Goal: Contribute content: Contribute content

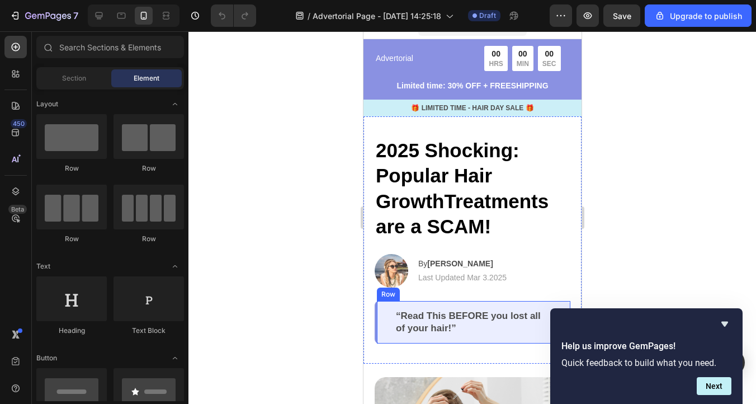
scroll to position [20, 0]
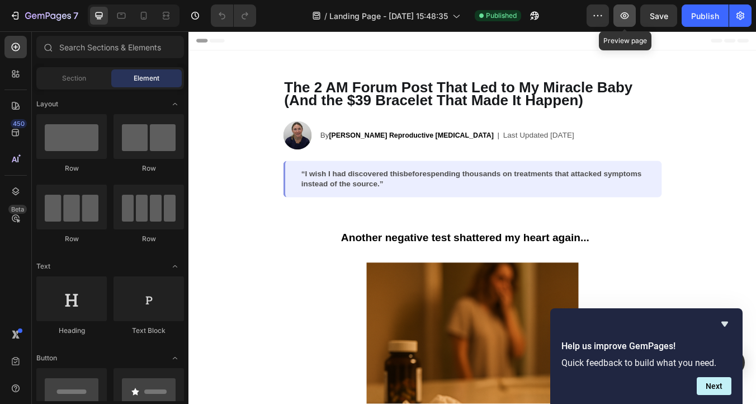
click at [627, 11] on icon "button" at bounding box center [624, 15] width 11 height 11
click at [152, 17] on div at bounding box center [144, 16] width 18 height 18
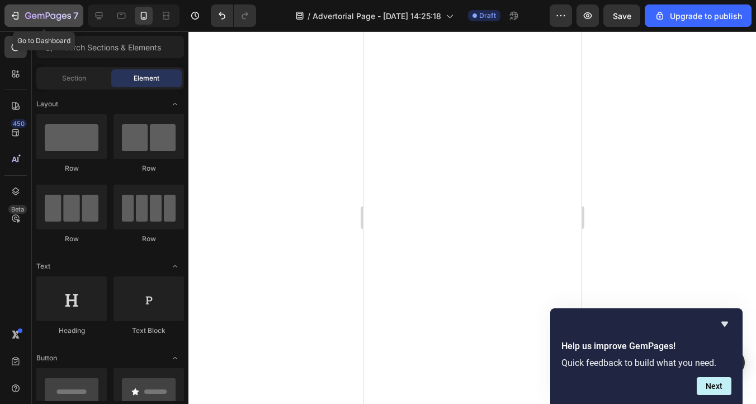
click at [22, 14] on div "7" at bounding box center [44, 15] width 69 height 13
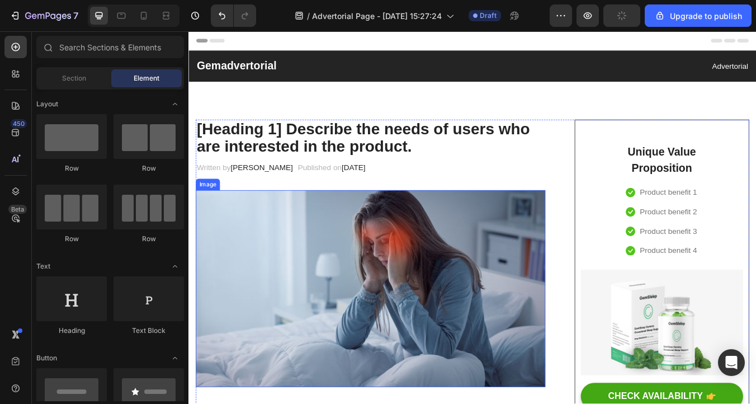
scroll to position [10, 0]
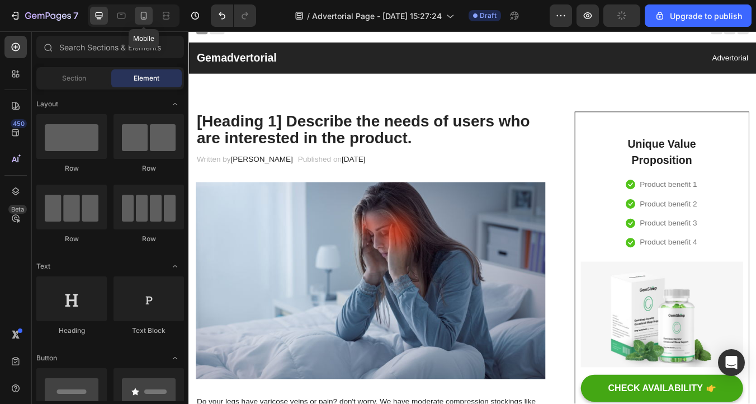
click at [141, 17] on icon at bounding box center [144, 16] width 6 height 8
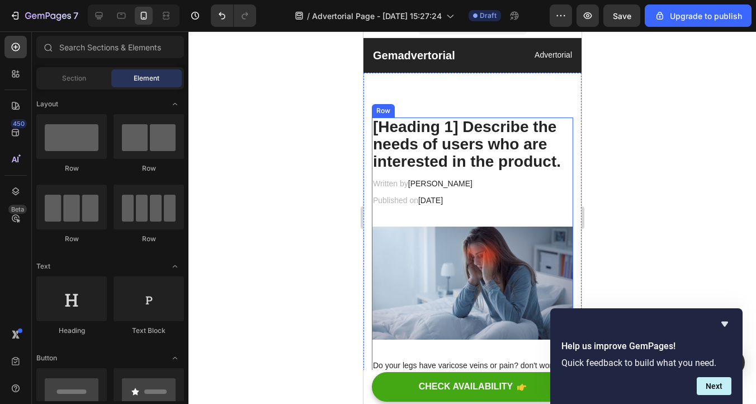
scroll to position [15, 0]
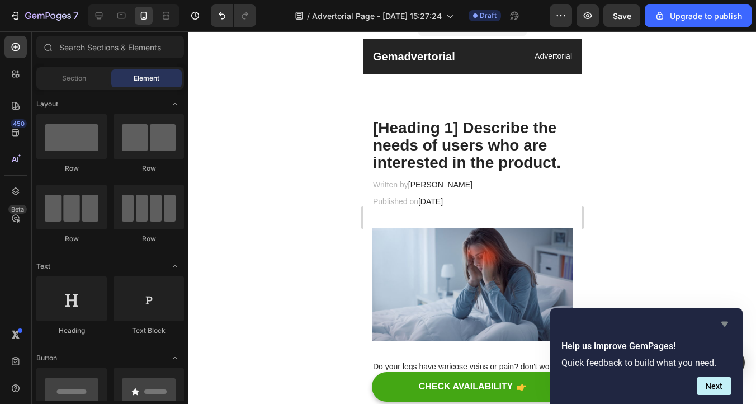
click at [721, 322] on icon "Hide survey" at bounding box center [724, 323] width 13 height 13
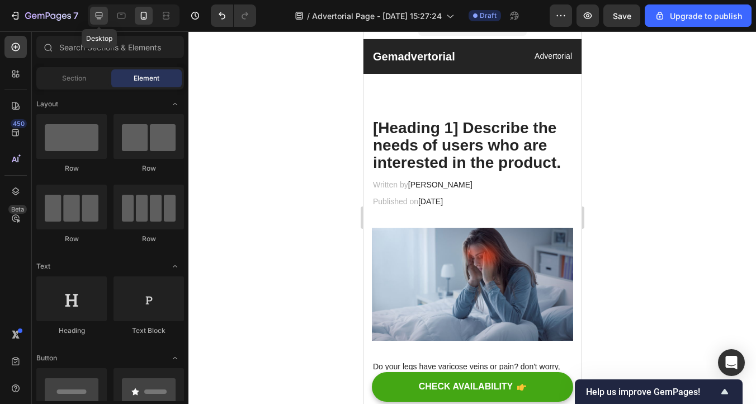
click at [97, 12] on icon at bounding box center [99, 15] width 7 height 7
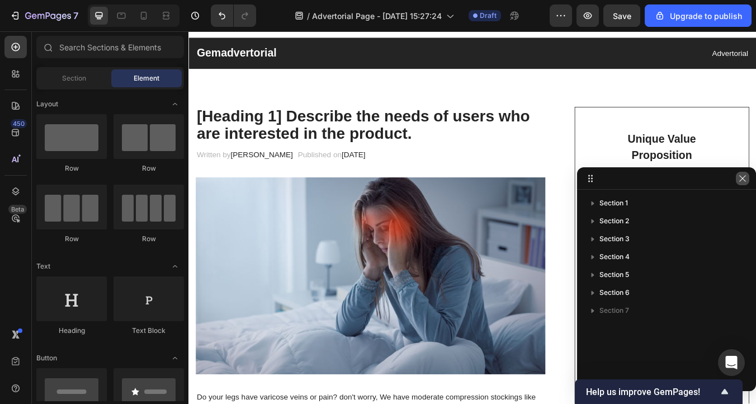
click at [744, 179] on icon "button" at bounding box center [742, 178] width 9 height 9
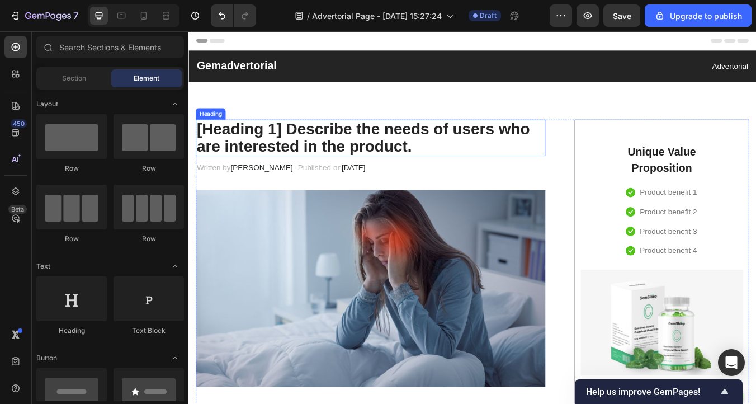
click at [299, 164] on p "[Heading 1] Describe the needs of users who are interested in the product." at bounding box center [403, 157] width 411 height 41
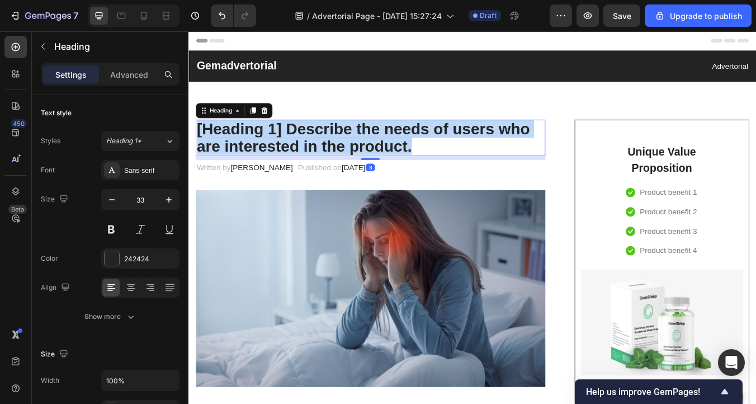
click at [299, 164] on p "[Heading 1] Describe the needs of users who are interested in the product." at bounding box center [403, 157] width 411 height 41
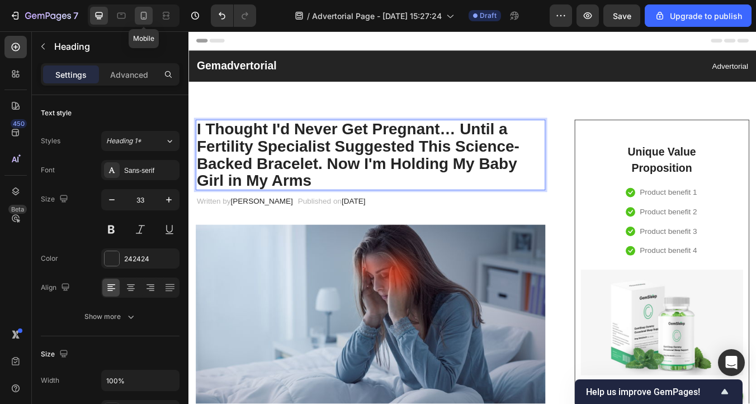
click at [144, 21] on icon at bounding box center [143, 15] width 11 height 11
type input "28"
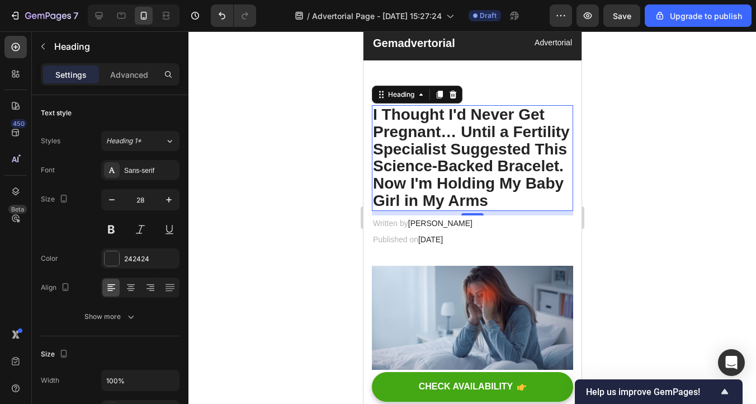
scroll to position [26, 0]
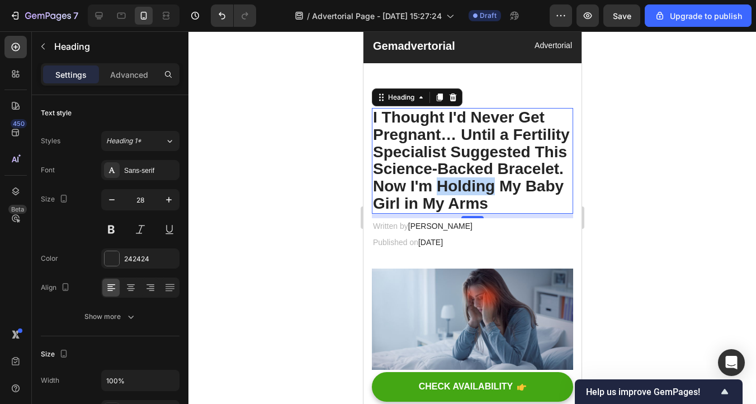
click at [466, 179] on p "I Thought I'd Never Get Pregnant… Until a Fertility Specialist Suggested This S…" at bounding box center [471, 160] width 199 height 103
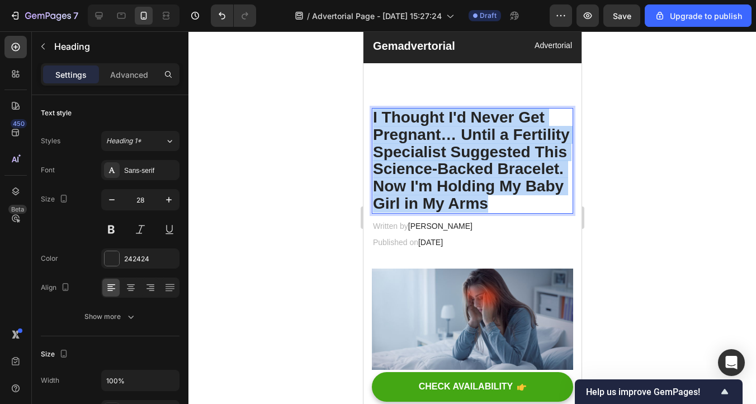
click at [466, 179] on p "I Thought I'd Never Get Pregnant… Until a Fertility Specialist Suggested This S…" at bounding box center [471, 160] width 199 height 103
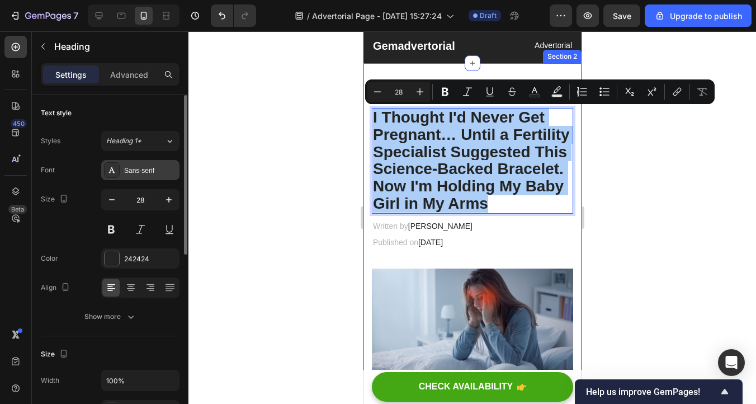
click at [129, 172] on div "Sans-serif" at bounding box center [150, 171] width 53 height 10
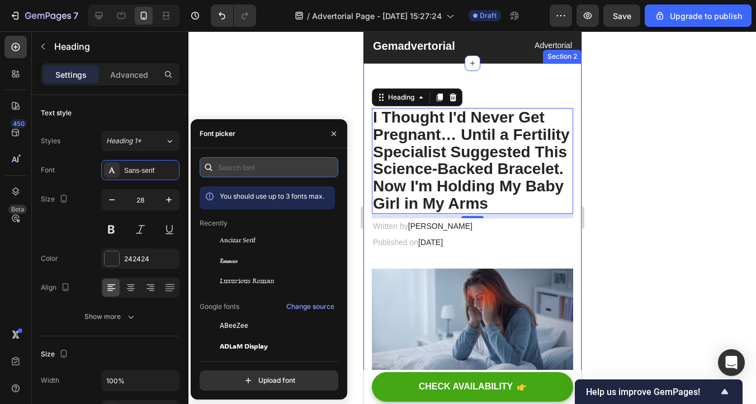
click at [248, 173] on input "text" at bounding box center [269, 167] width 139 height 20
paste input "mulish"
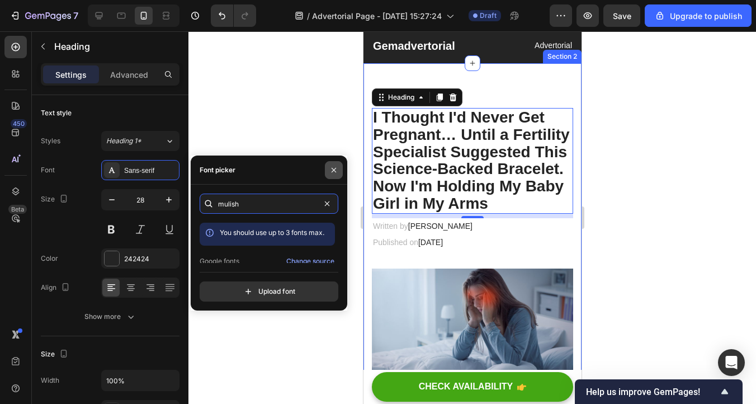
type input "mulish"
click at [336, 171] on icon "button" at bounding box center [333, 170] width 9 height 9
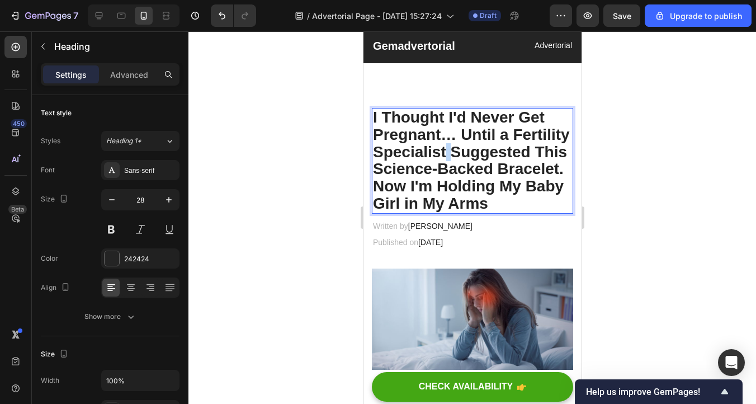
click at [444, 146] on p "I Thought I'd Never Get Pregnant… Until a Fertility Specialist Suggested This S…" at bounding box center [471, 160] width 199 height 103
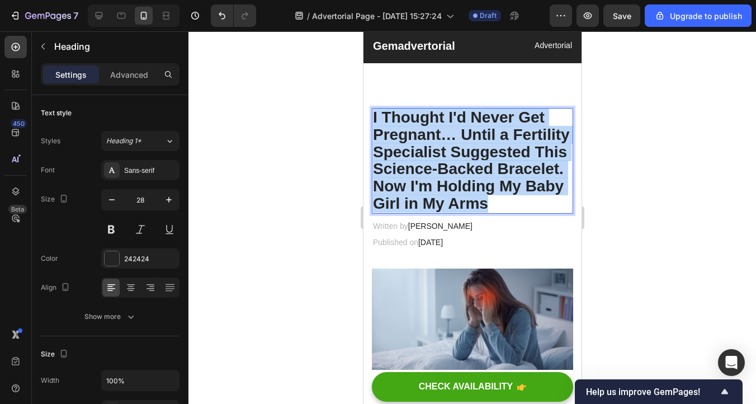
click at [444, 146] on p "I Thought I'd Never Get Pregnant… Until a Fertility Specialist Suggested This S…" at bounding box center [471, 160] width 199 height 103
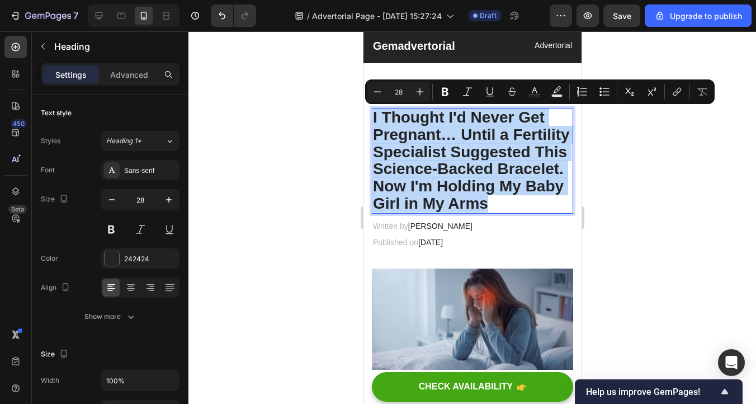
copy p "I Thought I'd Never Get Pregnant… Until a Fertility Specialist Suggested This S…"
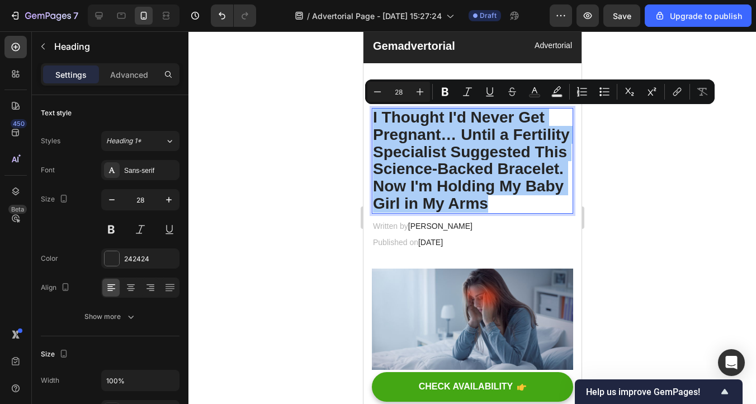
click at [106, 25] on div at bounding box center [134, 15] width 92 height 22
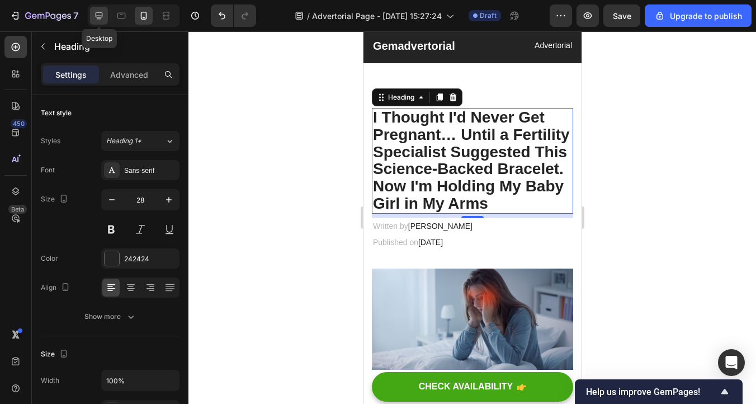
click at [104, 21] on icon at bounding box center [98, 15] width 11 height 11
type input "33"
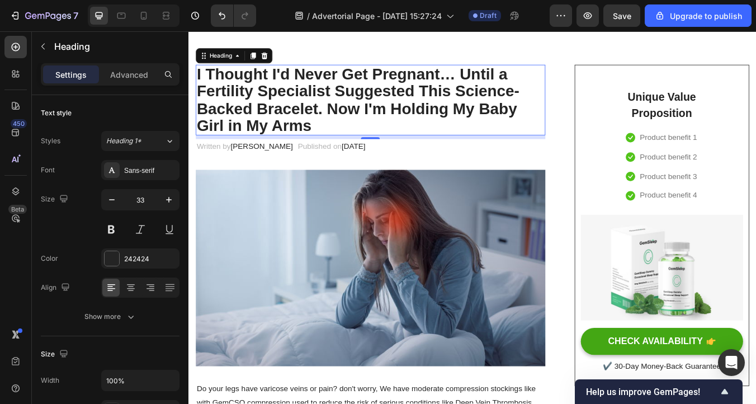
scroll to position [65, 0]
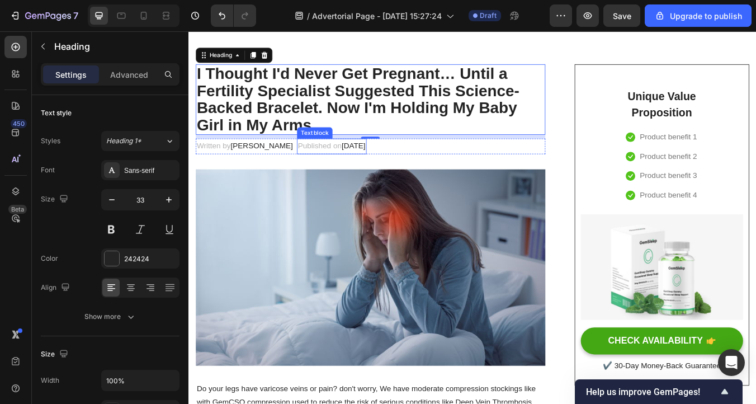
click at [321, 169] on p "Published on February 28, 2023" at bounding box center [358, 167] width 80 height 16
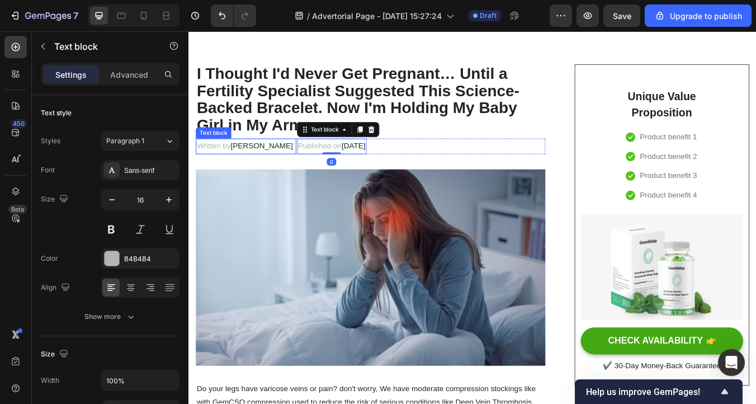
click at [251, 164] on span "Dr.Marcus" at bounding box center [275, 167] width 74 height 10
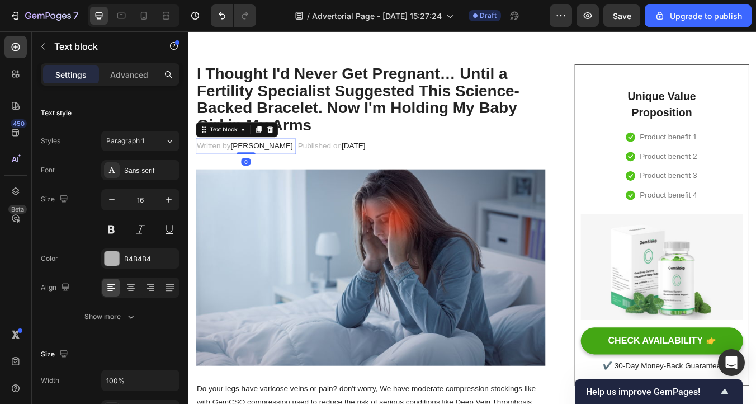
click at [249, 167] on span "Dr.Marcus" at bounding box center [275, 167] width 74 height 10
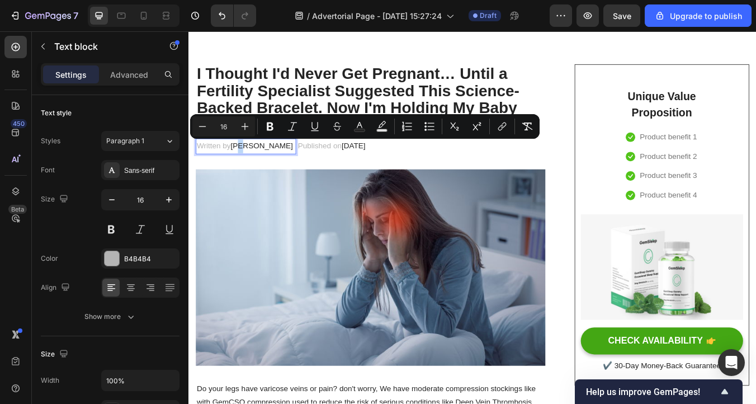
click at [249, 174] on p "Written by Dr.Marcus" at bounding box center [256, 167] width 116 height 16
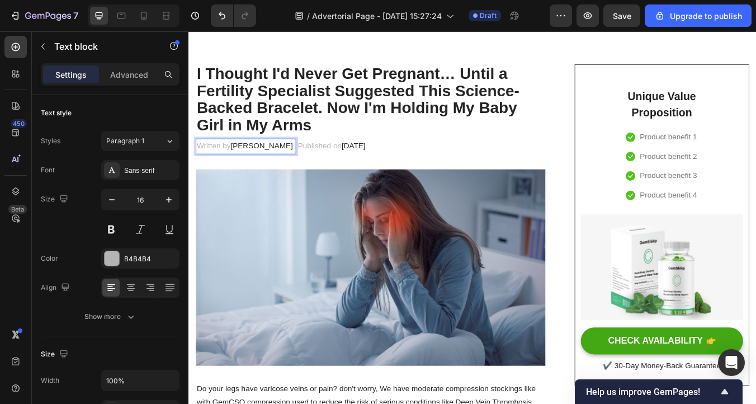
click at [228, 167] on p "Written by Dr.Marcus" at bounding box center [256, 167] width 116 height 16
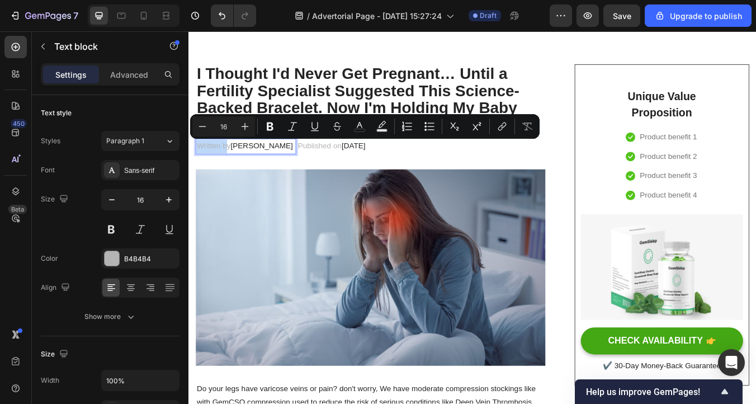
drag, startPoint x: 232, startPoint y: 168, endPoint x: 200, endPoint y: 168, distance: 32.4
click at [200, 168] on p "Written by Dr.Marcus" at bounding box center [256, 167] width 116 height 16
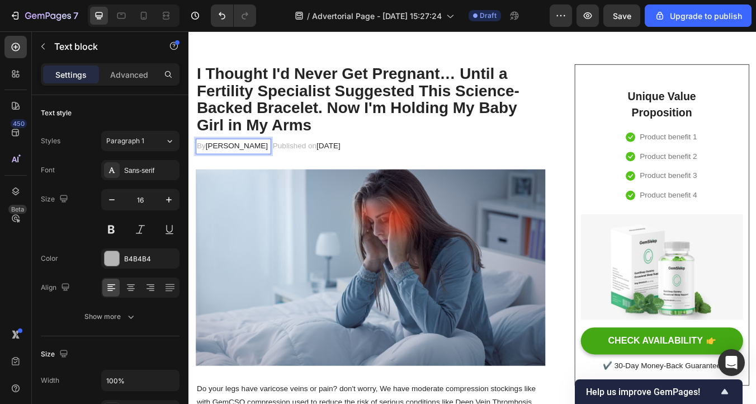
click at [228, 167] on span "Dr.Marcus" at bounding box center [246, 167] width 74 height 10
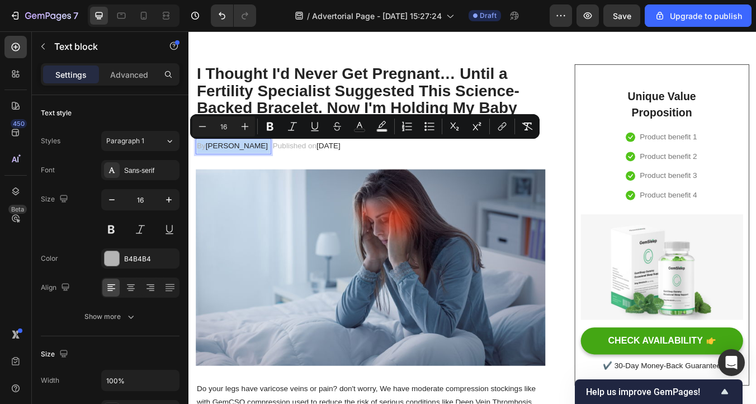
click at [231, 167] on span "Dr.Marcus" at bounding box center [246, 167] width 74 height 10
drag, startPoint x: 249, startPoint y: 169, endPoint x: 211, endPoint y: 164, distance: 38.3
click at [211, 164] on span "Dr.Marcus" at bounding box center [246, 167] width 74 height 10
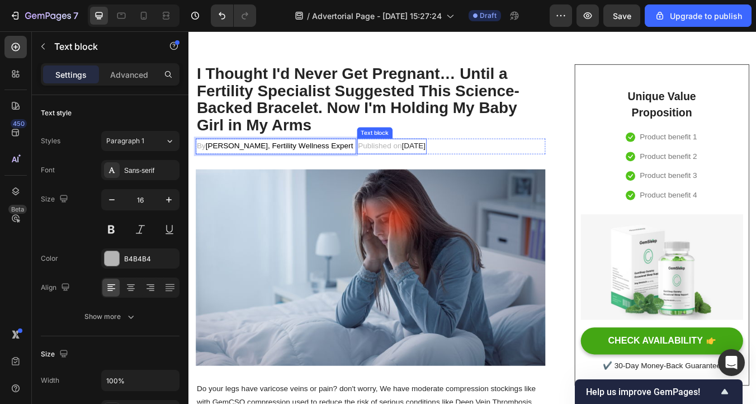
click at [389, 164] on p "Published on February 28, 2023" at bounding box center [429, 167] width 80 height 16
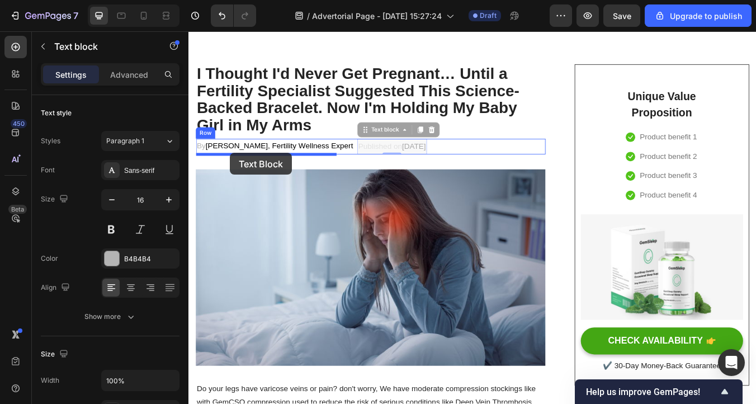
drag, startPoint x: 371, startPoint y: 149, endPoint x: 239, endPoint y: 174, distance: 134.9
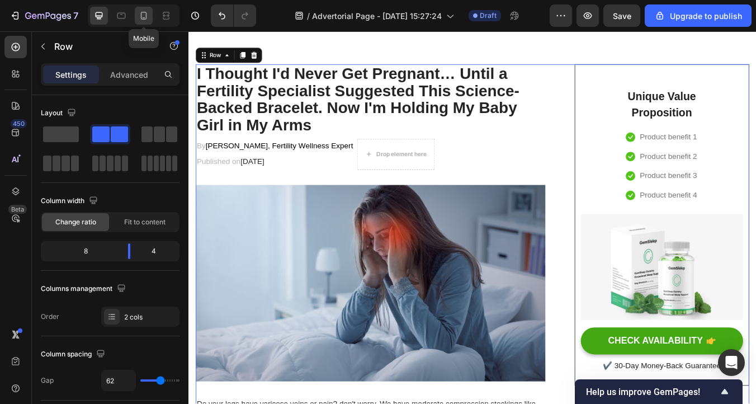
click at [148, 12] on icon at bounding box center [143, 15] width 11 height 11
type input "0"
type input "100%"
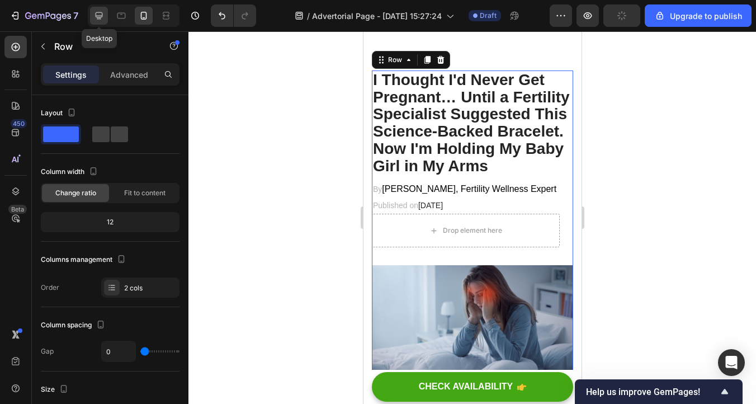
click at [96, 17] on icon at bounding box center [99, 15] width 7 height 7
type input "62"
type input "1200"
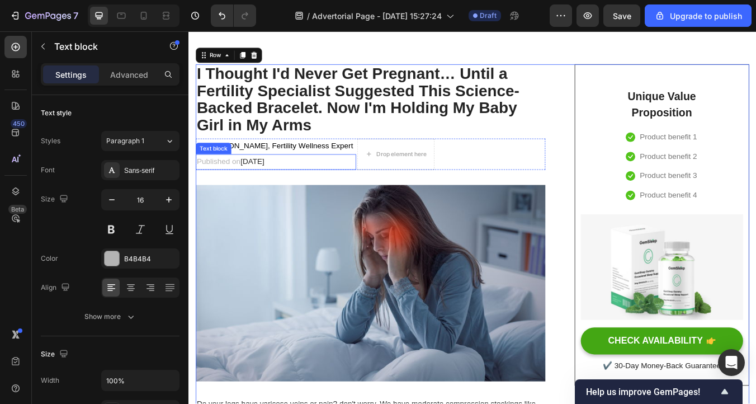
click at [354, 188] on p "Published on February 28, 2023" at bounding box center [291, 186] width 187 height 16
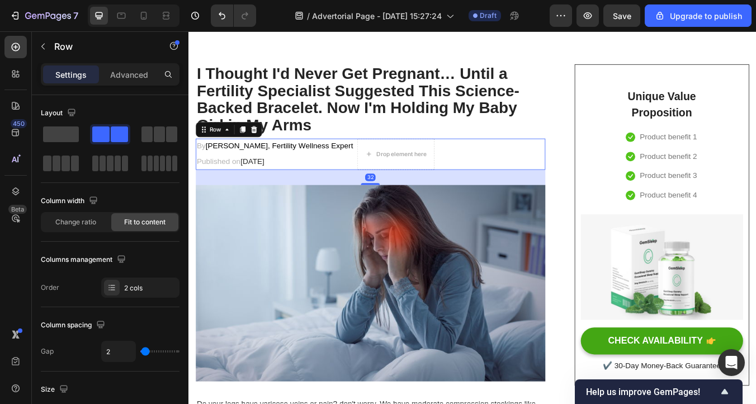
click at [475, 193] on div "By Alice Domar, Fertility Wellness Expert Text block Published on February 28, …" at bounding box center [403, 176] width 413 height 37
click at [475, 181] on div "By Alice Domar, Fertility Wellness Expert Text block Published on February 28, …" at bounding box center [403, 176] width 413 height 37
click at [46, 130] on span at bounding box center [61, 134] width 36 height 16
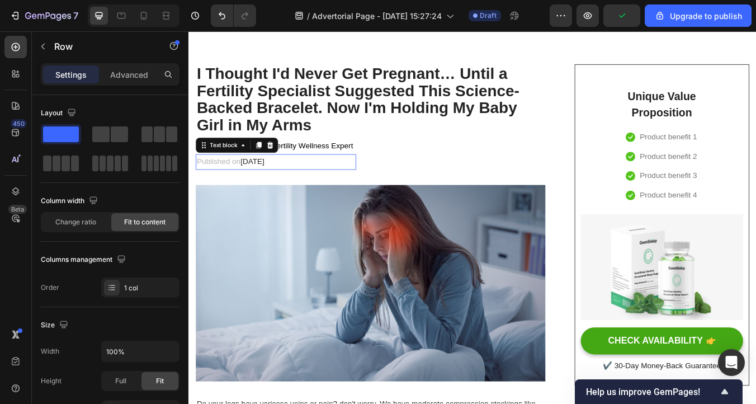
click at [262, 187] on span "February 28, 2023" at bounding box center [264, 186] width 28 height 10
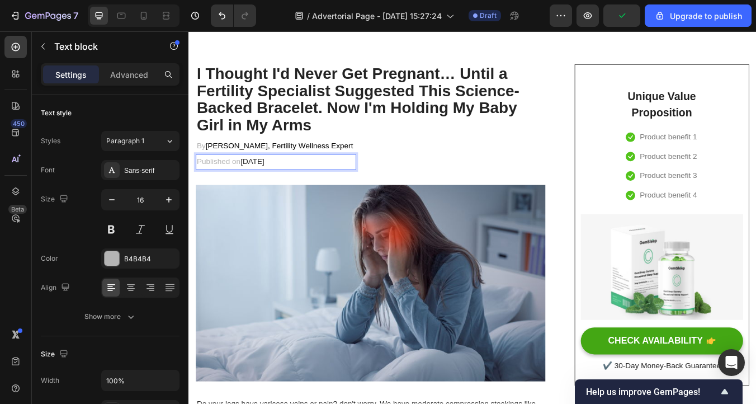
click at [262, 187] on span "February 28, 2023" at bounding box center [264, 186] width 28 height 10
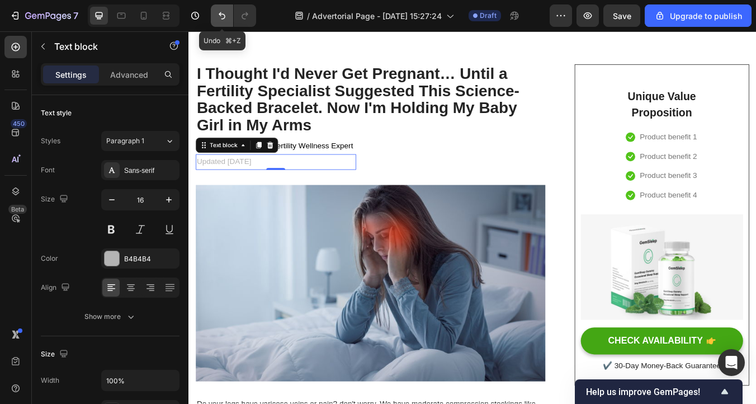
click at [216, 23] on button "Undo/Redo" at bounding box center [222, 15] width 22 height 22
click at [224, 19] on icon "Undo/Redo" at bounding box center [221, 15] width 11 height 11
click at [243, 20] on icon "Undo/Redo" at bounding box center [244, 15] width 11 height 11
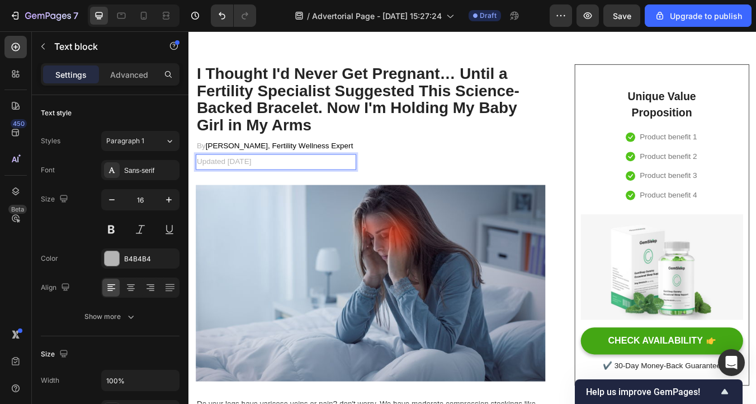
click at [293, 186] on p "Updated [DATE]" at bounding box center [291, 186] width 187 height 16
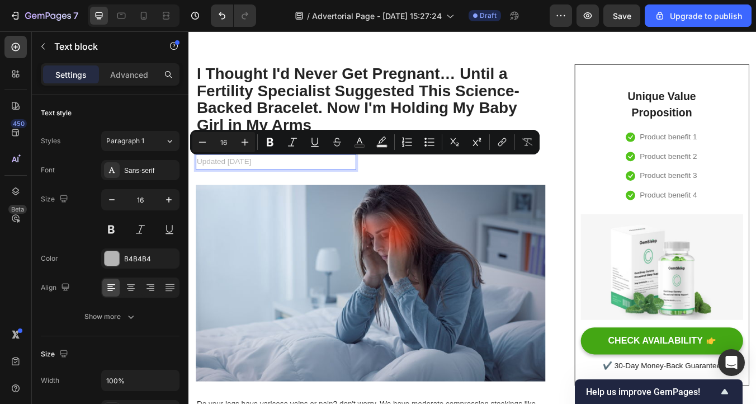
click at [293, 186] on p "Updated [DATE]" at bounding box center [291, 186] width 187 height 16
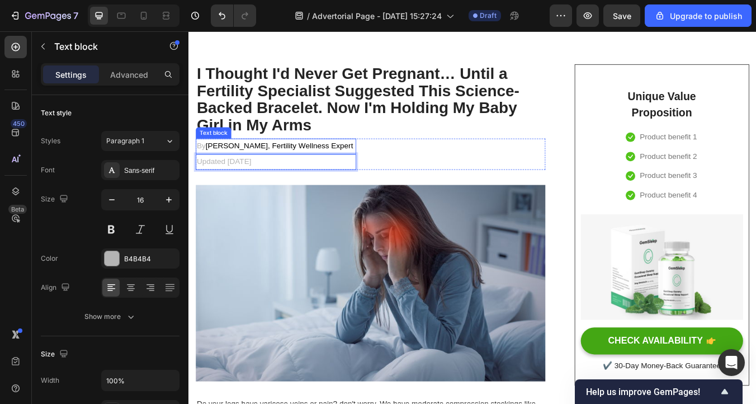
click at [223, 169] on span "Alice Domar, Fertility Wellness Expert" at bounding box center [296, 167] width 174 height 10
click at [254, 169] on span "Alice Domar, Fertility Wellness Expert" at bounding box center [296, 167] width 174 height 10
drag, startPoint x: 258, startPoint y: 168, endPoint x: 211, endPoint y: 166, distance: 47.1
click at [211, 166] on span "Alice Domar, Fertility Wellness Expert" at bounding box center [296, 167] width 174 height 10
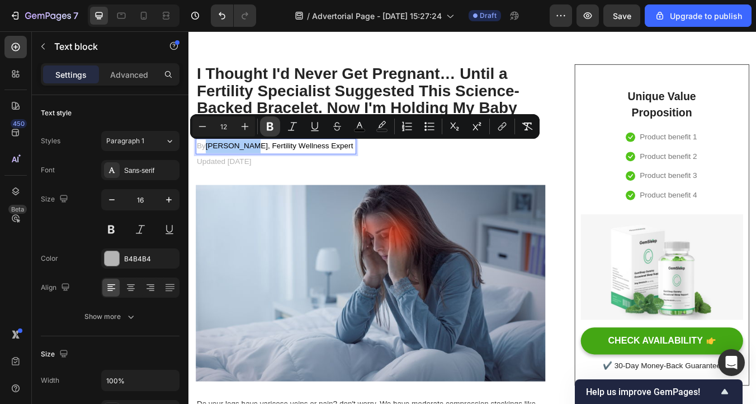
click at [270, 127] on icon "Editor contextual toolbar" at bounding box center [269, 126] width 11 height 11
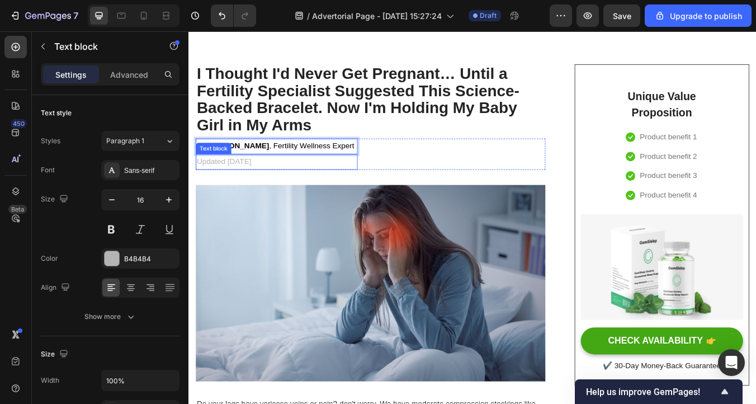
click at [270, 186] on p "Updated [DATE]" at bounding box center [292, 186] width 189 height 16
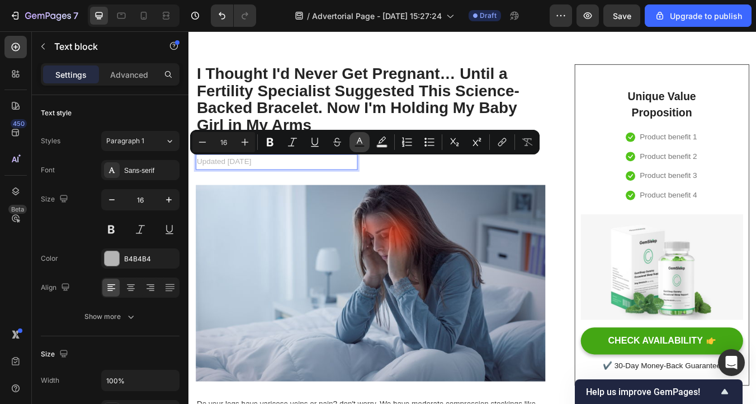
click at [358, 148] on button "Text Color" at bounding box center [359, 142] width 20 height 20
type input "B4B4B4"
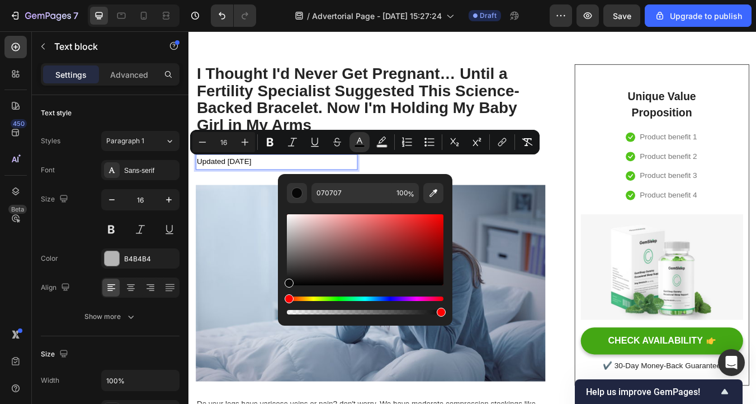
type input "0A0A0A"
drag, startPoint x: 289, startPoint y: 235, endPoint x: 287, endPoint y: 282, distance: 46.4
click at [287, 282] on div "Editor contextual toolbar" at bounding box center [289, 282] width 9 height 9
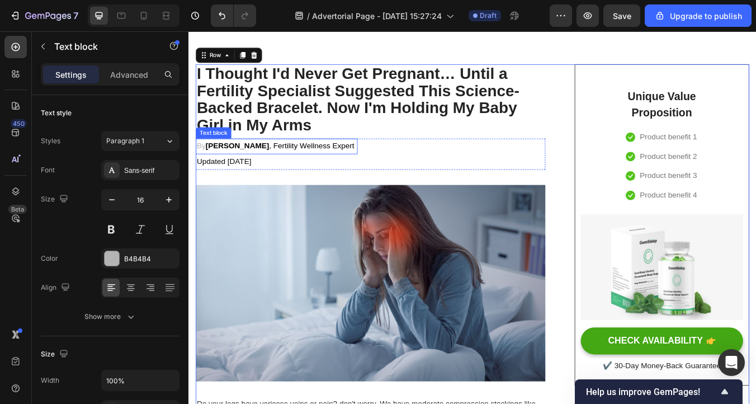
click at [294, 164] on span "Alice Domar , Fertility Wellness Expert" at bounding box center [297, 167] width 176 height 10
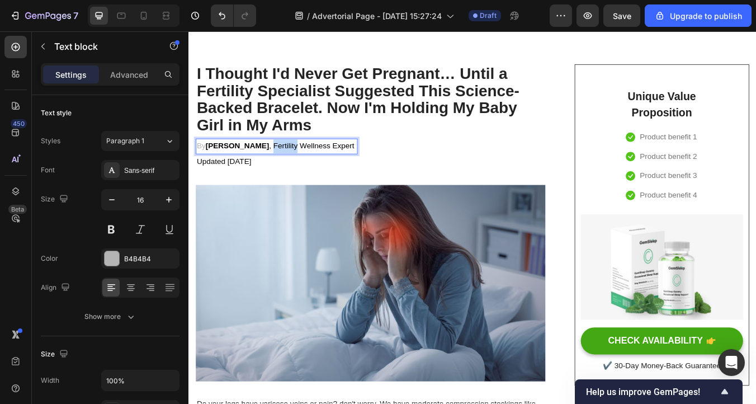
click at [294, 164] on span "Alice Domar , Fertility Wellness Expert" at bounding box center [297, 167] width 176 height 10
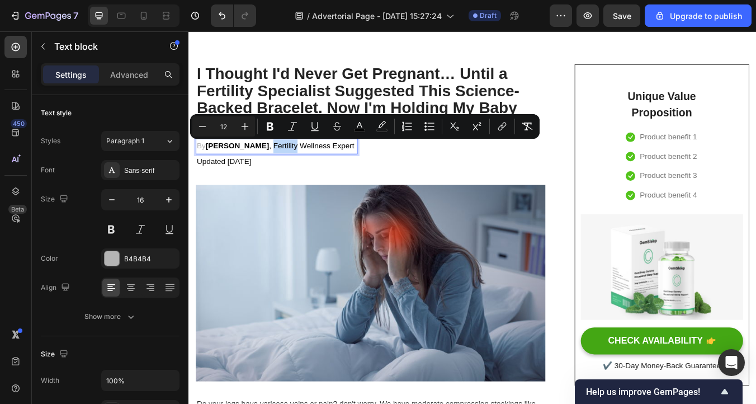
type input "16"
click at [294, 164] on span "Alice Domar , Fertility Wellness Expert" at bounding box center [297, 167] width 176 height 10
type input "12"
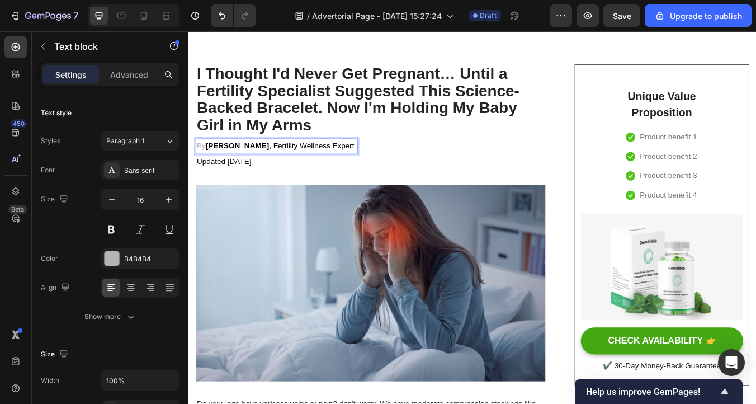
click at [291, 165] on span "Alice Domar , Fertility Wellness Expert" at bounding box center [297, 167] width 176 height 10
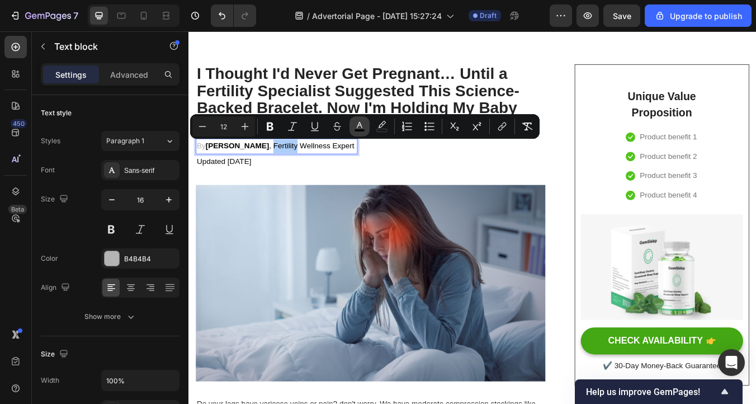
click at [352, 125] on button "color" at bounding box center [359, 126] width 20 height 20
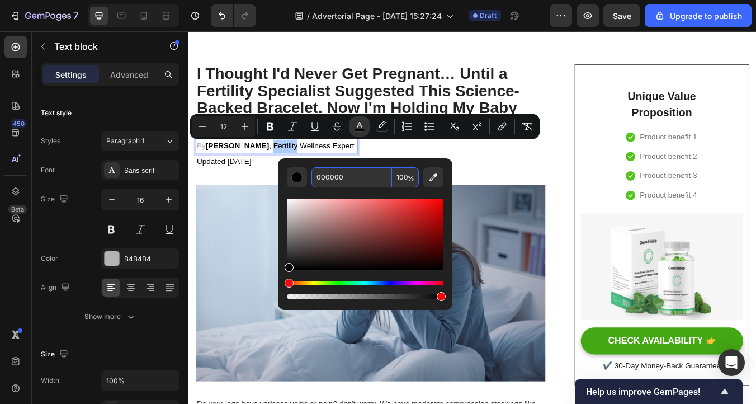
click at [330, 179] on input "000000" at bounding box center [351, 177] width 81 height 20
type input "16"
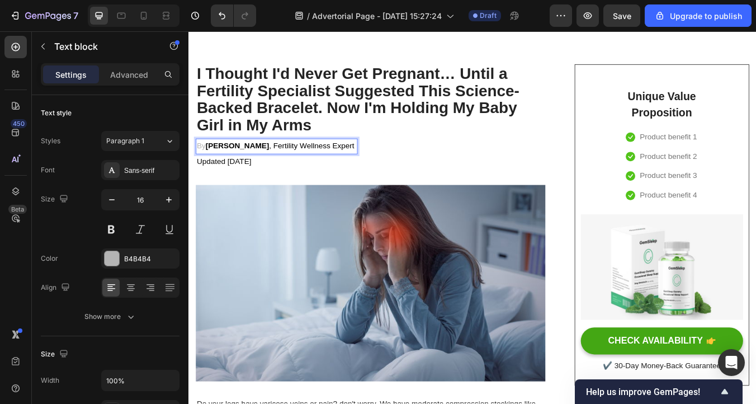
click at [202, 168] on p "By Alice Domar , Fertility Wellness Expert" at bounding box center [292, 167] width 189 height 16
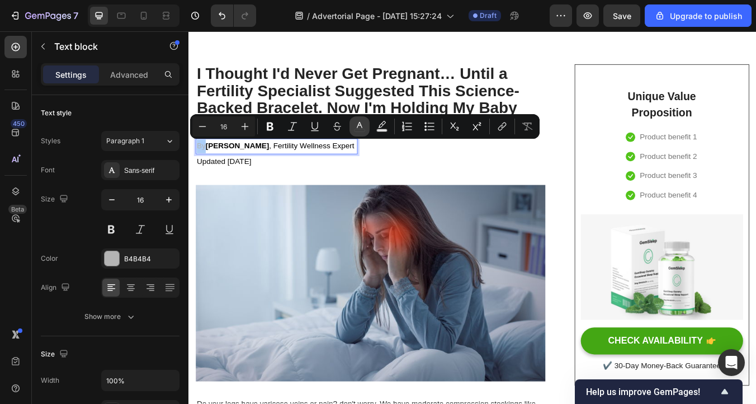
click at [361, 127] on icon "Editor contextual toolbar" at bounding box center [360, 125] width 6 height 6
type input "B4B4B4"
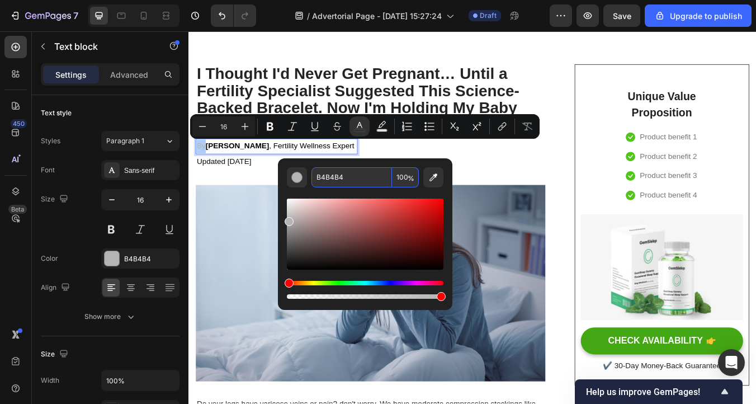
click at [348, 177] on input "B4B4B4" at bounding box center [351, 177] width 81 height 20
paste input "000000"
type input "000000"
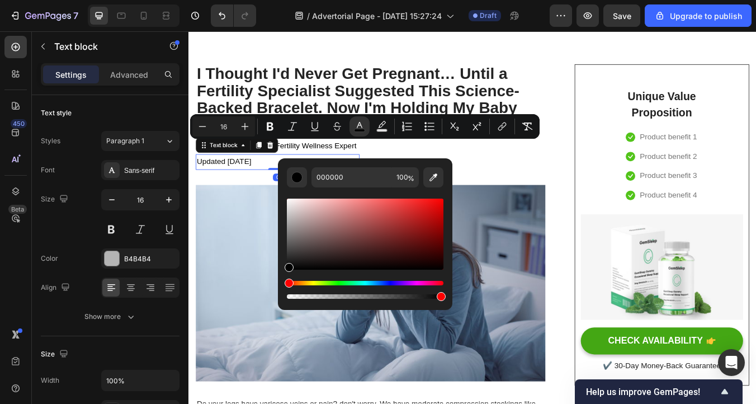
click at [252, 187] on span "Updated [DATE]" at bounding box center [230, 186] width 64 height 10
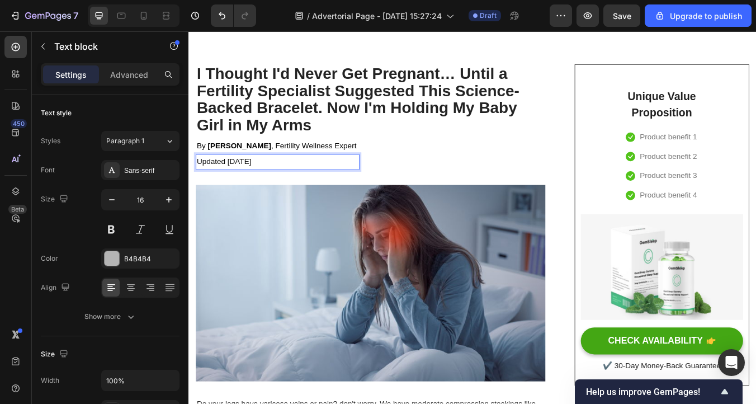
click at [252, 187] on span "Updated [DATE]" at bounding box center [230, 186] width 64 height 10
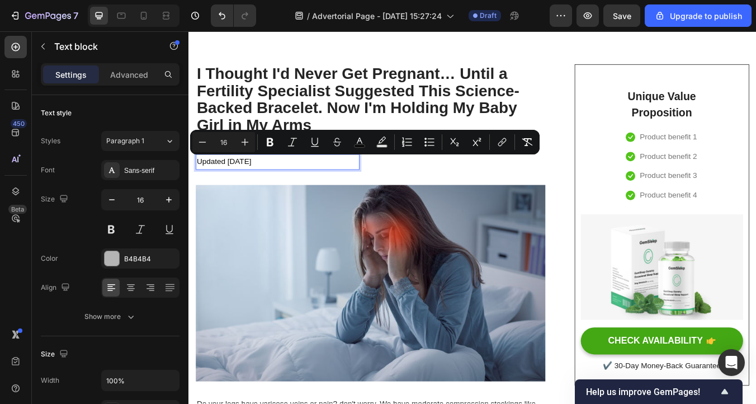
click at [252, 187] on span "Updated [DATE]" at bounding box center [230, 186] width 64 height 10
click at [357, 142] on icon "Editor contextual toolbar" at bounding box center [360, 141] width 6 height 6
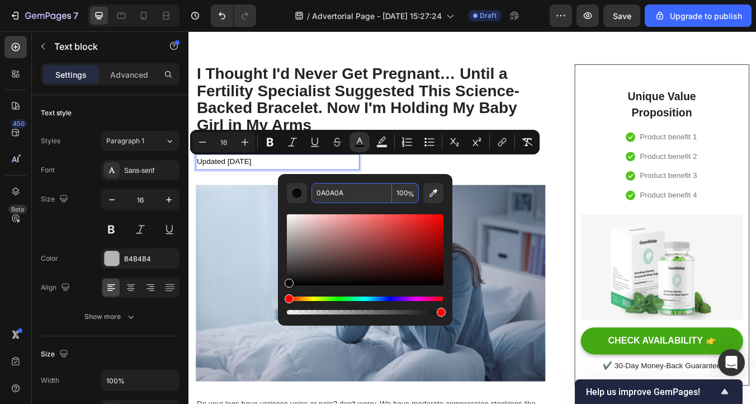
click at [357, 192] on input "0A0A0A" at bounding box center [351, 193] width 81 height 20
paste input "00000"
type input "000000"
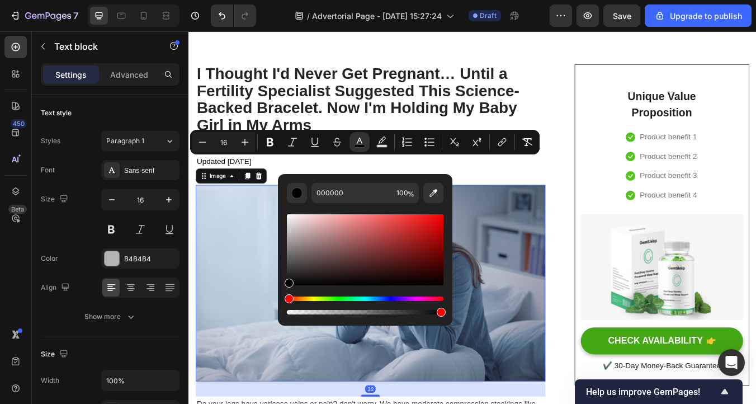
click at [570, 230] on img at bounding box center [403, 329] width 413 height 232
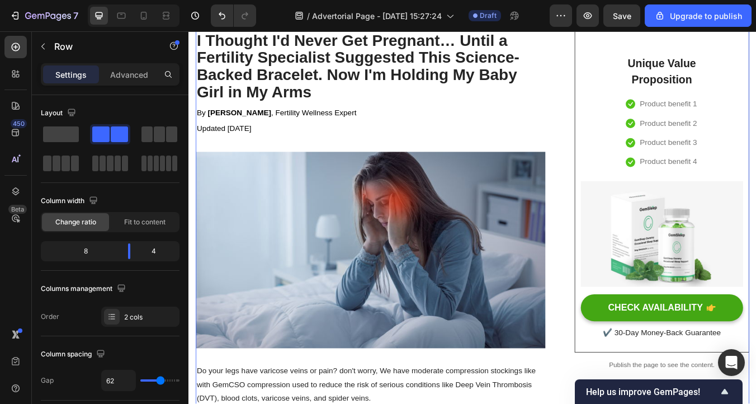
scroll to position [110, 0]
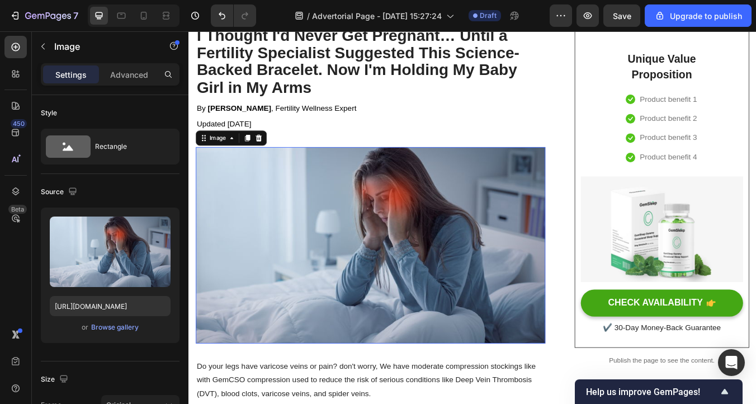
click at [462, 258] on img at bounding box center [403, 284] width 413 height 232
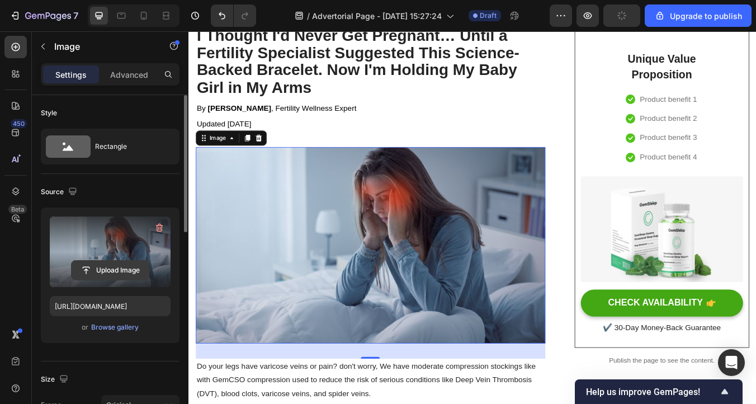
click at [122, 271] on input "file" at bounding box center [110, 270] width 77 height 19
click at [107, 267] on input "file" at bounding box center [110, 270] width 77 height 19
click at [89, 269] on input "file" at bounding box center [110, 270] width 77 height 19
click at [89, 270] on input "file" at bounding box center [110, 270] width 77 height 19
click at [96, 258] on label at bounding box center [110, 251] width 121 height 70
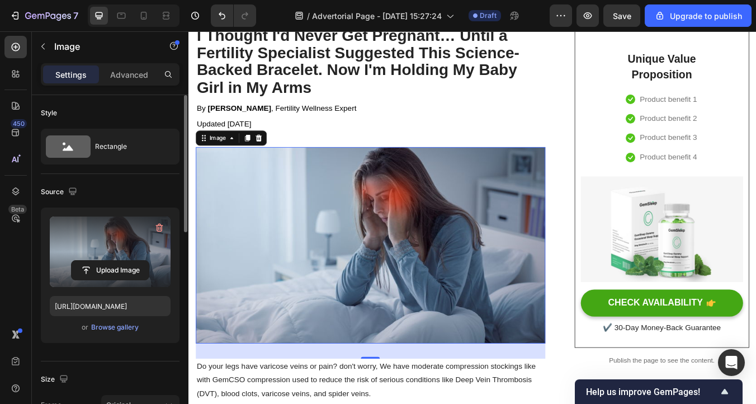
click at [96, 261] on input "file" at bounding box center [110, 270] width 77 height 19
click at [96, 270] on input "file" at bounding box center [110, 270] width 77 height 19
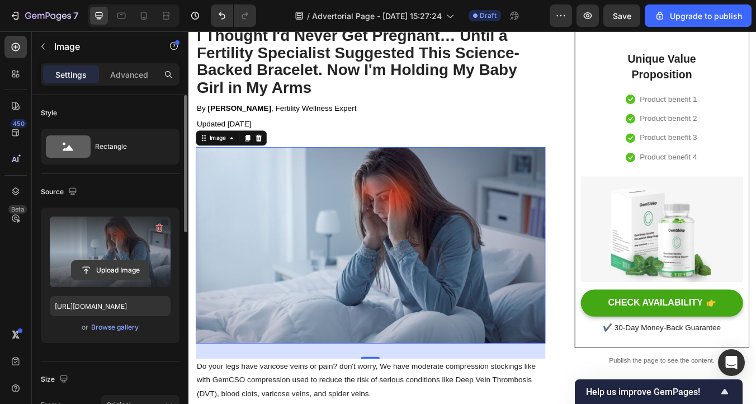
click at [96, 270] on input "file" at bounding box center [110, 270] width 77 height 19
click at [84, 268] on input "file" at bounding box center [110, 270] width 77 height 19
click at [83, 268] on input "file" at bounding box center [110, 270] width 77 height 19
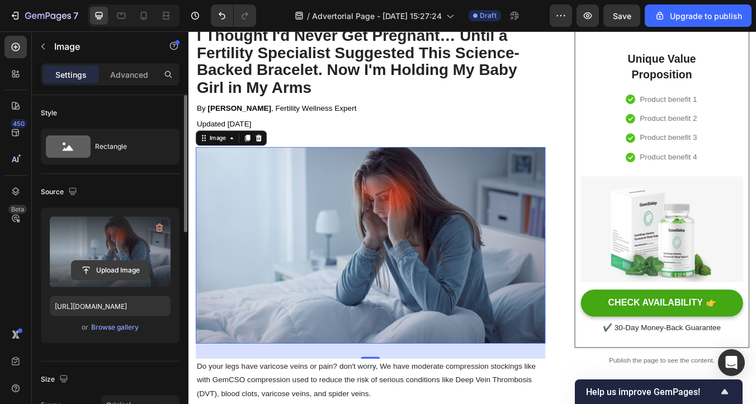
click at [83, 268] on input "file" at bounding box center [110, 270] width 77 height 19
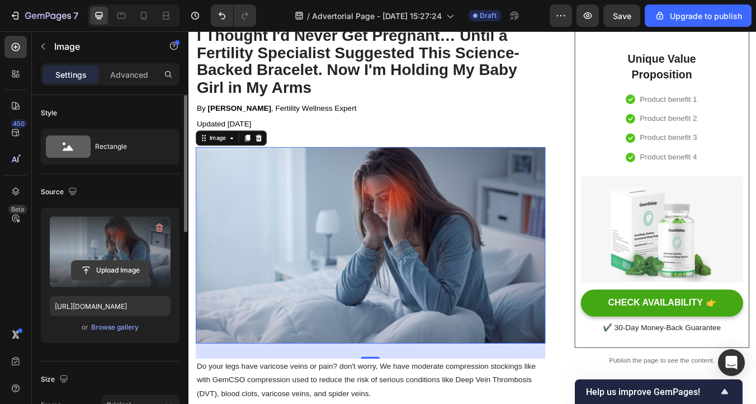
click at [83, 268] on input "file" at bounding box center [110, 270] width 77 height 19
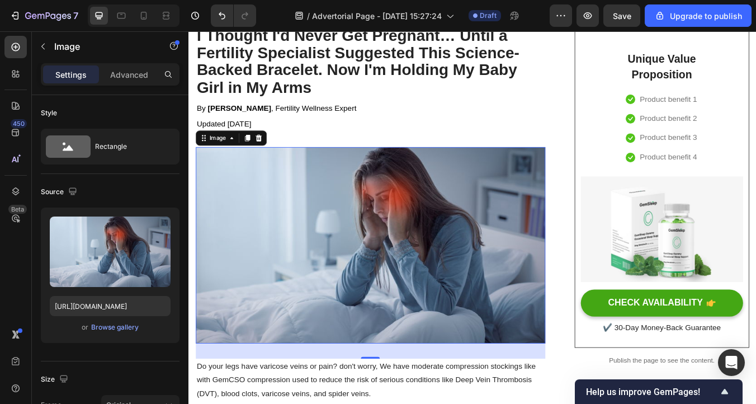
click at [337, 218] on img at bounding box center [403, 284] width 413 height 232
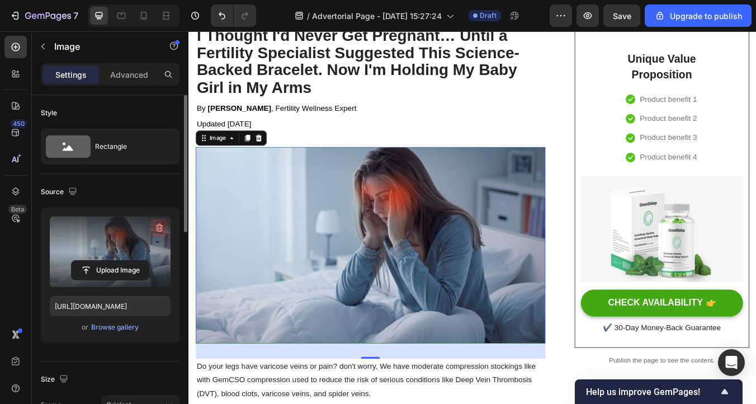
drag, startPoint x: 159, startPoint y: 226, endPoint x: 224, endPoint y: 98, distance: 143.3
click at [159, 226] on icon "button" at bounding box center [159, 227] width 11 height 11
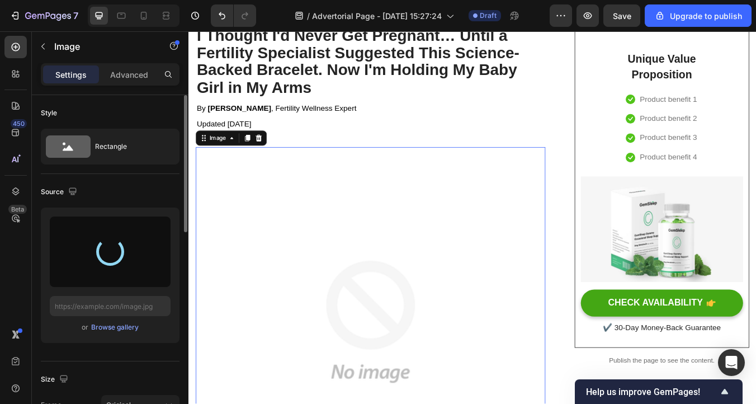
type input "https://cdn.shopify.com/s/files/1/0934/5682/6732/files/gempages_578460465957438…"
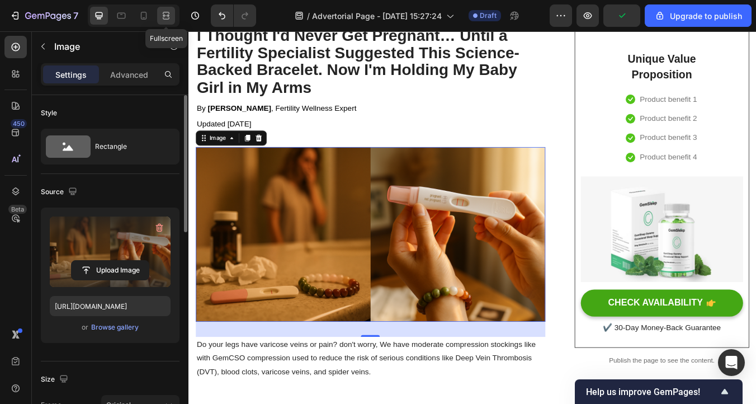
click at [172, 17] on div at bounding box center [166, 16] width 18 height 18
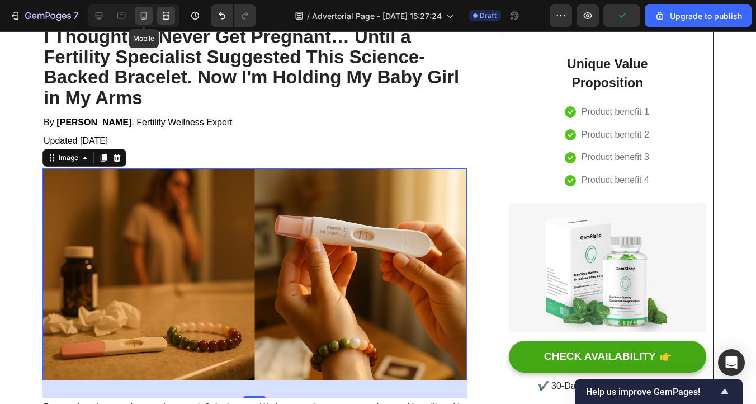
click at [144, 13] on icon at bounding box center [143, 15] width 11 height 11
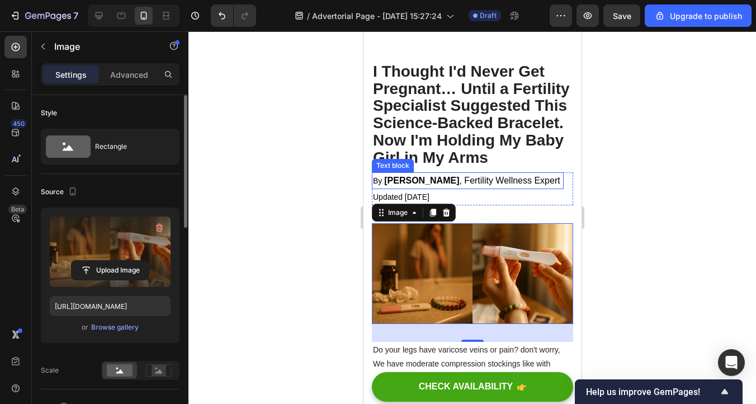
scroll to position [71, 0]
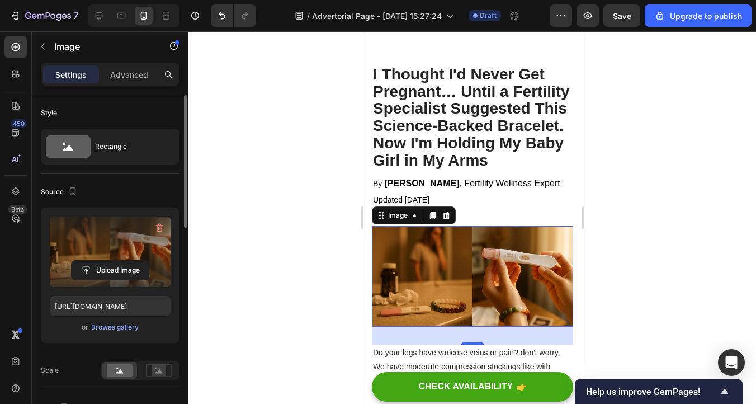
click at [683, 120] on div at bounding box center [472, 217] width 568 height 372
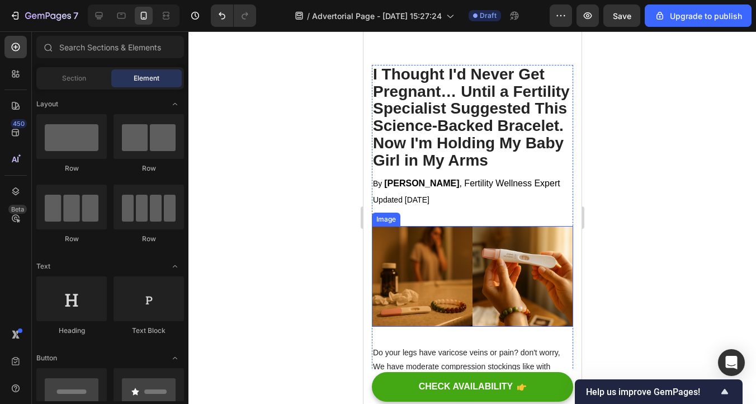
click at [394, 271] on img at bounding box center [471, 276] width 201 height 101
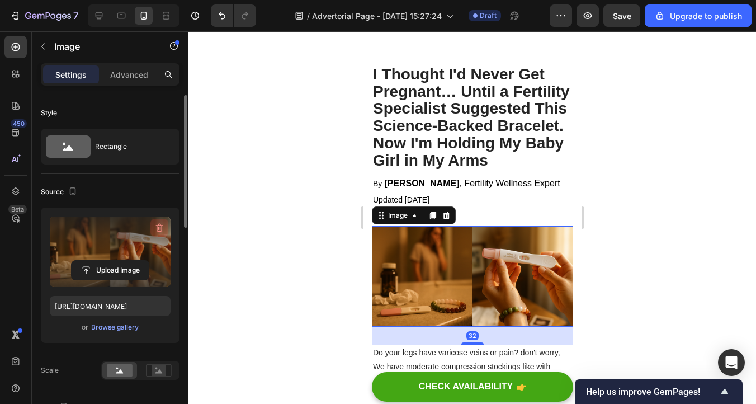
click at [157, 224] on icon "button" at bounding box center [159, 227] width 11 height 11
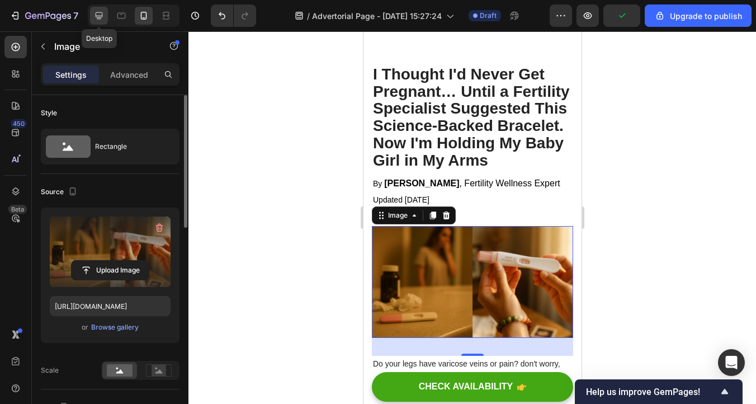
click at [104, 18] on icon at bounding box center [98, 15] width 11 height 11
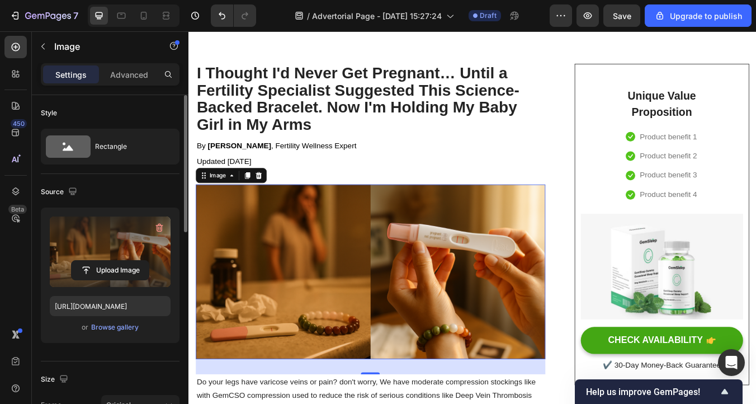
scroll to position [65, 0]
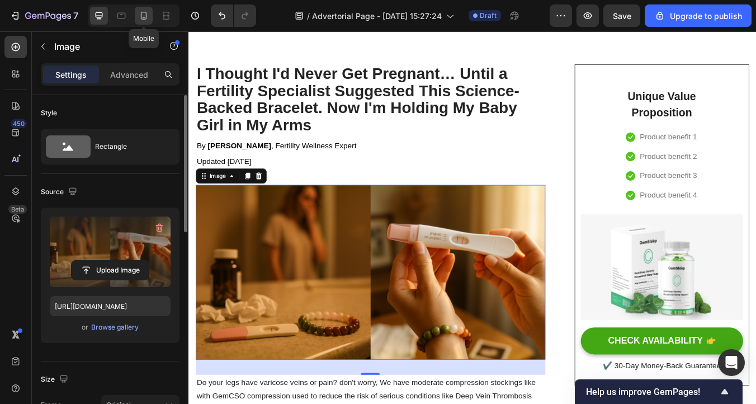
click at [143, 15] on icon at bounding box center [143, 15] width 11 height 11
type input "https://cdn.shopify.com/s/files/1/0934/5682/6732/files/gempages_578460465957438…"
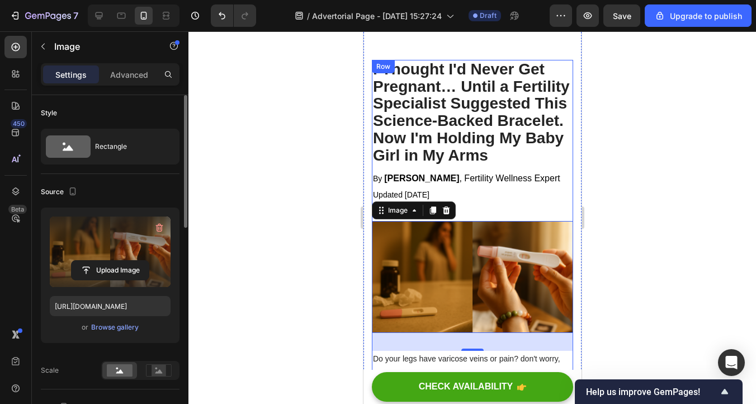
scroll to position [74, 0]
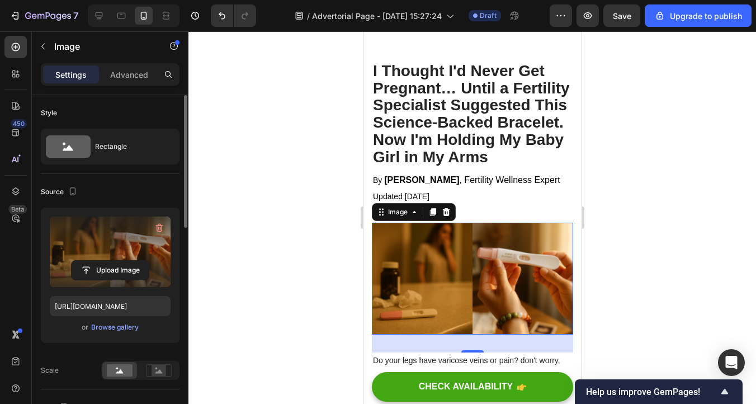
click at [640, 206] on div at bounding box center [472, 217] width 568 height 372
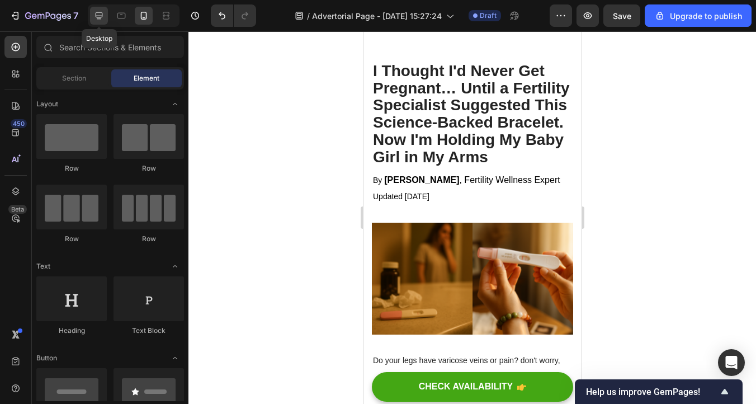
click at [92, 11] on div at bounding box center [99, 16] width 18 height 18
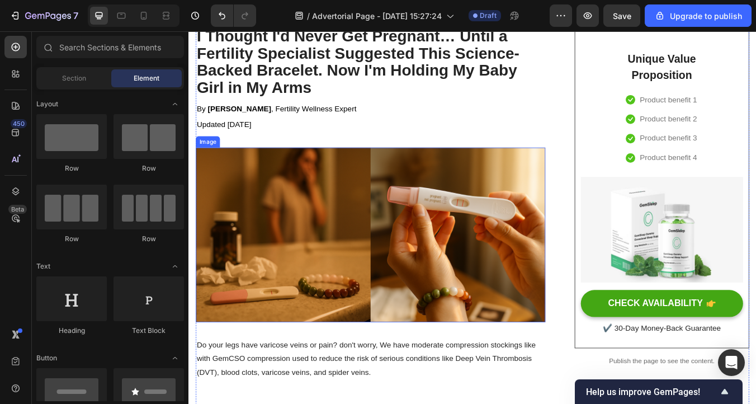
scroll to position [113, 0]
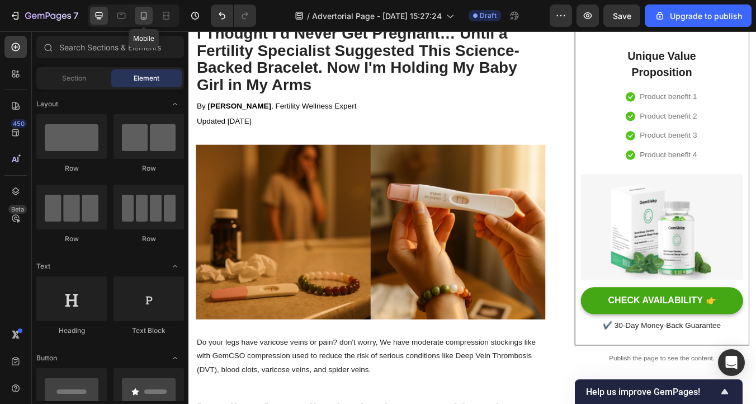
click at [147, 23] on div at bounding box center [144, 16] width 18 height 18
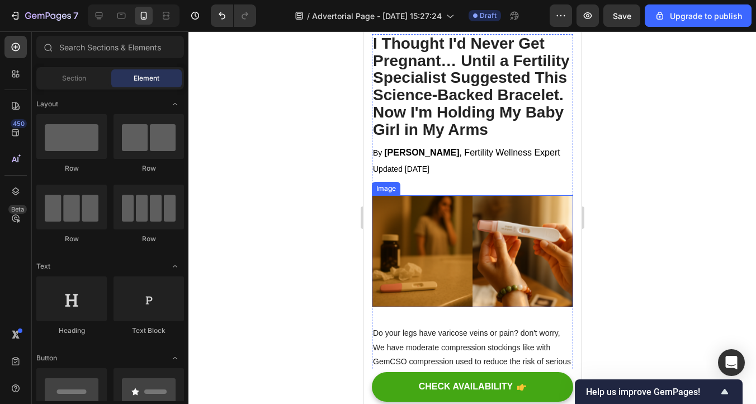
scroll to position [105, 0]
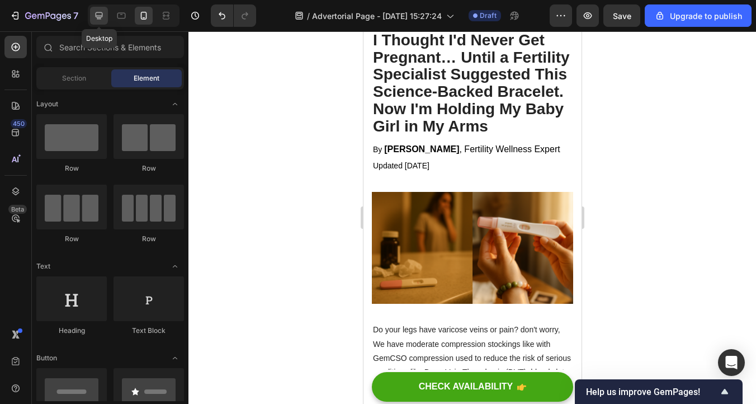
click at [102, 20] on icon at bounding box center [98, 15] width 11 height 11
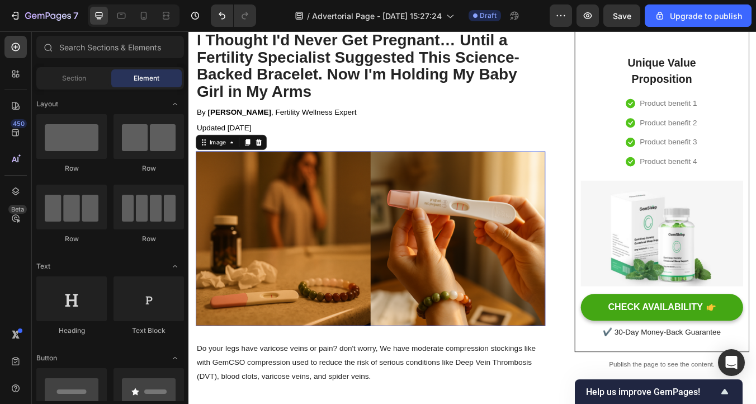
click at [343, 206] on img at bounding box center [403, 276] width 413 height 206
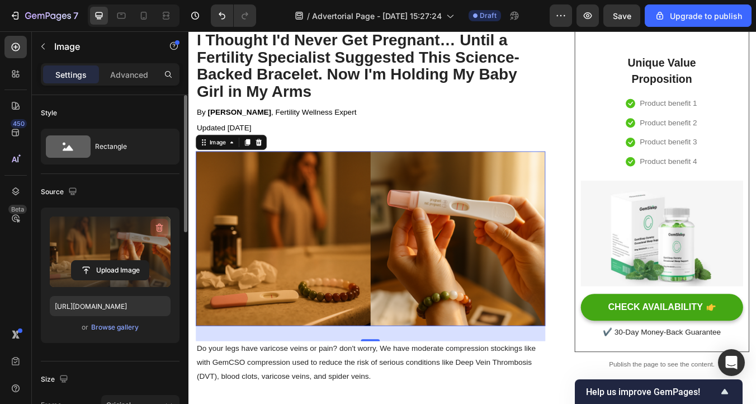
click at [159, 226] on icon "button" at bounding box center [159, 227] width 11 height 11
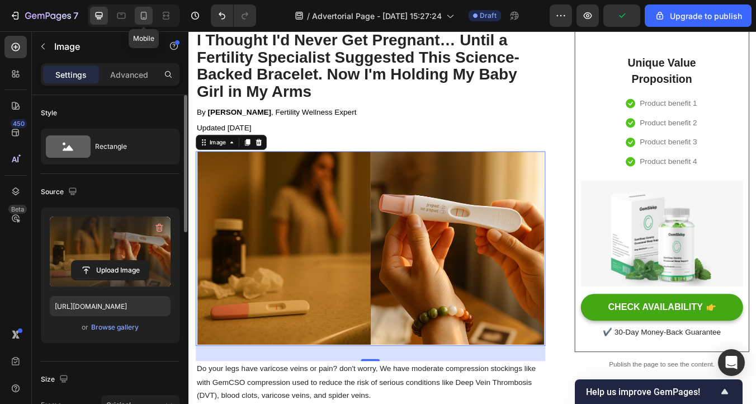
click at [139, 21] on div at bounding box center [144, 16] width 18 height 18
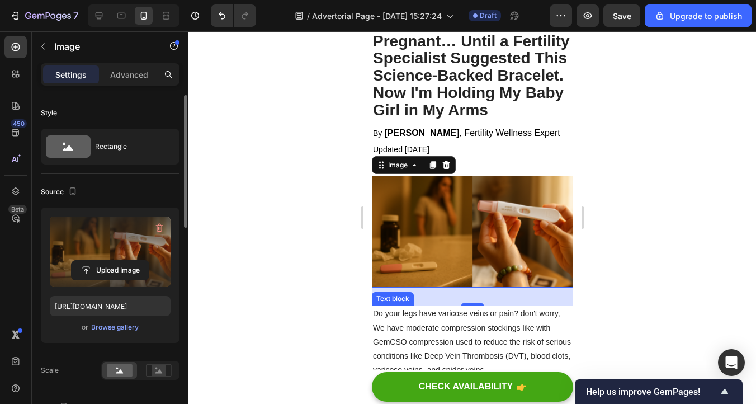
scroll to position [124, 0]
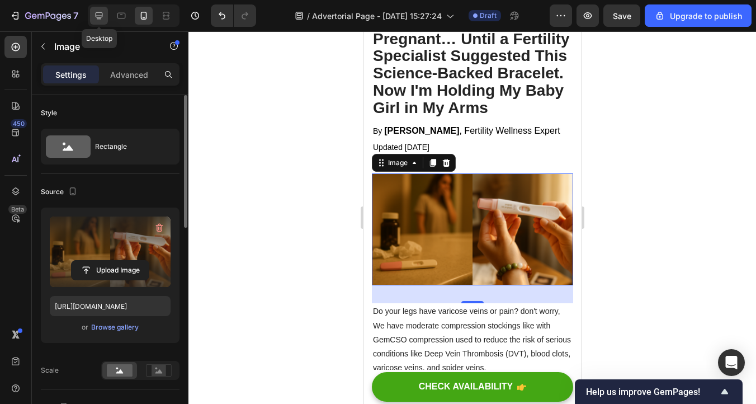
click at [96, 12] on icon at bounding box center [98, 15] width 11 height 11
type input "https://cdn.shopify.com/s/files/1/0934/5682/6732/files/gempages_578460465957438…"
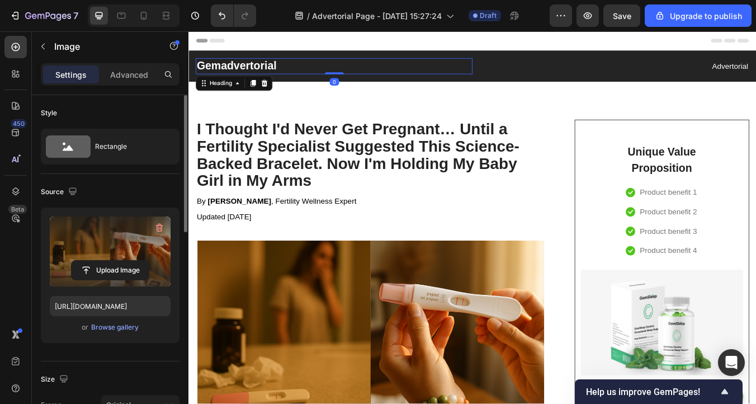
click at [260, 75] on p "Gemadvertorial" at bounding box center [360, 72] width 325 height 17
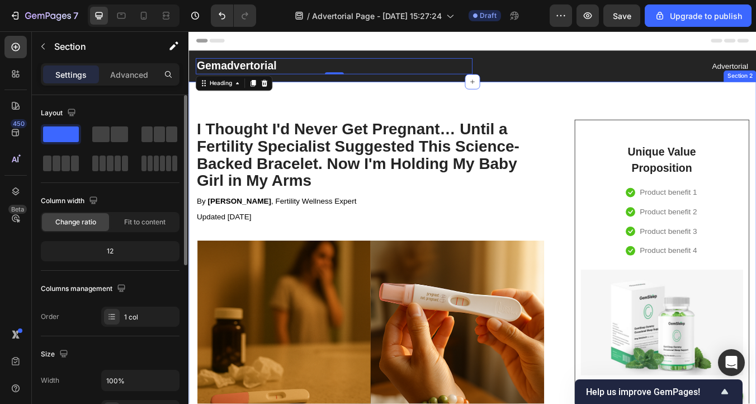
click at [347, 73] on p "Gemadvertorial" at bounding box center [360, 72] width 325 height 17
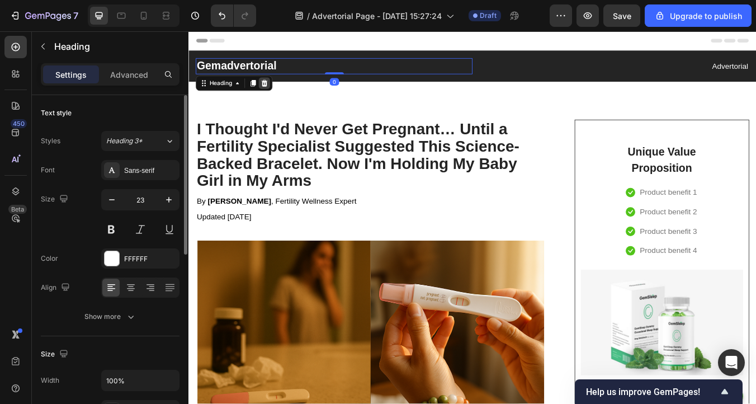
click at [282, 91] on icon at bounding box center [277, 92] width 9 height 9
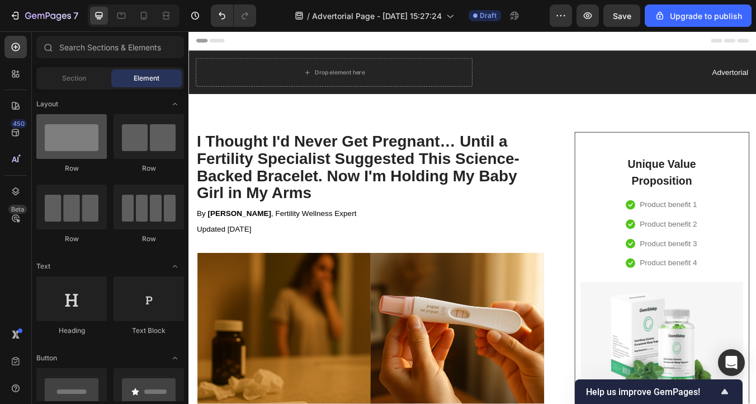
click at [89, 134] on div at bounding box center [71, 136] width 70 height 45
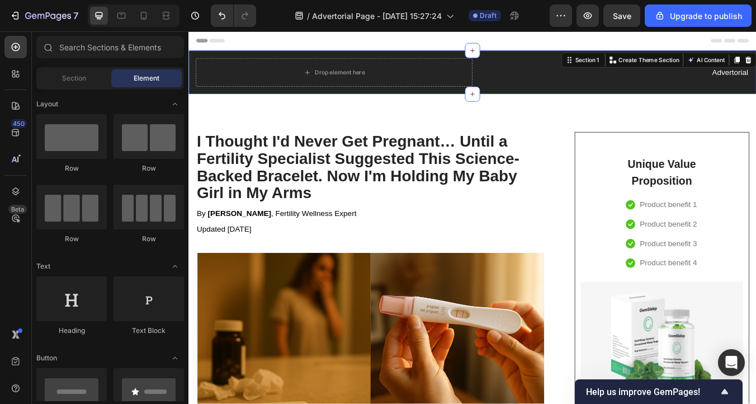
click at [471, 100] on div "Drop element here Advertorial Text block Row Section 1 You can create reusable …" at bounding box center [523, 79] width 671 height 51
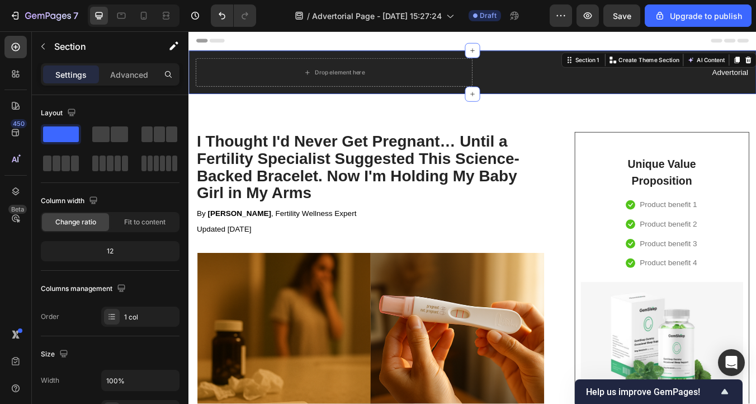
click at [554, 101] on div "Drop element here Advertorial Text block Row Section 1 You can create reusable …" at bounding box center [523, 79] width 671 height 51
click at [494, 56] on div "Drop element here Advertorial Text block Row Section 1 You can create reusable …" at bounding box center [523, 79] width 671 height 51
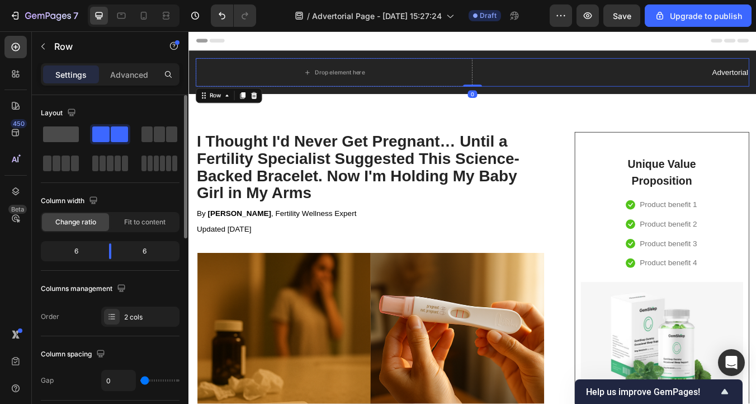
click at [55, 132] on span at bounding box center [61, 134] width 36 height 16
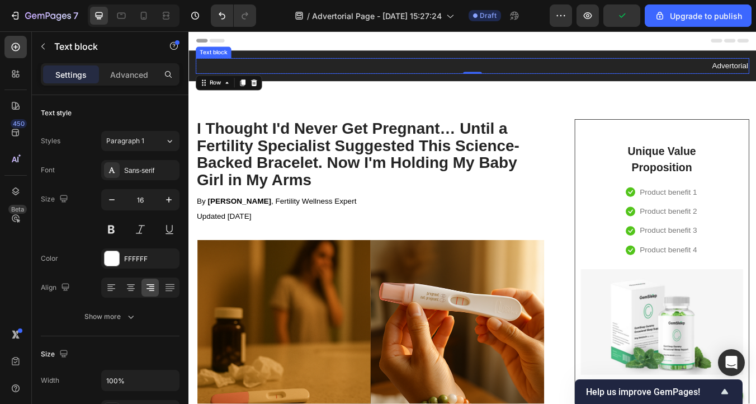
click at [755, 72] on p "Advertorial" at bounding box center [524, 72] width 652 height 16
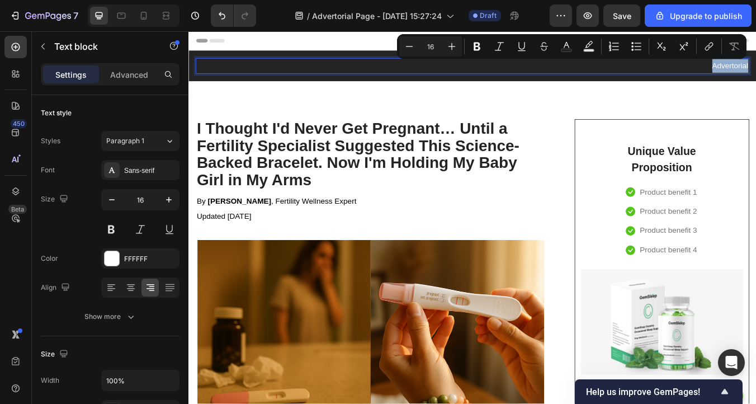
click at [315, 70] on p "Advertorial" at bounding box center [524, 72] width 652 height 16
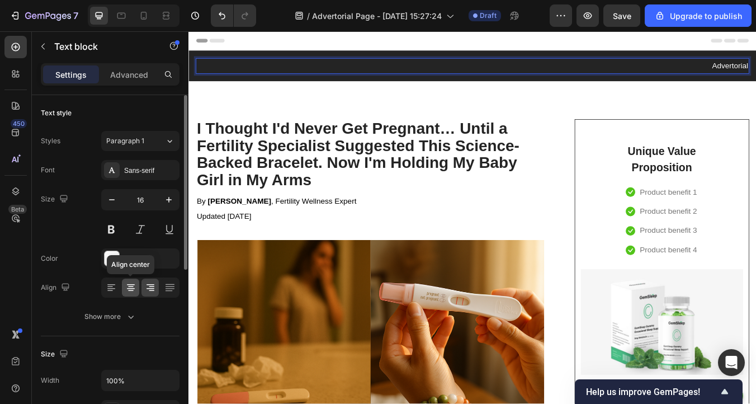
click at [129, 284] on icon at bounding box center [130, 287] width 11 height 11
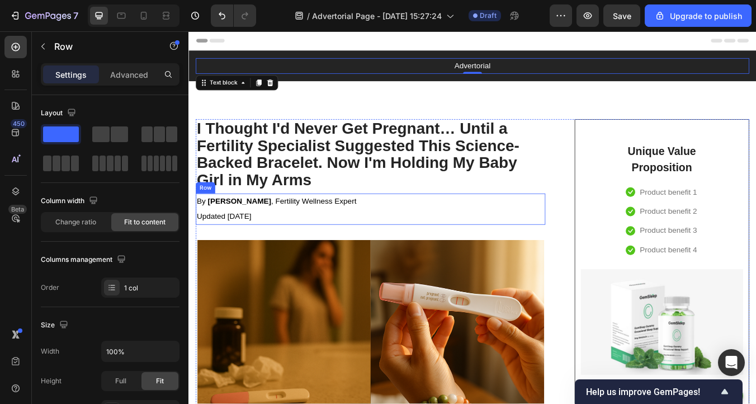
click at [390, 235] on div "By Alice Domar , Fertility Wellness Expert Text block Updated August 12, 2025 T…" at bounding box center [403, 241] width 413 height 37
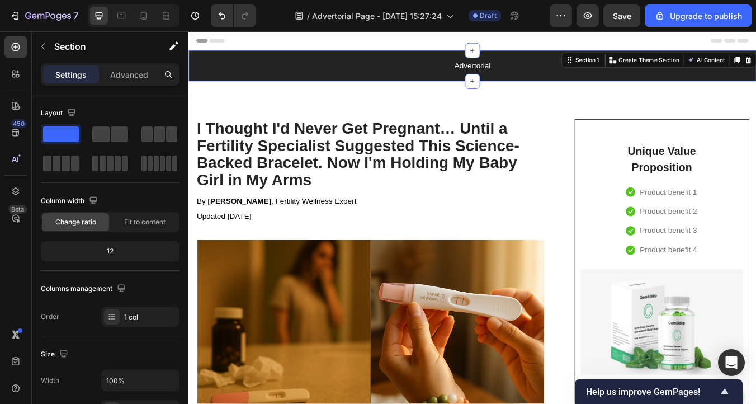
click at [281, 83] on div "Advertorial Text block Row Section 1 You can create reusable sections Create Th…" at bounding box center [523, 72] width 671 height 36
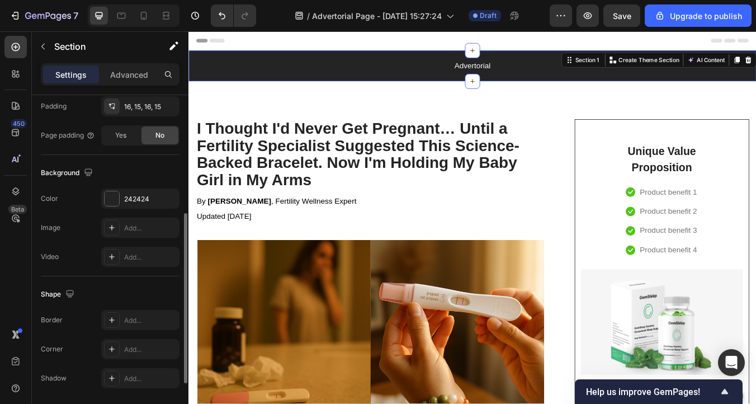
scroll to position [312, 0]
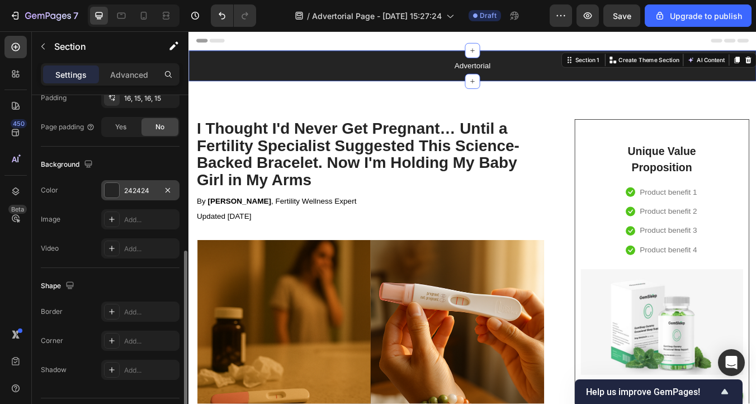
click at [145, 187] on div "242424" at bounding box center [140, 191] width 32 height 10
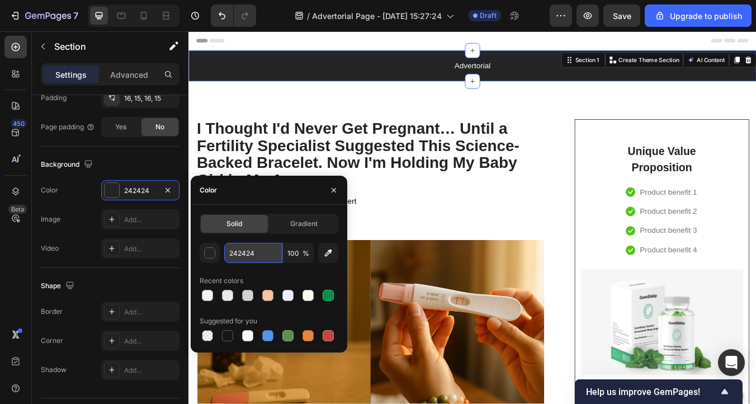
click at [244, 256] on input "242424" at bounding box center [253, 253] width 58 height 20
paste input "#575757"
type input "#575757"
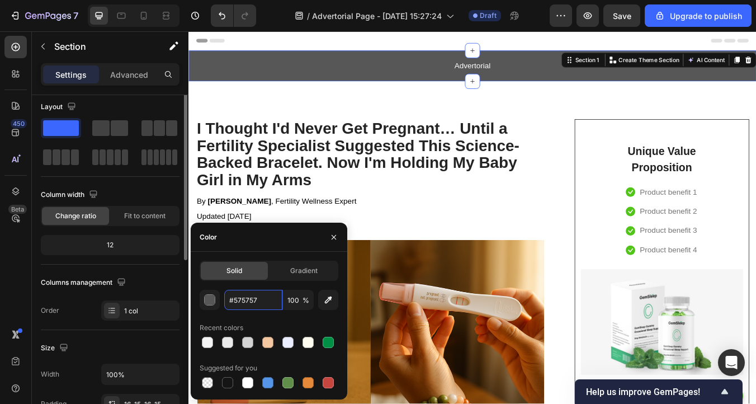
scroll to position [0, 0]
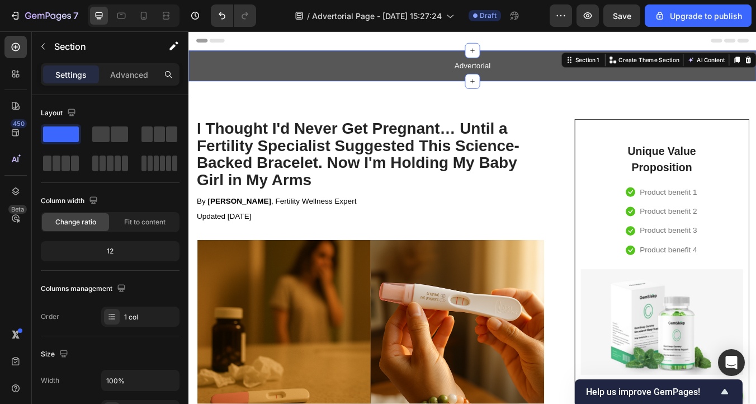
click at [571, 82] on div "Advertorial Text block Row Section 1 You can create reusable sections Create Th…" at bounding box center [523, 72] width 671 height 36
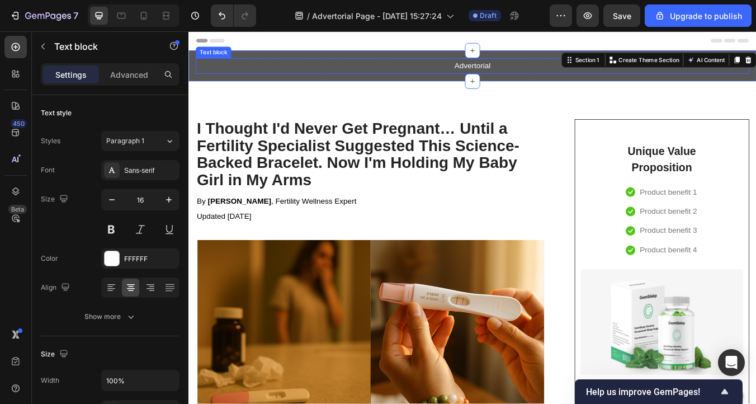
click at [452, 78] on p "Advertorial" at bounding box center [524, 72] width 652 height 16
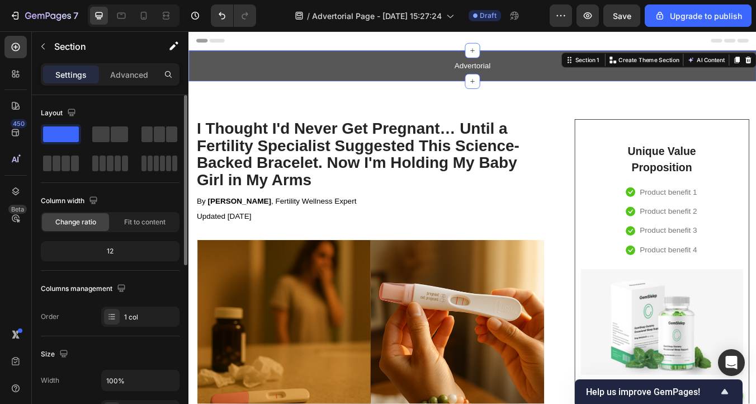
click at [113, 254] on div "12" at bounding box center [110, 251] width 134 height 16
click at [108, 250] on div "12" at bounding box center [110, 251] width 134 height 16
click at [118, 77] on p "Advanced" at bounding box center [129, 75] width 38 height 12
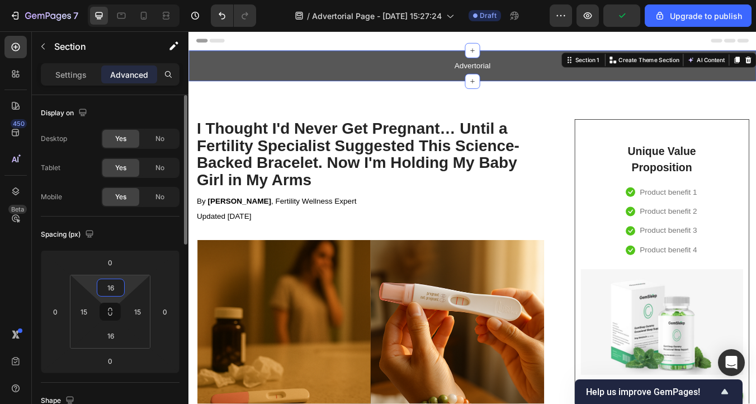
click at [112, 290] on input "16" at bounding box center [111, 287] width 22 height 17
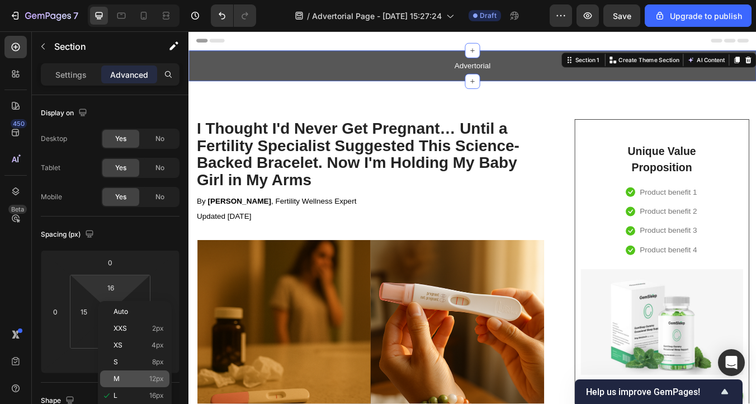
click at [146, 372] on div "M 12px" at bounding box center [134, 378] width 69 height 17
type input "12"
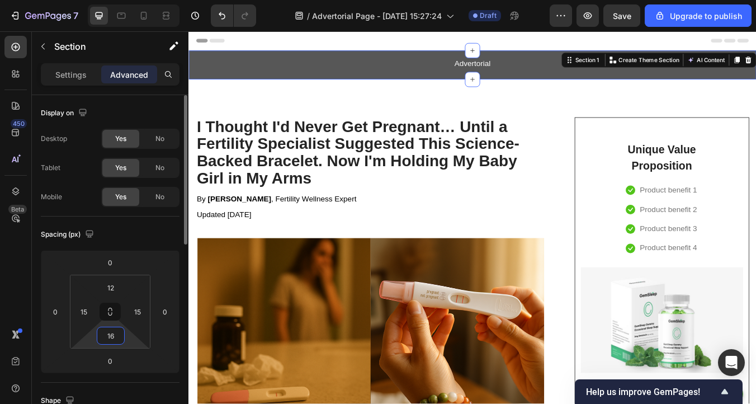
click at [117, 338] on input "16" at bounding box center [111, 335] width 22 height 17
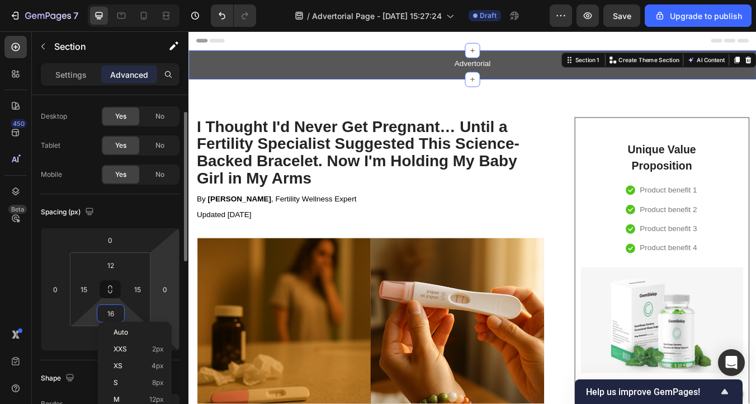
scroll to position [27, 0]
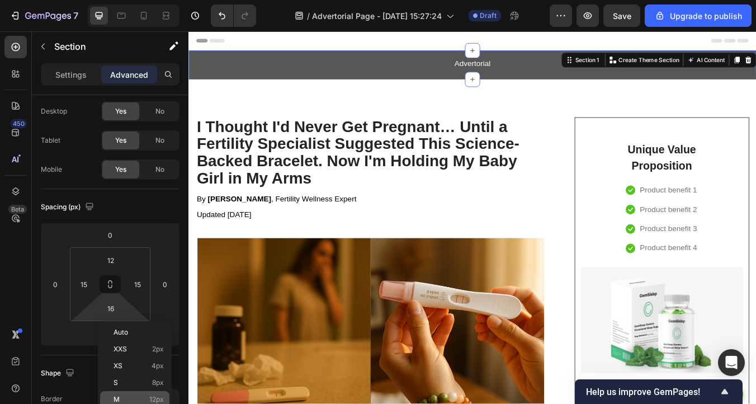
click at [147, 393] on div "M 12px" at bounding box center [134, 399] width 69 height 17
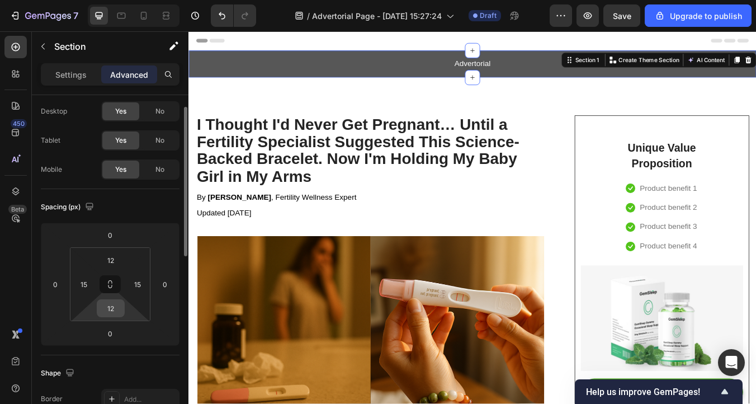
click at [115, 312] on input "12" at bounding box center [111, 308] width 22 height 17
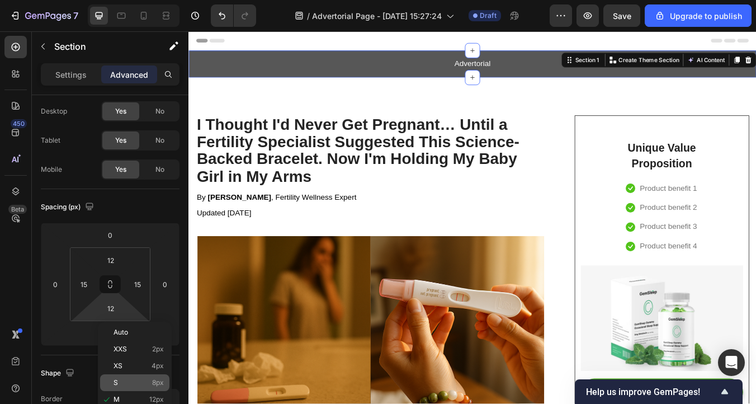
click at [147, 380] on p "S 8px" at bounding box center [139, 383] width 50 height 8
type input "8"
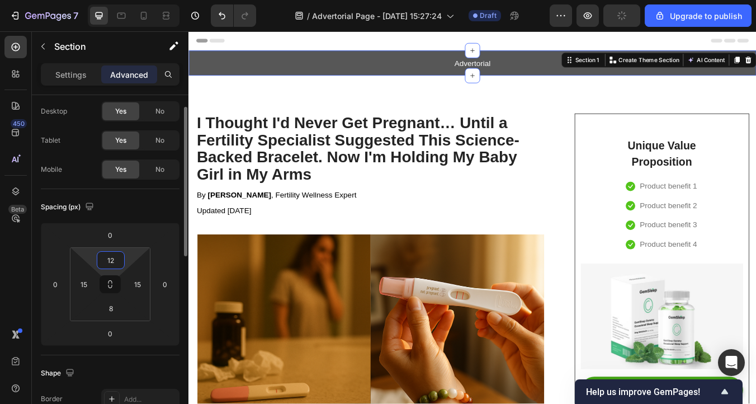
click at [114, 262] on input "12" at bounding box center [111, 260] width 22 height 17
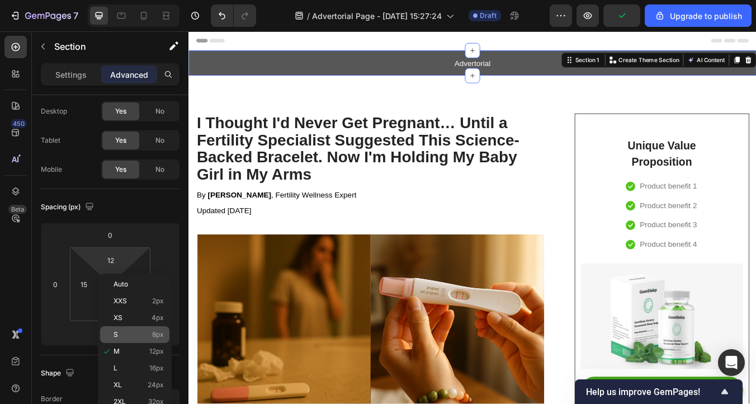
click at [146, 328] on div "S 8px" at bounding box center [134, 334] width 69 height 17
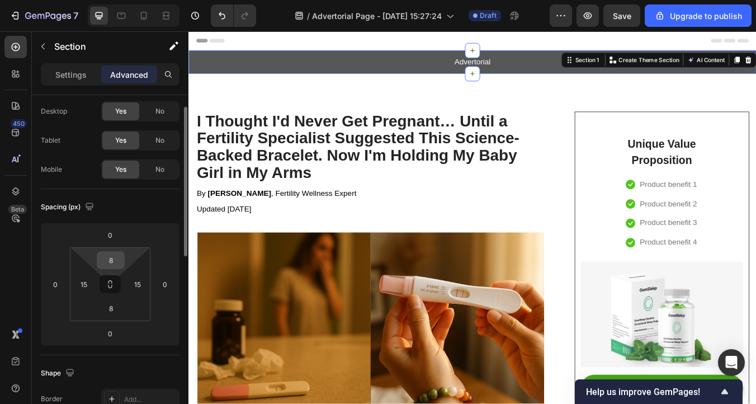
click at [108, 261] on input "8" at bounding box center [111, 260] width 22 height 17
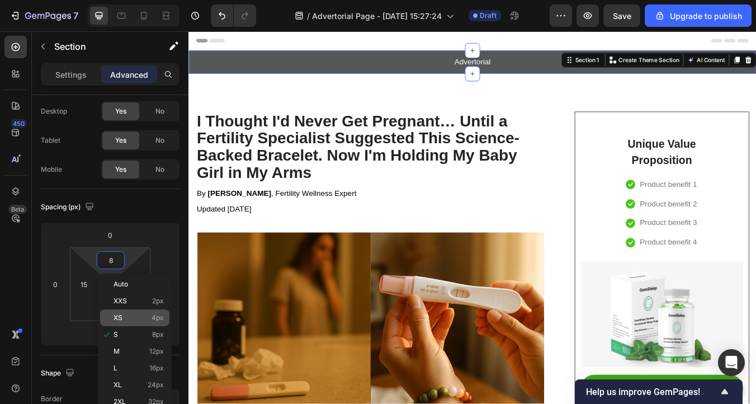
click at [139, 312] on div "XS 4px" at bounding box center [134, 317] width 69 height 17
type input "4"
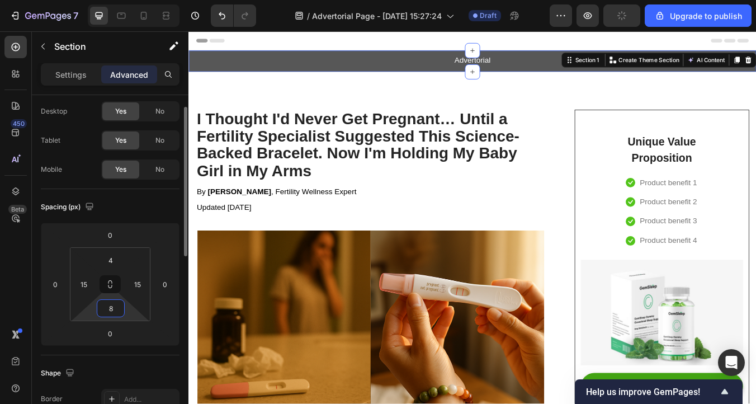
click at [117, 306] on input "8" at bounding box center [111, 308] width 22 height 17
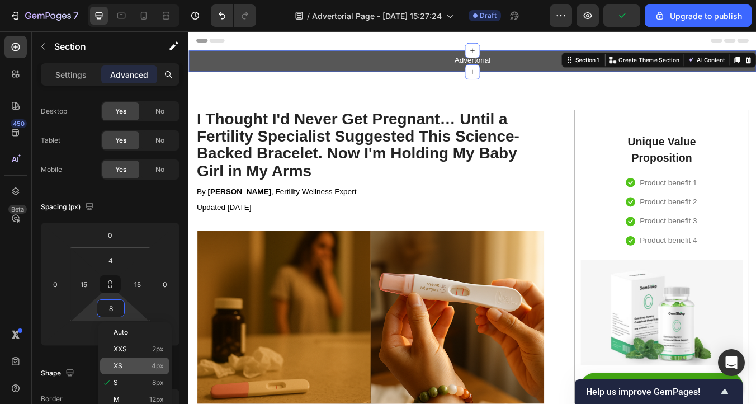
click at [133, 361] on div "XS 4px" at bounding box center [134, 365] width 69 height 17
type input "4"
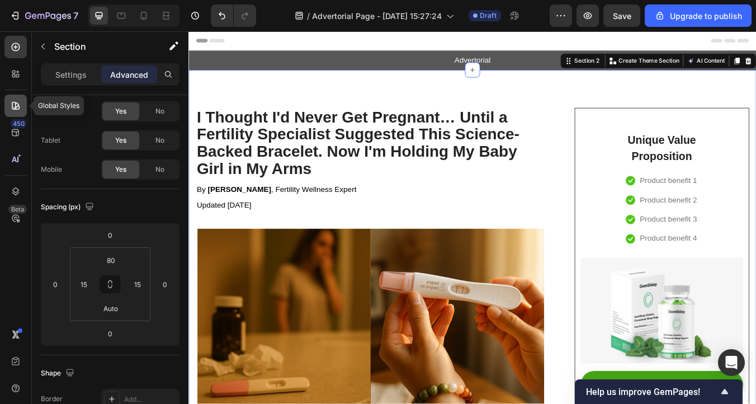
click at [16, 102] on icon at bounding box center [16, 106] width 8 height 8
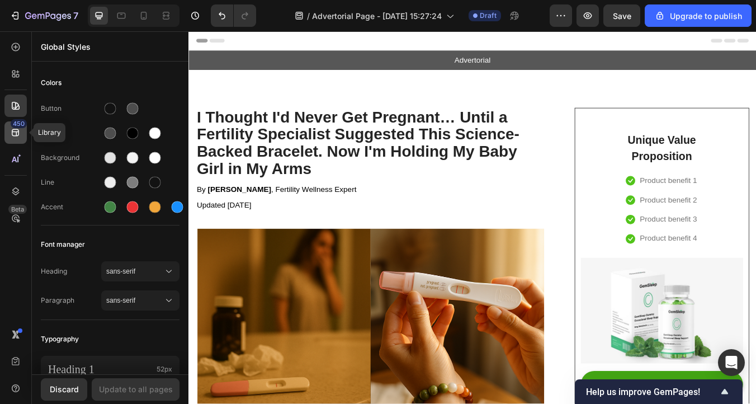
click at [18, 127] on div "450" at bounding box center [19, 123] width 16 height 9
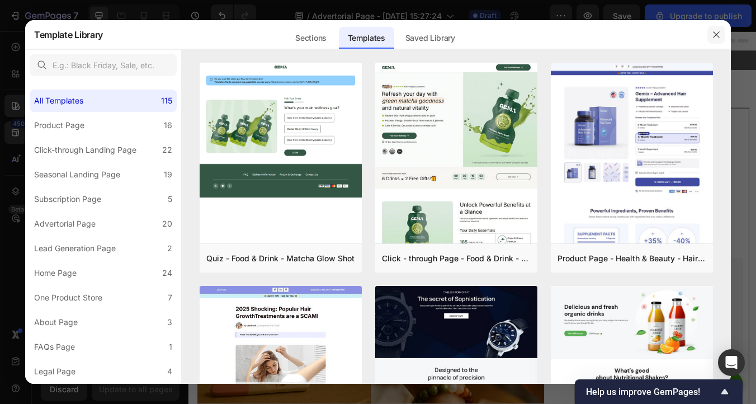
click at [720, 31] on icon "button" at bounding box center [716, 34] width 9 height 9
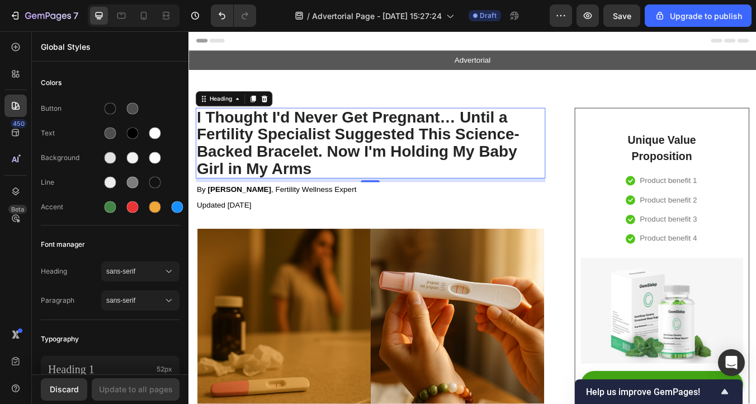
click at [250, 158] on p "I Thought I'd Never Get Pregnant… Until a Fertility Specialist Suggested This S…" at bounding box center [403, 163] width 411 height 81
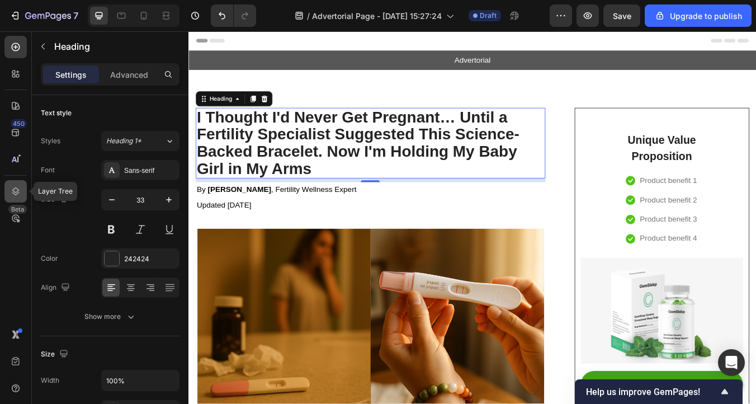
click at [12, 191] on icon at bounding box center [15, 191] width 11 height 11
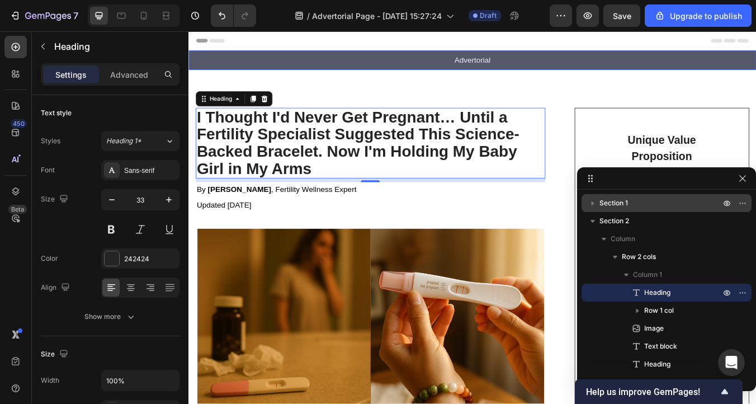
click at [620, 205] on span "Section 1" at bounding box center [613, 202] width 29 height 11
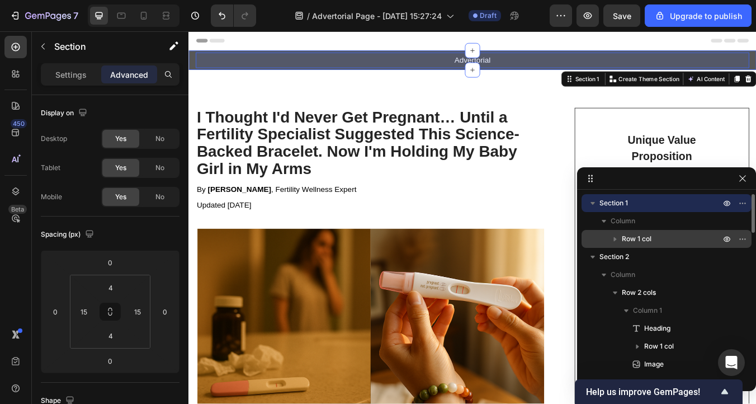
click at [632, 238] on span "Row 1 col" at bounding box center [637, 238] width 30 height 11
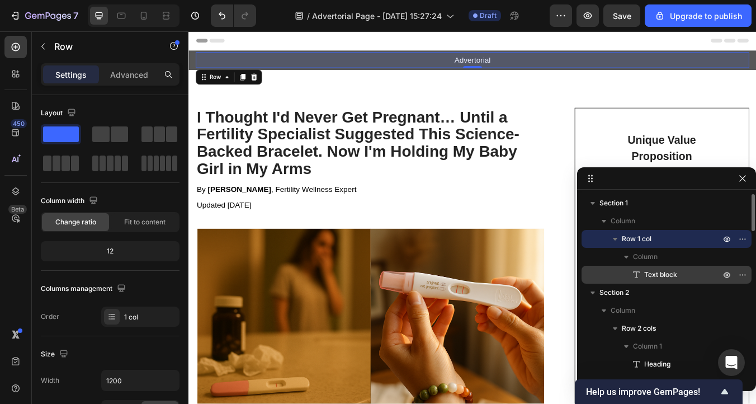
click at [645, 280] on div "Text block" at bounding box center [666, 275] width 161 height 18
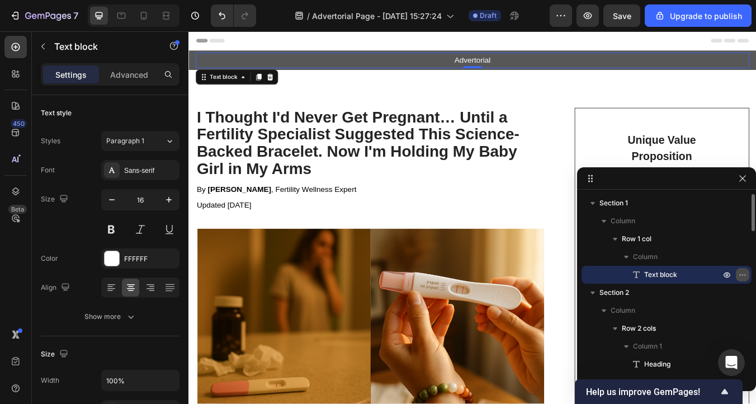
click at [745, 278] on icon "button" at bounding box center [742, 274] width 9 height 9
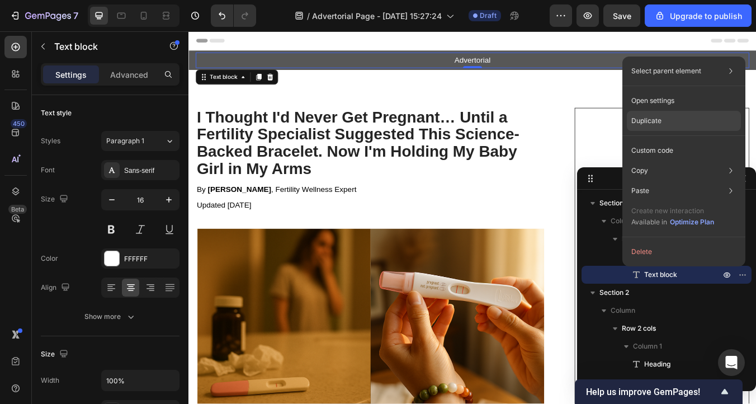
drag, startPoint x: 670, startPoint y: 124, endPoint x: 569, endPoint y: 110, distance: 102.2
click at [670, 124] on div "Duplicate" at bounding box center [684, 121] width 114 height 20
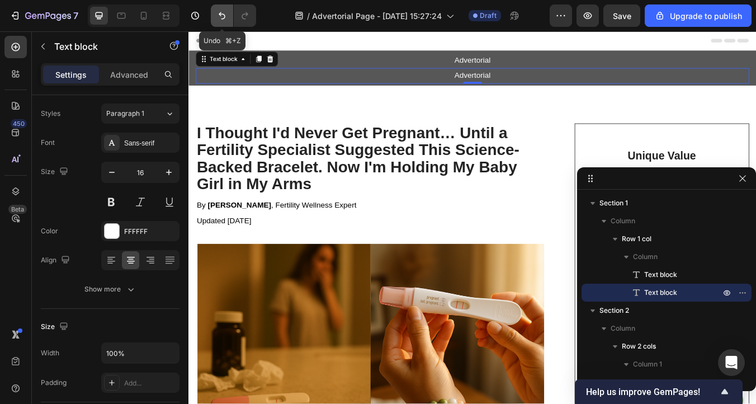
click at [225, 23] on button "Undo/Redo" at bounding box center [222, 15] width 22 height 22
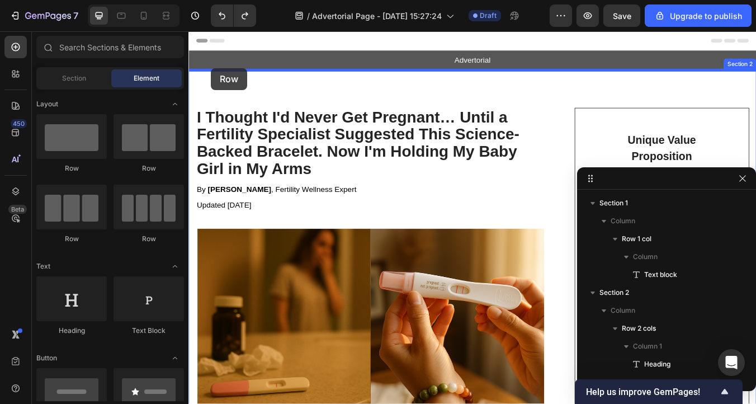
drag, startPoint x: 255, startPoint y: 169, endPoint x: 215, endPoint y: 75, distance: 102.2
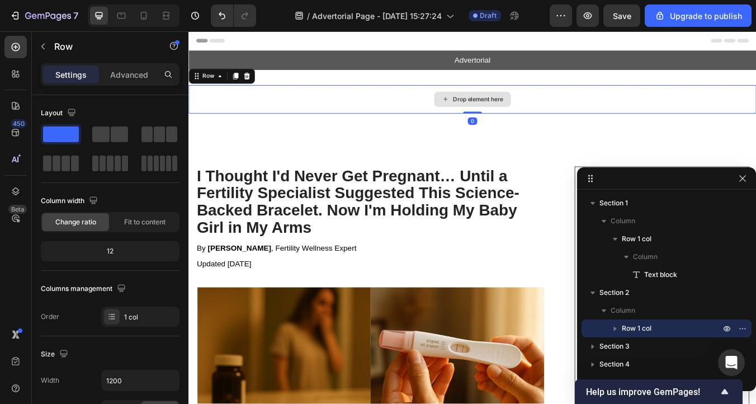
drag, startPoint x: 521, startPoint y: 136, endPoint x: 527, endPoint y: 122, distance: 15.3
click at [527, 122] on div "Drop element here Row 0" at bounding box center [523, 112] width 671 height 34
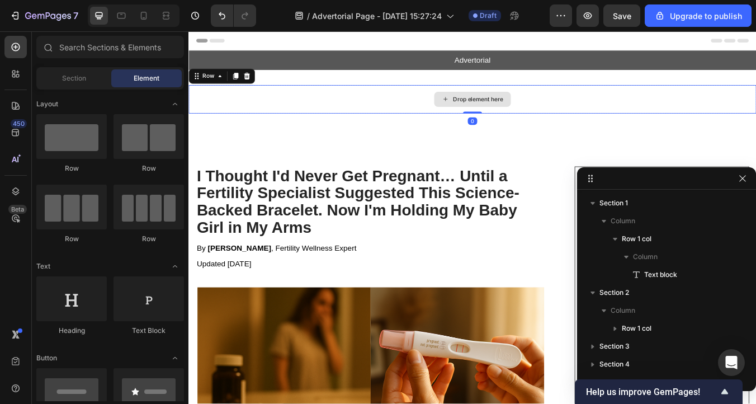
click at [522, 108] on div "Drop element here" at bounding box center [530, 111] width 59 height 9
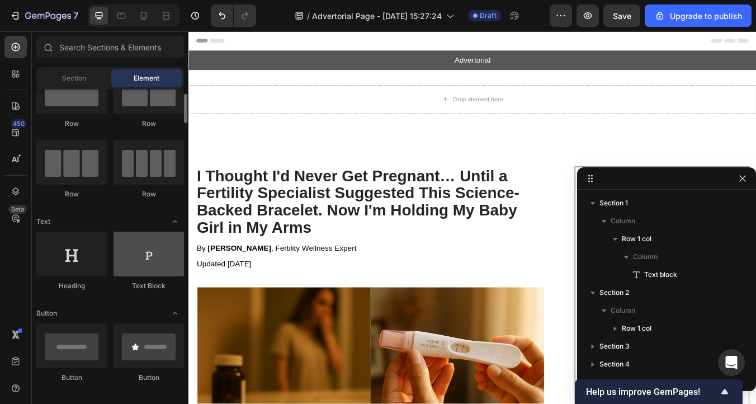
scroll to position [45, 0]
click at [145, 271] on div at bounding box center [149, 253] width 70 height 45
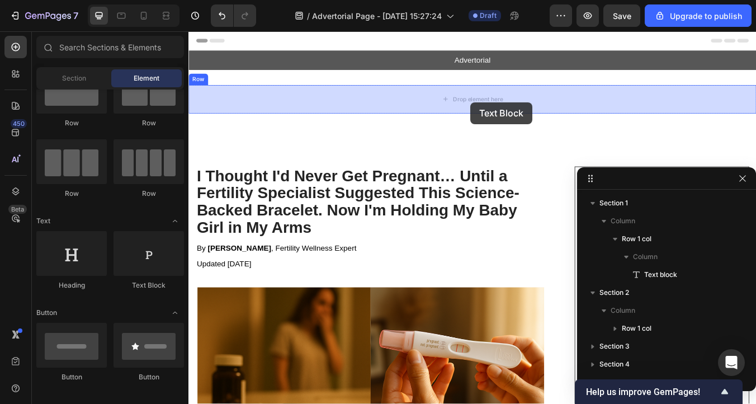
drag, startPoint x: 333, startPoint y: 284, endPoint x: 521, endPoint y: 115, distance: 252.2
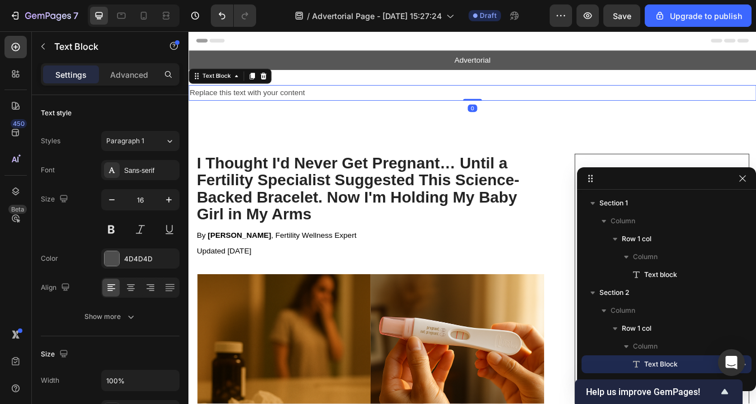
click at [288, 102] on div "Replace this text with your content" at bounding box center [523, 104] width 671 height 18
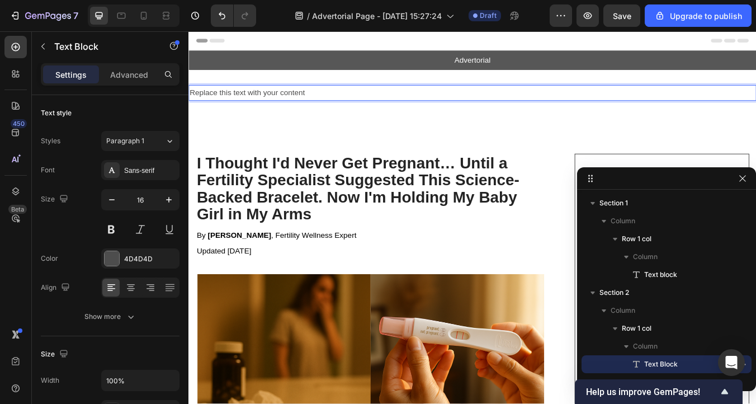
click at [288, 103] on p "Replace this text with your content" at bounding box center [524, 104] width 669 height 16
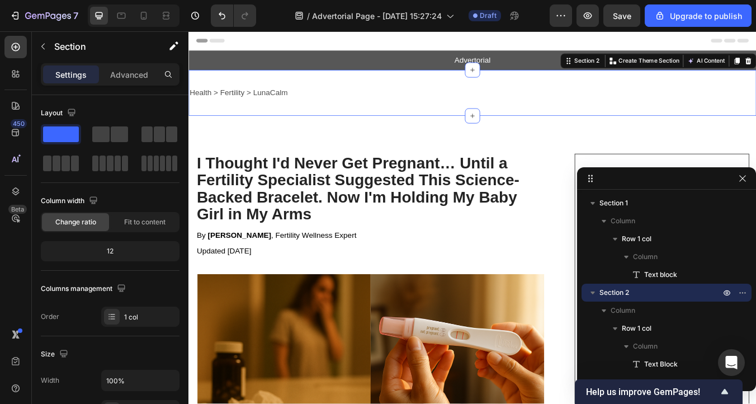
click at [310, 87] on div "Health > Fertility > LunaCalm Text Block Row Section 2 You can create reusable …" at bounding box center [523, 104] width 671 height 54
click at [384, 87] on div "Health > Fertility > LunaCalm Text Block Row Section 2 You can create reusable …" at bounding box center [523, 104] width 671 height 54
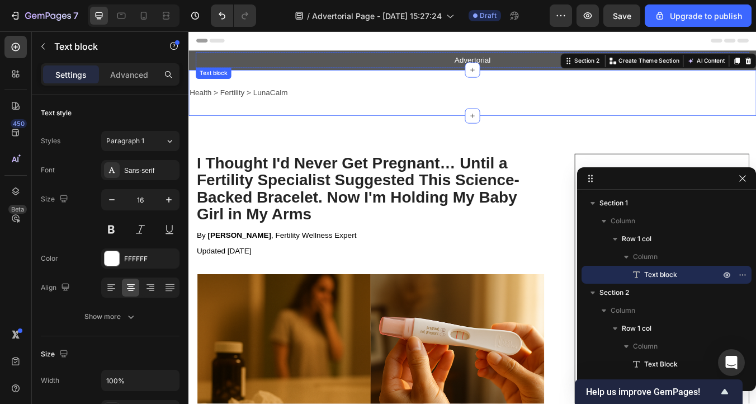
click at [418, 63] on p "Advertorial" at bounding box center [524, 66] width 652 height 16
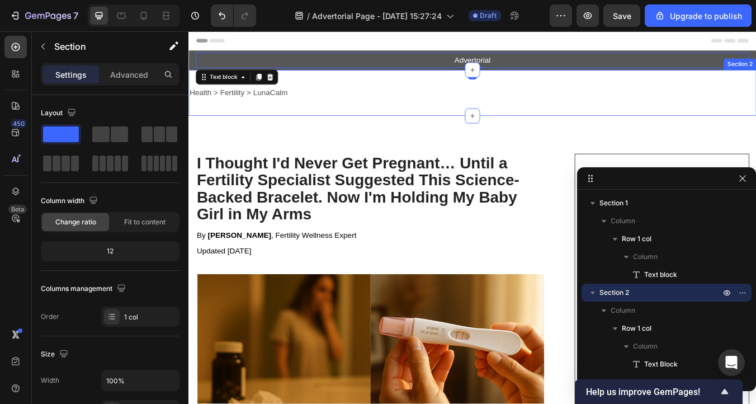
click at [412, 93] on div "Health > Fertility > LunaCalm Text Block Row Section 2" at bounding box center [523, 104] width 671 height 54
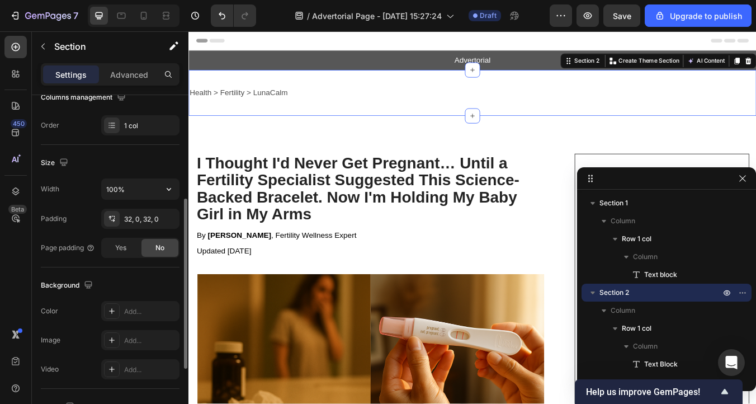
scroll to position [197, 0]
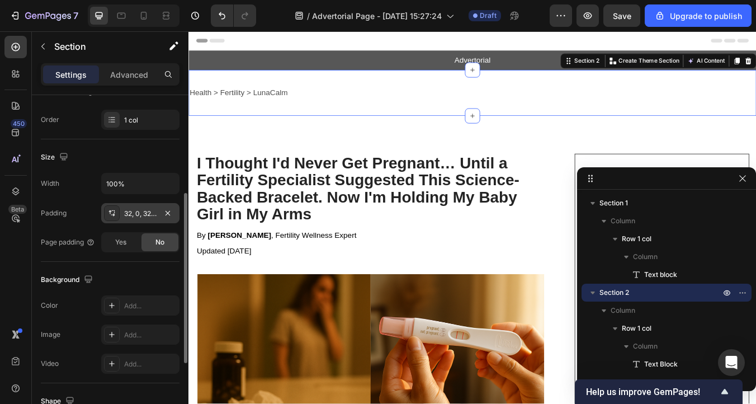
click at [125, 215] on div "32, 0, 32, 0" at bounding box center [140, 214] width 32 height 10
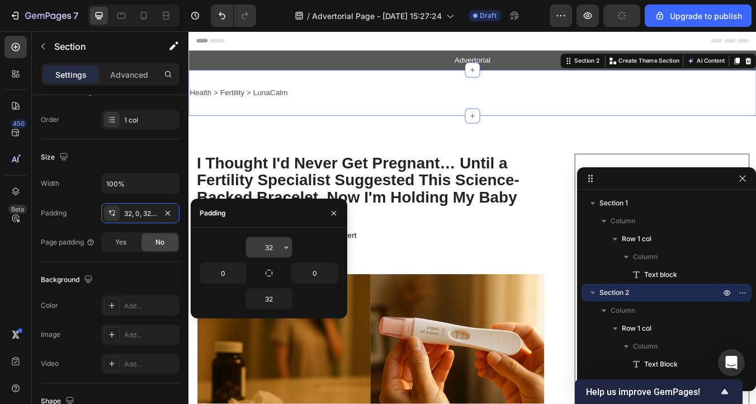
click at [280, 251] on input "32" at bounding box center [269, 247] width 46 height 20
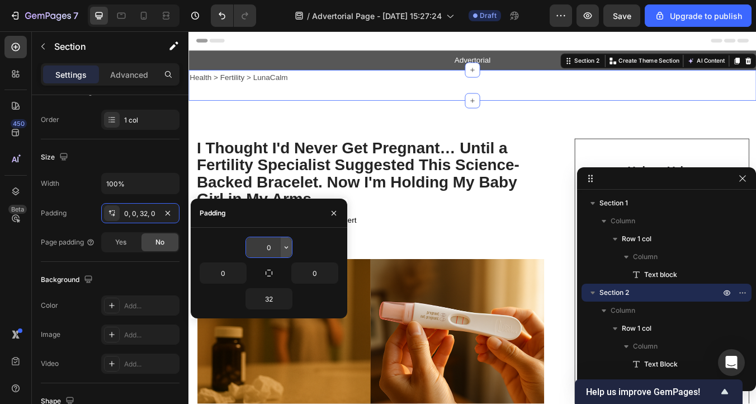
click at [285, 245] on icon "button" at bounding box center [286, 247] width 9 height 9
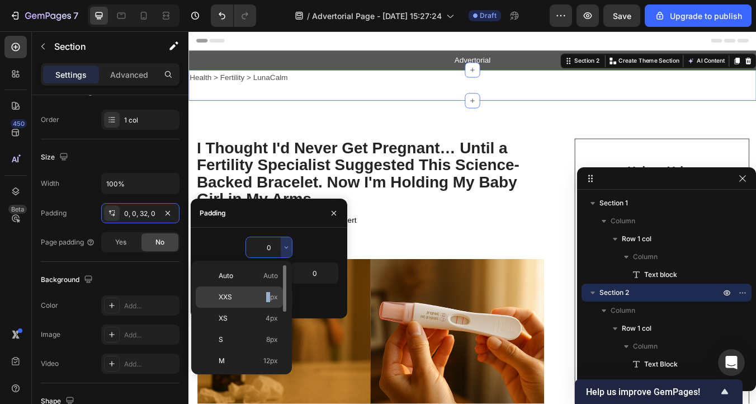
click at [271, 292] on span "2px" at bounding box center [272, 297] width 12 height 10
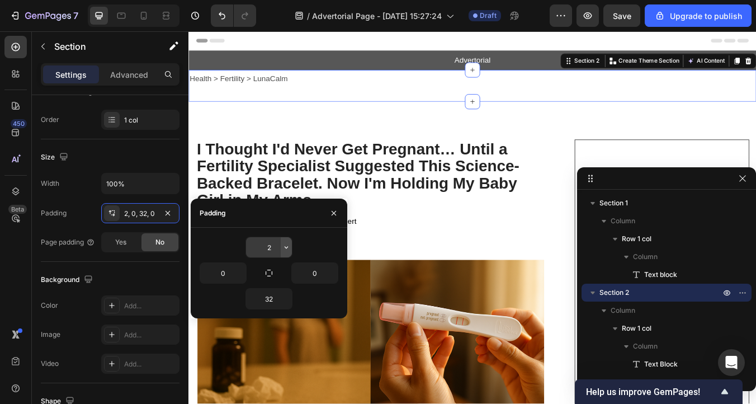
click at [283, 252] on button "button" at bounding box center [286, 247] width 11 height 20
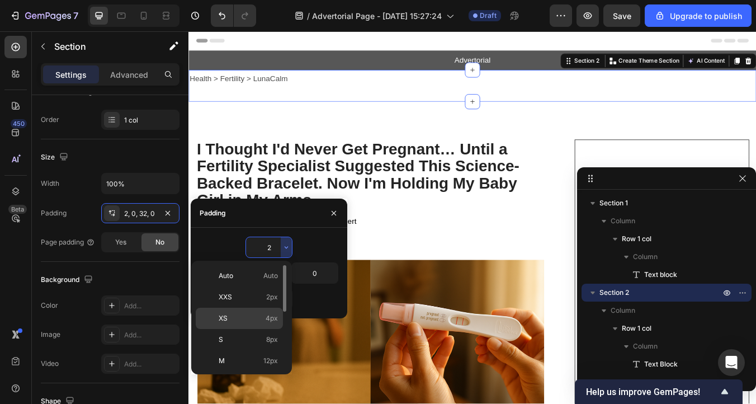
click at [276, 318] on span "4px" at bounding box center [272, 318] width 12 height 10
type input "4"
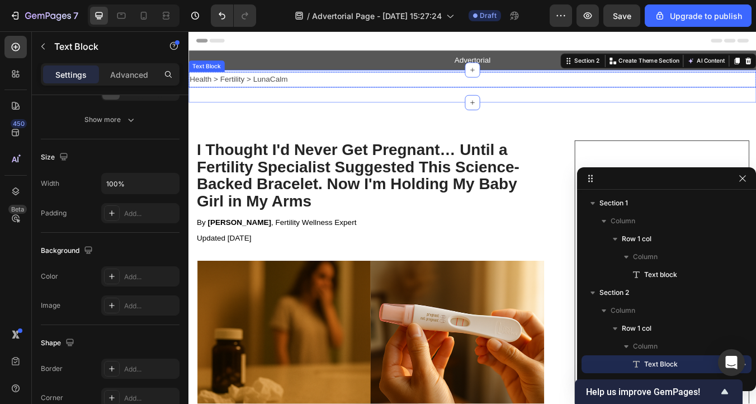
click at [204, 93] on p "Health > Fertility > LunaCalm" at bounding box center [524, 89] width 669 height 16
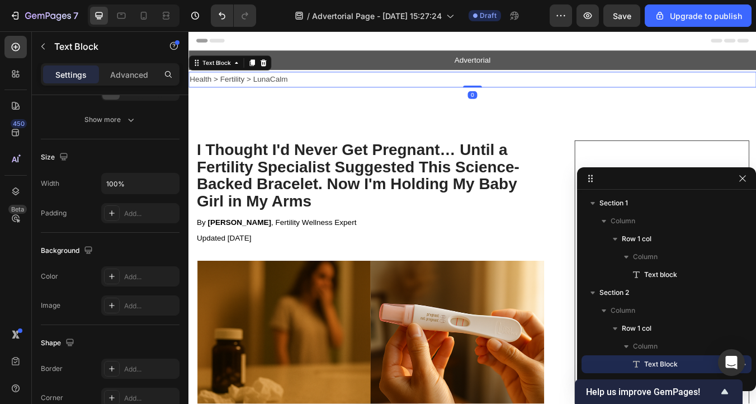
scroll to position [0, 0]
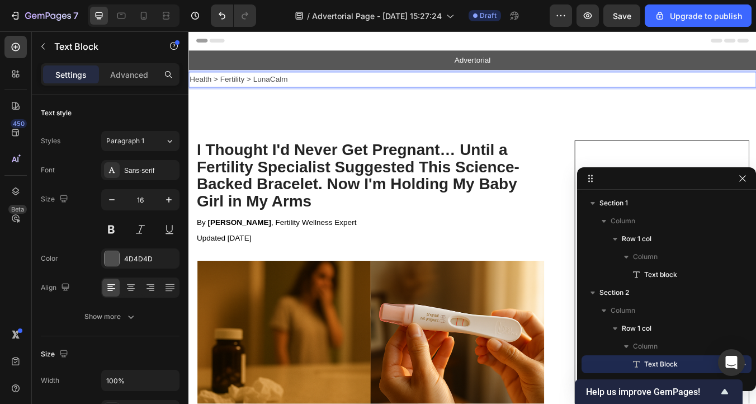
click at [252, 91] on p "Health > Fertility > LunaCalm" at bounding box center [524, 89] width 669 height 16
click at [139, 78] on p "Advanced" at bounding box center [129, 75] width 38 height 12
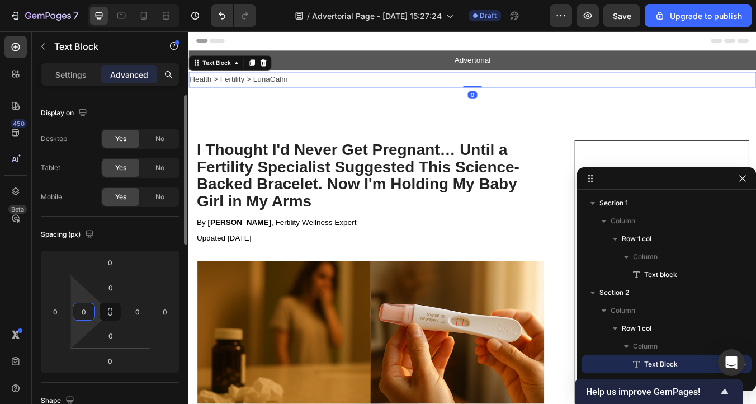
click at [82, 316] on input "0" at bounding box center [83, 311] width 17 height 17
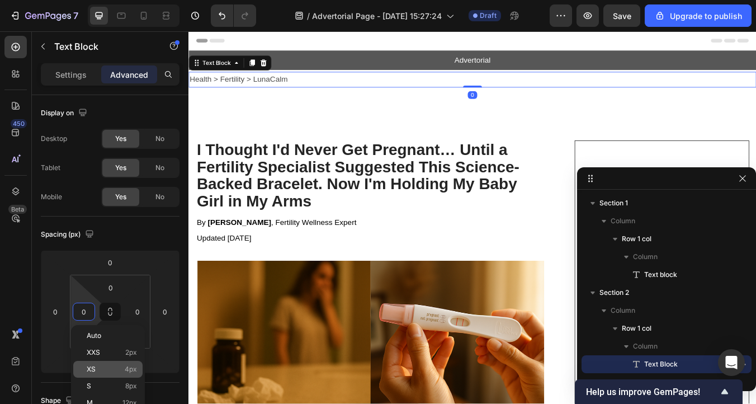
click at [115, 367] on p "XS 4px" at bounding box center [112, 369] width 50 height 8
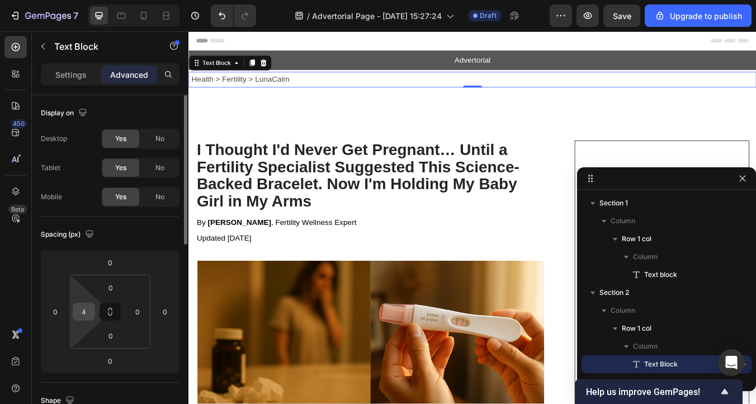
click at [91, 316] on input "4" at bounding box center [83, 311] width 17 height 17
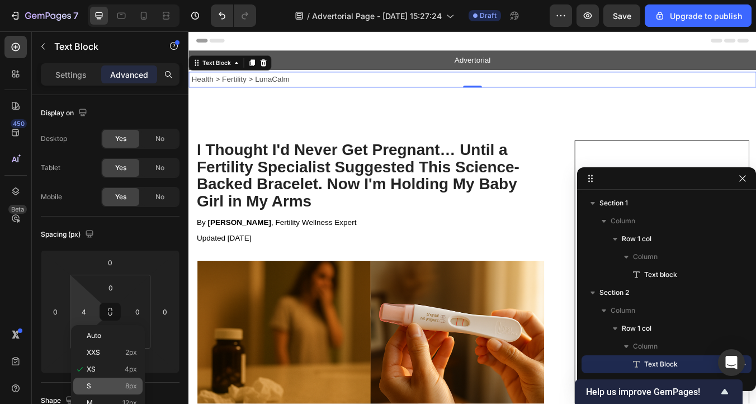
click at [123, 384] on p "S 8px" at bounding box center [112, 386] width 50 height 8
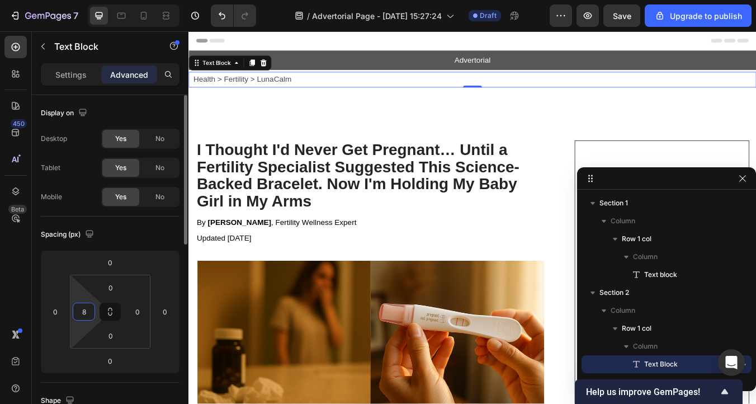
click at [84, 311] on input "8" at bounding box center [83, 311] width 17 height 17
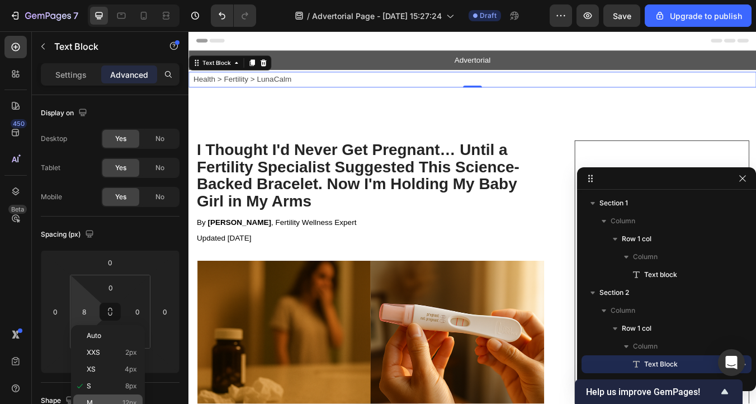
click at [136, 395] on div "M 12px" at bounding box center [107, 402] width 69 height 17
type input "12"
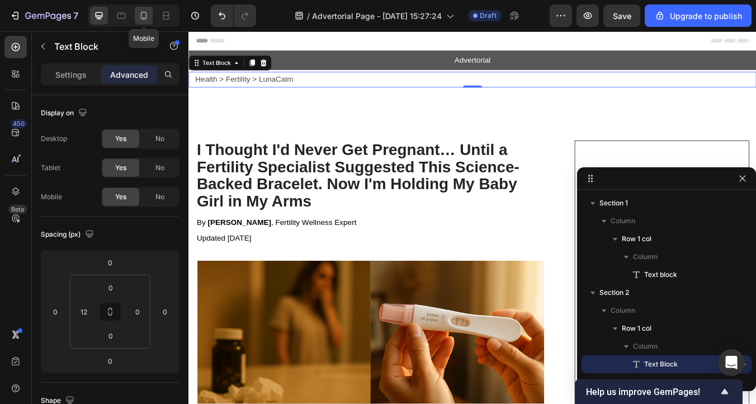
click at [139, 15] on icon at bounding box center [143, 15] width 11 height 11
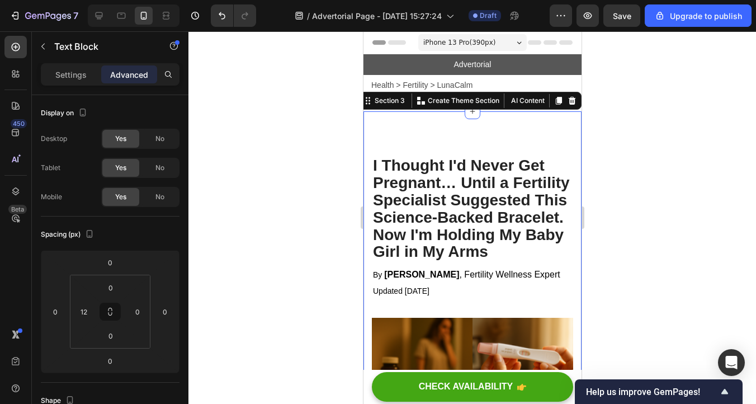
click at [115, 287] on input "80" at bounding box center [111, 287] width 22 height 17
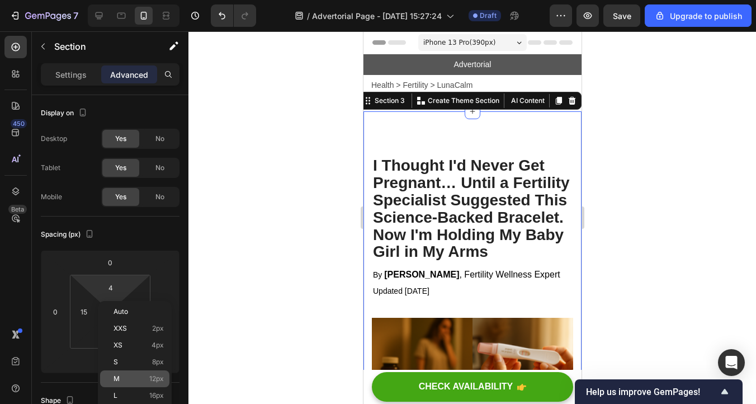
click at [143, 386] on div "M 12px" at bounding box center [134, 378] width 69 height 17
type input "12"
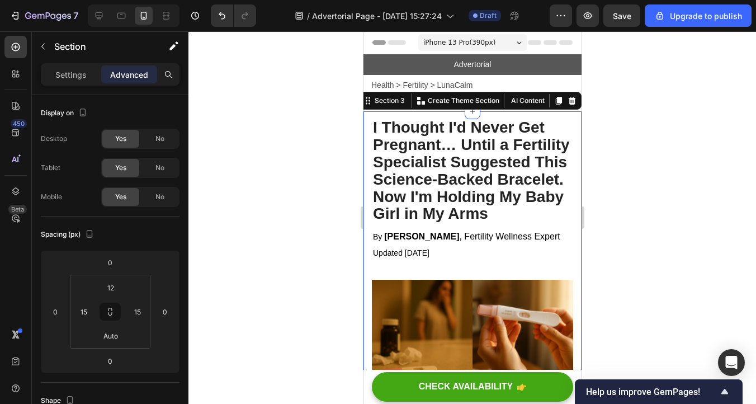
click at [637, 175] on div at bounding box center [472, 217] width 568 height 372
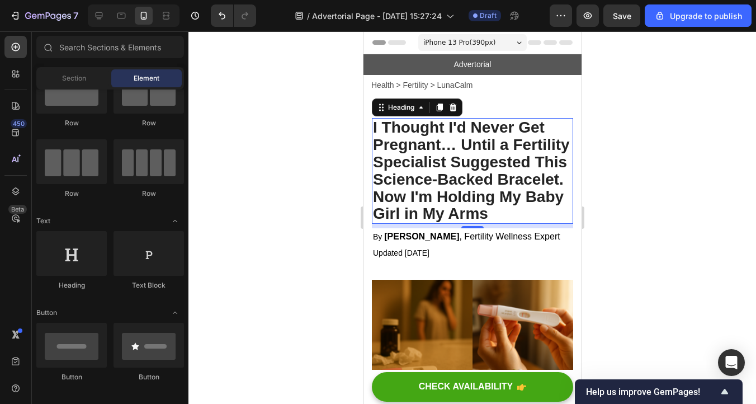
click at [497, 172] on p "I Thought I'd Never Get Pregnant… Until a Fertility Specialist Suggested This S…" at bounding box center [471, 170] width 199 height 103
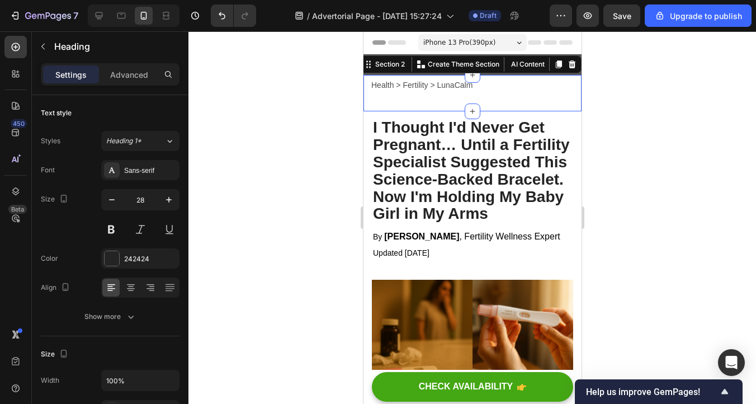
click at [519, 100] on div "Health > Fertility > LunaCalm Text Block Row Section 2 You can create reusable …" at bounding box center [472, 93] width 218 height 36
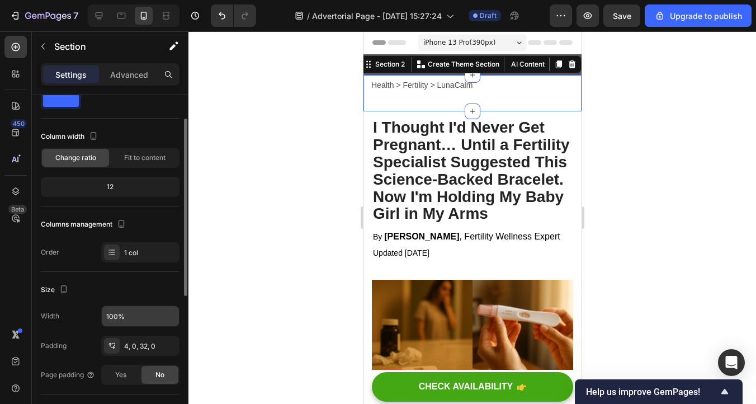
scroll to position [49, 0]
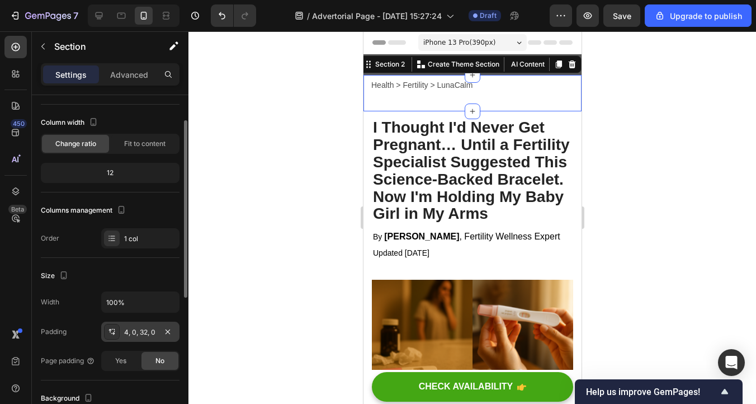
click at [136, 338] on div "4, 0, 32, 0" at bounding box center [140, 332] width 78 height 20
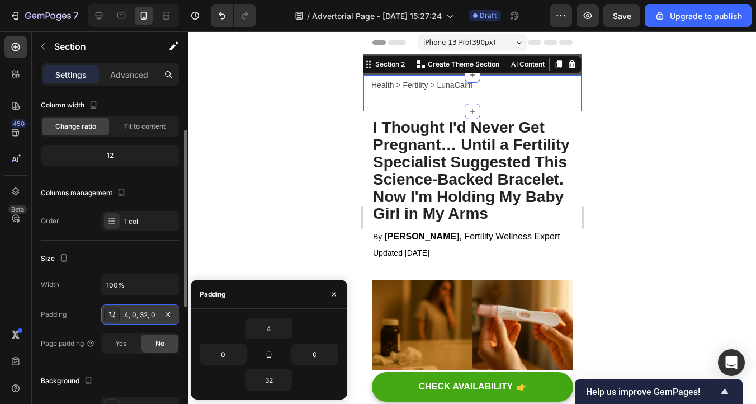
scroll to position [74, 0]
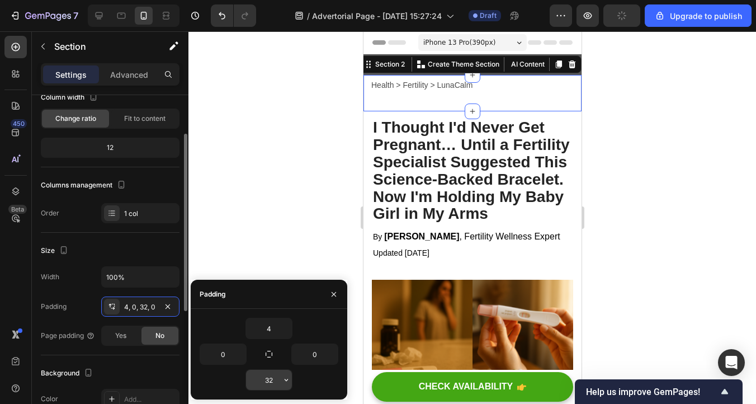
click at [261, 384] on input "32" at bounding box center [269, 380] width 46 height 20
click at [285, 381] on icon "button" at bounding box center [286, 379] width 9 height 9
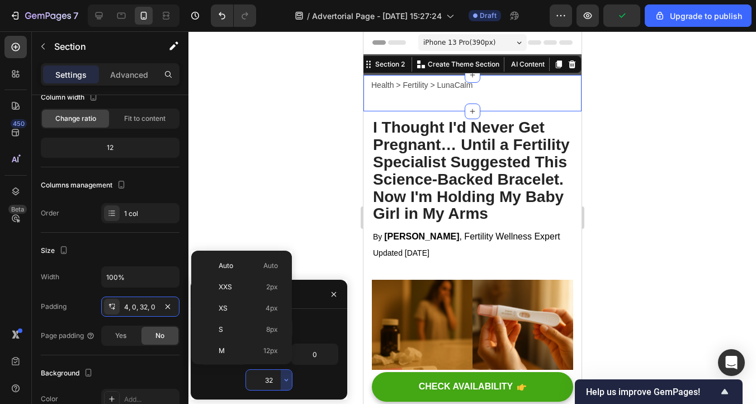
scroll to position [81, 0]
click at [266, 270] on span "12px" at bounding box center [270, 270] width 15 height 10
type input "12"
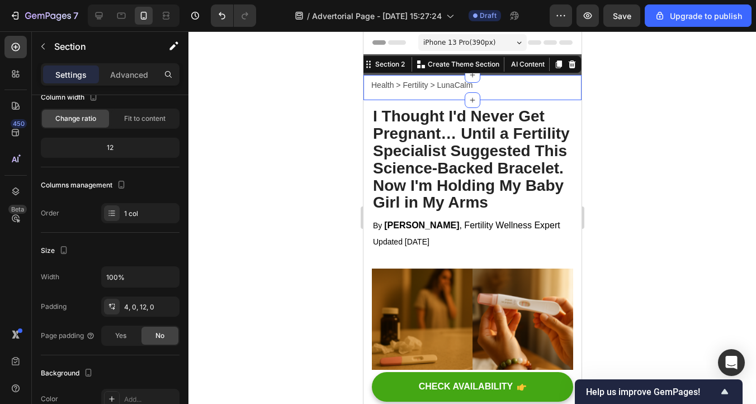
click at [624, 237] on div at bounding box center [472, 217] width 568 height 372
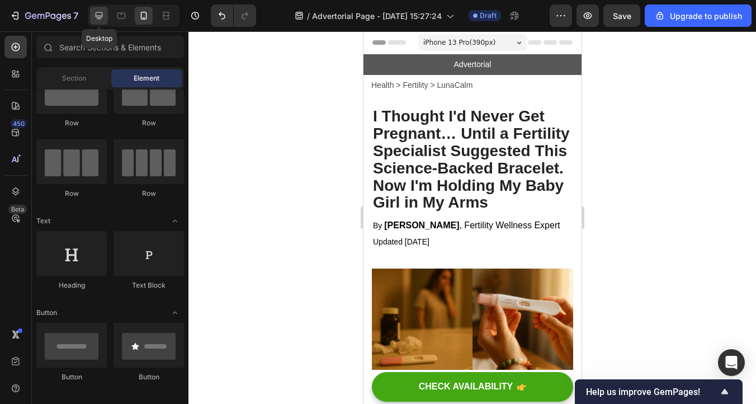
click at [97, 13] on icon at bounding box center [98, 15] width 11 height 11
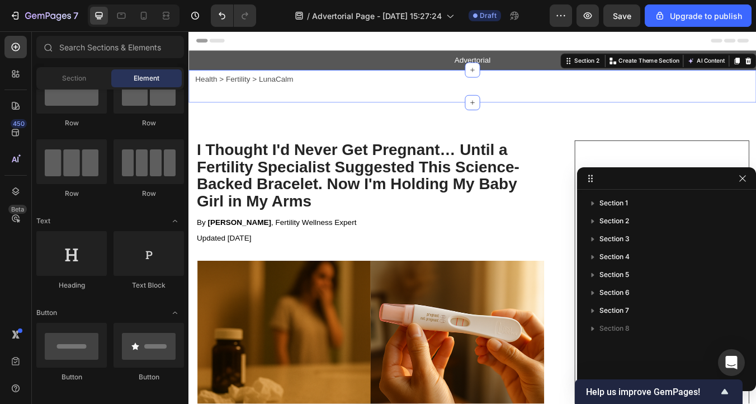
click at [353, 108] on div "Health > Fertility > LunaCalm Text Block Row Section 2 You can create reusable …" at bounding box center [523, 96] width 671 height 39
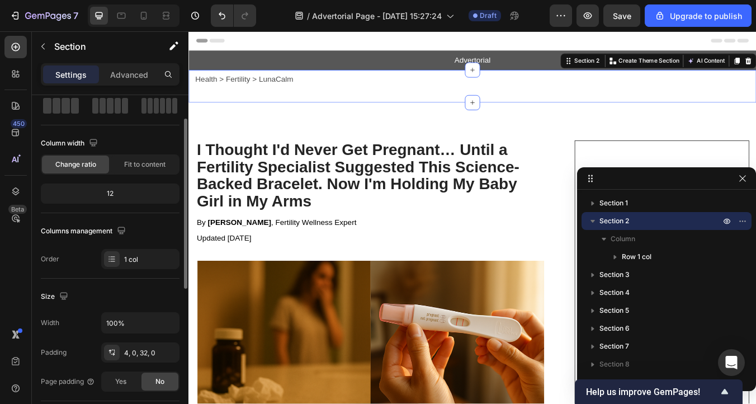
scroll to position [62, 0]
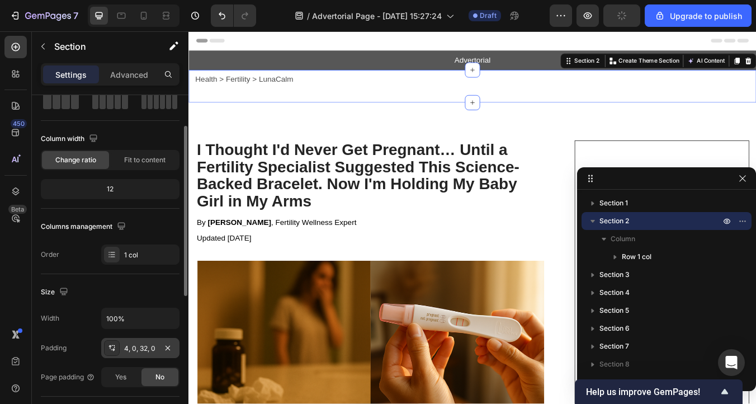
click at [136, 348] on div "4, 0, 32, 0" at bounding box center [140, 348] width 32 height 10
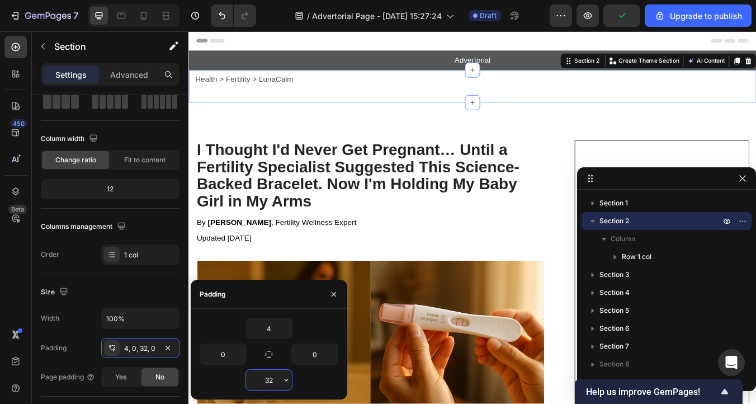
click at [264, 375] on input "32" at bounding box center [269, 380] width 46 height 20
click at [285, 380] on icon "button" at bounding box center [286, 380] width 3 height 2
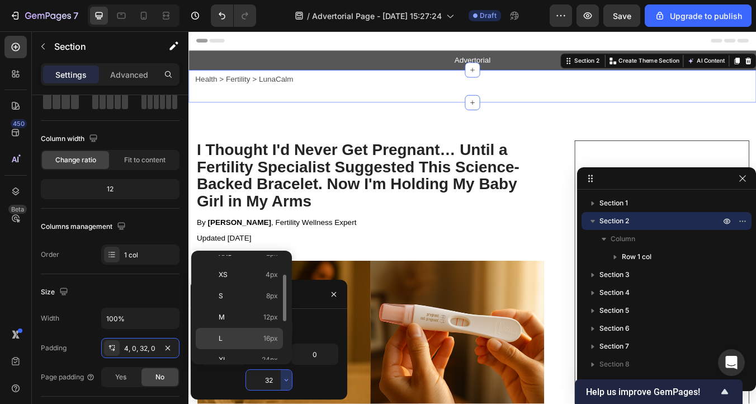
scroll to position [24, 0]
click at [260, 292] on div "XS 4px" at bounding box center [239, 283] width 87 height 21
type input "4"
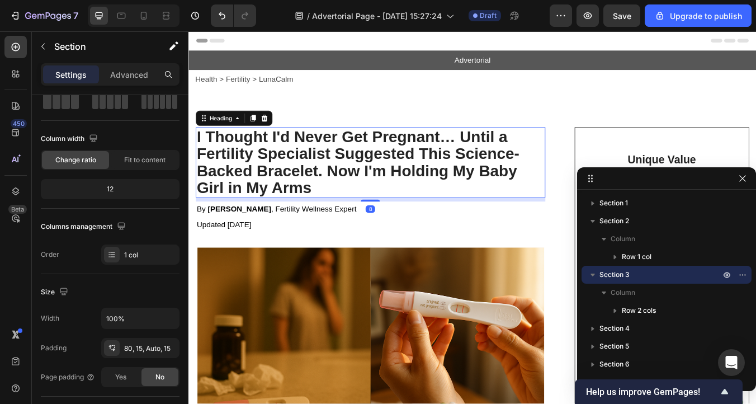
click at [316, 163] on p "I Thought I'd Never Get Pregnant… Until a Fertility Specialist Suggested This S…" at bounding box center [403, 186] width 411 height 81
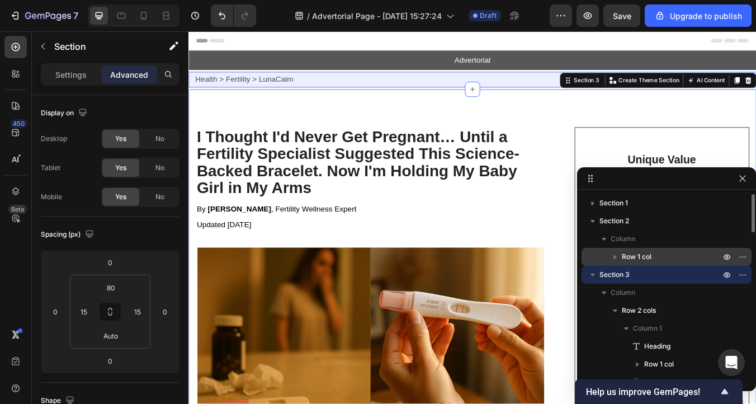
click at [612, 257] on icon "button" at bounding box center [615, 256] width 11 height 11
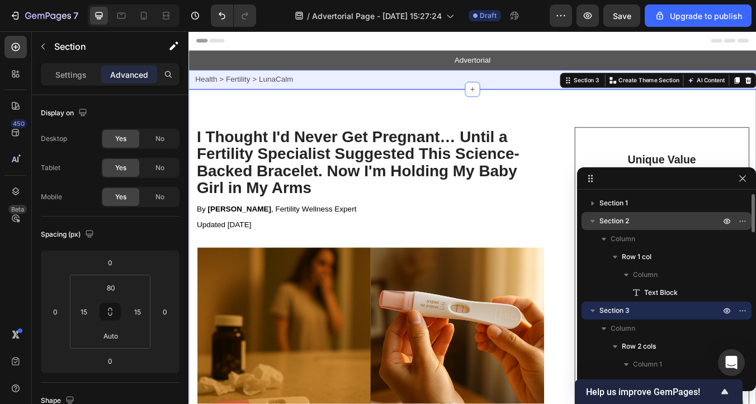
click at [596, 225] on icon "button" at bounding box center [592, 220] width 11 height 11
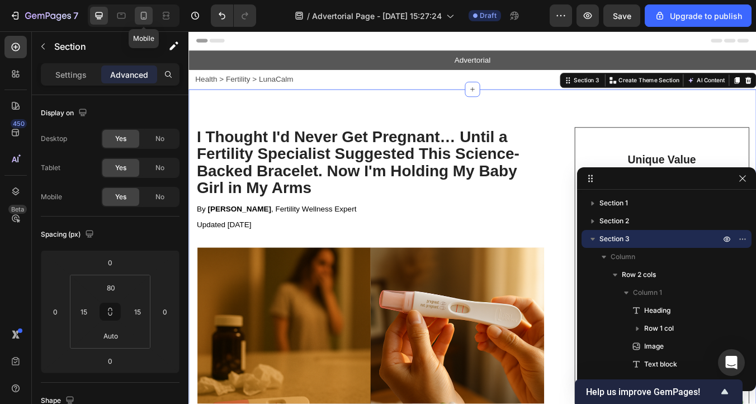
click at [141, 20] on icon at bounding box center [143, 15] width 11 height 11
type input "12"
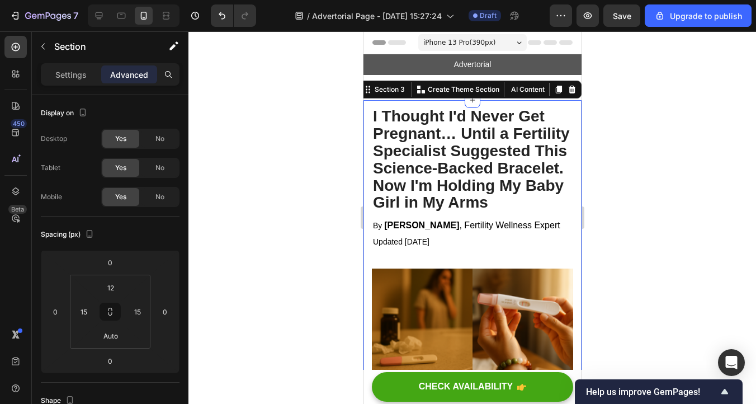
click at [669, 154] on div at bounding box center [472, 217] width 568 height 372
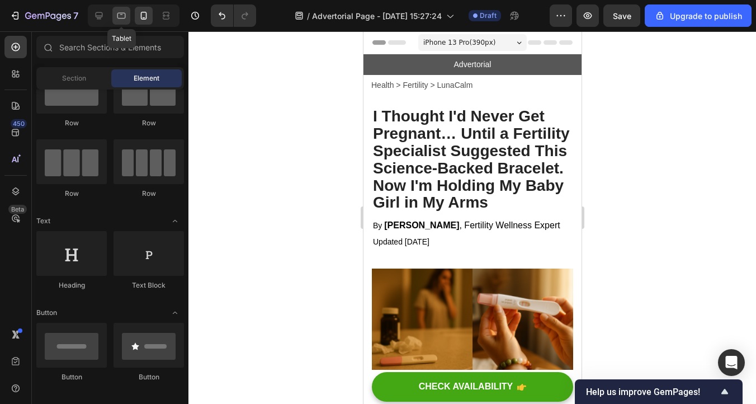
click at [117, 15] on icon at bounding box center [121, 16] width 8 height 6
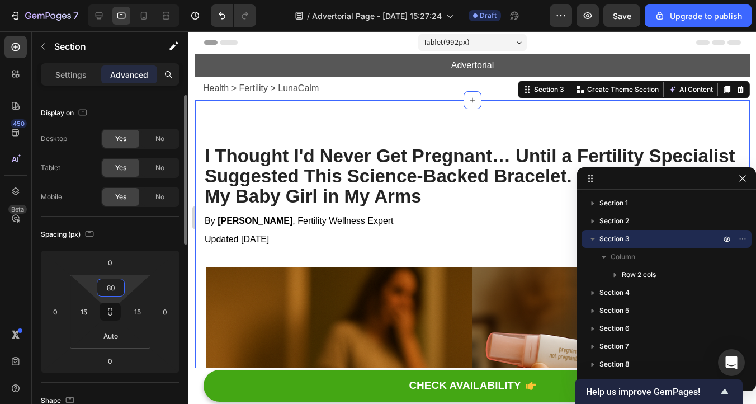
click at [113, 290] on input "80" at bounding box center [111, 287] width 22 height 17
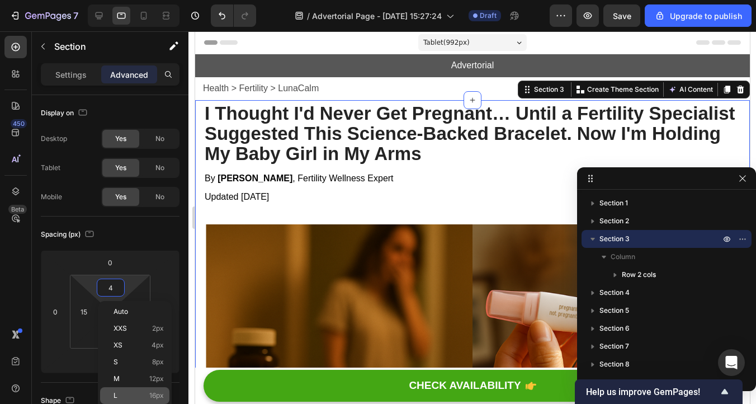
click at [145, 390] on div "L 16px" at bounding box center [134, 395] width 69 height 17
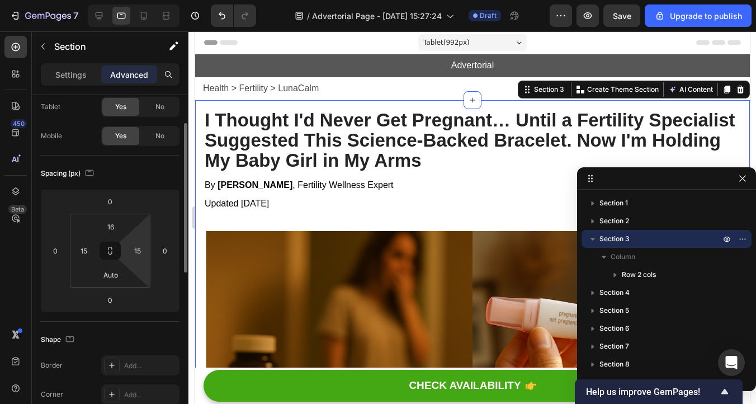
scroll to position [74, 0]
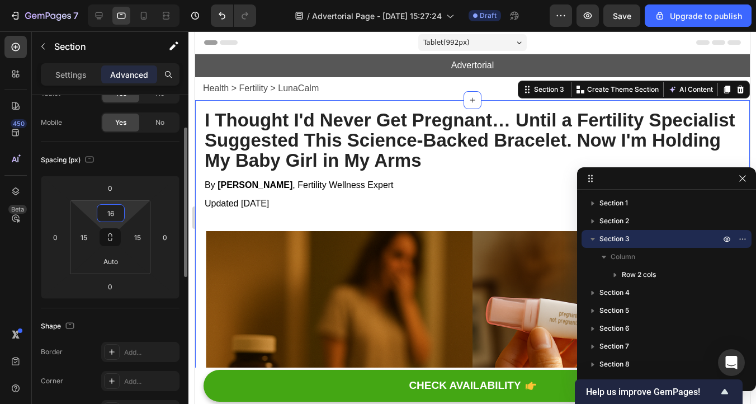
click at [118, 214] on input "16" at bounding box center [111, 213] width 22 height 17
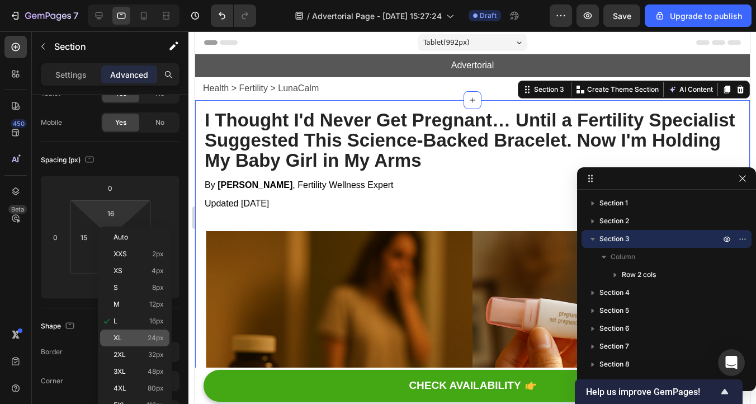
click at [138, 337] on p "XL 24px" at bounding box center [139, 338] width 50 height 8
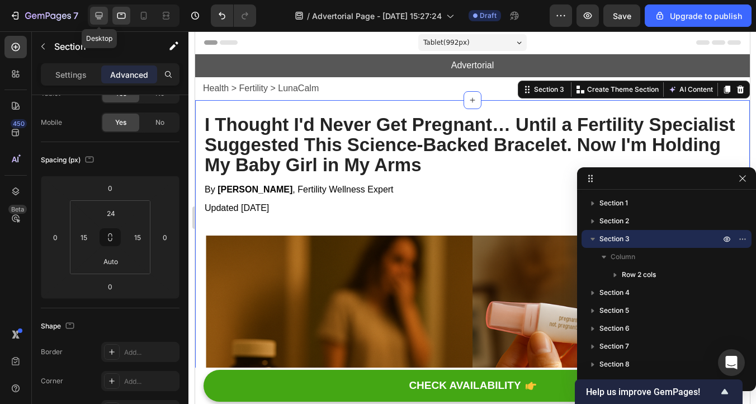
click at [102, 11] on icon at bounding box center [98, 15] width 11 height 11
type input "80"
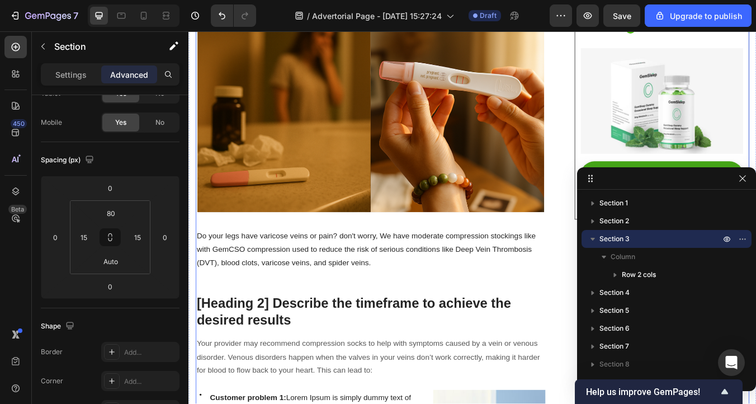
scroll to position [278, 0]
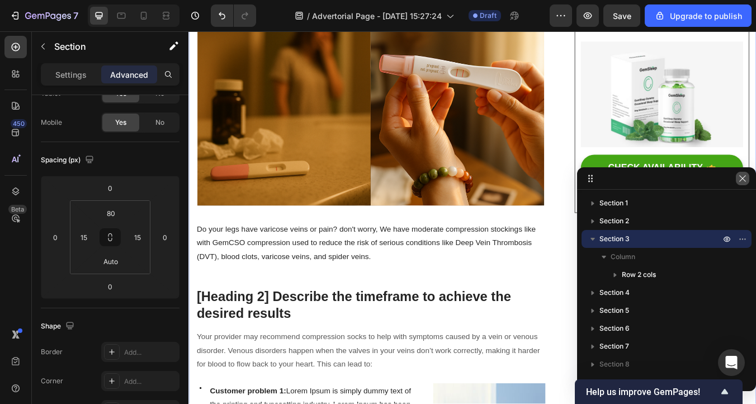
click at [745, 182] on icon "button" at bounding box center [742, 178] width 9 height 9
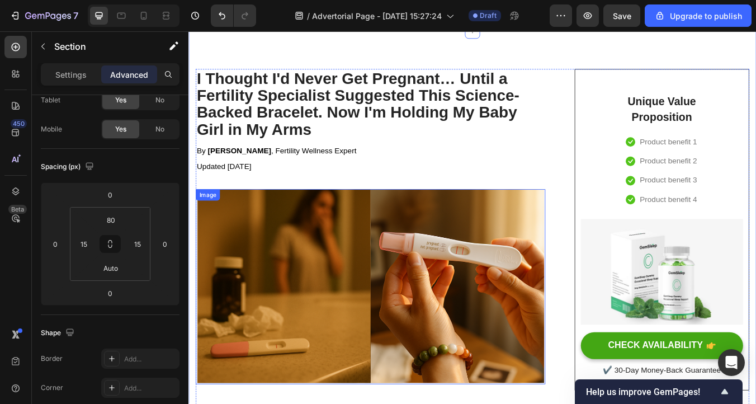
scroll to position [0, 0]
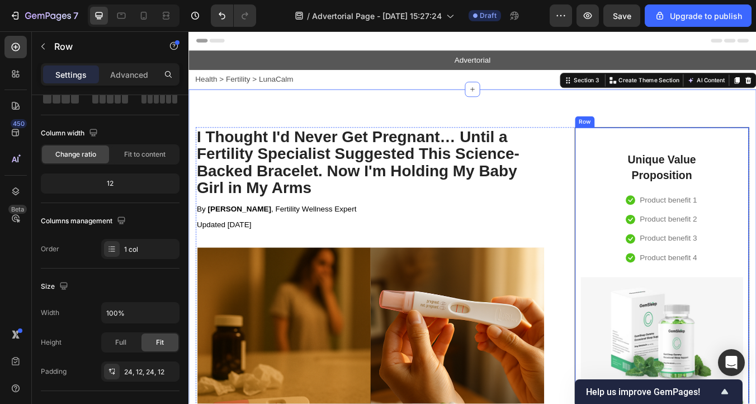
click at [688, 173] on div "Unique Value Proposition Heading Icon Product benefit 1 Text block Icon Product…" at bounding box center [748, 335] width 192 height 352
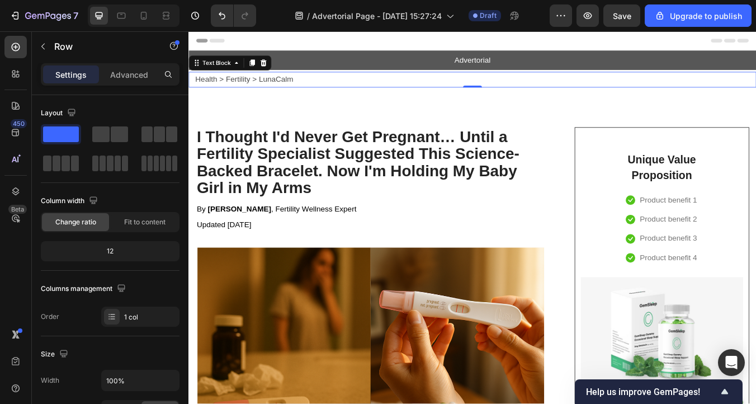
click at [263, 84] on p "Health > Fertility > LunaCalm" at bounding box center [527, 89] width 662 height 16
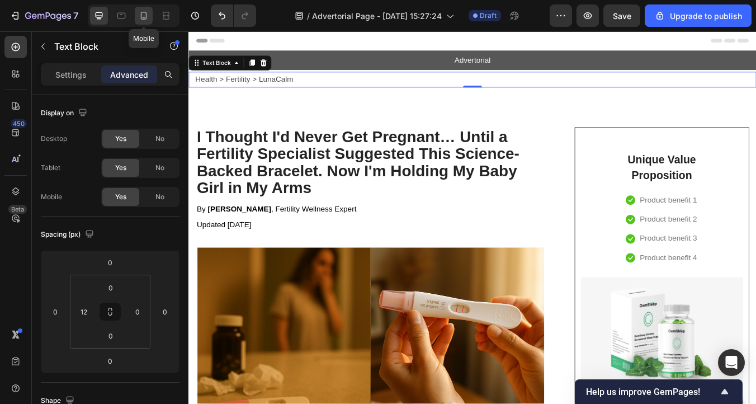
click at [136, 15] on div at bounding box center [144, 16] width 18 height 18
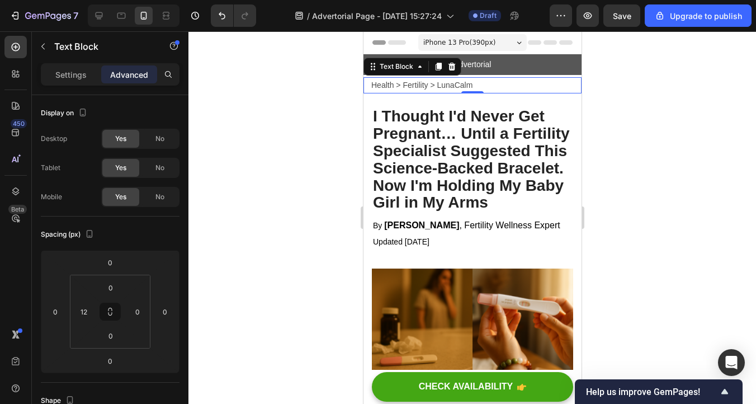
click at [688, 212] on div at bounding box center [472, 217] width 568 height 372
click at [440, 84] on p "Health > Fertility > LunaCalm" at bounding box center [475, 85] width 209 height 14
click at [420, 87] on p "Health > Fertility > LunaCalm" at bounding box center [475, 85] width 209 height 14
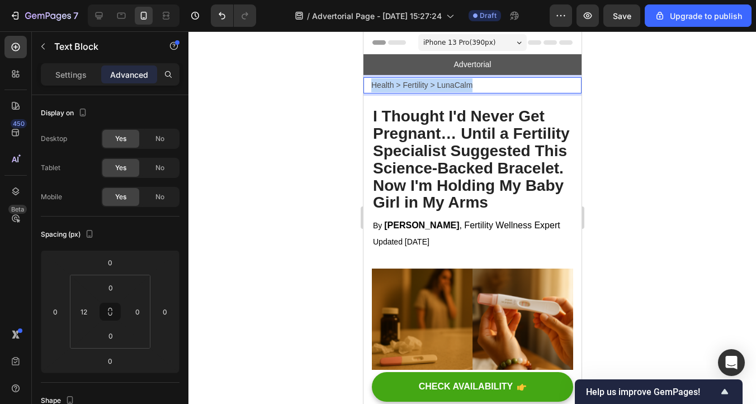
click at [420, 87] on p "Health > Fertility > LunaCalm" at bounding box center [475, 85] width 209 height 14
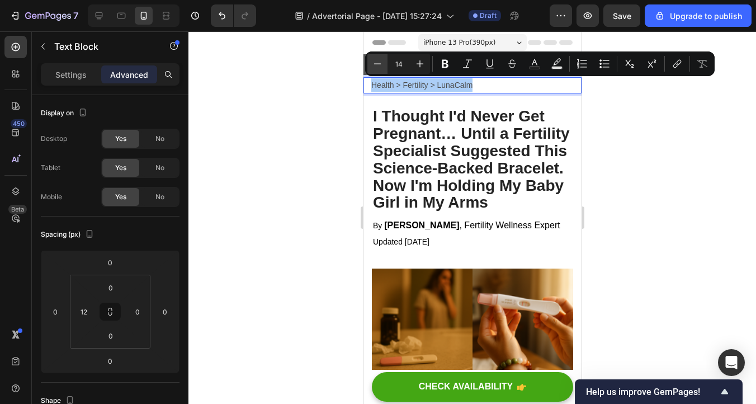
click at [375, 67] on icon "Editor contextual toolbar" at bounding box center [377, 63] width 11 height 11
type input "12"
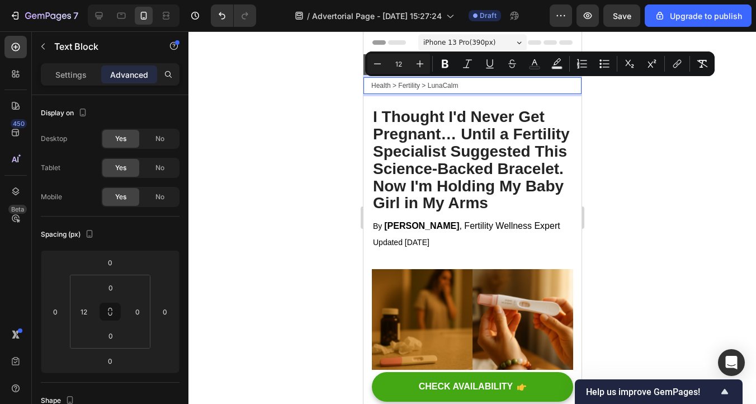
click at [629, 153] on div at bounding box center [472, 217] width 568 height 372
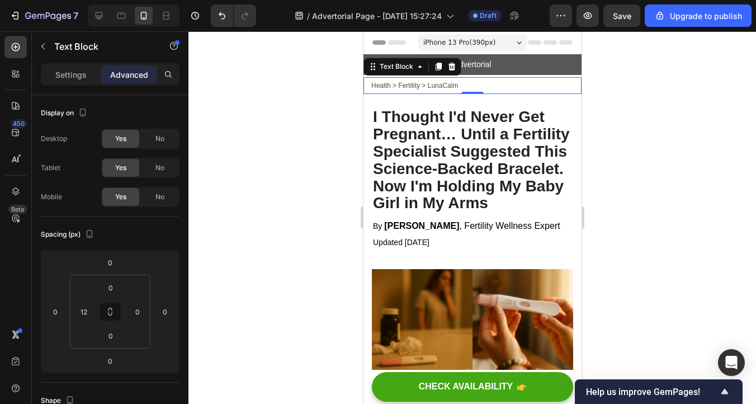
click at [421, 90] on p "Health > Fertility > LunaCalm" at bounding box center [475, 85] width 209 height 15
click at [420, 88] on span "Health > Fertility > LunaCalm" at bounding box center [414, 86] width 87 height 8
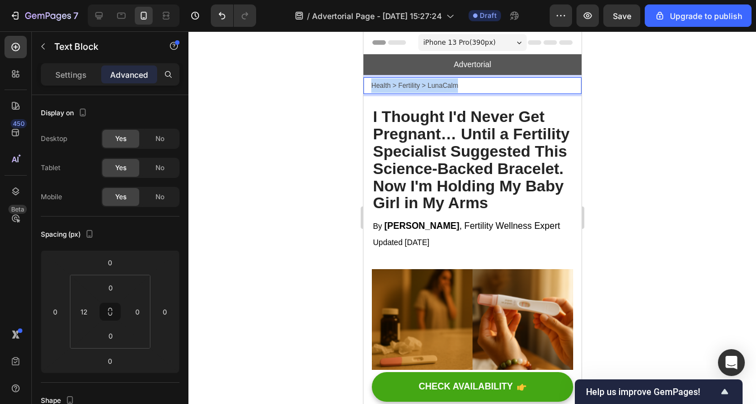
click at [420, 88] on span "Health > Fertility > LunaCalm" at bounding box center [414, 86] width 87 height 8
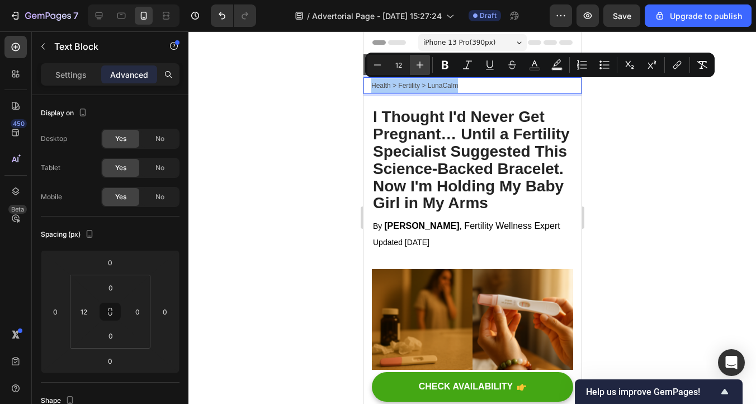
click at [421, 67] on icon "Editor contextual toolbar" at bounding box center [419, 64] width 11 height 11
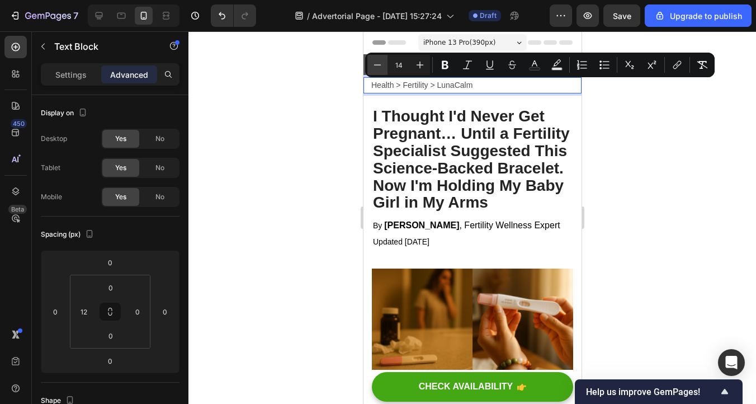
click at [380, 68] on icon "Editor contextual toolbar" at bounding box center [377, 64] width 11 height 11
click at [380, 67] on icon "Editor contextual toolbar" at bounding box center [377, 64] width 11 height 11
type input "12"
click at [631, 127] on div at bounding box center [472, 217] width 568 height 372
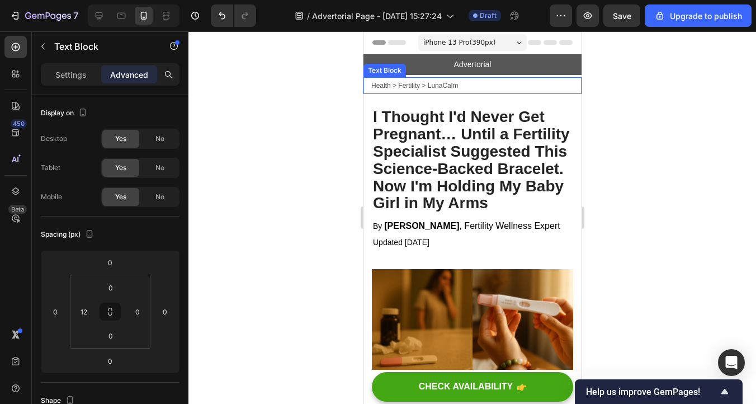
click at [438, 88] on span "Health > Fertility > LunaCalm" at bounding box center [414, 86] width 87 height 8
click at [441, 88] on span "Health > Fertility > LunaCalm" at bounding box center [414, 86] width 87 height 8
click at [429, 86] on span "Health > Fertility > Natural Solution" at bounding box center [424, 86] width 106 height 8
click at [390, 86] on span "Health > Fertility > Natural Solution" at bounding box center [423, 86] width 104 height 8
click at [397, 87] on span "Health > Fertility > Natural Solution" at bounding box center [424, 86] width 106 height 8
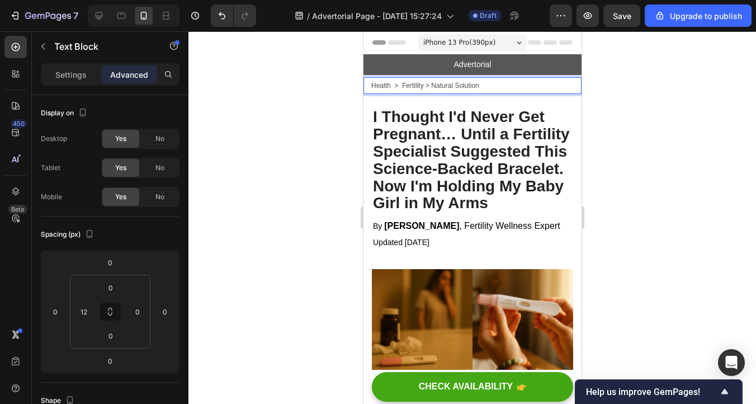
click at [432, 84] on span "Health > Fertility > Natural Solution" at bounding box center [425, 86] width 108 height 8
click at [424, 86] on span "Health > Fertility > Natural Solution" at bounding box center [425, 86] width 108 height 8
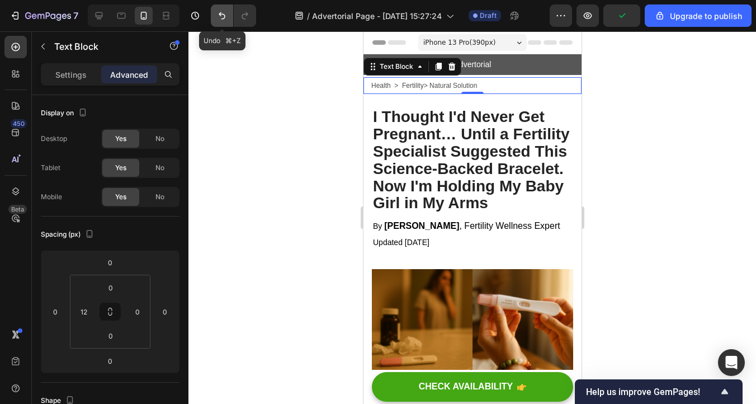
click at [218, 22] on button "Undo/Redo" at bounding box center [222, 15] width 22 height 22
click at [219, 21] on button "Undo/Redo" at bounding box center [222, 15] width 22 height 22
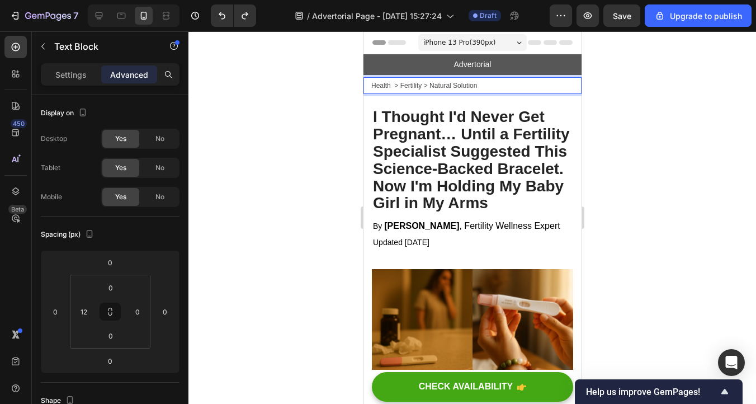
click at [394, 87] on span "Health > Fertility > Natural Solution" at bounding box center [424, 86] width 106 height 8
click at [421, 87] on span "Health > Fertility > Natural Solution" at bounding box center [423, 86] width 104 height 8
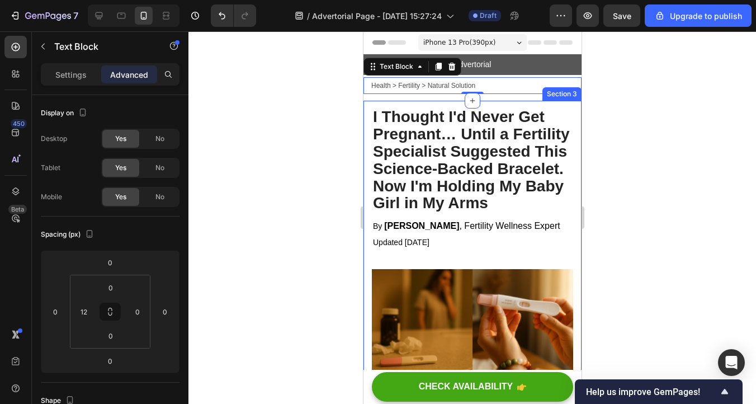
click at [637, 158] on div at bounding box center [472, 217] width 568 height 372
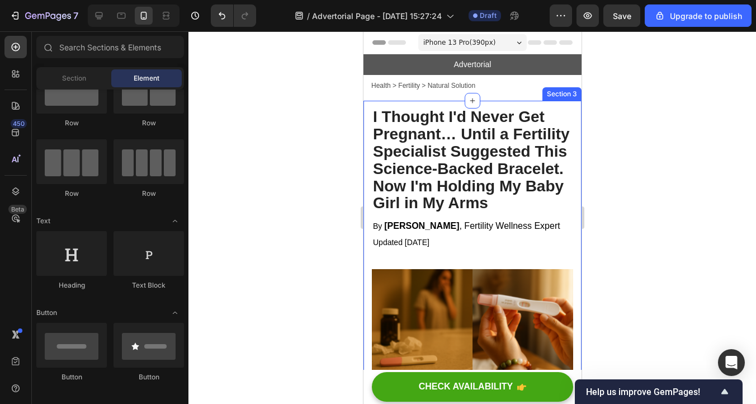
click at [637, 158] on div at bounding box center [472, 217] width 568 height 372
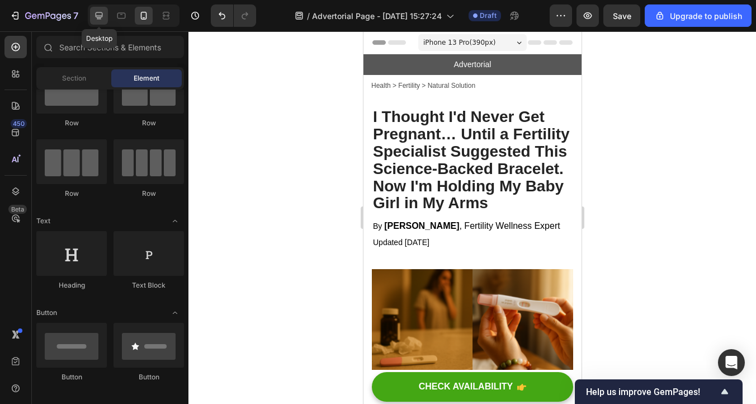
click at [95, 20] on icon at bounding box center [98, 15] width 11 height 11
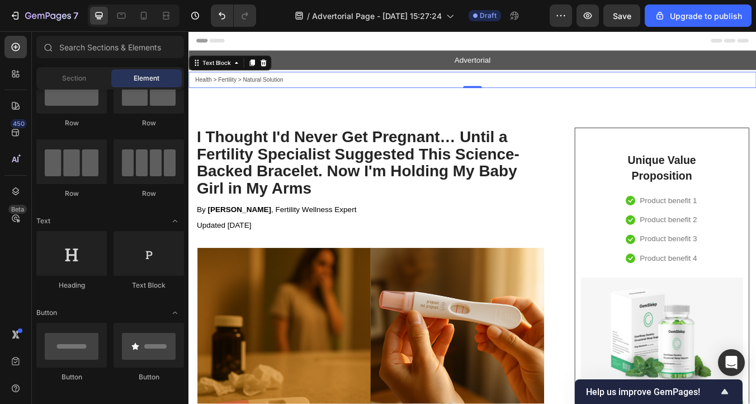
click at [290, 91] on span "Health > Fertility > Natural Solution" at bounding box center [248, 89] width 104 height 8
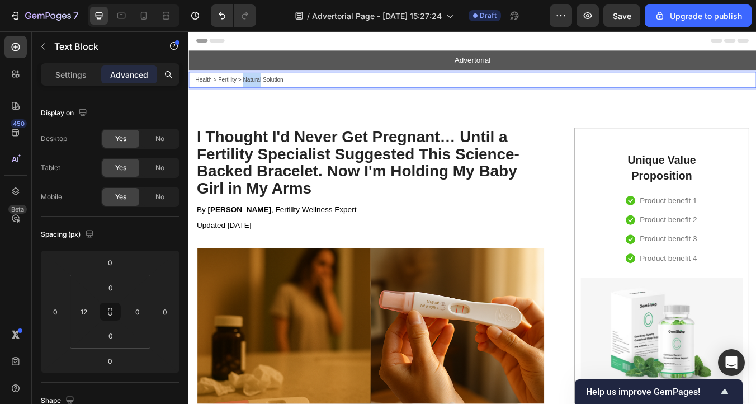
click at [259, 89] on span "Health > Fertility > Natural Solution" at bounding box center [248, 89] width 104 height 8
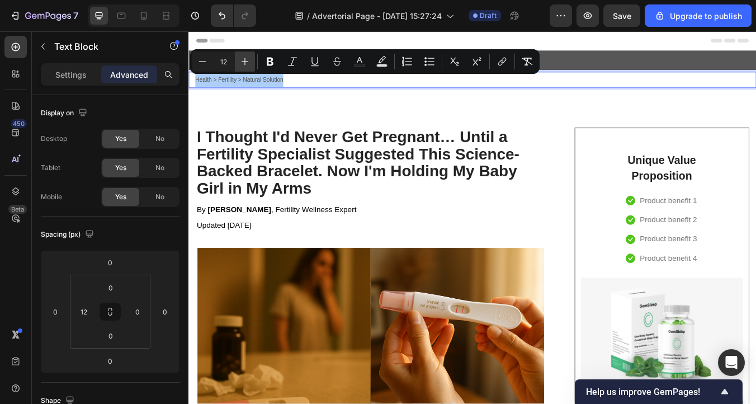
click at [245, 62] on icon "Editor contextual toolbar" at bounding box center [244, 61] width 11 height 11
type input "14"
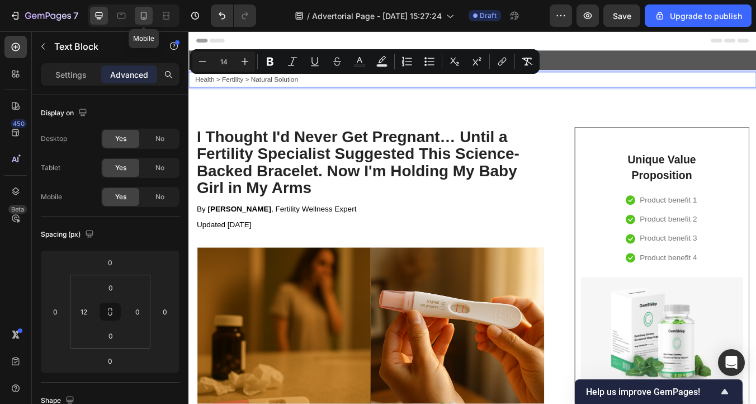
click at [148, 14] on icon at bounding box center [143, 15] width 11 height 11
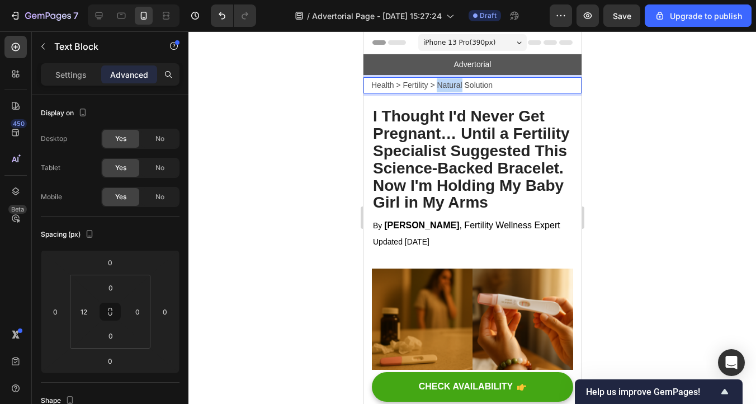
click at [451, 84] on span "Health > Fertility > Natural Solution" at bounding box center [431, 85] width 121 height 9
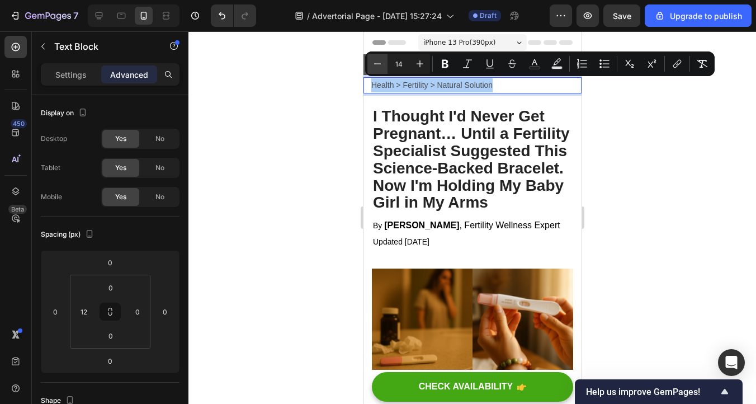
click at [384, 65] on button "Minus" at bounding box center [377, 64] width 20 height 20
type input "13"
click at [620, 141] on div at bounding box center [472, 217] width 568 height 372
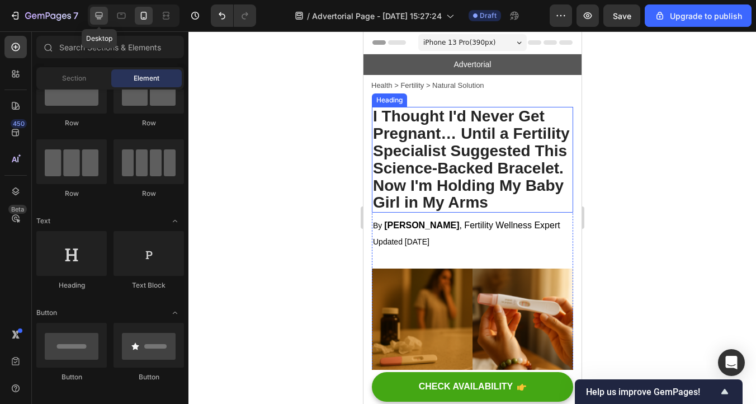
click at [102, 17] on icon at bounding box center [98, 15] width 11 height 11
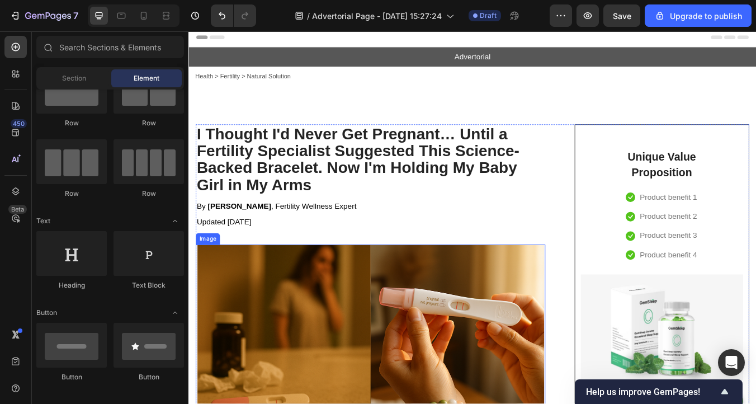
scroll to position [2, 0]
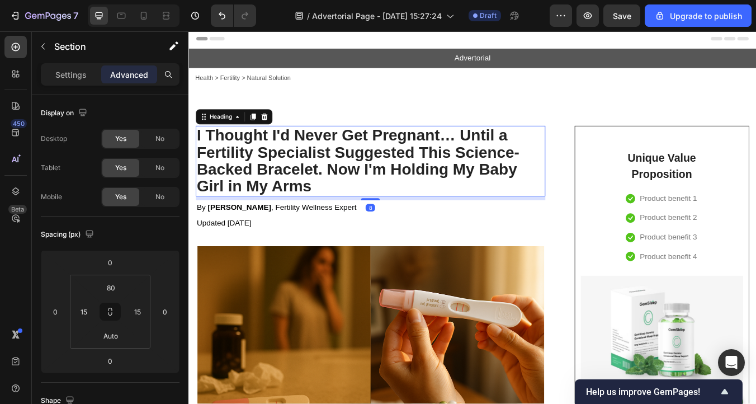
click at [441, 179] on h2 "I Thought I'd Never Get Pregnant… Until a Fertility Specialist Suggested This S…" at bounding box center [403, 184] width 413 height 83
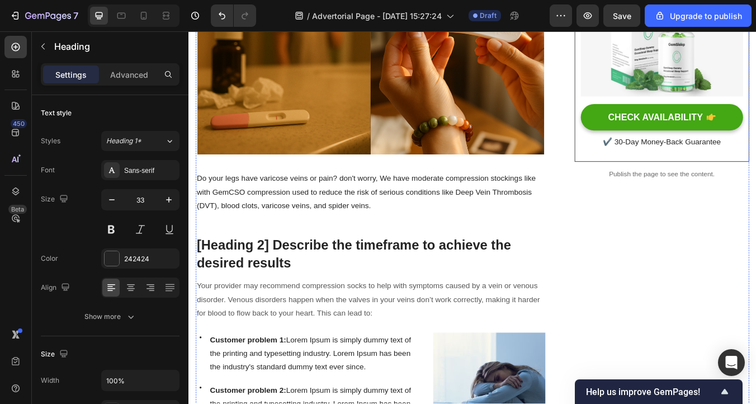
scroll to position [357, 0]
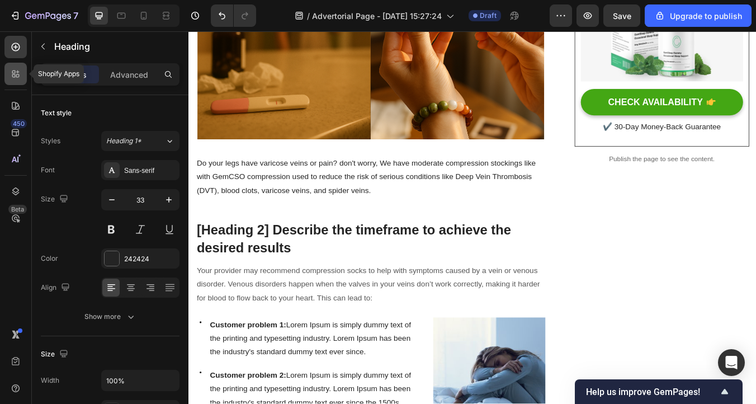
click at [20, 78] on icon at bounding box center [15, 73] width 11 height 11
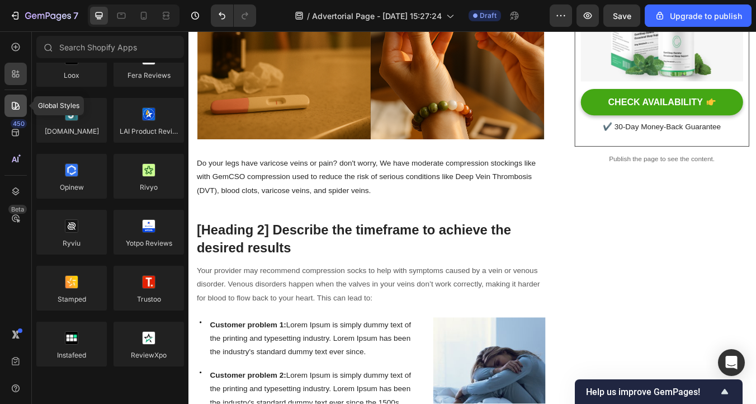
click at [18, 106] on icon at bounding box center [16, 106] width 8 height 8
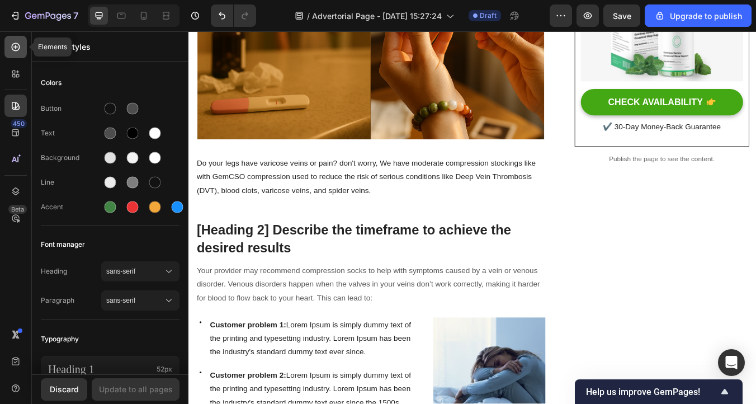
click at [16, 50] on icon at bounding box center [16, 47] width 8 height 8
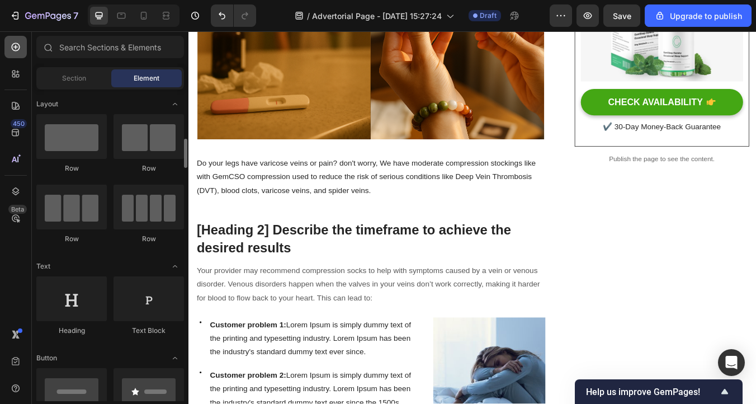
scroll to position [45, 0]
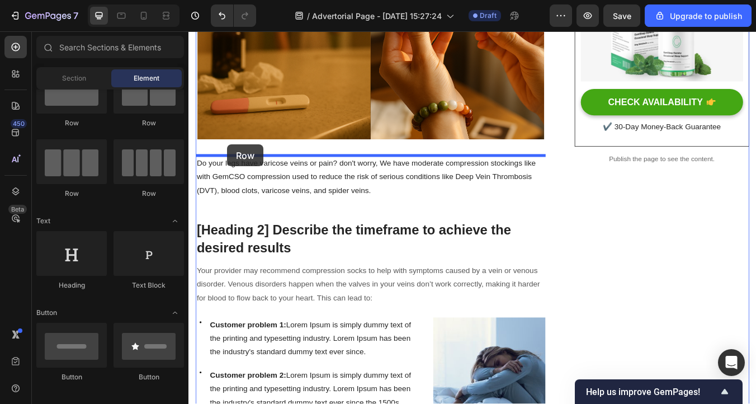
drag, startPoint x: 245, startPoint y: 136, endPoint x: 234, endPoint y: 165, distance: 30.6
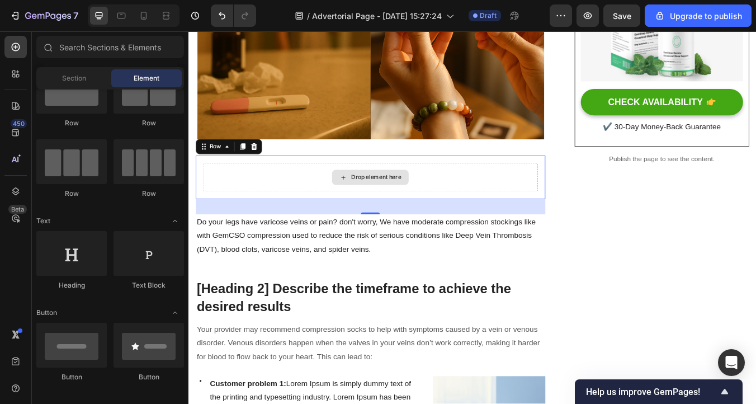
click at [377, 207] on div "Drop element here" at bounding box center [403, 204] width 91 height 18
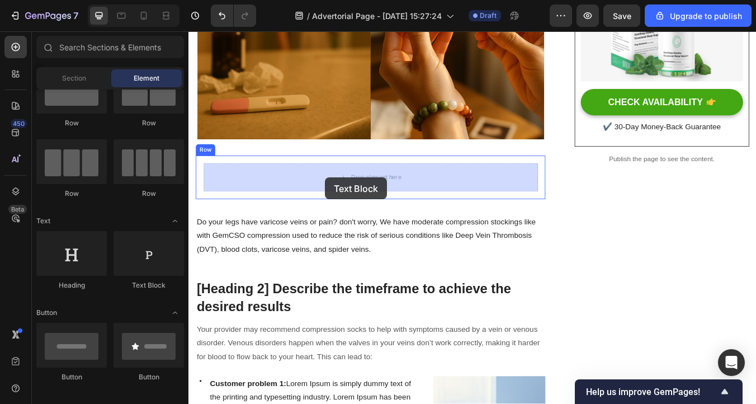
drag, startPoint x: 333, startPoint y: 294, endPoint x: 350, endPoint y: 204, distance: 91.0
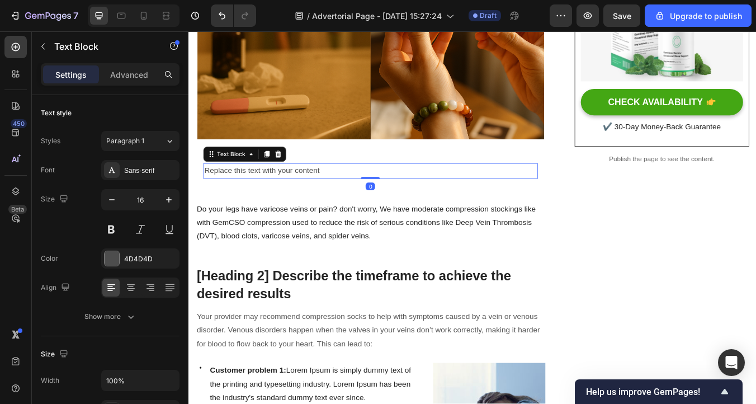
click at [370, 199] on div "Replace this text with your content" at bounding box center [403, 196] width 395 height 18
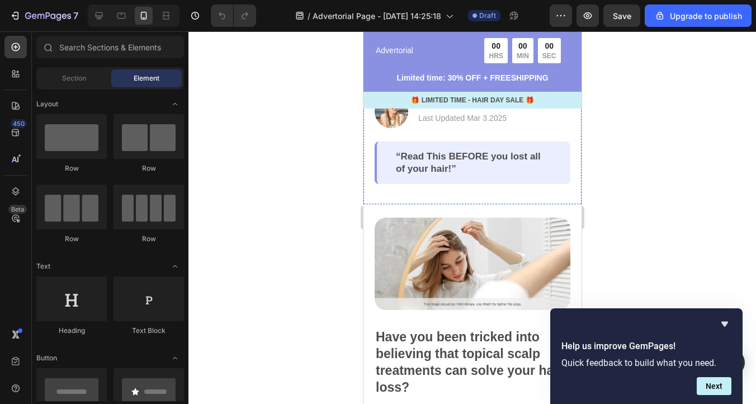
scroll to position [175, 0]
click at [386, 162] on div "“Read This BEFORE you lost all of your hair!” Text Block Row" at bounding box center [472, 162] width 196 height 42
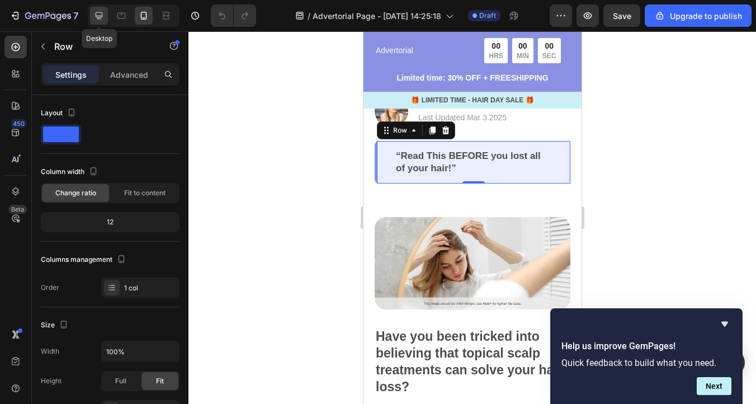
click at [97, 16] on icon at bounding box center [99, 15] width 7 height 7
type input "1200"
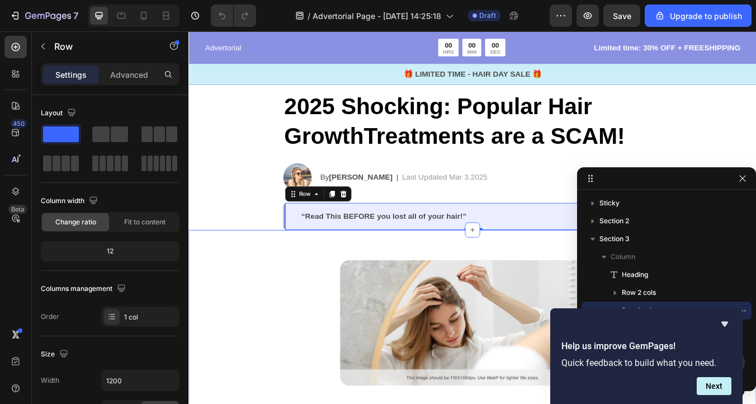
scroll to position [41, 0]
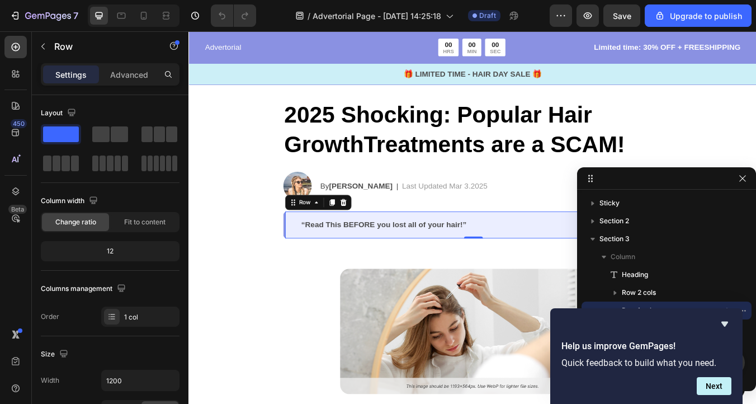
click at [309, 271] on div "“Read This BEFORE you lost all of your hair!” Text Block Row 0" at bounding box center [523, 260] width 447 height 32
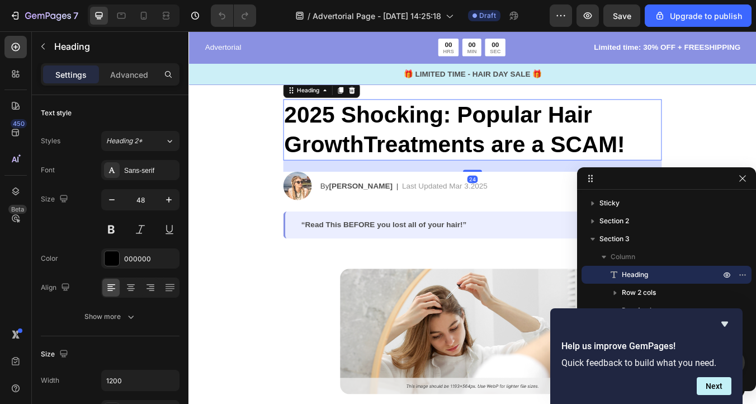
click at [383, 167] on h2 "2025 Shocking: Popular Hair GrowthTreatments are a SCAM!" at bounding box center [523, 148] width 447 height 72
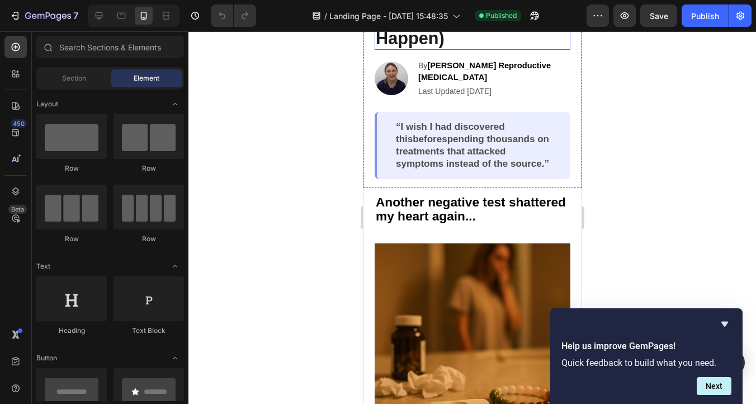
scroll to position [112, 0]
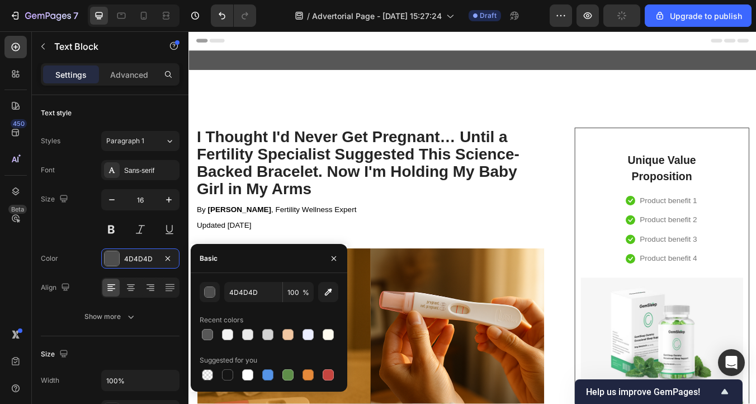
scroll to position [357, 0]
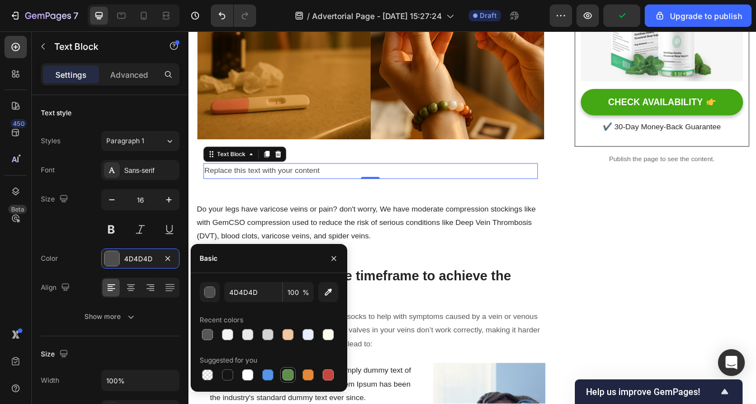
click at [288, 374] on div at bounding box center [287, 374] width 11 height 11
click at [329, 296] on icon "button" at bounding box center [328, 291] width 11 height 11
type input "C7C8C8"
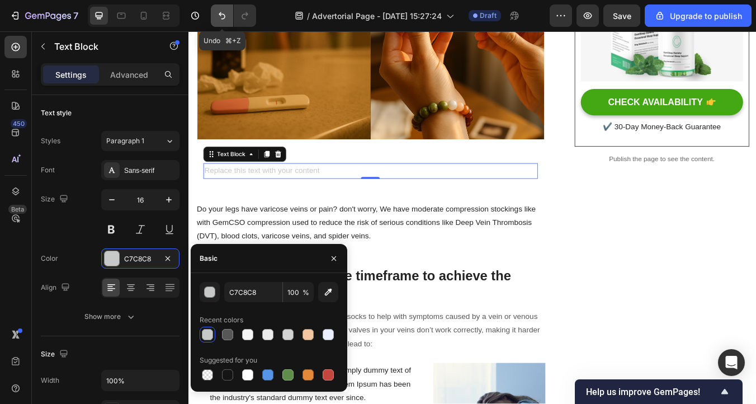
click at [220, 20] on icon "Undo/Redo" at bounding box center [221, 15] width 11 height 11
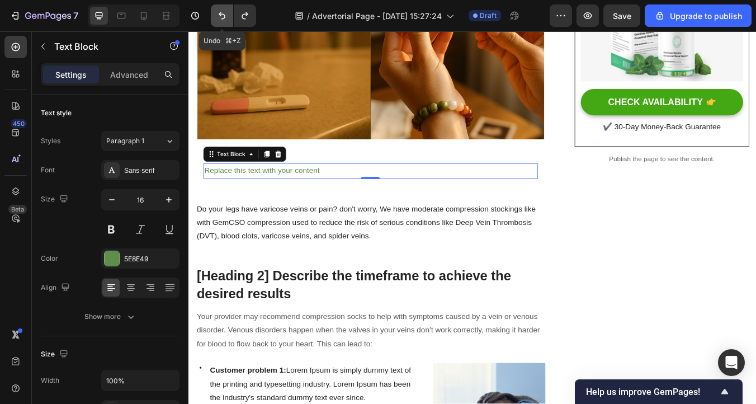
click at [220, 20] on icon "Undo/Redo" at bounding box center [221, 15] width 11 height 11
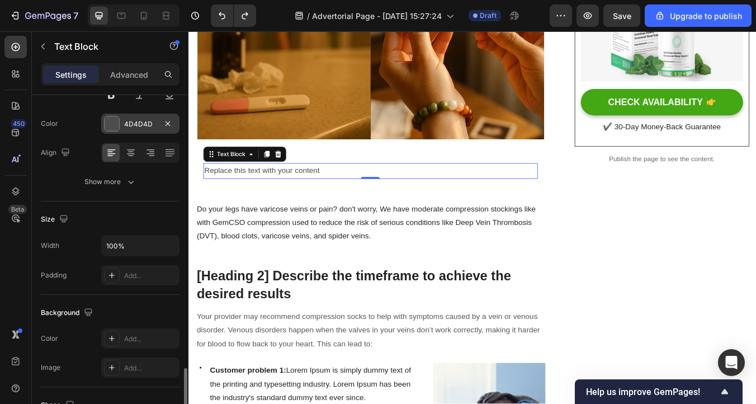
scroll to position [0, 0]
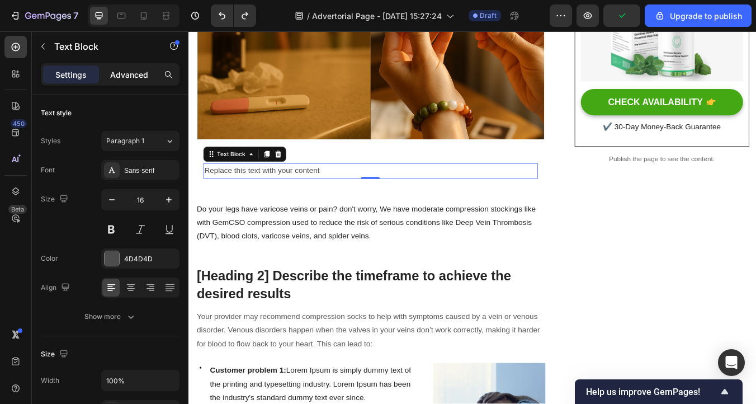
click at [144, 77] on p "Advanced" at bounding box center [129, 75] width 38 height 12
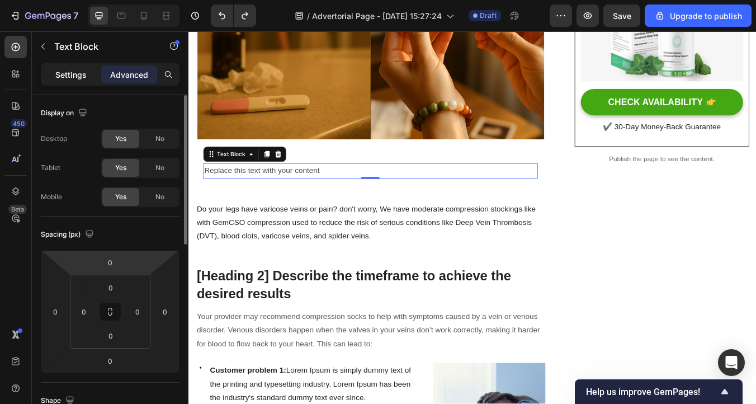
click at [81, 69] on p "Settings" at bounding box center [70, 75] width 31 height 12
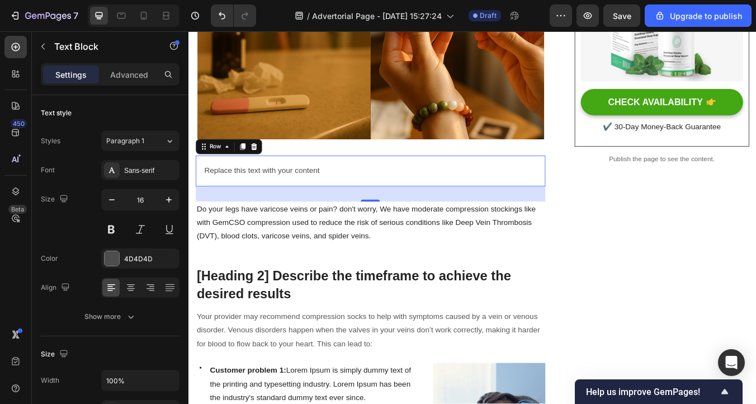
click at [245, 209] on div "Replace this text with your content Text Block Row 0" at bounding box center [403, 196] width 413 height 36
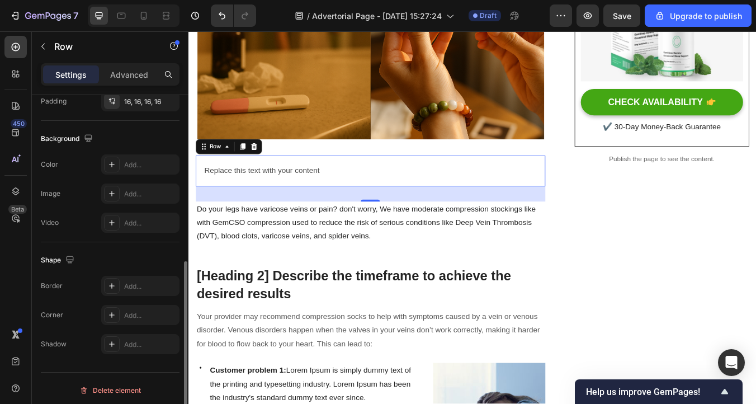
scroll to position [335, 0]
click at [112, 166] on icon at bounding box center [111, 167] width 9 height 9
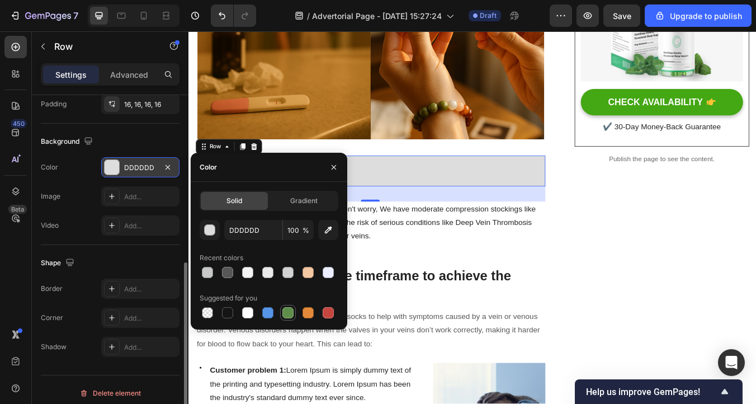
click at [286, 313] on div at bounding box center [287, 312] width 11 height 11
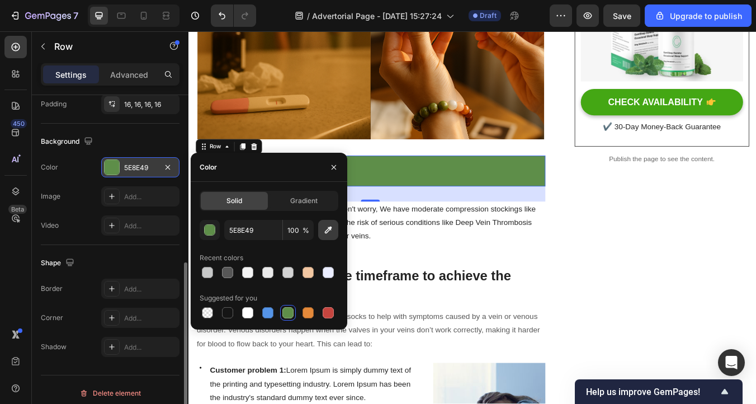
click at [332, 232] on icon "button" at bounding box center [328, 229] width 11 height 11
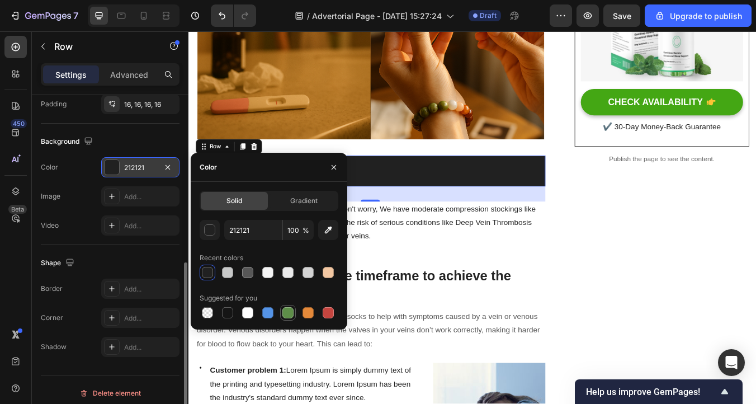
click at [286, 315] on div at bounding box center [287, 312] width 11 height 11
type input "5E8E49"
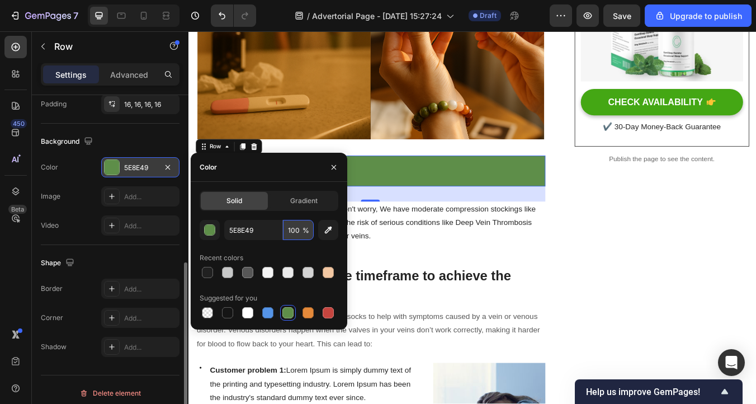
click at [299, 234] on input "100" at bounding box center [298, 230] width 31 height 20
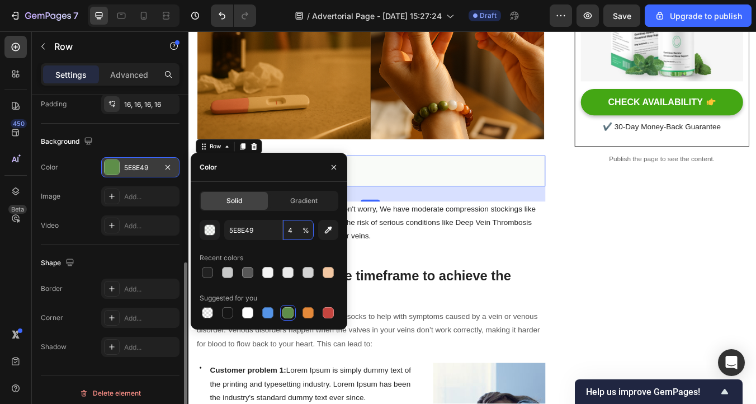
type input "45"
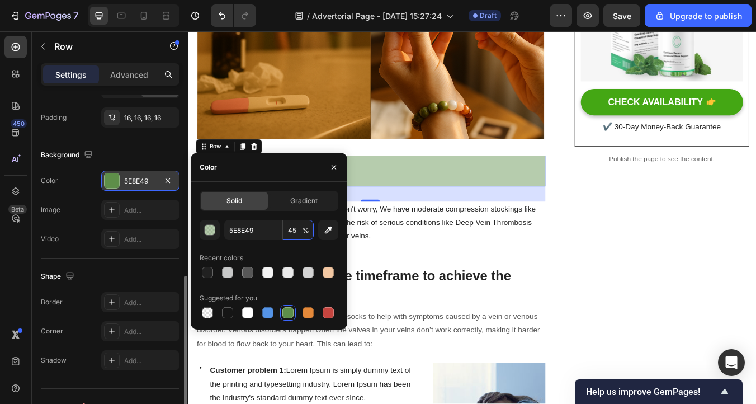
scroll to position [321, 0]
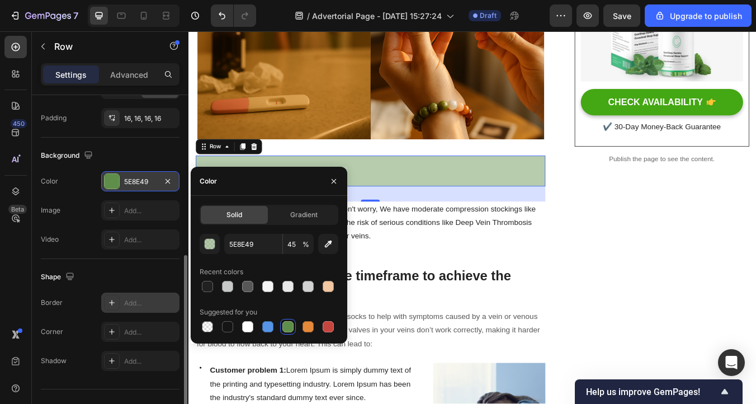
click at [123, 302] on div "Add..." at bounding box center [140, 302] width 78 height 20
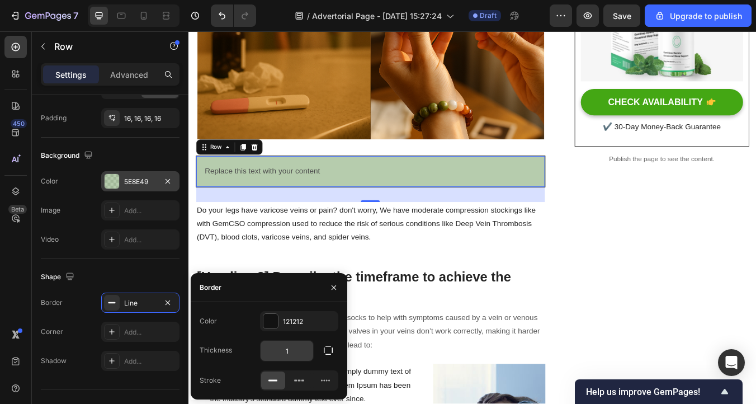
click at [293, 350] on input "1" at bounding box center [287, 351] width 53 height 20
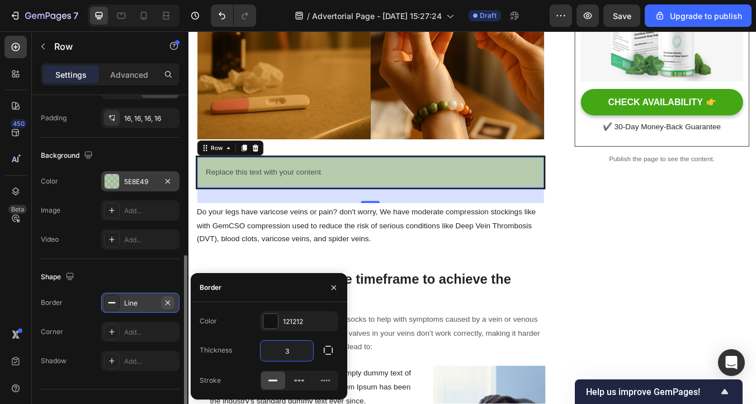
type input "3"
click at [166, 302] on icon "button" at bounding box center [167, 302] width 9 height 9
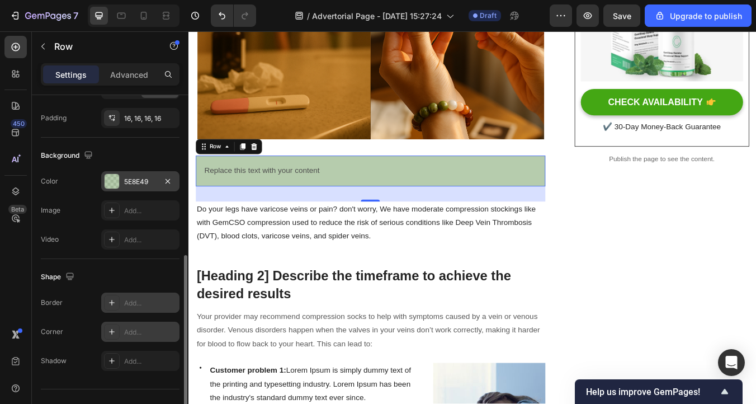
click at [141, 338] on div "Add..." at bounding box center [140, 332] width 78 height 20
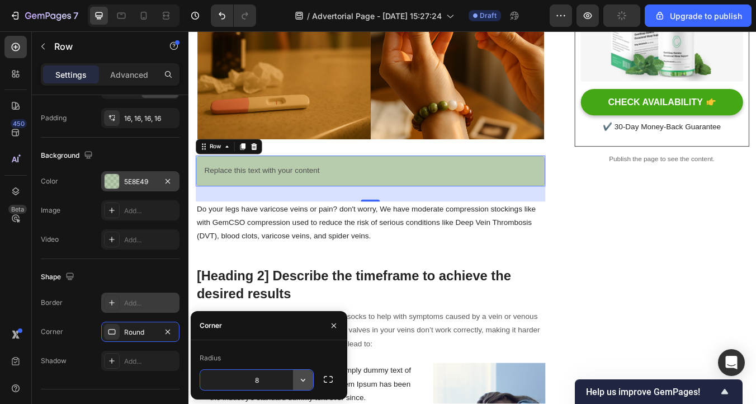
click at [304, 379] on icon "button" at bounding box center [302, 379] width 11 height 11
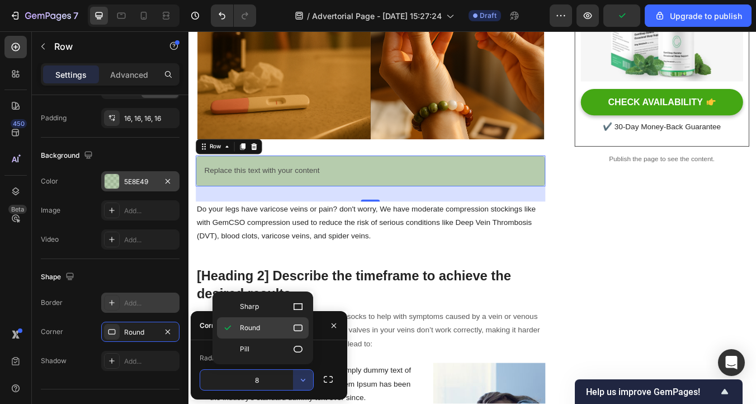
click at [277, 328] on p "Round" at bounding box center [272, 327] width 64 height 11
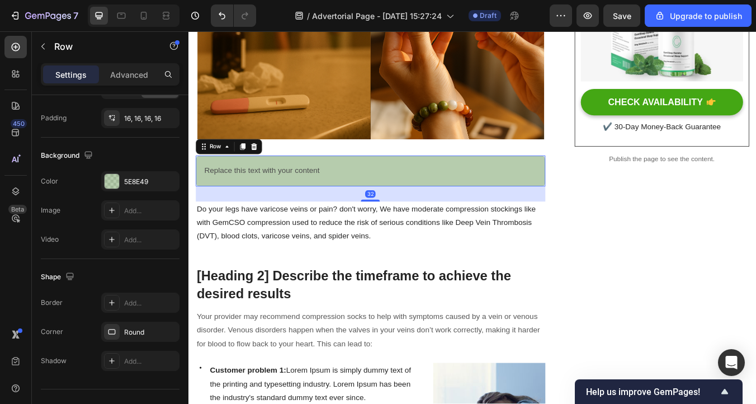
click at [366, 211] on div "Replace this text with your content Text Block Row 32" at bounding box center [403, 196] width 413 height 36
click at [146, 186] on div "5E8E49" at bounding box center [140, 181] width 78 height 20
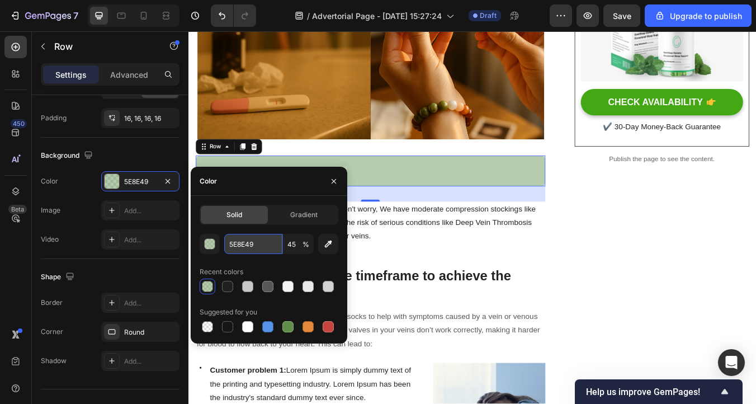
click at [246, 237] on input "5E8E49" at bounding box center [253, 244] width 58 height 20
click at [261, 249] on input "5E8E49" at bounding box center [253, 244] width 58 height 20
click at [212, 243] on div "button" at bounding box center [210, 244] width 11 height 11
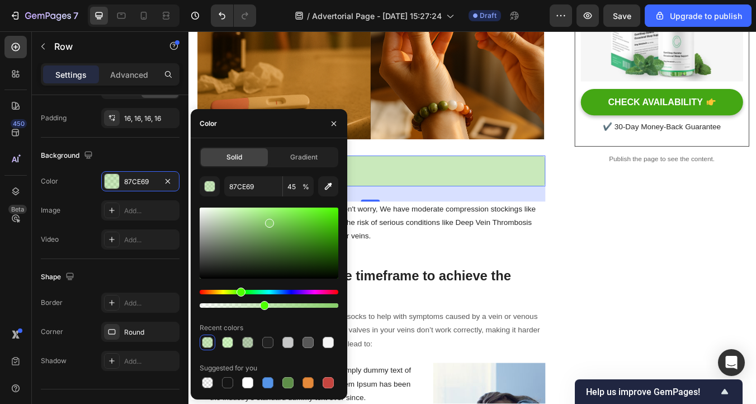
drag, startPoint x: 271, startPoint y: 244, endPoint x: 268, endPoint y: 221, distance: 23.2
click at [268, 221] on div at bounding box center [269, 223] width 9 height 9
drag, startPoint x: 268, startPoint y: 221, endPoint x: 262, endPoint y: 221, distance: 6.2
click at [262, 221] on div at bounding box center [262, 223] width 9 height 9
type input "8ECE73"
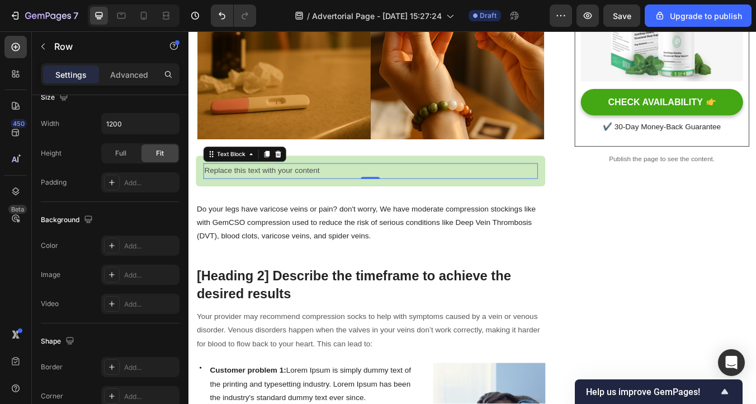
click at [305, 204] on p "Replace this text with your content" at bounding box center [403, 196] width 393 height 16
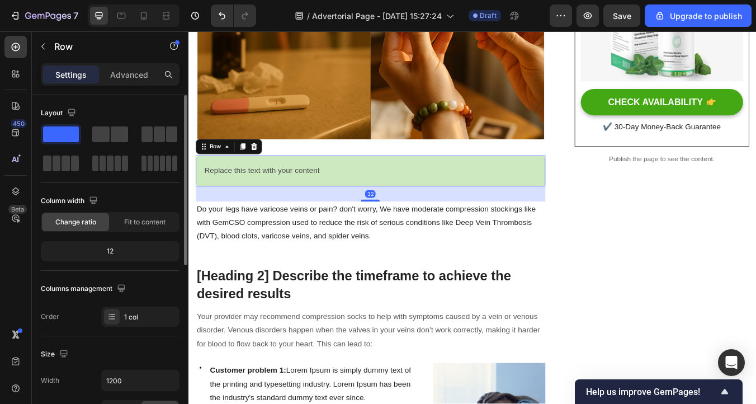
click at [306, 211] on div "Replace this text with your content Text Block Row 32" at bounding box center [403, 196] width 413 height 36
click at [294, 206] on div "Replace this text with your content Text Block Row 32" at bounding box center [403, 196] width 413 height 36
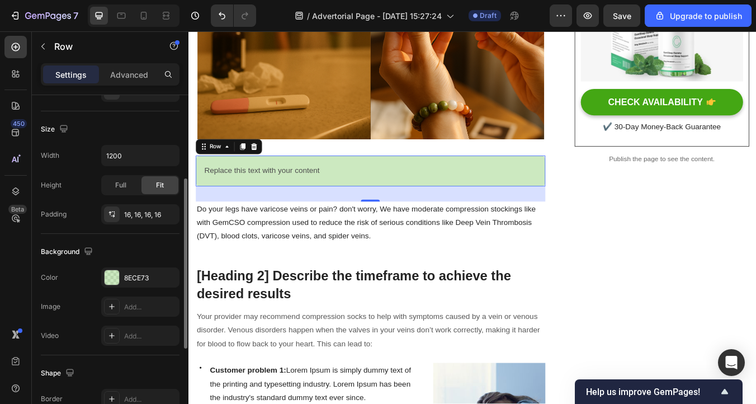
scroll to position [244, 0]
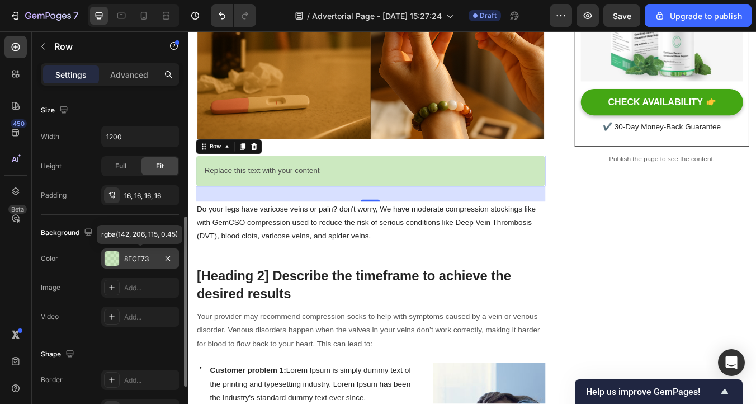
click at [131, 262] on div "8ECE73" at bounding box center [140, 259] width 32 height 10
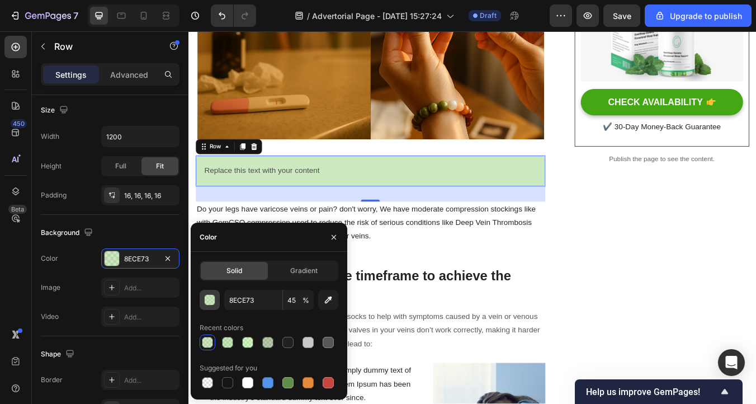
click at [210, 301] on div "button" at bounding box center [210, 300] width 11 height 11
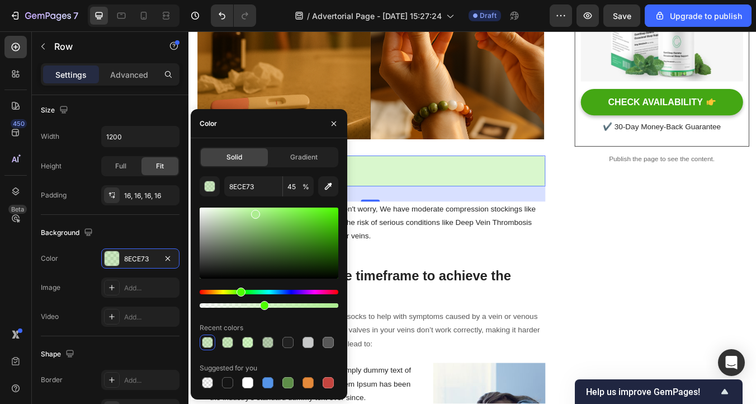
drag, startPoint x: 264, startPoint y: 225, endPoint x: 254, endPoint y: 212, distance: 16.8
click at [254, 212] on div at bounding box center [255, 214] width 9 height 9
type input "ACED90"
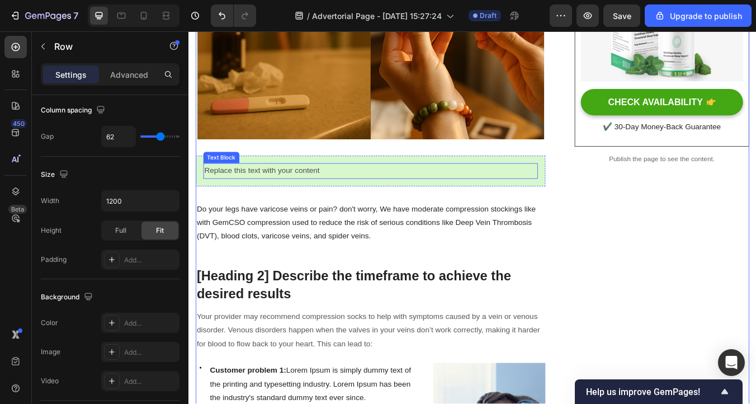
click at [263, 196] on p "Replace this text with your content" at bounding box center [403, 196] width 393 height 16
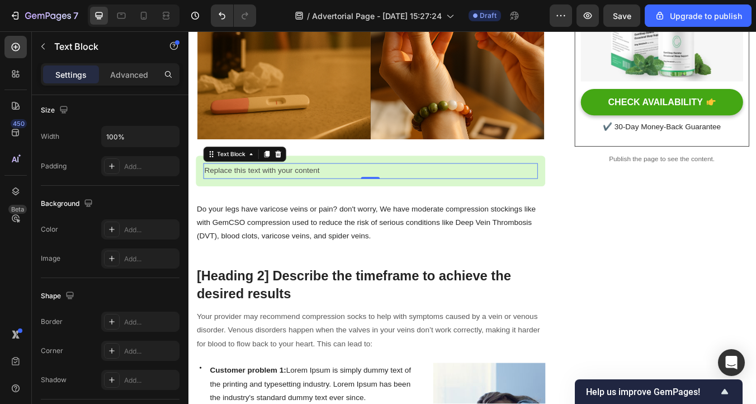
scroll to position [0, 0]
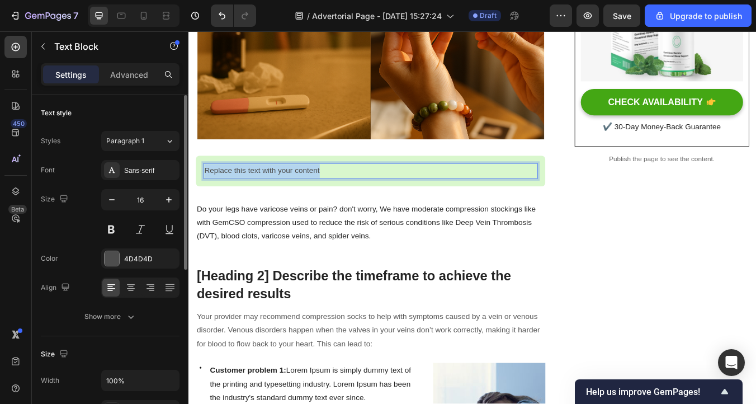
click at [263, 196] on p "Replace this text with your content" at bounding box center [403, 196] width 393 height 16
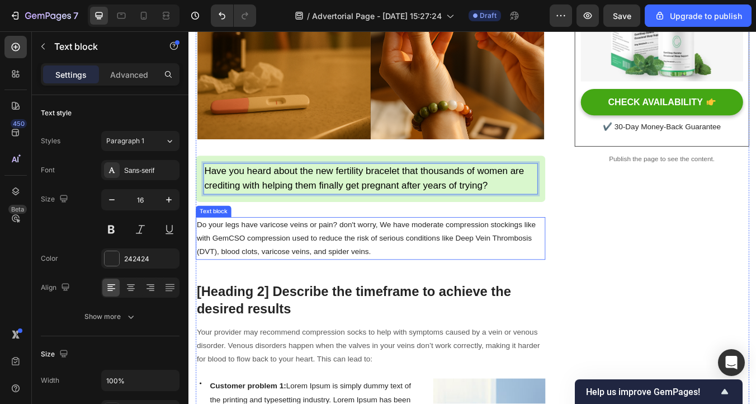
click at [384, 269] on p "Do your legs have varicose veins or pain? don't worry, We have moderate compres…" at bounding box center [403, 276] width 411 height 48
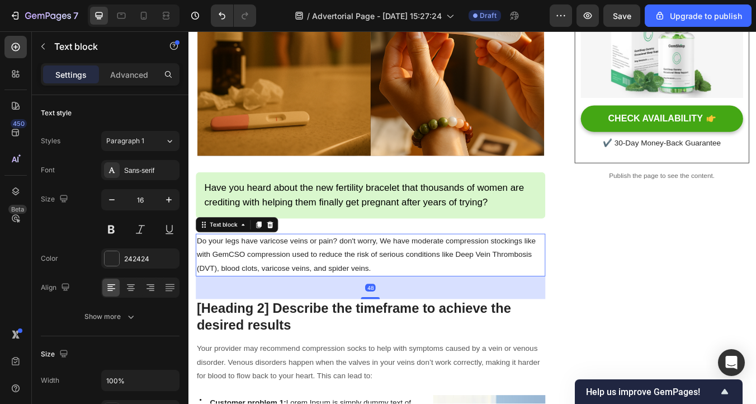
scroll to position [327, 0]
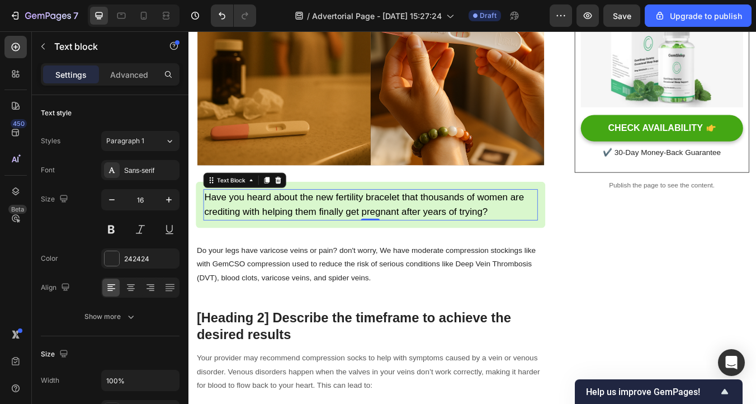
click at [306, 238] on span "Have you heard about the new fertility bracelet that thousands of women are cre…" at bounding box center [396, 236] width 378 height 30
click at [268, 244] on span "Have you heard about the new fertility bracelet that thousands of women are cre…" at bounding box center [396, 236] width 378 height 30
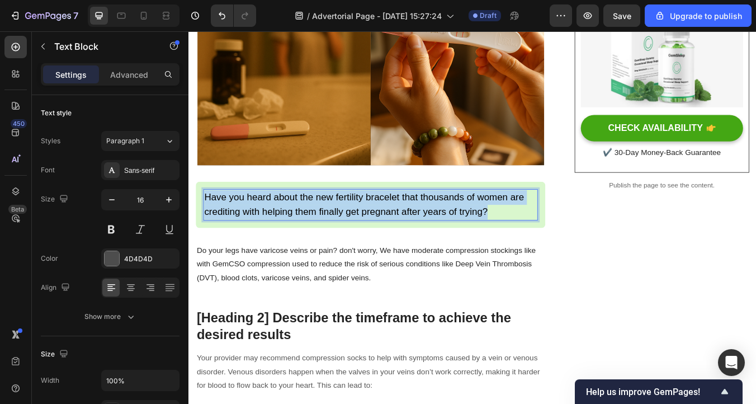
click at [268, 244] on span "Have you heard about the new fertility bracelet that thousands of women are cre…" at bounding box center [396, 236] width 378 height 30
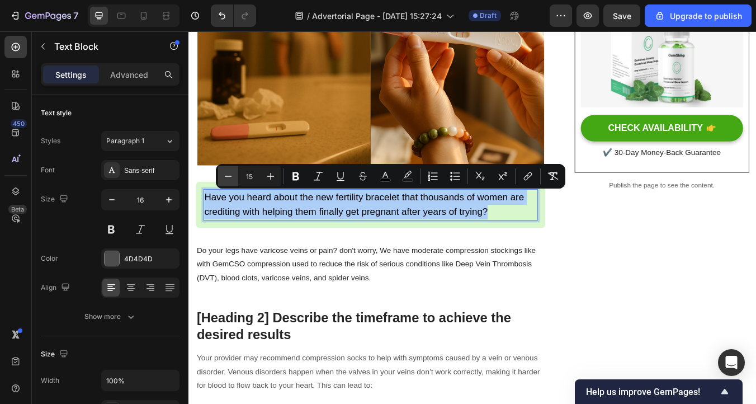
click at [223, 176] on icon "Editor contextual toolbar" at bounding box center [228, 176] width 11 height 11
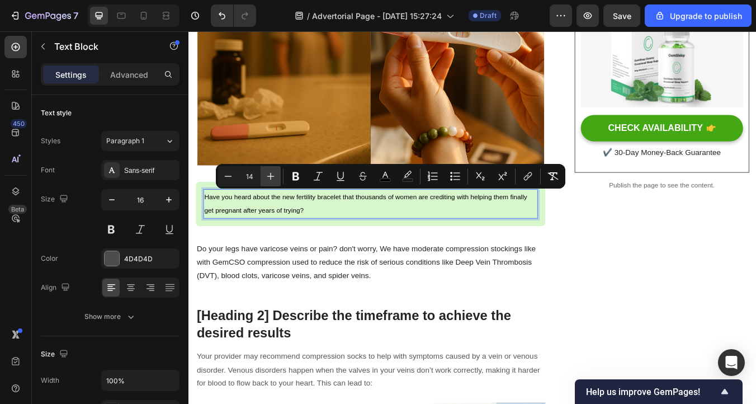
click at [270, 178] on icon "Editor contextual toolbar" at bounding box center [270, 176] width 11 height 11
type input "15"
click at [290, 177] on icon "Editor contextual toolbar" at bounding box center [295, 176] width 11 height 11
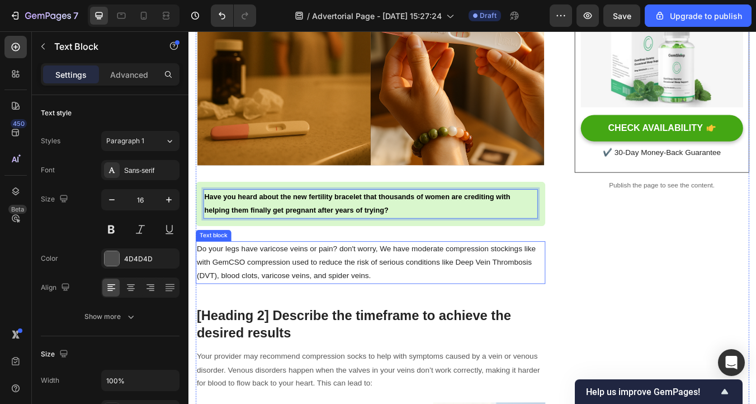
click at [319, 299] on p "Do your legs have varicose veins or pain? don't worry, We have moderate compres…" at bounding box center [403, 305] width 411 height 48
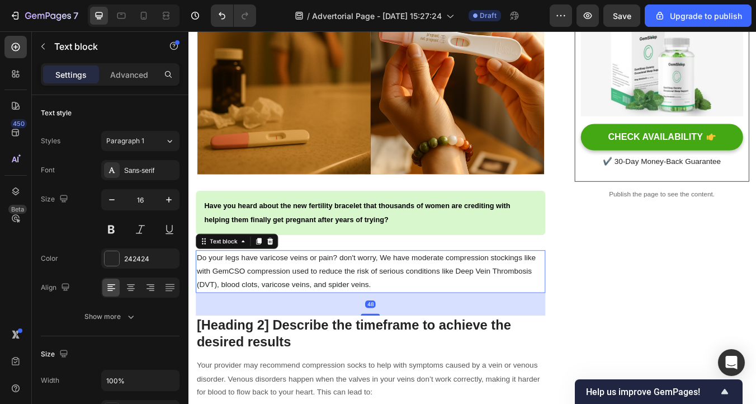
scroll to position [315, 0]
click at [349, 267] on div "Have you heard about the new fertility bracelet that thousands of women are cre…" at bounding box center [403, 246] width 413 height 53
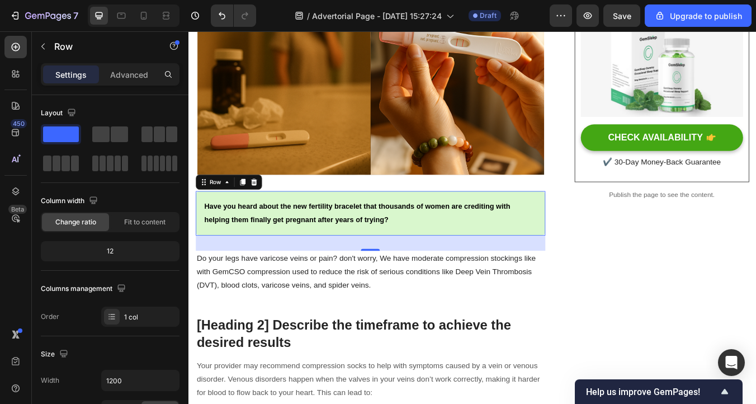
click at [301, 231] on p "Have you heard about the new fertility bracelet that thousands of women are cre…" at bounding box center [403, 246] width 393 height 32
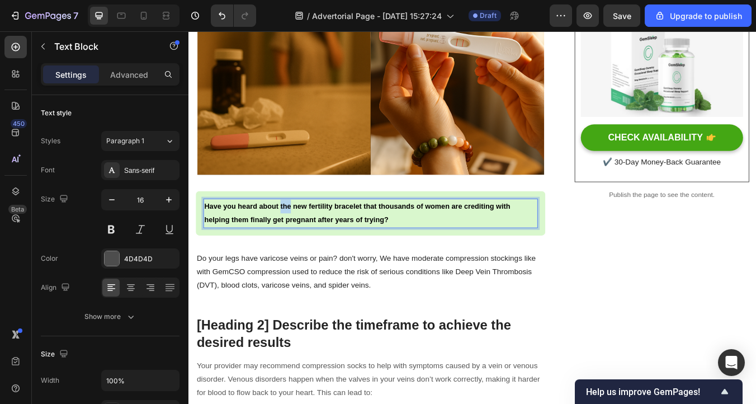
click at [300, 242] on strong "Have you heard about the new fertility bracelet that thousands of women are cre…" at bounding box center [388, 246] width 362 height 26
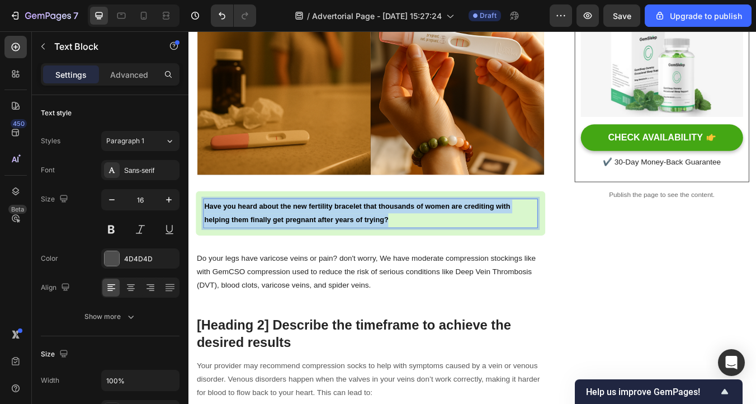
click at [300, 242] on strong "Have you heard about the new fertility bracelet that thousands of women are cre…" at bounding box center [388, 246] width 362 height 26
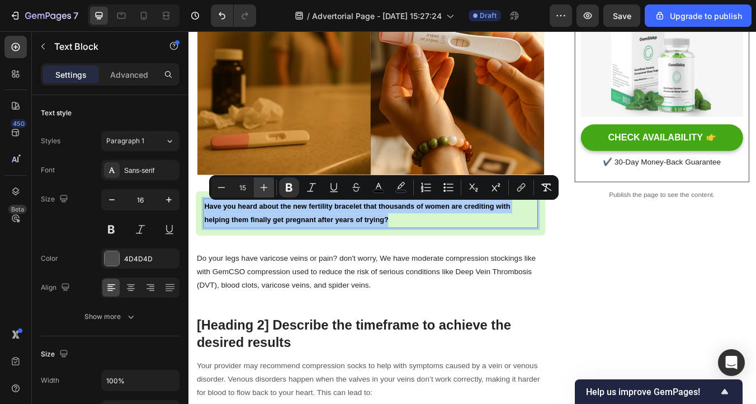
click at [266, 189] on icon "Editor contextual toolbar" at bounding box center [263, 187] width 11 height 11
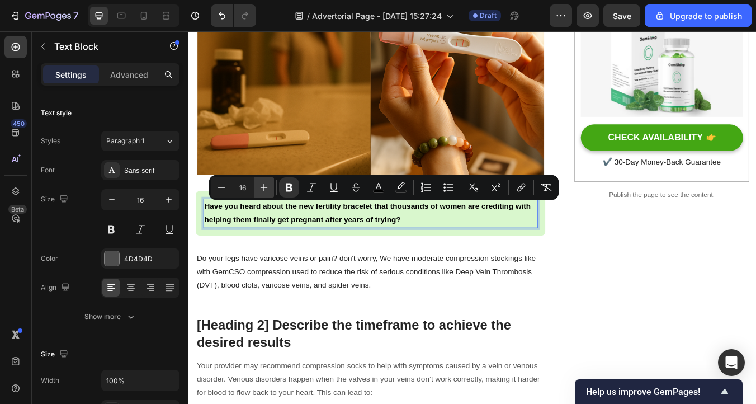
click at [266, 189] on icon "Editor contextual toolbar" at bounding box center [263, 187] width 11 height 11
type input "17"
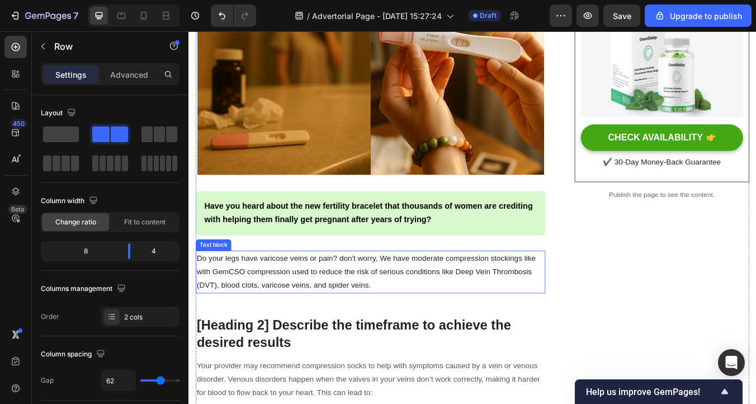
click at [367, 237] on strong "Have you heard about the new fertility bracelet that thousands of women are cre…" at bounding box center [401, 246] width 388 height 27
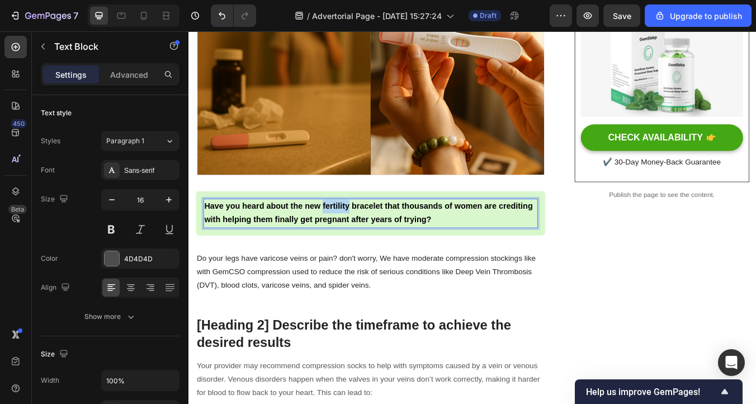
click at [367, 244] on p "Have you heard about the new fertility bracelet that thousands of women are cre…" at bounding box center [403, 246] width 393 height 32
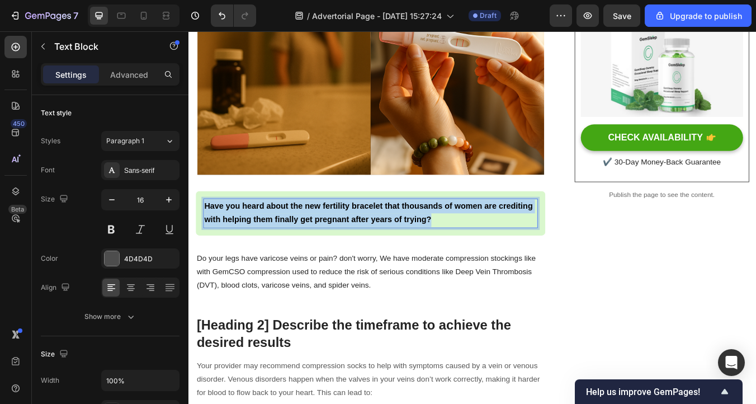
click at [367, 244] on p "Have you heard about the new fertility bracelet that thousands of women are cre…" at bounding box center [403, 246] width 393 height 32
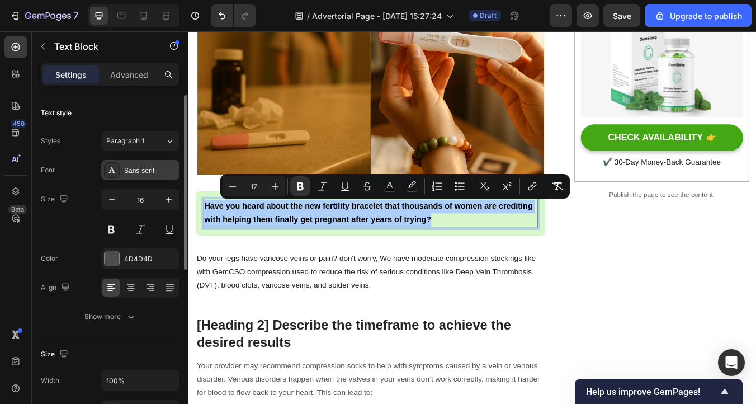
click at [134, 176] on div "Sans-serif" at bounding box center [140, 170] width 78 height 20
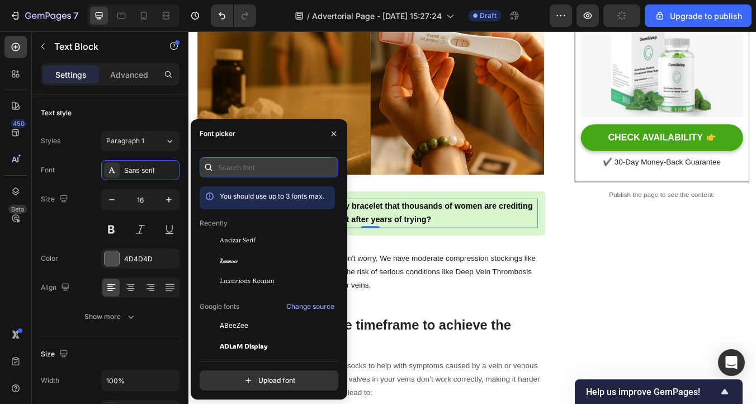
click at [241, 172] on input "text" at bounding box center [269, 167] width 139 height 20
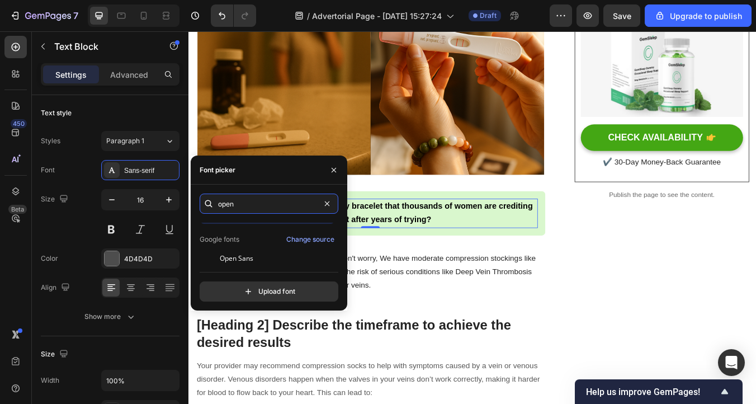
scroll to position [27, 0]
type input "open"
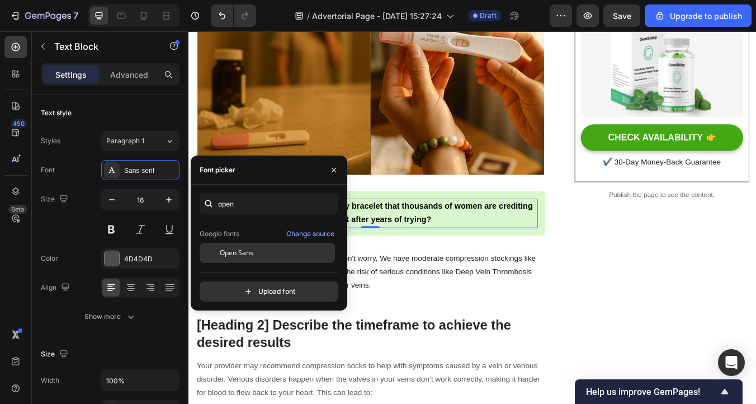
click at [272, 245] on div "Open Sans" at bounding box center [267, 253] width 135 height 20
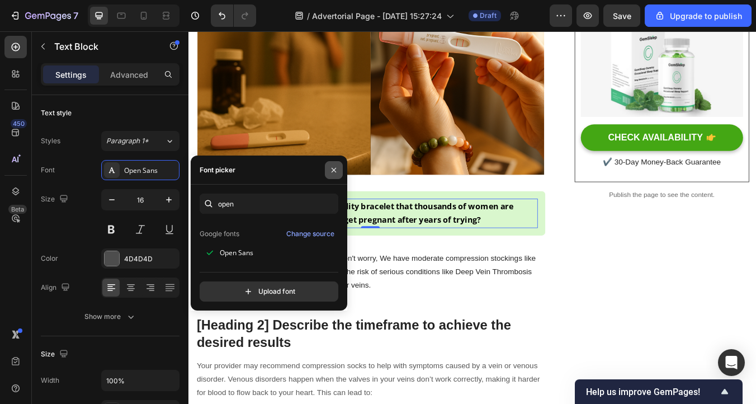
click at [334, 169] on icon "button" at bounding box center [334, 169] width 4 height 4
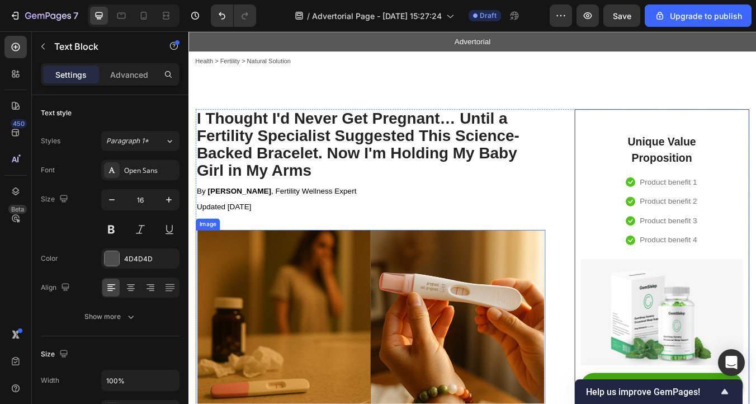
scroll to position [16, 0]
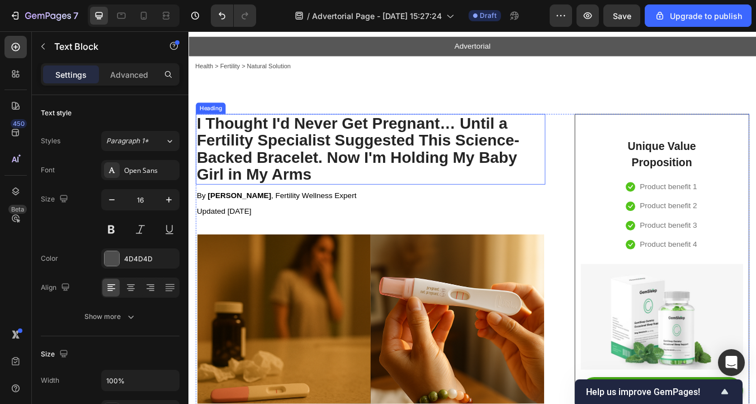
click at [327, 190] on h2 "I Thought I'd Never Get Pregnant… Until a Fertility Specialist Suggested This S…" at bounding box center [403, 170] width 413 height 83
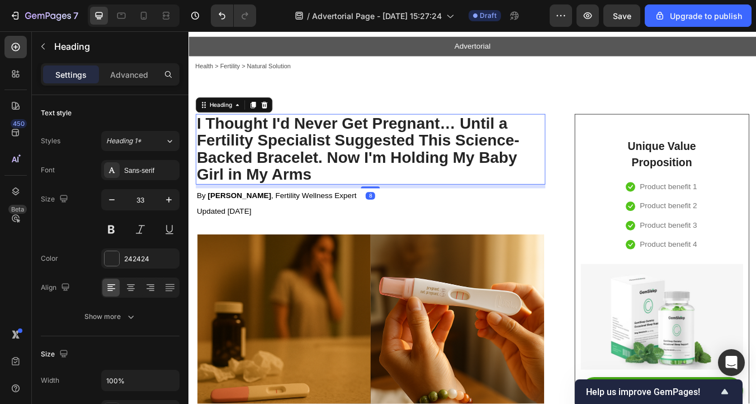
click at [326, 187] on h2 "I Thought I'd Never Get Pregnant… Until a Fertility Specialist Suggested This S…" at bounding box center [403, 170] width 413 height 83
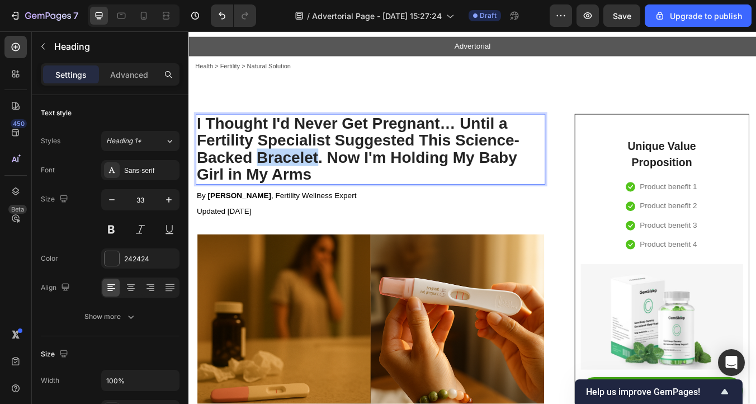
click at [326, 187] on p "I Thought I'd Never Get Pregnant… Until a Fertility Specialist Suggested This S…" at bounding box center [403, 170] width 411 height 81
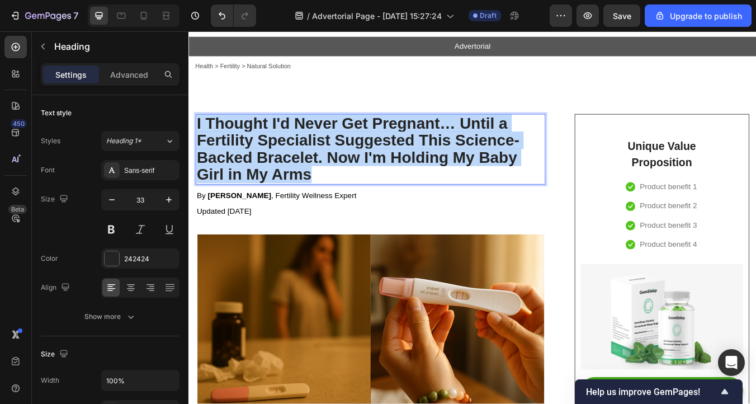
click at [326, 187] on p "I Thought I'd Never Get Pregnant… Until a Fertility Specialist Suggested This S…" at bounding box center [403, 170] width 411 height 81
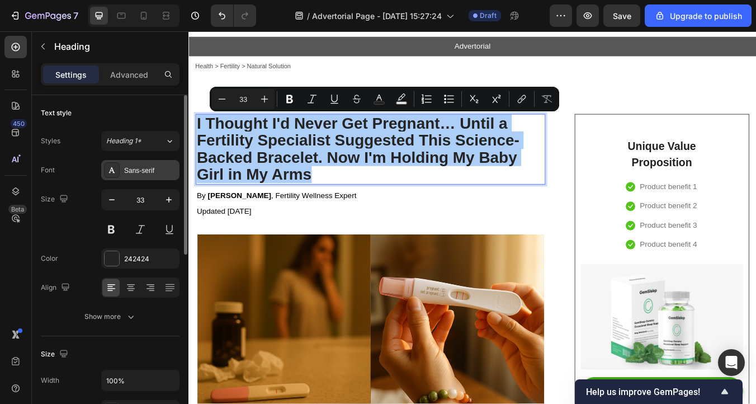
click at [141, 173] on div "Sans-serif" at bounding box center [150, 171] width 53 height 10
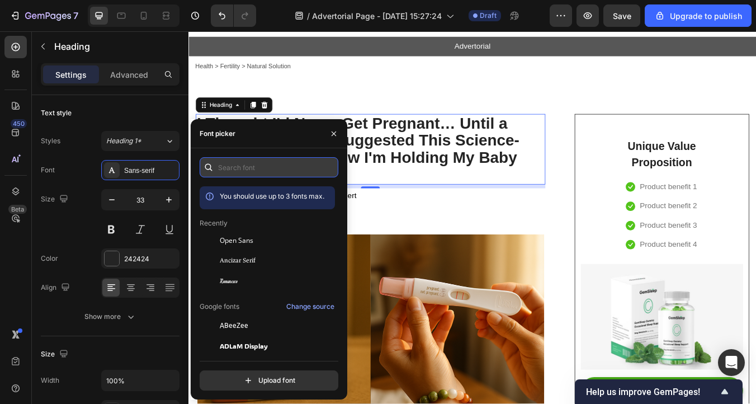
click at [222, 168] on input "text" at bounding box center [269, 167] width 139 height 20
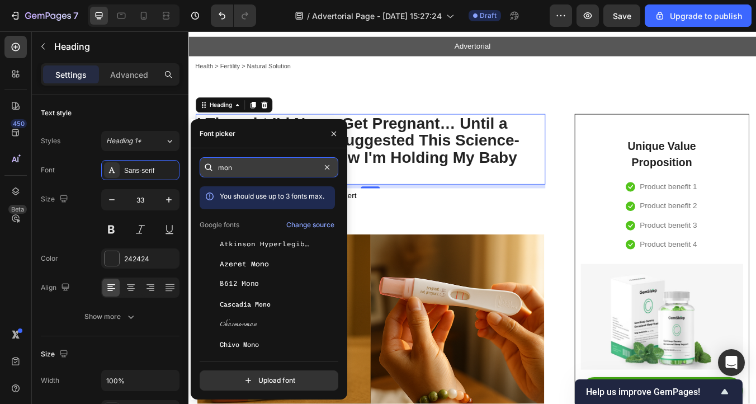
click at [242, 173] on input "mon" at bounding box center [269, 167] width 139 height 20
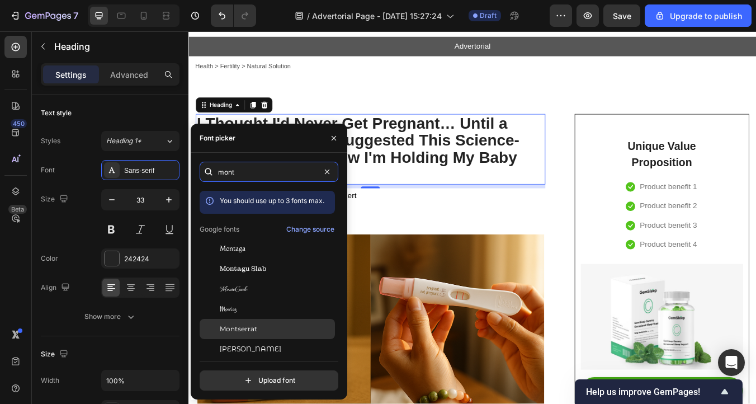
type input "mont"
click at [276, 327] on div "Montserrat" at bounding box center [276, 329] width 113 height 10
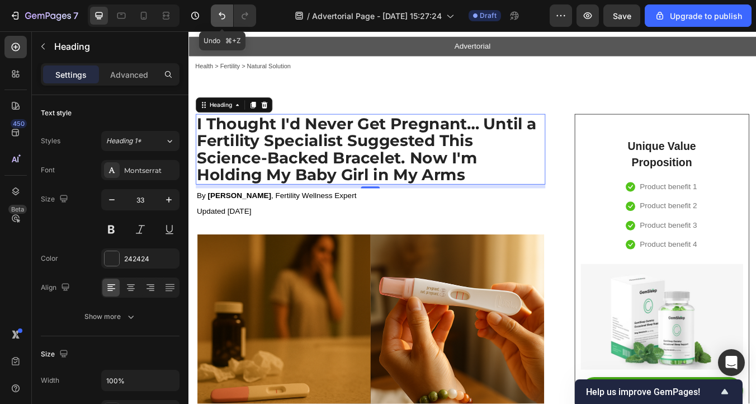
click at [215, 19] on button "Undo/Redo" at bounding box center [222, 15] width 22 height 22
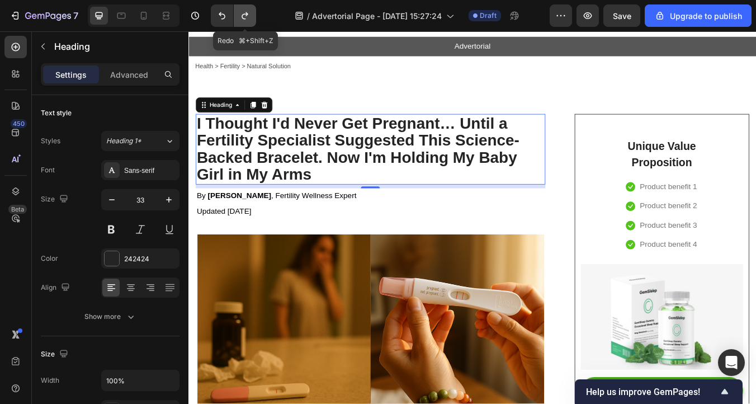
click at [242, 20] on icon "Undo/Redo" at bounding box center [244, 15] width 11 height 11
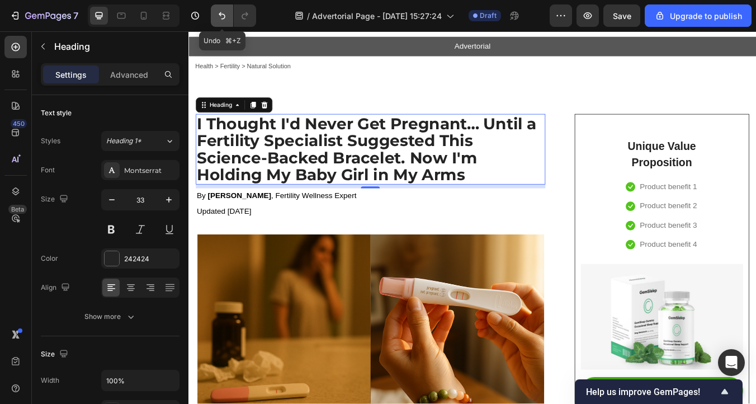
click at [224, 17] on icon "Undo/Redo" at bounding box center [221, 15] width 11 height 11
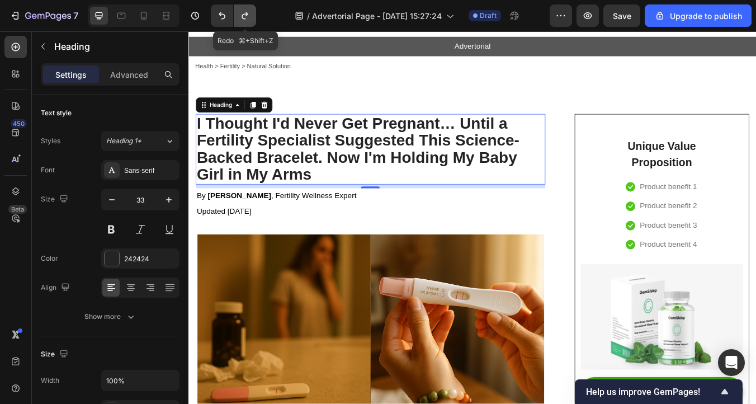
click at [249, 18] on icon "Undo/Redo" at bounding box center [244, 15] width 11 height 11
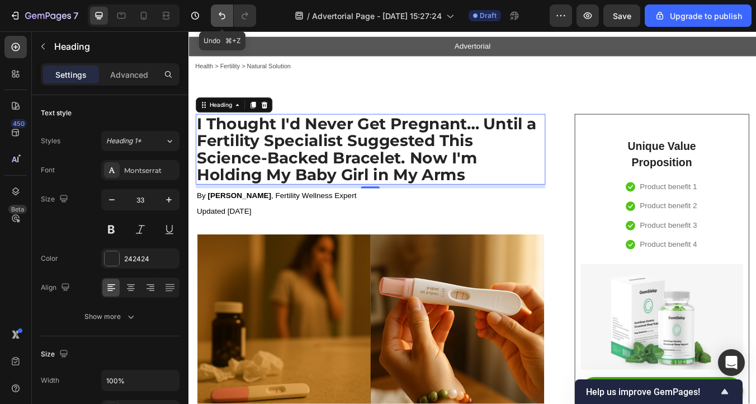
click at [226, 15] on icon "Undo/Redo" at bounding box center [221, 15] width 11 height 11
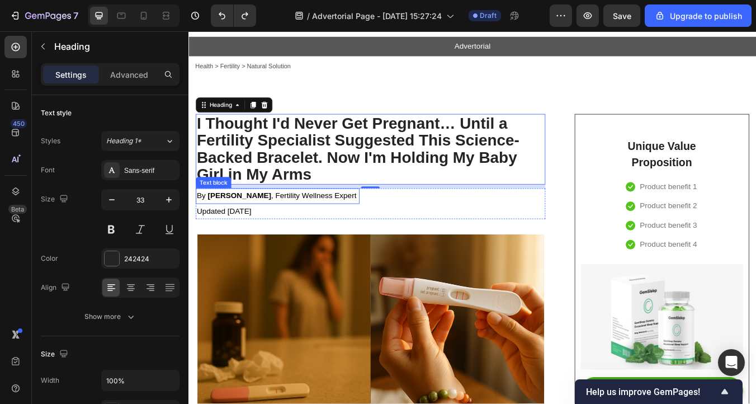
click at [231, 224] on strong "[PERSON_NAME]" at bounding box center [248, 226] width 75 height 10
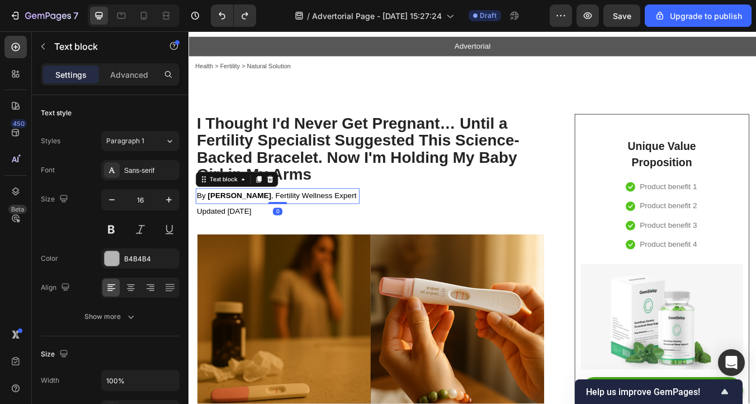
click at [229, 225] on strong "[PERSON_NAME]" at bounding box center [248, 226] width 75 height 10
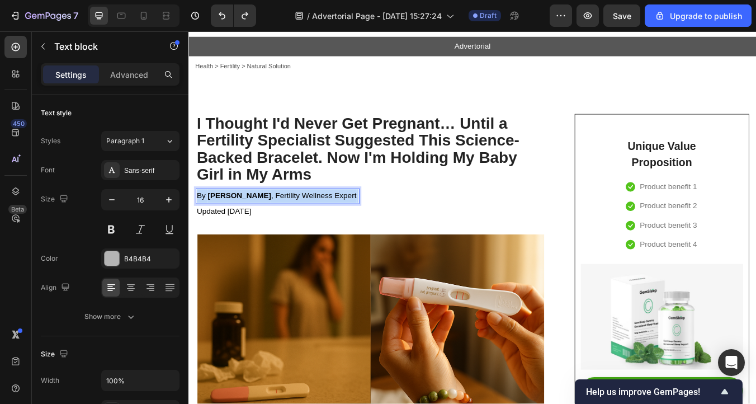
click at [229, 225] on strong "[PERSON_NAME]" at bounding box center [248, 226] width 75 height 10
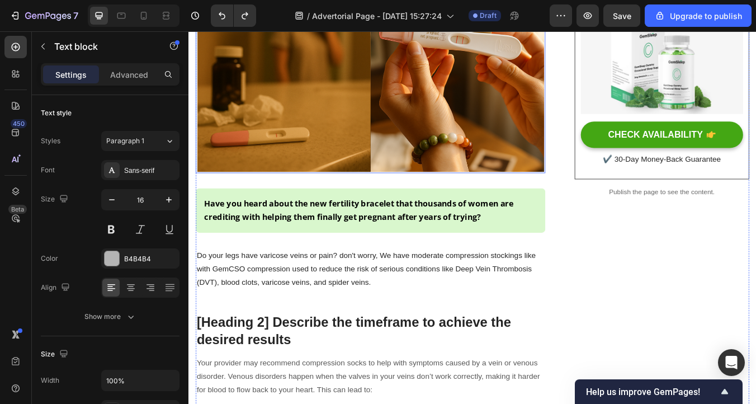
scroll to position [322, 0]
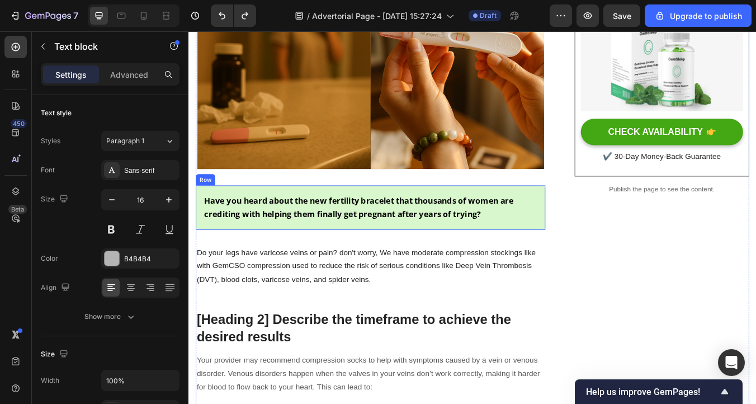
click at [357, 259] on div "Have you heard about the new fertility bracelet that thousands of women are cre…" at bounding box center [403, 240] width 413 height 53
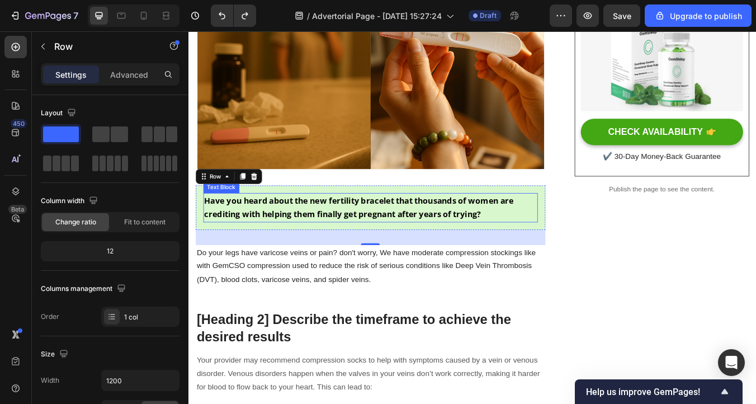
click at [261, 242] on strong "Have you heard about the new fertility bracelet that thousands of women are cre…" at bounding box center [390, 239] width 366 height 29
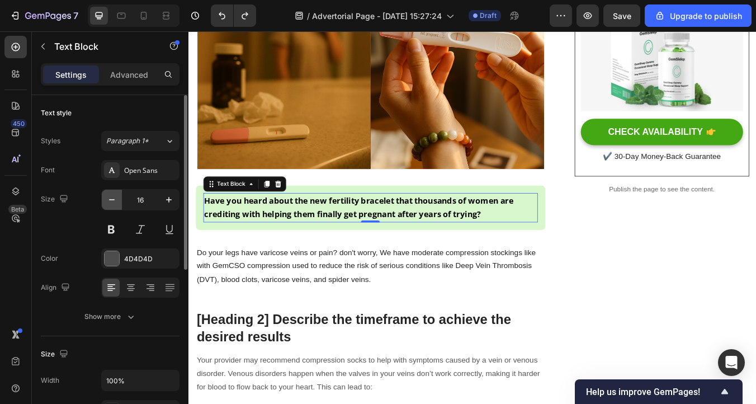
click at [117, 201] on button "button" at bounding box center [112, 200] width 20 height 20
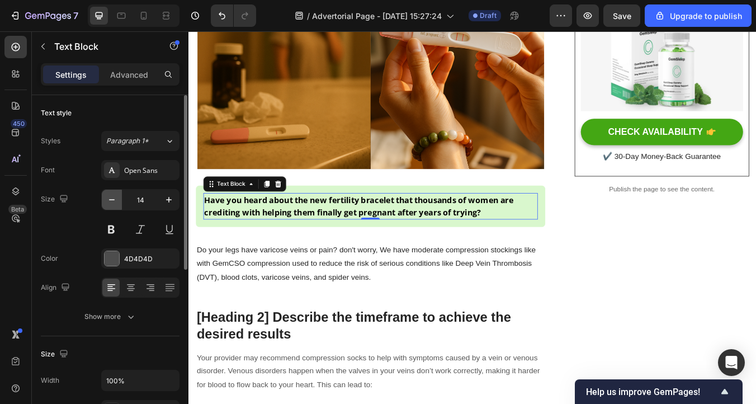
click at [117, 201] on button "button" at bounding box center [112, 200] width 20 height 20
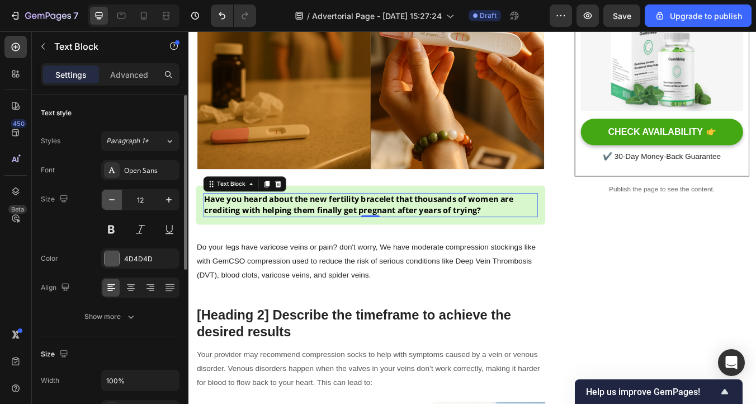
click at [117, 201] on button "button" at bounding box center [112, 200] width 20 height 20
type input "11"
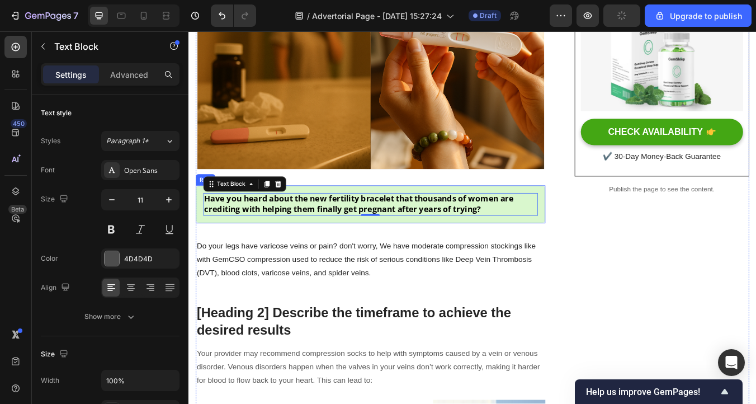
click at [259, 252] on div "Have you heard about the new fertility bracelet that thousands of women are cre…" at bounding box center [403, 236] width 413 height 45
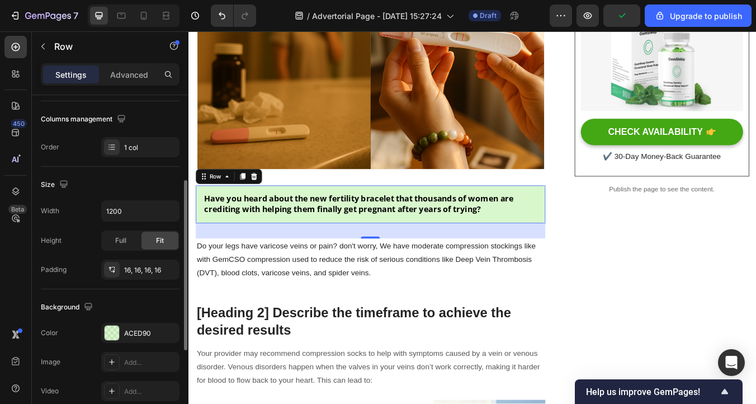
scroll to position [171, 0]
click at [133, 269] on div "16, 16, 16, 16" at bounding box center [140, 268] width 32 height 10
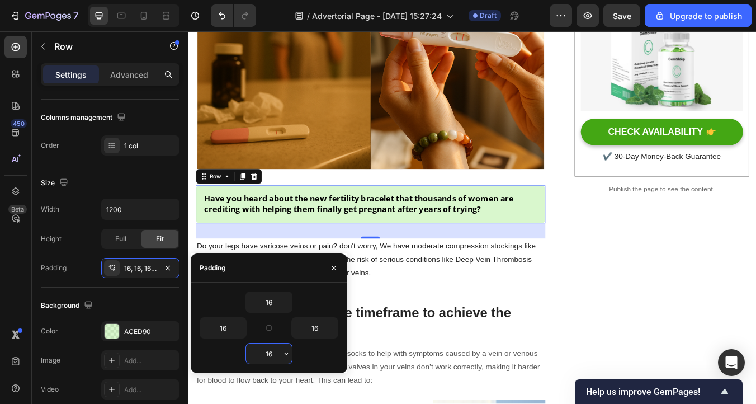
click at [267, 356] on input "16" at bounding box center [269, 353] width 46 height 20
click at [287, 356] on icon "button" at bounding box center [286, 353] width 9 height 9
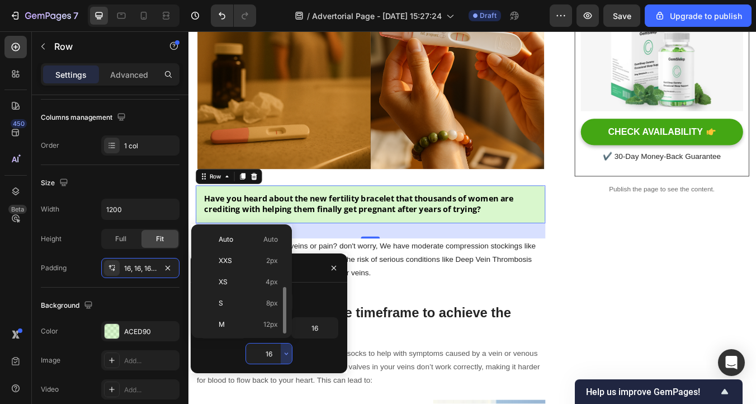
scroll to position [40, 0]
click at [249, 268] on div "S 8px" at bounding box center [239, 262] width 87 height 21
type input "8"
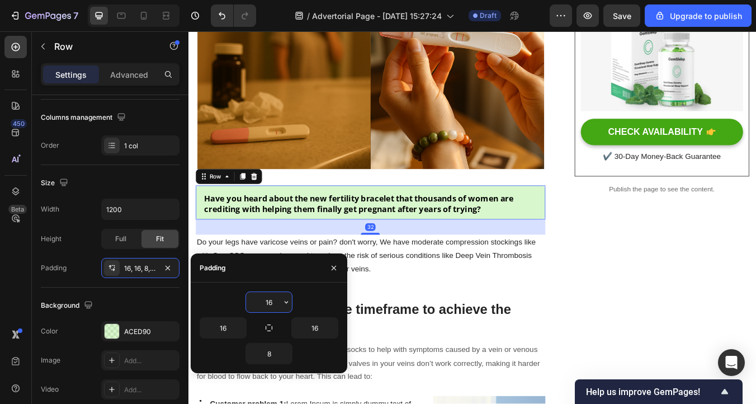
click at [273, 305] on input "16" at bounding box center [269, 302] width 46 height 20
click at [288, 304] on icon "button" at bounding box center [286, 301] width 9 height 9
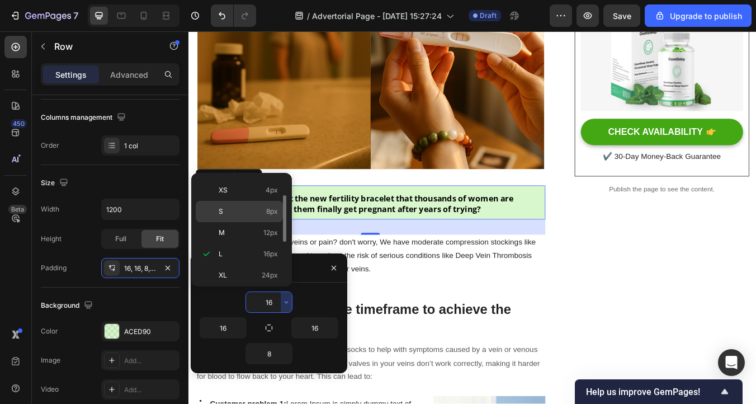
click at [256, 215] on p "S 8px" at bounding box center [248, 211] width 59 height 10
type input "8"
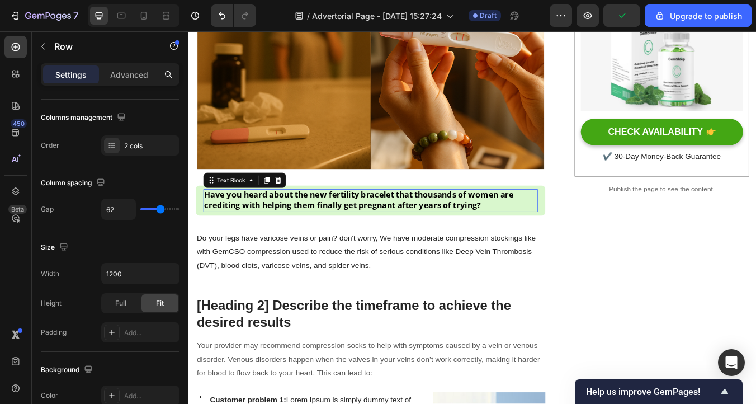
click at [258, 243] on div "Have you heard about the new fertility bracelet that thousands of women are cre…" at bounding box center [403, 231] width 395 height 27
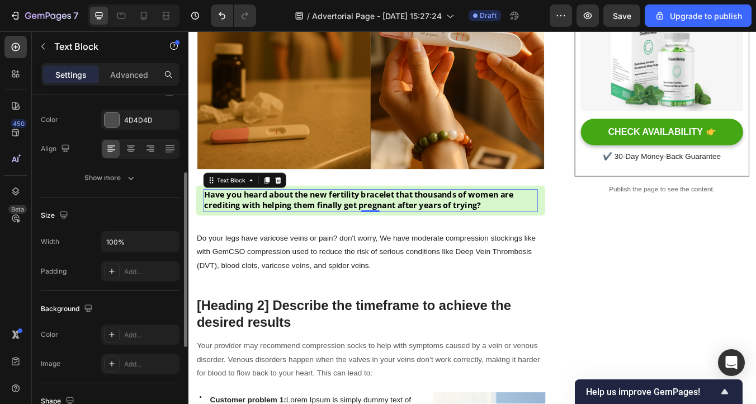
scroll to position [125, 0]
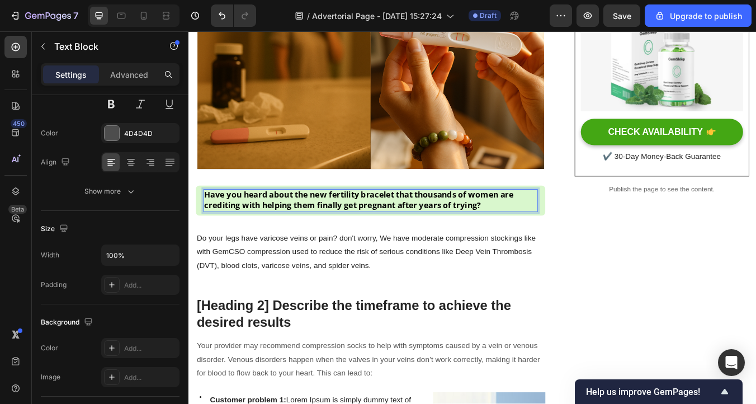
click at [463, 224] on strong "Have you heard about the new fertility bracelet that thousands of women are cre…" at bounding box center [390, 230] width 366 height 25
click at [443, 244] on div "Have you heard about the new fertility bracelet that thousands of women are cre…" at bounding box center [403, 231] width 395 height 27
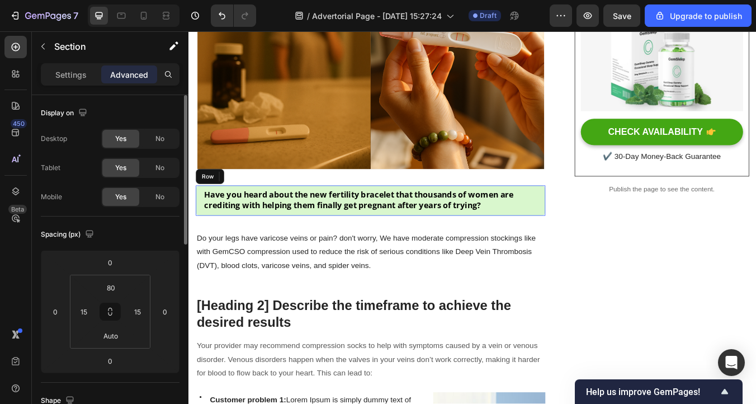
click at [199, 225] on div "Have you heard about the new fertility bracelet that thousands of women are cre…" at bounding box center [403, 232] width 413 height 36
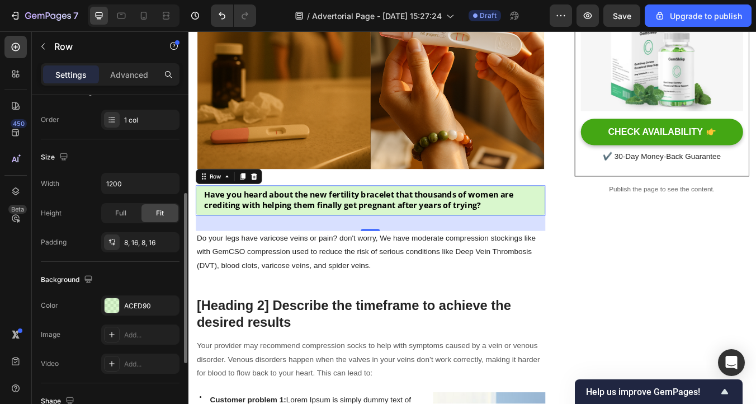
scroll to position [206, 0]
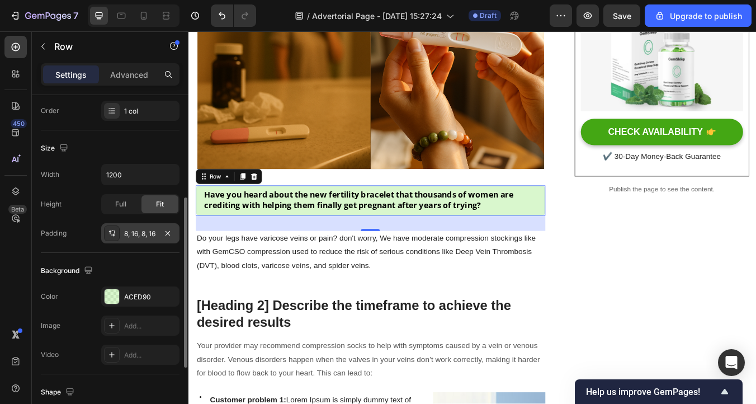
click at [140, 236] on div "8, 16, 8, 16" at bounding box center [140, 234] width 32 height 10
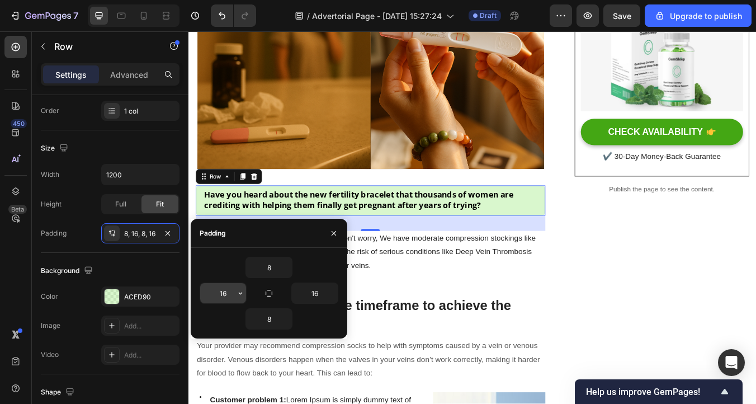
click at [219, 293] on input "16" at bounding box center [223, 293] width 46 height 20
click at [240, 295] on icon "button" at bounding box center [240, 293] width 9 height 9
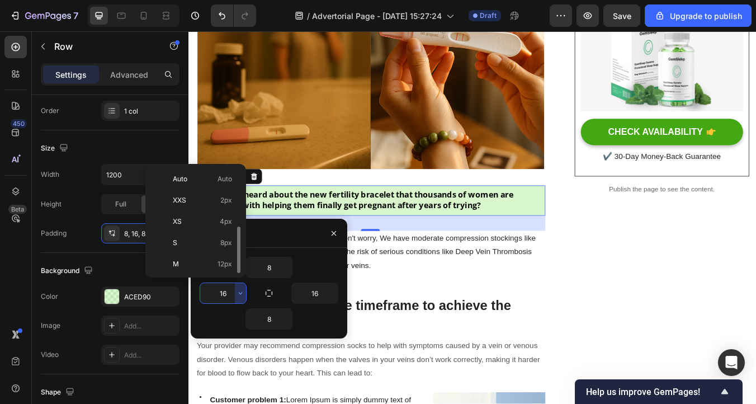
scroll to position [40, 0]
click at [205, 207] on div "S 8px" at bounding box center [193, 202] width 87 height 21
type input "8"
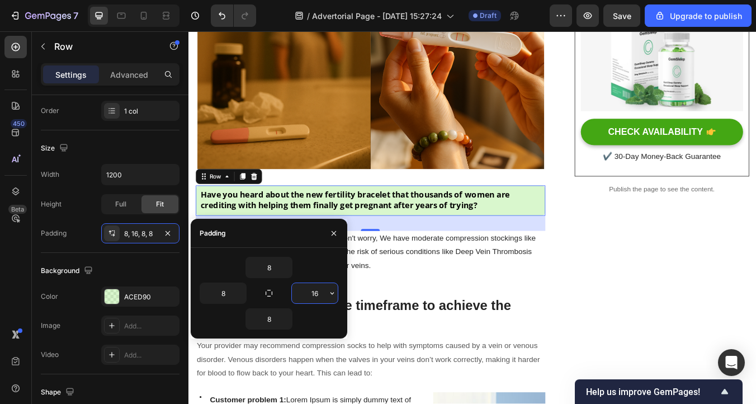
click at [310, 300] on input "16" at bounding box center [315, 293] width 46 height 20
click at [340, 295] on div "8 8 16 8" at bounding box center [269, 293] width 157 height 73
click at [334, 295] on icon "button" at bounding box center [332, 293] width 9 height 9
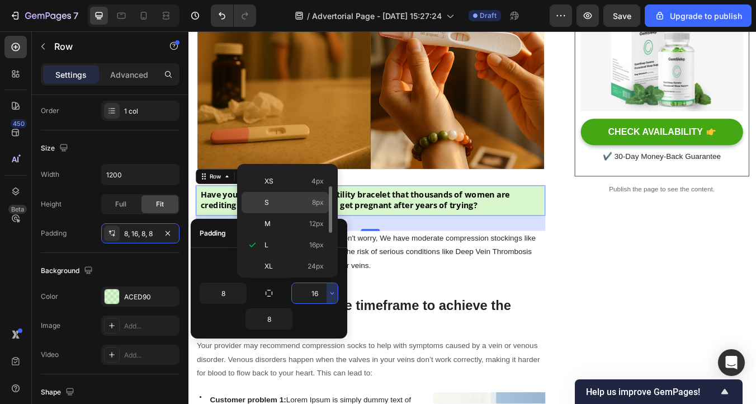
click at [313, 203] on span "8px" at bounding box center [318, 202] width 12 height 10
type input "8"
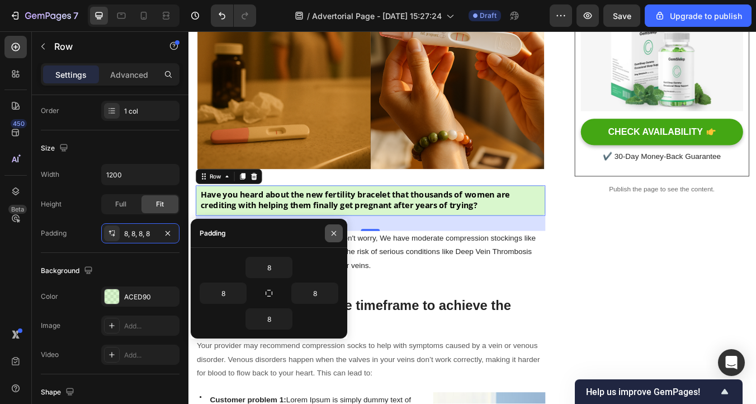
click at [336, 231] on icon "button" at bounding box center [333, 233] width 9 height 9
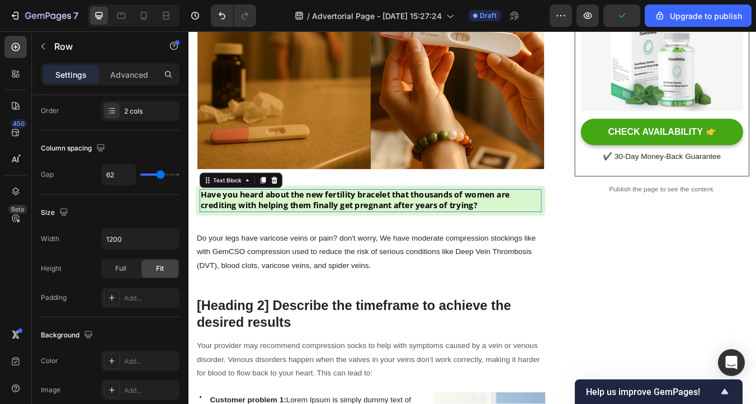
click at [320, 235] on strong "Have you heard about the new fertility bracelet that thousands of women are cre…" at bounding box center [385, 230] width 366 height 25
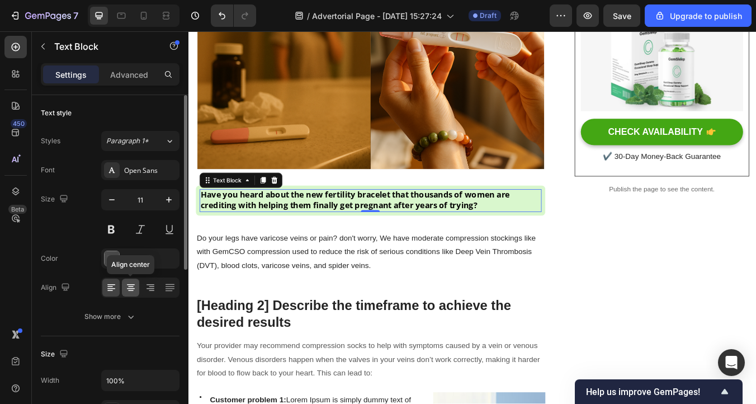
click at [134, 288] on icon at bounding box center [131, 288] width 8 height 1
click at [116, 286] on div at bounding box center [110, 287] width 17 height 18
click at [168, 287] on icon at bounding box center [169, 287] width 11 height 11
click at [115, 287] on icon at bounding box center [111, 287] width 11 height 11
click at [167, 293] on div at bounding box center [169, 287] width 17 height 18
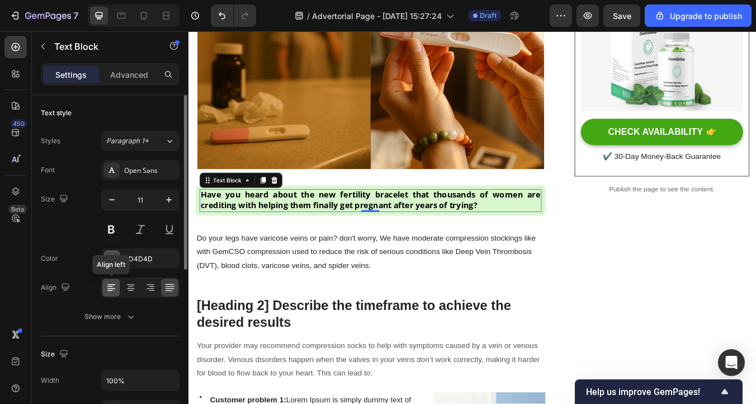
click at [117, 285] on div at bounding box center [110, 287] width 17 height 18
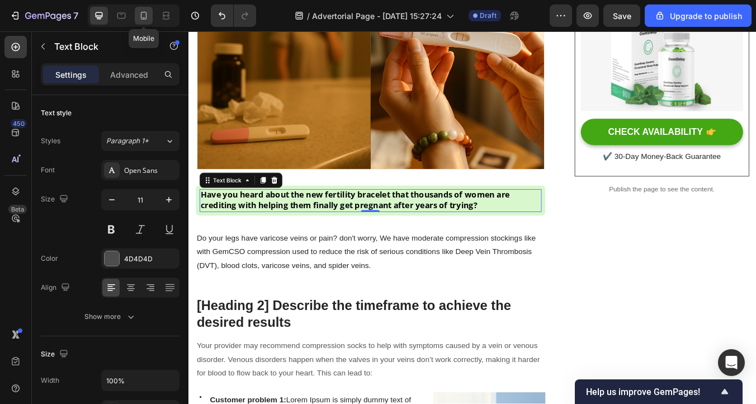
click at [147, 11] on icon at bounding box center [143, 15] width 11 height 11
type input "14"
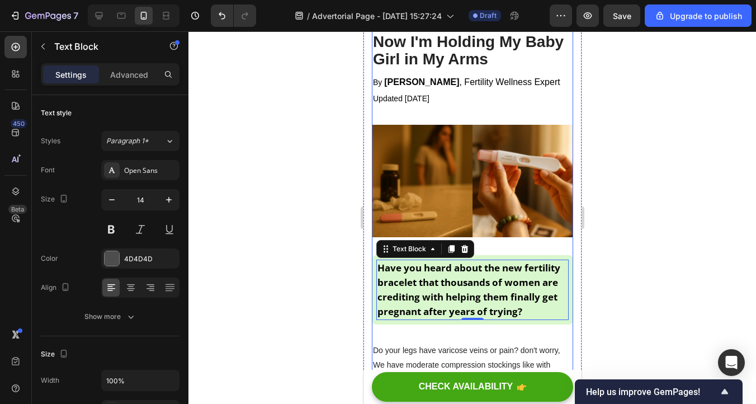
scroll to position [143, 0]
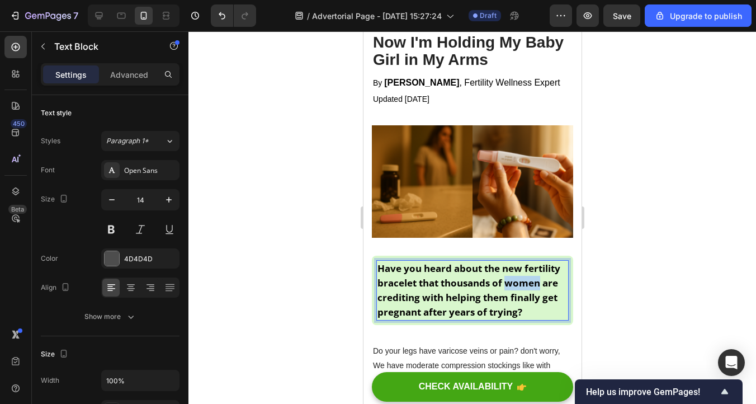
click at [519, 276] on strong "Have you heard about the new fertility bracelet that thousands of women are cre…" at bounding box center [468, 290] width 183 height 57
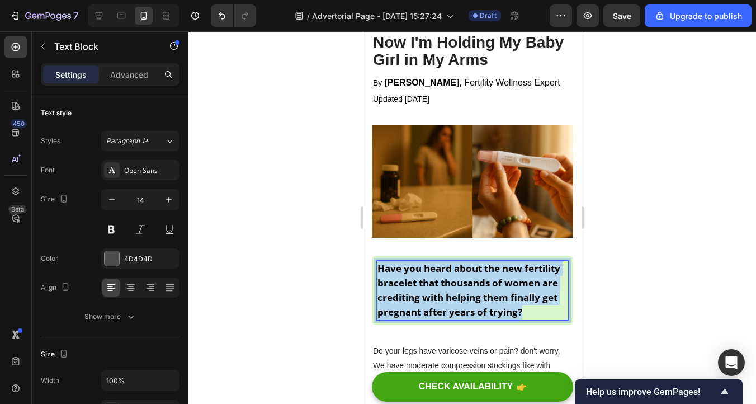
click at [519, 276] on strong "Have you heard about the new fertility bracelet that thousands of women are cre…" at bounding box center [468, 290] width 183 height 57
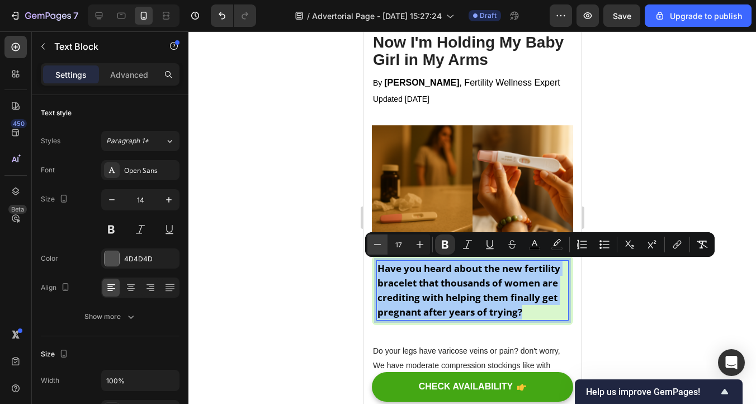
click at [382, 244] on icon "Editor contextual toolbar" at bounding box center [377, 244] width 11 height 11
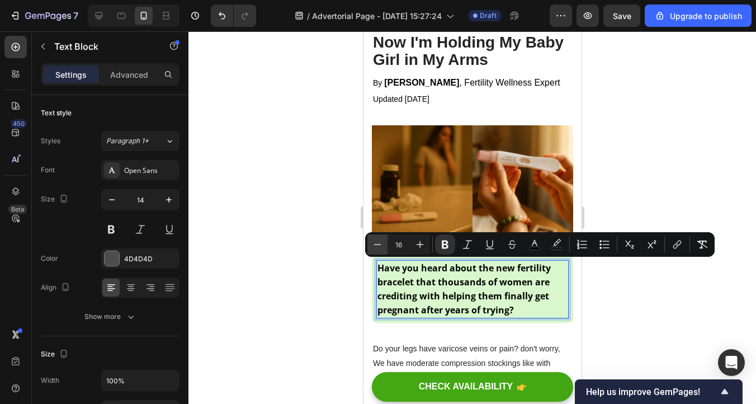
click at [382, 244] on icon "Editor contextual toolbar" at bounding box center [377, 244] width 11 height 11
type input "15"
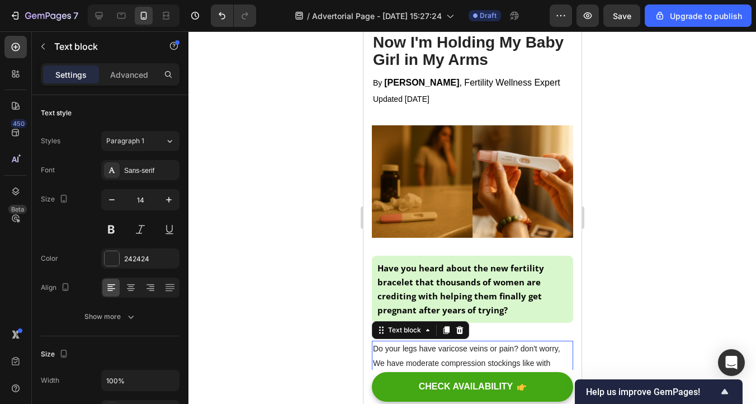
click at [544, 341] on div "Do your legs have varicose veins or pain? don't worry, We have moderate compres…" at bounding box center [471, 377] width 201 height 73
click at [218, 18] on icon "Undo/Redo" at bounding box center [221, 15] width 11 height 11
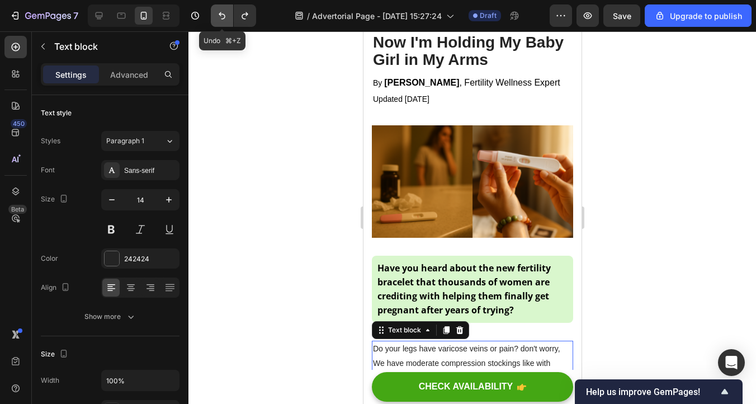
click at [218, 18] on icon "Undo/Redo" at bounding box center [221, 15] width 11 height 11
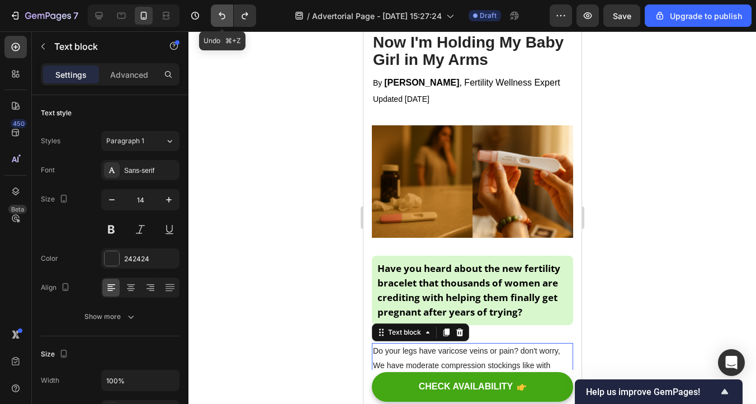
click at [218, 18] on icon "Undo/Redo" at bounding box center [221, 15] width 11 height 11
click at [237, 22] on button "Undo/Redo" at bounding box center [245, 15] width 22 height 22
click at [103, 16] on icon at bounding box center [98, 15] width 11 height 11
type input "16"
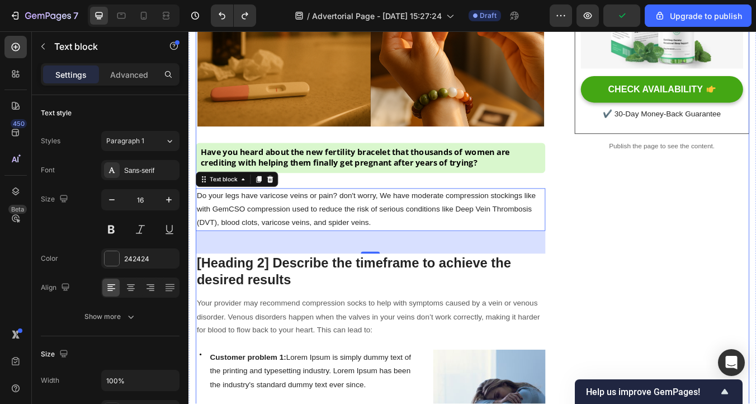
scroll to position [360, 0]
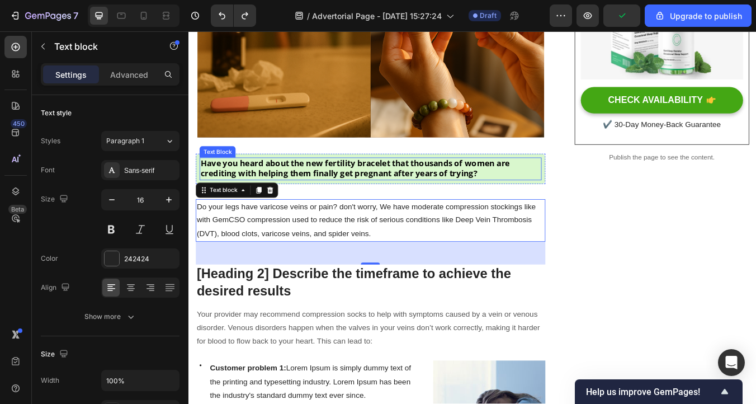
click at [375, 188] on strong "Have you heard about the new fertility bracelet that thousands of women are cre…" at bounding box center [385, 193] width 366 height 25
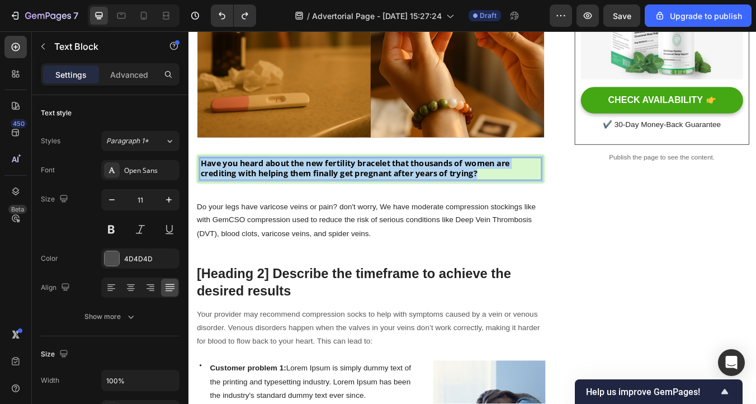
click at [375, 188] on strong "Have you heard about the new fertility bracelet that thousands of women are cre…" at bounding box center [385, 193] width 366 height 25
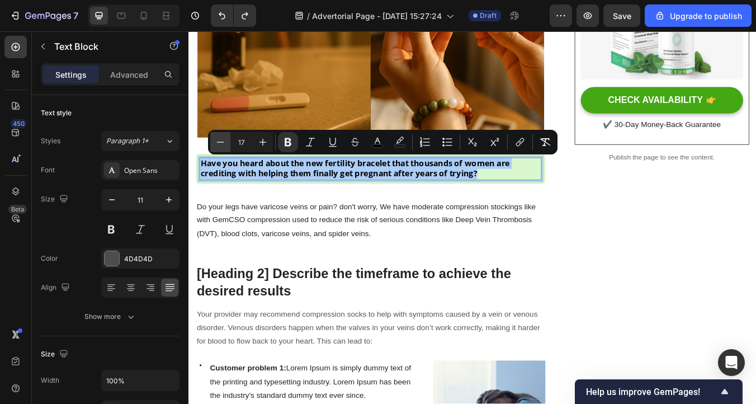
click at [225, 142] on icon "Editor contextual toolbar" at bounding box center [220, 141] width 11 height 11
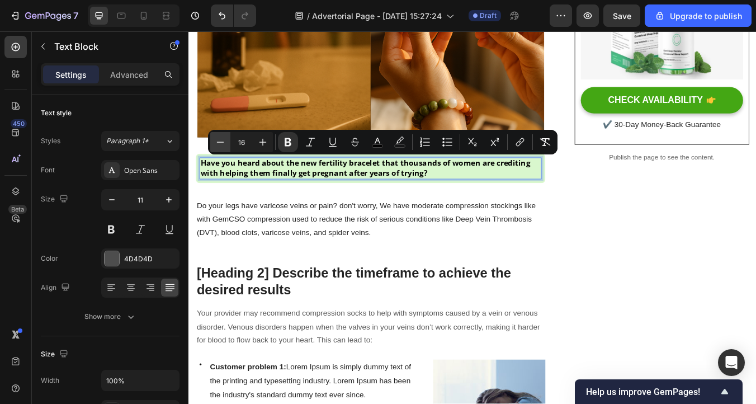
click at [225, 142] on icon "Editor contextual toolbar" at bounding box center [220, 141] width 11 height 11
type input "15"
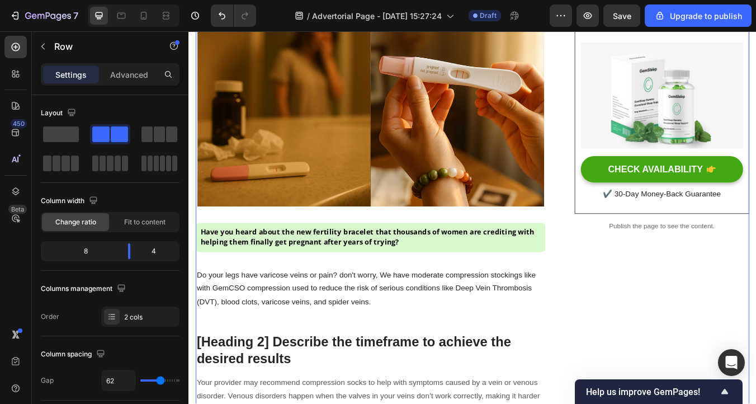
scroll to position [277, 0]
click at [147, 17] on icon at bounding box center [143, 15] width 11 height 11
type input "0"
type input "100%"
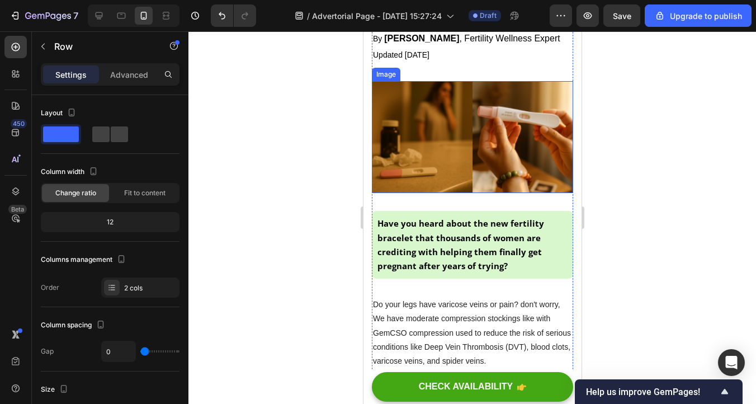
scroll to position [188, 0]
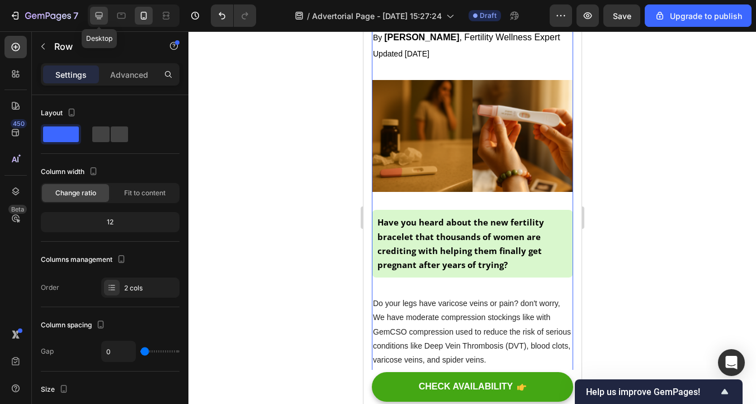
click at [96, 13] on icon at bounding box center [99, 15] width 7 height 7
type input "62"
type input "1200"
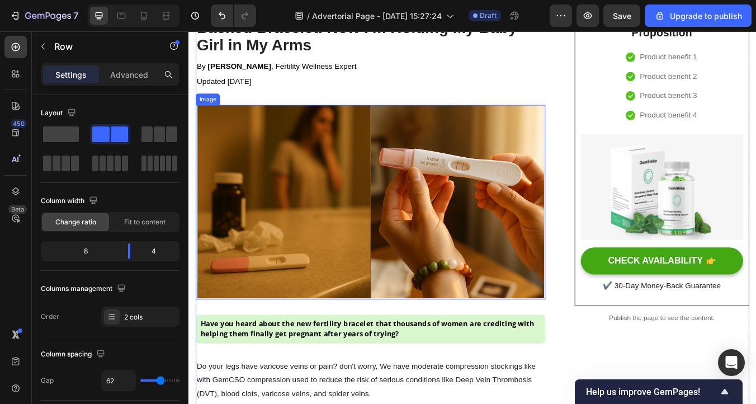
scroll to position [174, 0]
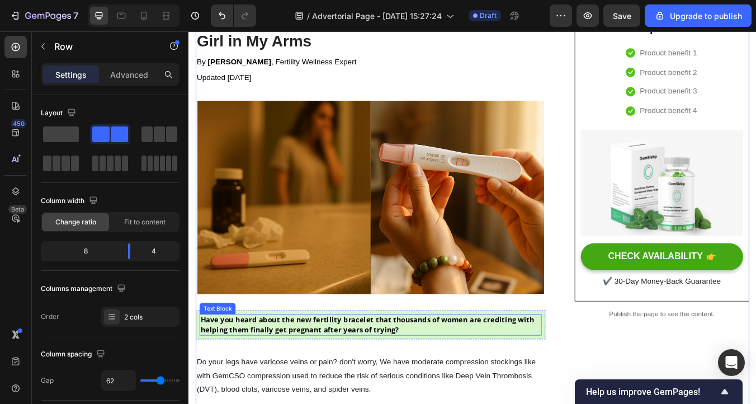
click at [292, 375] on strong "Have you heard about the new fertility bracelet that thousands of women are cre…" at bounding box center [399, 377] width 395 height 23
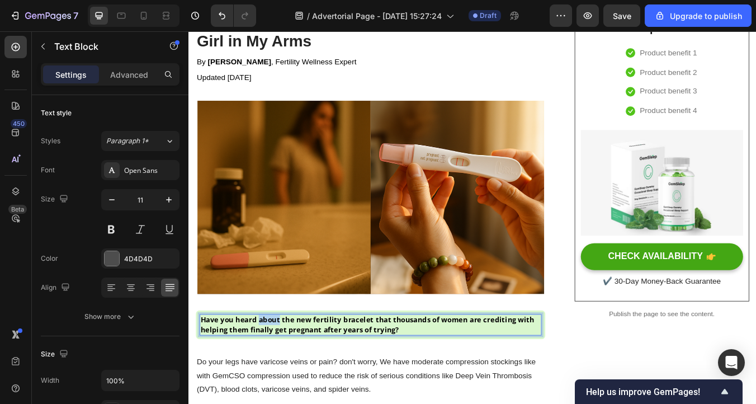
click at [292, 376] on strong "Have you heard about the new fertility bracelet that thousands of women are cre…" at bounding box center [399, 377] width 395 height 23
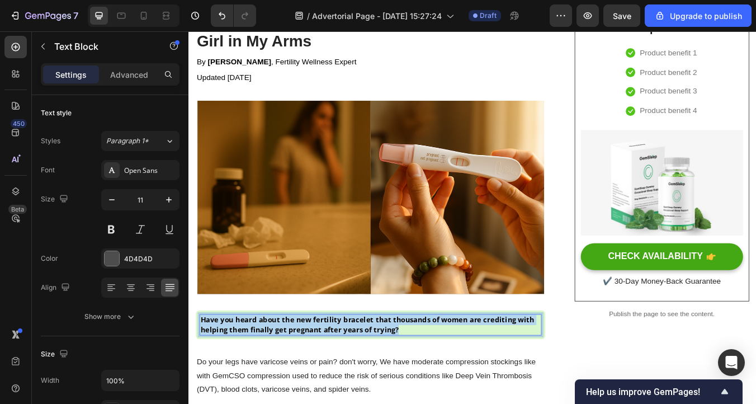
click at [292, 376] on strong "Have you heard about the new fertility bracelet that thousands of women are cre…" at bounding box center [399, 377] width 395 height 23
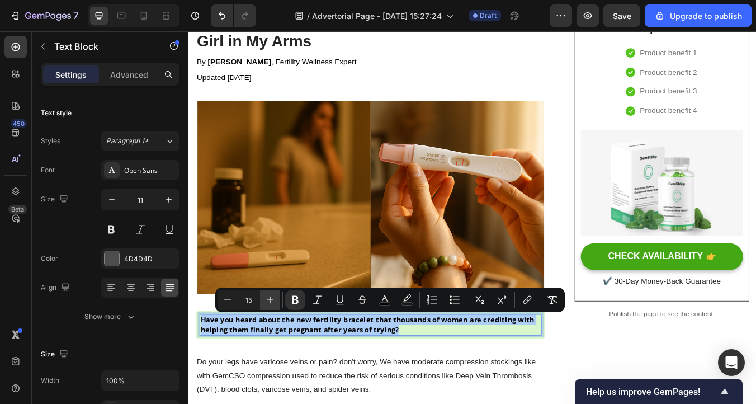
click at [266, 302] on icon "Editor contextual toolbar" at bounding box center [269, 299] width 11 height 11
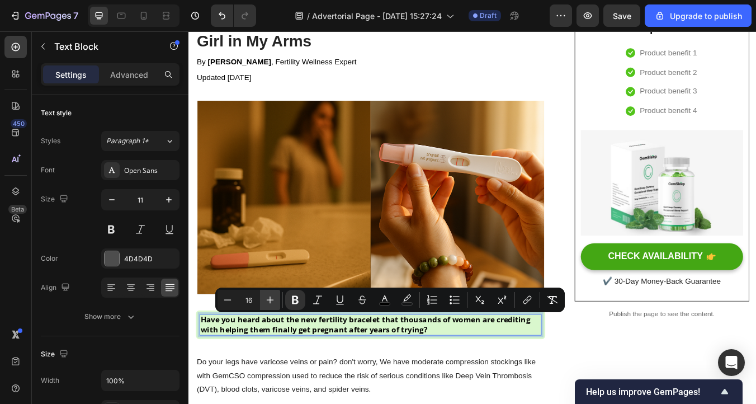
click at [266, 302] on icon "Editor contextual toolbar" at bounding box center [269, 299] width 11 height 11
type input "17"
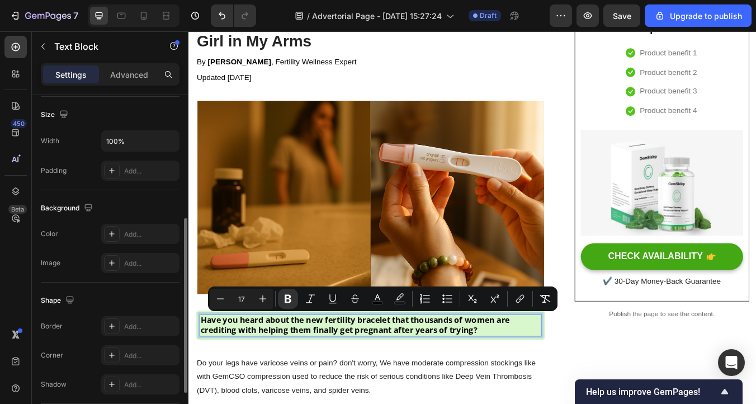
scroll to position [322, 0]
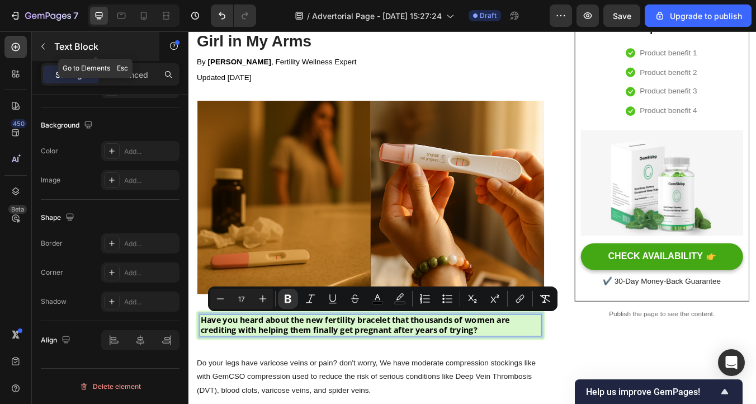
click at [44, 45] on icon "button" at bounding box center [43, 46] width 9 height 9
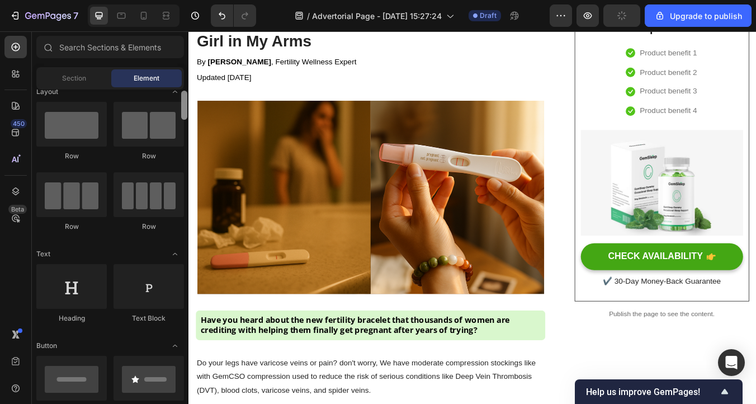
scroll to position [30, 0]
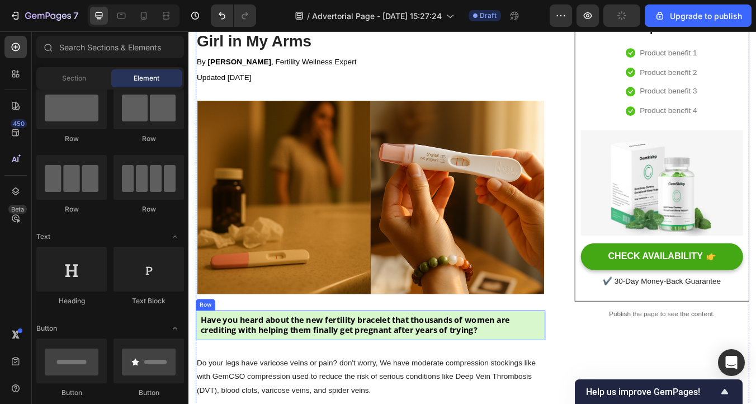
click at [249, 395] on div "Have you heard about the new fertility bracelet that thousands of women are cre…" at bounding box center [403, 379] width 413 height 36
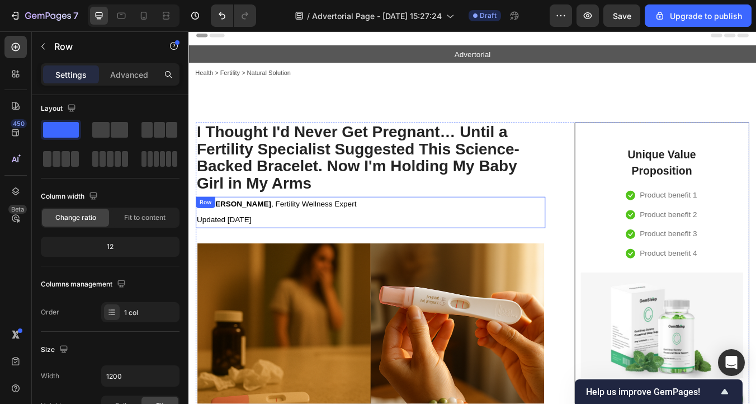
scroll to position [0, 0]
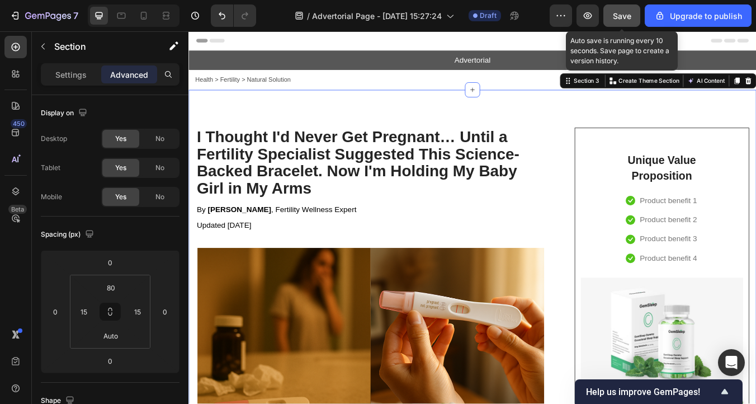
click at [619, 13] on span "Save" at bounding box center [622, 16] width 18 height 10
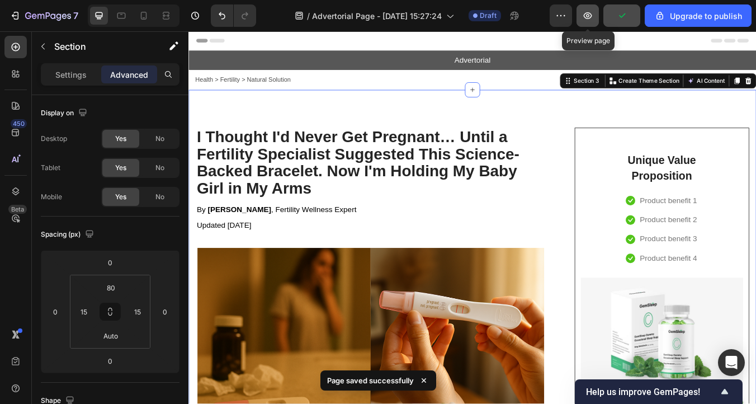
click at [583, 13] on icon "button" at bounding box center [587, 15] width 11 height 11
click at [592, 13] on icon "button" at bounding box center [587, 15] width 11 height 11
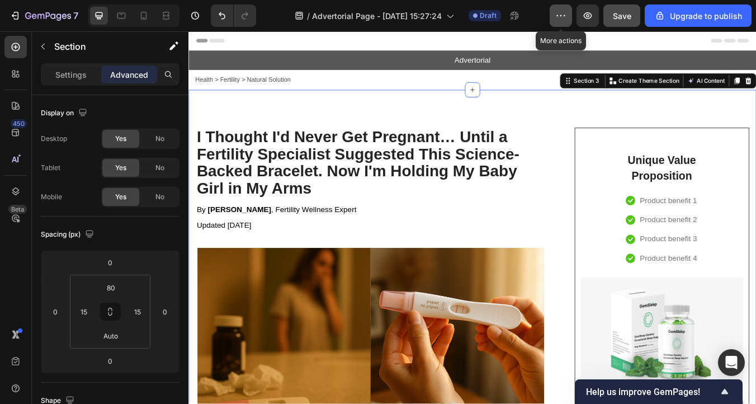
click at [560, 22] on button "button" at bounding box center [561, 15] width 22 height 22
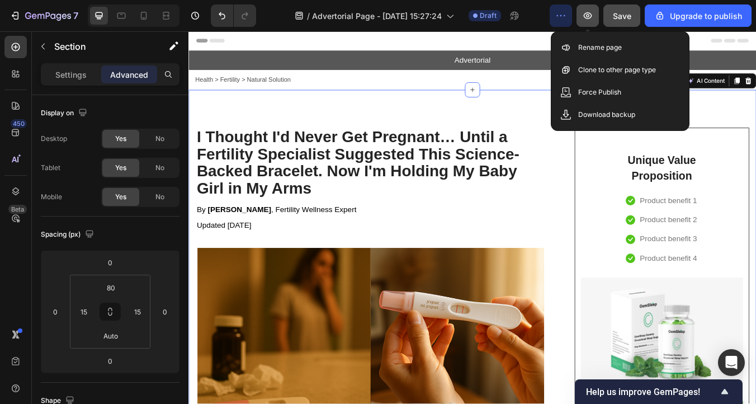
click at [590, 20] on icon "button" at bounding box center [587, 15] width 11 height 11
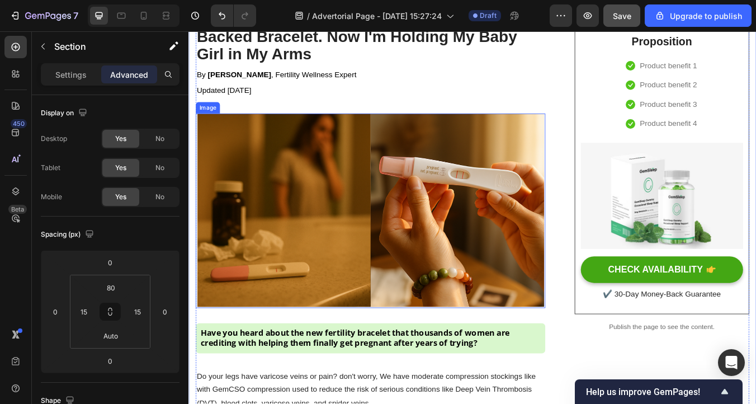
scroll to position [196, 0]
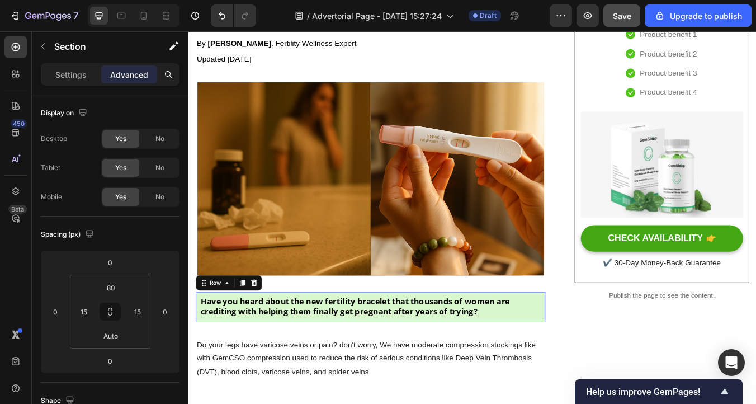
click at [557, 371] on div "Have you heard about the new fertility bracelet that thousands of women are cre…" at bounding box center [403, 357] width 413 height 36
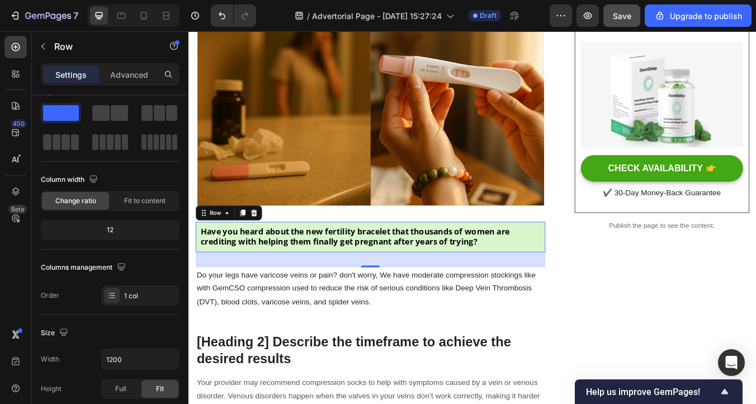
scroll to position [281, 0]
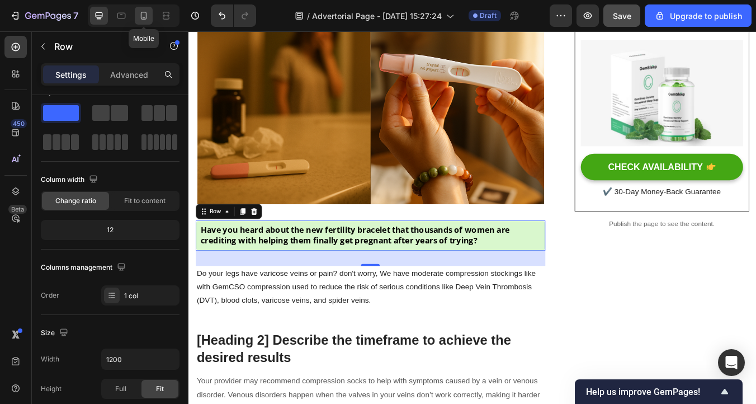
click at [138, 17] on icon at bounding box center [143, 15] width 11 height 11
type input "100%"
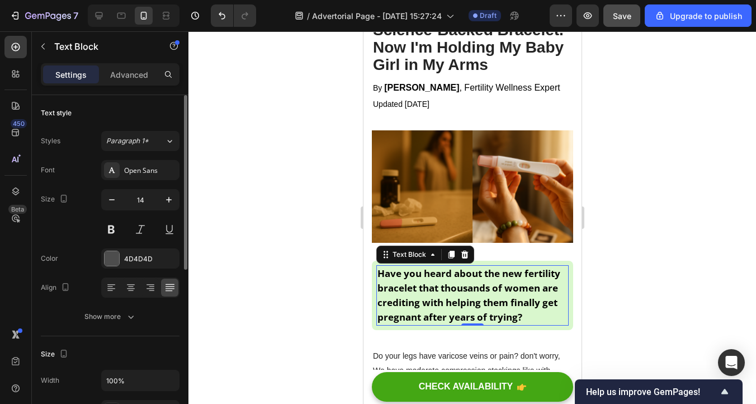
click at [486, 301] on strong "Have you heard about the new fertility bracelet that thousands of women are cre…" at bounding box center [468, 295] width 183 height 57
click at [119, 204] on button "button" at bounding box center [112, 200] width 20 height 20
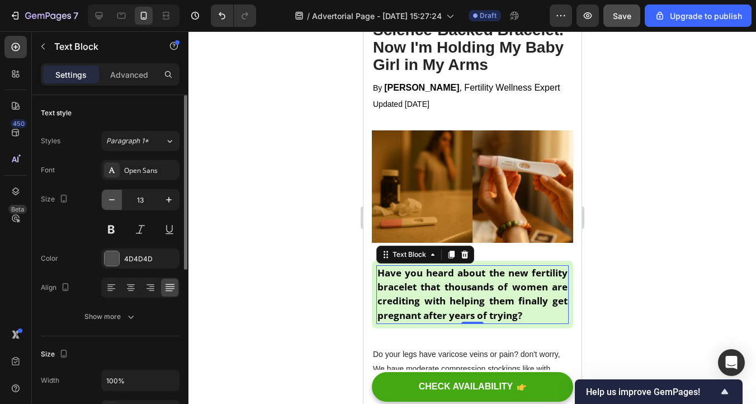
click at [119, 205] on button "button" at bounding box center [112, 200] width 20 height 20
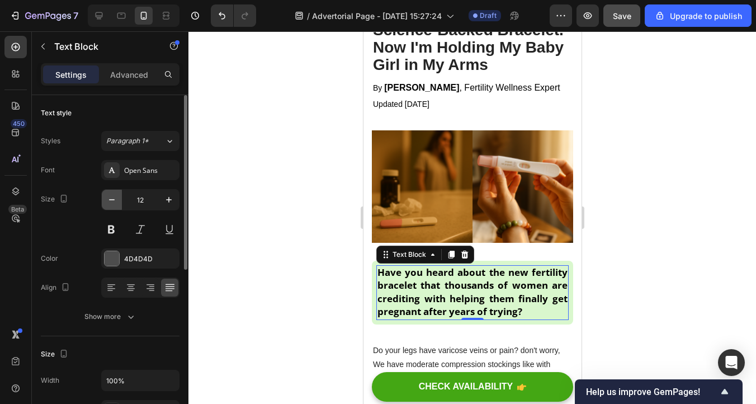
click at [119, 205] on button "button" at bounding box center [112, 200] width 20 height 20
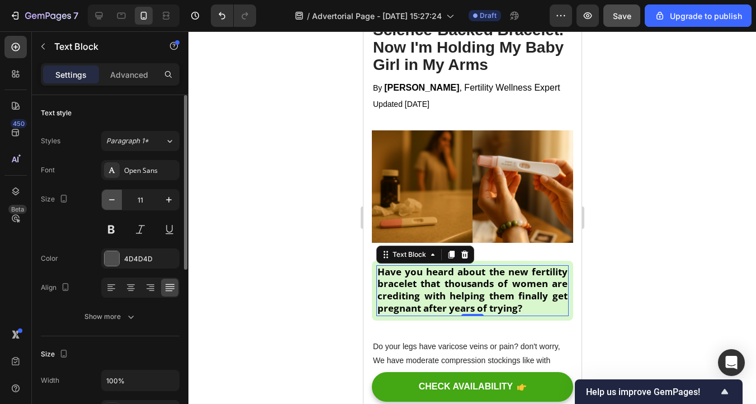
click at [119, 205] on button "button" at bounding box center [112, 200] width 20 height 20
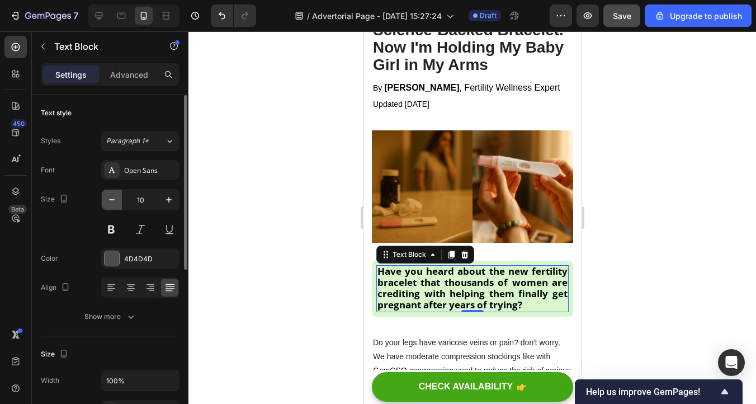
click at [119, 205] on button "button" at bounding box center [112, 200] width 20 height 20
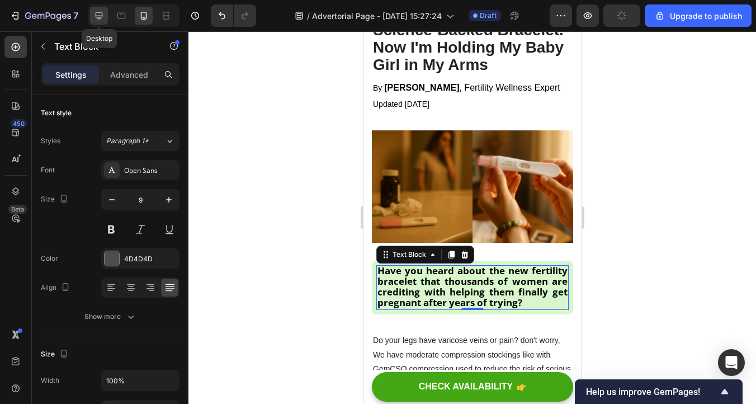
click at [98, 17] on icon at bounding box center [99, 15] width 7 height 7
type input "11"
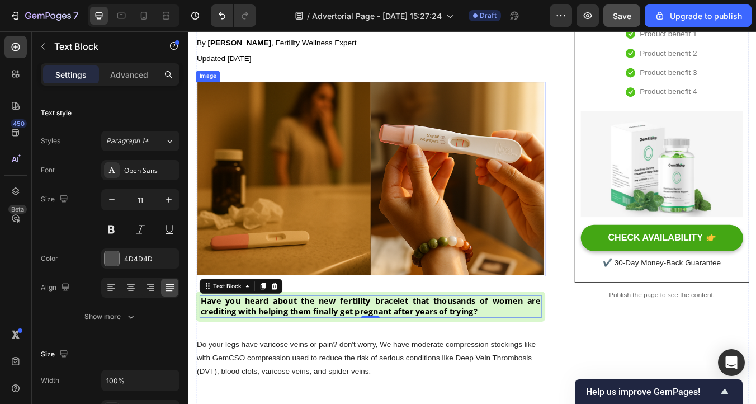
scroll to position [196, 0]
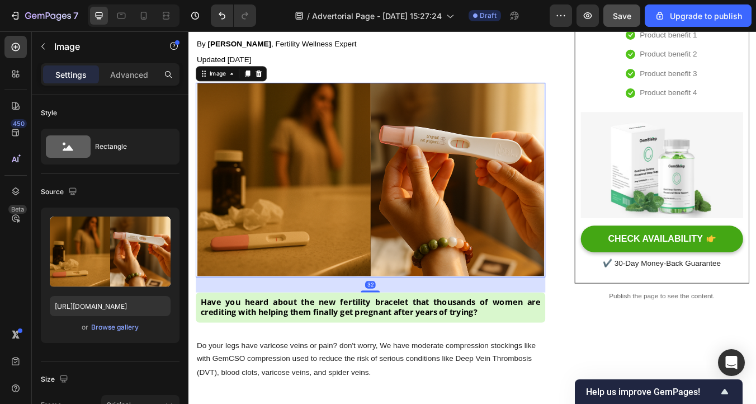
click at [412, 304] on img at bounding box center [403, 207] width 413 height 230
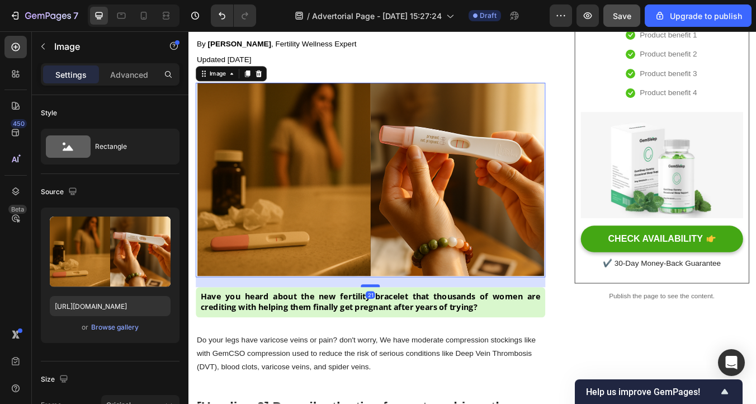
drag, startPoint x: 404, startPoint y: 338, endPoint x: 404, endPoint y: 332, distance: 6.2
click at [404, 332] on div at bounding box center [403, 331] width 22 height 3
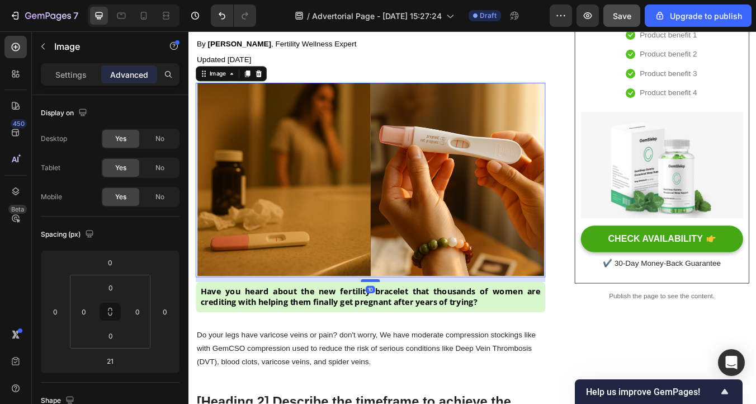
drag, startPoint x: 409, startPoint y: 332, endPoint x: 409, endPoint y: 325, distance: 6.2
click at [409, 325] on div at bounding box center [403, 325] width 22 height 3
type input "10"
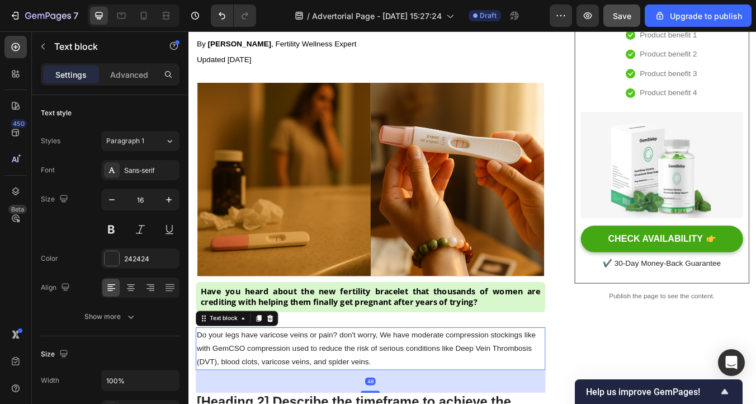
click at [402, 382] on p "Do your legs have varicose veins or pain? don't worry, We have moderate compres…" at bounding box center [403, 406] width 411 height 48
click at [145, 21] on icon at bounding box center [143, 15] width 11 height 11
type input "14"
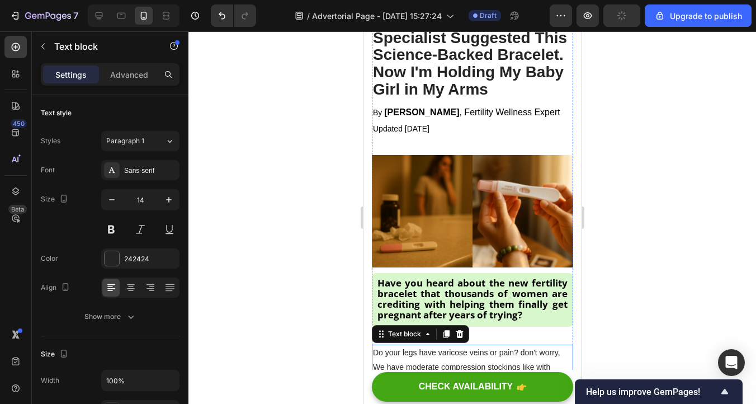
scroll to position [106, 0]
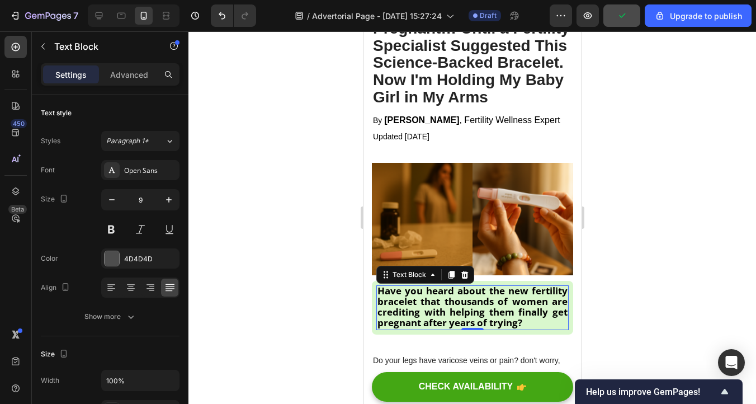
click at [473, 309] on strong "Have you heard about the new fertility bracelet that thousands of women are cre…" at bounding box center [472, 306] width 190 height 45
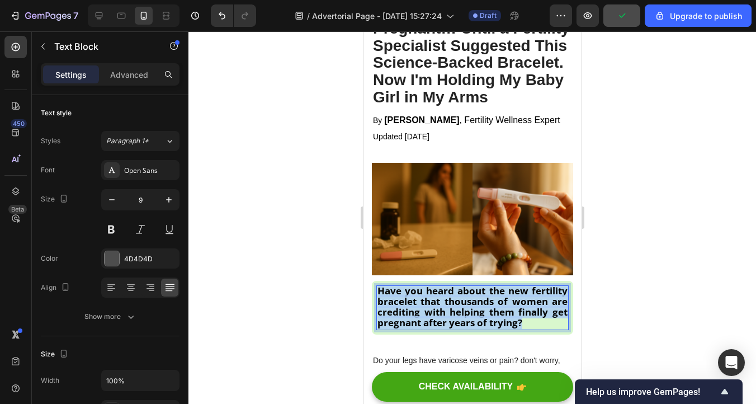
click at [473, 309] on strong "Have you heard about the new fertility bracelet that thousands of women are cre…" at bounding box center [472, 306] width 190 height 45
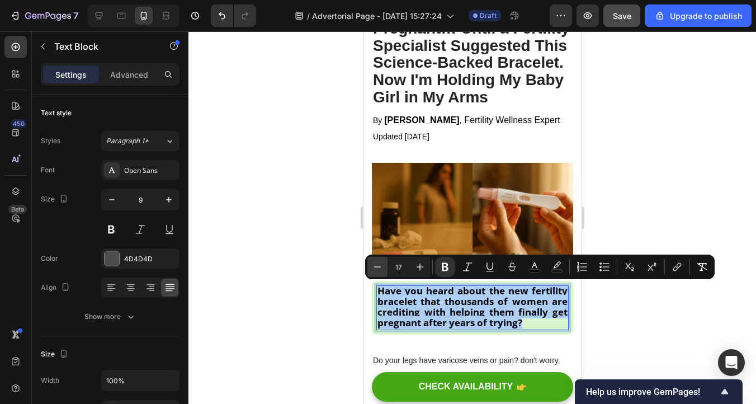
click at [377, 266] on icon "Editor contextual toolbar" at bounding box center [377, 266] width 11 height 11
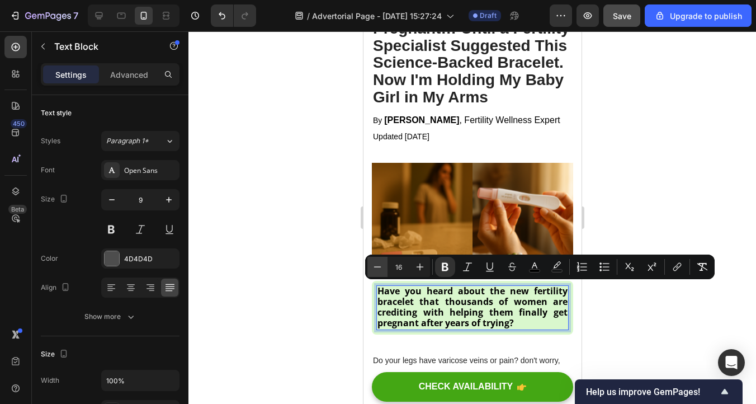
click at [377, 266] on icon "Editor contextual toolbar" at bounding box center [377, 266] width 11 height 11
type input "15"
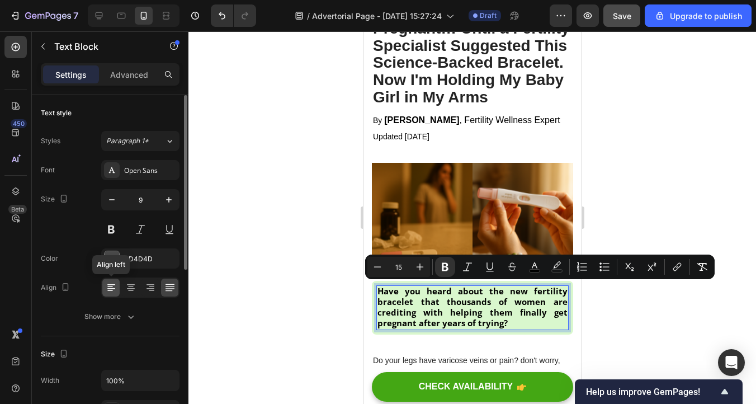
click at [114, 291] on icon at bounding box center [111, 287] width 11 height 11
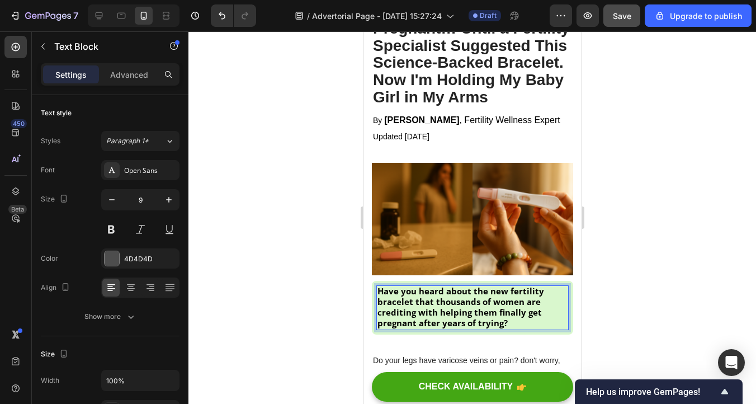
click at [473, 303] on strong "Have you heard about the new fertility bracelet that thousands of women are cre…" at bounding box center [460, 307] width 167 height 44
click at [473, 304] on strong "Have you heard about the new fertility bracelet that thousands of women are cre…" at bounding box center [460, 307] width 167 height 44
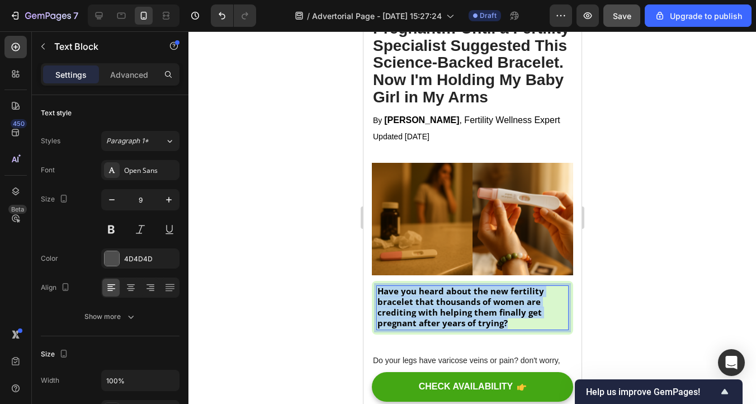
click at [473, 304] on strong "Have you heard about the new fertility bracelet that thousands of women are cre…" at bounding box center [460, 307] width 167 height 44
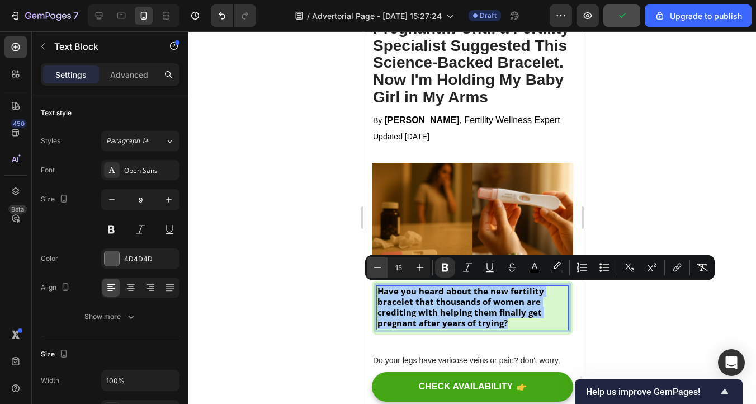
click at [376, 268] on icon "Editor contextual toolbar" at bounding box center [377, 267] width 11 height 11
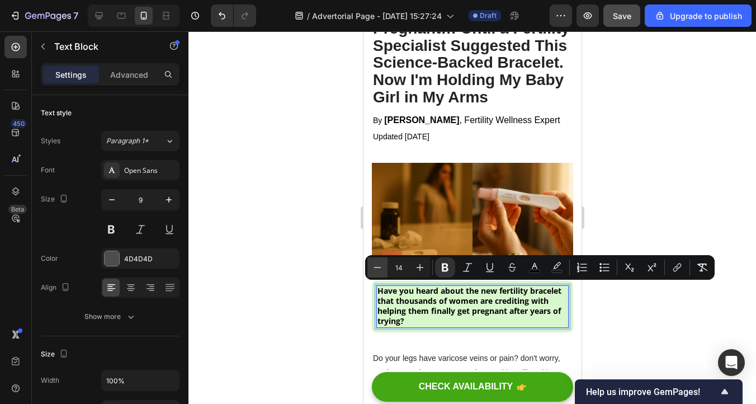
click at [376, 268] on icon "Editor contextual toolbar" at bounding box center [377, 267] width 11 height 11
type input "13"
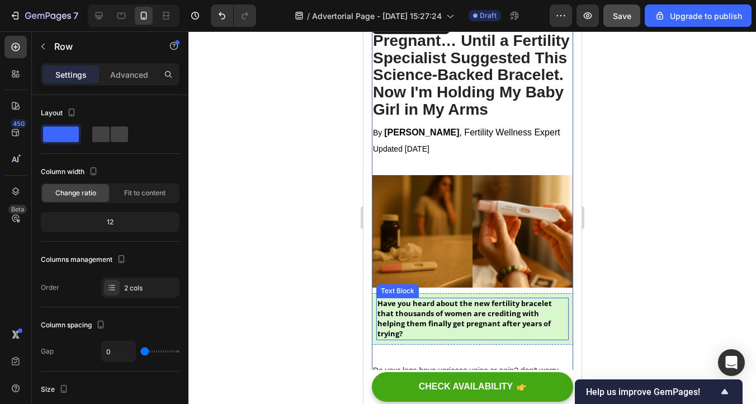
scroll to position [92, 0]
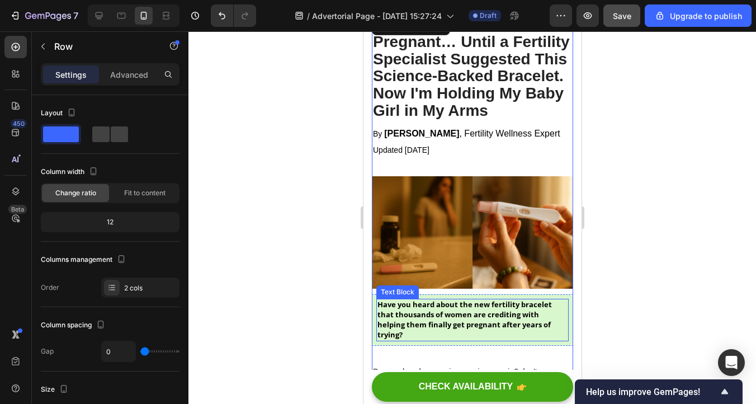
click at [516, 316] on strong "Have you heard about the new fertility bracelet that thousands of women are cre…" at bounding box center [464, 319] width 174 height 41
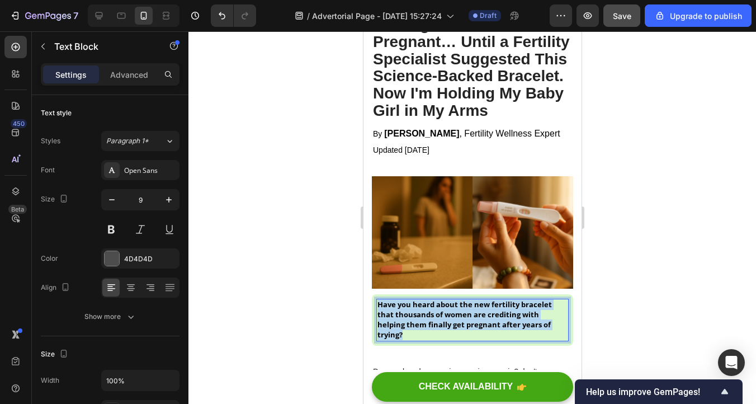
click at [516, 316] on strong "Have you heard about the new fertility bracelet that thousands of women are cre…" at bounding box center [464, 319] width 174 height 41
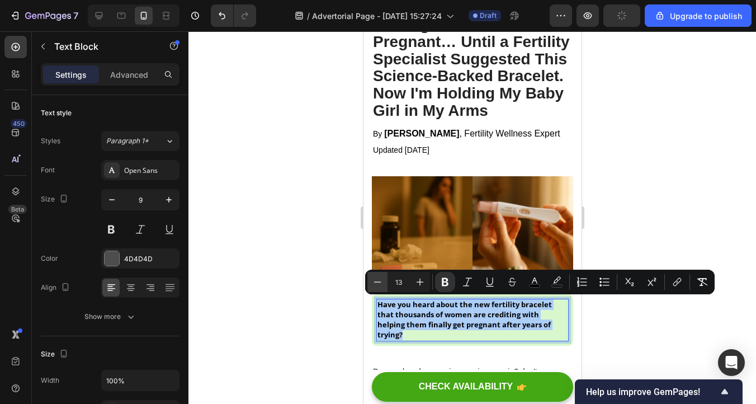
click at [380, 286] on icon "Editor contextual toolbar" at bounding box center [377, 281] width 11 height 11
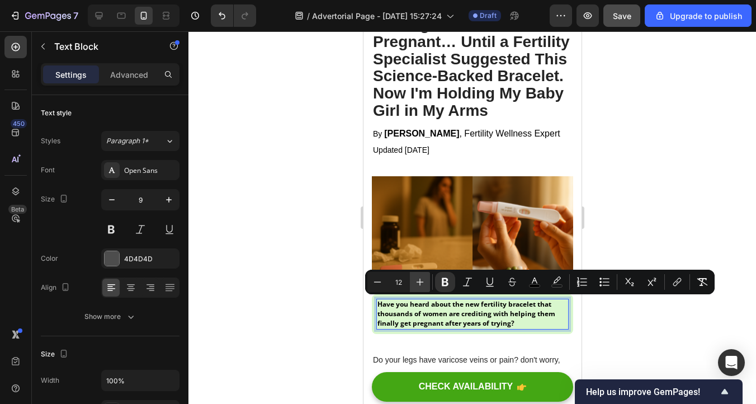
click at [421, 278] on icon "Editor contextual toolbar" at bounding box center [419, 281] width 11 height 11
type input "13"
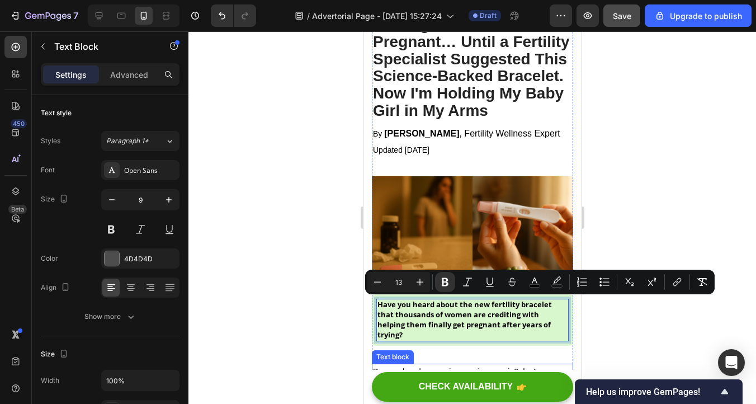
click at [474, 365] on p "Do your legs have varicose veins or pain? don't worry, We have moderate compres…" at bounding box center [471, 400] width 199 height 70
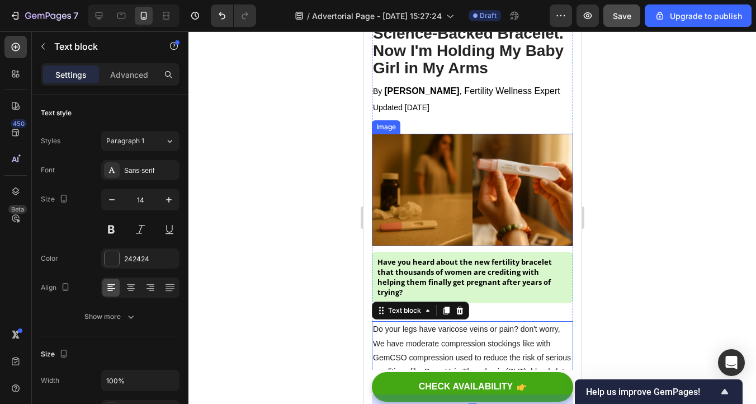
scroll to position [139, 0]
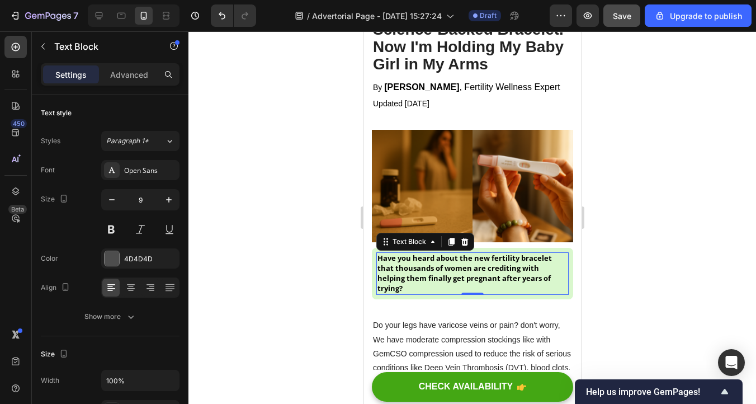
click at [460, 275] on strong "Have you heard about the new fertility bracelet that thousands of women are cre…" at bounding box center [464, 273] width 174 height 41
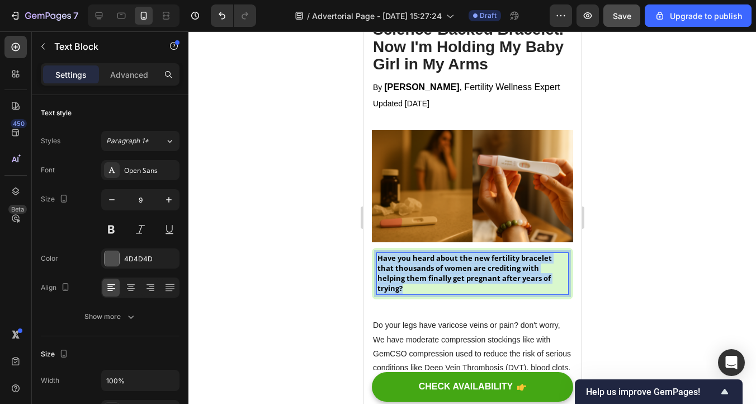
click at [460, 275] on strong "Have you heard about the new fertility bracelet that thousands of women are cre…" at bounding box center [464, 273] width 174 height 41
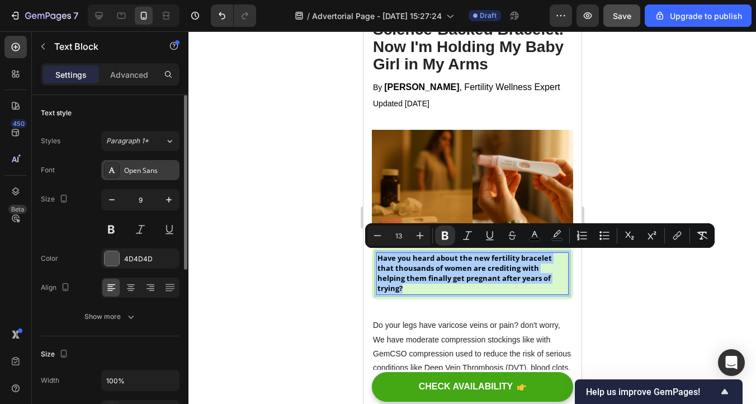
click at [139, 173] on div "Open Sans" at bounding box center [150, 171] width 53 height 10
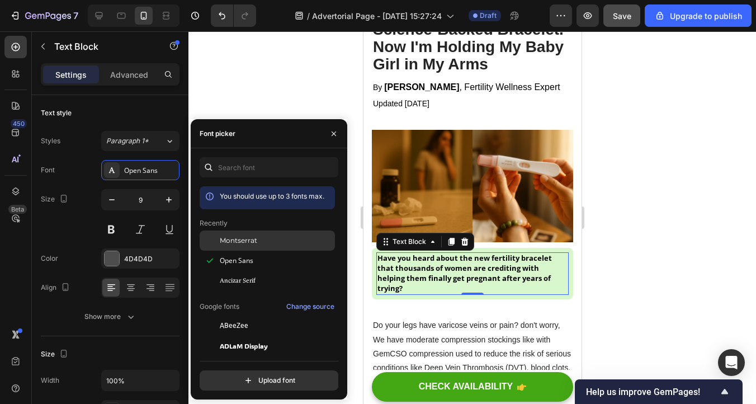
click at [231, 239] on span "Montserrat" at bounding box center [238, 240] width 37 height 10
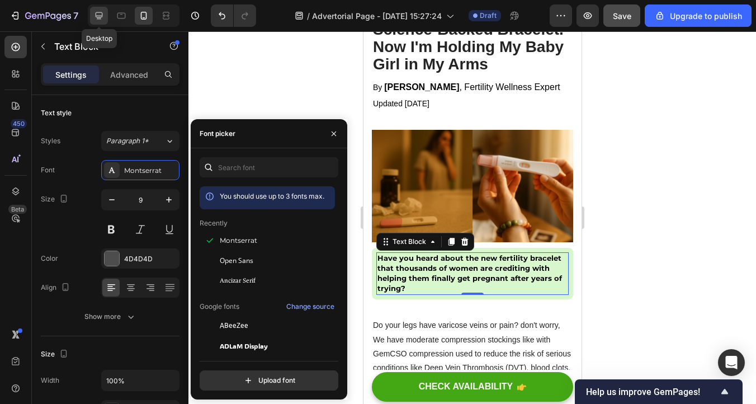
click at [97, 11] on icon at bounding box center [98, 15] width 11 height 11
type input "11"
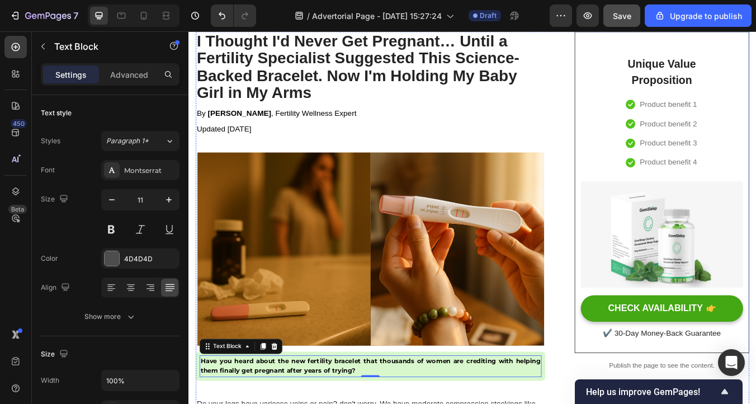
scroll to position [122, 0]
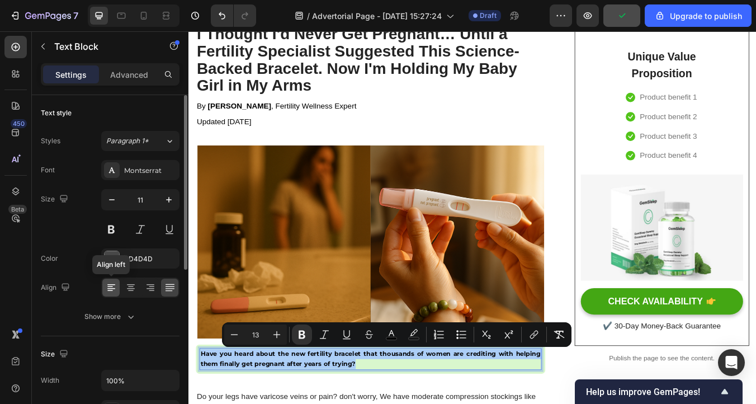
click at [110, 290] on icon at bounding box center [111, 287] width 11 height 11
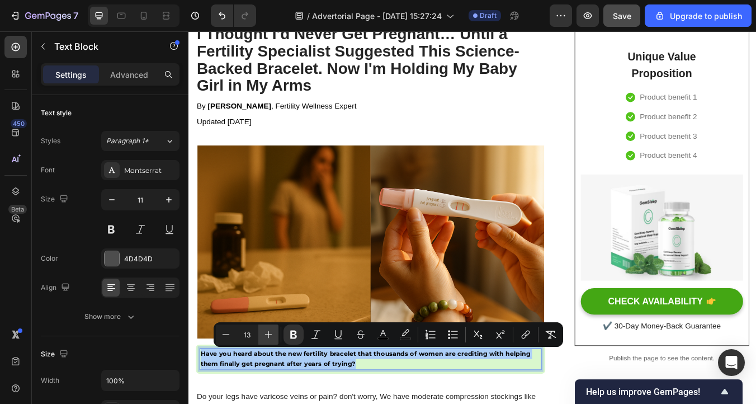
click at [270, 340] on button "Plus" at bounding box center [268, 334] width 20 height 20
type input "14"
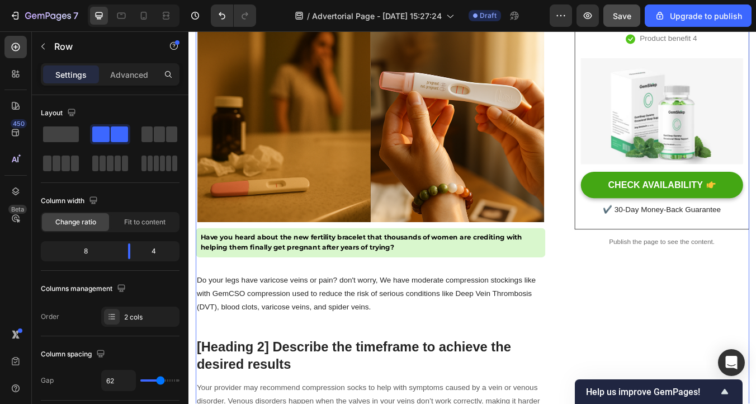
scroll to position [260, 0]
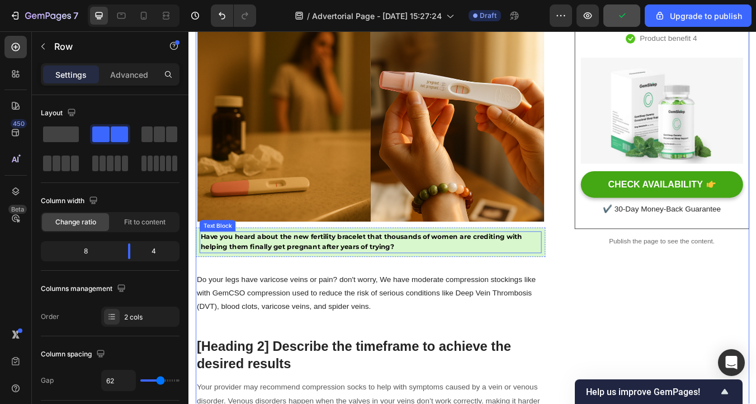
click at [327, 275] on strong "Have you heard about the new fertility bracelet that thousands of women are cre…" at bounding box center [392, 280] width 380 height 22
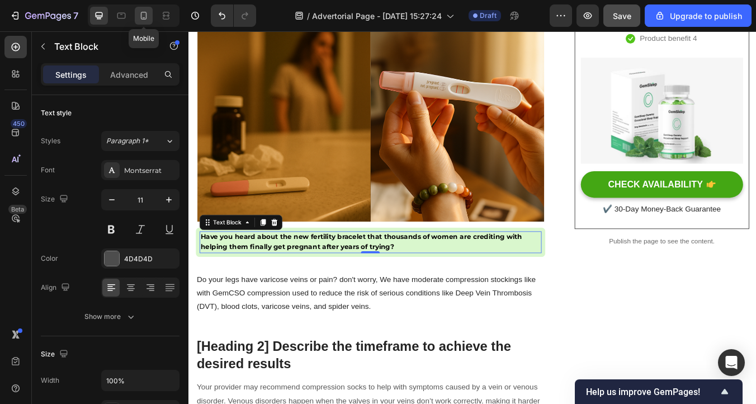
click at [142, 13] on icon at bounding box center [143, 15] width 11 height 11
type input "9"
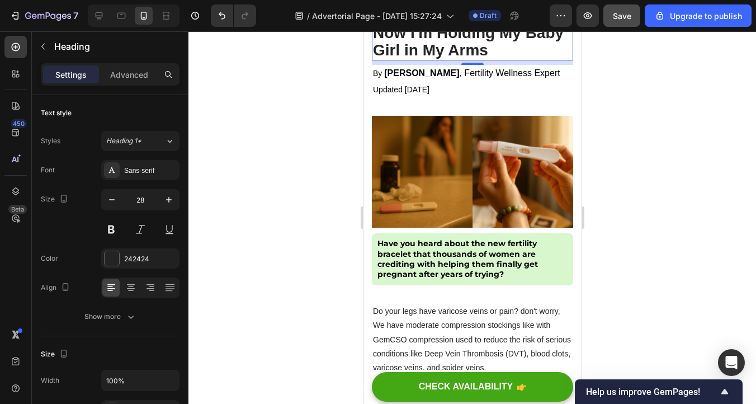
scroll to position [154, 0]
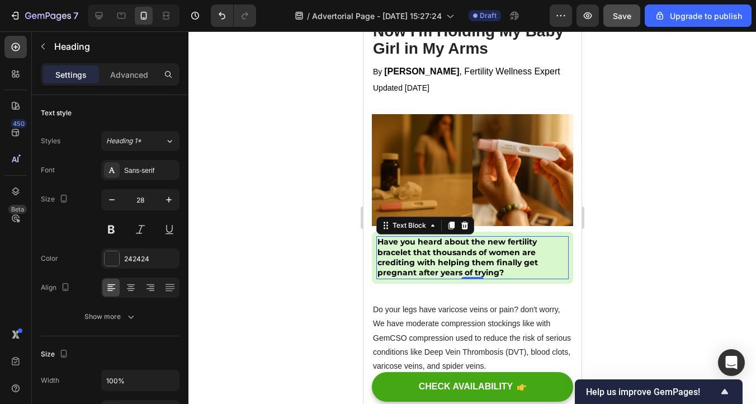
click at [545, 262] on p "Have you heard about the new fertility bracelet that thousands of women are cre…" at bounding box center [472, 257] width 190 height 41
click at [167, 289] on icon at bounding box center [169, 287] width 11 height 11
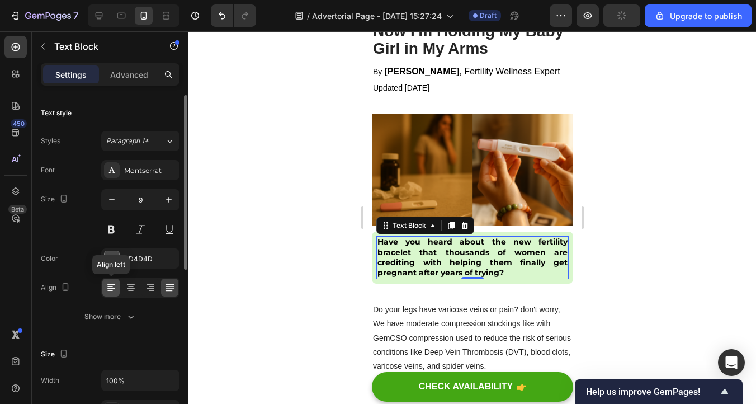
click at [110, 282] on icon at bounding box center [111, 287] width 11 height 11
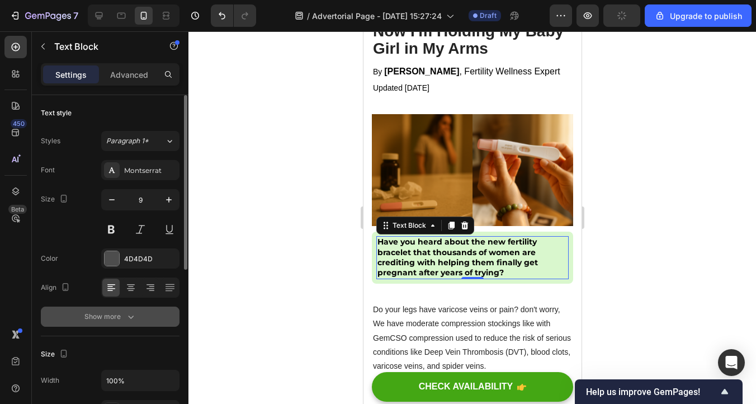
click at [133, 323] on button "Show more" at bounding box center [110, 316] width 139 height 20
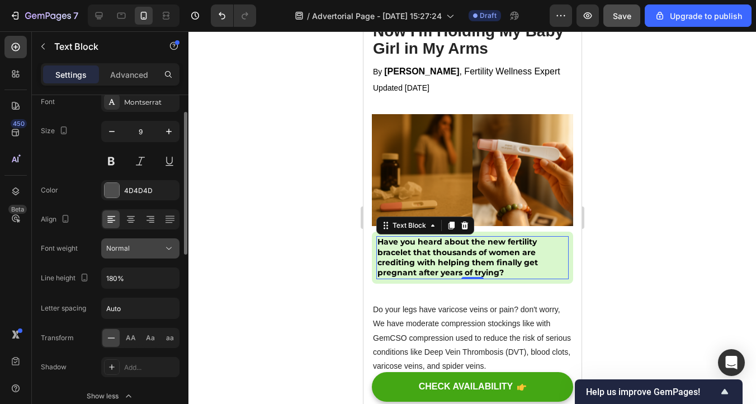
scroll to position [60, 0]
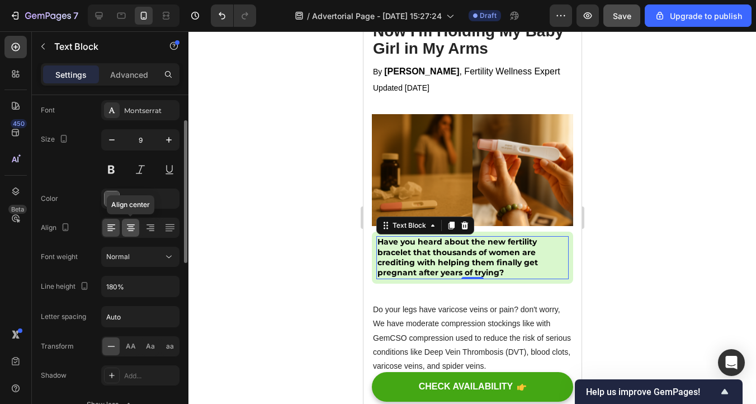
click at [128, 233] on div at bounding box center [130, 228] width 17 height 18
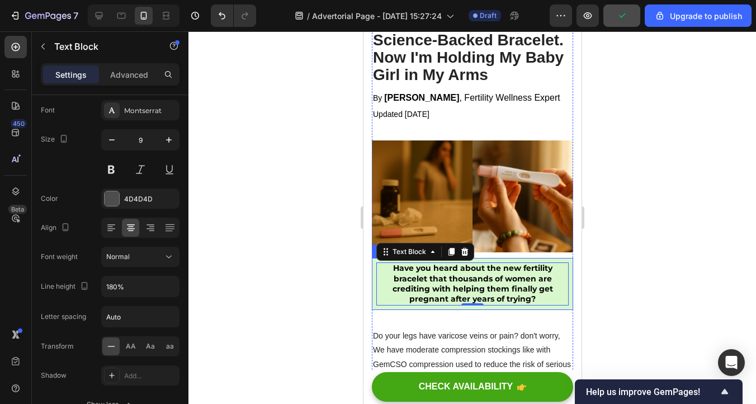
scroll to position [126, 0]
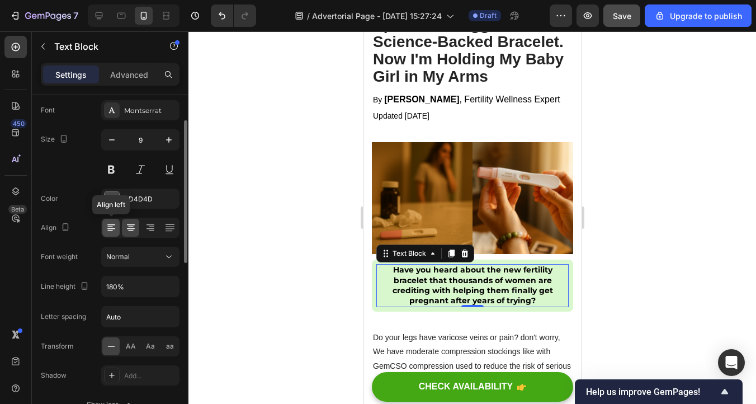
click at [112, 229] on icon at bounding box center [111, 227] width 11 height 11
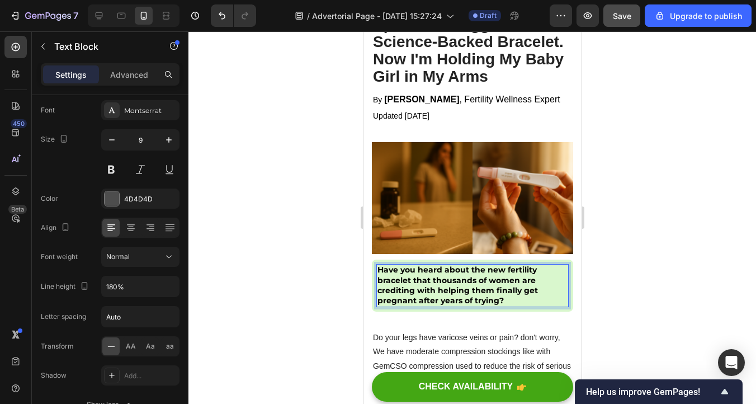
click at [478, 292] on strong "Have you heard about the new fertility bracelet that thousands of women are cre…" at bounding box center [457, 284] width 160 height 41
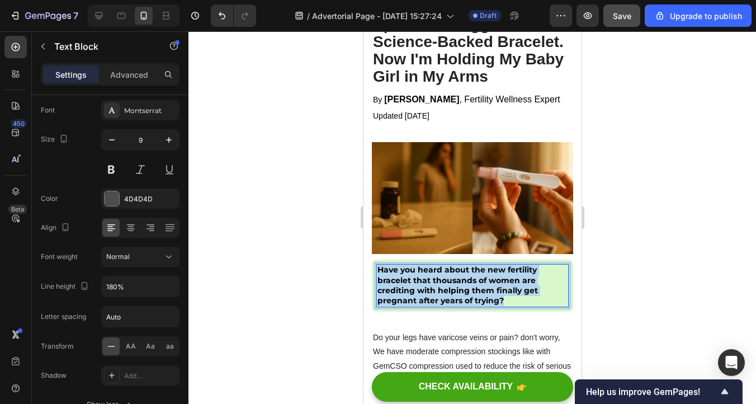
click at [478, 292] on strong "Have you heard about the new fertility bracelet that thousands of women are cre…" at bounding box center [457, 284] width 160 height 41
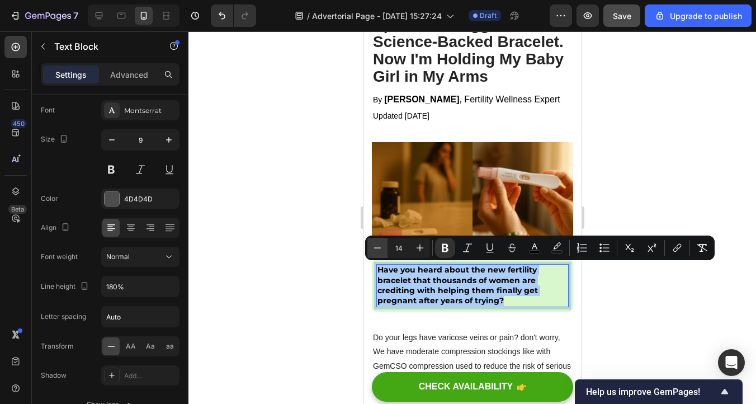
click at [380, 247] on icon "Editor contextual toolbar" at bounding box center [377, 247] width 11 height 11
type input "13"
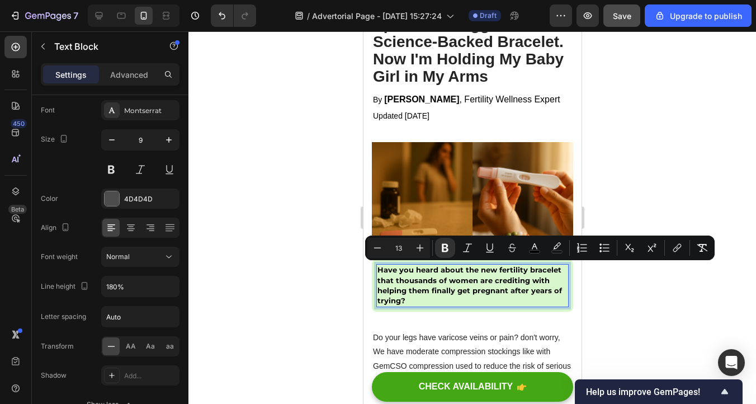
click at [667, 313] on div at bounding box center [472, 217] width 568 height 372
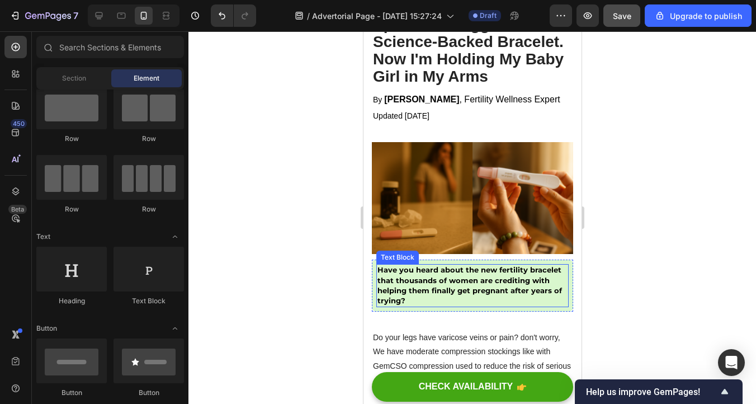
click at [478, 282] on strong "Have you heard about the new fertility bracelet that thousands of women are cre…" at bounding box center [469, 285] width 185 height 40
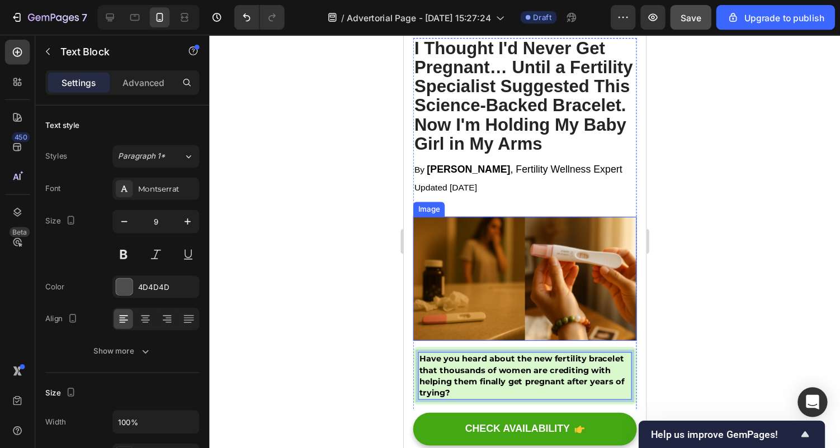
scroll to position [82, 0]
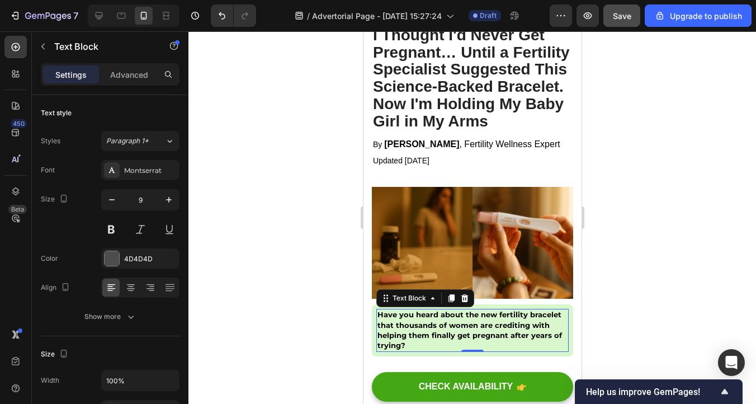
click at [643, 251] on div at bounding box center [472, 217] width 568 height 372
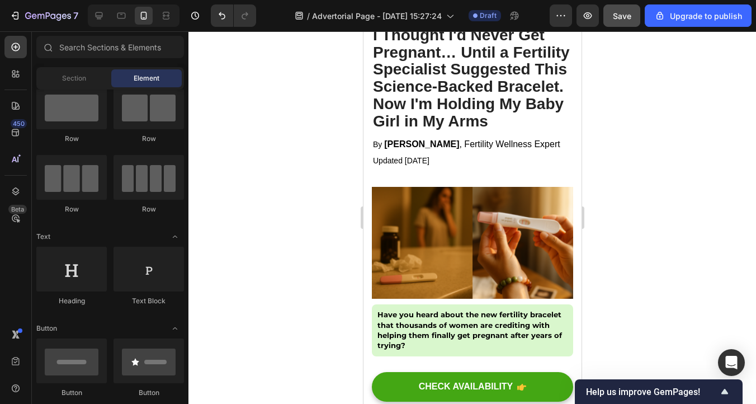
click at [643, 252] on div at bounding box center [472, 217] width 568 height 372
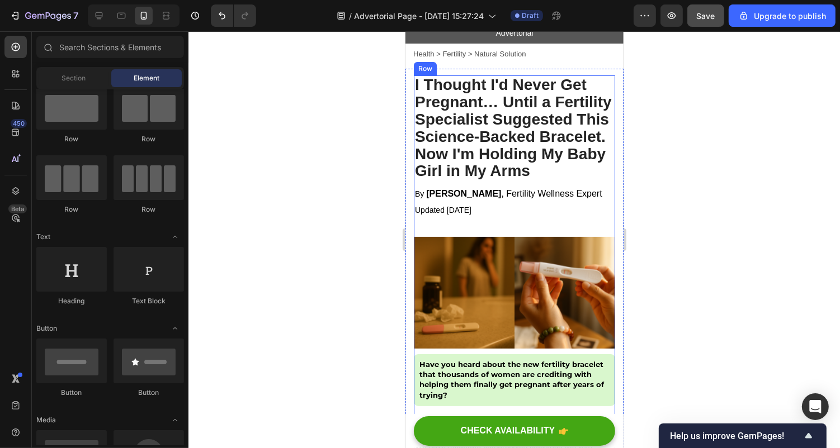
scroll to position [33, 0]
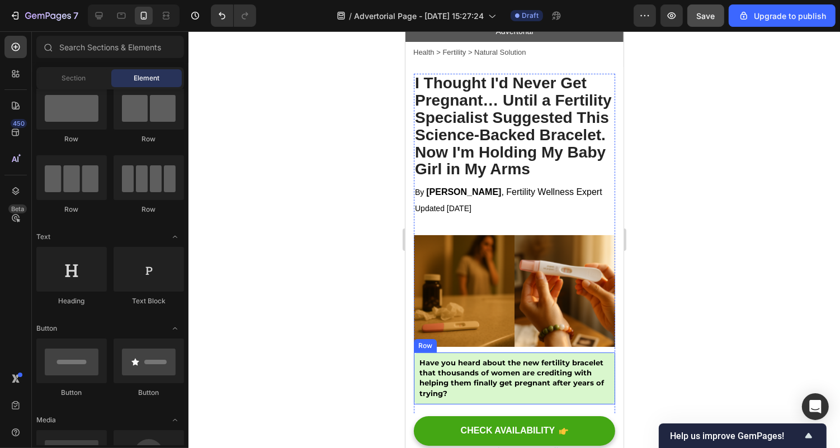
click at [525, 400] on div "Have you heard about the new fertility bracelet that thousands of women are cre…" at bounding box center [513, 378] width 201 height 52
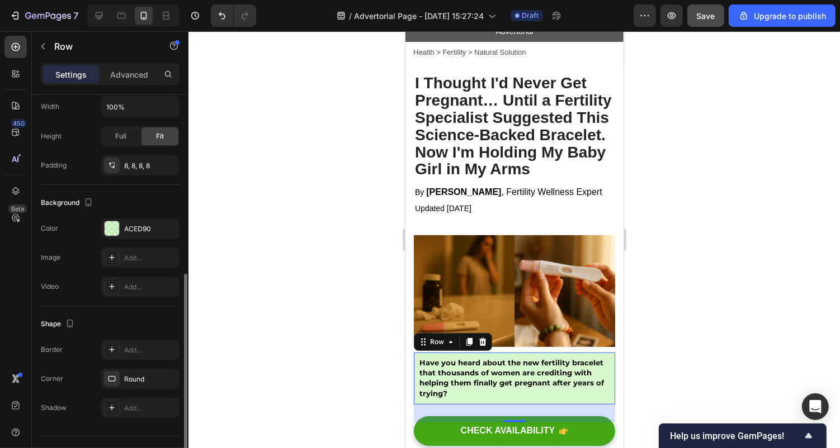
scroll to position [266, 0]
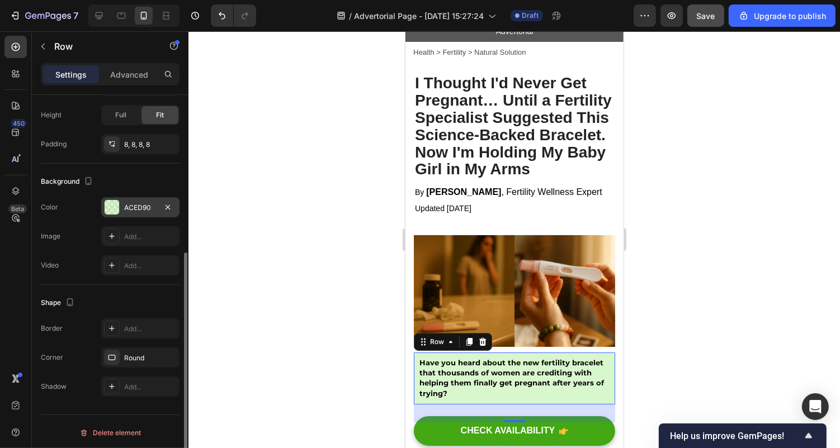
click at [130, 207] on div "ACED90" at bounding box center [140, 208] width 32 height 10
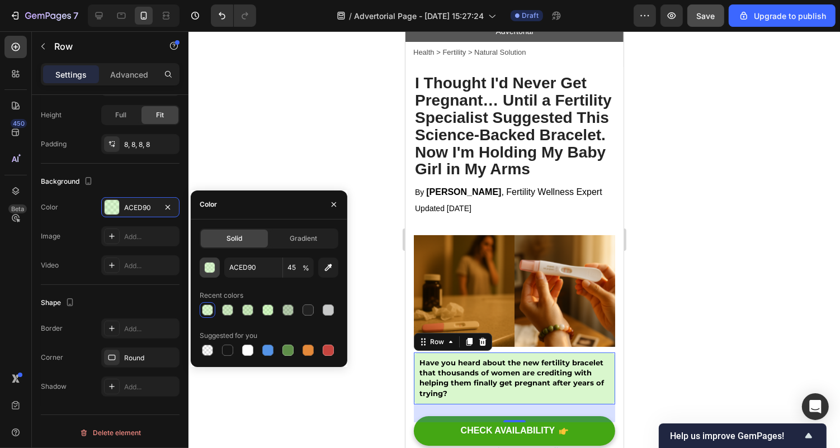
click at [213, 266] on div "button" at bounding box center [210, 268] width 11 height 11
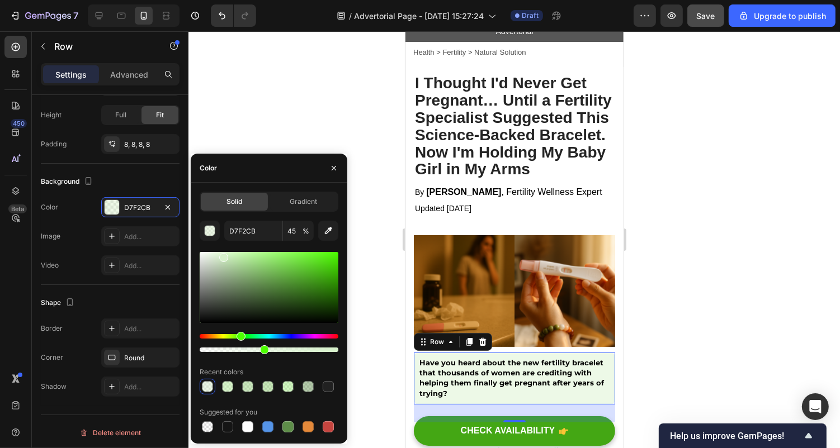
drag, startPoint x: 253, startPoint y: 260, endPoint x: 223, endPoint y: 255, distance: 31.2
click at [222, 255] on div at bounding box center [223, 257] width 9 height 9
type input "D9F4CD"
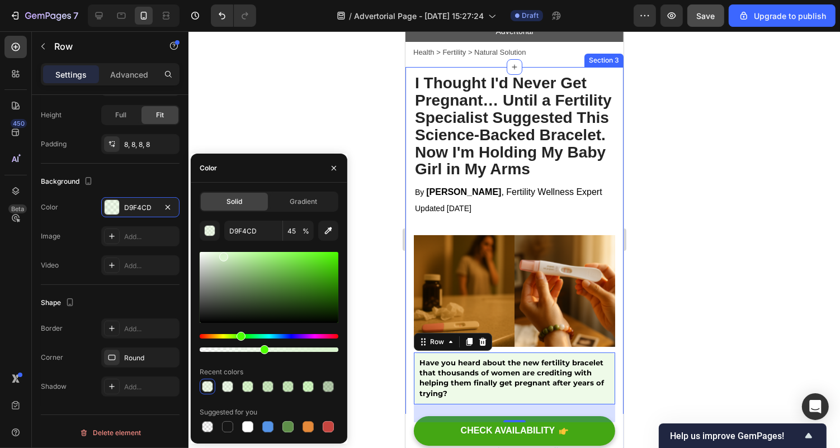
click at [683, 267] on div at bounding box center [513, 239] width 651 height 417
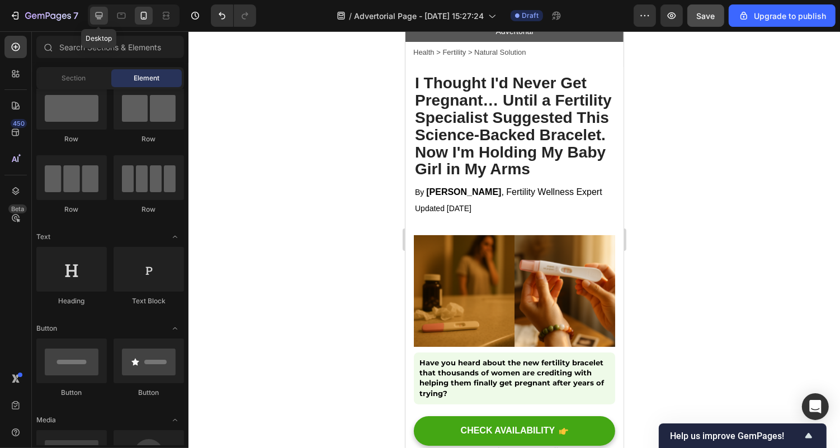
click at [92, 7] on div at bounding box center [99, 16] width 18 height 18
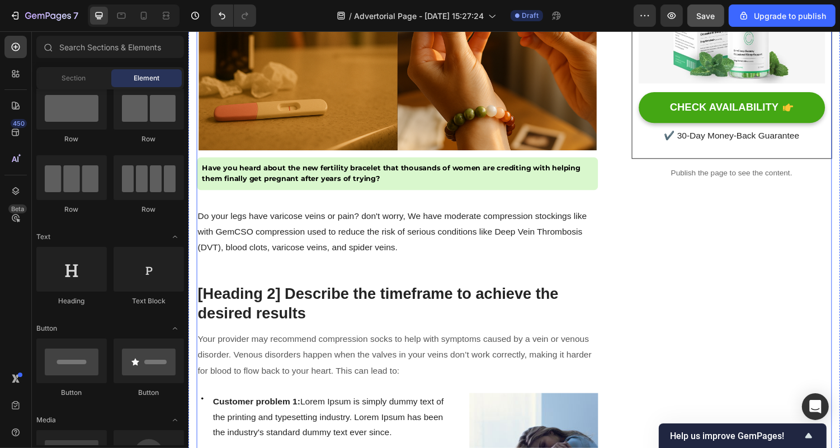
scroll to position [370, 0]
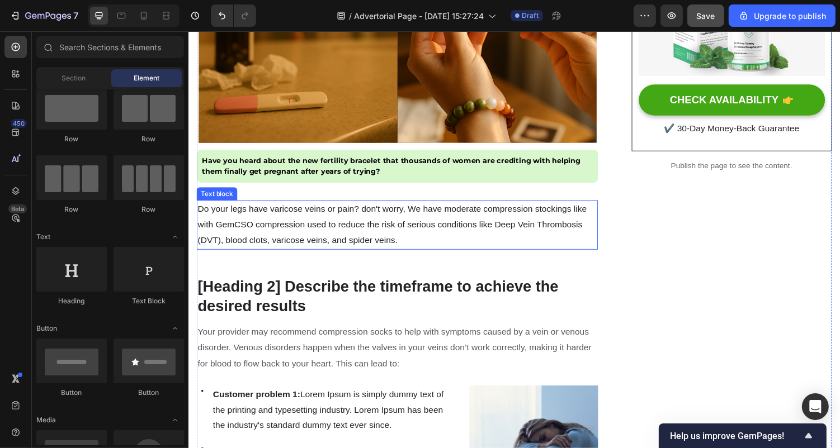
click at [295, 220] on p "Do your legs have varicose veins or pain? don't worry, We have moderate compres…" at bounding box center [402, 230] width 411 height 48
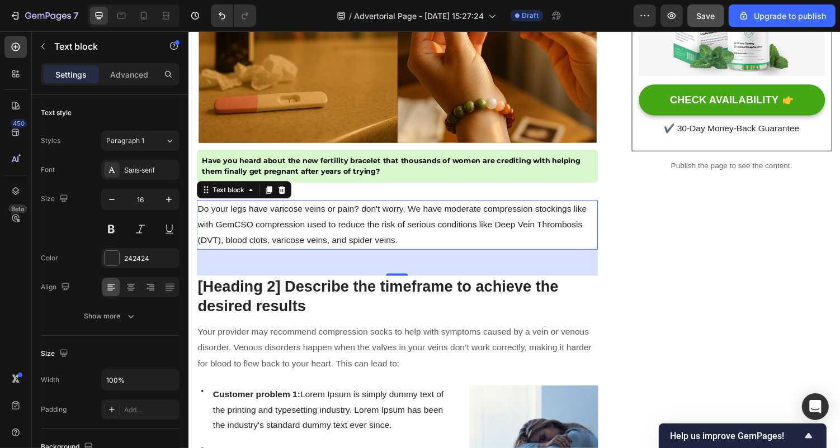
click at [290, 220] on p "Do your legs have varicose veins or pain? don't worry, We have moderate compres…" at bounding box center [402, 230] width 411 height 48
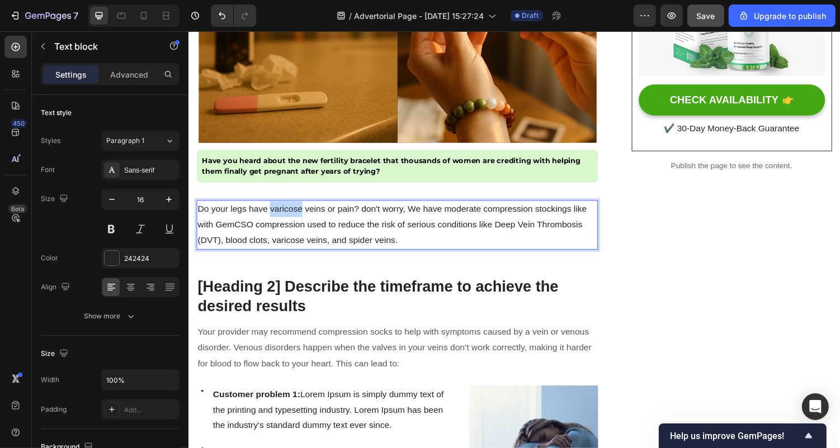
click at [290, 220] on p "Do your legs have varicose veins or pain? don't worry, We have moderate compres…" at bounding box center [402, 230] width 411 height 48
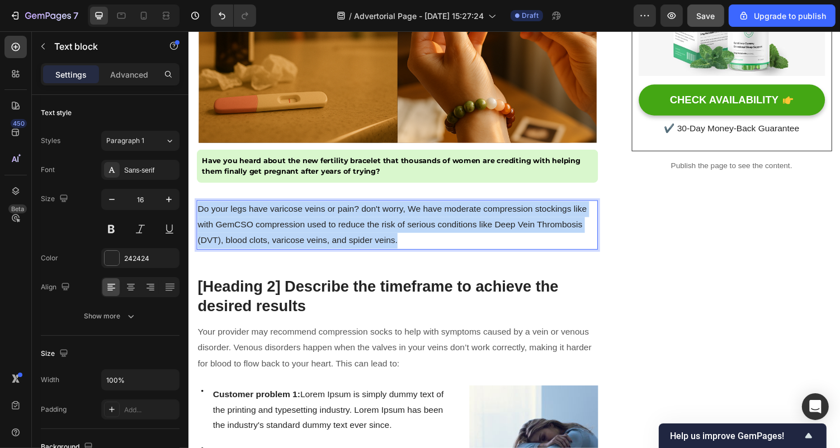
click at [290, 220] on p "Do your legs have varicose veins or pain? don't worry, We have moderate compres…" at bounding box center [402, 230] width 411 height 48
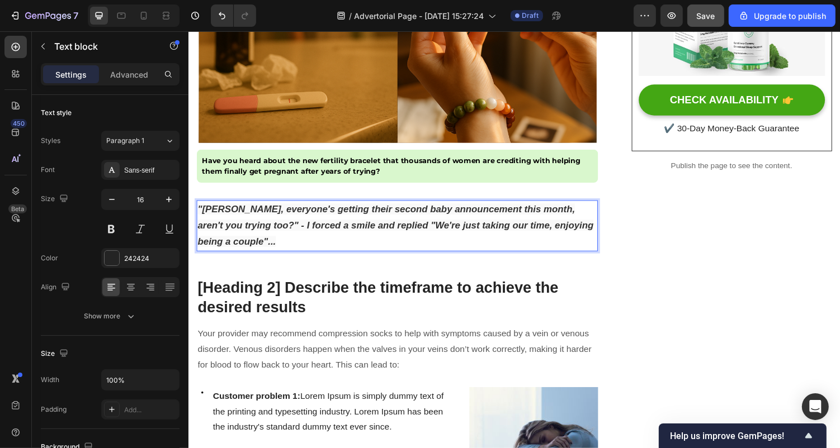
click at [236, 223] on p ""[PERSON_NAME], everyone's getting their second baby announcement this month, a…" at bounding box center [402, 231] width 411 height 50
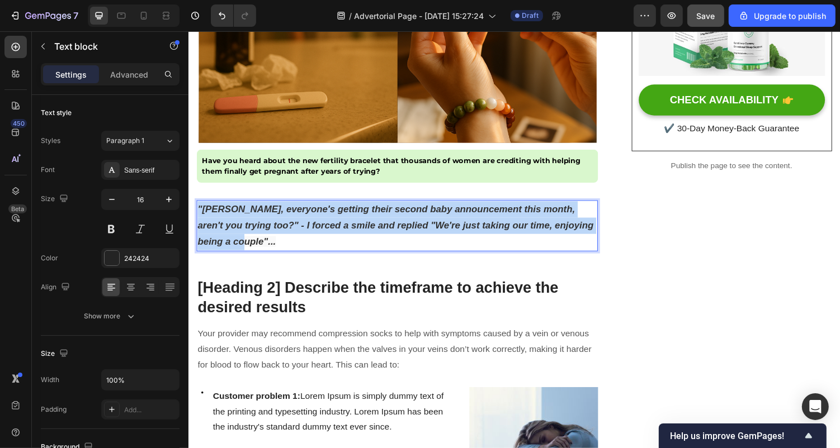
click at [236, 223] on p ""[PERSON_NAME], everyone's getting their second baby announcement this month, a…" at bounding box center [402, 231] width 411 height 50
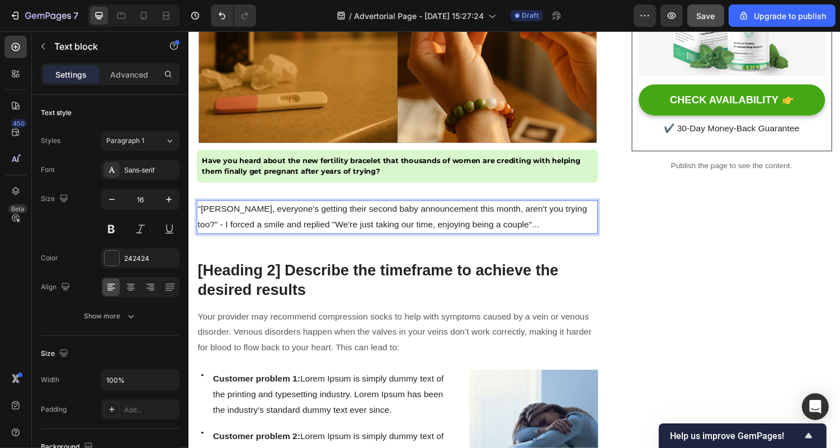
click at [335, 218] on p ""[PERSON_NAME], everyone's getting their second baby announcement this month, a…" at bounding box center [402, 222] width 411 height 32
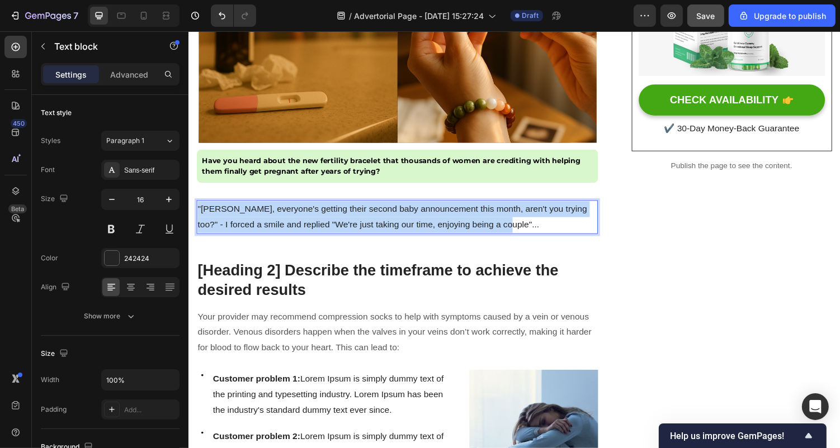
click at [335, 218] on p ""[PERSON_NAME], everyone's getting their second baby announcement this month, a…" at bounding box center [402, 222] width 411 height 32
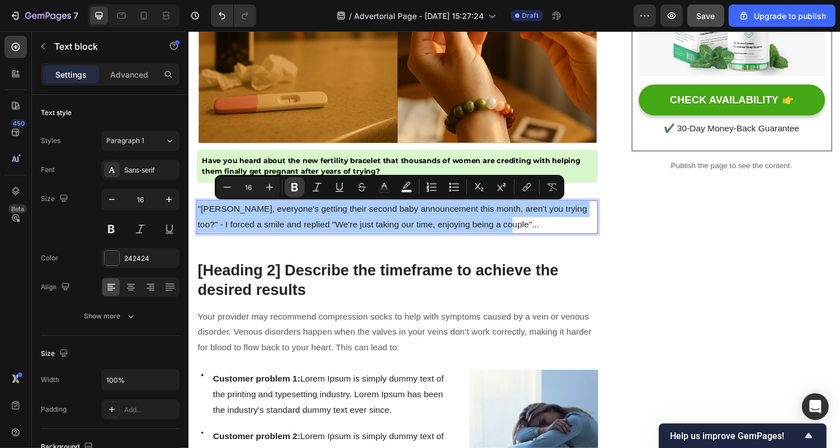
click at [302, 191] on button "Bold" at bounding box center [295, 187] width 20 height 20
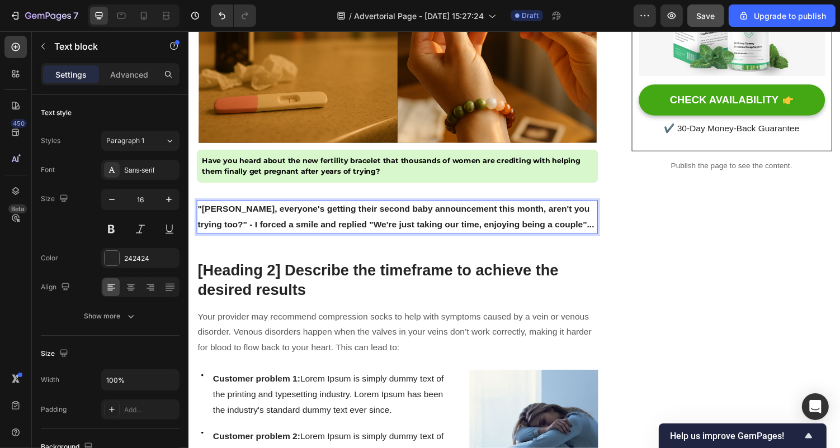
click at [257, 221] on p ""[PERSON_NAME], everyone's getting their second baby announcement this month, a…" at bounding box center [402, 222] width 411 height 32
click at [258, 221] on p ""[PERSON_NAME], everyone's getting their second baby announcement this month, a…" at bounding box center [402, 222] width 411 height 32
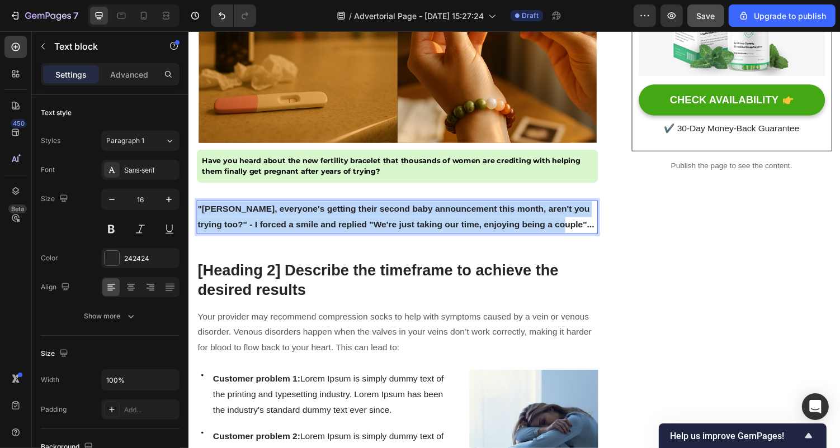
click at [258, 221] on p ""[PERSON_NAME], everyone's getting their second baby announcement this month, a…" at bounding box center [402, 222] width 411 height 32
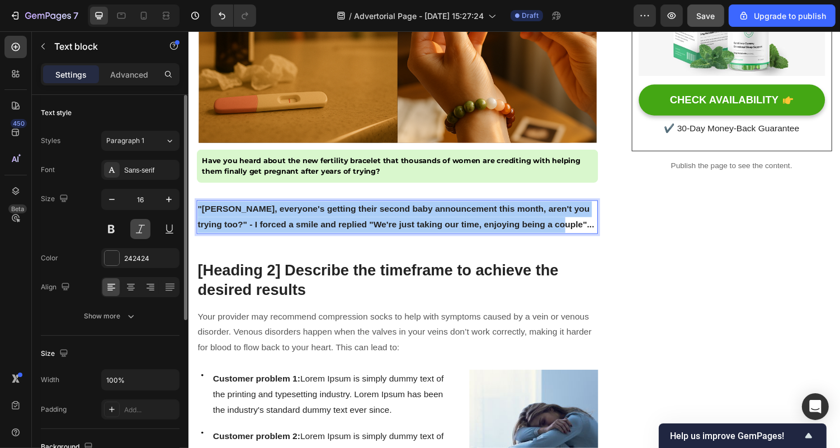
click at [144, 230] on button at bounding box center [140, 229] width 20 height 20
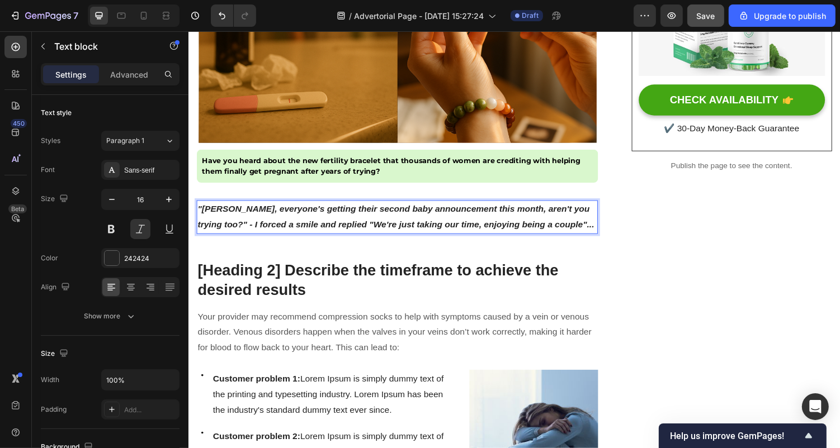
click at [242, 219] on p ""[PERSON_NAME], everyone's getting their second baby announcement this month, a…" at bounding box center [402, 222] width 411 height 32
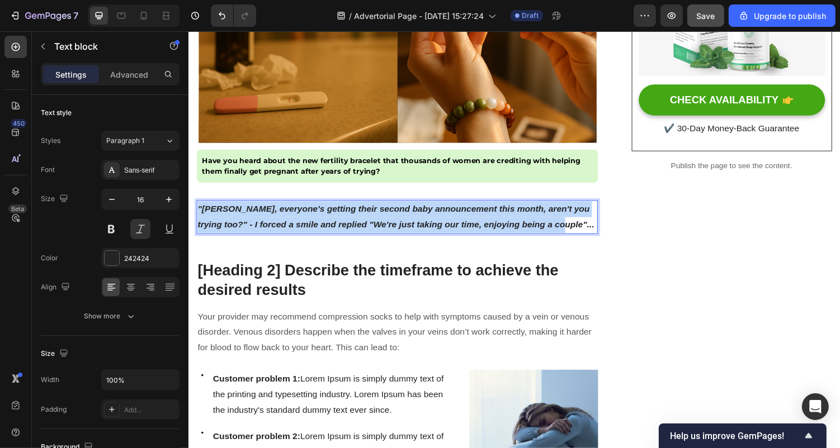
click at [242, 219] on p ""[PERSON_NAME], everyone's getting their second baby announcement this month, a…" at bounding box center [402, 222] width 411 height 32
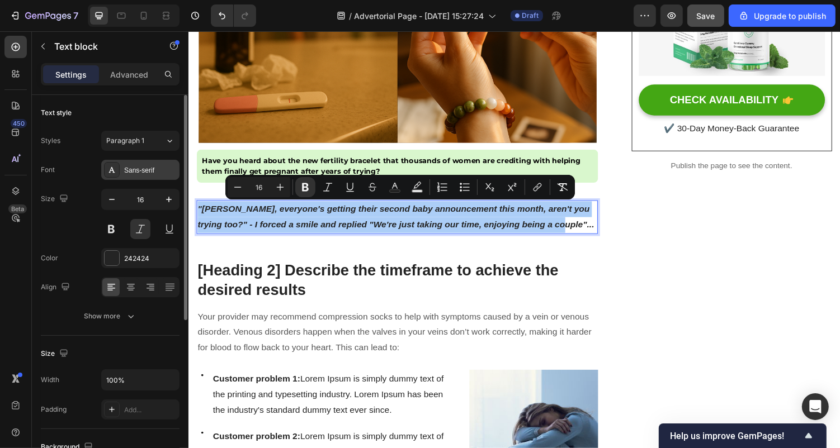
click at [147, 167] on div "Sans-serif" at bounding box center [150, 171] width 53 height 10
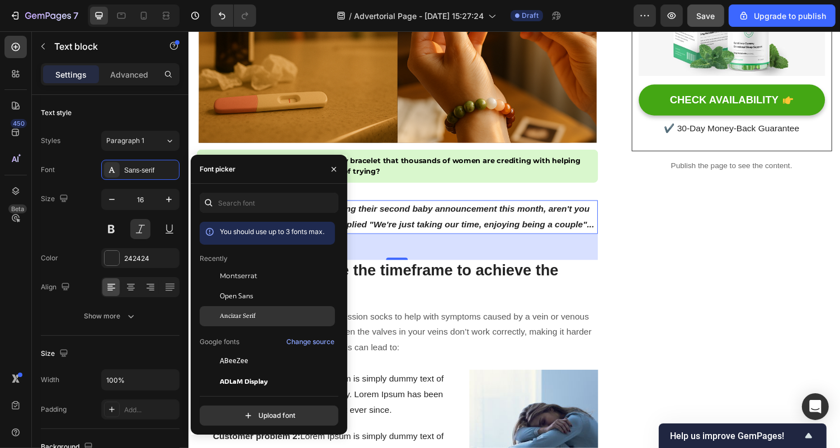
click at [249, 308] on div "Ancizar Serif" at bounding box center [267, 316] width 135 height 20
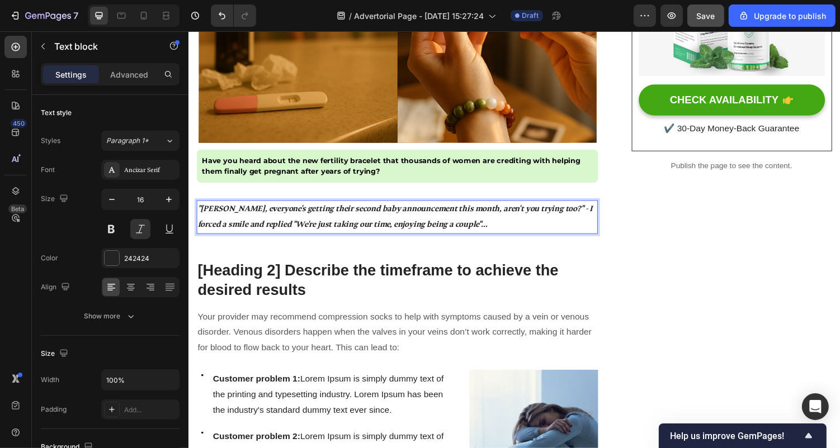
click at [407, 214] on strong ""[PERSON_NAME], everyone's getting their second baby announcement this month, a…" at bounding box center [400, 221] width 407 height 27
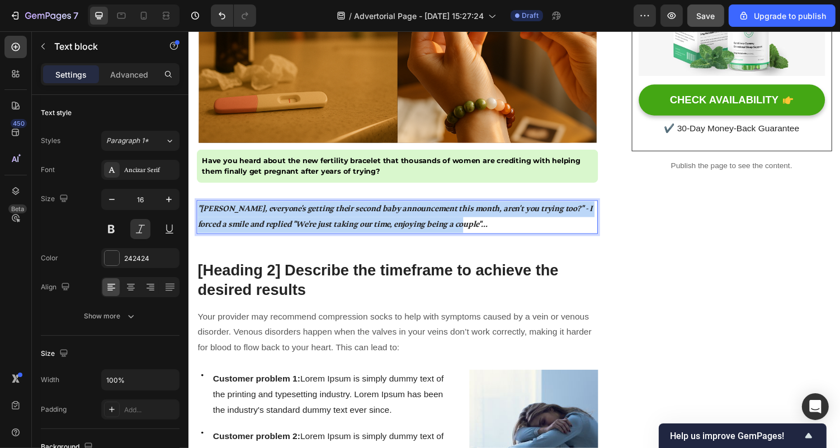
click at [407, 214] on strong ""[PERSON_NAME], everyone's getting their second baby announcement this month, a…" at bounding box center [400, 221] width 407 height 27
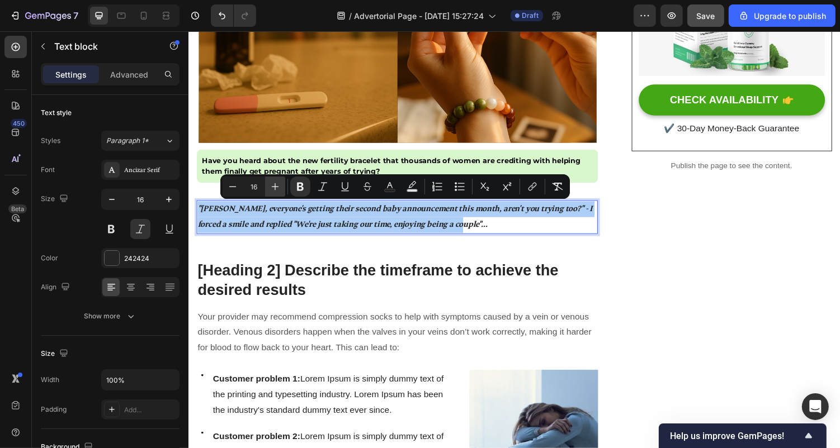
click at [282, 188] on button "Plus" at bounding box center [275, 187] width 20 height 20
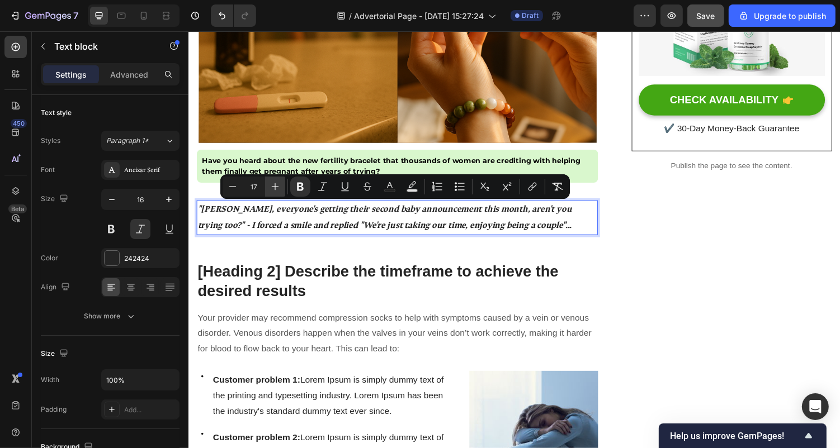
click at [282, 188] on button "Plus" at bounding box center [275, 187] width 20 height 20
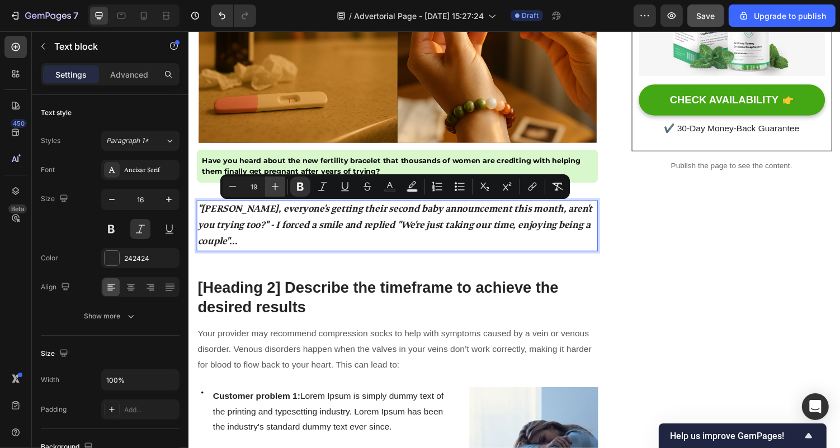
click at [282, 188] on button "Plus" at bounding box center [275, 187] width 20 height 20
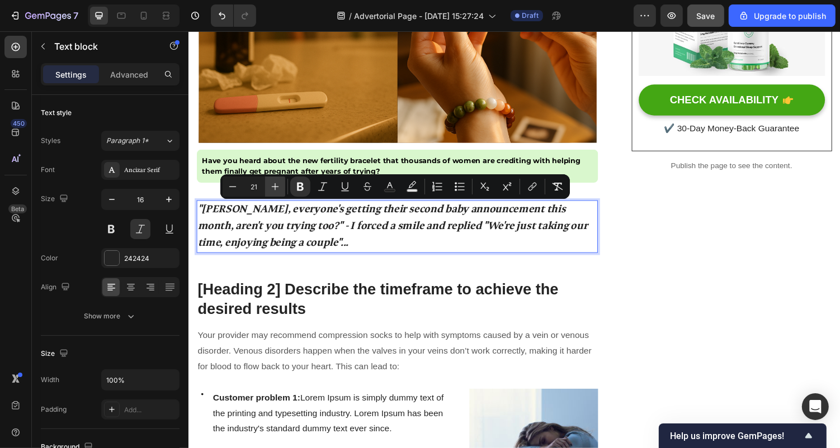
click at [282, 188] on button "Plus" at bounding box center [275, 187] width 20 height 20
type input "22"
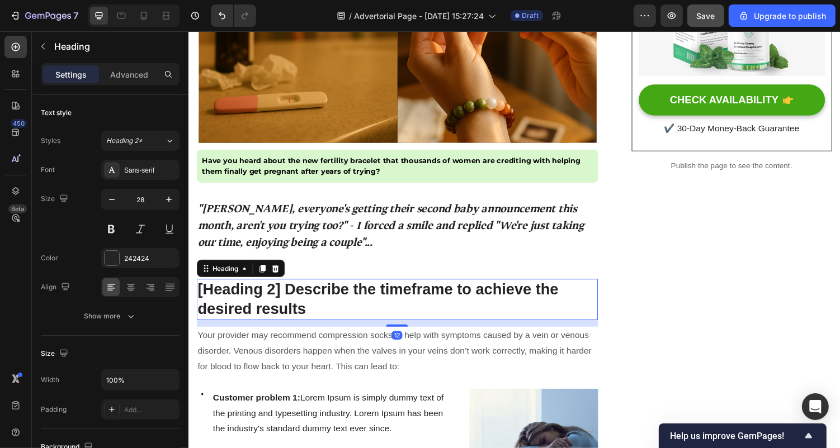
click at [282, 313] on p "[Heading 2] Describe the timeframe to achieve the desired results" at bounding box center [402, 307] width 411 height 41
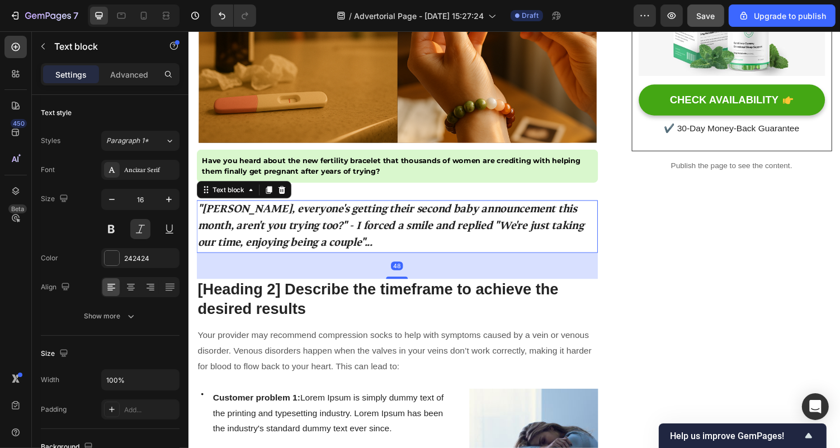
click at [409, 231] on strong ""[PERSON_NAME], everyone's getting their second baby announcement this month, a…" at bounding box center [396, 231] width 398 height 50
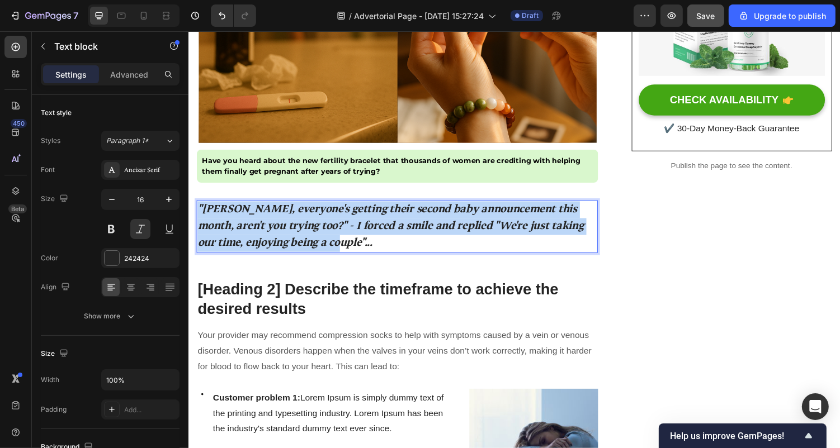
click at [409, 231] on strong ""[PERSON_NAME], everyone's getting their second baby announcement this month, a…" at bounding box center [396, 231] width 398 height 50
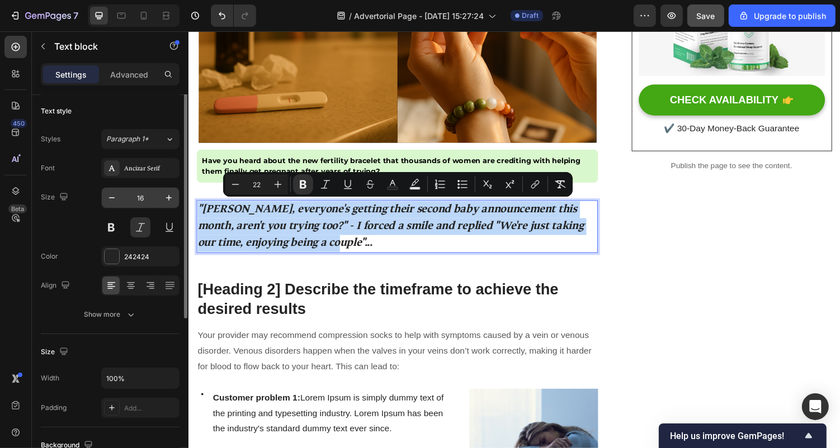
scroll to position [0, 0]
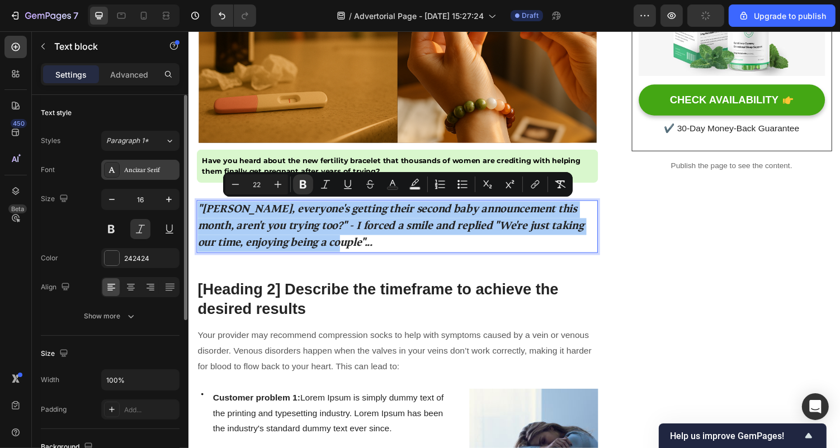
click at [139, 166] on div "Ancizar Serif" at bounding box center [150, 171] width 53 height 10
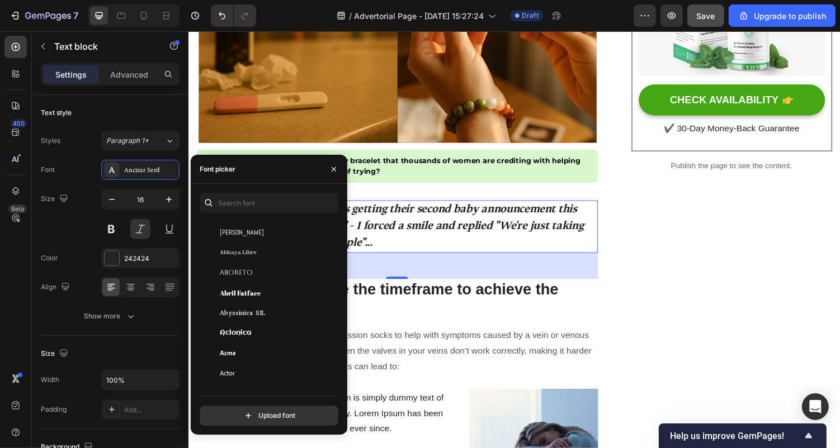
scroll to position [205, 0]
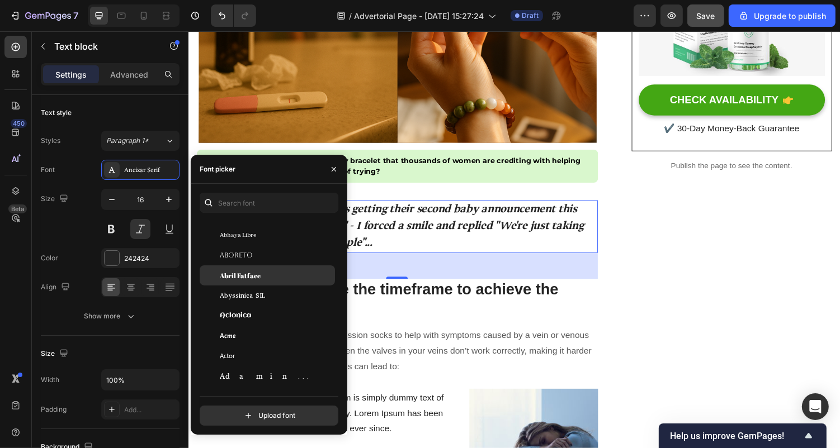
click at [271, 268] on div "Abril Fatface" at bounding box center [267, 276] width 135 height 20
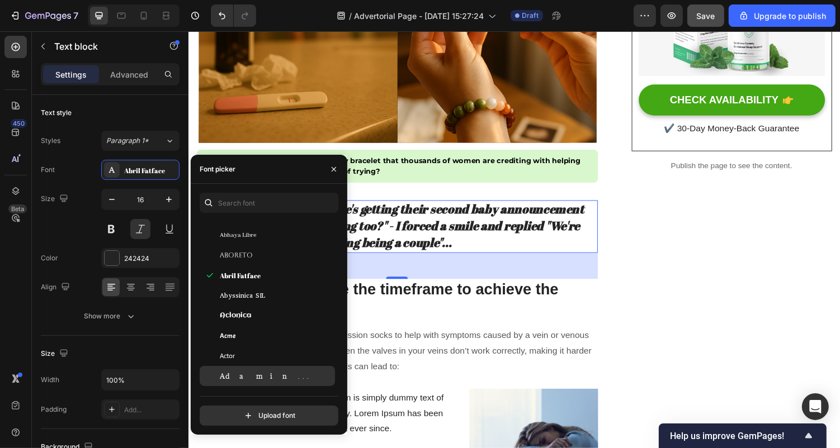
click at [260, 372] on div "Adamina" at bounding box center [276, 376] width 113 height 10
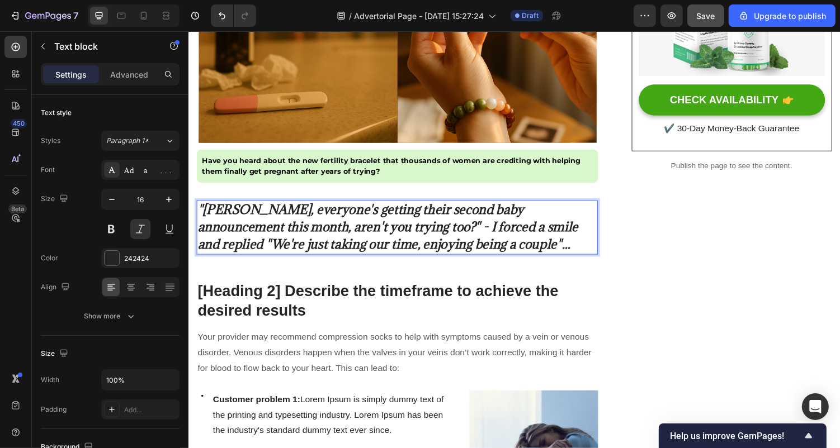
click at [422, 233] on strong ""[PERSON_NAME], everyone's getting their second baby announcement this month, a…" at bounding box center [393, 231] width 392 height 53
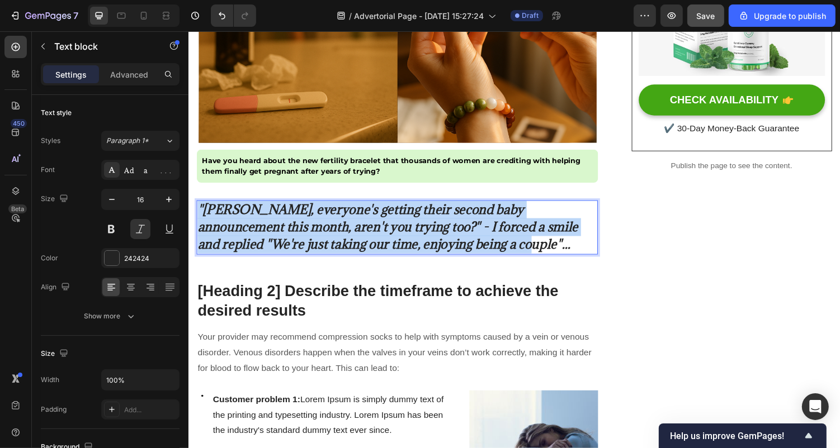
click at [422, 233] on strong ""[PERSON_NAME], everyone's getting their second baby announcement this month, a…" at bounding box center [393, 231] width 392 height 53
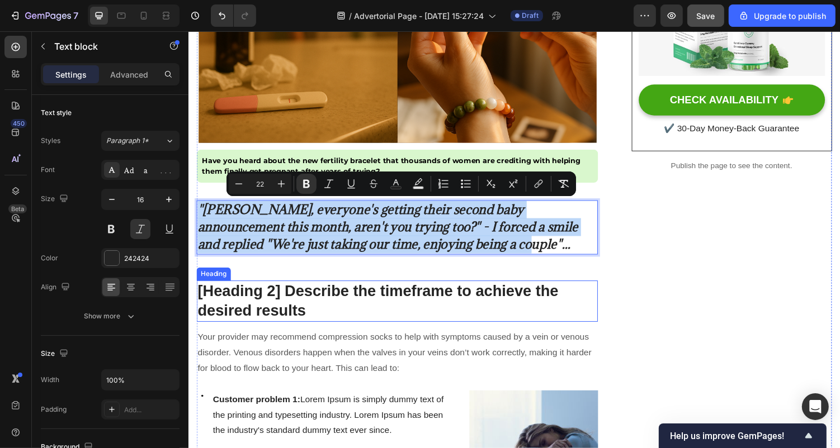
click at [320, 320] on p "[Heading 2] Describe the timeframe to achieve the desired results" at bounding box center [402, 309] width 411 height 41
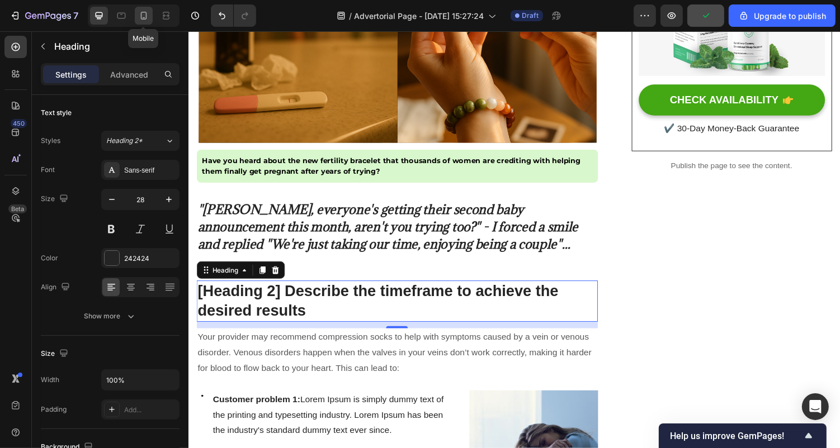
click at [140, 21] on icon at bounding box center [143, 15] width 11 height 11
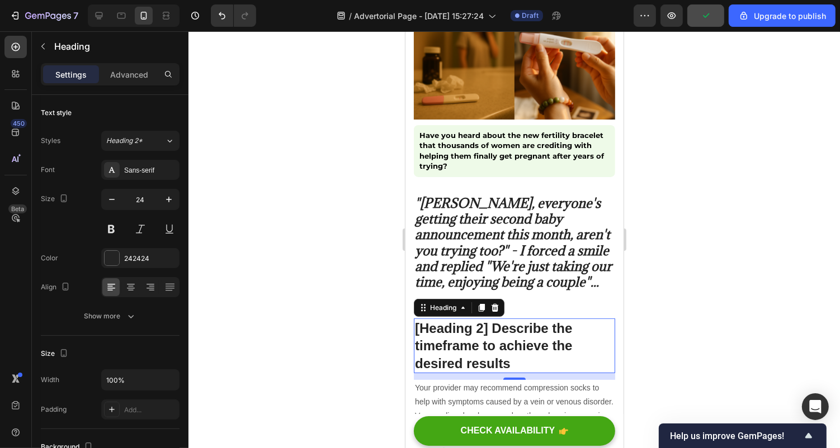
scroll to position [256, 0]
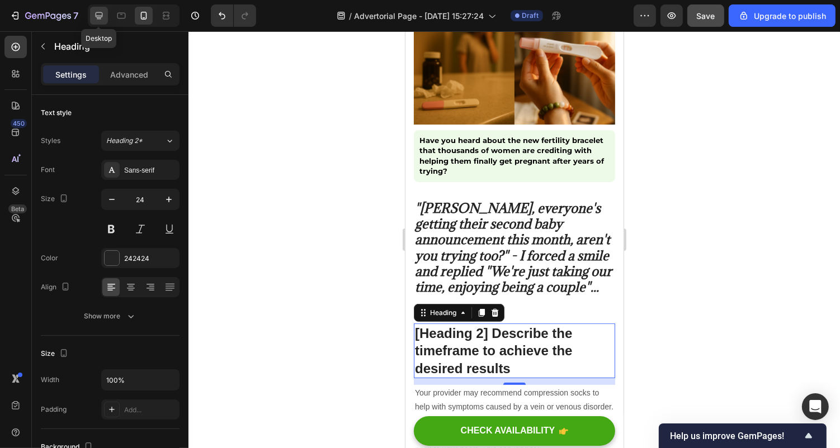
click at [100, 20] on icon at bounding box center [98, 15] width 11 height 11
type input "28"
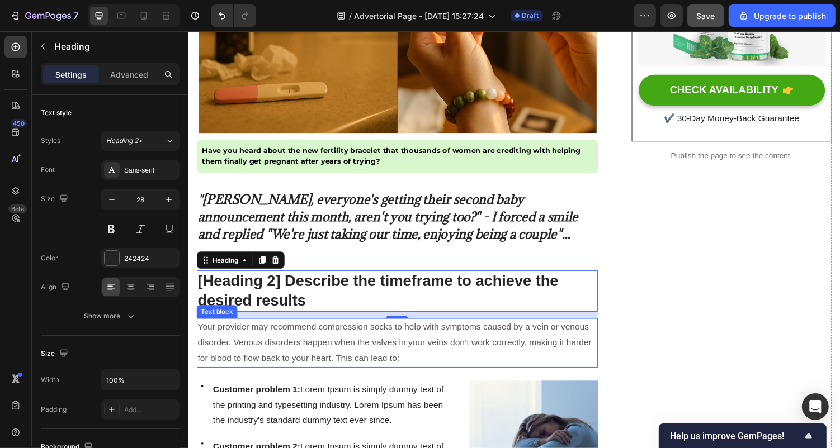
scroll to position [379, 0]
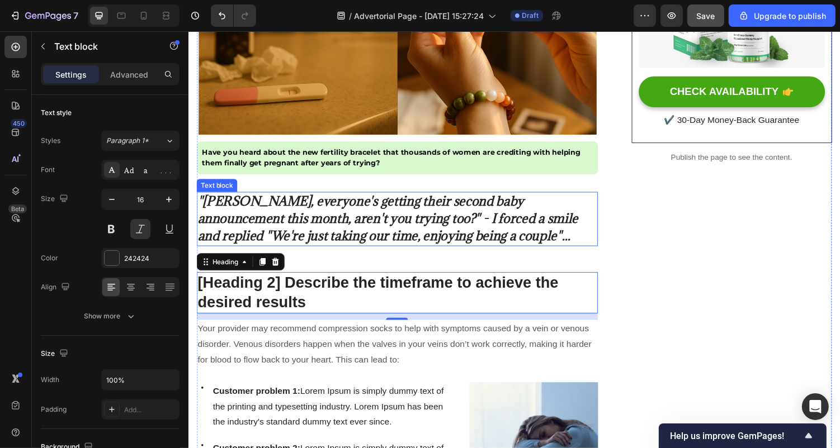
click at [316, 234] on strong ""[PERSON_NAME], everyone's getting their second baby announcement this month, a…" at bounding box center [393, 223] width 392 height 53
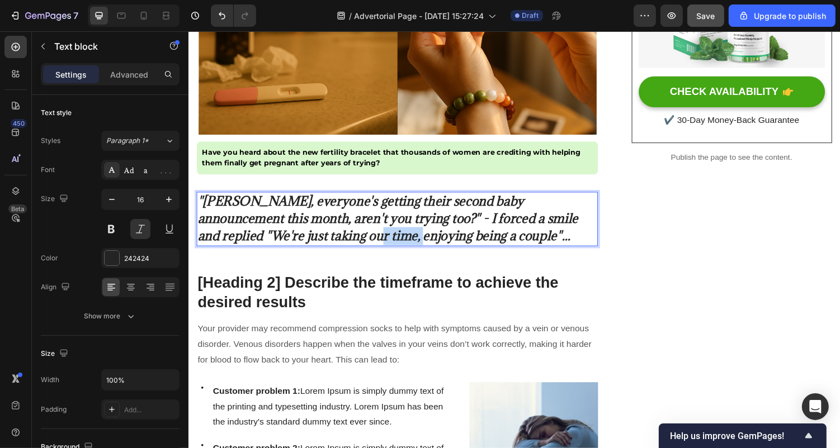
click at [305, 231] on strong ""[PERSON_NAME], everyone's getting their second baby announcement this month, a…" at bounding box center [393, 223] width 392 height 53
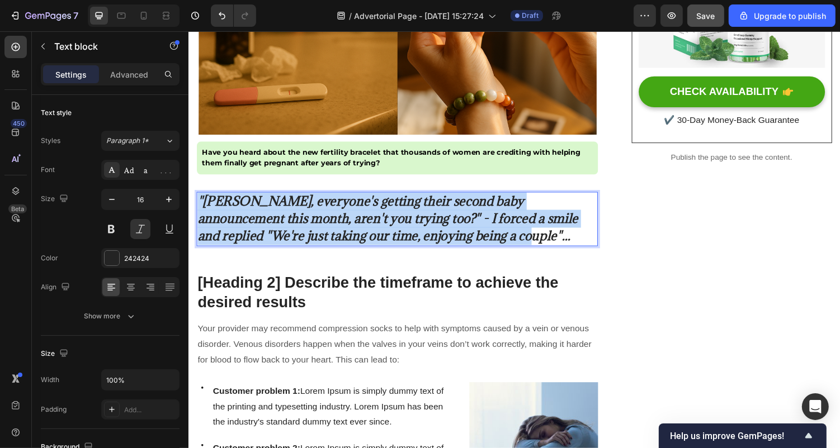
click at [305, 231] on strong ""[PERSON_NAME], everyone's getting their second baby announcement this month, a…" at bounding box center [393, 223] width 392 height 53
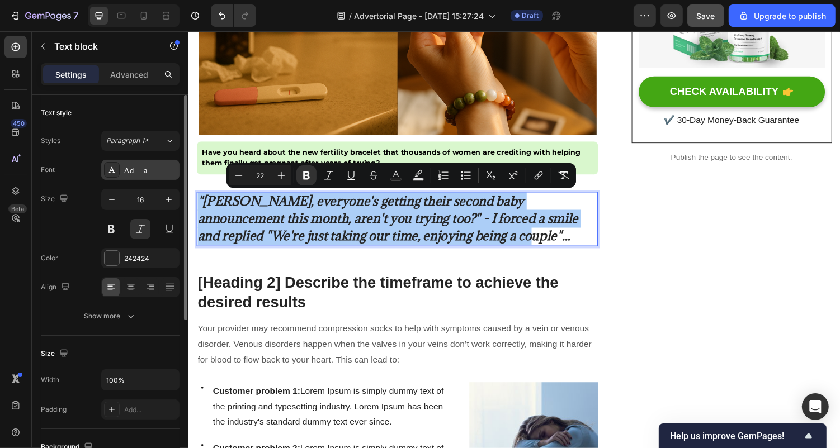
click at [141, 174] on div "Adamina" at bounding box center [150, 171] width 53 height 10
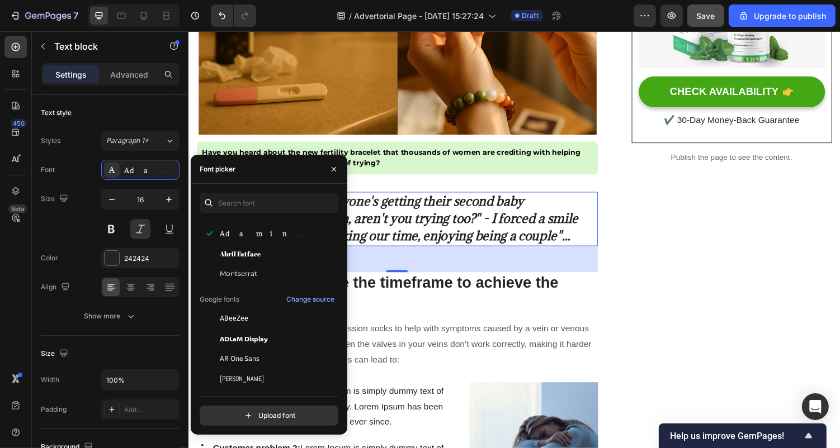
scroll to position [47, 0]
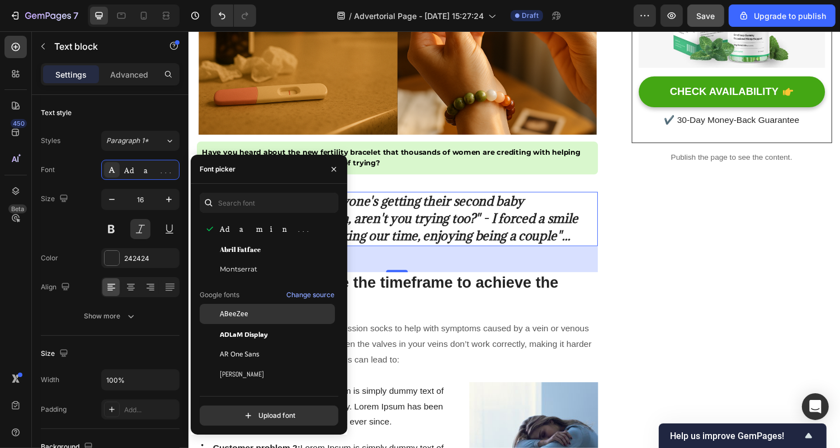
click at [261, 318] on div "ABeeZee" at bounding box center [276, 314] width 113 height 10
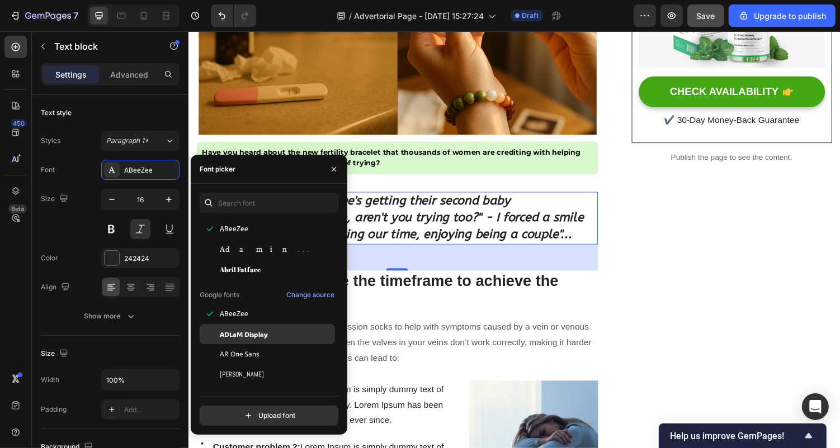
click at [258, 336] on span "ADLaM Display" at bounding box center [244, 334] width 48 height 10
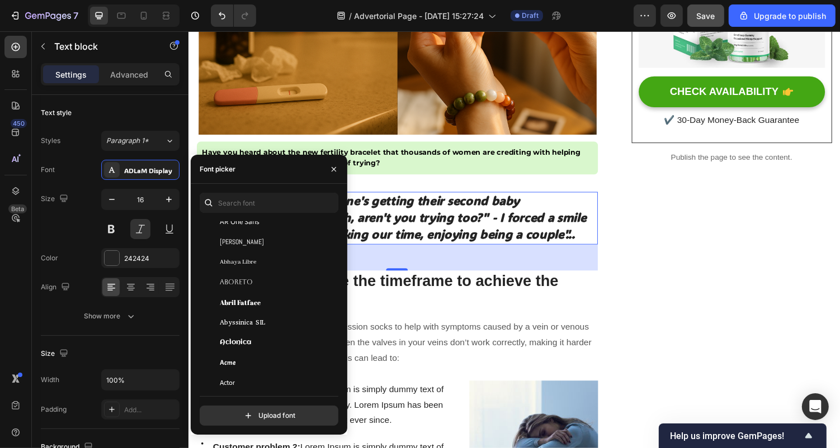
scroll to position [181, 0]
click at [245, 258] on span "Abhaya Libre" at bounding box center [238, 261] width 36 height 10
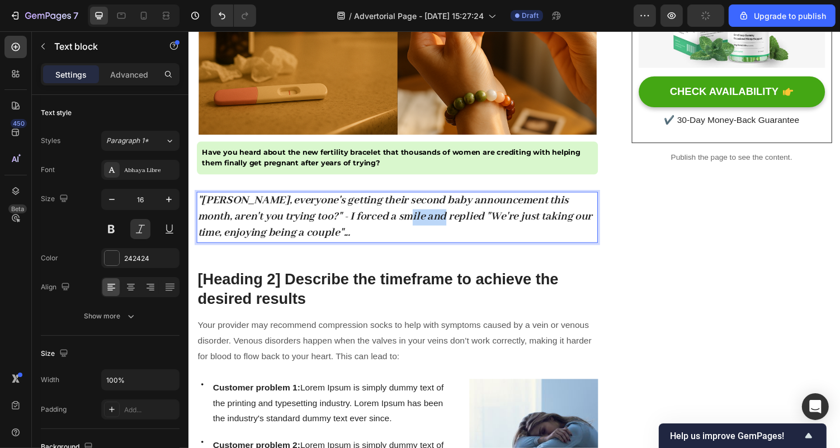
click at [414, 220] on strong ""[PERSON_NAME], everyone's getting their second baby announcement this month, a…" at bounding box center [400, 222] width 407 height 48
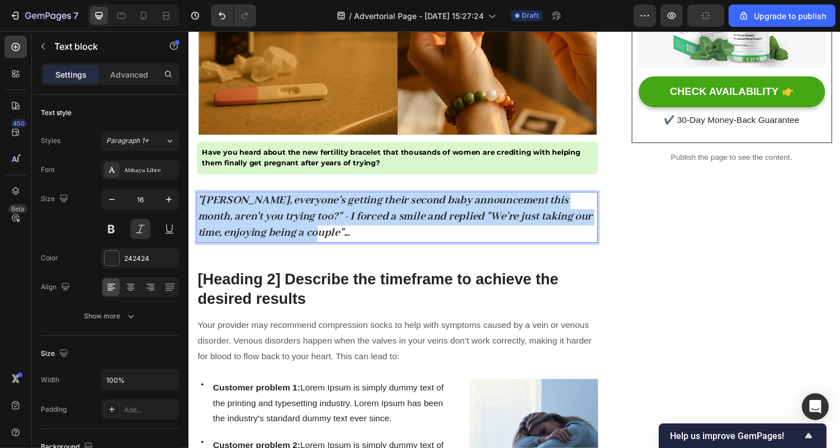
click at [414, 220] on strong ""[PERSON_NAME], everyone's getting their second baby announcement this month, a…" at bounding box center [400, 222] width 407 height 48
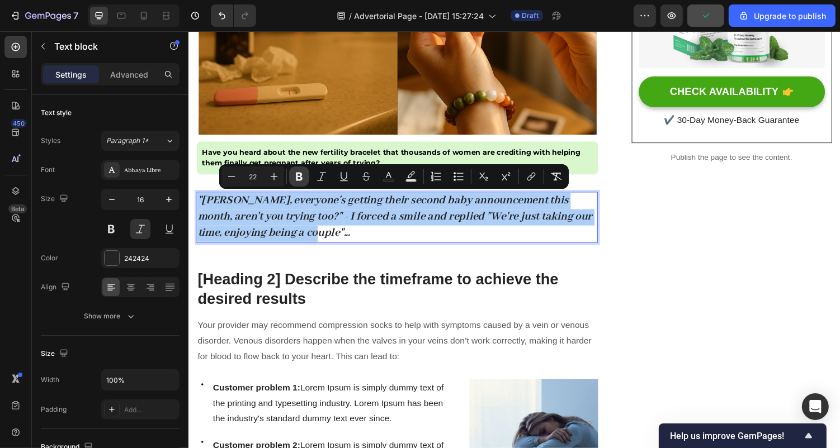
click at [301, 177] on icon "Editor contextual toolbar" at bounding box center [299, 177] width 7 height 8
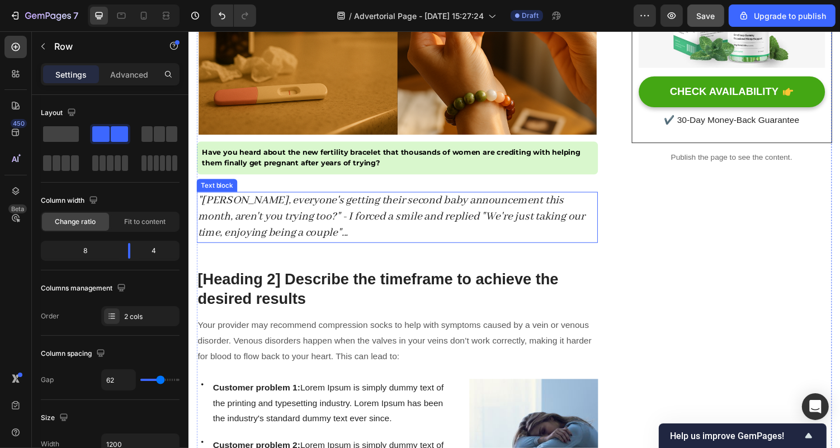
click at [308, 234] on p ""[PERSON_NAME], everyone's getting their second baby announcement this month, a…" at bounding box center [402, 222] width 411 height 50
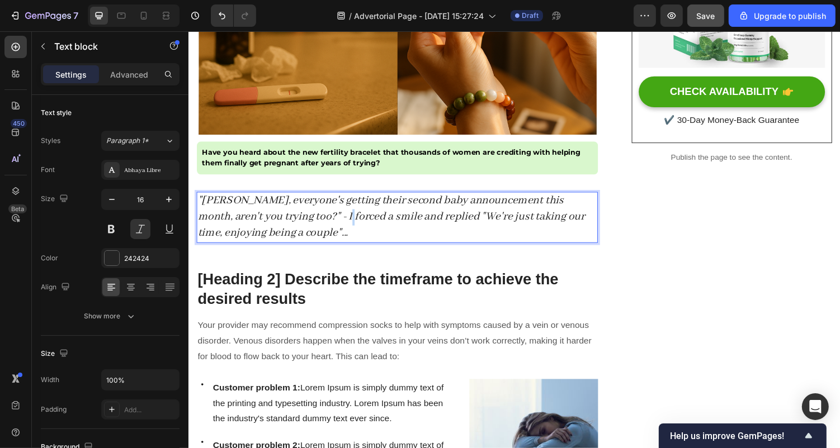
click at [308, 218] on span ""[PERSON_NAME], everyone's getting their second baby announcement this month, a…" at bounding box center [396, 222] width 399 height 48
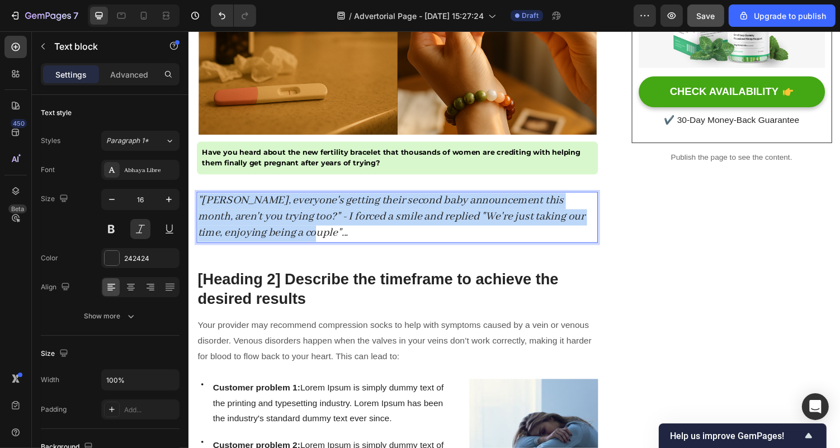
click at [308, 218] on span ""[PERSON_NAME], everyone's getting their second baby announcement this month, a…" at bounding box center [396, 222] width 399 height 48
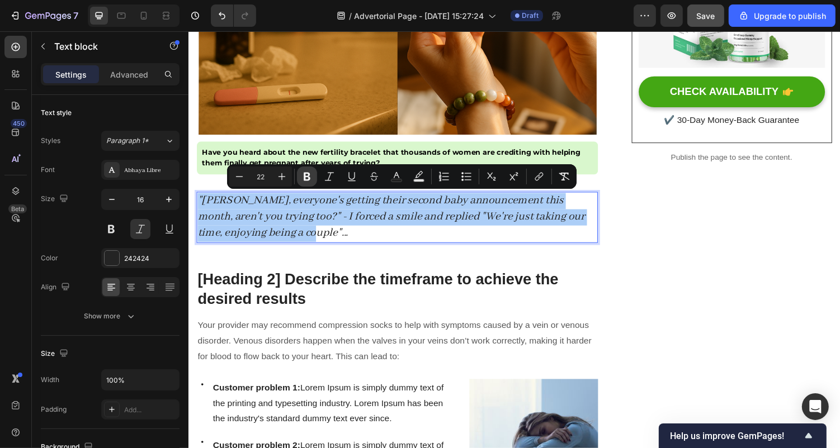
click at [303, 178] on icon "Editor contextual toolbar" at bounding box center [306, 176] width 11 height 11
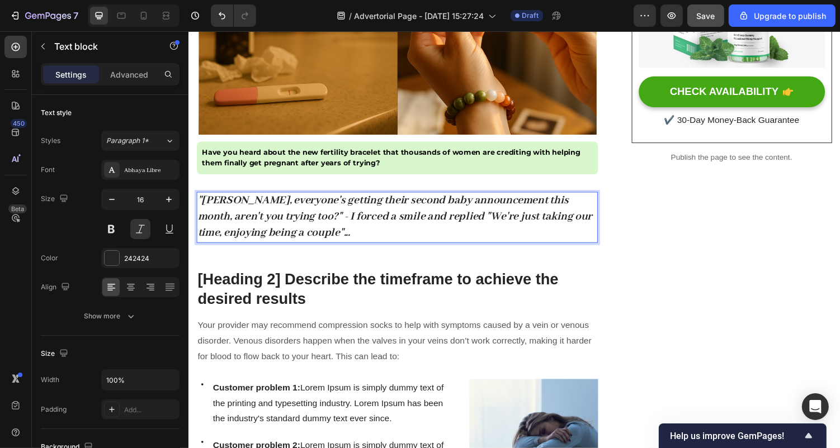
click at [311, 230] on p ""[PERSON_NAME], everyone's getting their second baby announcement this month, a…" at bounding box center [402, 222] width 411 height 50
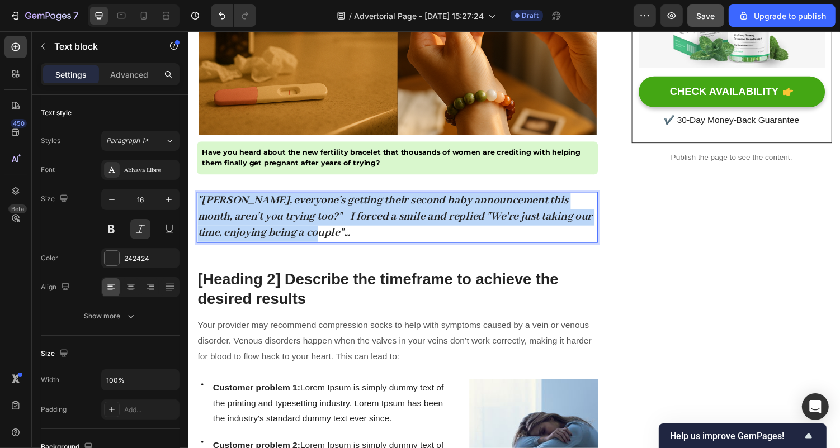
click at [311, 230] on p ""[PERSON_NAME], everyone's getting their second baby announcement this month, a…" at bounding box center [402, 222] width 411 height 50
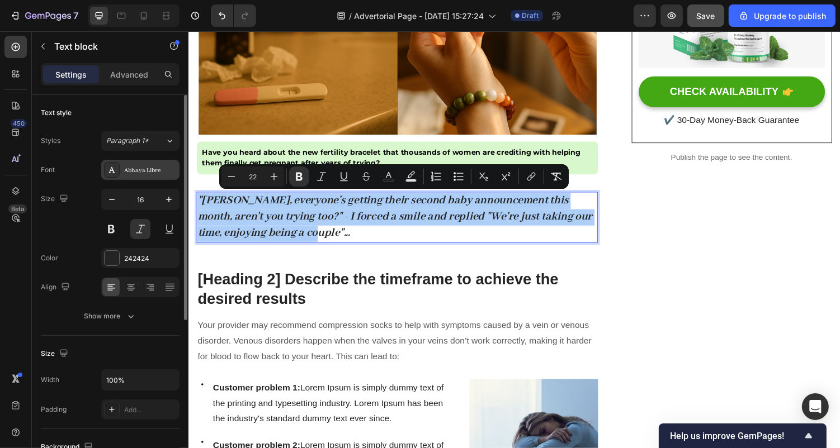
click at [141, 178] on div "Abhaya Libre" at bounding box center [140, 170] width 78 height 20
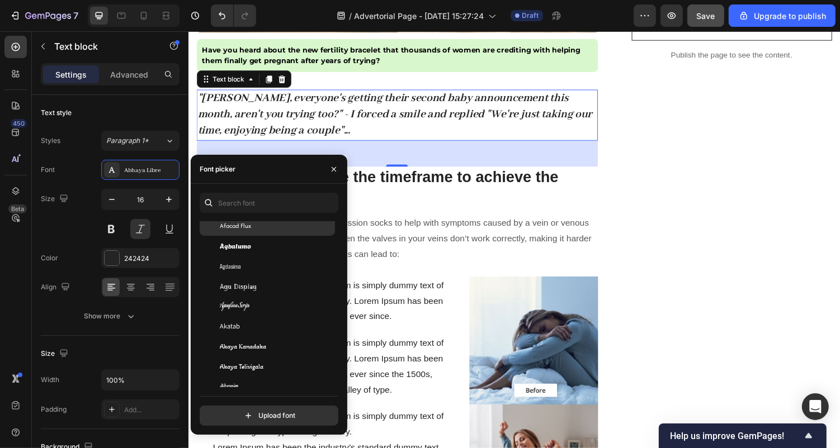
scroll to position [417, 0]
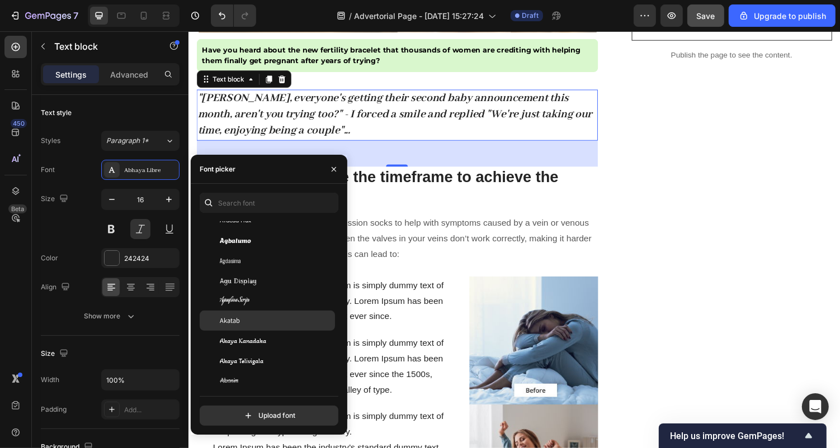
click at [262, 323] on div "Akatab" at bounding box center [276, 321] width 113 height 10
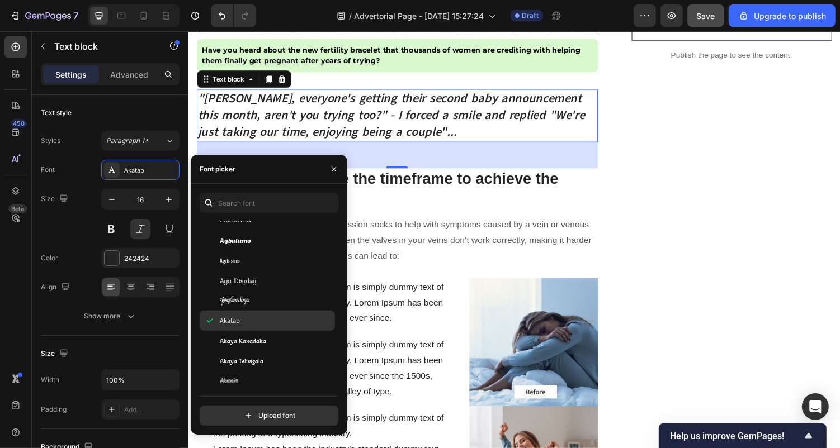
click at [261, 323] on div "Akatab" at bounding box center [276, 321] width 113 height 10
click at [257, 342] on span "Akaya Kanadaka" at bounding box center [243, 341] width 46 height 10
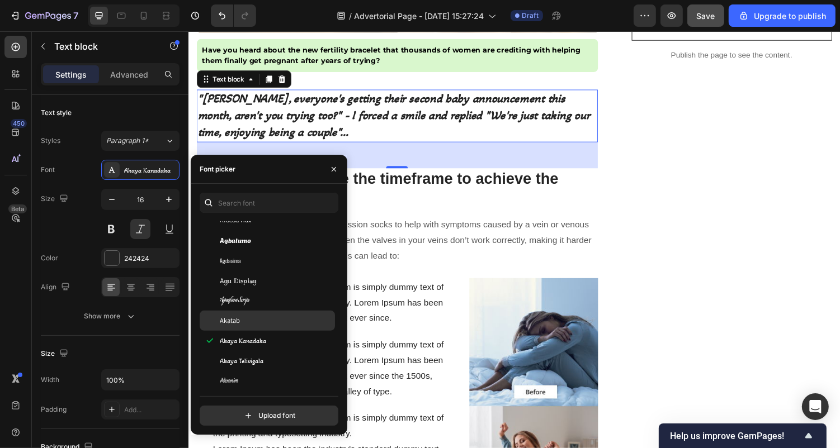
click at [256, 329] on div "Akatab" at bounding box center [267, 321] width 135 height 20
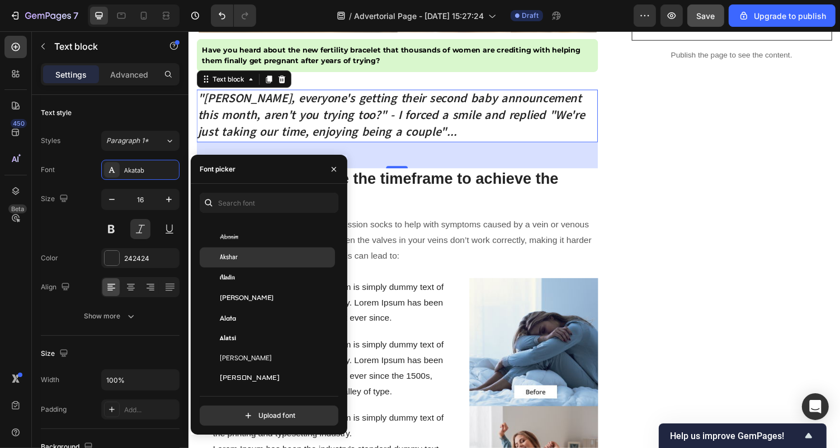
scroll to position [565, 0]
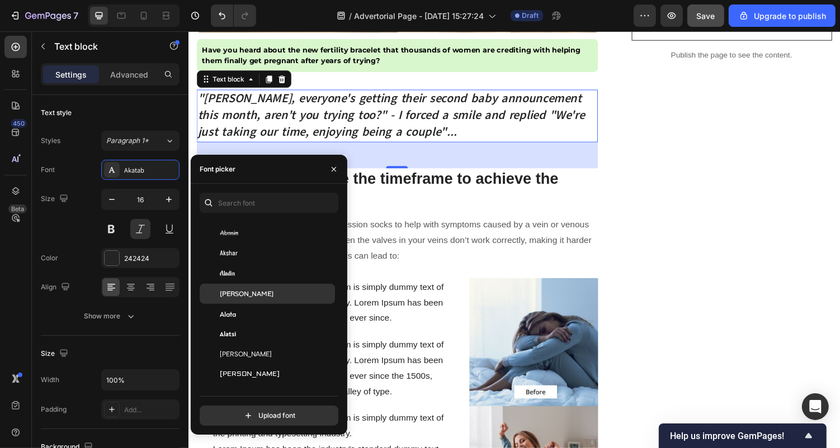
click at [244, 296] on span "Alan Sans" at bounding box center [247, 294] width 54 height 10
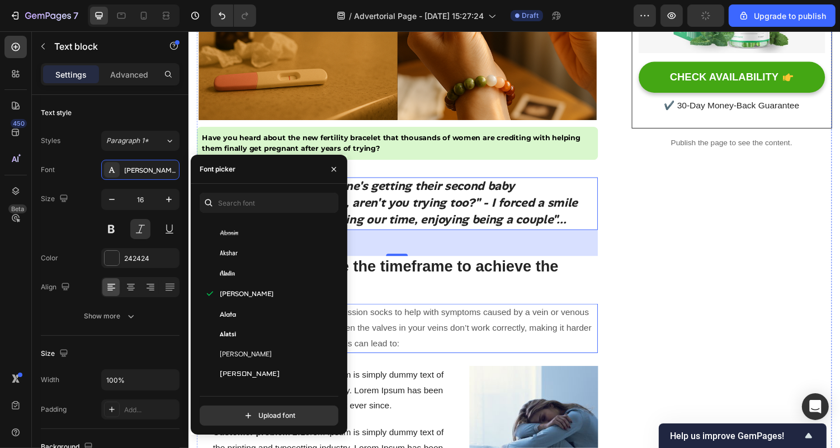
scroll to position [383, 0]
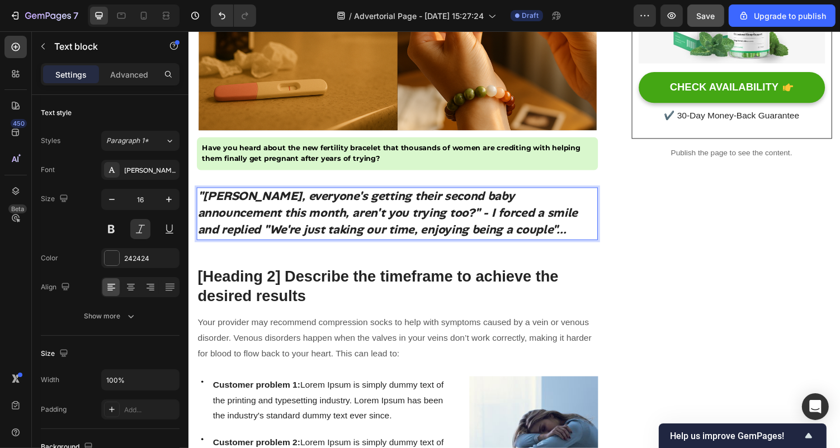
click at [310, 221] on strong ""[PERSON_NAME], everyone's getting their second baby announcement this month, a…" at bounding box center [392, 217] width 391 height 51
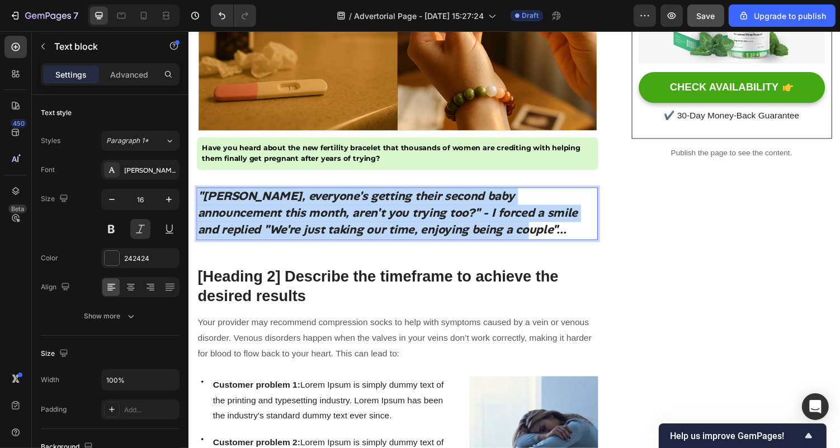
click at [310, 221] on strong ""[PERSON_NAME], everyone's getting their second baby announcement this month, a…" at bounding box center [392, 217] width 391 height 51
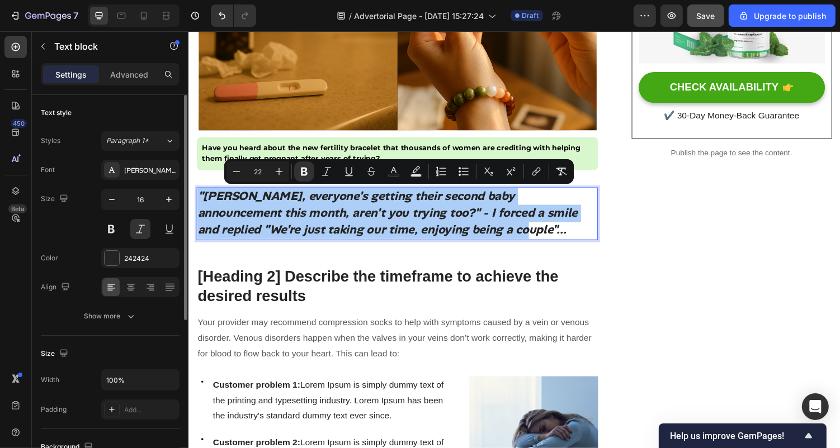
click at [142, 129] on div "Styles Paragraph 1* Font Alan Sans Size 16 Color 242424 Align Show more" at bounding box center [110, 228] width 139 height 198
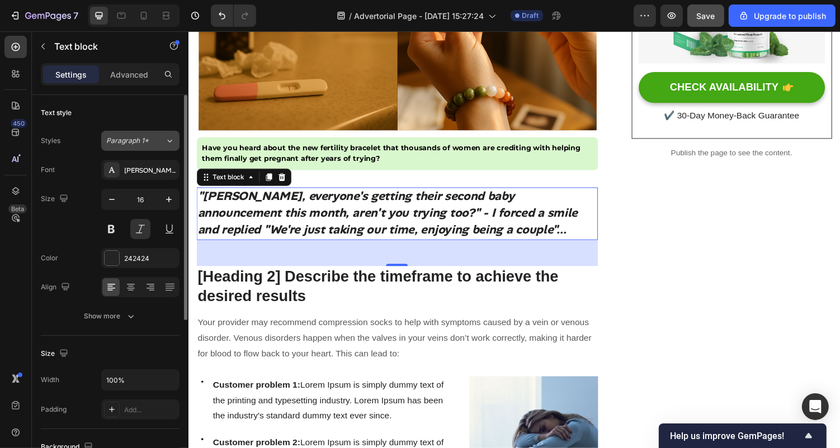
click at [143, 138] on span "Paragraph 1*" at bounding box center [127, 141] width 42 height 10
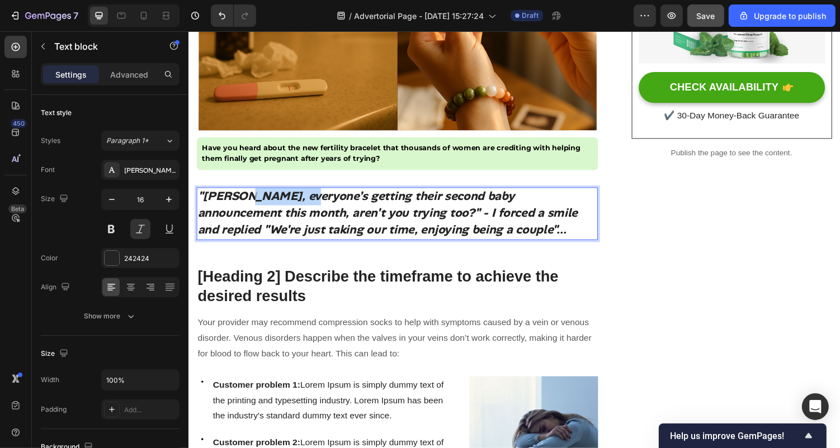
click at [245, 209] on p ""[PERSON_NAME], everyone's getting their second baby announcement this month, a…" at bounding box center [402, 218] width 411 height 51
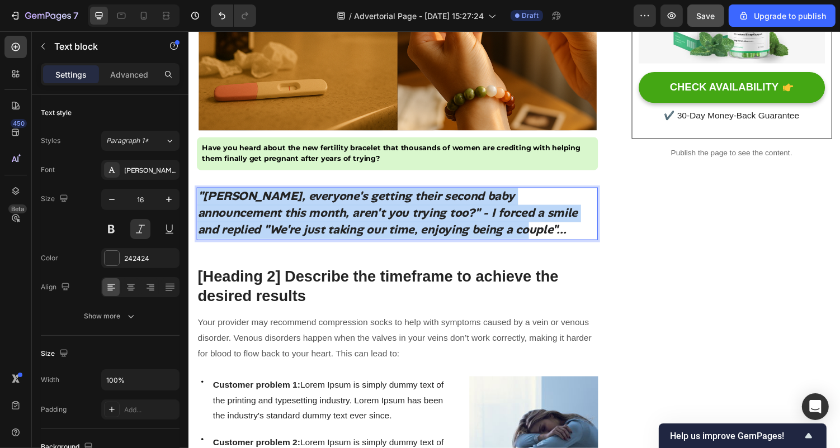
click at [245, 209] on p ""[PERSON_NAME], everyone's getting their second baby announcement this month, a…" at bounding box center [402, 218] width 411 height 51
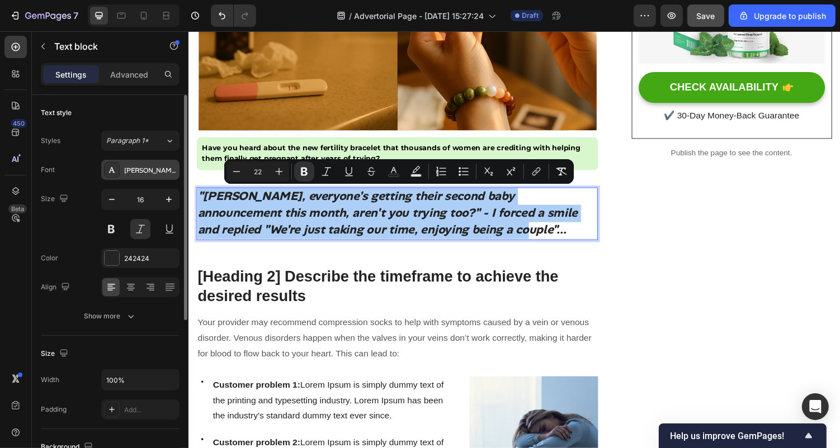
click at [145, 166] on div "Alan Sans" at bounding box center [150, 171] width 53 height 10
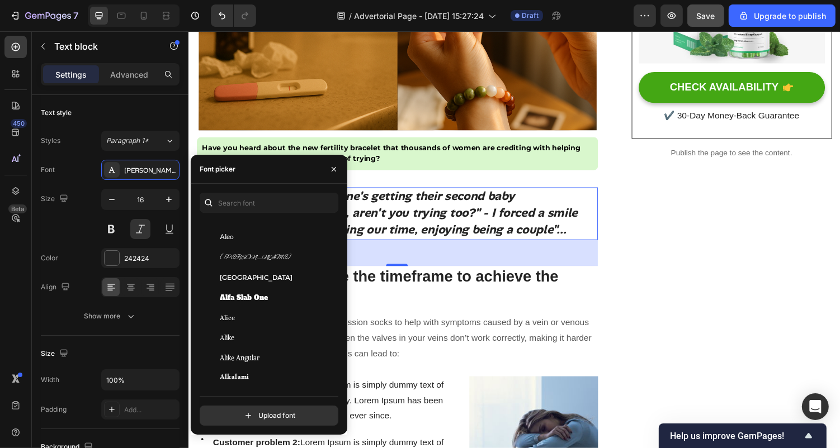
scroll to position [825, 0]
click at [272, 271] on div "[GEOGRAPHIC_DATA]" at bounding box center [276, 276] width 113 height 10
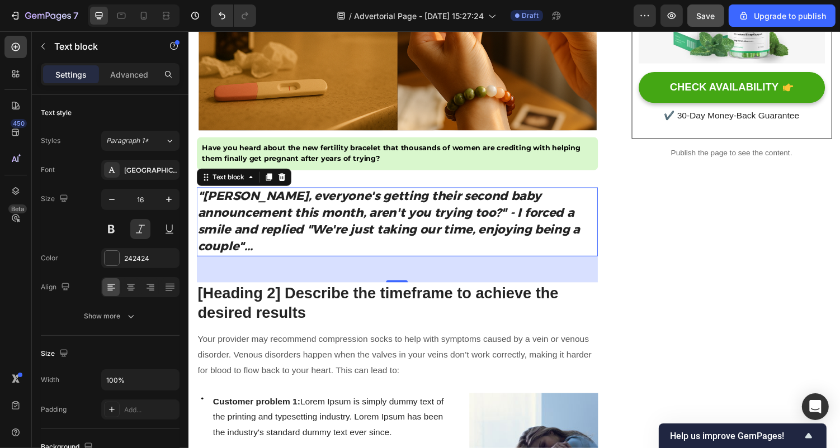
click at [467, 263] on div "48" at bounding box center [402, 276] width 413 height 27
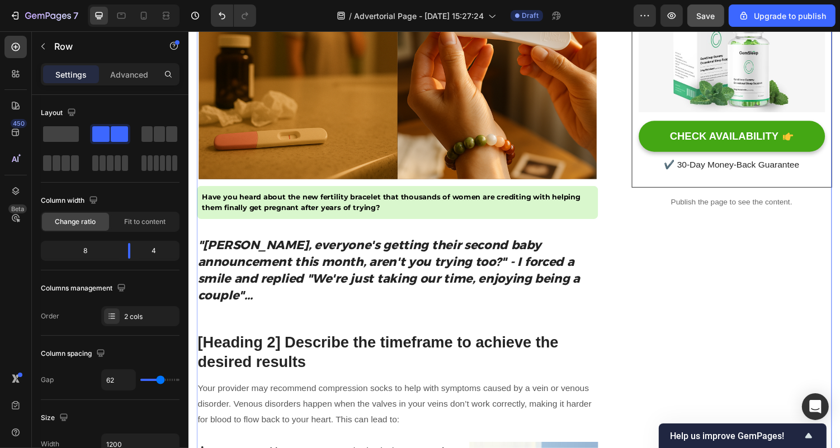
scroll to position [327, 0]
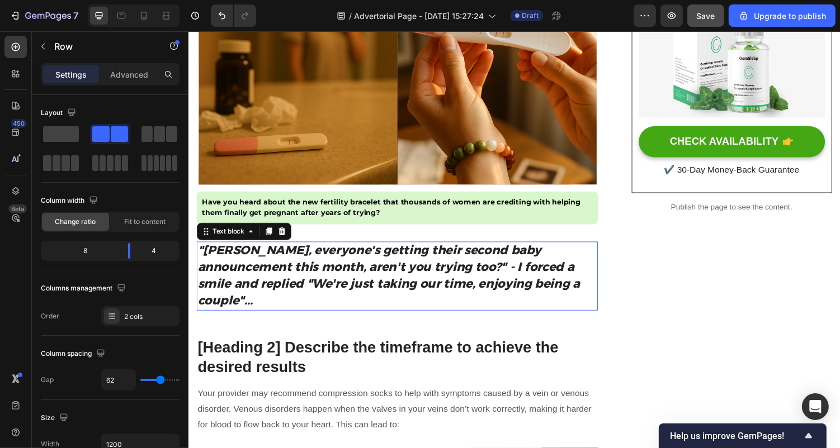
click at [273, 251] on strong ""[PERSON_NAME], everyone's getting their second baby announcement this month, a…" at bounding box center [394, 282] width 394 height 67
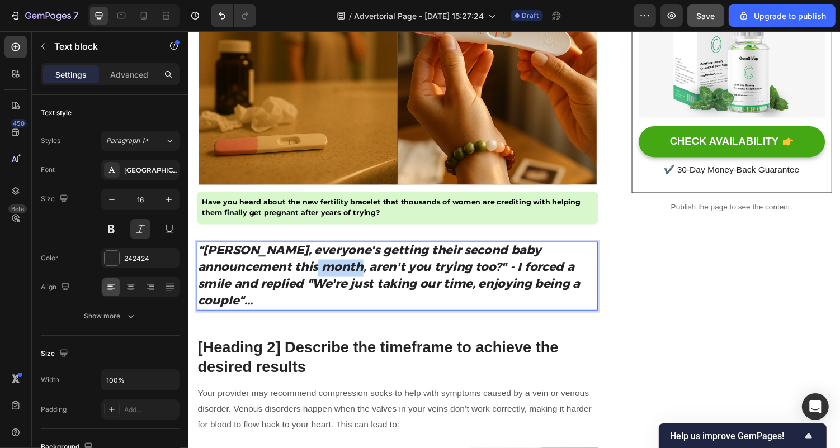
click at [272, 275] on strong ""[PERSON_NAME], everyone's getting their second baby announcement this month, a…" at bounding box center [394, 282] width 394 height 67
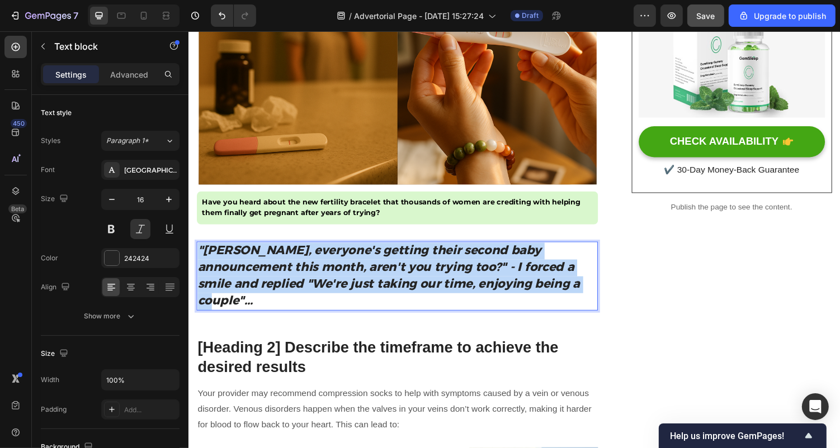
click at [272, 275] on strong ""[PERSON_NAME], everyone's getting their second baby announcement this month, a…" at bounding box center [394, 282] width 394 height 67
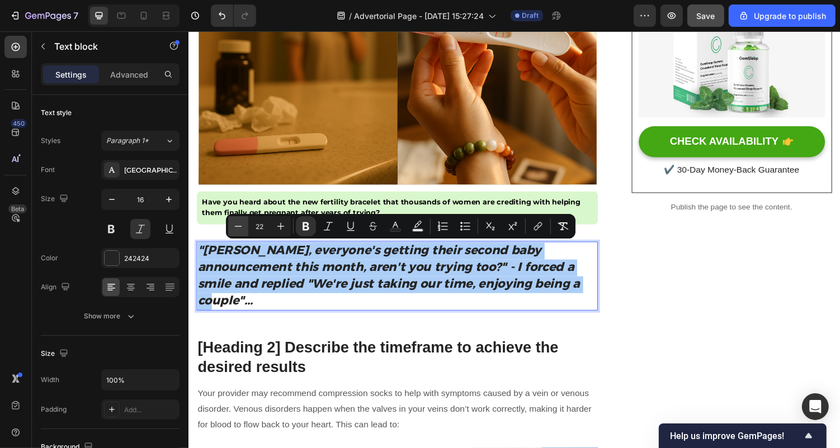
click at [242, 228] on icon "Editor contextual toolbar" at bounding box center [238, 226] width 11 height 11
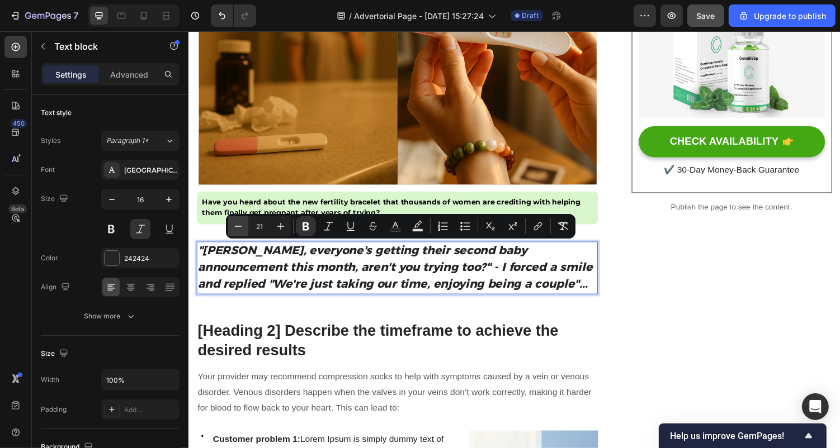
click at [242, 228] on icon "Editor contextual toolbar" at bounding box center [238, 226] width 11 height 11
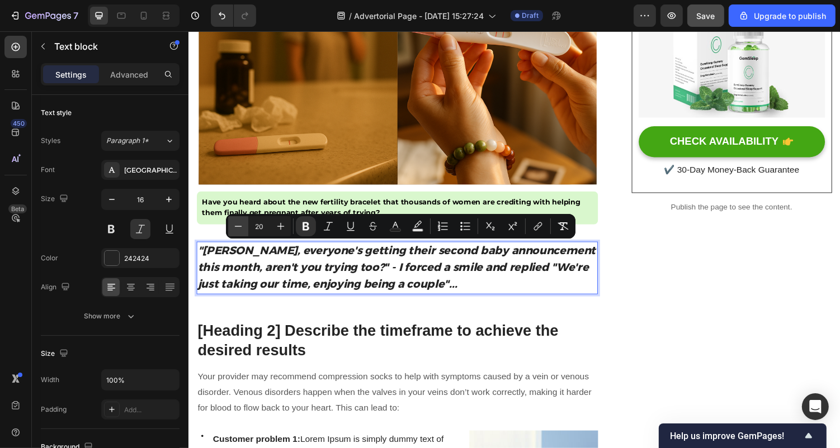
click at [242, 228] on icon "Editor contextual toolbar" at bounding box center [238, 226] width 11 height 11
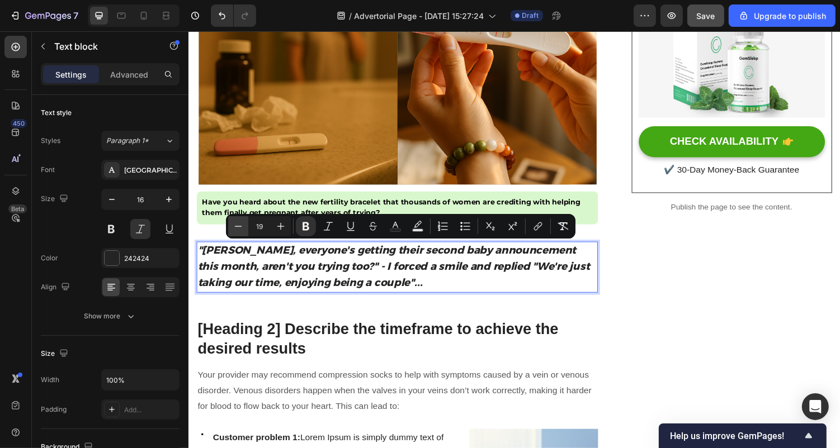
click at [242, 228] on icon "Editor contextual toolbar" at bounding box center [238, 226] width 11 height 11
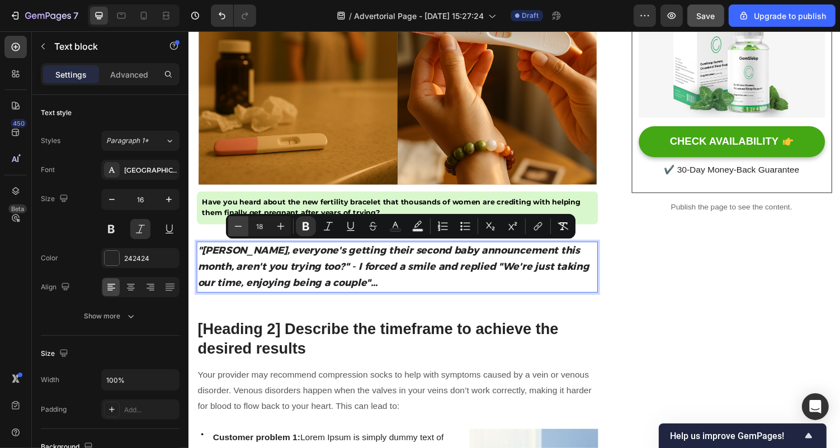
click at [242, 228] on icon "Editor contextual toolbar" at bounding box center [238, 226] width 11 height 11
type input "17"
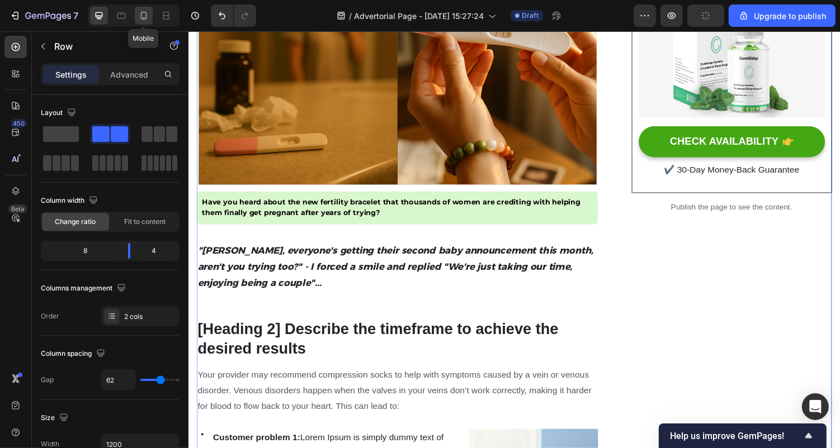
click at [144, 18] on icon at bounding box center [144, 17] width 3 height 1
type input "0"
type input "100%"
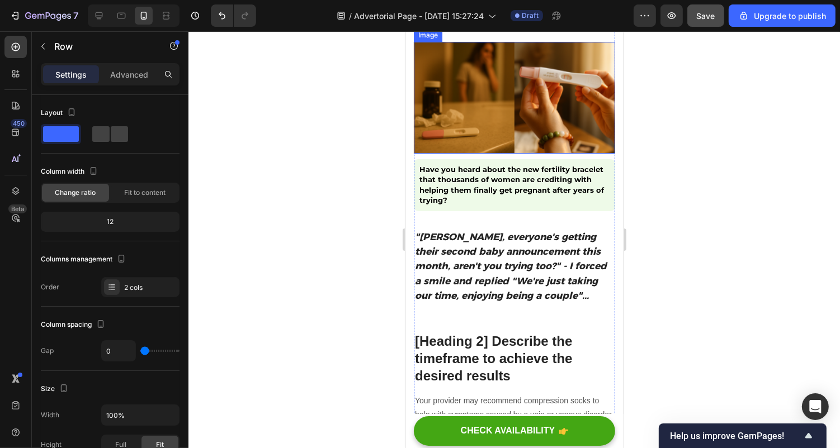
scroll to position [230, 0]
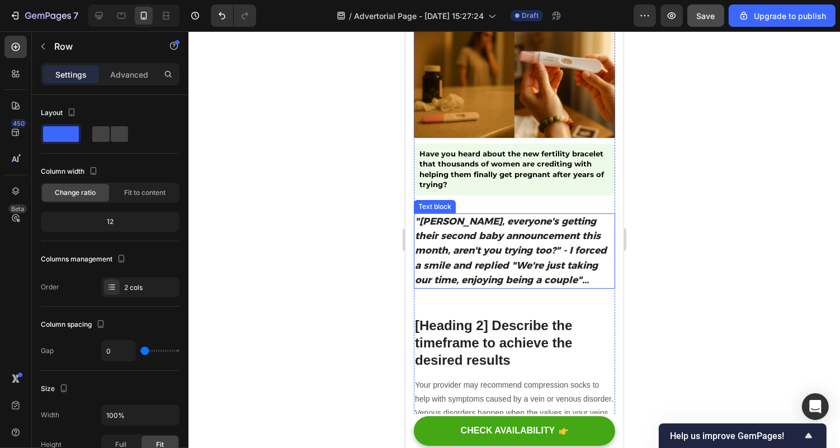
scroll to position [244, 0]
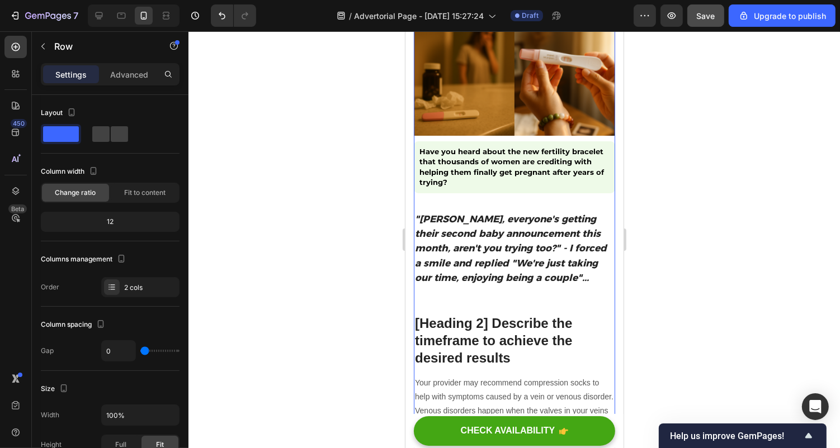
click at [95, 21] on icon at bounding box center [98, 15] width 11 height 11
type input "62"
type input "1200"
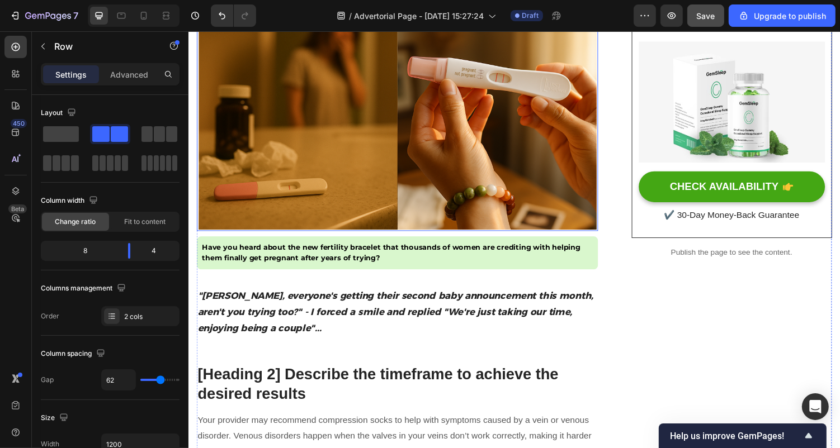
scroll to position [301, 0]
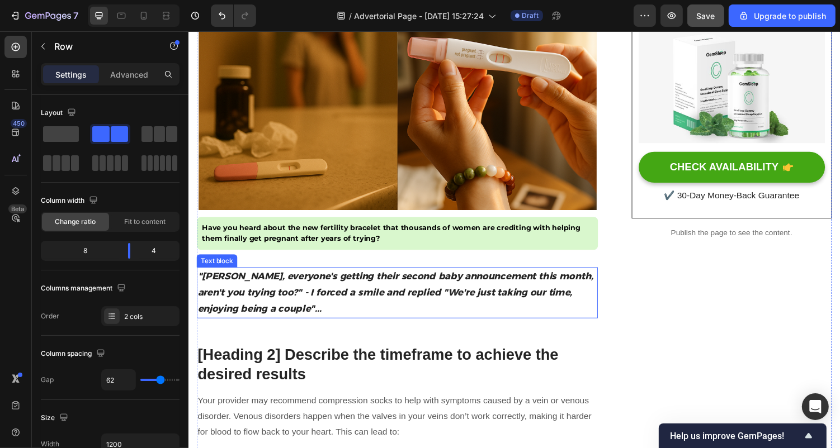
click at [271, 301] on strong ""[PERSON_NAME], everyone's getting their second baby announcement this month, a…" at bounding box center [401, 299] width 408 height 45
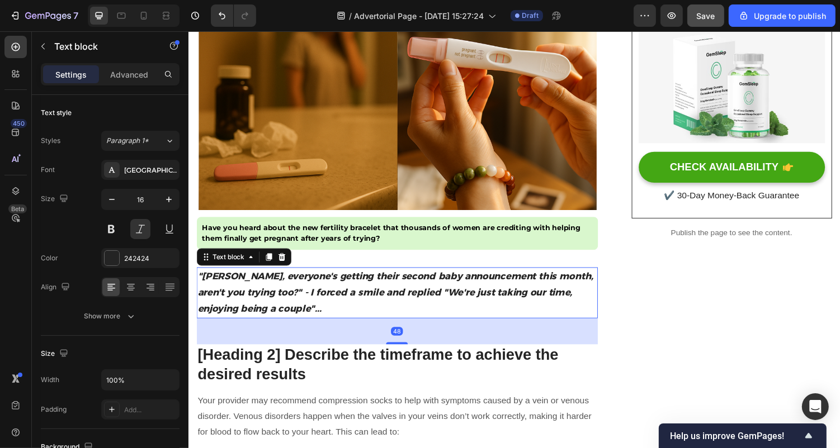
click at [316, 288] on strong ""[PERSON_NAME], everyone's getting their second baby announcement this month, a…" at bounding box center [401, 299] width 408 height 45
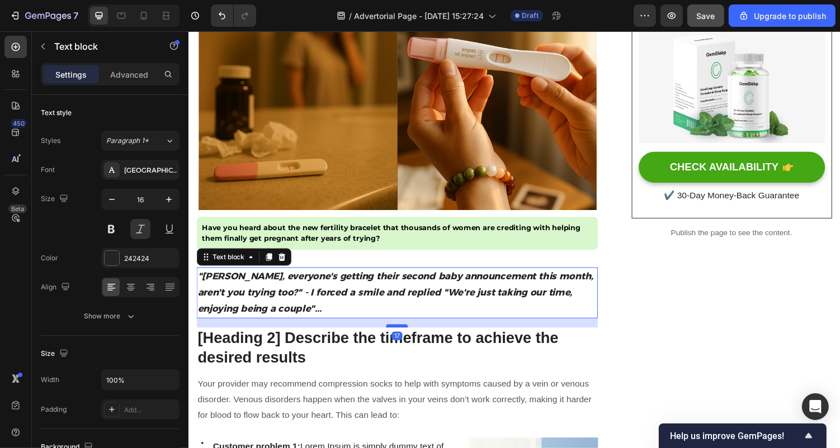
drag, startPoint x: 398, startPoint y: 349, endPoint x: 398, endPoint y: 332, distance: 17.3
click at [398, 333] on div at bounding box center [402, 334] width 22 height 3
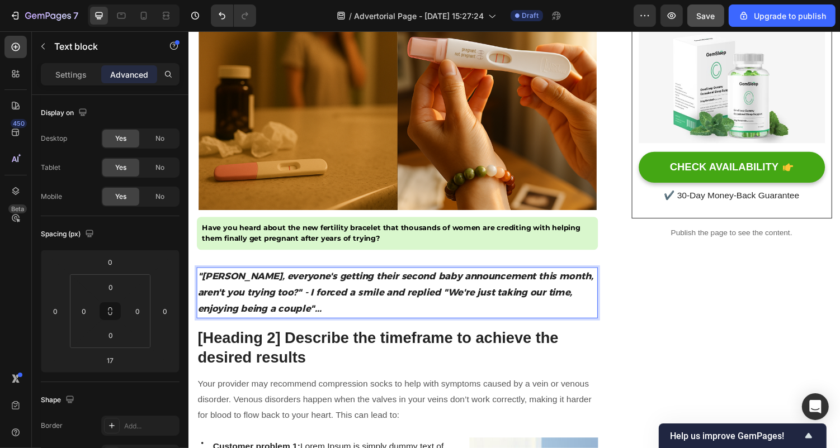
click at [259, 316] on p ""[PERSON_NAME], everyone's getting their second baby announcement this month, a…" at bounding box center [402, 300] width 411 height 50
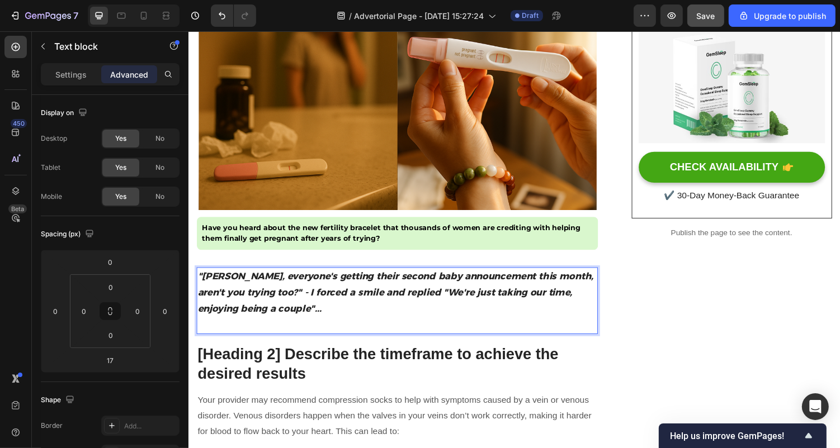
click at [256, 332] on p "Rich Text Editor. Editing area: main" at bounding box center [402, 333] width 411 height 17
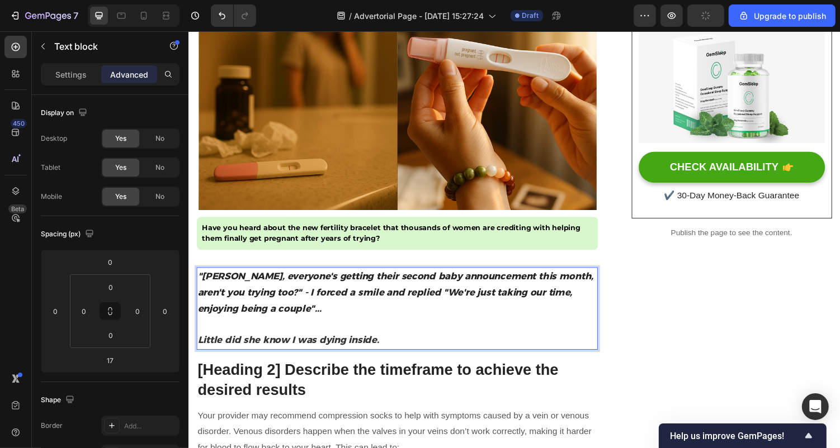
click at [267, 348] on strong "Little did she know I was dying inside." at bounding box center [290, 348] width 187 height 11
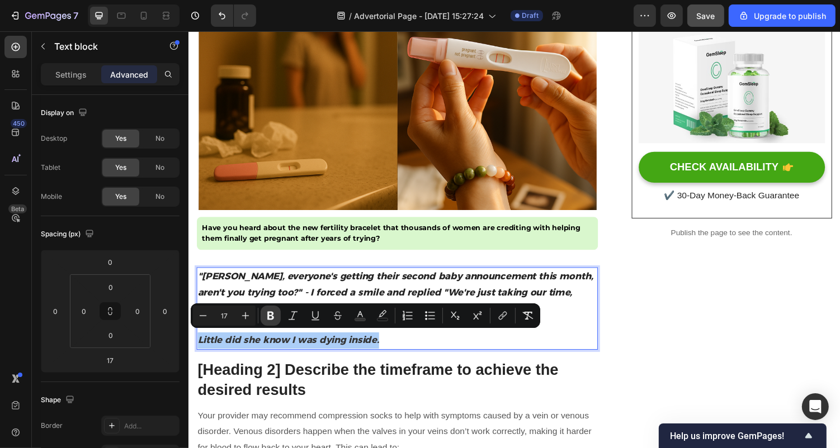
click at [267, 309] on button "Bold" at bounding box center [271, 316] width 20 height 20
click at [378, 352] on p "Little did she know I was dying inside." at bounding box center [402, 349] width 411 height 17
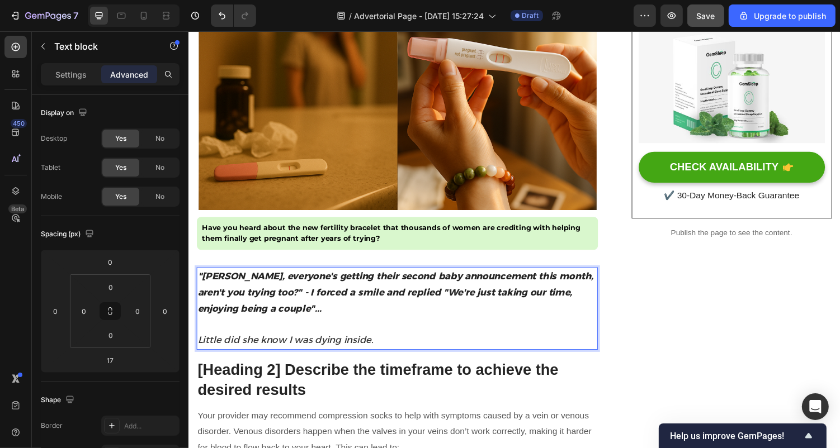
click at [360, 347] on span "Little did she know I was dying inside." at bounding box center [287, 348] width 181 height 11
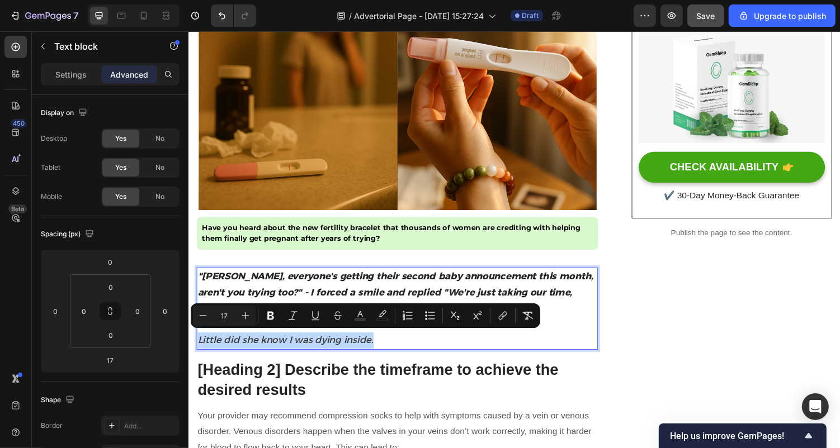
click at [360, 347] on span "Little did she know I was dying inside." at bounding box center [287, 348] width 181 height 11
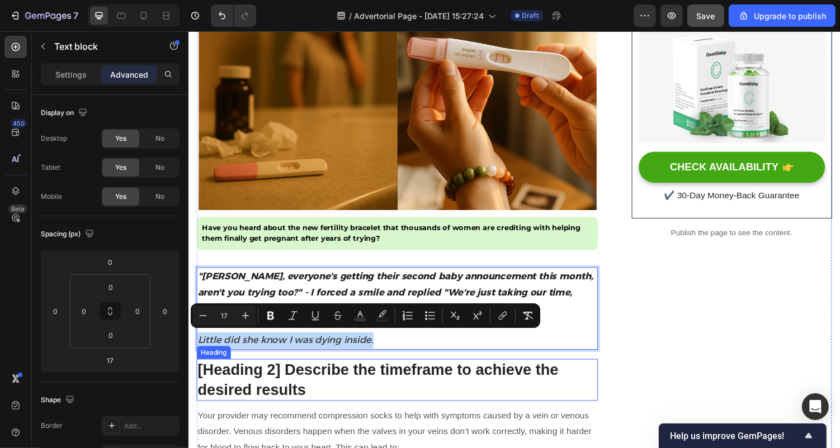
click at [247, 396] on p "[Heading 2] Describe the timeframe to achieve the desired results" at bounding box center [402, 390] width 411 height 41
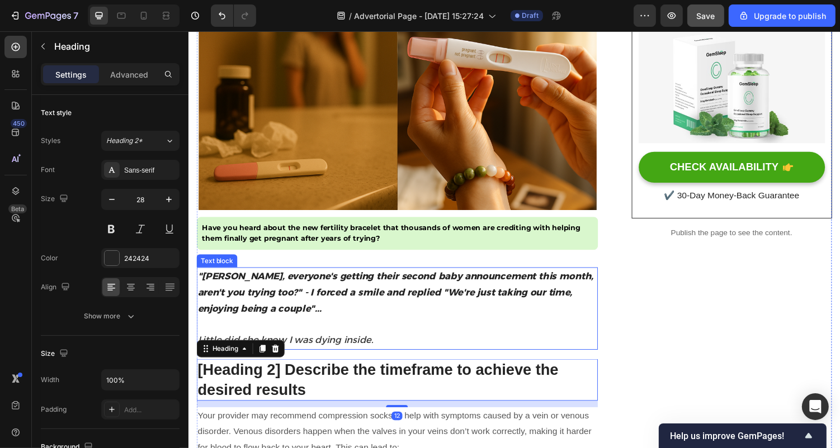
click at [343, 338] on p "Rich Text Editor. Editing area: main" at bounding box center [402, 333] width 411 height 16
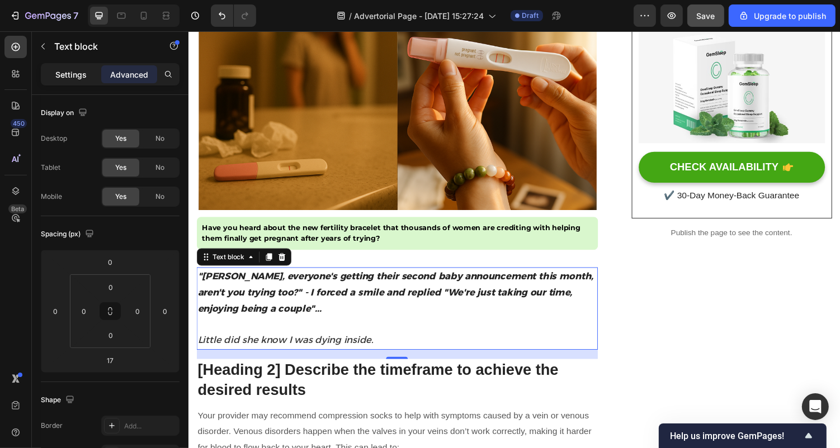
click at [71, 79] on p "Settings" at bounding box center [70, 75] width 31 height 12
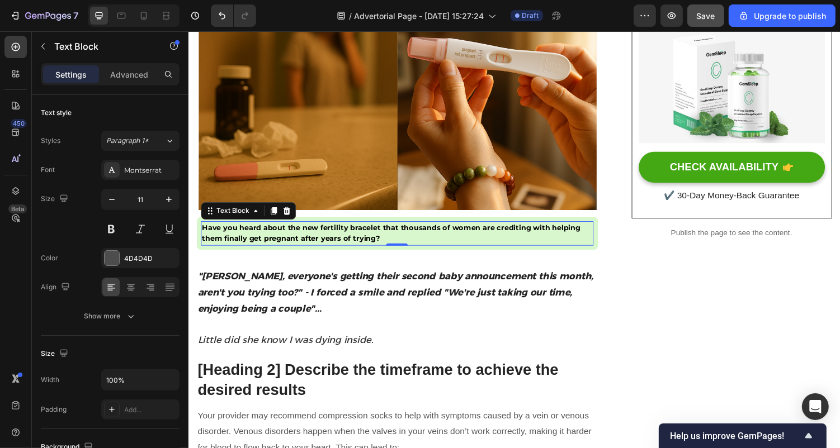
click at [280, 243] on strong "Have you heard about the new fertility bracelet that thousands of women are cre…" at bounding box center [397, 238] width 390 height 21
click at [158, 168] on div "Montserrat" at bounding box center [150, 171] width 53 height 10
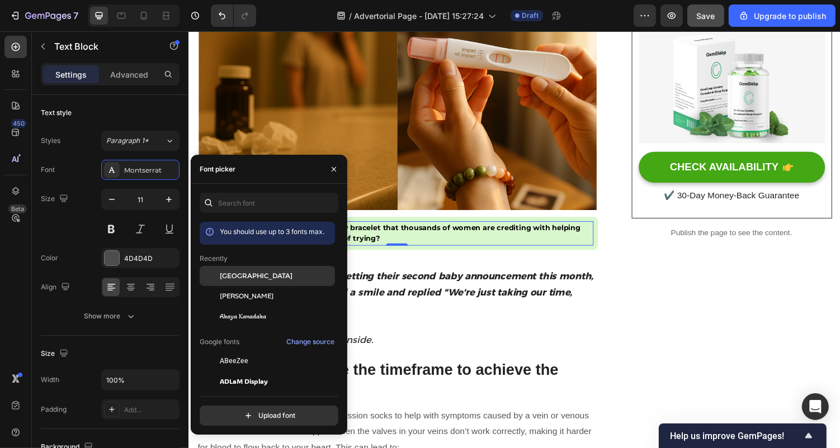
click at [250, 271] on span "[GEOGRAPHIC_DATA]" at bounding box center [256, 276] width 73 height 10
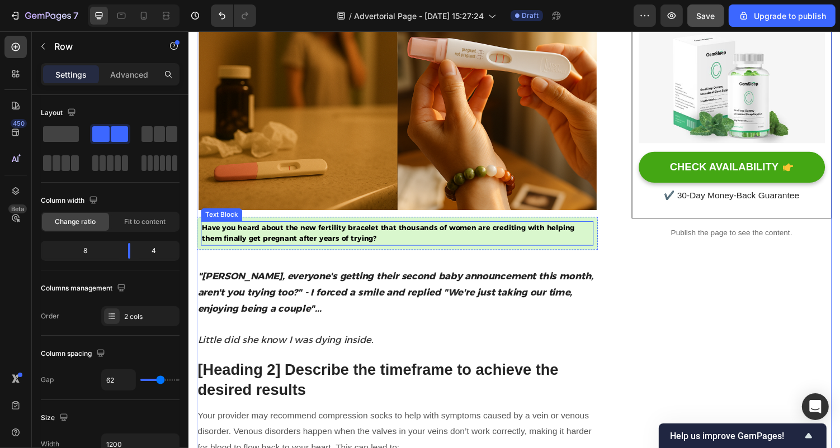
click at [311, 245] on strong "Have you heard about the new fertility bracelet that thousands of women are cre…" at bounding box center [394, 238] width 384 height 21
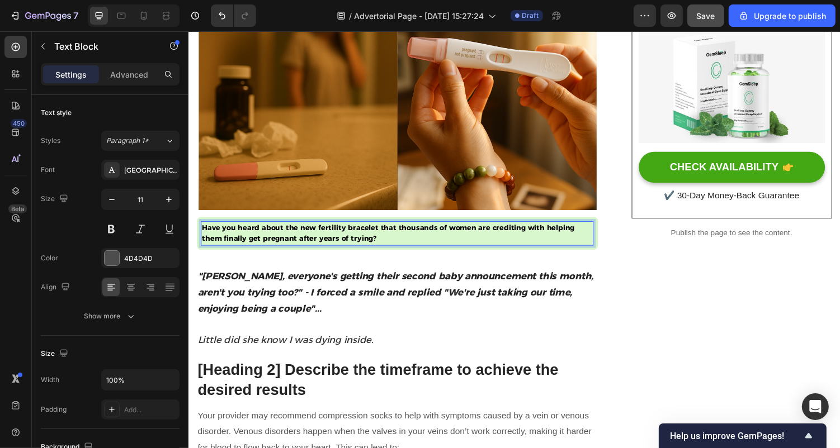
click at [307, 234] on strong "Have you heard about the new fertility bracelet that thousands of women are cre…" at bounding box center [394, 238] width 384 height 21
click at [404, 233] on strong "Have you heard about the NEW Fertility Bracelet that thousands of women are cre…" at bounding box center [396, 238] width 388 height 21
click at [352, 243] on strong "Have you heard about the NEW Fertility Bracelet that Thousands of women are cre…" at bounding box center [396, 238] width 388 height 21
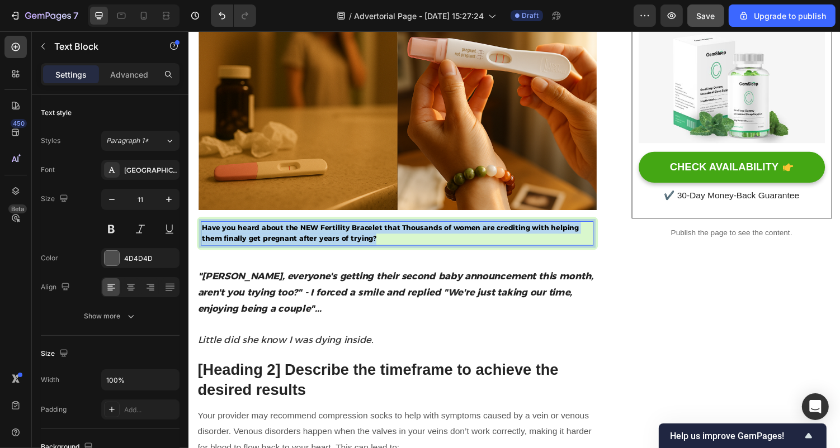
click at [352, 243] on strong "Have you heard about the NEW Fertility Bracelet that Thousands of women are cre…" at bounding box center [396, 238] width 388 height 21
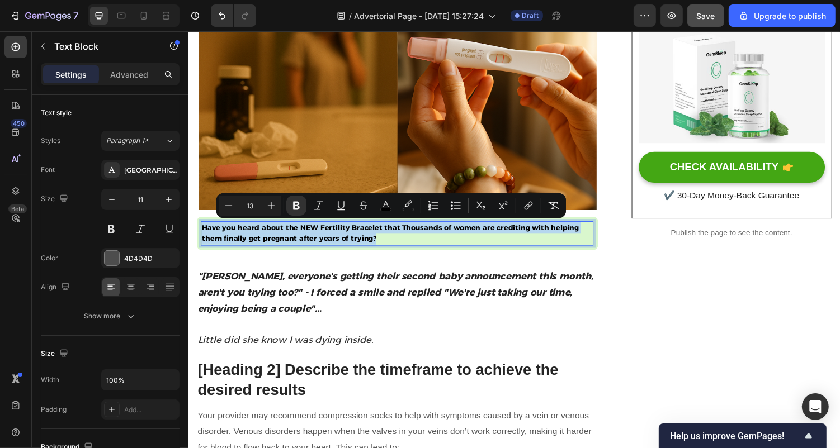
copy strong "Have you heard about the NEW Fertility Bracelet that Thousands of women are cre…"
click at [342, 243] on strong "Have you heard about the NEW Fertility Bracelet that Thousands of women are cre…" at bounding box center [396, 238] width 388 height 21
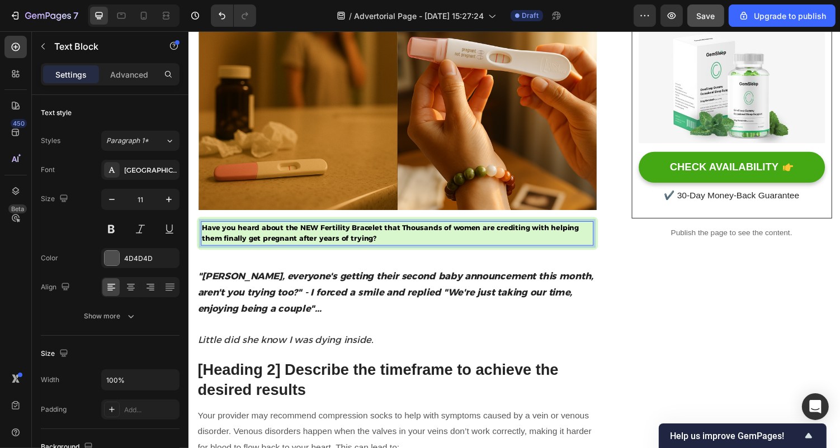
click at [331, 222] on div "Have you heard about the NEW Fertility Bracelet that Thousands of women are cre…" at bounding box center [402, 239] width 413 height 35
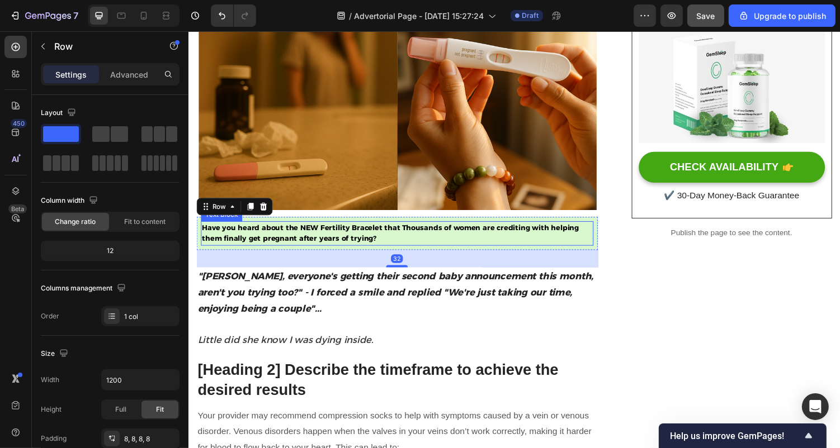
click at [331, 235] on strong "Have you heard about the NEW Fertility Bracelet that Thousands of women are cre…" at bounding box center [396, 238] width 388 height 21
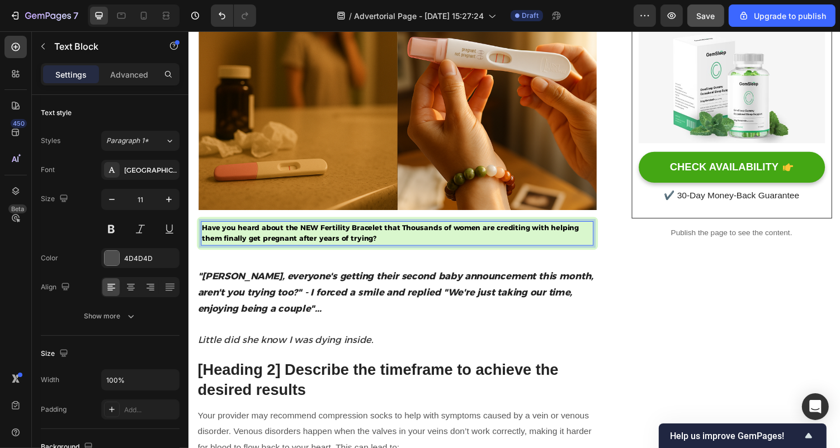
click at [331, 236] on strong "Have you heard about the NEW Fertility Bracelet that Thousands of women are cre…" at bounding box center [396, 238] width 388 height 21
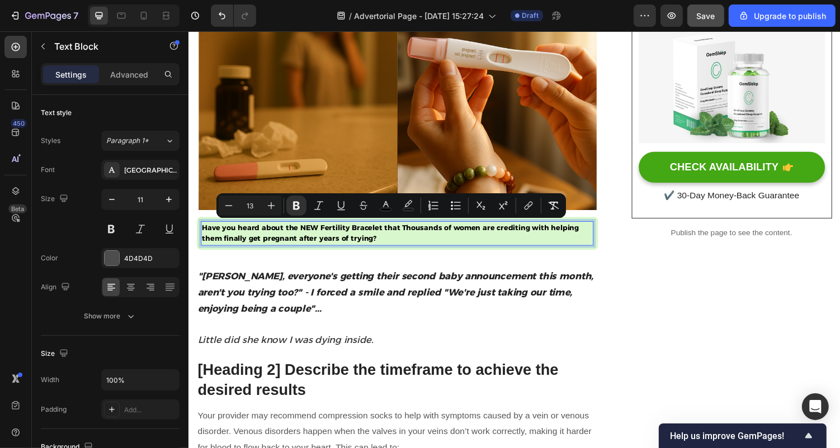
click at [386, 247] on p "Have you heard about the NEW Fertility Bracelet that Thousands of women are cre…" at bounding box center [403, 239] width 402 height 23
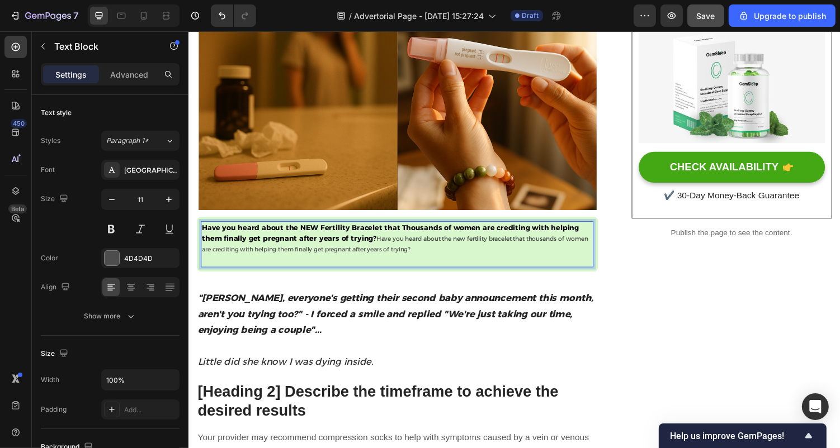
click at [374, 243] on strong "Have you heard about the NEW Fertility Bracelet that Thousands of women are cre…" at bounding box center [396, 238] width 388 height 21
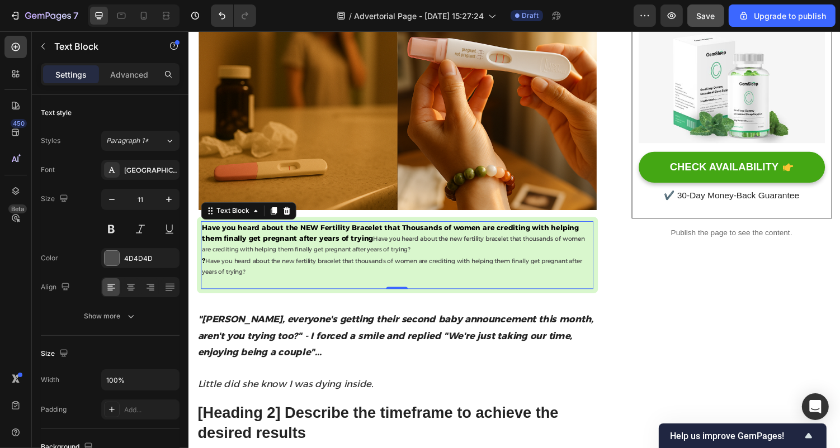
click at [209, 14] on div at bounding box center [231, 15] width 50 height 22
click at [213, 15] on button "Undo/Redo" at bounding box center [222, 15] width 22 height 22
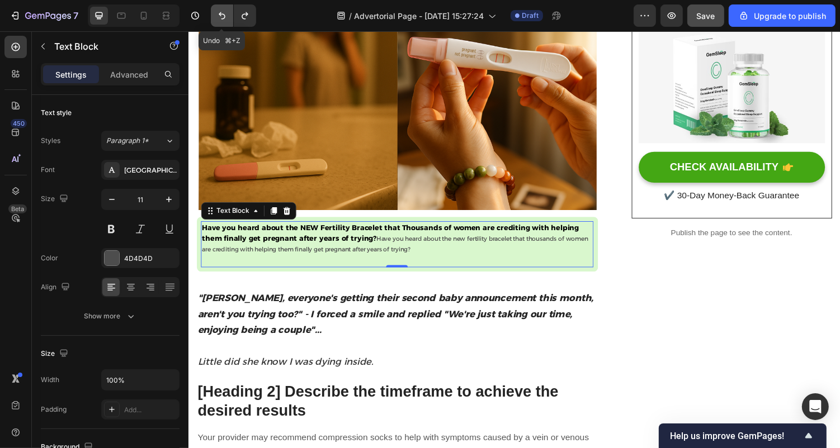
click at [213, 15] on button "Undo/Redo" at bounding box center [222, 15] width 22 height 22
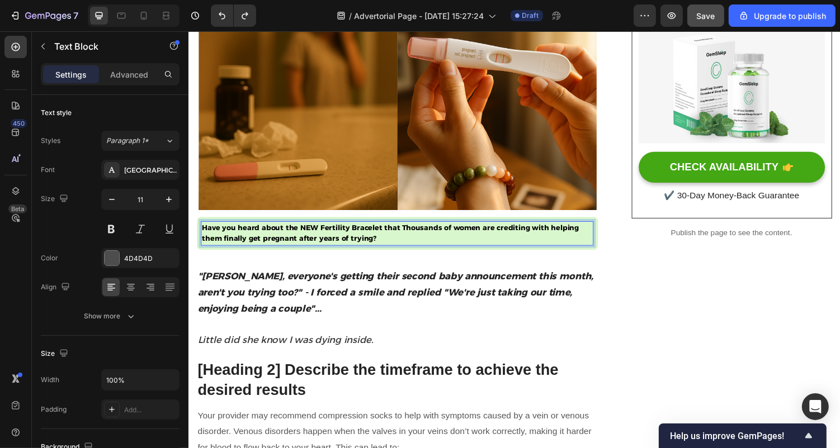
click at [377, 239] on strong "Have you heard about the NEW Fertility Bracelet that Thousands of women are cre…" at bounding box center [396, 238] width 388 height 21
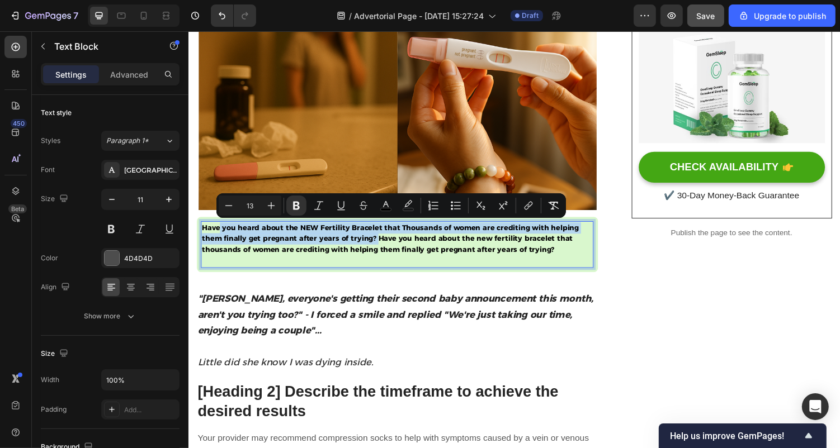
drag, startPoint x: 379, startPoint y: 242, endPoint x: 220, endPoint y: 228, distance: 159.4
click at [220, 228] on strong "Have you heard about the NEW Fertility Bracelet that Thousands of women are cre…" at bounding box center [396, 244] width 388 height 32
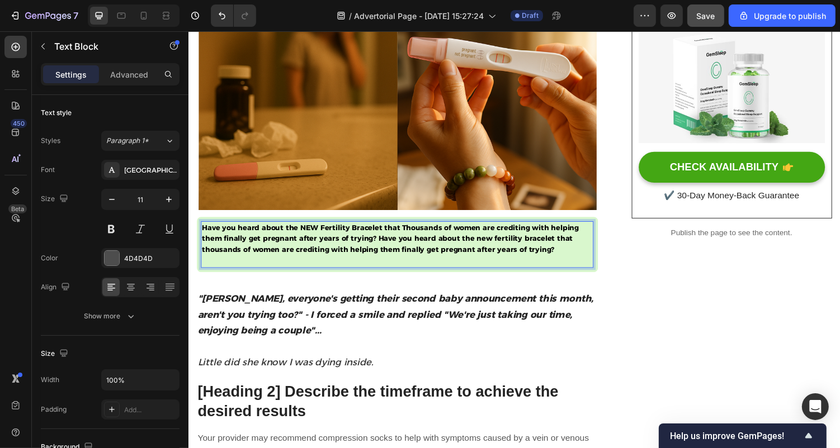
click at [404, 245] on strong "Have you heard about the NEW Fertility Bracelet that Thousands of women are cre…" at bounding box center [396, 244] width 388 height 32
click at [289, 243] on strong "Have you heard about the NEW Fertility Bracelet that Thousands of women are cre…" at bounding box center [396, 244] width 388 height 32
click at [289, 244] on strong "Have you heard about the NEW Fertility Bracelet that Thousands of women are cre…" at bounding box center [396, 244] width 388 height 32
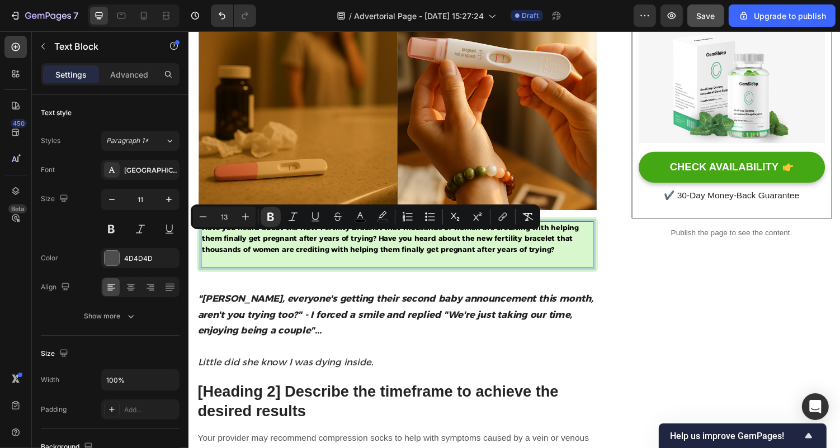
click at [360, 256] on strong "Have you heard about the NEW Fertility Bracelet that Thousands of women are cre…" at bounding box center [396, 244] width 388 height 32
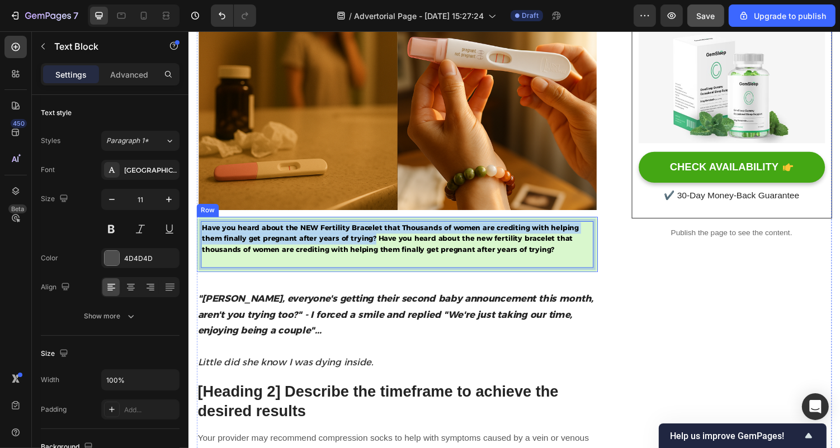
drag, startPoint x: 378, startPoint y: 244, endPoint x: 197, endPoint y: 232, distance: 181.0
click at [197, 232] on div "Have you heard about the NEW Fertility Bracelet that Thousands of women are cre…" at bounding box center [402, 250] width 413 height 57
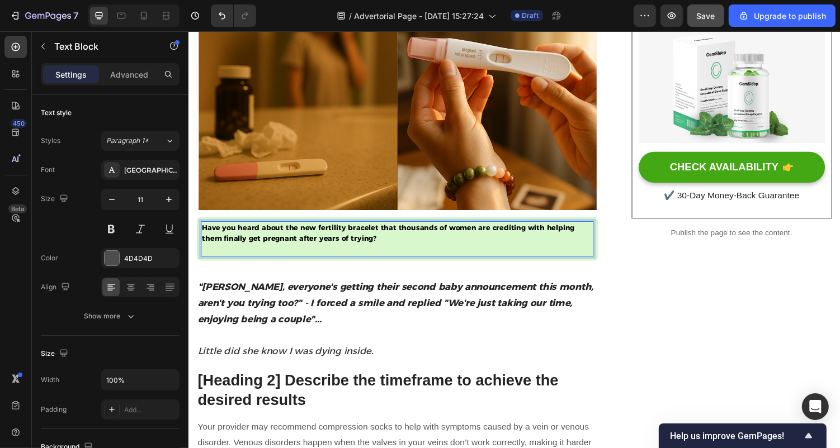
click at [395, 252] on p "Have you heard about the new fertility bracelet that thousands of women are cre…" at bounding box center [403, 245] width 402 height 34
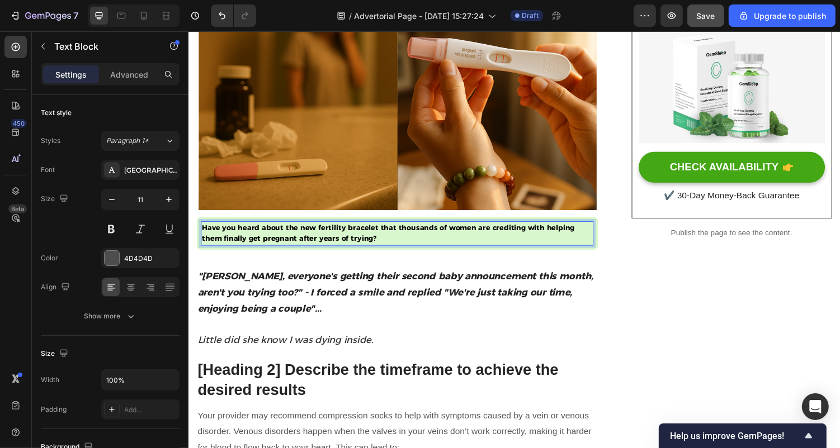
click at [389, 229] on strong "Have you heard about the new fertility bracelet that thousands of women are cre…" at bounding box center [394, 238] width 384 height 21
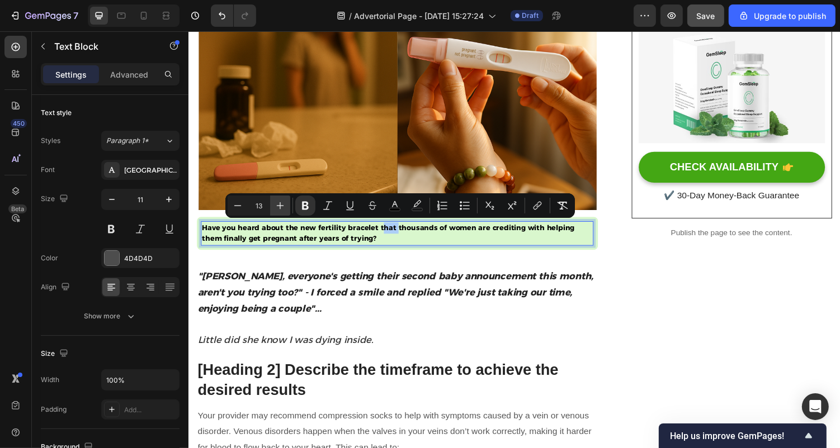
click at [280, 204] on icon "Editor contextual toolbar" at bounding box center [280, 205] width 11 height 11
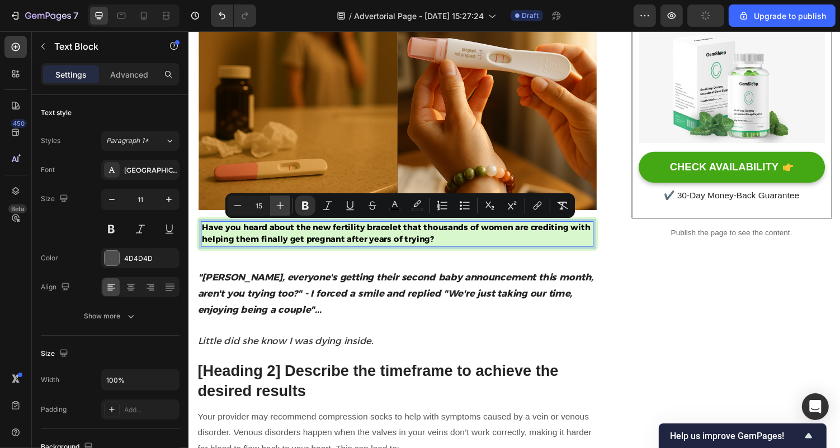
click at [280, 204] on icon "Editor contextual toolbar" at bounding box center [280, 205] width 11 height 11
type input "17"
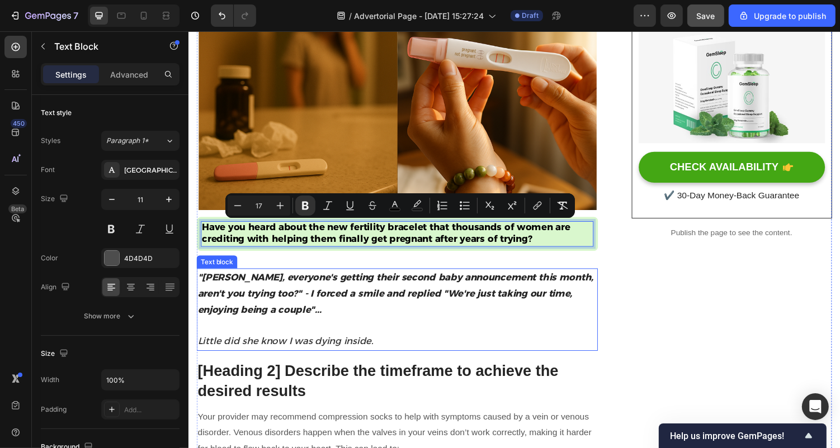
click at [355, 285] on strong ""[PERSON_NAME], everyone's getting their second baby announcement this month, a…" at bounding box center [401, 300] width 408 height 45
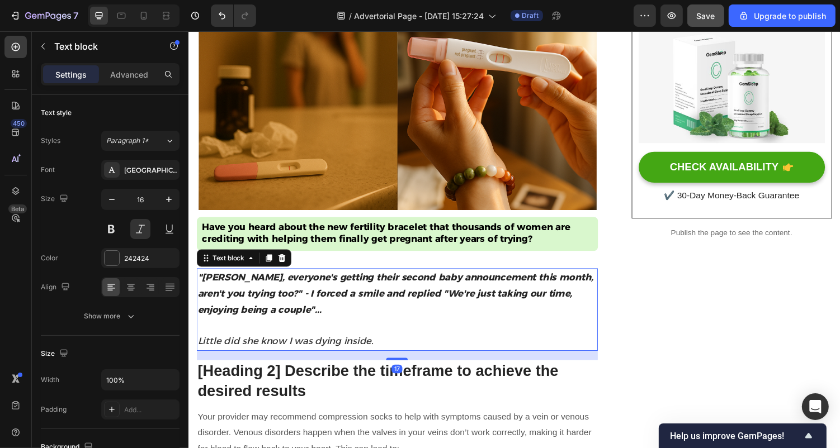
click at [262, 356] on div ""Sarah, everyone's getting their second baby announcement this month, aren't yo…" at bounding box center [402, 317] width 413 height 85
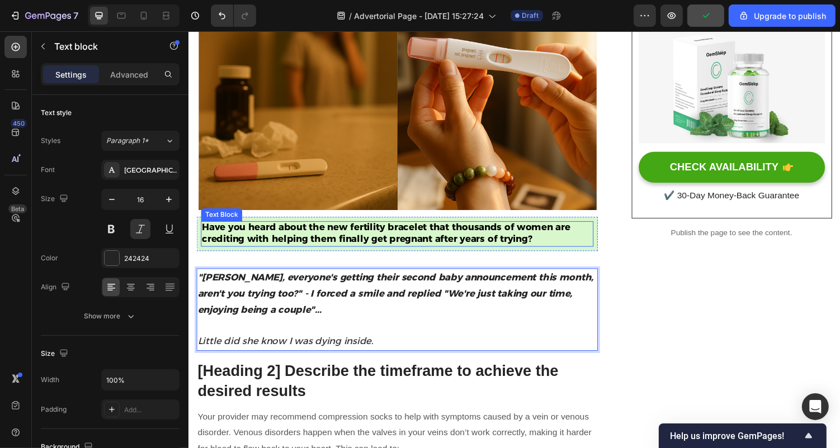
click at [259, 234] on strong "Have you heard about the new fertility bracelet that thousands of women are cre…" at bounding box center [391, 238] width 379 height 23
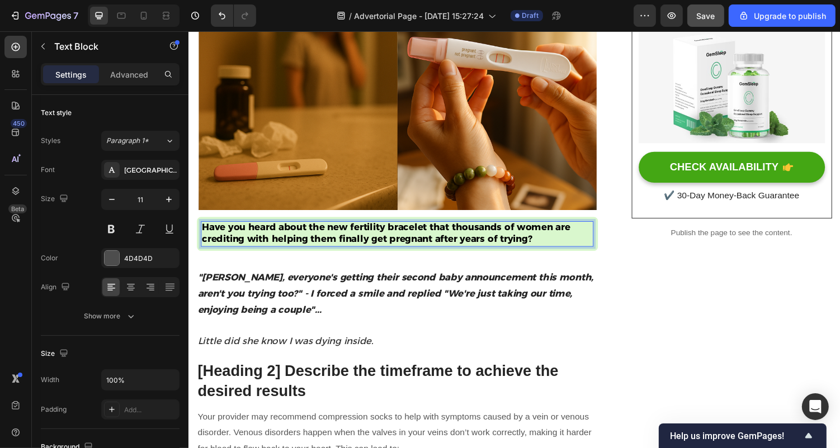
click at [259, 234] on strong "Have you heard about the new fertility bracelet that thousands of women are cre…" at bounding box center [391, 238] width 379 height 23
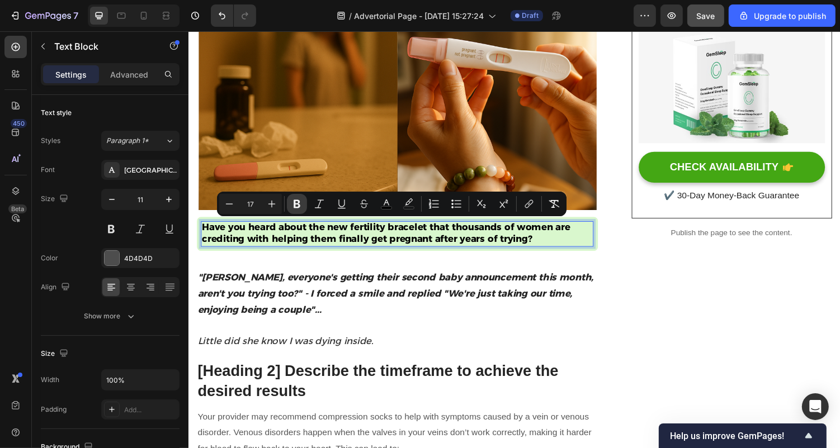
click at [302, 207] on icon "Editor contextual toolbar" at bounding box center [296, 204] width 11 height 11
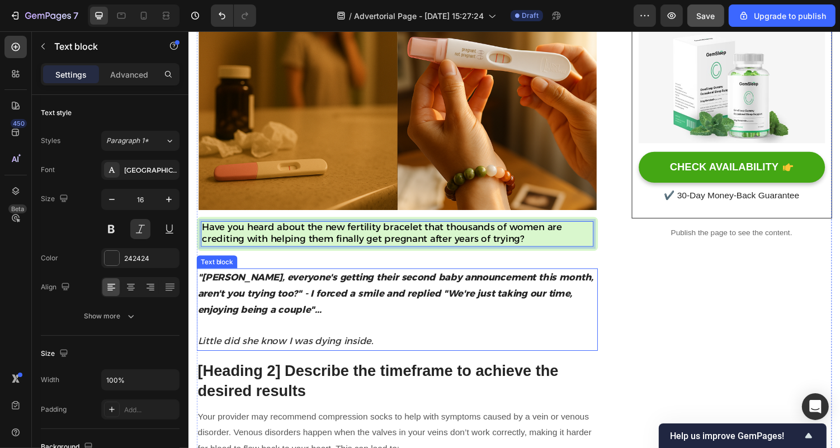
click at [272, 285] on strong ""[PERSON_NAME], everyone's getting their second baby announcement this month, a…" at bounding box center [401, 300] width 408 height 45
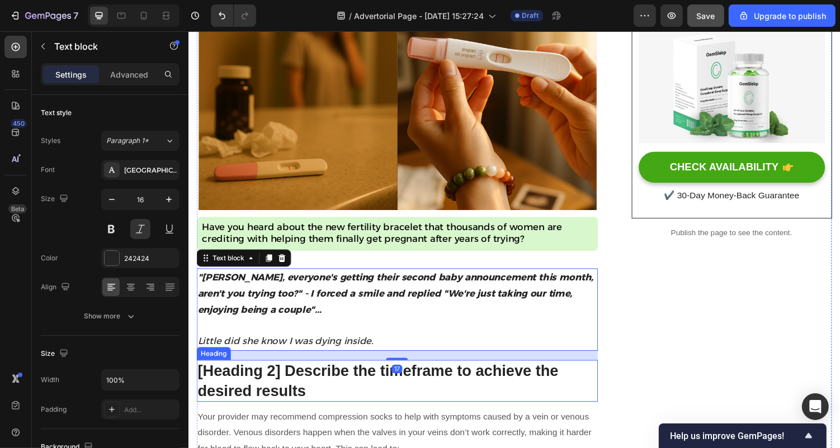
click at [298, 385] on p "[Heading 2] Describe the timeframe to achieve the desired results" at bounding box center [402, 391] width 411 height 41
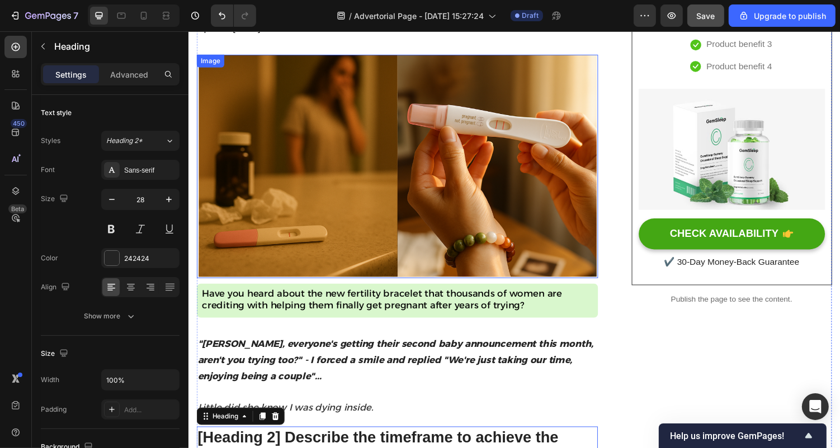
scroll to position [230, 0]
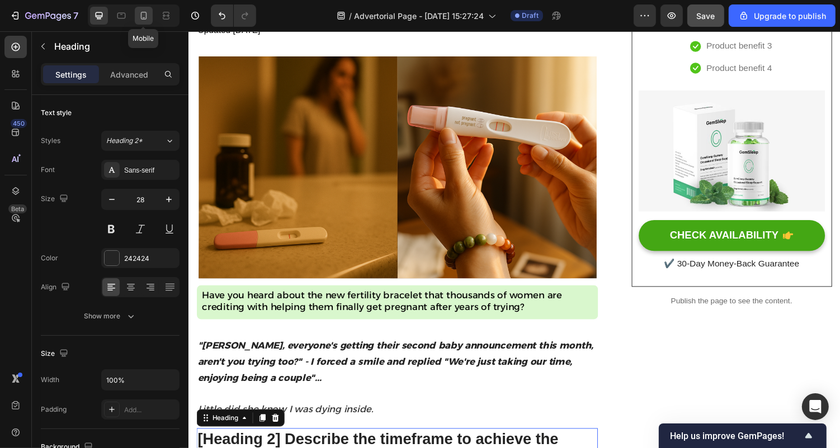
click at [149, 21] on div at bounding box center [144, 16] width 18 height 18
type input "24"
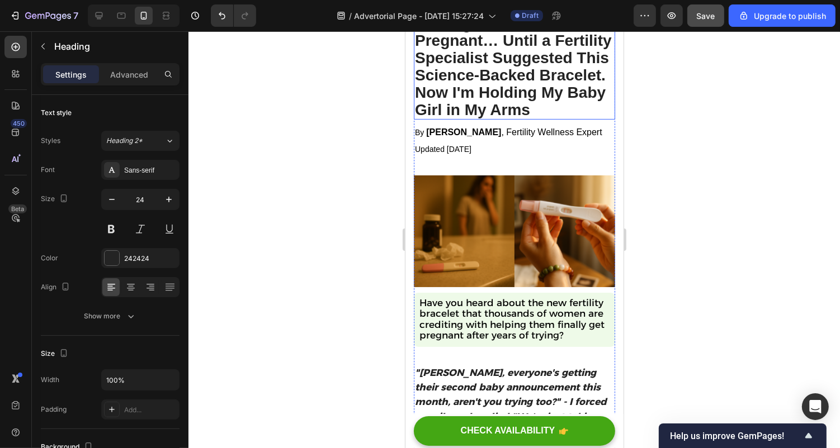
scroll to position [90, 0]
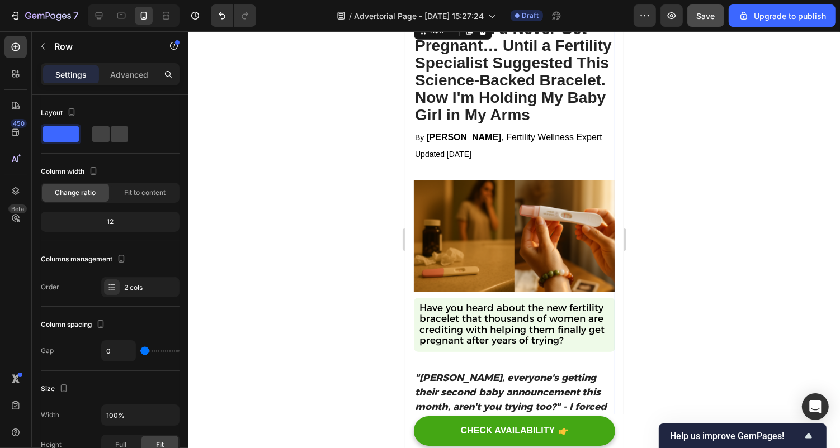
click at [471, 157] on span "Updated [DATE]" at bounding box center [442, 153] width 56 height 9
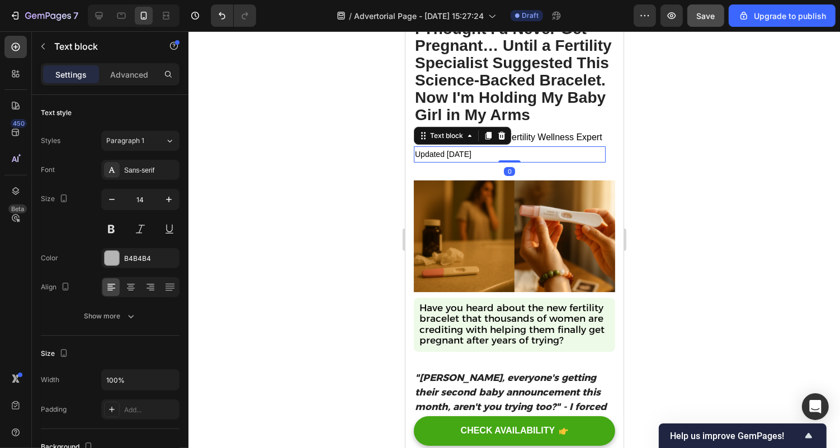
click at [503, 170] on div "0" at bounding box center [508, 171] width 11 height 9
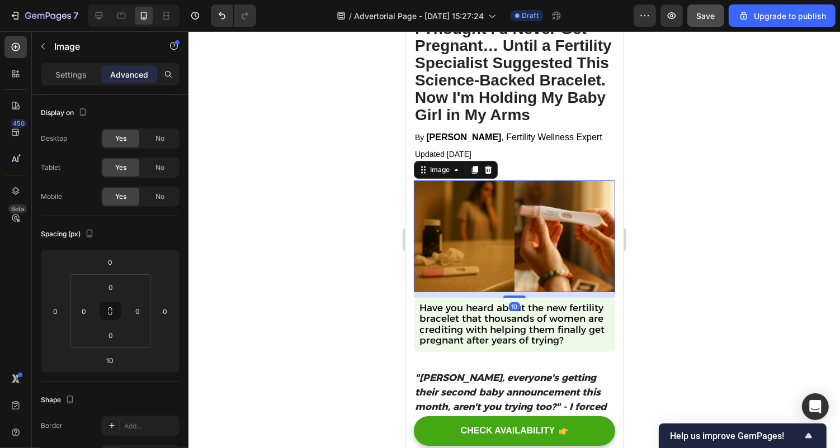
click at [489, 180] on img at bounding box center [513, 236] width 201 height 112
click at [489, 182] on img at bounding box center [513, 236] width 201 height 112
click at [489, 183] on img at bounding box center [513, 236] width 201 height 112
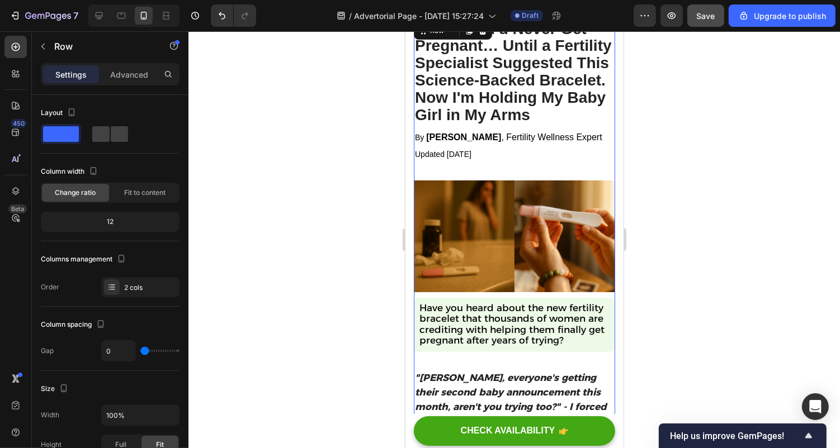
click at [512, 189] on img at bounding box center [513, 236] width 201 height 112
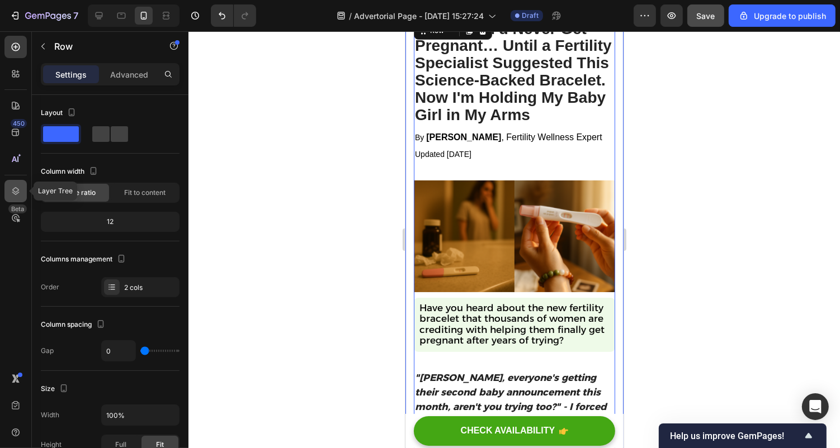
click at [16, 193] on icon at bounding box center [15, 191] width 11 height 11
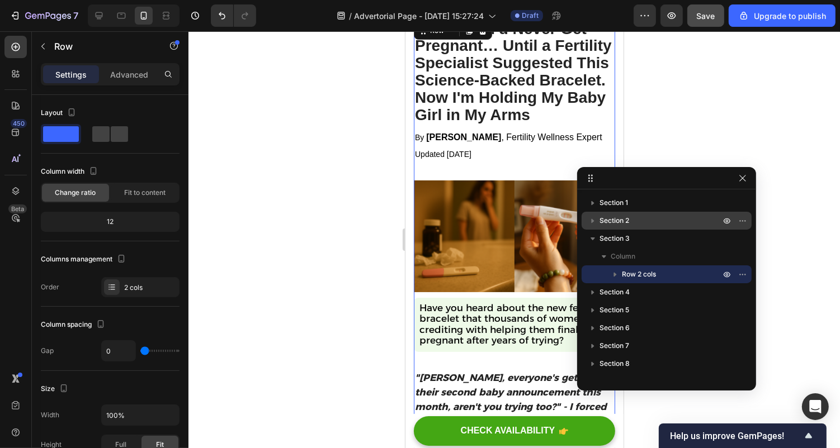
click at [619, 228] on div "Section 2" at bounding box center [666, 221] width 161 height 18
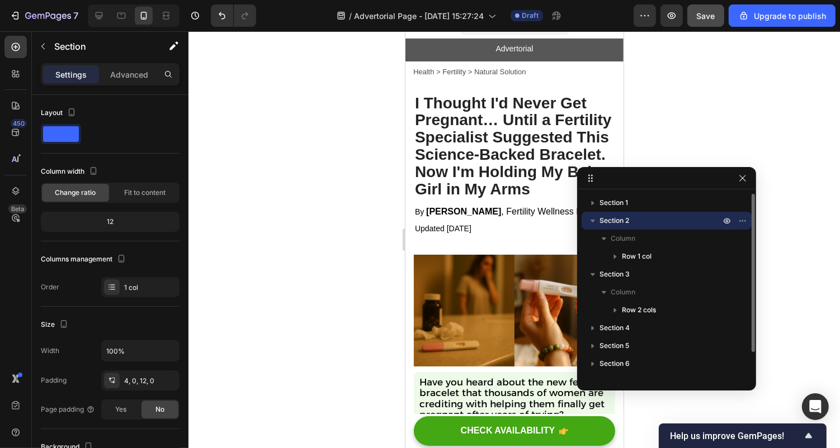
scroll to position [6, 0]
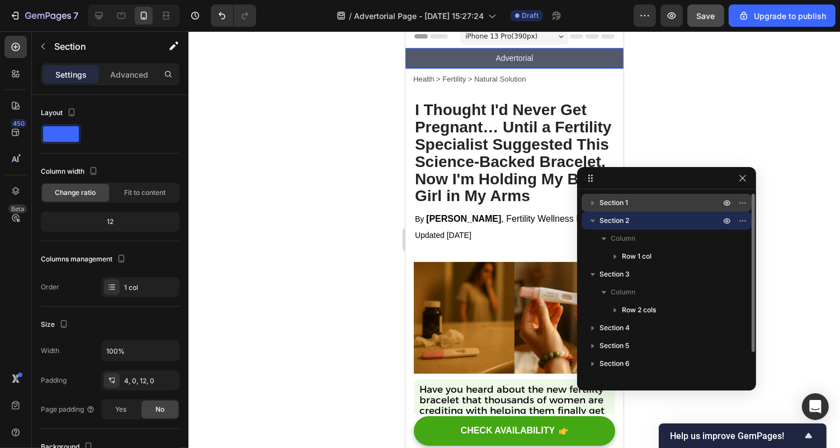
click at [605, 207] on span "Section 1" at bounding box center [613, 202] width 29 height 11
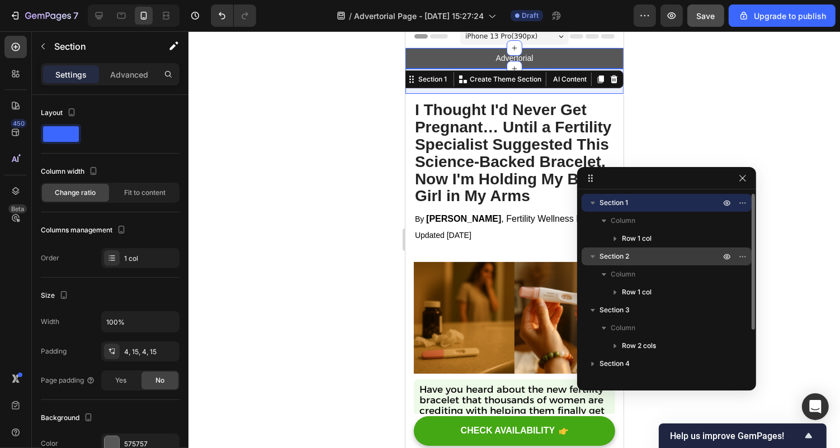
click at [601, 261] on span "Section 2" at bounding box center [614, 256] width 30 height 11
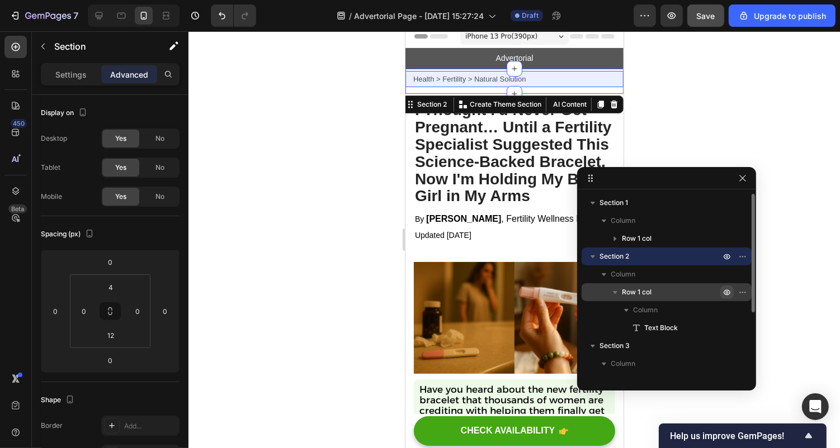
click at [725, 295] on icon "button" at bounding box center [727, 293] width 7 height 6
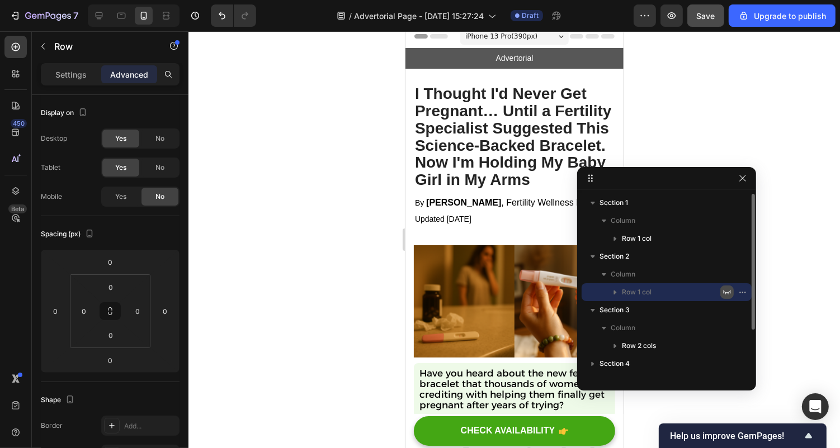
click at [725, 295] on icon "button" at bounding box center [726, 292] width 9 height 9
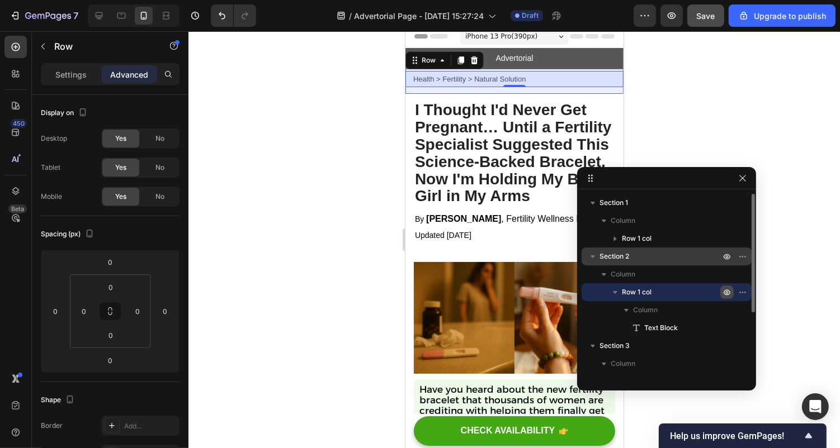
click at [587, 256] on icon "button" at bounding box center [592, 256] width 11 height 11
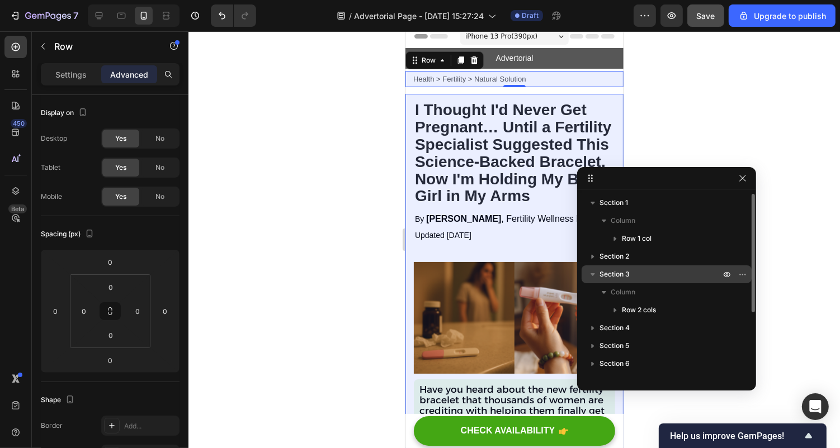
click at [612, 278] on span "Section 3" at bounding box center [614, 274] width 30 height 11
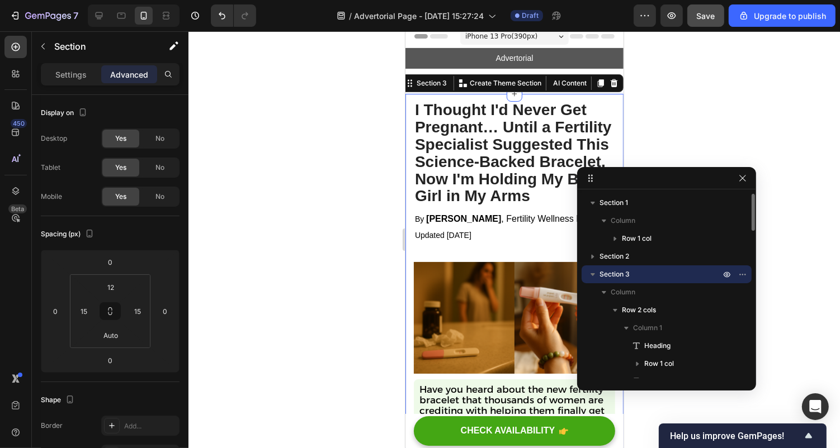
scroll to position [30, 0]
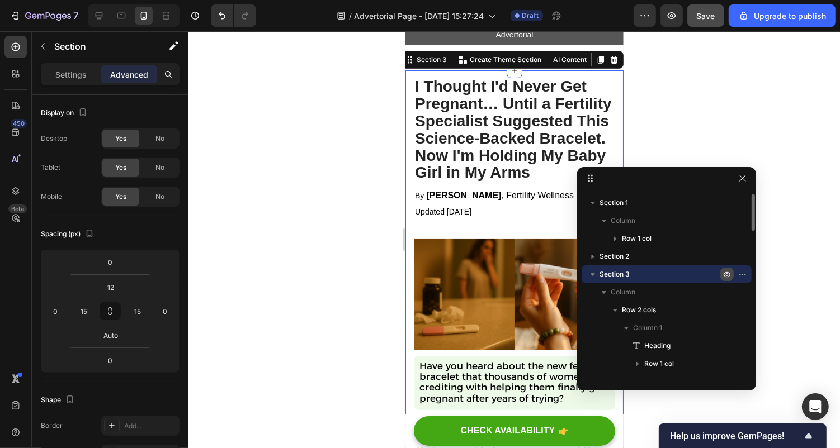
click at [729, 277] on icon "button" at bounding box center [726, 274] width 9 height 9
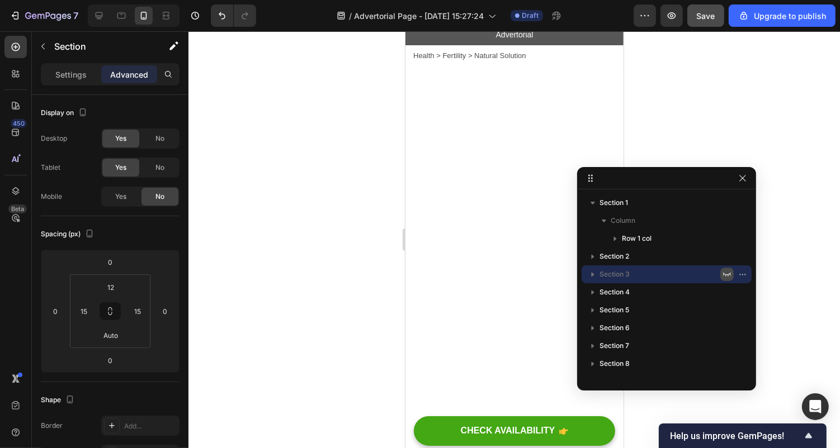
click at [729, 277] on icon "button" at bounding box center [726, 274] width 9 height 9
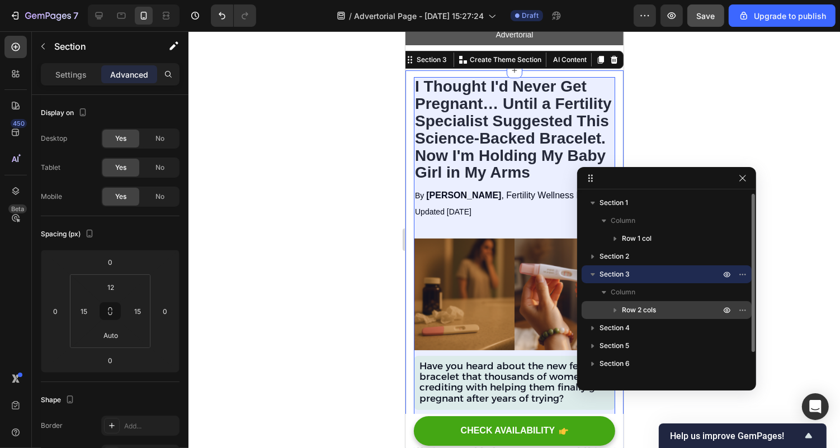
click at [643, 313] on span "Row 2 cols" at bounding box center [639, 310] width 34 height 11
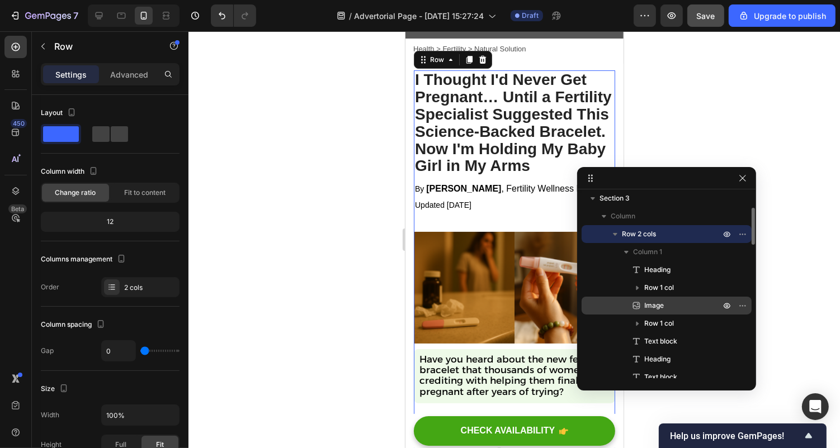
scroll to position [82, 0]
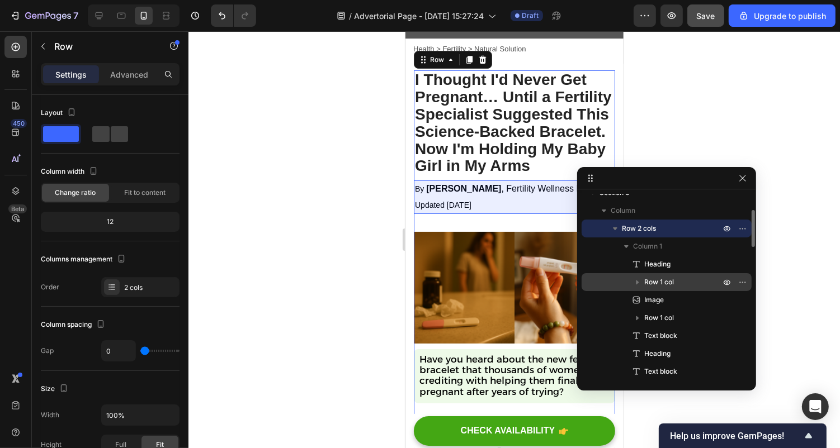
click at [636, 283] on icon "button" at bounding box center [637, 283] width 3 height 4
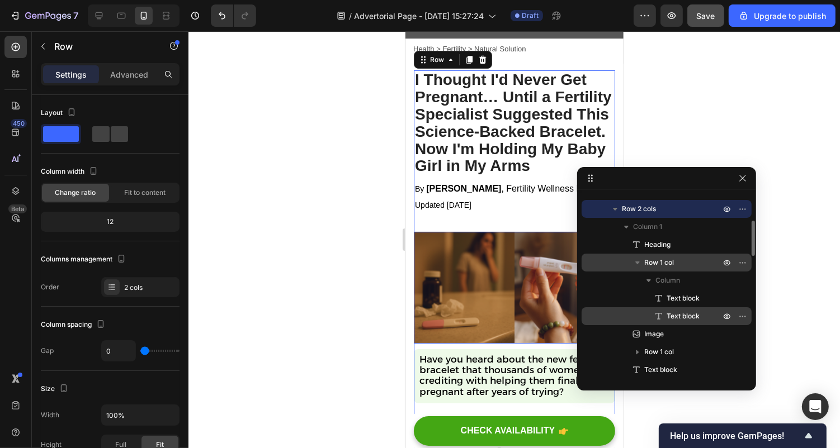
scroll to position [108, 0]
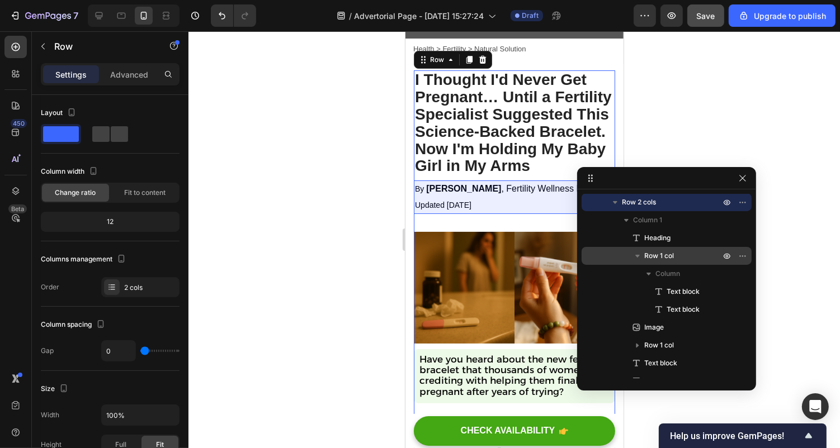
click at [662, 256] on span "Row 1 col" at bounding box center [659, 256] width 30 height 11
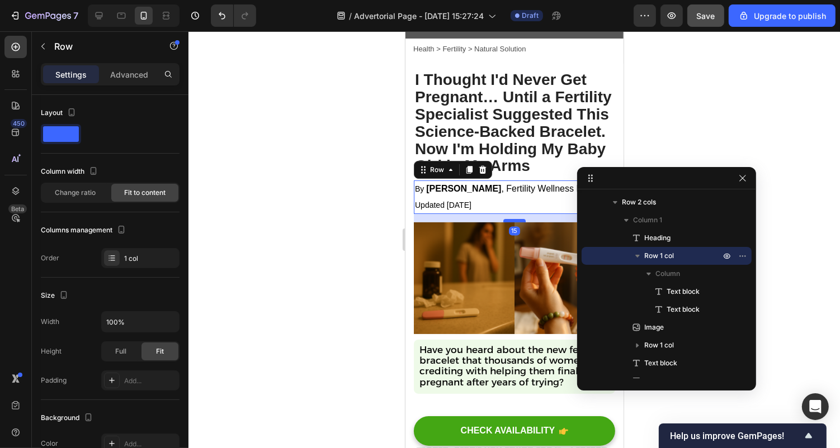
drag, startPoint x: 513, startPoint y: 230, endPoint x: 516, endPoint y: 220, distance: 9.8
click at [516, 220] on div at bounding box center [514, 220] width 22 height 3
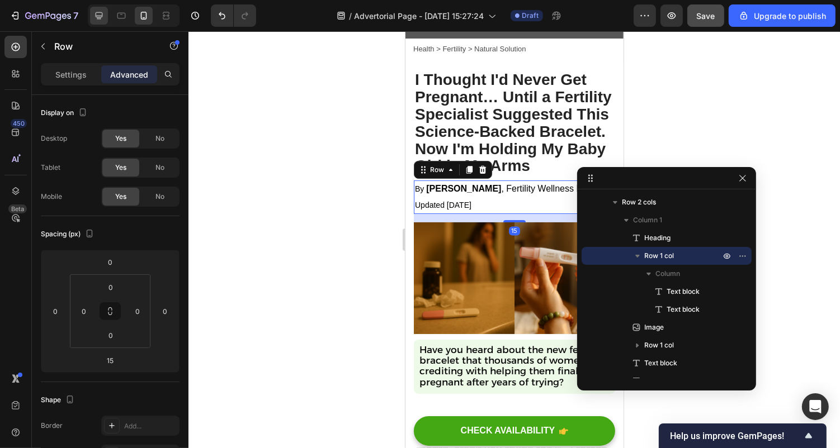
click at [106, 22] on div at bounding box center [99, 16] width 18 height 18
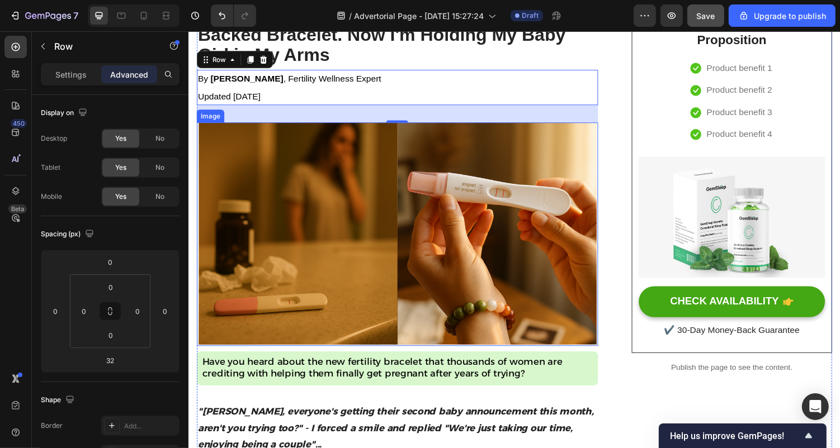
scroll to position [162, 0]
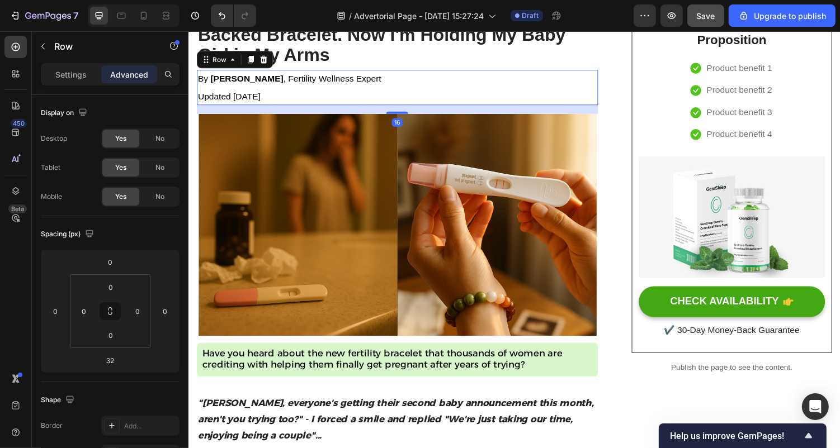
drag, startPoint x: 396, startPoint y: 124, endPoint x: 398, endPoint y: 115, distance: 9.2
type input "16"
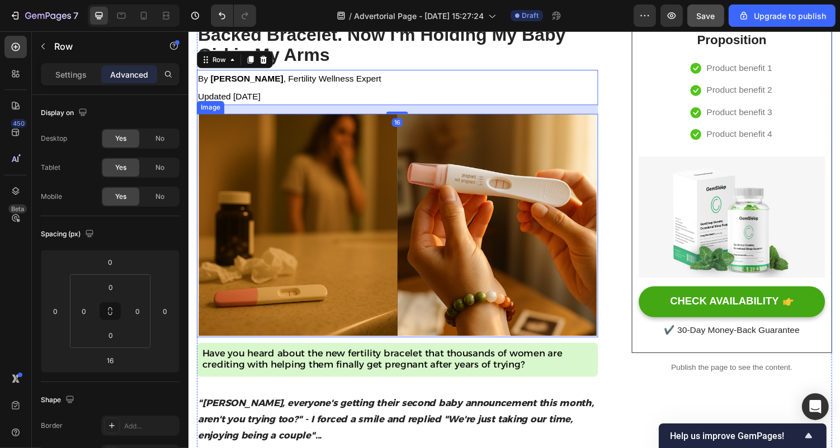
click at [413, 148] on img at bounding box center [402, 231] width 413 height 230
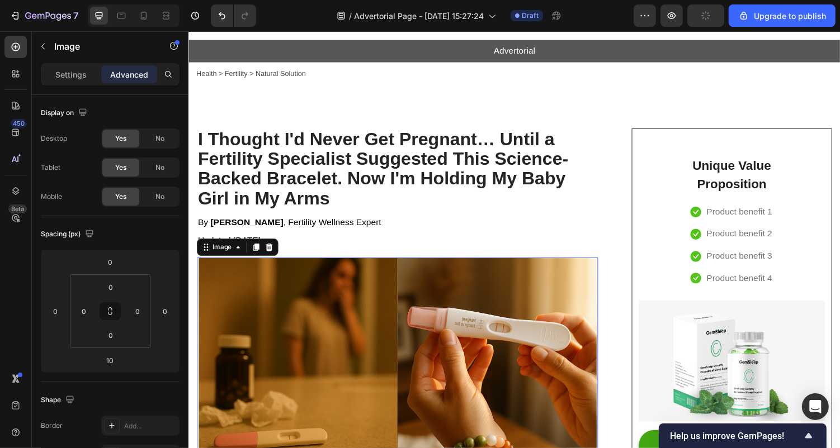
scroll to position [0, 0]
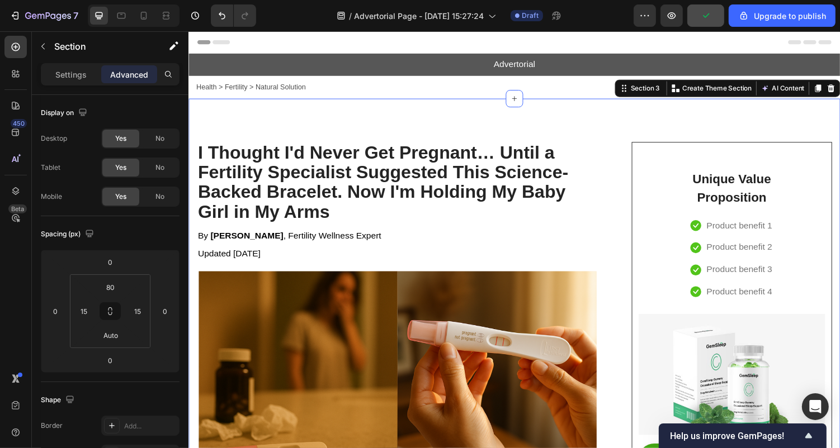
click at [17, 191] on icon at bounding box center [15, 191] width 7 height 8
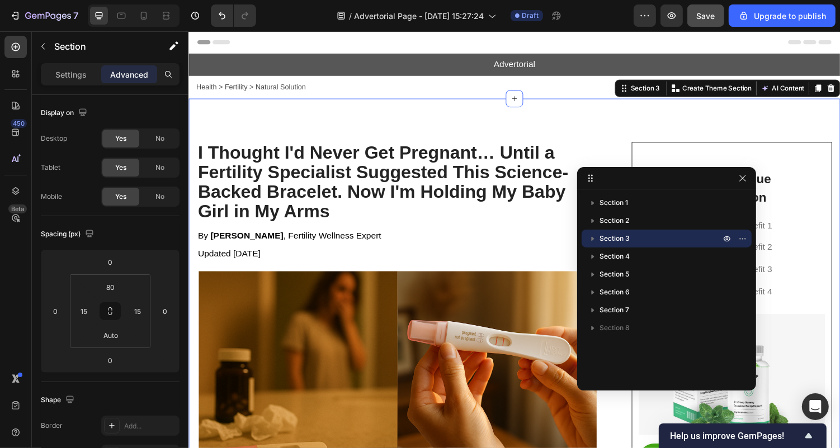
click at [673, 238] on p "Section 3" at bounding box center [660, 238] width 123 height 11
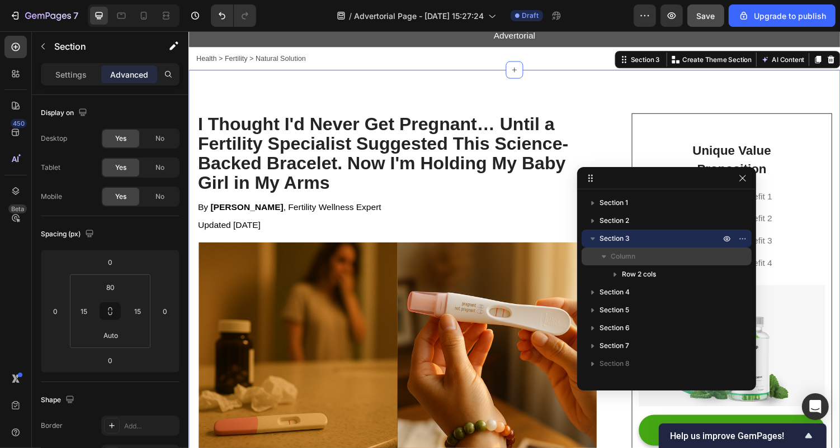
click at [645, 261] on p "Column" at bounding box center [667, 256] width 112 height 11
click at [640, 259] on p "Column" at bounding box center [667, 256] width 112 height 11
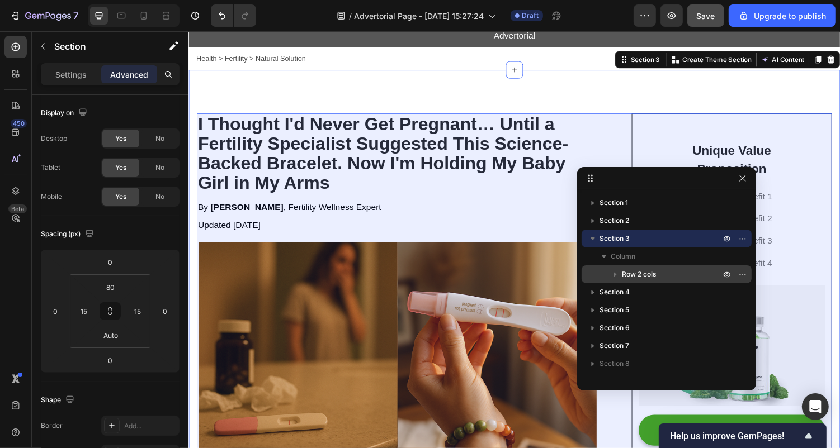
click at [640, 272] on span "Row 2 cols" at bounding box center [639, 274] width 34 height 11
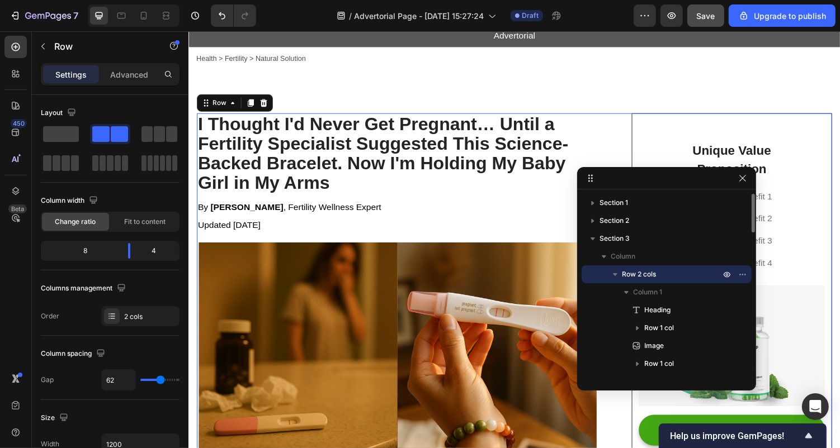
scroll to position [74, 0]
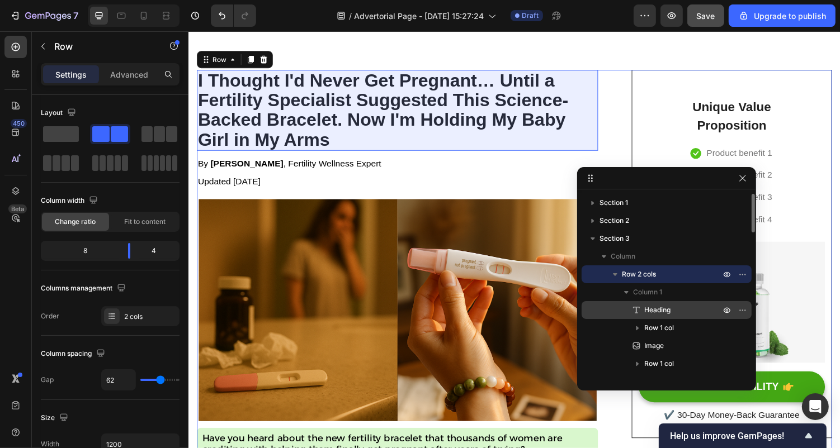
click at [648, 304] on div "Heading" at bounding box center [666, 310] width 161 height 18
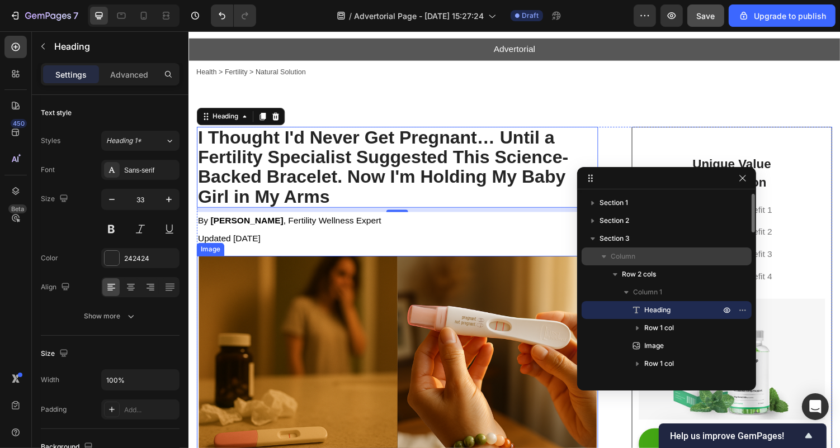
scroll to position [0, 0]
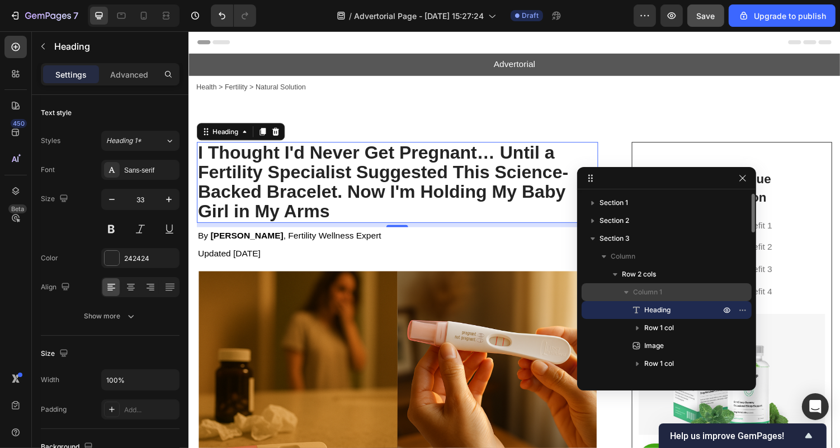
click at [698, 291] on p "Column 1" at bounding box center [677, 292] width 89 height 11
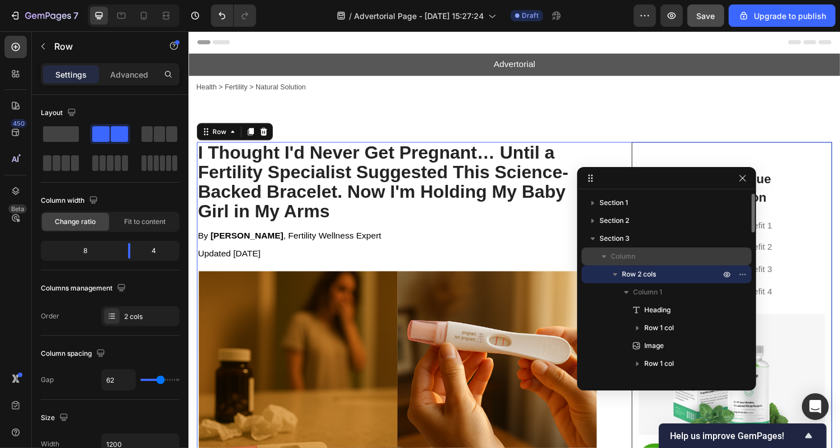
click at [638, 257] on p "Column" at bounding box center [667, 256] width 112 height 11
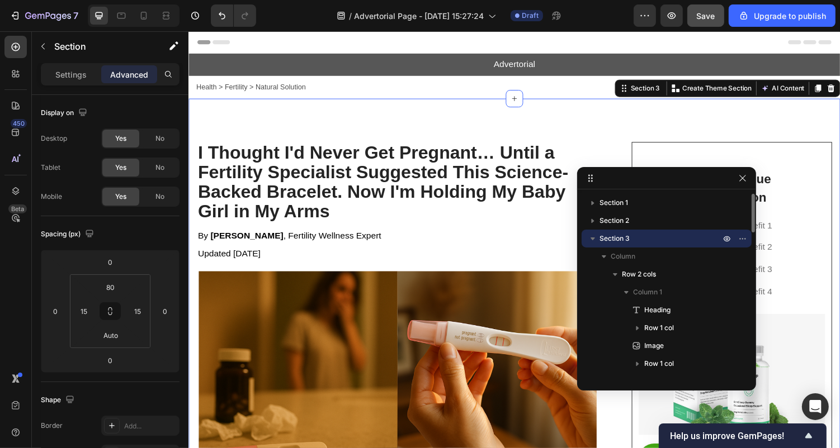
click at [638, 232] on div "Section 3" at bounding box center [666, 239] width 161 height 18
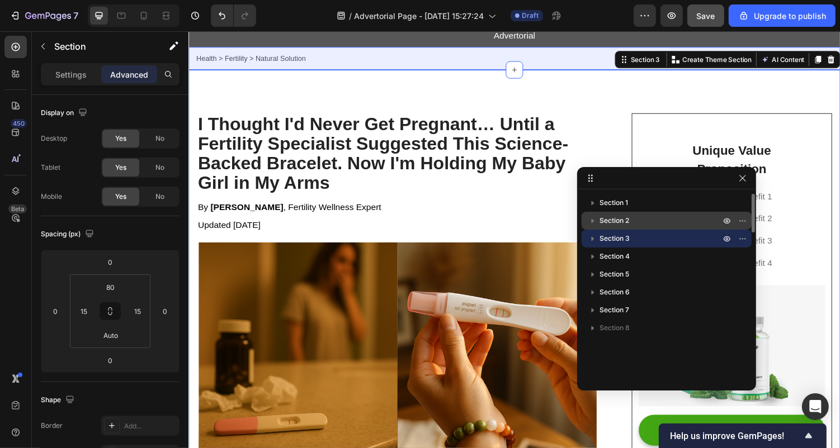
click at [640, 223] on p "Section 2" at bounding box center [660, 220] width 123 height 11
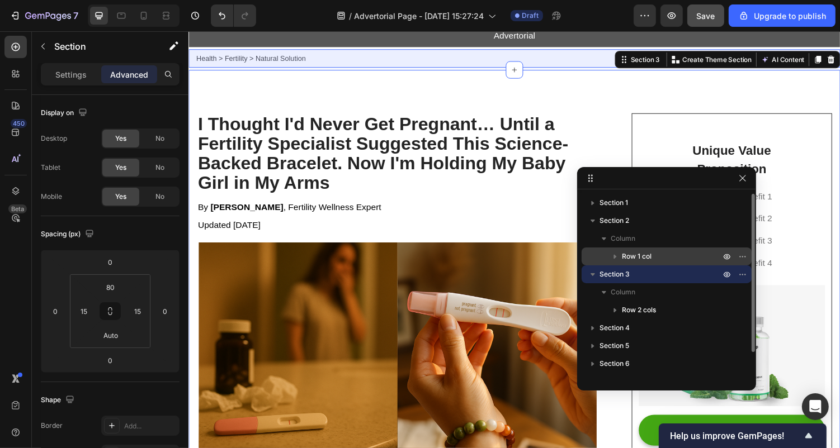
click at [648, 259] on span "Row 1 col" at bounding box center [637, 256] width 30 height 11
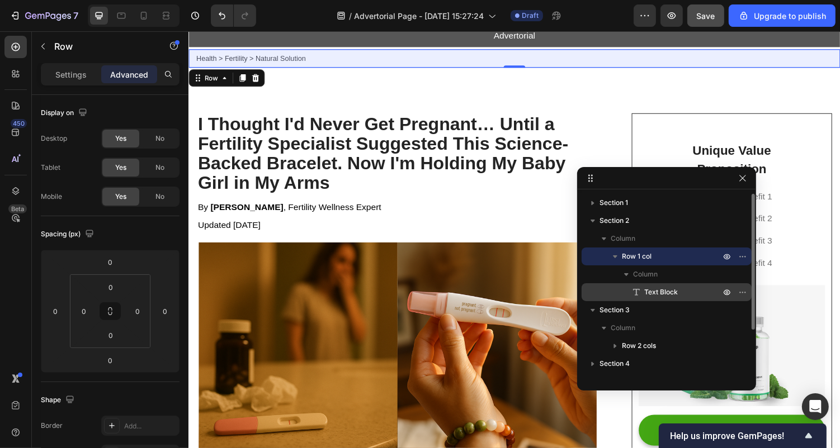
click at [648, 289] on span "Text Block" at bounding box center [661, 292] width 34 height 11
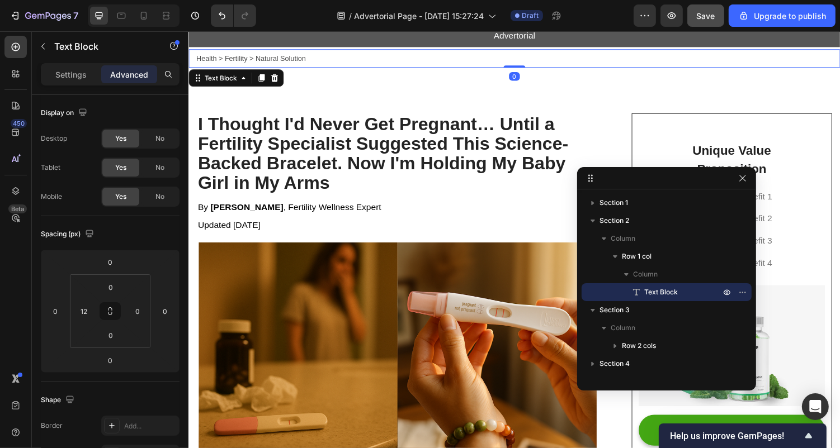
drag, startPoint x: 517, startPoint y: 67, endPoint x: 519, endPoint y: 62, distance: 5.8
click at [519, 62] on div "Health > Fertility > Natural Solution Text Block 0" at bounding box center [523, 58] width 671 height 19
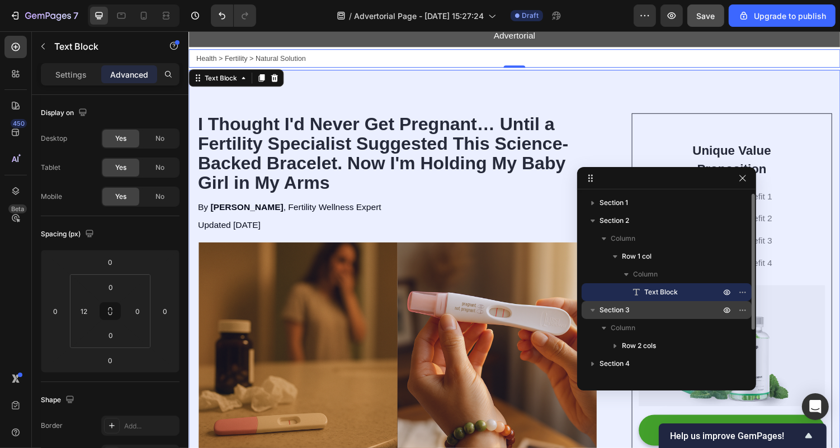
click at [628, 308] on span "Section 3" at bounding box center [614, 310] width 30 height 11
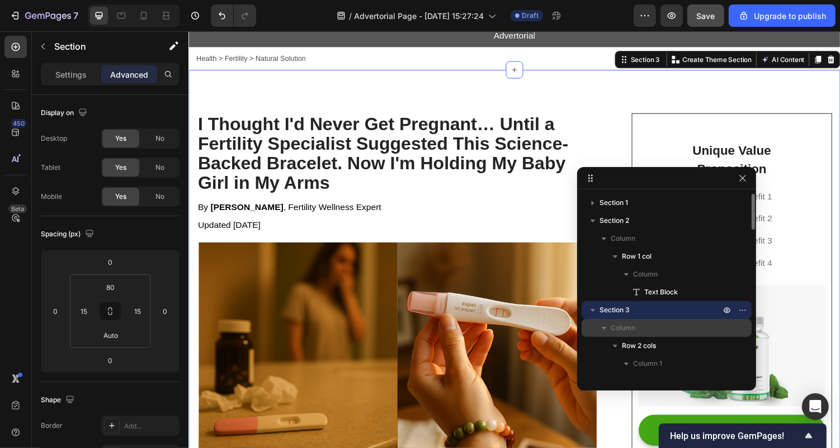
click at [642, 325] on p "Column" at bounding box center [667, 328] width 112 height 11
click at [643, 327] on p "Column" at bounding box center [667, 328] width 112 height 11
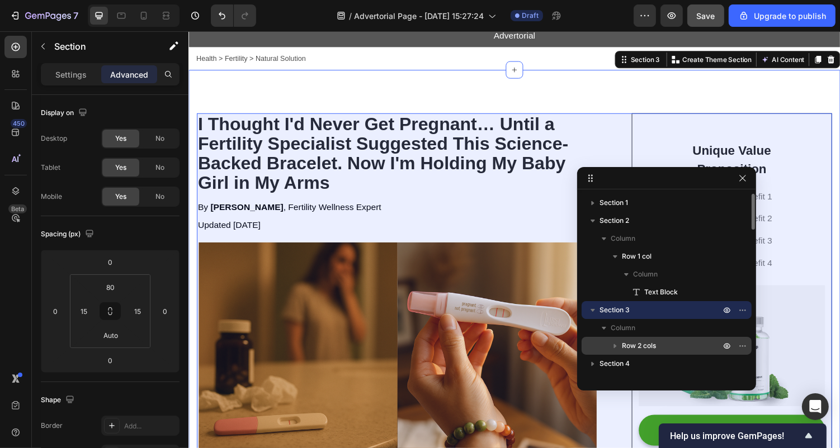
click at [647, 344] on span "Row 2 cols" at bounding box center [639, 346] width 34 height 11
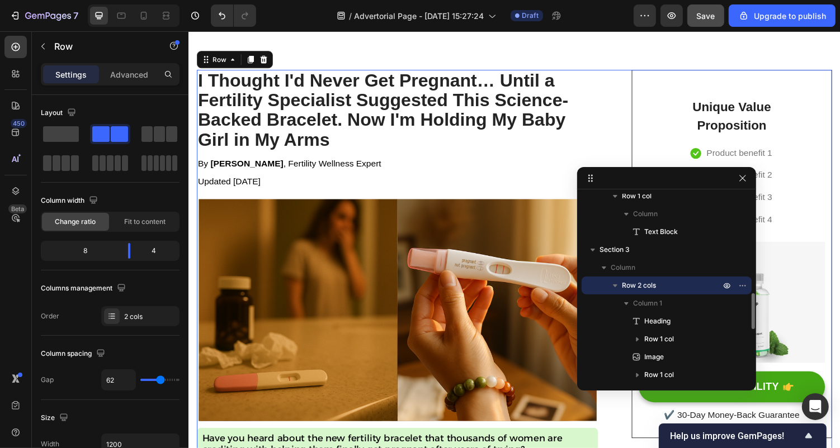
scroll to position [43, 0]
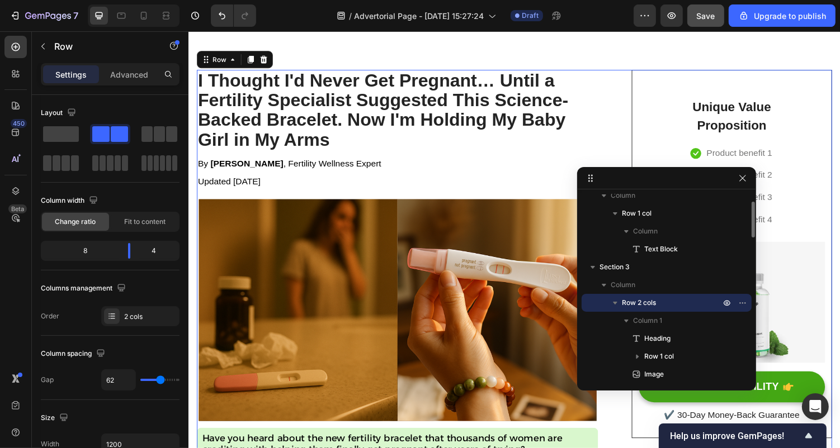
click at [614, 302] on icon "button" at bounding box center [615, 303] width 4 height 3
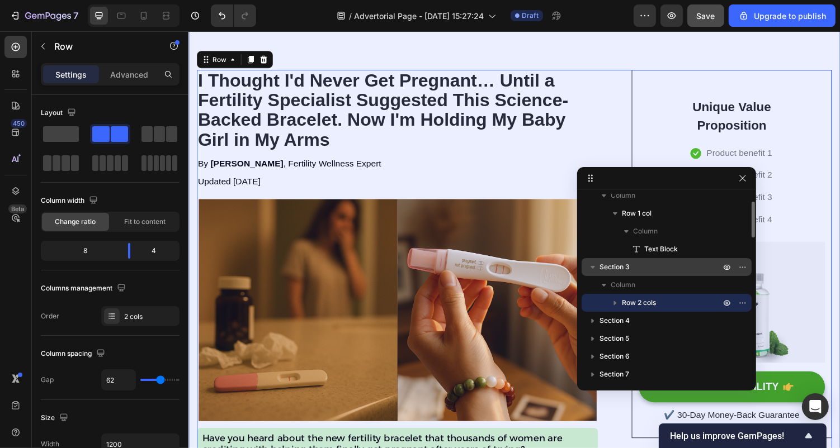
click at [592, 262] on icon "button" at bounding box center [592, 267] width 11 height 11
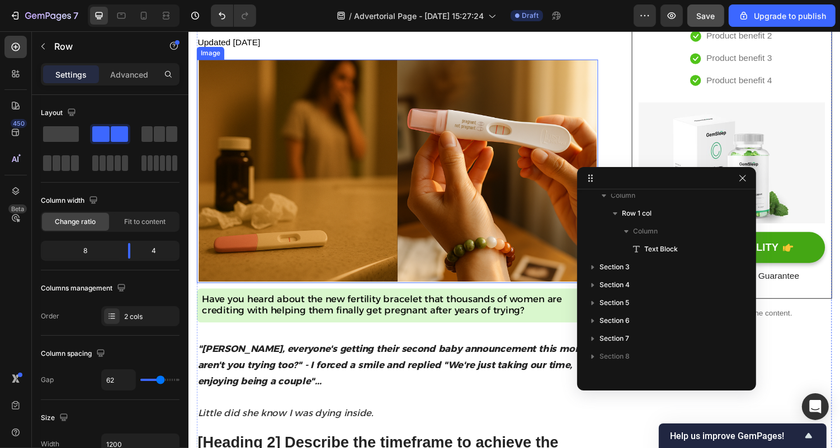
scroll to position [232, 0]
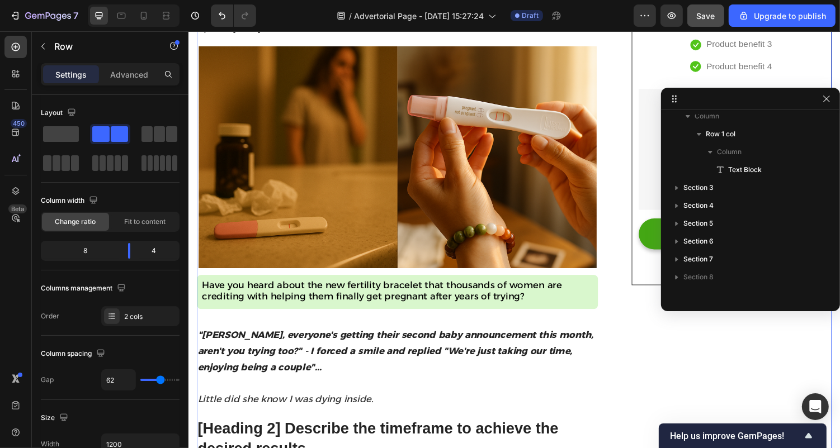
drag, startPoint x: 657, startPoint y: 178, endPoint x: 777, endPoint y: 93, distance: 147.2
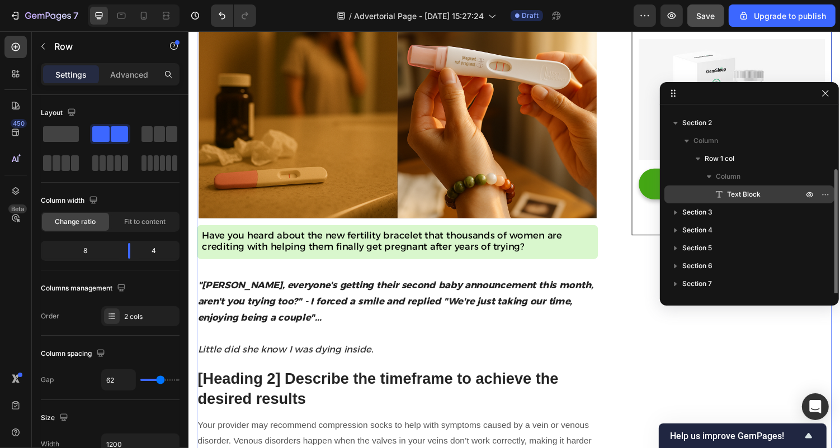
scroll to position [11, 0]
click at [717, 166] on span "Row 1 col" at bounding box center [720, 160] width 30 height 11
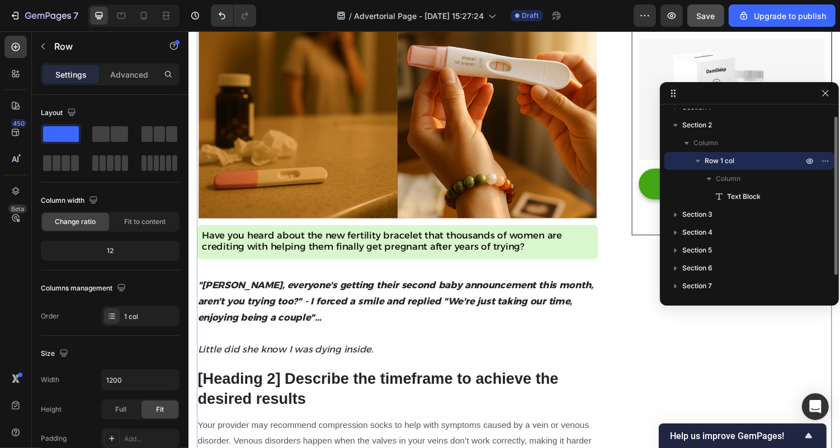
scroll to position [0, 0]
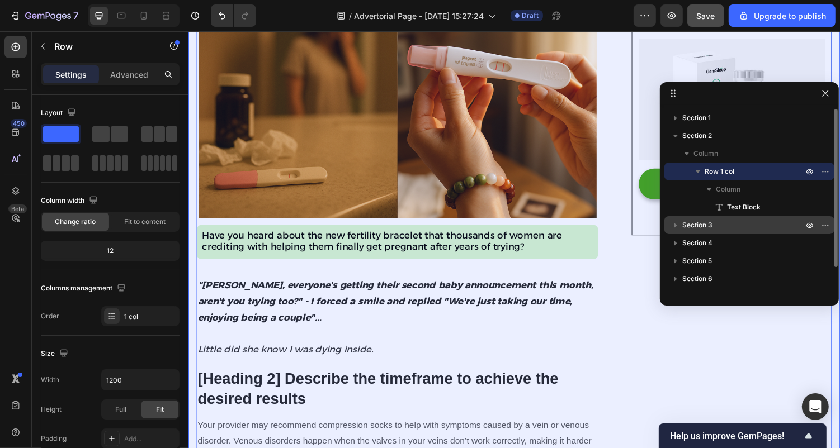
click at [671, 223] on icon "button" at bounding box center [675, 225] width 11 height 11
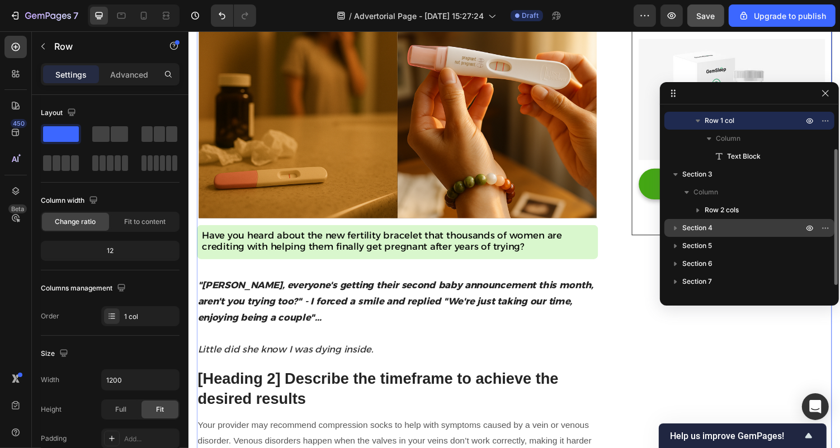
scroll to position [53, 0]
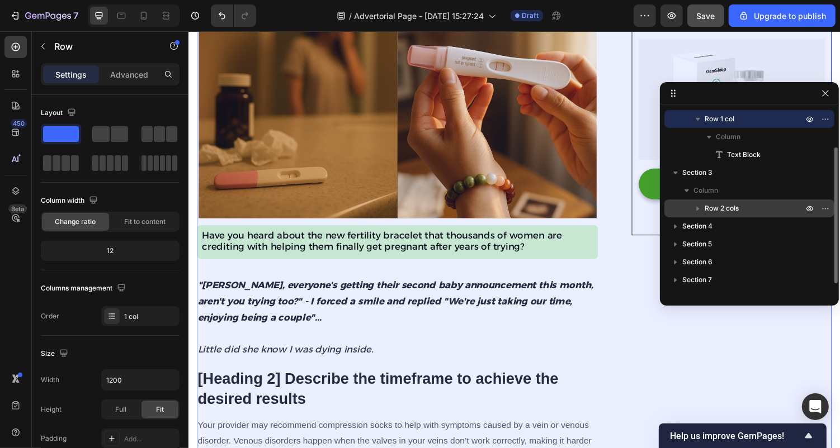
click at [731, 214] on div "Row 2 cols" at bounding box center [749, 209] width 161 height 18
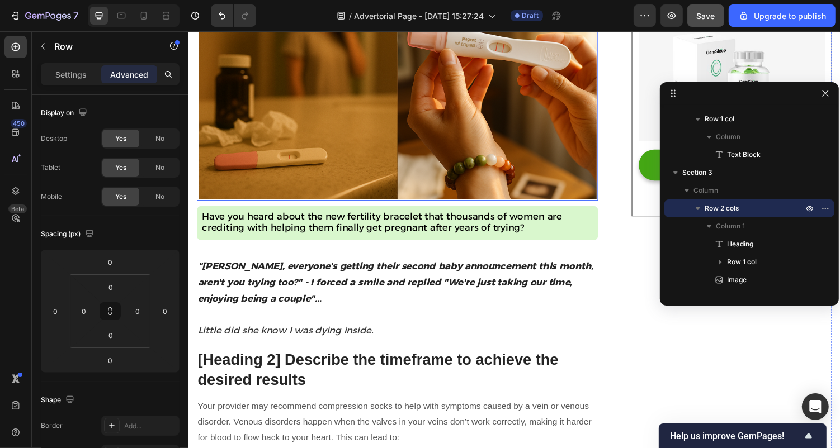
scroll to position [318, 0]
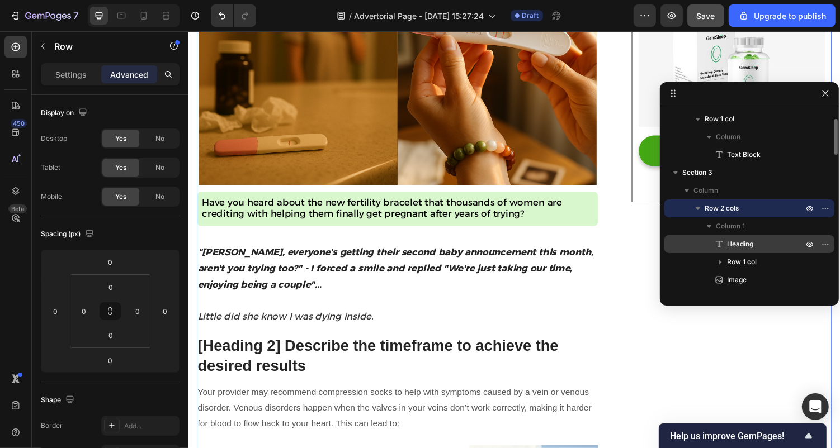
click at [731, 244] on span "Heading" at bounding box center [740, 244] width 26 height 11
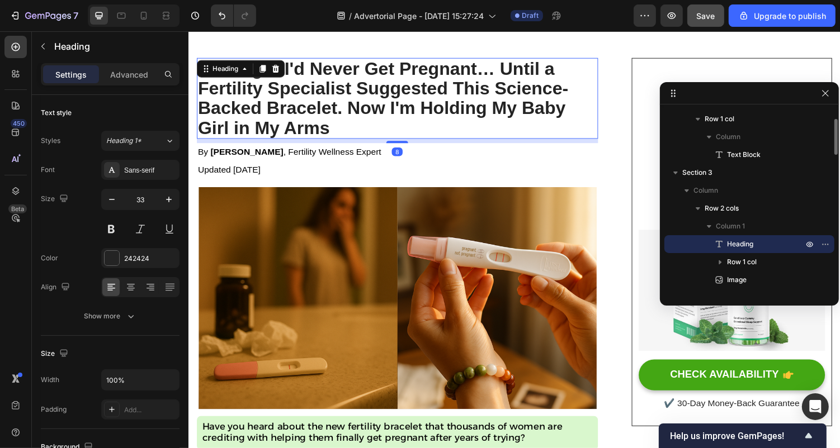
scroll to position [74, 0]
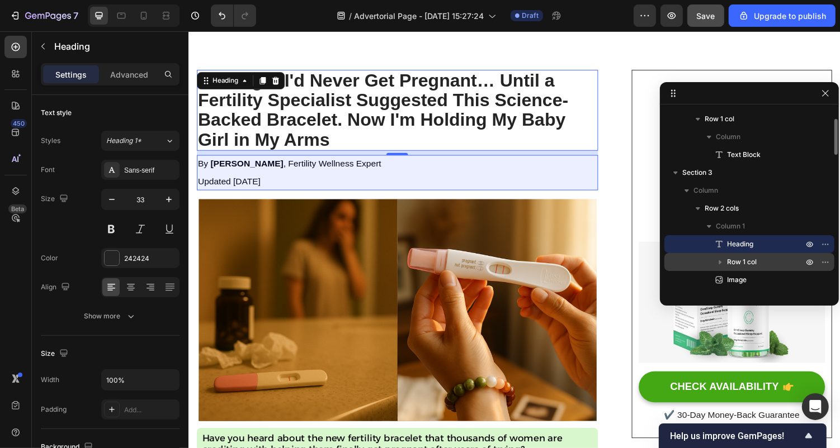
click at [739, 264] on span "Row 1 col" at bounding box center [742, 262] width 30 height 11
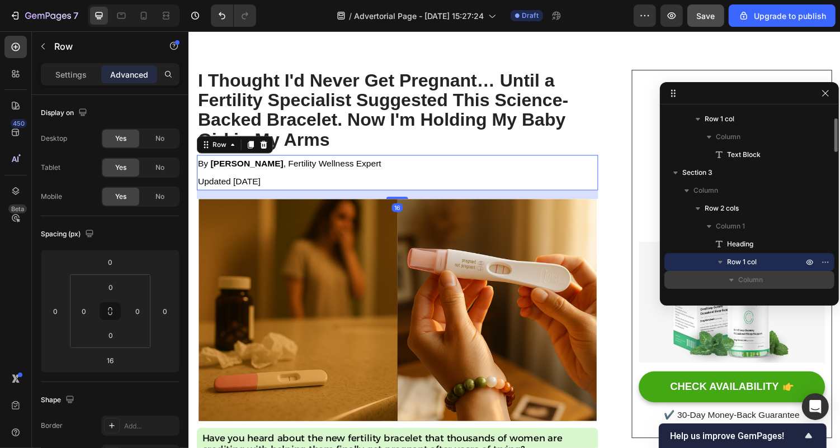
click at [739, 275] on span "Column" at bounding box center [750, 280] width 25 height 11
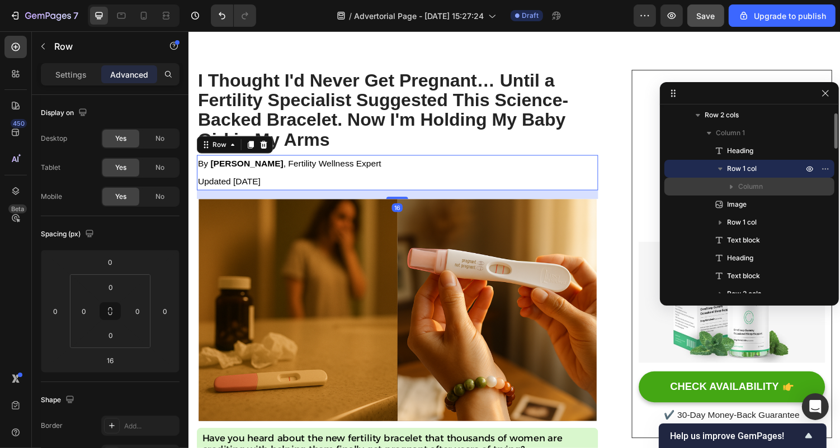
scroll to position [160, 0]
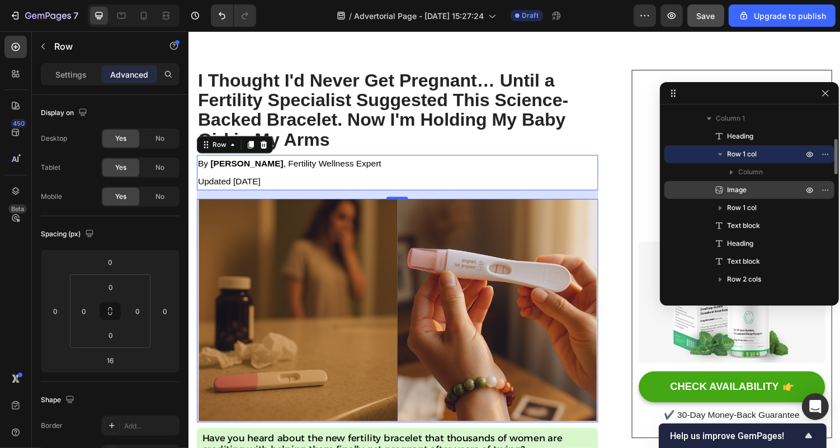
click at [749, 190] on p "Image" at bounding box center [753, 190] width 78 height 11
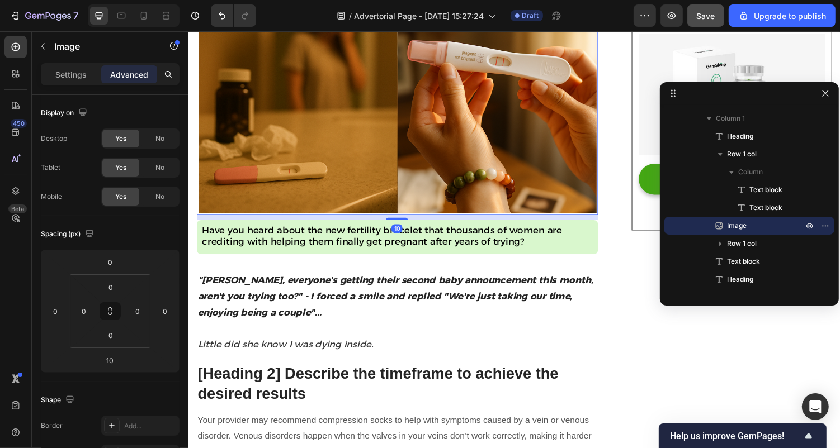
scroll to position [303, 0]
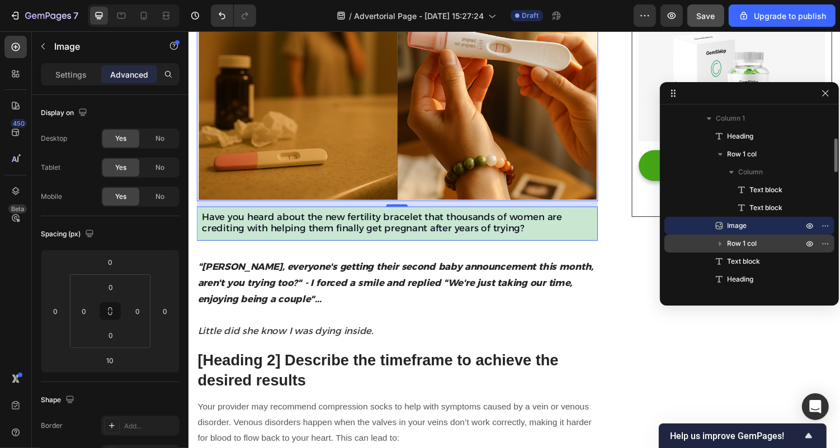
click at [752, 239] on span "Row 1 col" at bounding box center [742, 243] width 30 height 11
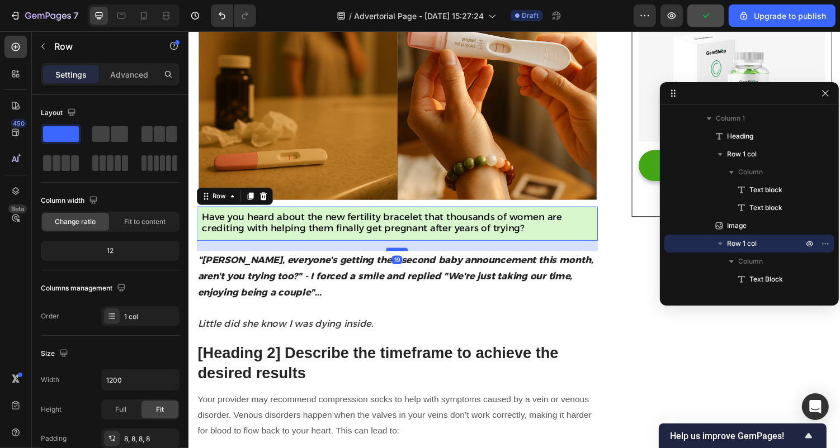
drag, startPoint x: 402, startPoint y: 264, endPoint x: 404, endPoint y: 257, distance: 7.6
click at [404, 257] on div at bounding box center [402, 255] width 22 height 3
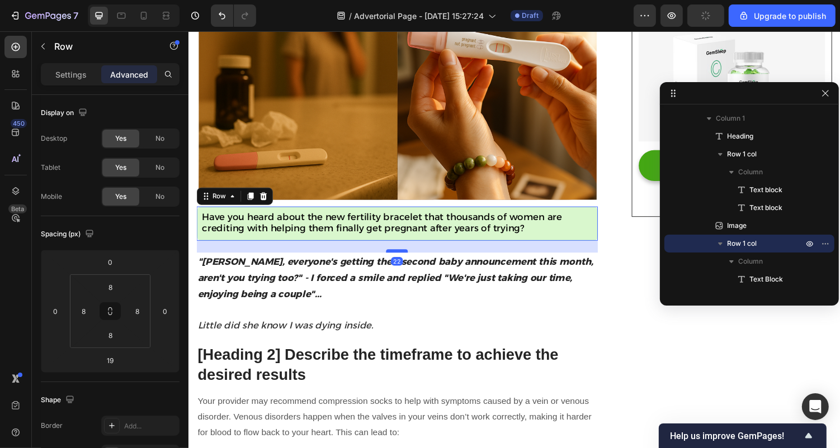
click at [402, 258] on div at bounding box center [402, 257] width 22 height 3
type input "22"
click at [456, 304] on p ""[PERSON_NAME], everyone's getting their second baby announcement this month, a…" at bounding box center [402, 285] width 411 height 50
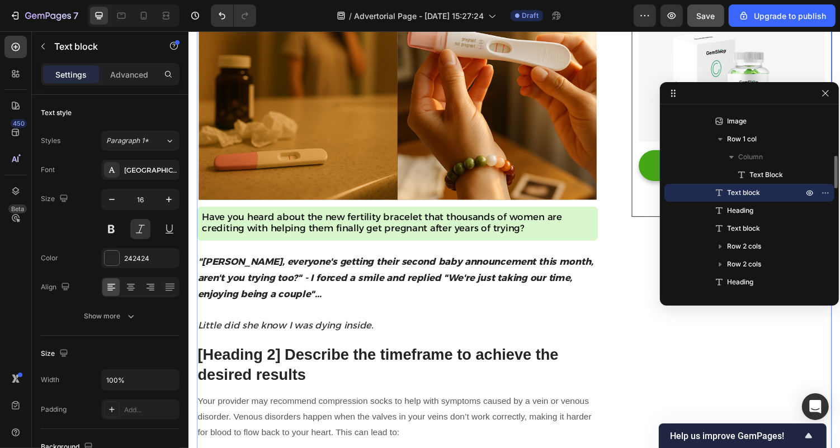
scroll to position [68, 0]
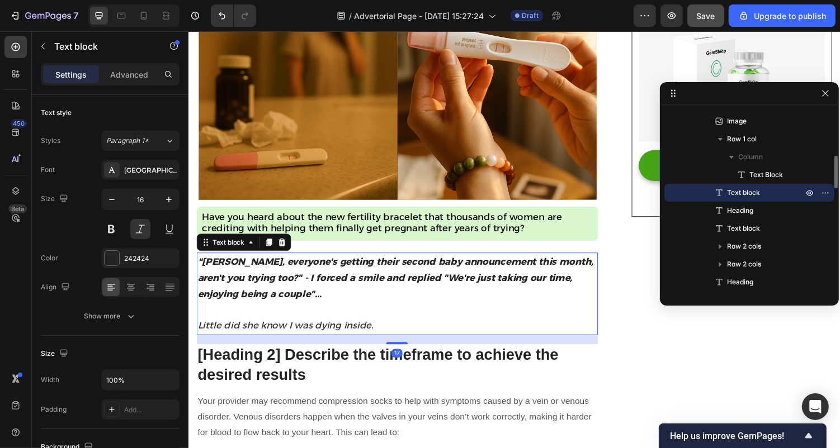
click at [367, 307] on p ""[PERSON_NAME], everyone's getting their second baby announcement this month, a…" at bounding box center [402, 285] width 411 height 50
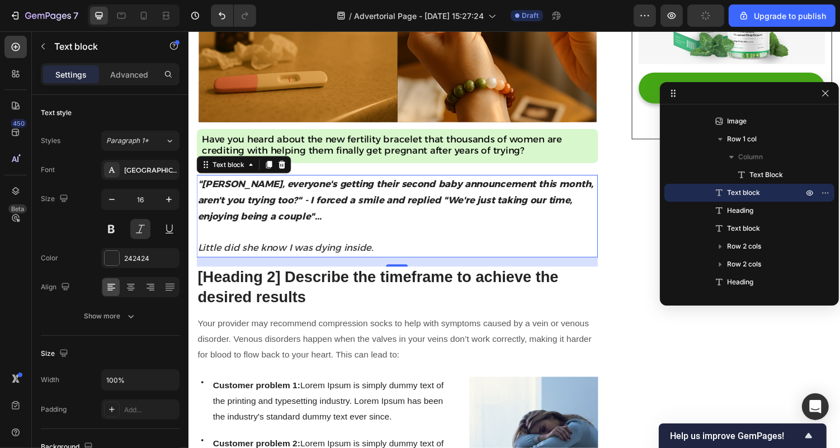
scroll to position [384, 0]
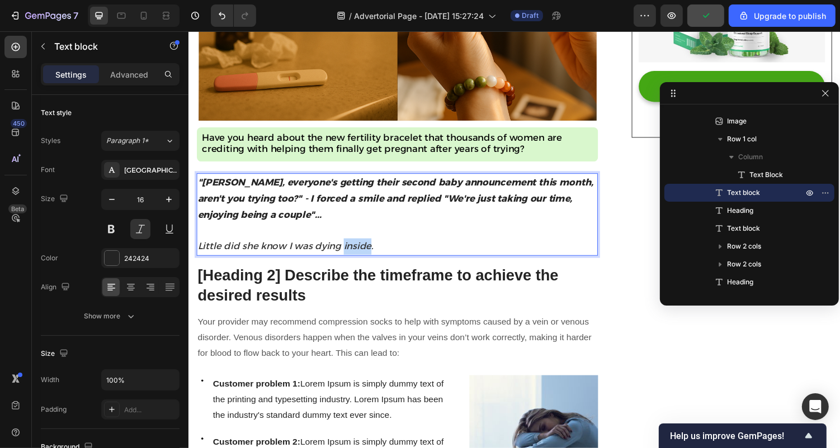
click at [366, 249] on span "Little did she know I was dying inside." at bounding box center [287, 252] width 181 height 11
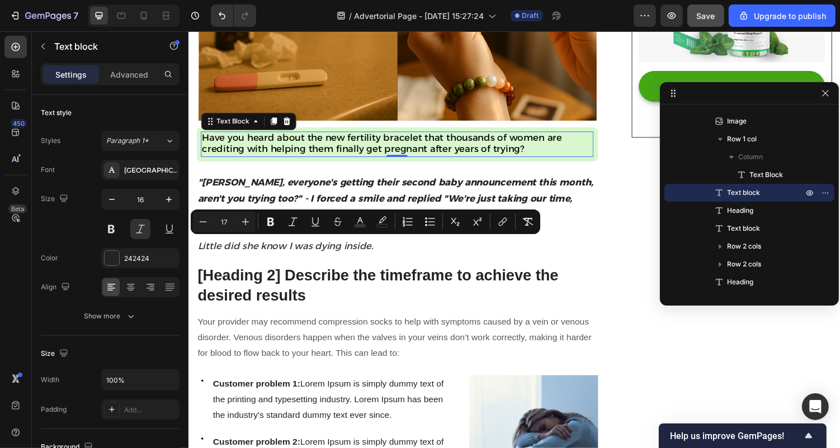
click at [348, 154] on span "Have you heard about the new fertility bracelet that thousands of women are cre…" at bounding box center [387, 146] width 371 height 23
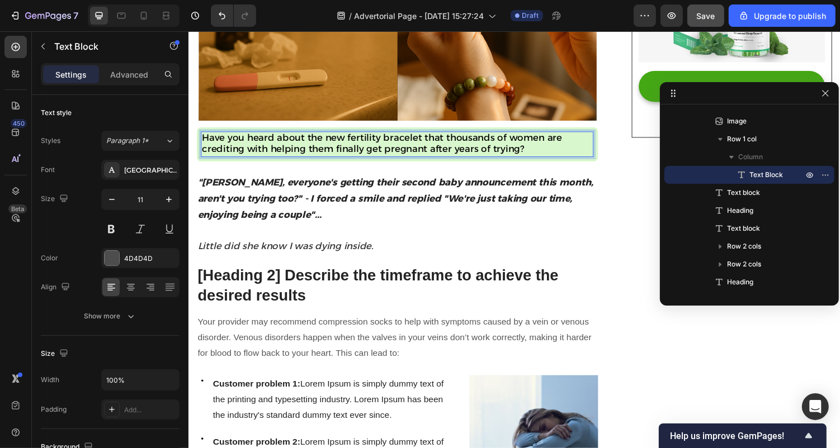
click at [348, 154] on span "Have you heard about the new fertility bracelet that thousands of women are cre…" at bounding box center [387, 146] width 371 height 23
click at [348, 155] on span "Have you heard about the new fertility bracelet that thousands of women are cre…" at bounding box center [387, 146] width 371 height 23
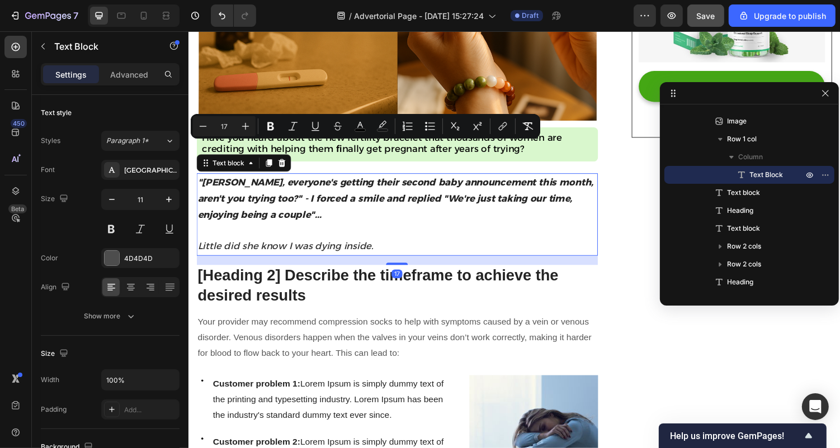
click at [344, 250] on span "Little did she know I was dying inside." at bounding box center [287, 252] width 181 height 11
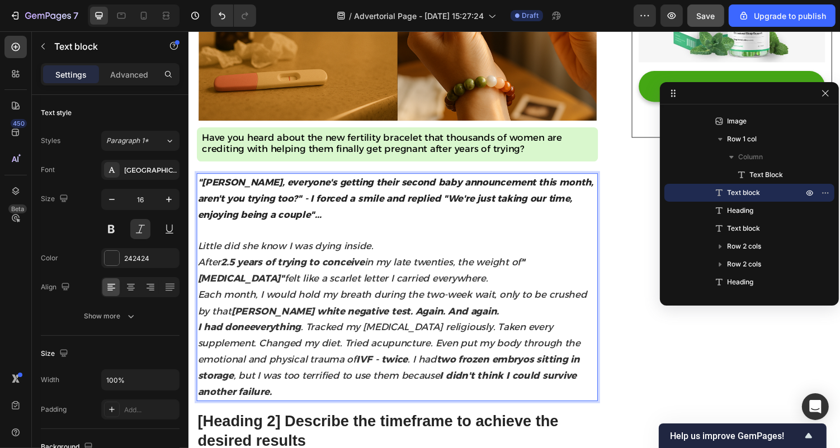
click at [380, 256] on p "Little did she know I was dying inside." at bounding box center [402, 252] width 411 height 17
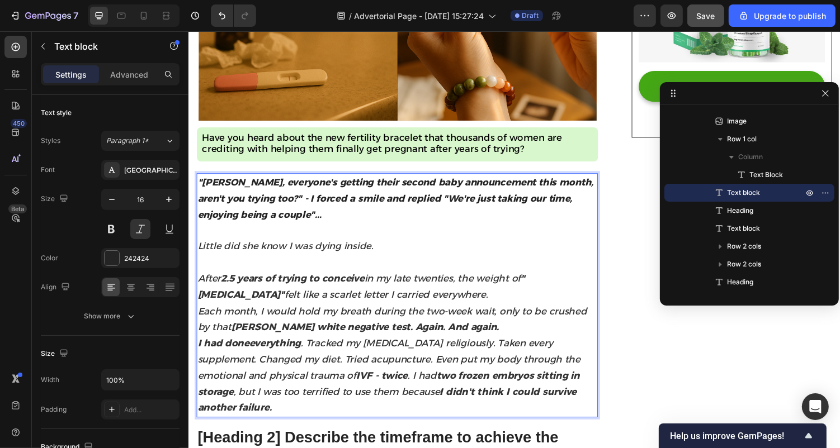
click at [416, 290] on p "After 2.5 years of trying to conceive in my late twenties, the weight of "[MEDI…" at bounding box center [402, 295] width 411 height 34
click at [358, 280] on strong "2.5 years of trying to conceive" at bounding box center [295, 285] width 148 height 12
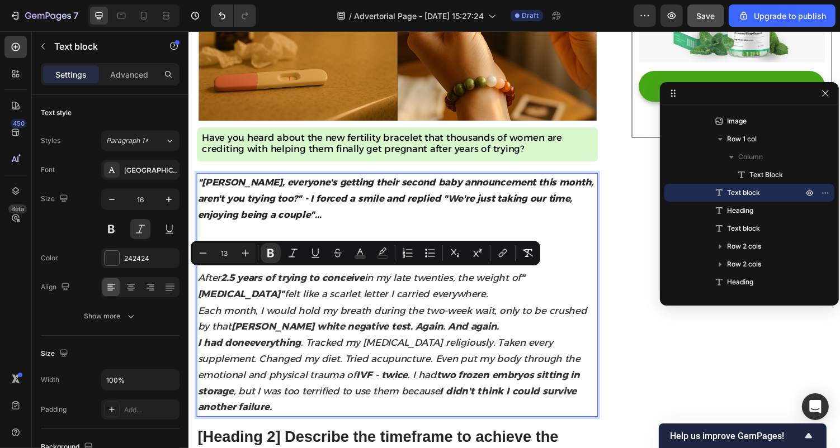
click at [309, 297] on span "After 2.5 years of trying to conceive in my late twenties, the weight of "[MEDI…" at bounding box center [365, 293] width 337 height 29
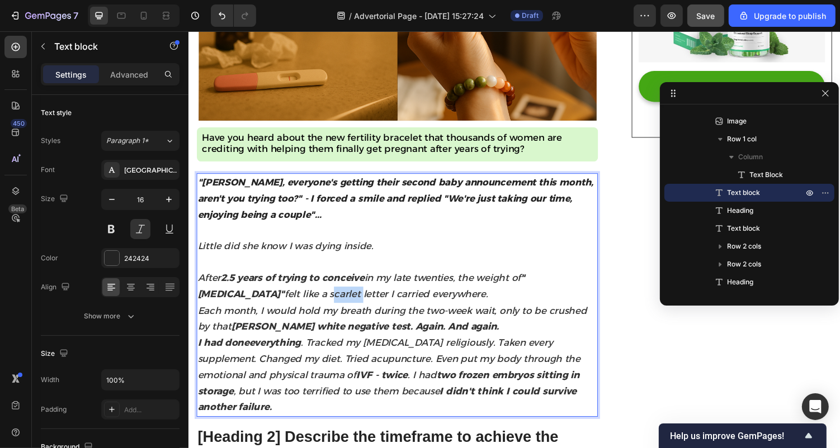
click at [309, 297] on span "After 2.5 years of trying to conceive in my late twenties, the weight of "[MEDI…" at bounding box center [365, 293] width 337 height 29
click at [324, 344] on p "I had done everything . Tracked my [MEDICAL_DATA] religiously. Taken every supp…" at bounding box center [402, 385] width 411 height 83
click at [216, 271] on p "Rich Text Editor. Editing area: main" at bounding box center [402, 269] width 411 height 16
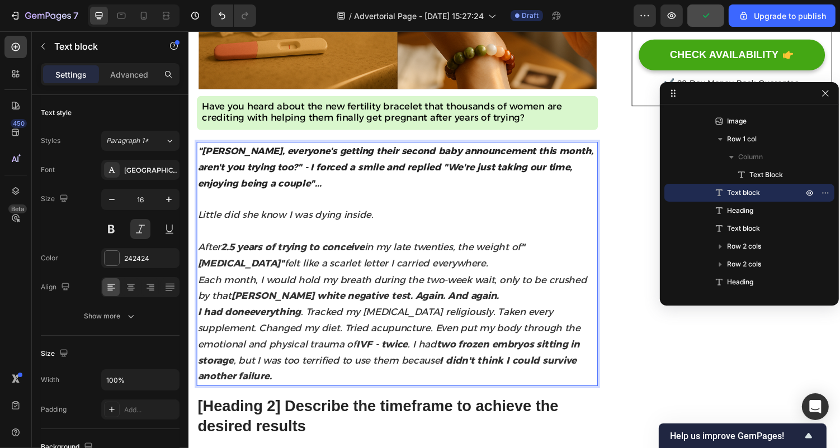
scroll to position [421, 0]
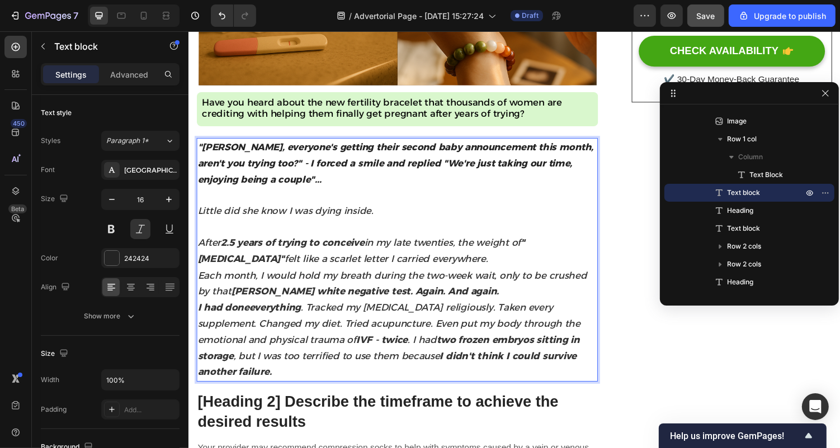
click at [264, 264] on span "After 2.5 years of trying to conceive in my late twenties, the weight of "[MEDI…" at bounding box center [365, 257] width 337 height 29
click at [264, 266] on span "After 2.5 years of trying to conceive in my late twenties, the weight of "[MEDI…" at bounding box center [365, 257] width 337 height 29
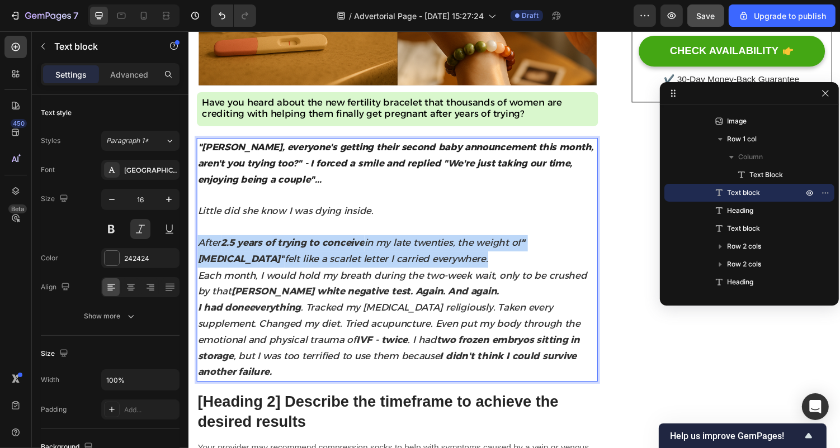
click at [264, 266] on span "After 2.5 years of trying to conceive in my late twenties, the weight of "[MEDI…" at bounding box center [365, 257] width 337 height 29
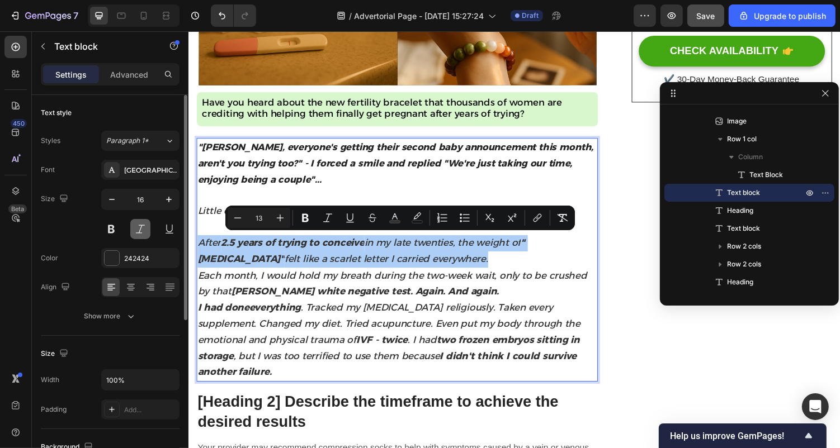
click at [147, 226] on button at bounding box center [140, 229] width 20 height 20
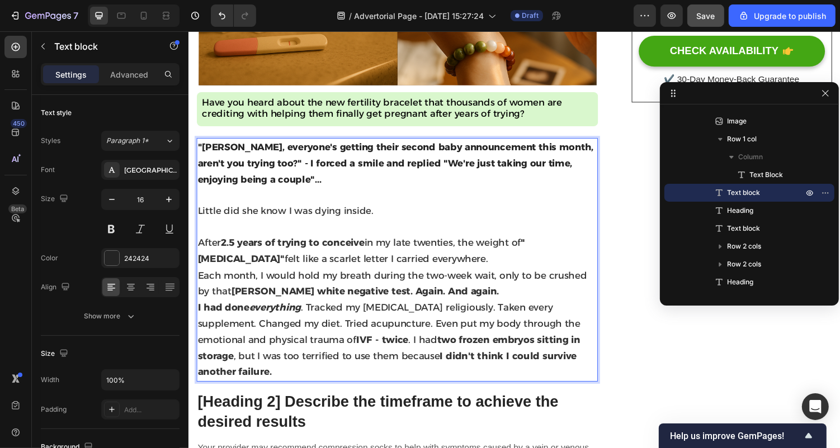
click at [333, 287] on p "Each month, I would hold my breath during the two-week wait, only to be crushed…" at bounding box center [402, 292] width 411 height 34
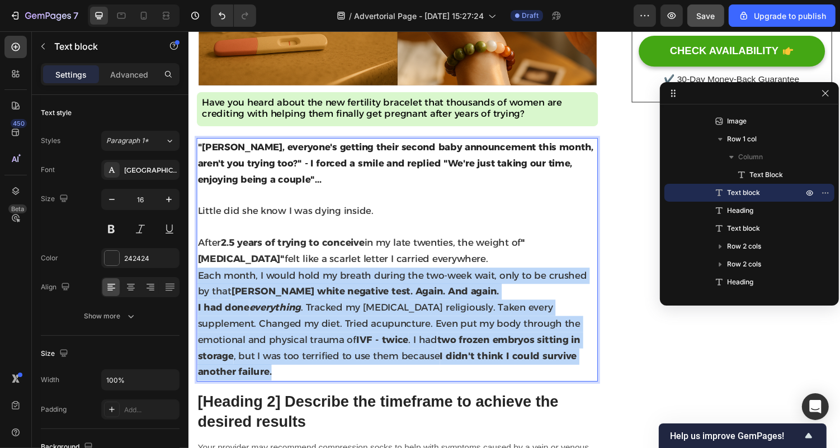
drag, startPoint x: 198, startPoint y: 280, endPoint x: 598, endPoint y: 360, distance: 407.8
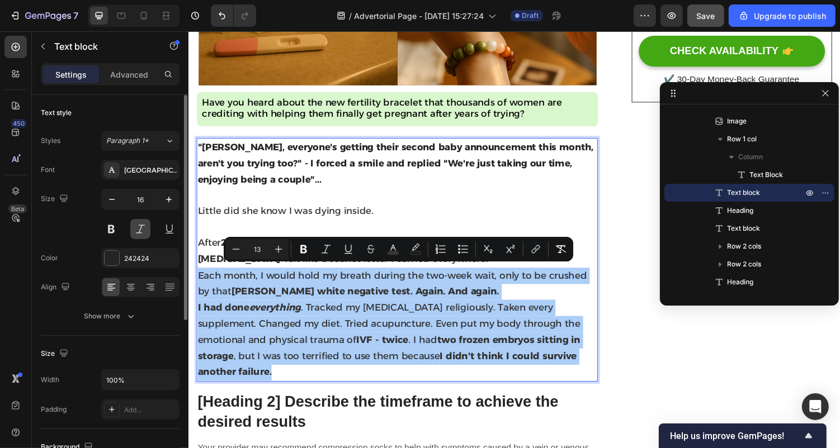
click at [147, 229] on button at bounding box center [140, 229] width 20 height 20
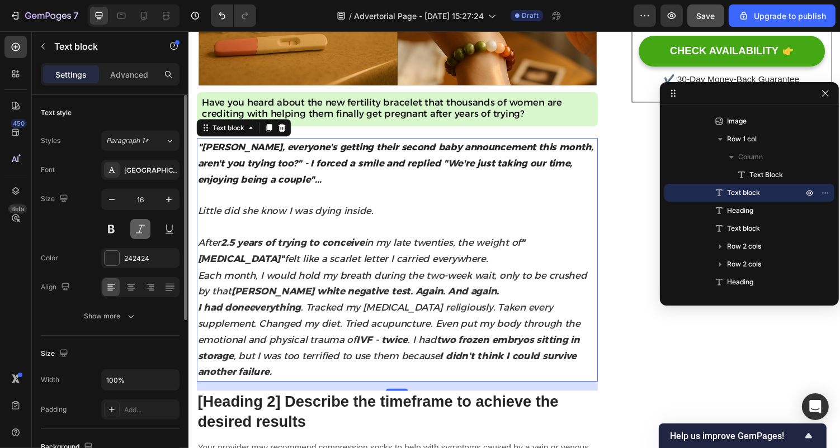
click at [147, 228] on button at bounding box center [140, 229] width 20 height 20
click at [226, 162] on strong ""[PERSON_NAME], everyone's getting their second baby announcement this month, a…" at bounding box center [401, 166] width 408 height 45
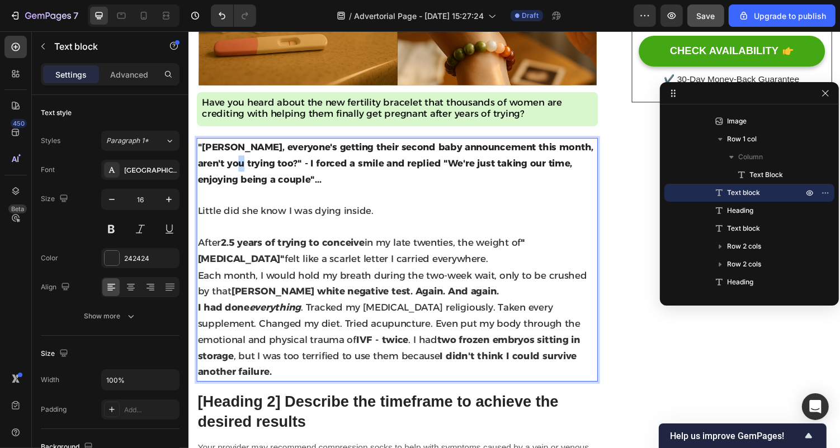
click at [226, 162] on strong ""[PERSON_NAME], everyone's getting their second baby announcement this month, a…" at bounding box center [401, 166] width 408 height 45
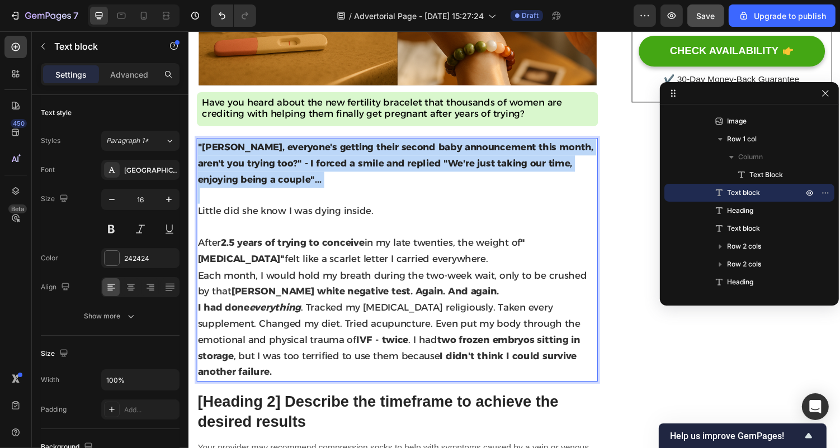
click at [226, 162] on strong ""[PERSON_NAME], everyone's getting their second baby announcement this month, a…" at bounding box center [401, 166] width 408 height 45
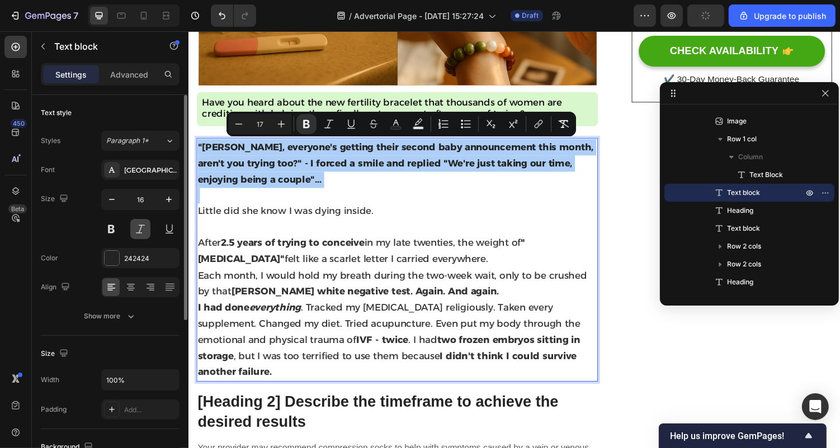
click at [142, 226] on button at bounding box center [140, 229] width 20 height 20
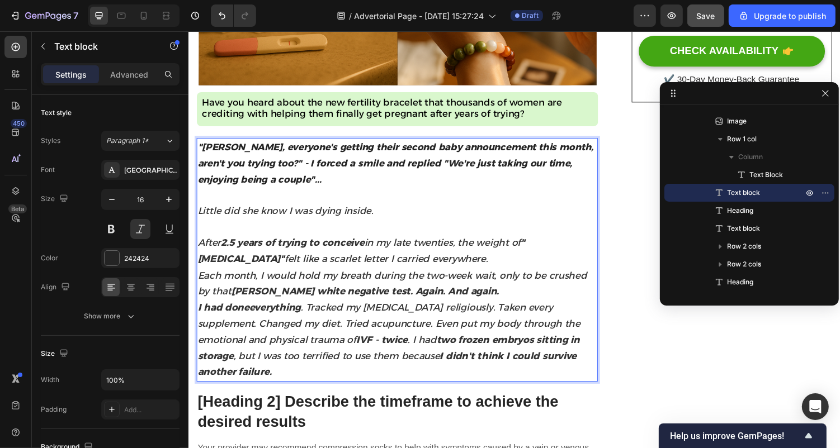
click at [229, 213] on span "Little did she know I was dying inside." at bounding box center [287, 215] width 181 height 11
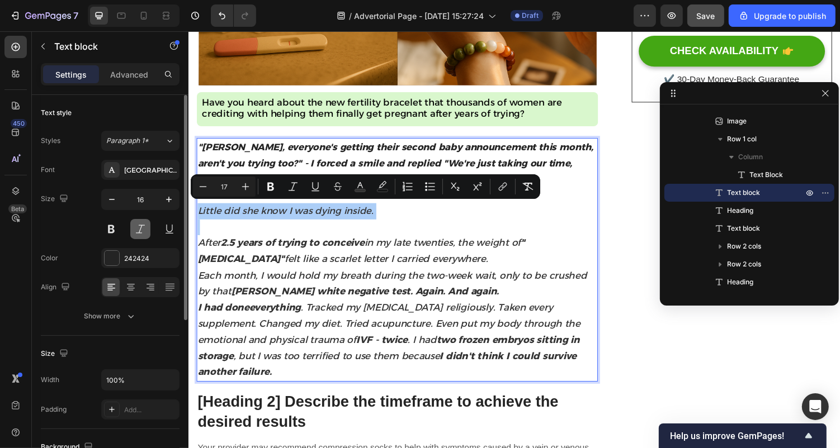
click at [143, 229] on button at bounding box center [140, 229] width 20 height 20
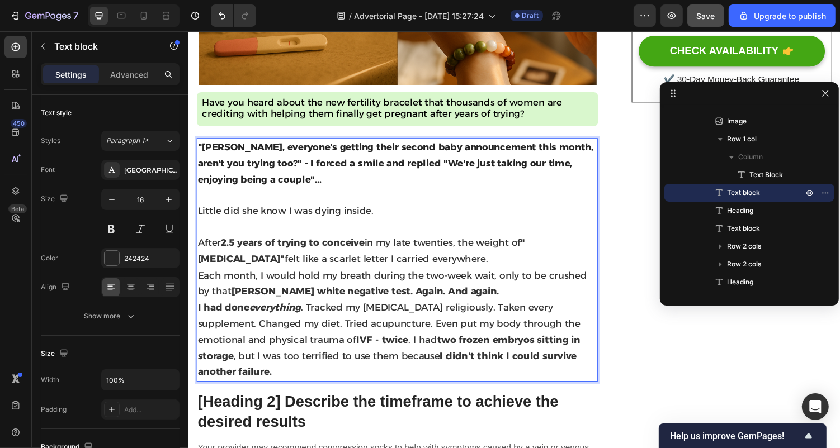
click at [423, 189] on p ""[PERSON_NAME], everyone's getting their second baby announcement this month, a…" at bounding box center [402, 167] width 411 height 50
click at [424, 204] on p "Rich Text Editor. Editing area: main" at bounding box center [402, 200] width 411 height 16
click at [755, 191] on icon "button" at bounding box center [825, 192] width 9 height 9
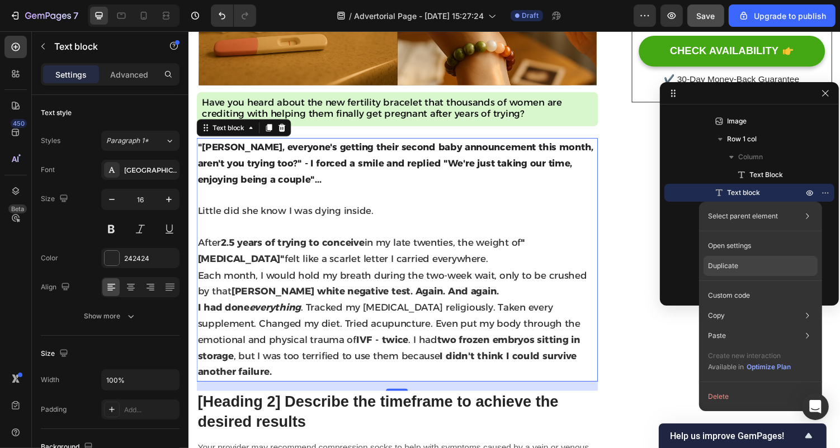
click at [740, 273] on div "Duplicate" at bounding box center [760, 266] width 114 height 20
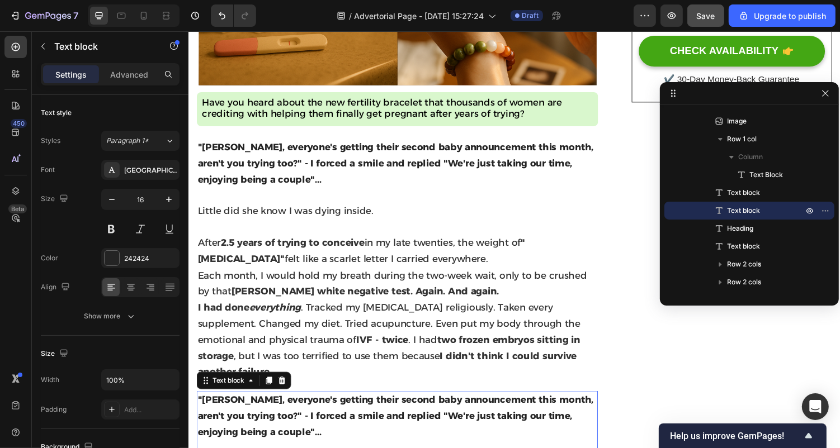
scroll to position [436, 0]
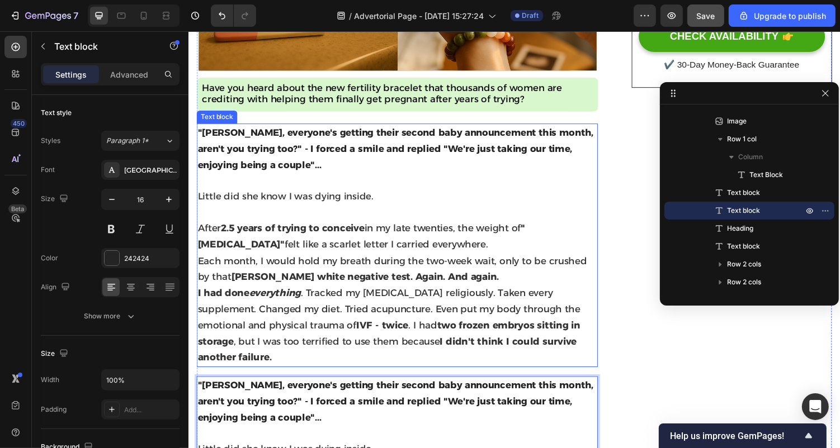
click at [323, 189] on p "Rich Text Editor. Editing area: main" at bounding box center [402, 185] width 411 height 16
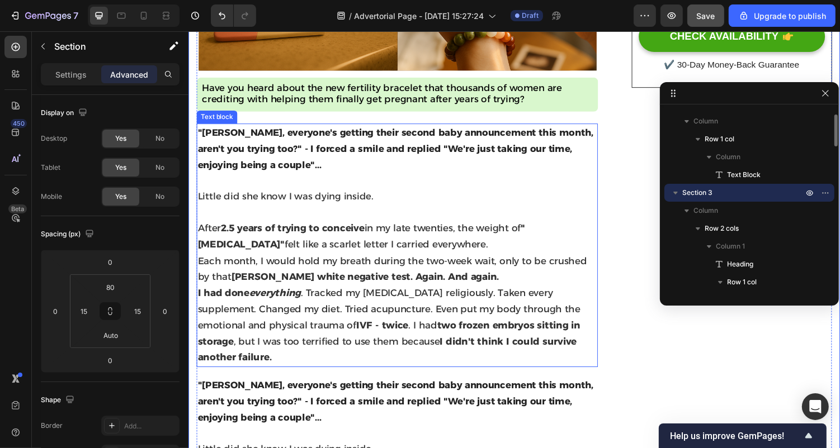
scroll to position [265, 0]
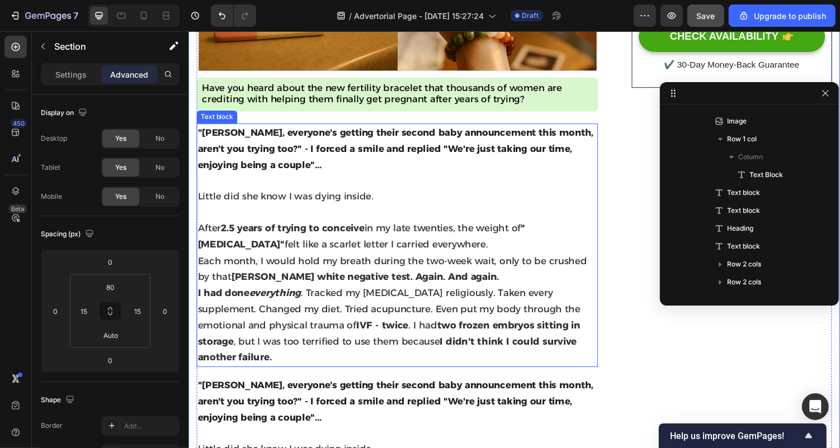
click at [266, 205] on span "Little did she know I was dying inside." at bounding box center [287, 200] width 181 height 11
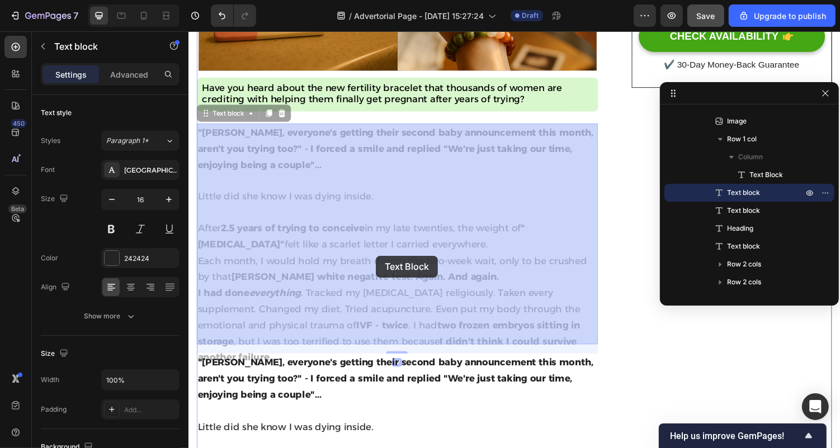
drag, startPoint x: 199, startPoint y: 199, endPoint x: 399, endPoint y: 267, distance: 211.0
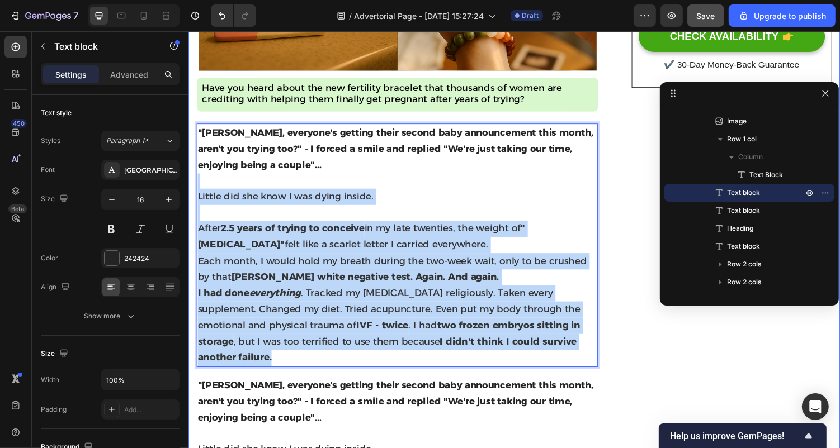
drag, startPoint x: 601, startPoint y: 344, endPoint x: 182, endPoint y: 186, distance: 447.2
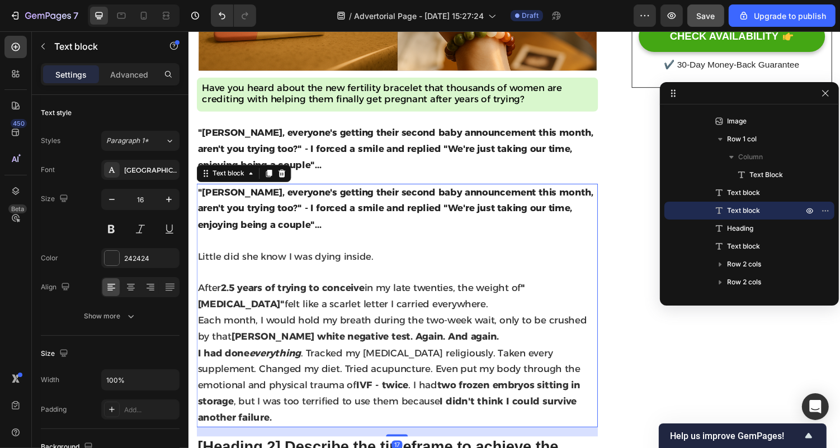
click at [231, 224] on strong ""[PERSON_NAME], everyone's getting their second baby announcement this month, a…" at bounding box center [401, 213] width 408 height 45
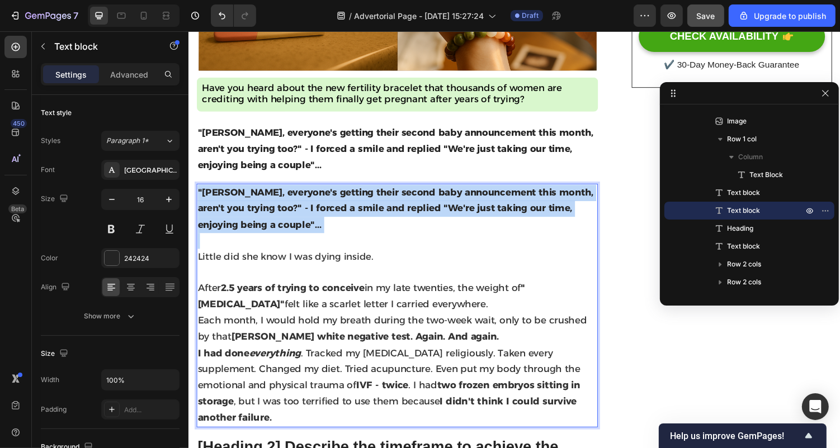
click at [231, 224] on strong ""[PERSON_NAME], everyone's getting their second baby announcement this month, a…" at bounding box center [401, 213] width 408 height 45
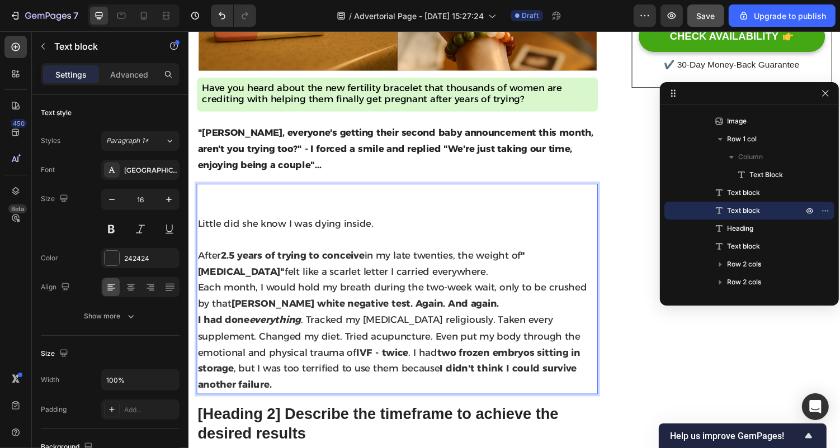
click at [200, 227] on span "Little did she know I was dying inside." at bounding box center [287, 228] width 181 height 11
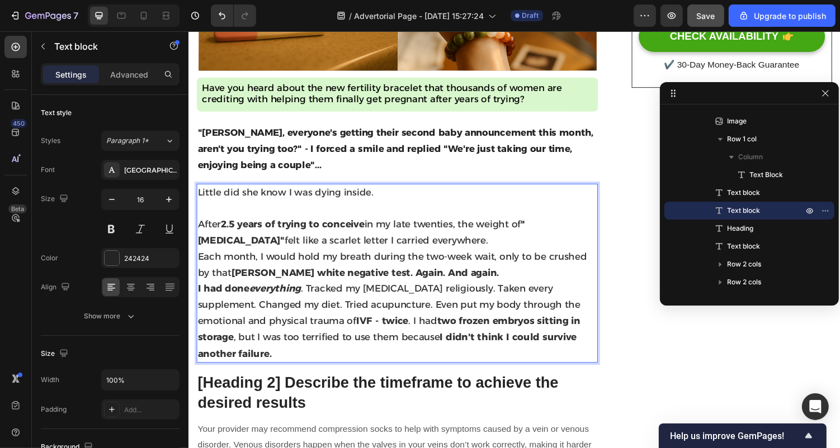
click at [223, 243] on strong ""[MEDICAL_DATA]"" at bounding box center [365, 237] width 337 height 29
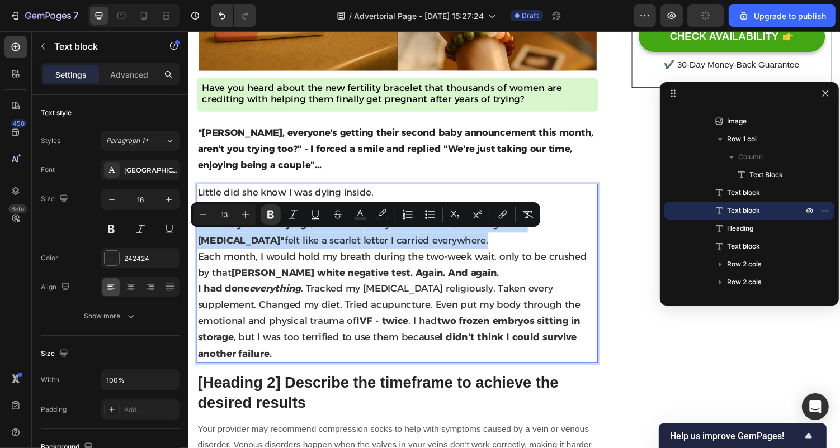
click at [223, 243] on strong ""[MEDICAL_DATA]"" at bounding box center [365, 237] width 337 height 29
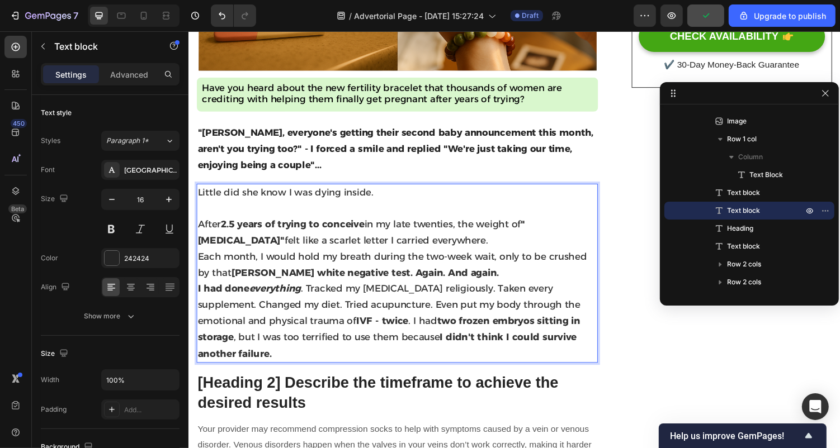
click at [252, 258] on span "Each month, I would hold my breath during the two-week wait, only to be crushed…" at bounding box center [397, 271] width 401 height 29
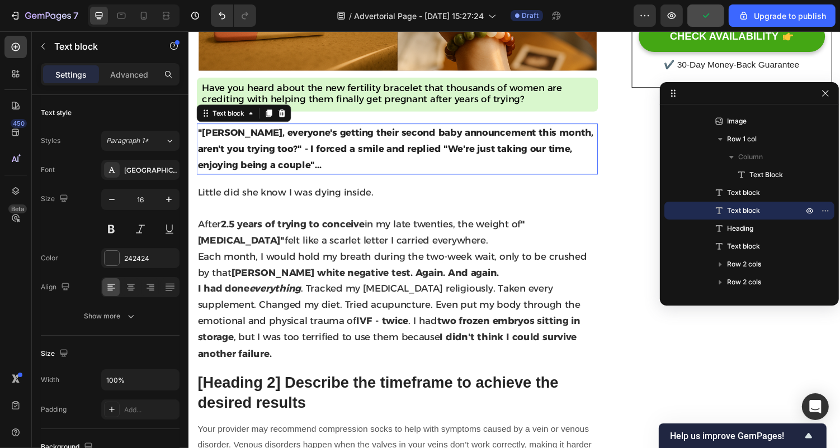
click at [252, 161] on p ""[PERSON_NAME], everyone's getting their second baby announcement this month, a…" at bounding box center [402, 152] width 411 height 50
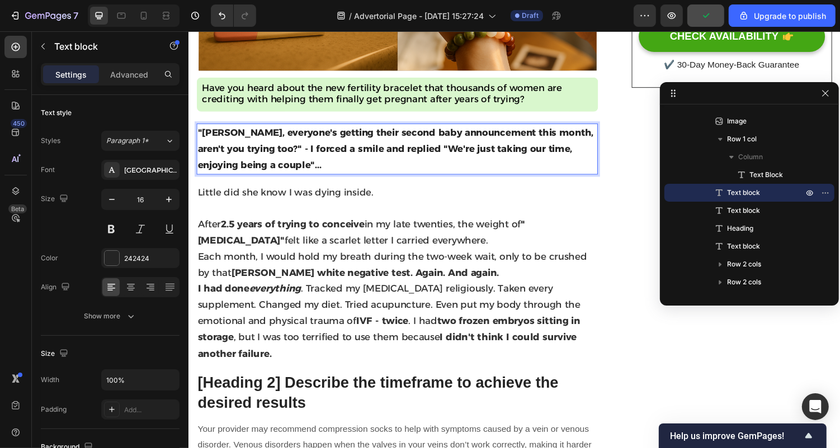
click at [252, 161] on p ""[PERSON_NAME], everyone's getting their second baby announcement this month, a…" at bounding box center [402, 152] width 411 height 50
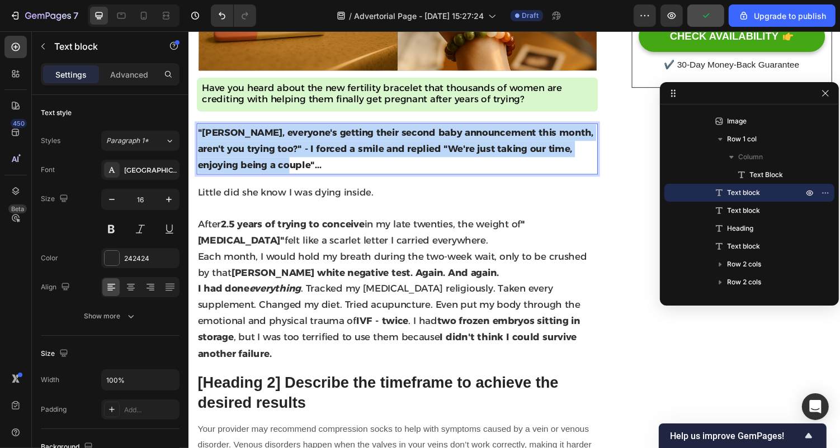
click at [252, 161] on p ""[PERSON_NAME], everyone's getting their second baby announcement this month, a…" at bounding box center [402, 152] width 411 height 50
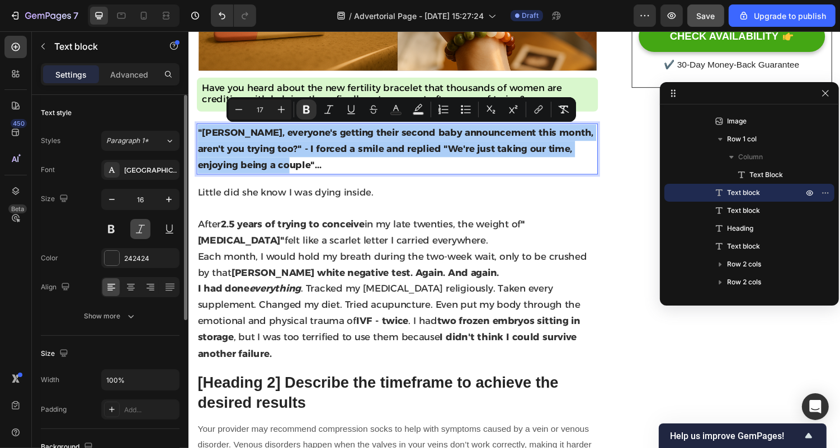
click at [142, 225] on button at bounding box center [140, 229] width 20 height 20
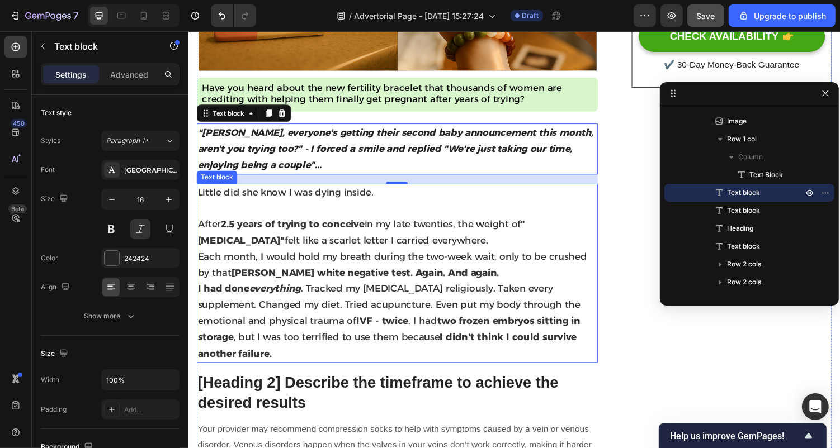
click at [260, 259] on span "Each month, I would hold my breath during the two-week wait, only to be crushed…" at bounding box center [397, 271] width 401 height 29
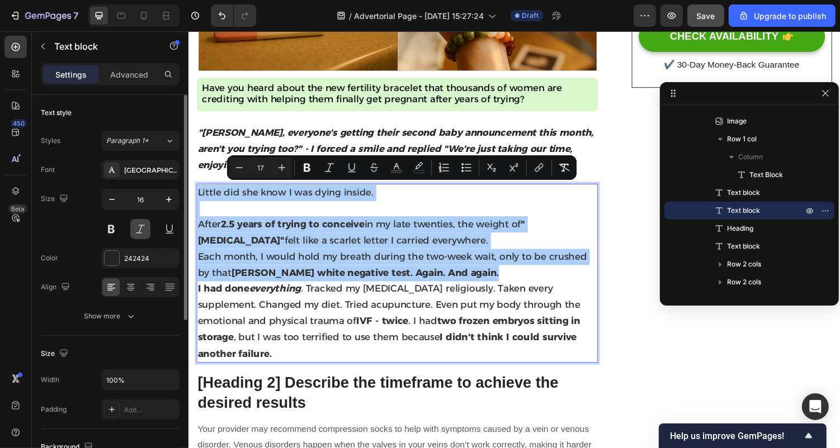
click at [145, 223] on button at bounding box center [140, 229] width 20 height 20
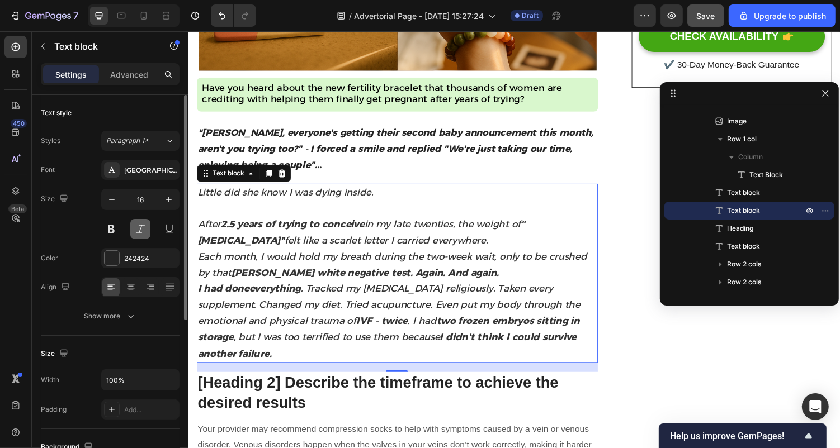
click at [145, 223] on button at bounding box center [140, 229] width 20 height 20
click at [284, 273] on strong "[PERSON_NAME] white negative test. Again. And again." at bounding box center [370, 279] width 276 height 12
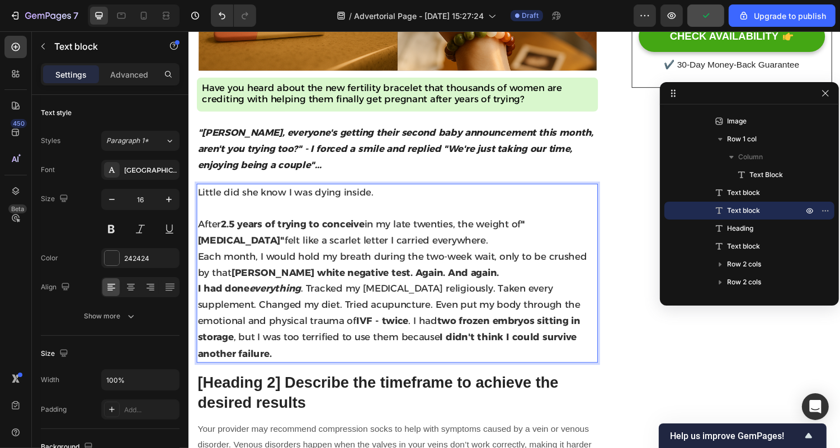
click at [233, 227] on strong "2.5 years of trying to conceive" at bounding box center [295, 229] width 148 height 12
click at [233, 228] on strong "2.5 years of trying to conceive" at bounding box center [295, 229] width 148 height 12
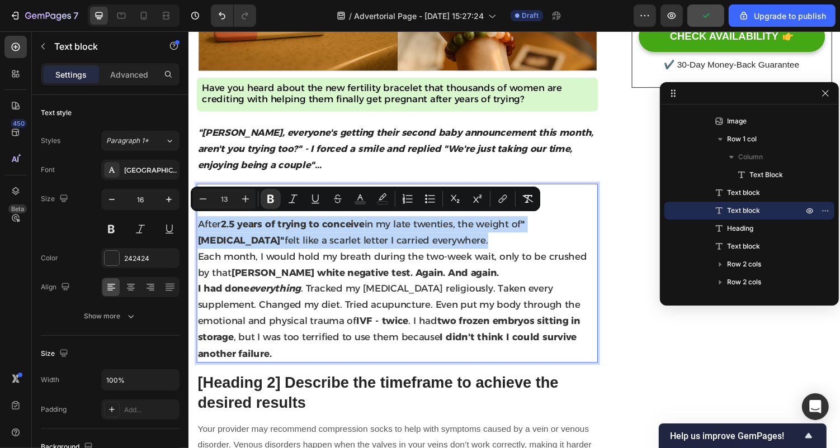
click at [233, 228] on strong "2.5 years of trying to conceive" at bounding box center [295, 229] width 148 height 12
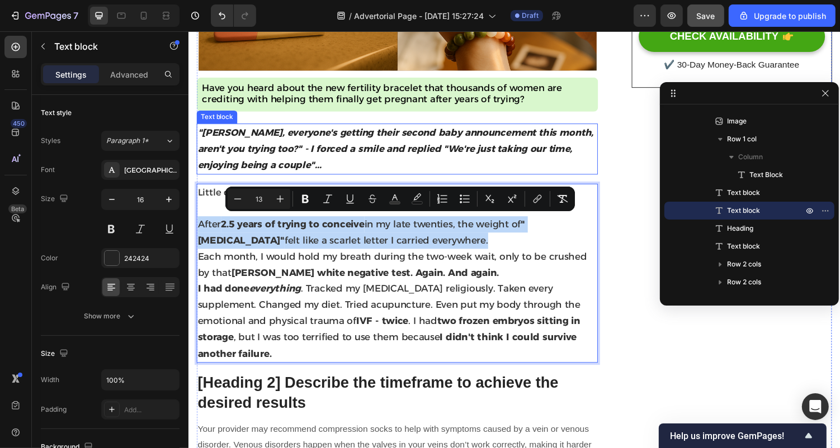
click at [239, 166] on strong ""[PERSON_NAME], everyone's getting their second baby announcement this month, a…" at bounding box center [401, 151] width 408 height 45
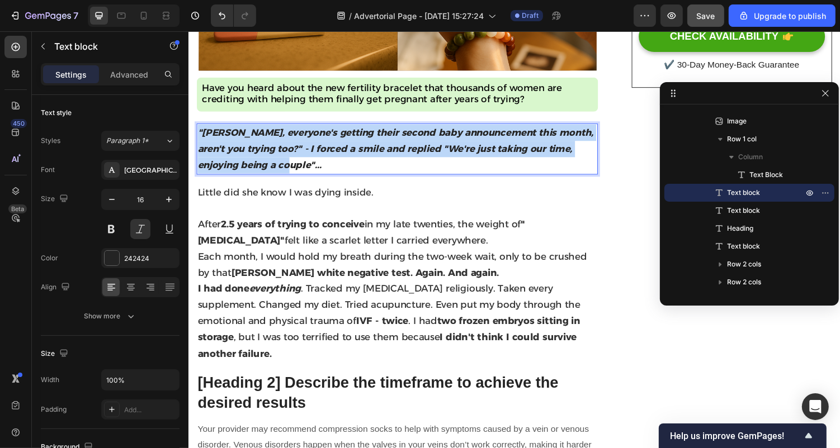
click at [239, 165] on strong ""[PERSON_NAME], everyone's getting their second baby announcement this month, a…" at bounding box center [401, 151] width 408 height 45
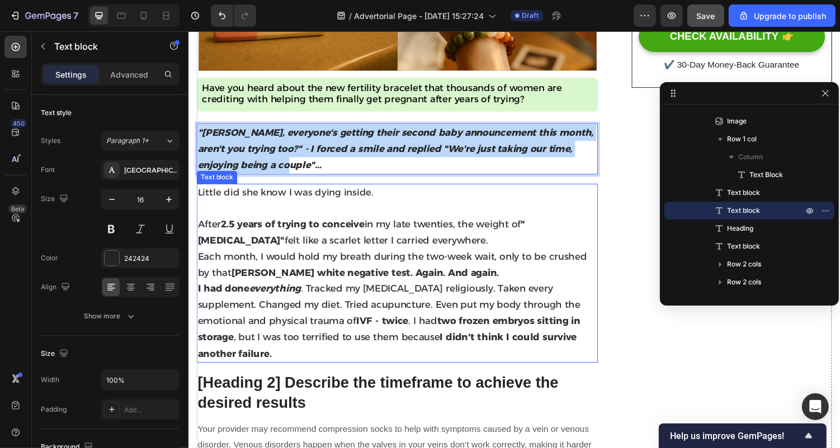
click at [258, 205] on p "Rich Text Editor. Editing area: main" at bounding box center [402, 213] width 411 height 16
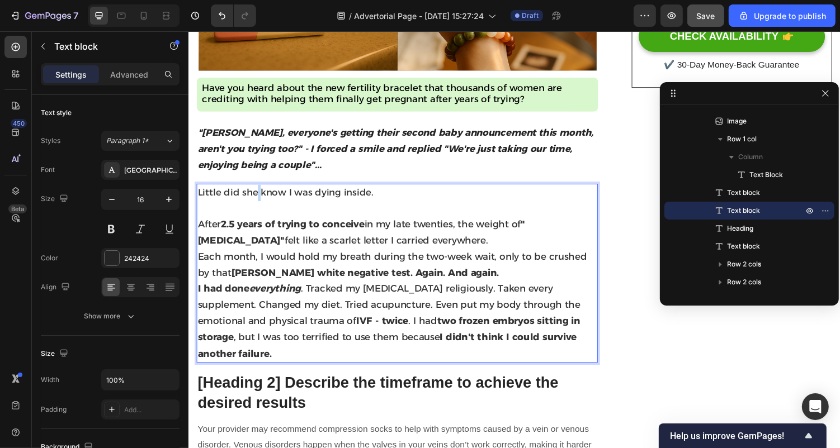
click at [257, 195] on span "Little did she know I was dying inside." at bounding box center [287, 196] width 181 height 11
click at [238, 267] on p "Each month, I would hold my breath during the two-week wait, only to be crushed…" at bounding box center [402, 272] width 411 height 34
click at [279, 296] on strong "everything" at bounding box center [277, 296] width 53 height 12
click at [381, 306] on span "I had done everything . Tracked my [MEDICAL_DATA] religiously. Taken every supp…" at bounding box center [394, 329] width 394 height 78
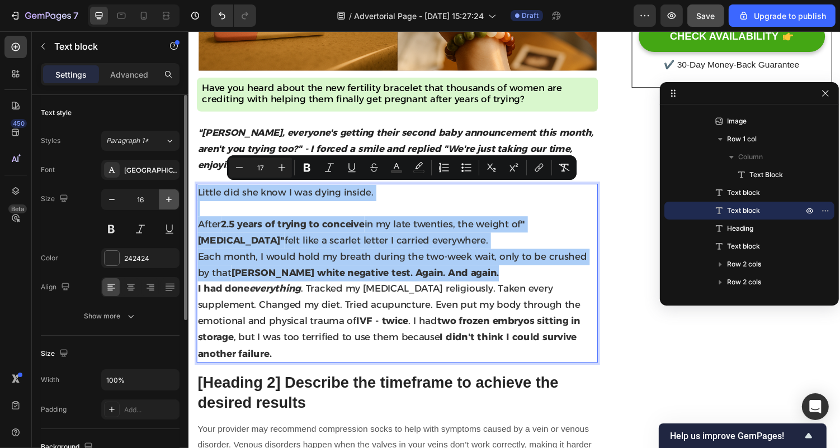
click at [178, 200] on button "button" at bounding box center [169, 200] width 20 height 20
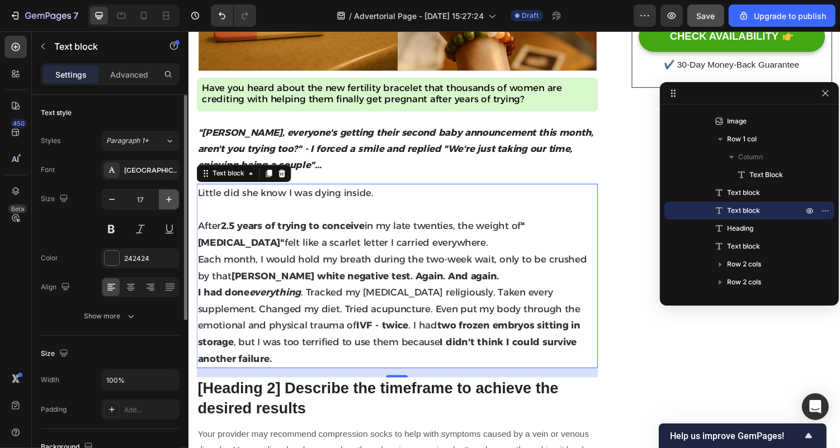
click at [172, 197] on icon "button" at bounding box center [168, 199] width 11 height 11
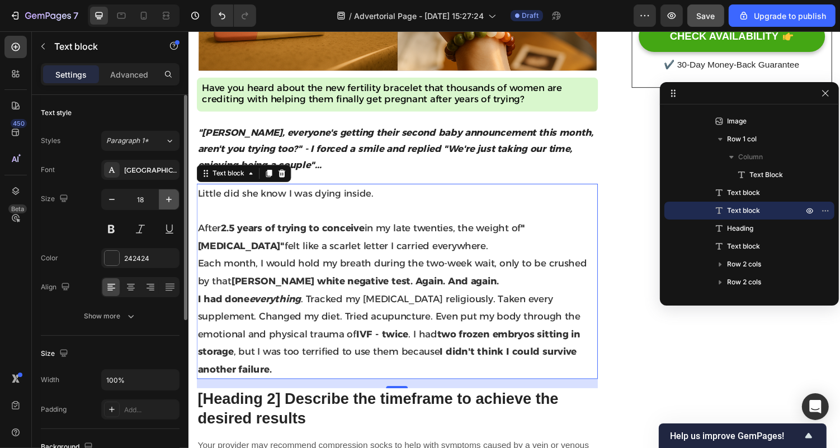
click at [172, 197] on icon "button" at bounding box center [168, 199] width 11 height 11
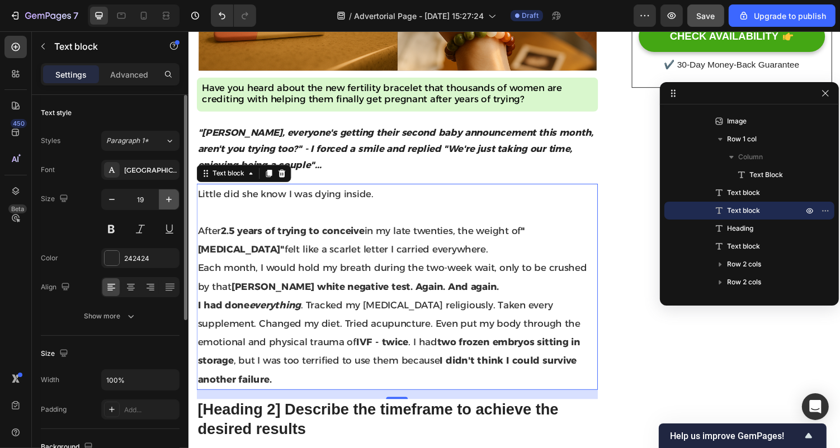
click at [172, 198] on icon "button" at bounding box center [168, 199] width 11 height 11
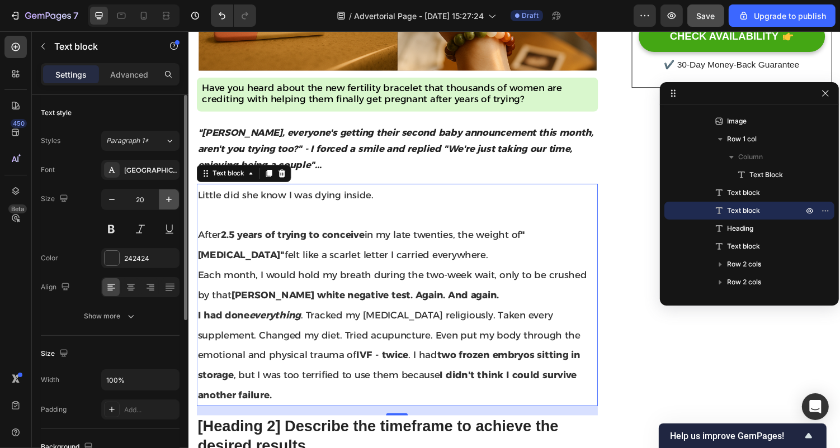
click at [172, 198] on icon "button" at bounding box center [168, 199] width 11 height 11
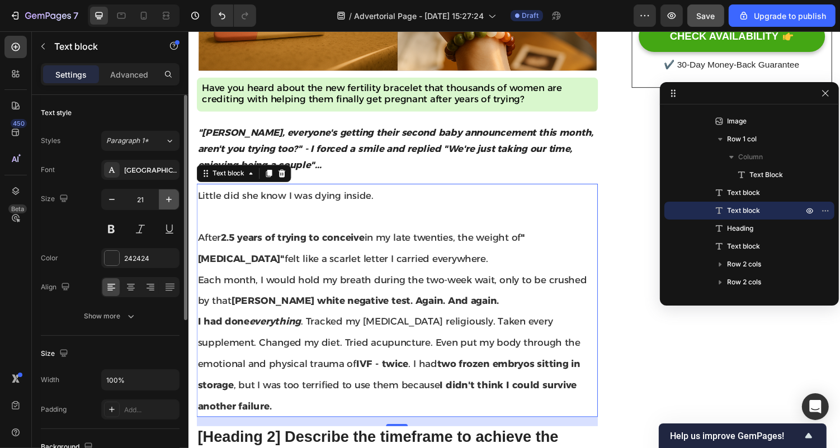
click at [172, 198] on icon "button" at bounding box center [168, 199] width 11 height 11
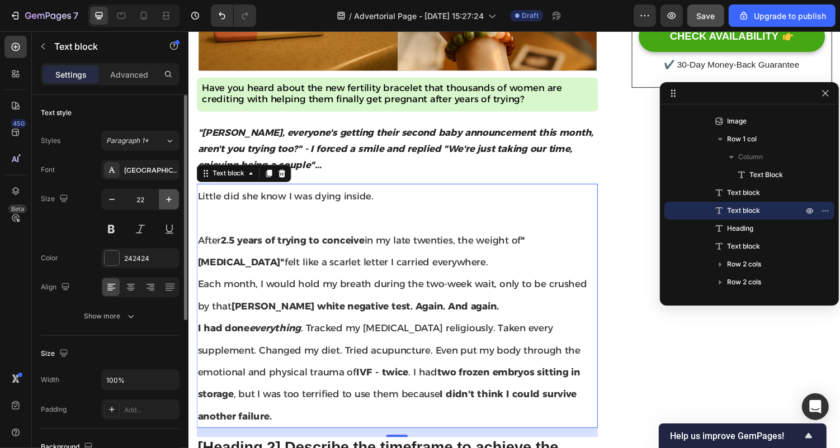
click at [172, 198] on icon "button" at bounding box center [168, 199] width 11 height 11
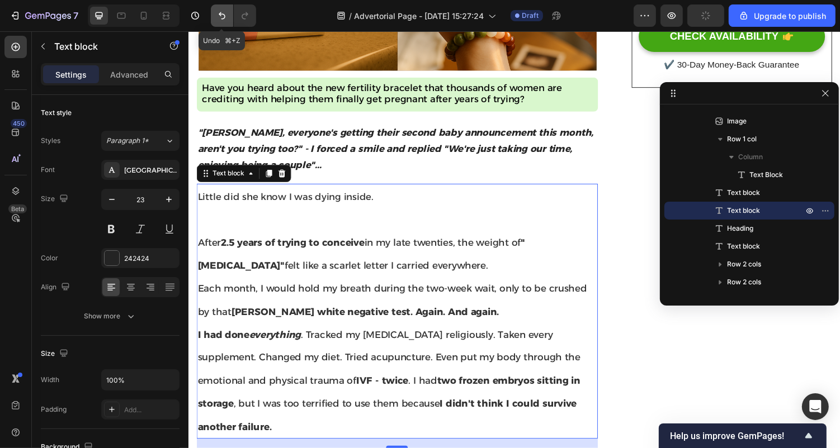
click at [225, 17] on icon "Undo/Redo" at bounding box center [221, 15] width 11 height 11
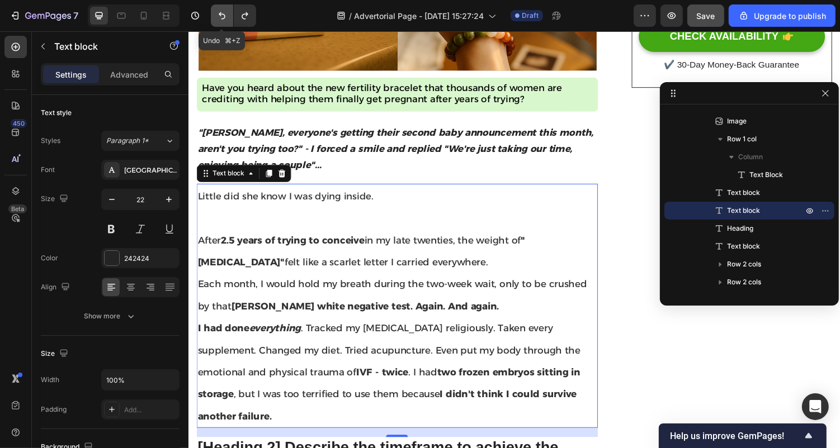
click at [225, 17] on icon "Undo/Redo" at bounding box center [221, 15] width 11 height 11
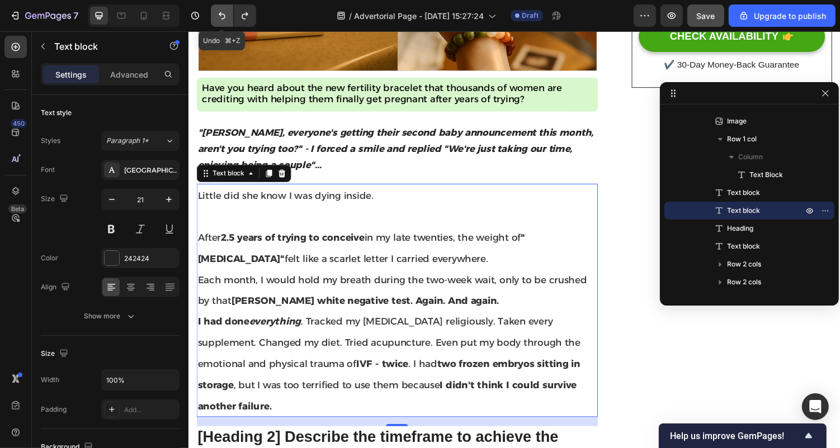
click at [225, 17] on icon "Undo/Redo" at bounding box center [221, 15] width 11 height 11
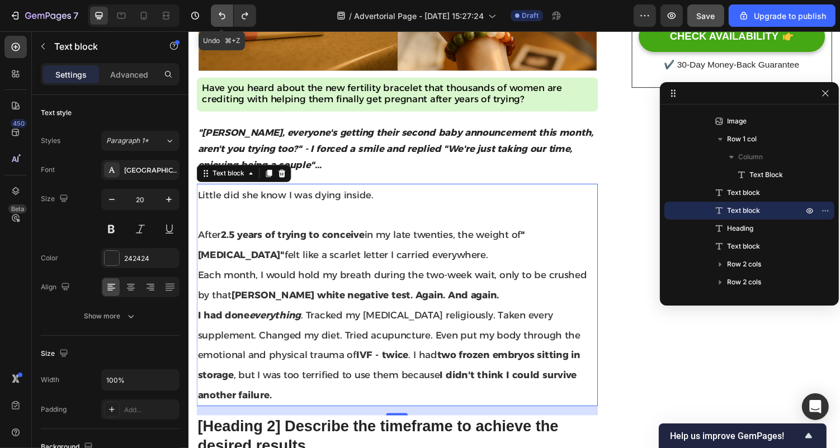
click at [225, 17] on icon "Undo/Redo" at bounding box center [221, 15] width 11 height 11
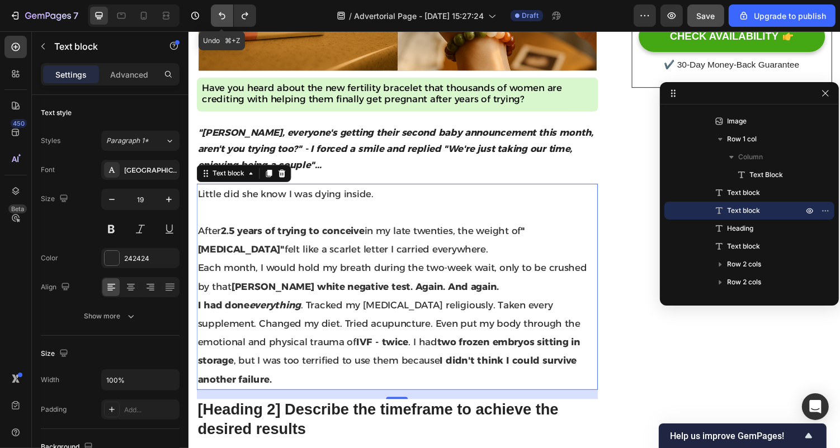
click at [225, 17] on icon "Undo/Redo" at bounding box center [221, 15] width 11 height 11
type input "18"
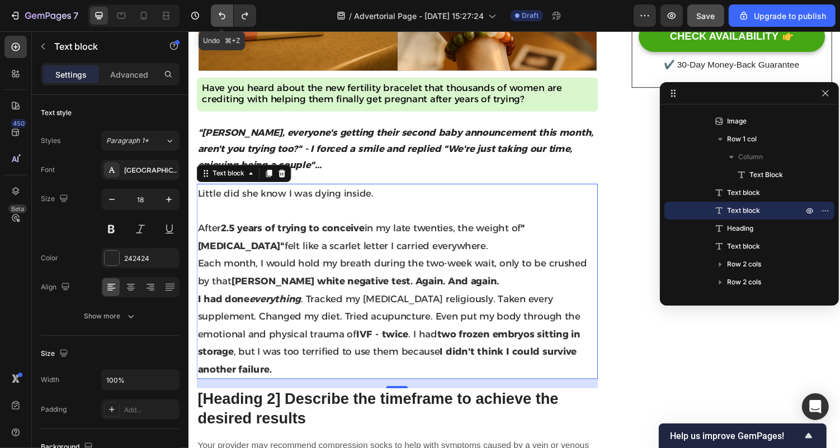
click at [225, 17] on icon "Undo/Redo" at bounding box center [221, 15] width 11 height 11
click at [235, 19] on button "Undo/Redo" at bounding box center [245, 15] width 22 height 22
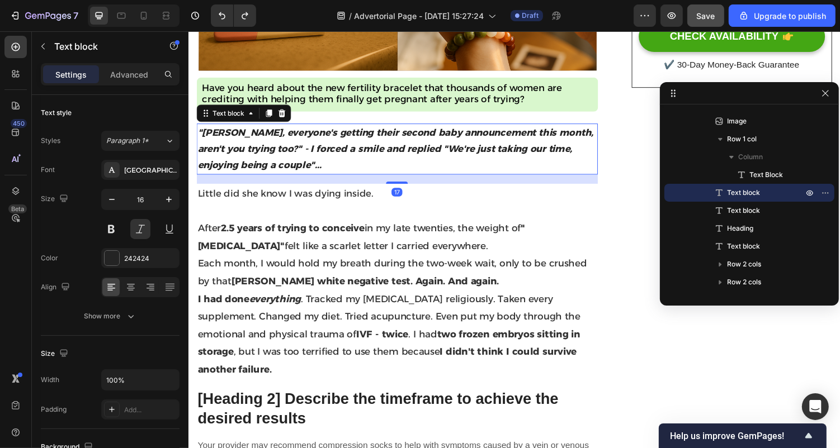
click at [249, 147] on strong ""[PERSON_NAME], everyone's getting their second baby announcement this month, a…" at bounding box center [401, 151] width 408 height 45
click at [276, 286] on strong "[PERSON_NAME] white negative test. Again. And again." at bounding box center [370, 288] width 276 height 12
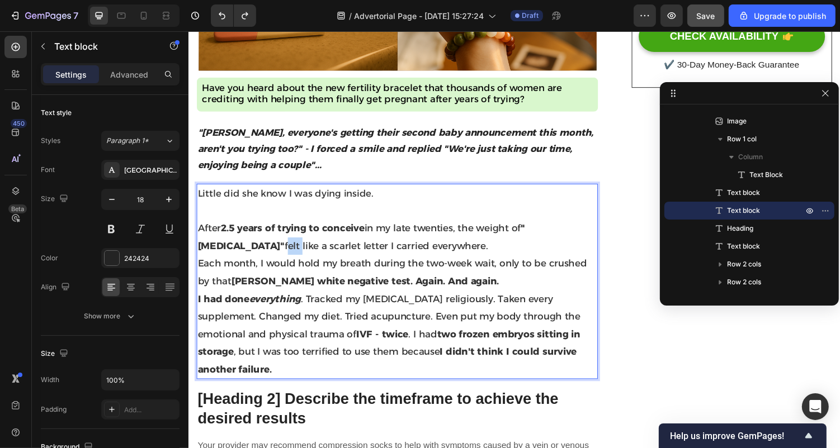
click at [255, 243] on p "After 2.5 years of trying to conceive in my late twenties, the weight of "[MEDI…" at bounding box center [402, 243] width 411 height 36
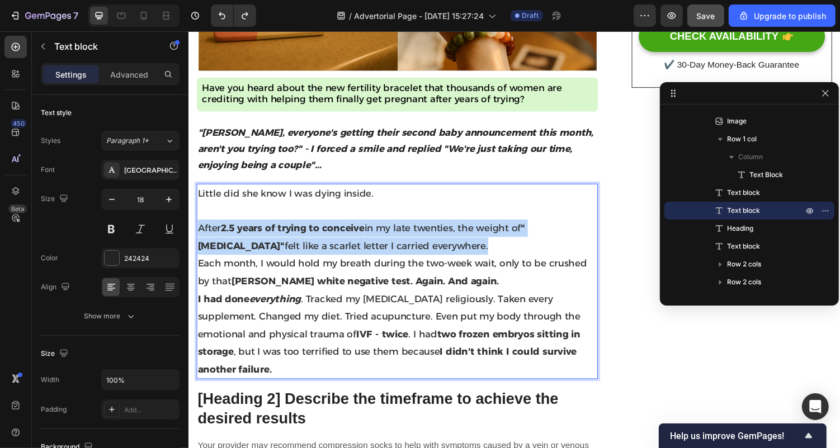
click at [255, 243] on p "After 2.5 years of trying to conceive in my late twenties, the weight of "[MEDI…" at bounding box center [402, 243] width 411 height 36
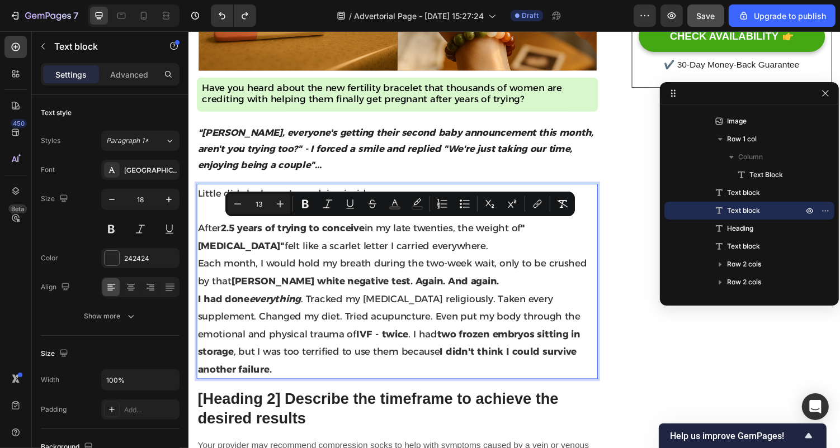
click at [242, 291] on strong "[PERSON_NAME] white negative test. Again. And again." at bounding box center [370, 288] width 276 height 12
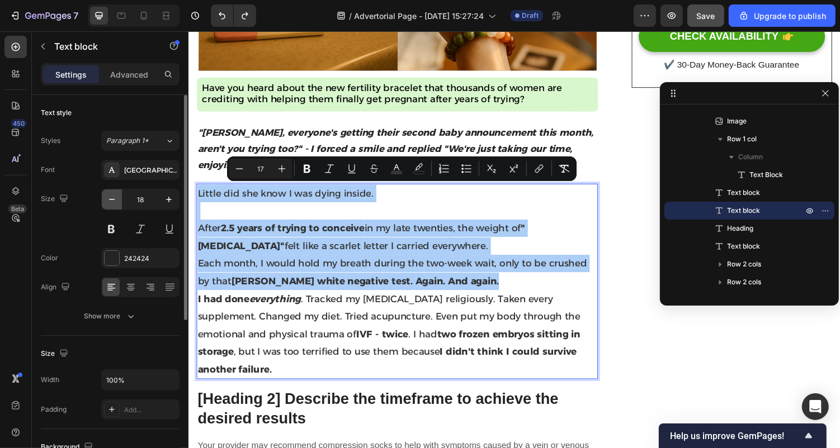
click at [118, 201] on button "button" at bounding box center [112, 200] width 20 height 20
type input "17"
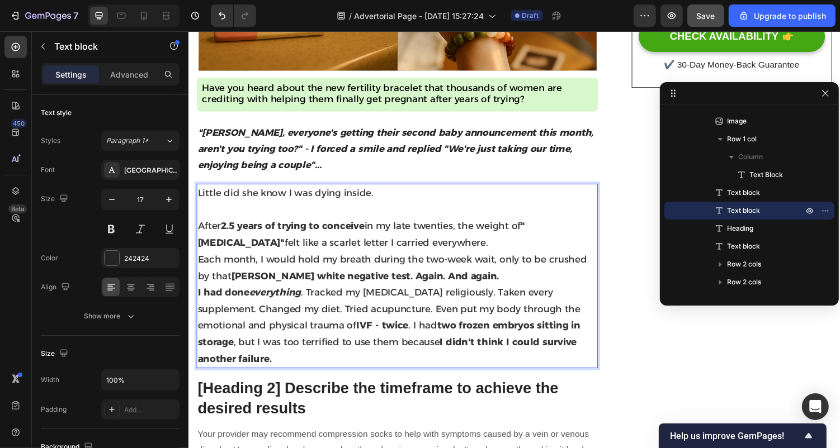
click at [231, 272] on p "Each month, I would hold my breath during the two-week wait, only to be crushed…" at bounding box center [402, 274] width 411 height 34
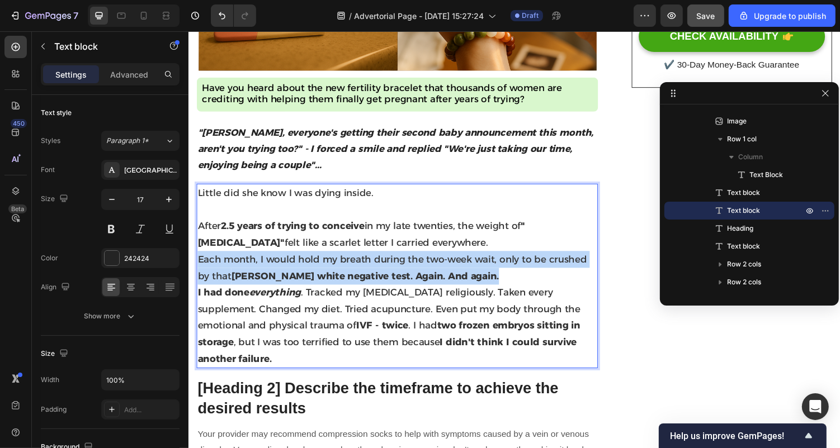
click at [231, 272] on p "Each month, I would hold my breath during the two-week wait, only to be crushed…" at bounding box center [402, 274] width 411 height 34
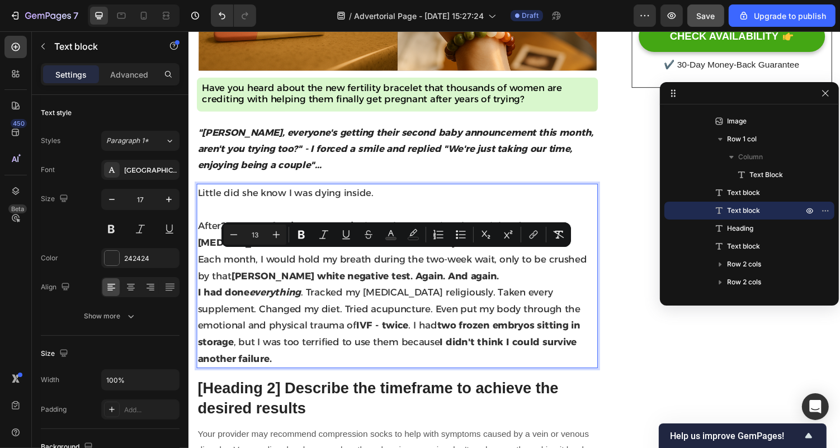
click at [395, 335] on strong "two frozen embryos sitting in storage" at bounding box center [394, 342] width 394 height 29
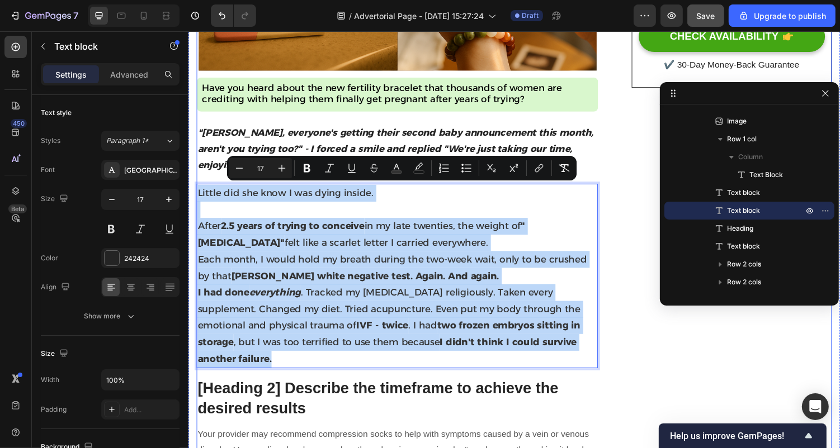
drag, startPoint x: 603, startPoint y: 353, endPoint x: 207, endPoint y: 177, distance: 432.8
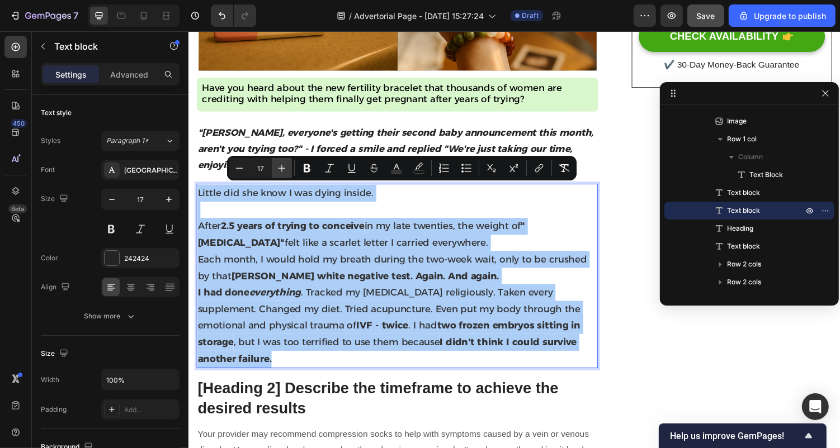
click at [287, 173] on icon "Editor contextual toolbar" at bounding box center [281, 168] width 11 height 11
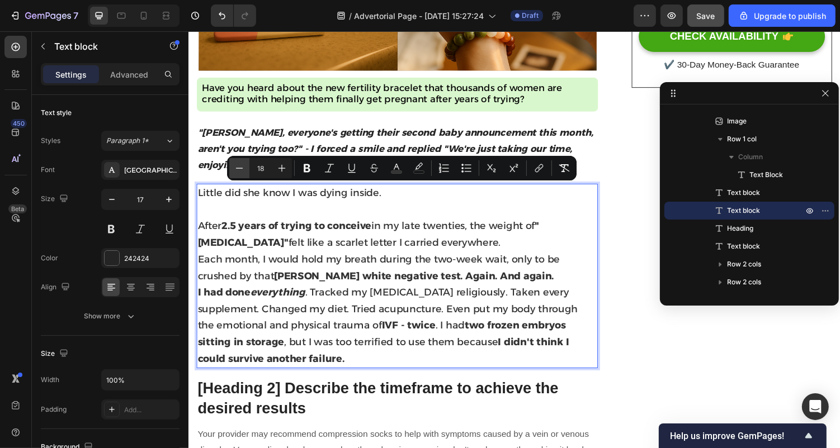
click at [235, 167] on icon "Editor contextual toolbar" at bounding box center [239, 168] width 11 height 11
type input "17"
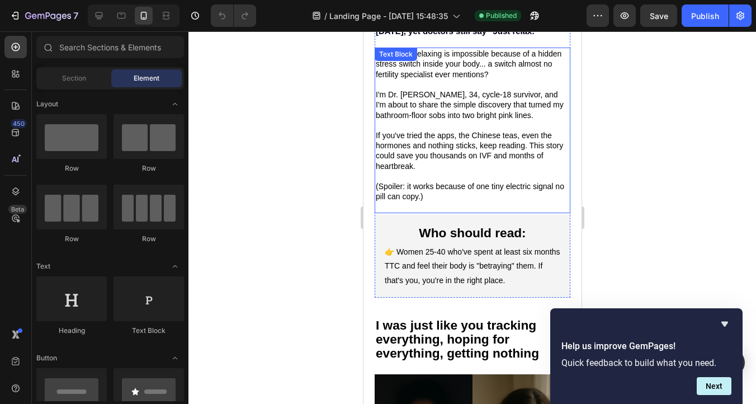
scroll to position [554, 0]
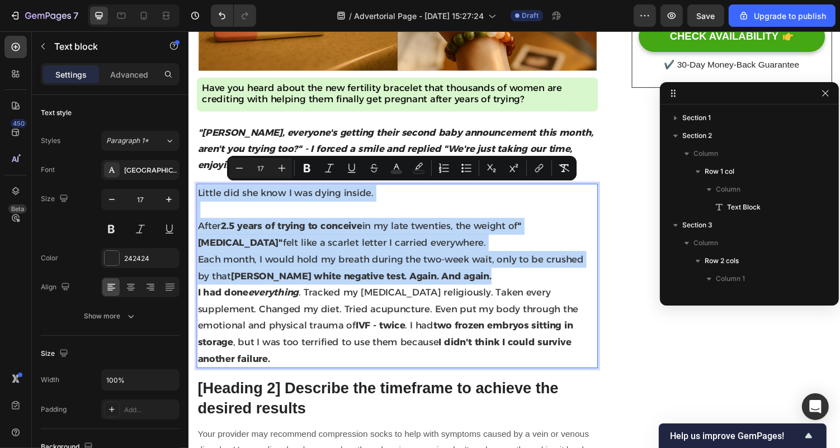
scroll to position [265, 0]
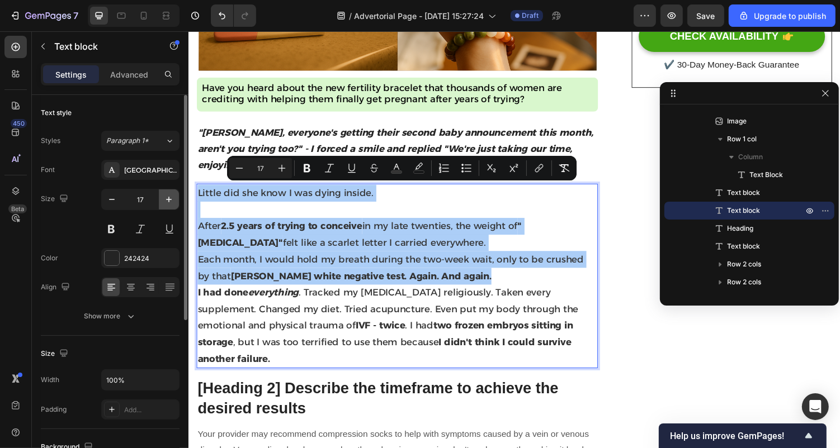
click at [169, 205] on button "button" at bounding box center [169, 200] width 20 height 20
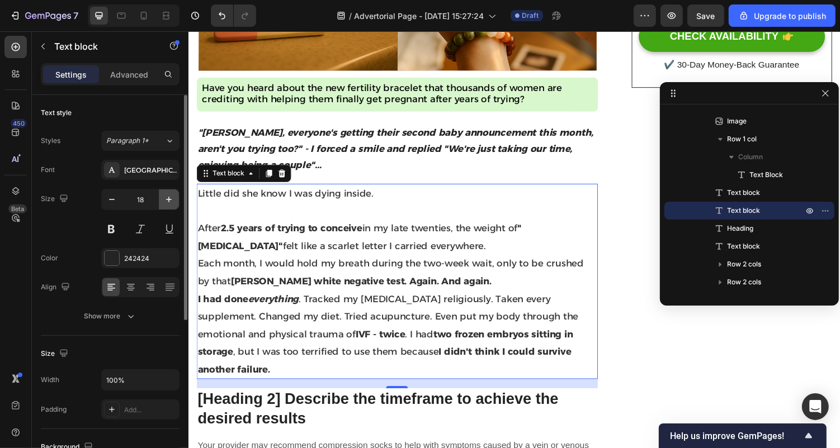
click at [169, 205] on button "button" at bounding box center [169, 200] width 20 height 20
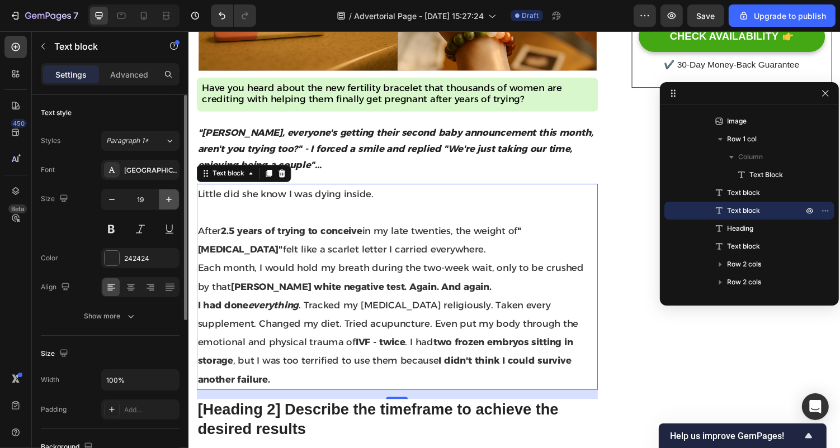
click at [169, 205] on button "button" at bounding box center [169, 200] width 20 height 20
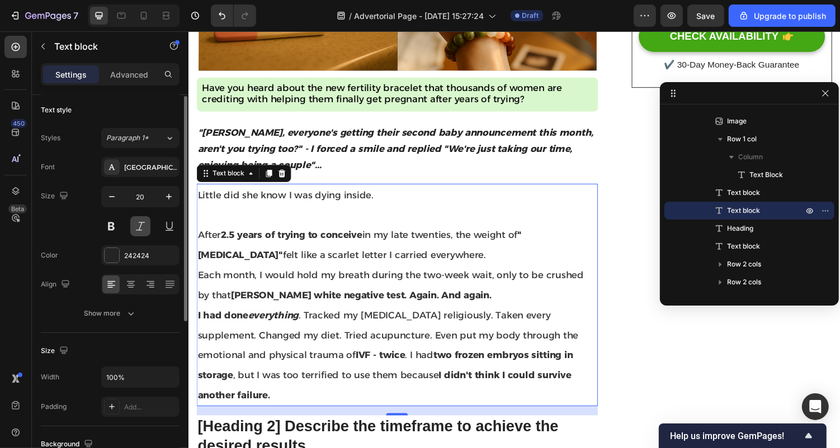
scroll to position [0, 0]
click at [162, 206] on button "button" at bounding box center [169, 200] width 20 height 20
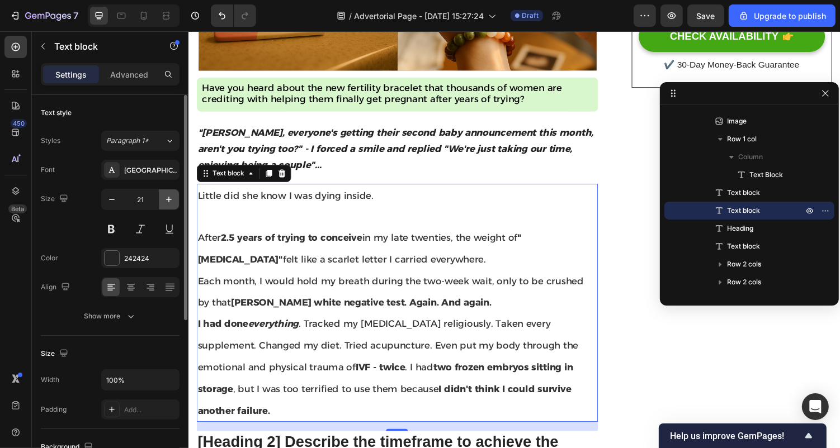
click at [162, 206] on button "button" at bounding box center [169, 200] width 20 height 20
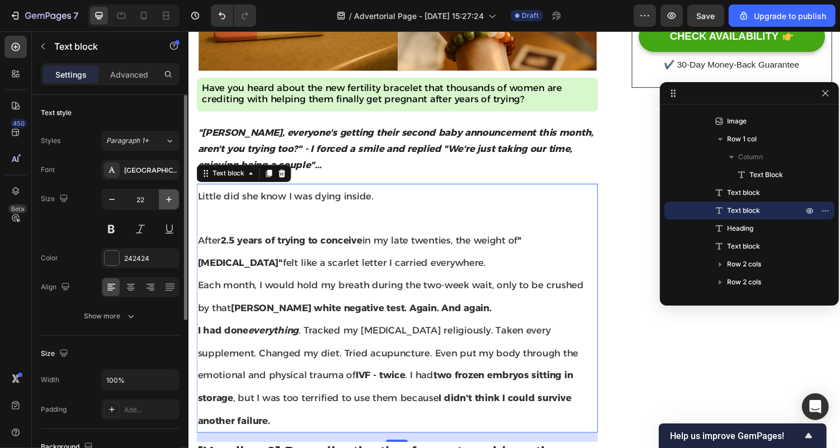
click at [162, 206] on button "button" at bounding box center [169, 200] width 20 height 20
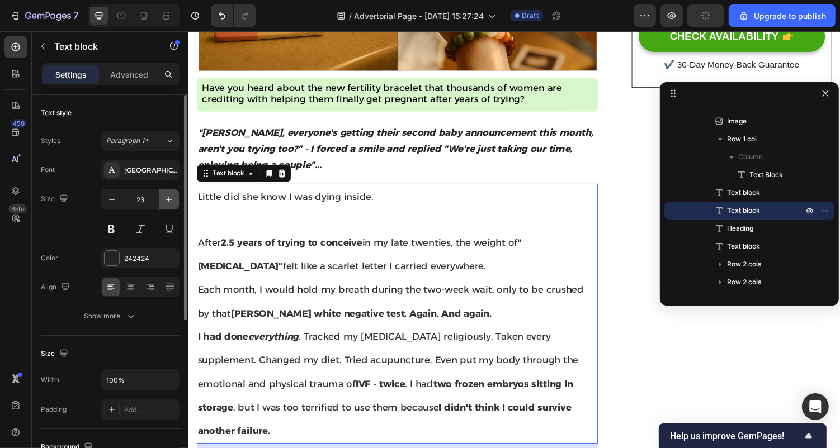
click at [162, 206] on button "button" at bounding box center [169, 200] width 20 height 20
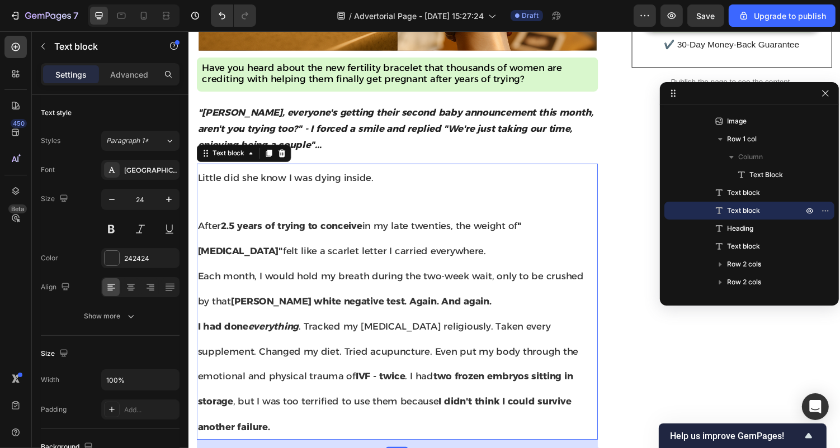
scroll to position [458, 0]
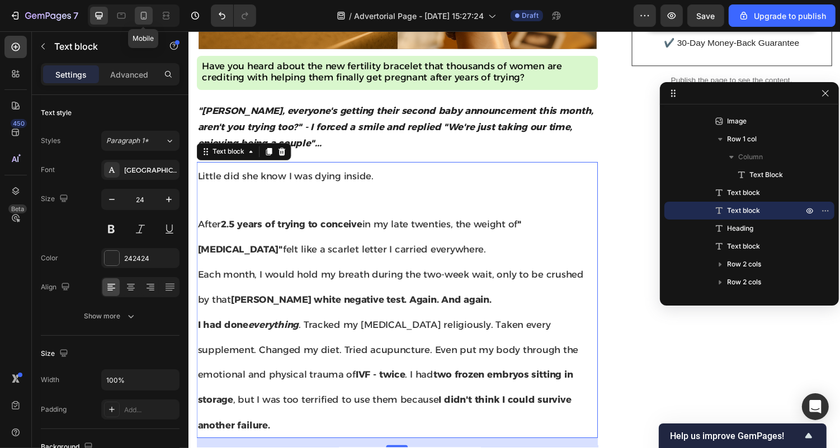
click at [150, 20] on div at bounding box center [144, 16] width 18 height 18
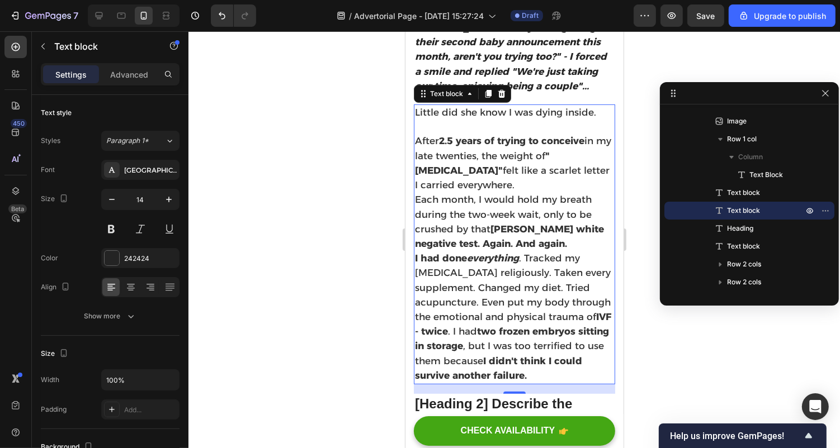
scroll to position [423, 0]
click at [101, 11] on icon at bounding box center [98, 15] width 11 height 11
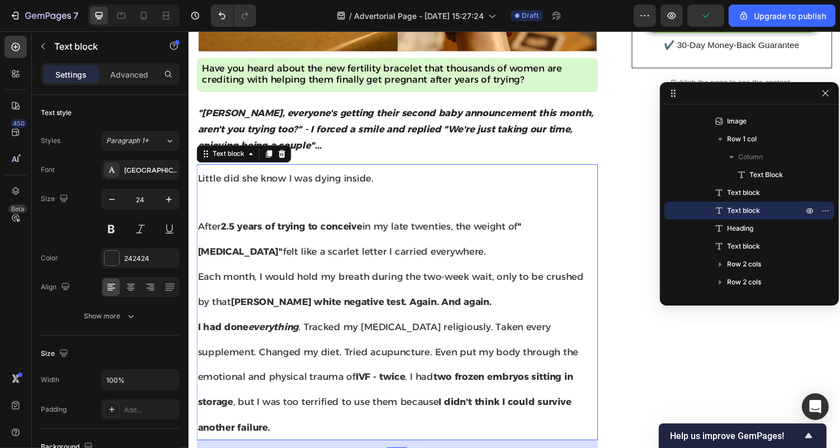
scroll to position [441, 0]
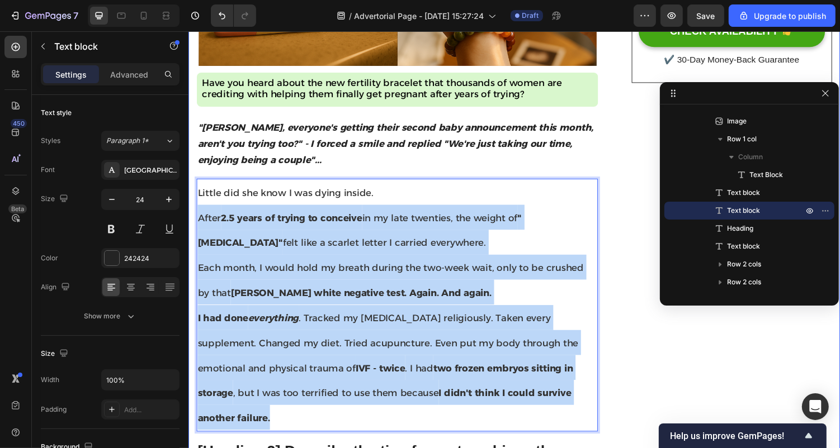
drag, startPoint x: 575, startPoint y: 404, endPoint x: 195, endPoint y: 210, distance: 426.6
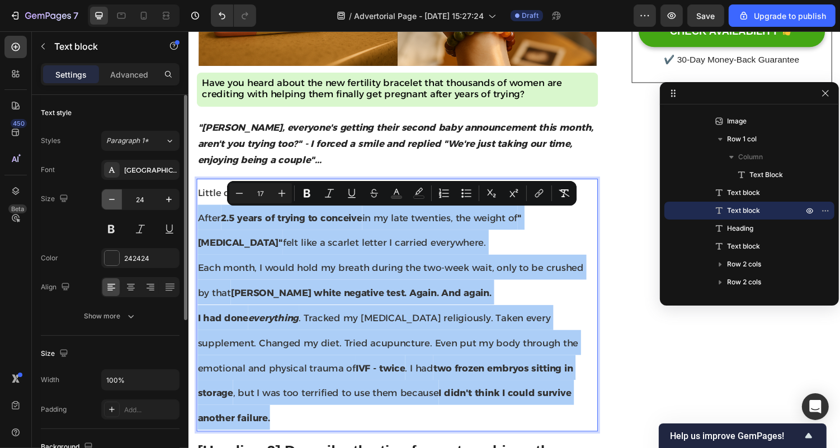
click at [113, 198] on icon "button" at bounding box center [111, 199] width 11 height 11
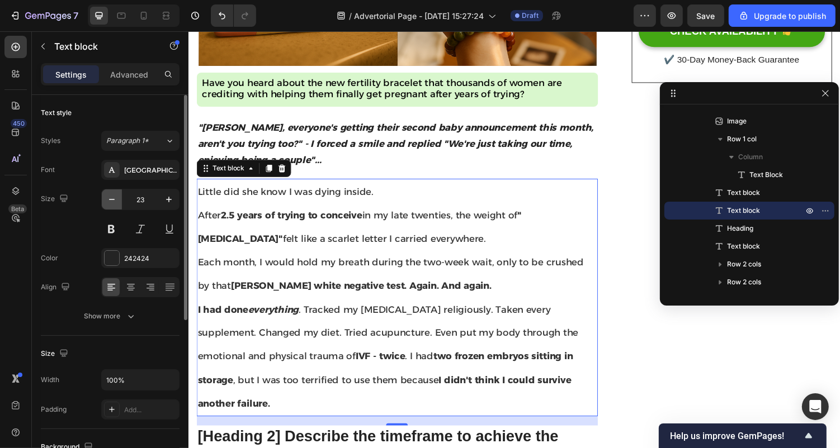
click at [112, 198] on icon "button" at bounding box center [111, 199] width 11 height 11
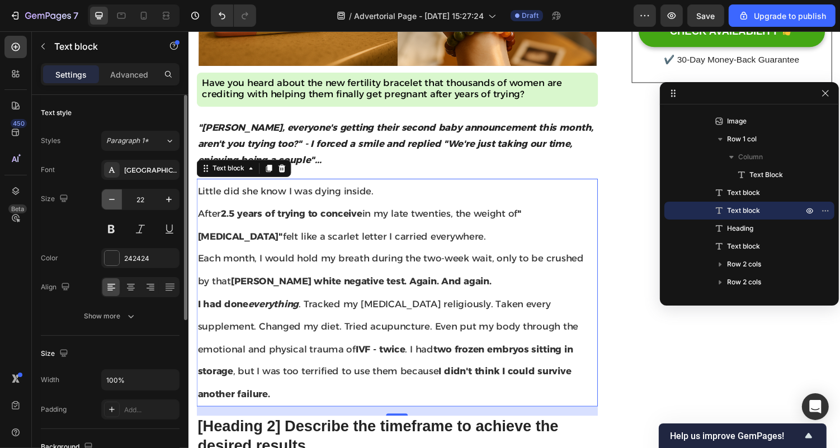
click at [112, 198] on icon "button" at bounding box center [111, 199] width 11 height 11
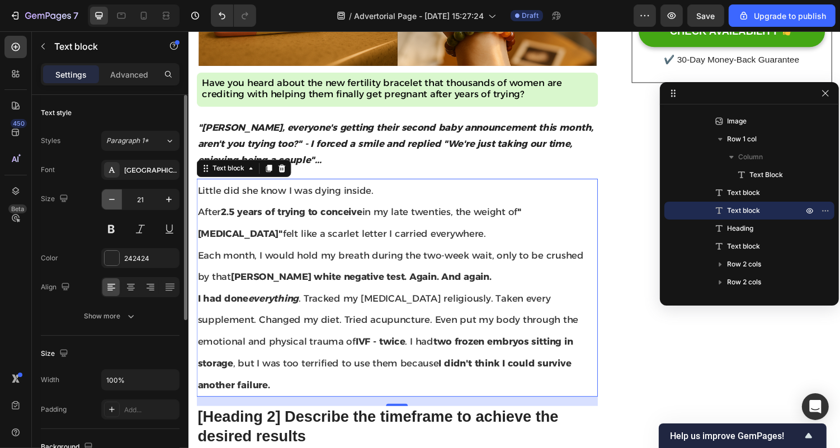
click at [112, 198] on icon "button" at bounding box center [111, 199] width 11 height 11
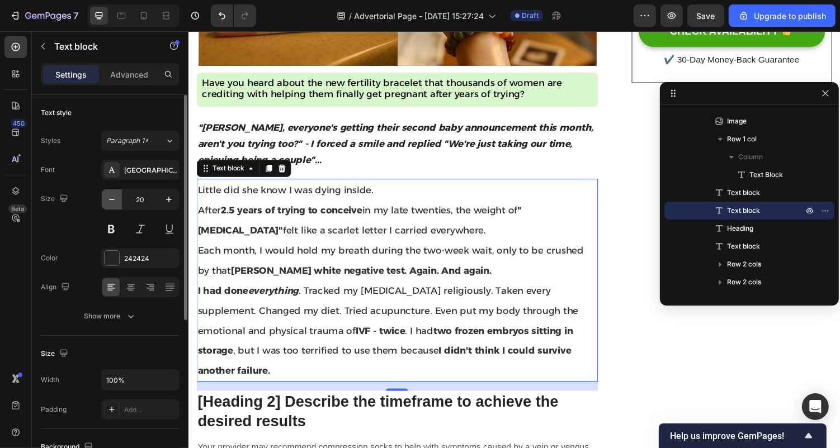
click at [112, 198] on icon "button" at bounding box center [111, 199] width 11 height 11
type input "19"
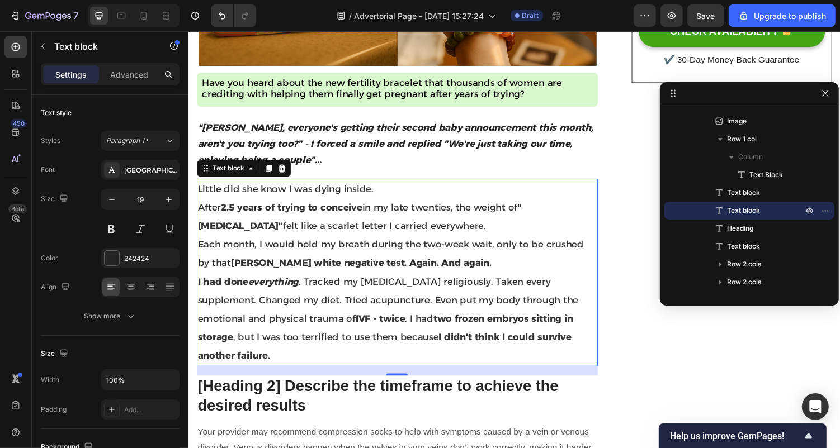
click at [331, 234] on span "After 2.5 years of trying to conceive in my late twenties, the weight of "[MEDI…" at bounding box center [364, 222] width 334 height 30
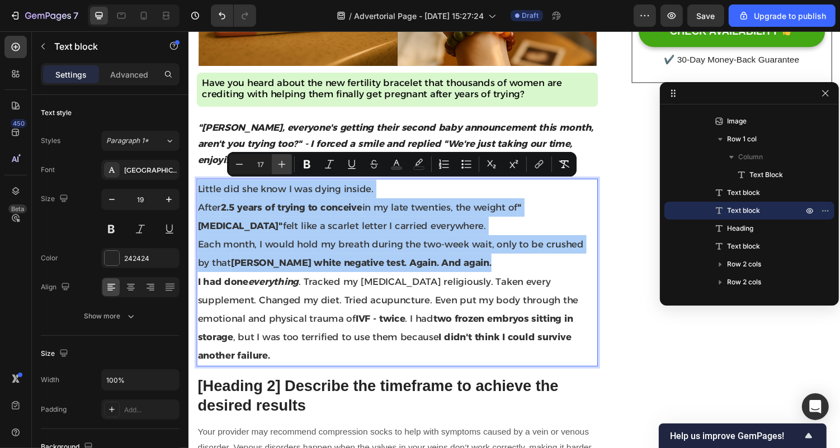
click at [285, 168] on icon "Editor contextual toolbar" at bounding box center [281, 164] width 11 height 11
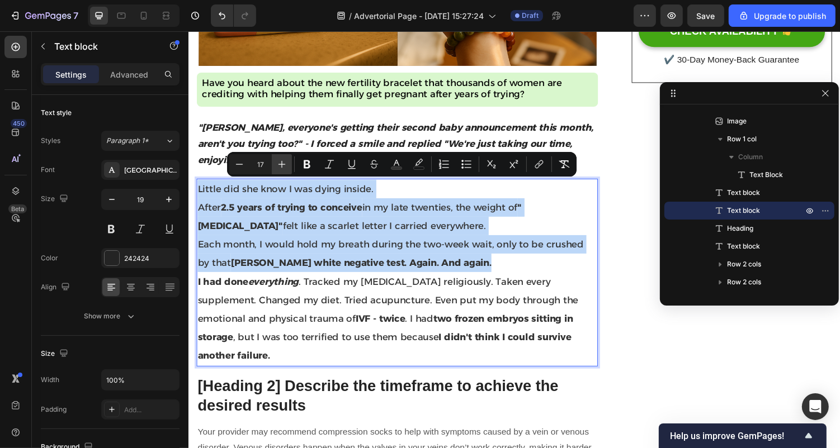
type input "18"
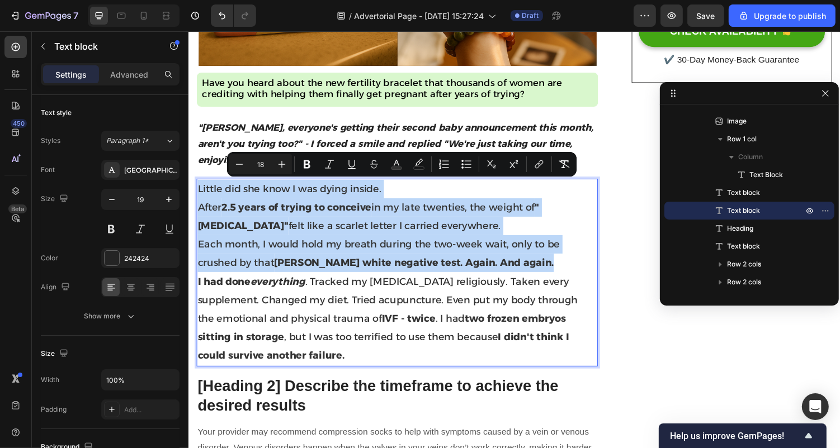
click at [258, 366] on p "I had done everything . Tracked my [MEDICAL_DATA] religiously. Taken every supp…" at bounding box center [402, 328] width 411 height 96
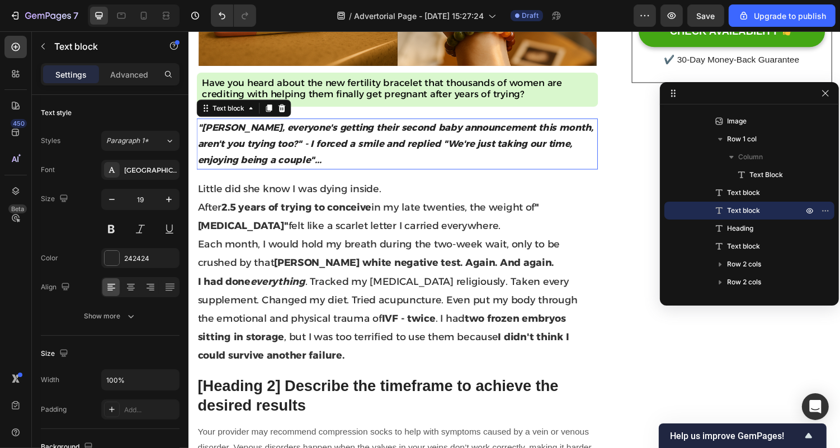
click at [319, 141] on strong ""[PERSON_NAME], everyone's getting their second baby announcement this month, a…" at bounding box center [401, 146] width 408 height 45
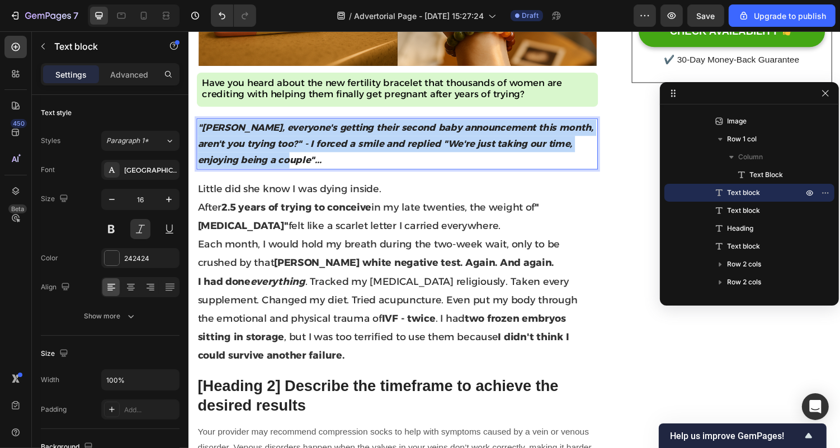
click at [318, 141] on strong ""[PERSON_NAME], everyone's getting their second baby announcement this month, a…" at bounding box center [401, 146] width 408 height 45
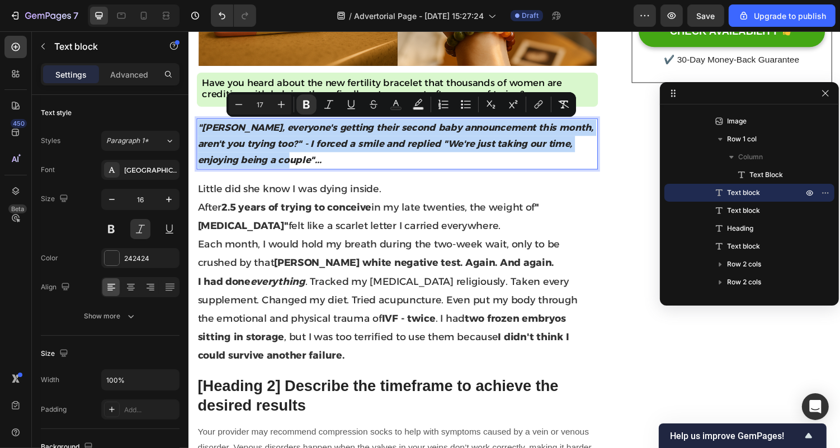
click at [318, 141] on strong ""[PERSON_NAME], everyone's getting their second baby announcement this month, a…" at bounding box center [401, 146] width 408 height 45
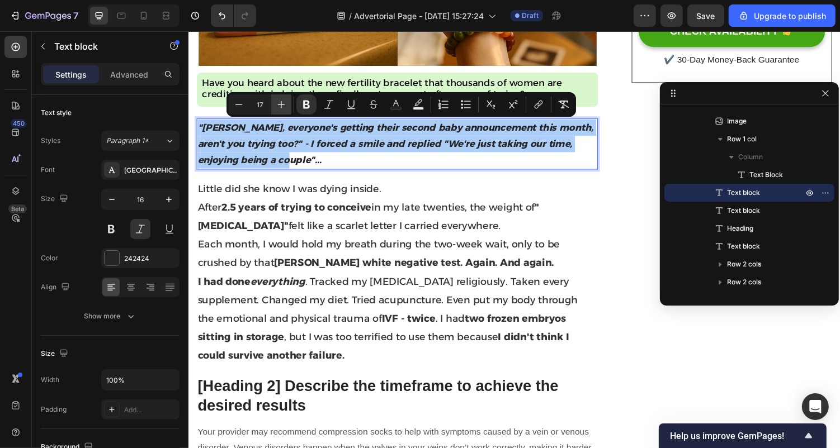
click at [282, 101] on icon "Editor contextual toolbar" at bounding box center [281, 104] width 11 height 11
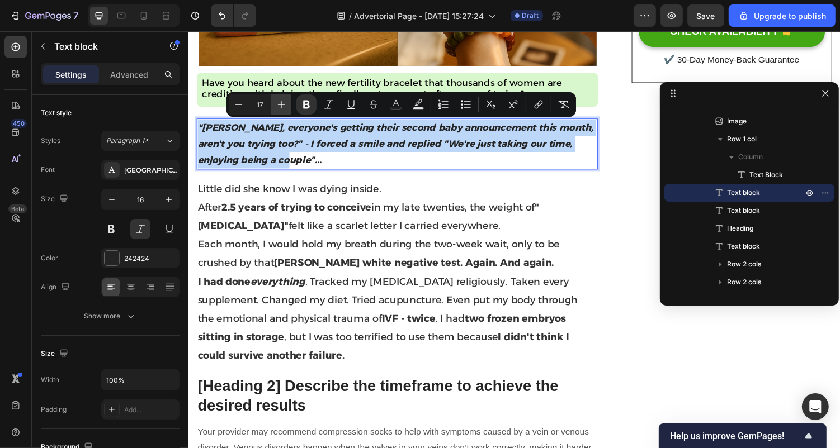
type input "18"
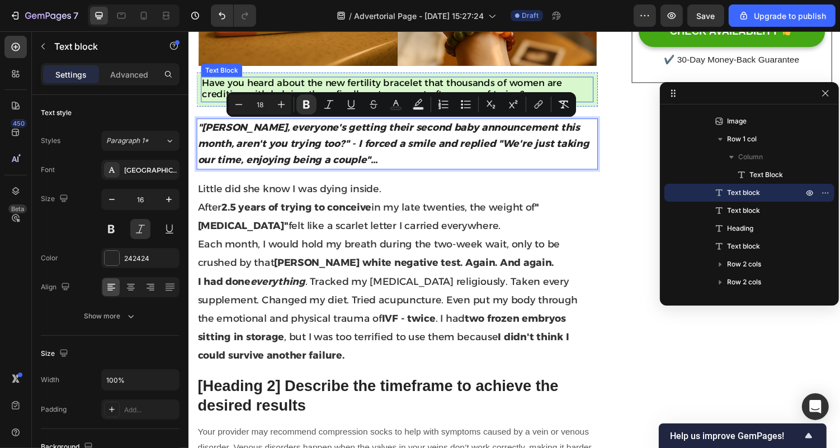
click at [261, 85] on span "Have you heard about the new fertility bracelet that thousands of women are cre…" at bounding box center [387, 89] width 371 height 23
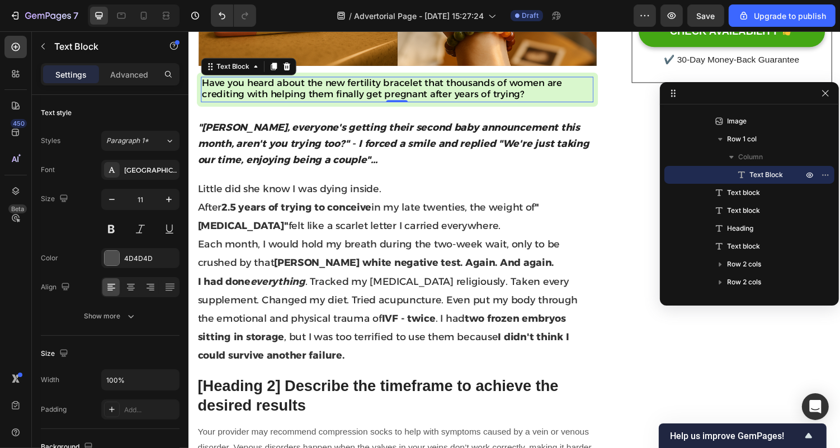
click at [261, 86] on span "Have you heard about the new fertility bracelet that thousands of women are cre…" at bounding box center [387, 89] width 371 height 23
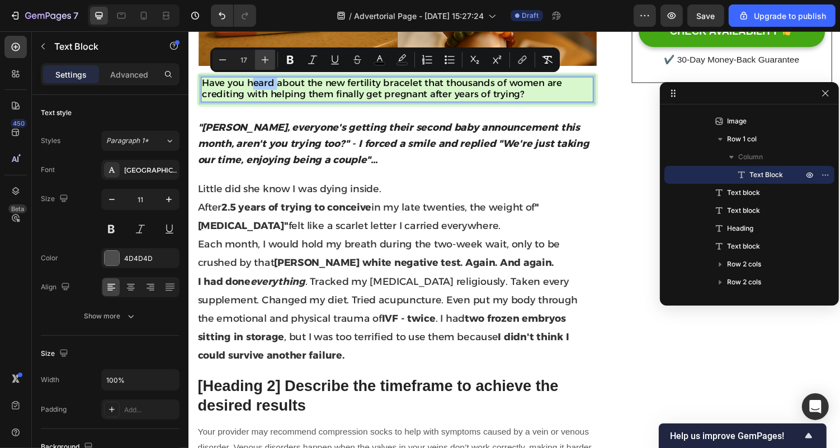
click at [266, 63] on icon "Editor contextual toolbar" at bounding box center [264, 59] width 11 height 11
type input "18"
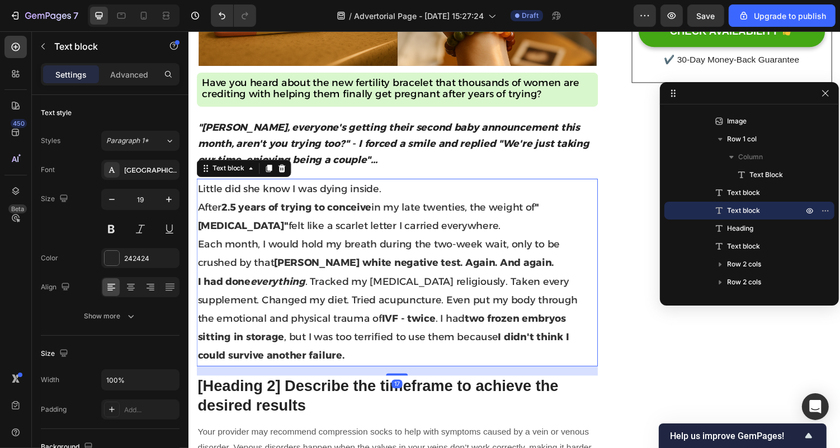
click at [268, 187] on span "Little did she know I was dying inside." at bounding box center [291, 193] width 189 height 12
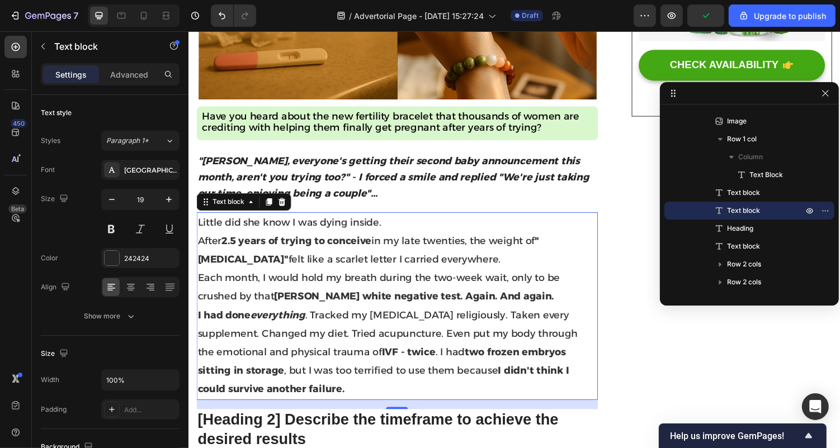
scroll to position [399, 0]
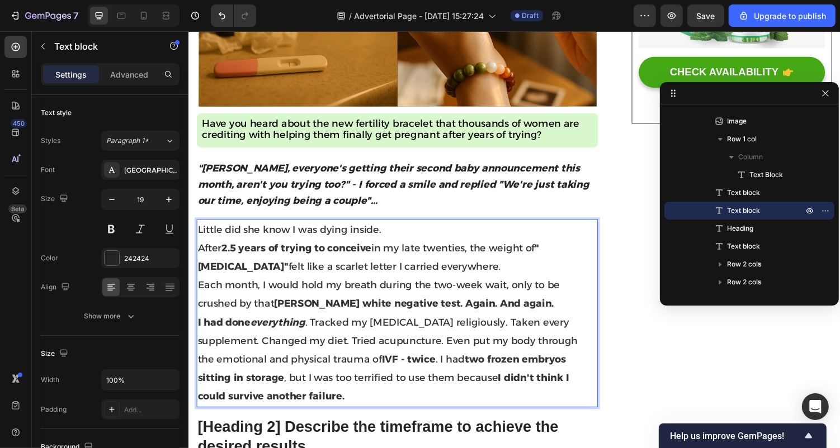
click at [256, 281] on p "After 2.5 years of trying to conceive in my late twenties, the weight of "[MEDI…" at bounding box center [402, 264] width 411 height 38
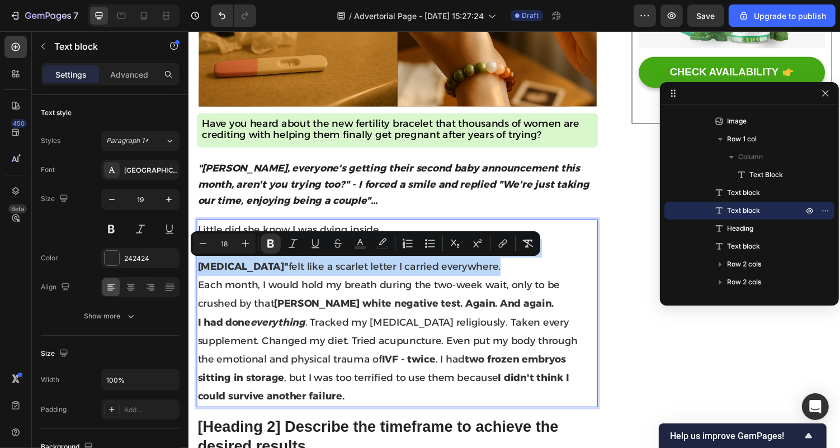
click at [256, 281] on p "After 2.5 years of trying to conceive in my late twenties, the weight of "[MEDI…" at bounding box center [402, 264] width 411 height 38
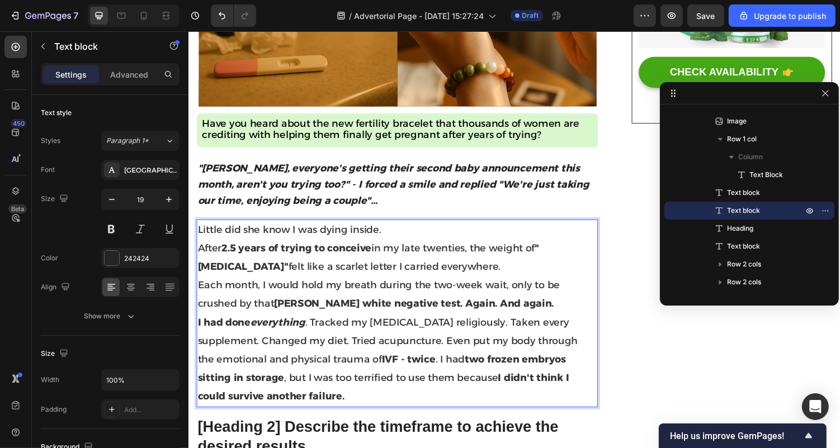
click at [257, 302] on p "Each month, I would hold my breath during the two-week wait, only to be crushed…" at bounding box center [402, 302] width 411 height 38
click at [395, 236] on p "Little did she know I was dying inside." at bounding box center [402, 235] width 411 height 19
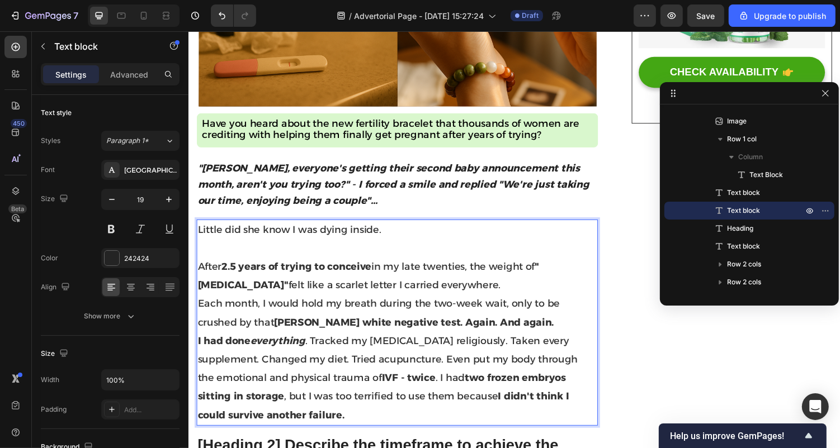
click at [363, 292] on span "After 2.5 years of trying to conceive in my late twenties, the weight of "[MEDI…" at bounding box center [373, 282] width 352 height 31
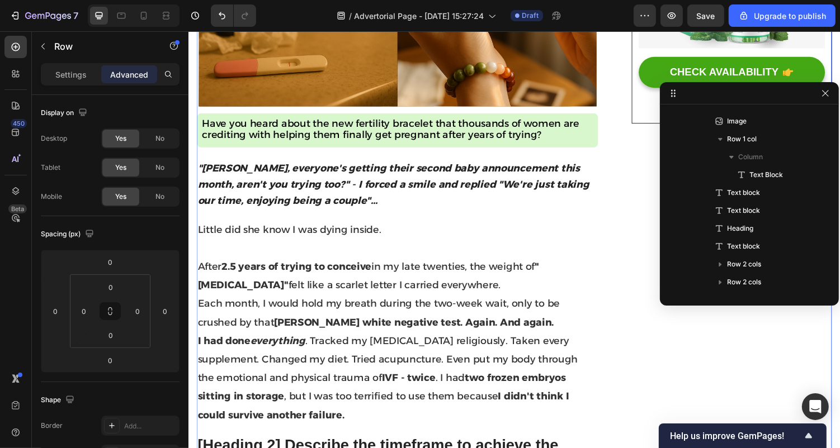
scroll to position [68, 0]
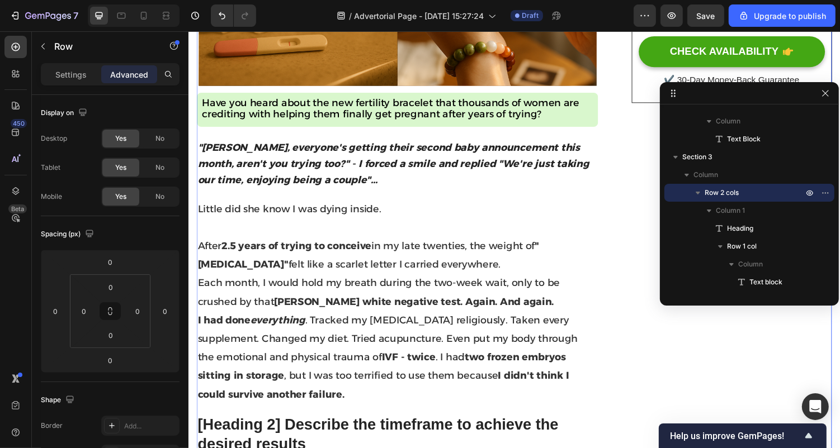
scroll to position [421, 0]
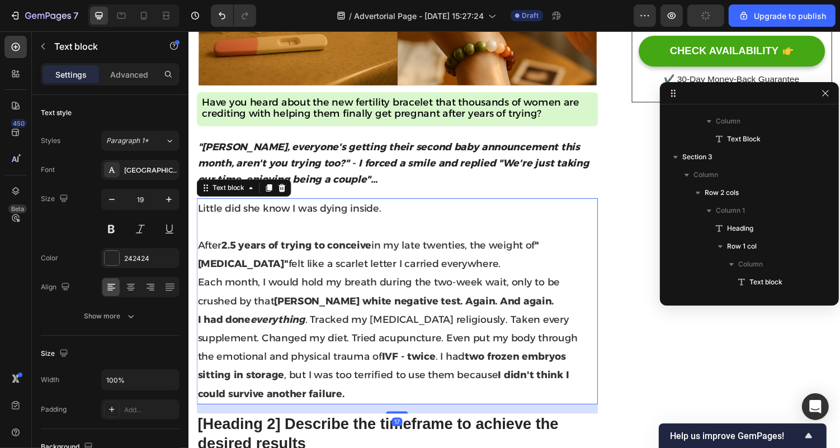
click at [236, 302] on p "Each month, I would hold my breath during the two-week wait, only to be crushed…" at bounding box center [402, 299] width 411 height 38
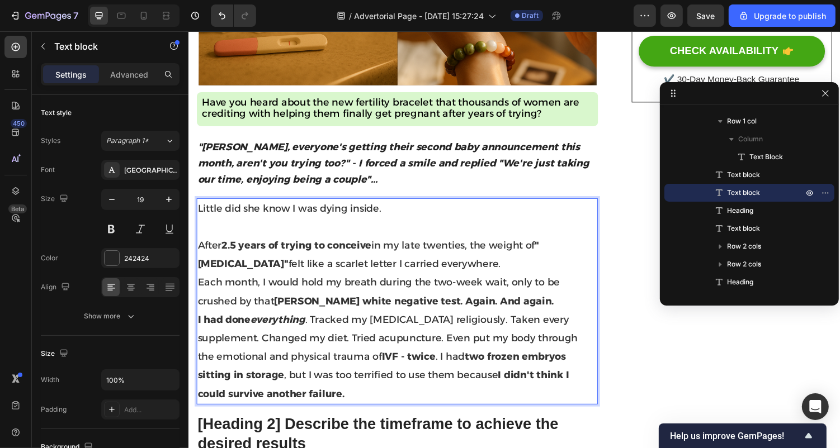
click at [560, 276] on p "After 2.5 years of trying to conceive in my late twenties, the weight of "[MEDI…" at bounding box center [402, 261] width 411 height 38
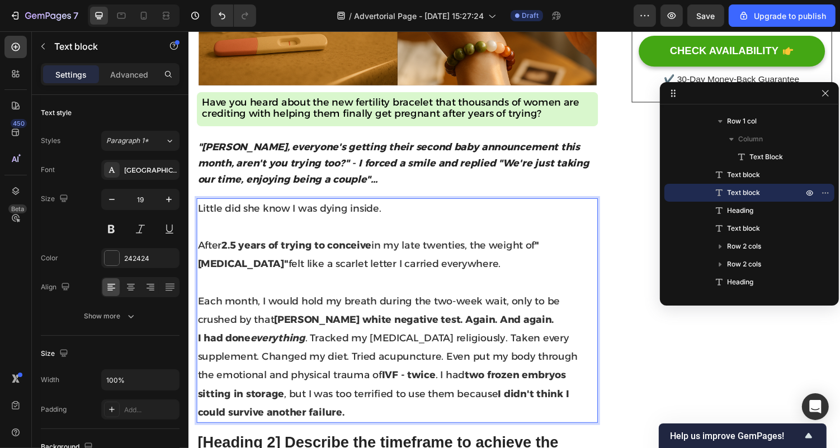
click at [527, 336] on p "Each month, I would hold my breath during the two-week wait, only to be crushed…" at bounding box center [402, 319] width 411 height 38
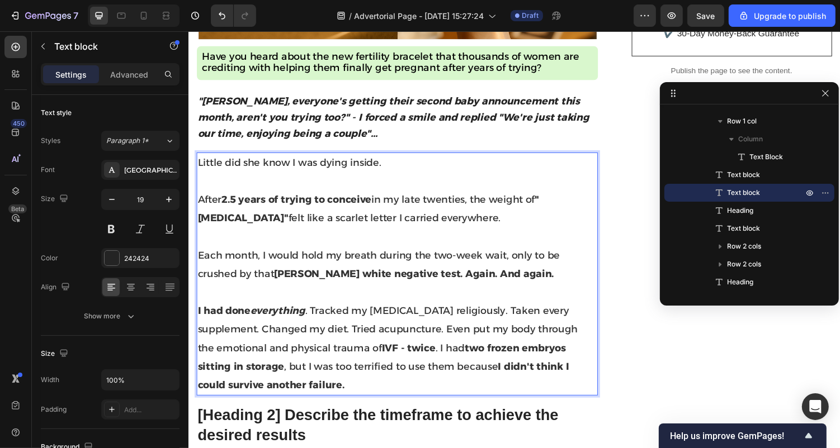
scroll to position [470, 0]
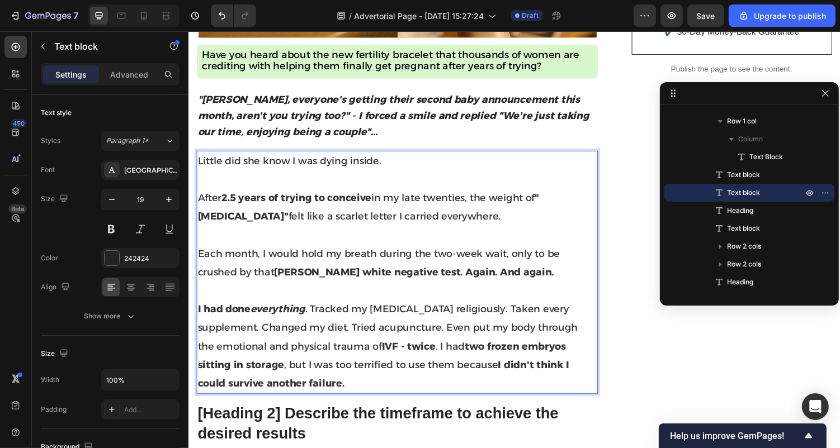
click at [434, 395] on p "I had done everything . Tracked my [MEDICAL_DATA] religiously. Taken every supp…" at bounding box center [402, 356] width 411 height 96
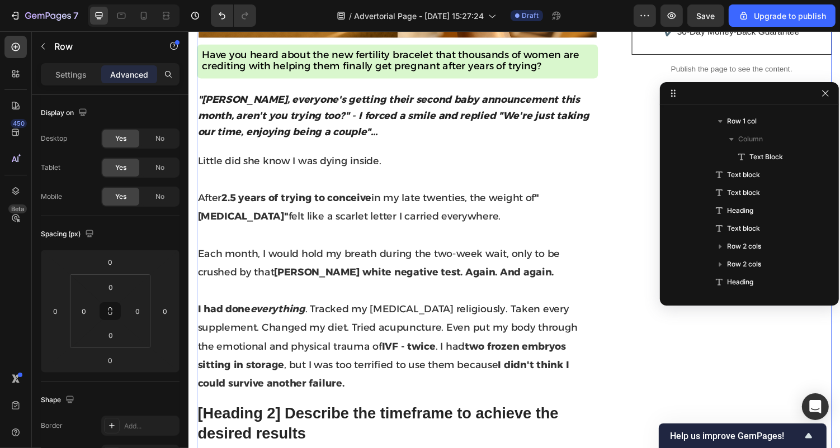
scroll to position [68, 0]
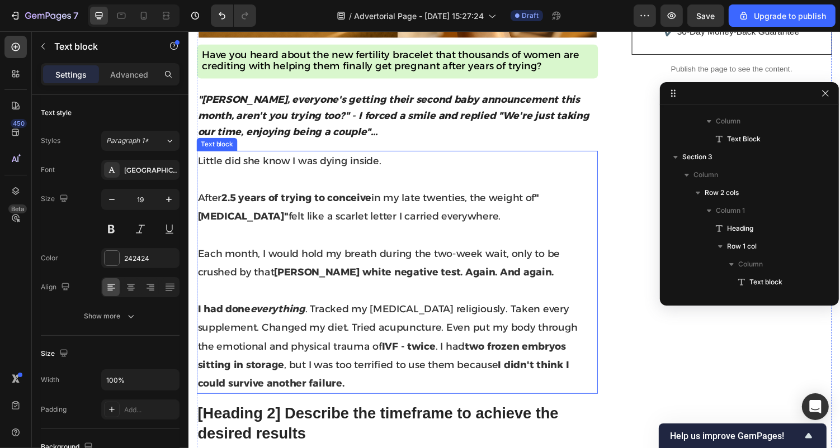
click at [384, 366] on p "I had done everything . Tracked my [MEDICAL_DATA] religiously. Taken every supp…" at bounding box center [402, 356] width 411 height 96
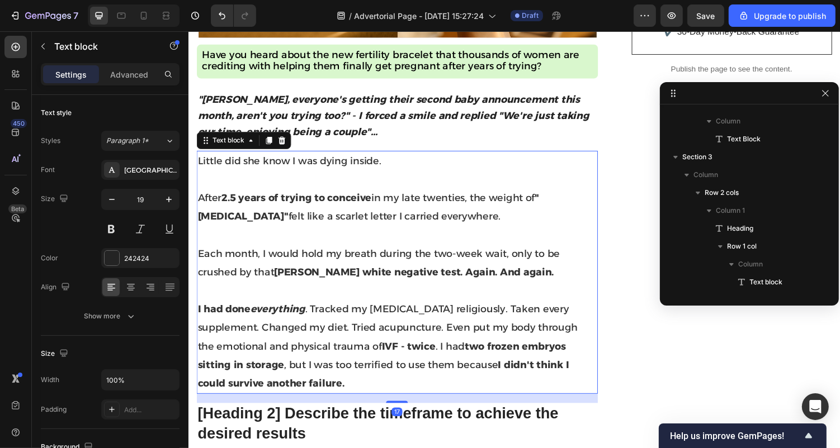
scroll to position [283, 0]
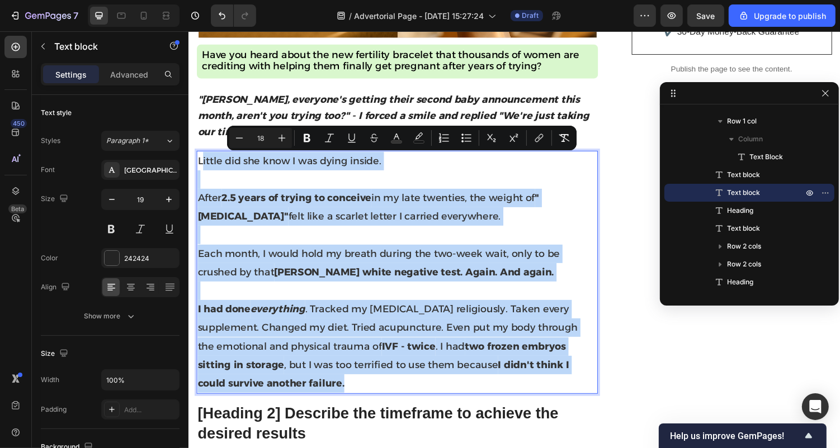
drag, startPoint x: 245, startPoint y: 388, endPoint x: 200, endPoint y: 165, distance: 227.1
click at [229, 372] on span "I had done everything . Tracked my [MEDICAL_DATA] religiously. Taken every supp…" at bounding box center [392, 355] width 391 height 89
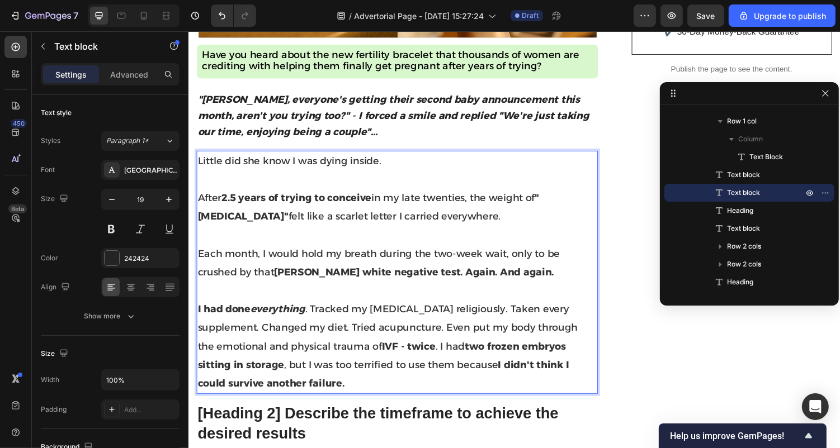
click at [220, 294] on p "Rich Text Editor. Editing area: main" at bounding box center [402, 298] width 411 height 19
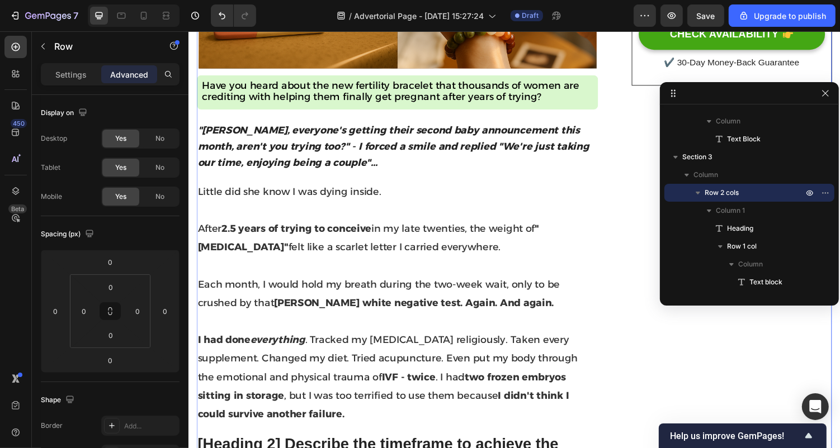
scroll to position [437, 0]
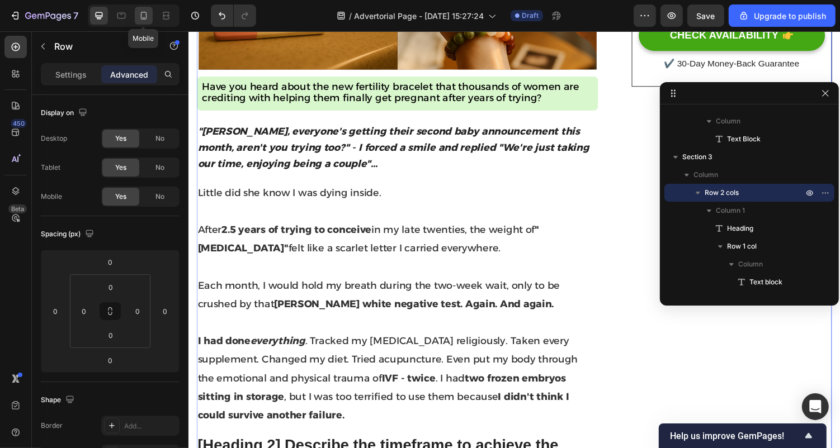
click at [136, 17] on div at bounding box center [144, 16] width 18 height 18
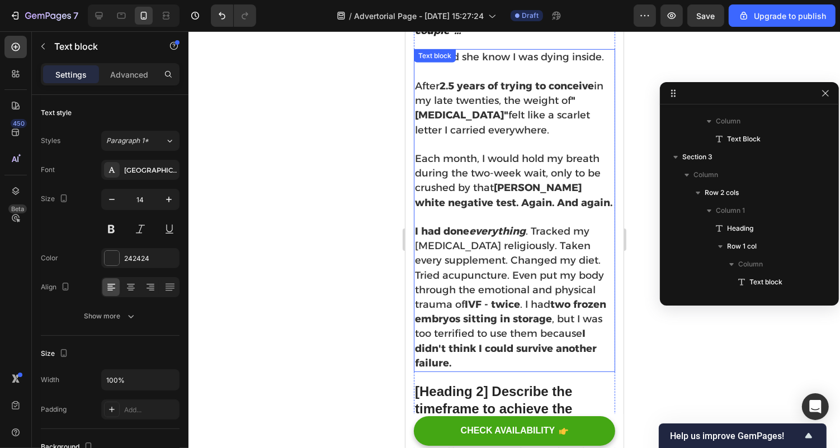
scroll to position [283, 0]
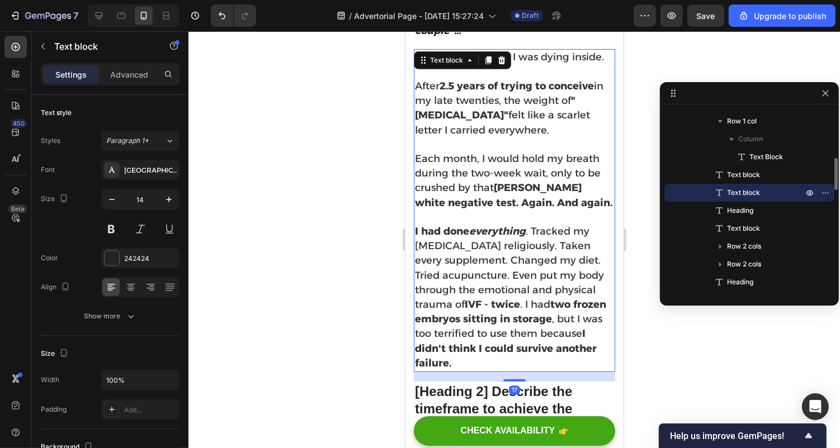
click at [442, 266] on span "I had done everything . Tracked my [MEDICAL_DATA] religiously. Taken every supp…" at bounding box center [509, 297] width 191 height 144
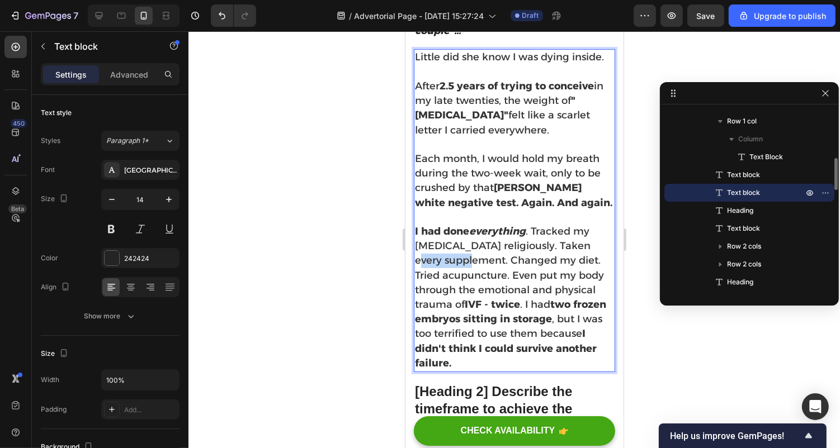
click at [442, 266] on span "I had done everything . Tracked my [MEDICAL_DATA] religiously. Taken every supp…" at bounding box center [509, 297] width 191 height 144
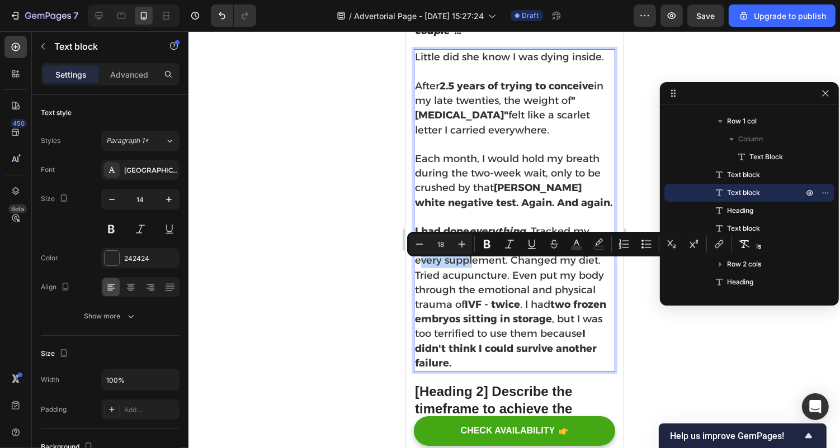
click at [448, 272] on span "I had done everything . Tracked my [MEDICAL_DATA] religiously. Taken every supp…" at bounding box center [509, 297] width 191 height 144
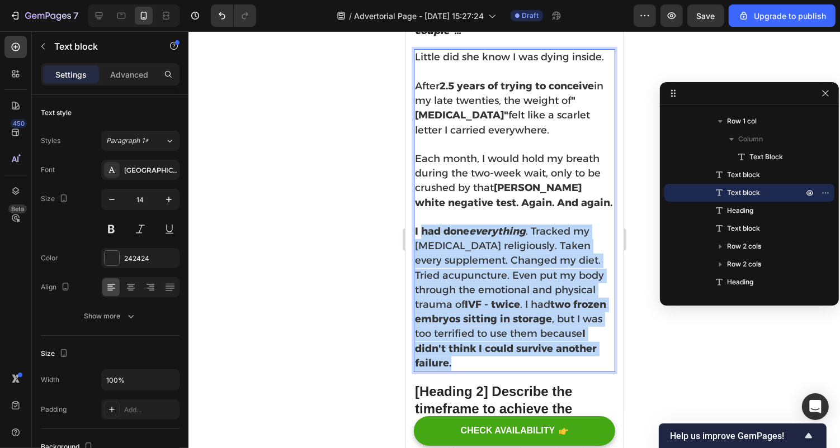
drag, startPoint x: 453, startPoint y: 373, endPoint x: 421, endPoint y: 238, distance: 139.0
click at [421, 238] on p "I had done everything . Tracked my [MEDICAL_DATA] religiously. Taken every supp…" at bounding box center [513, 297] width 199 height 147
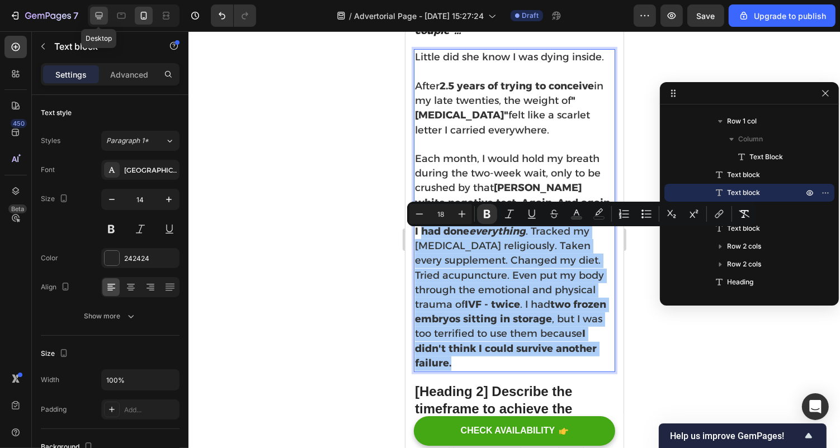
click at [101, 11] on icon at bounding box center [98, 15] width 11 height 11
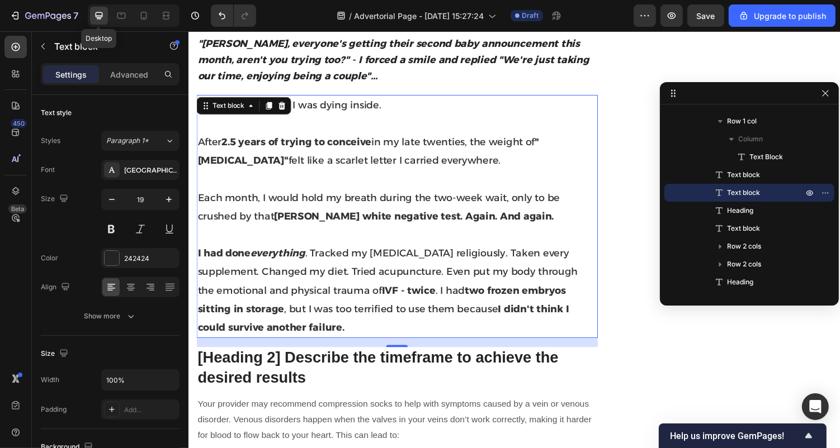
scroll to position [553, 0]
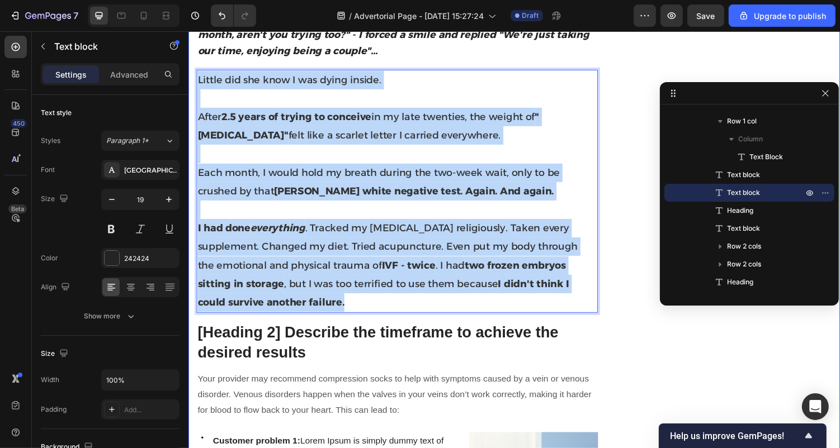
drag, startPoint x: 246, startPoint y: 313, endPoint x: 195, endPoint y: 76, distance: 242.1
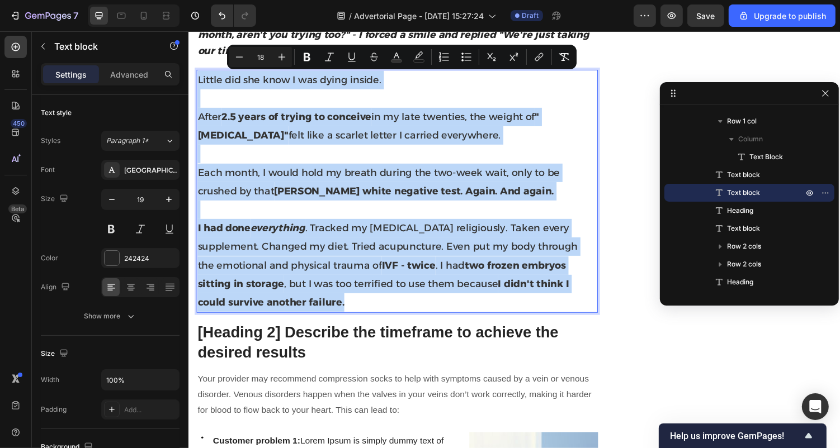
click at [274, 309] on p "I had done everything . Tracked my [MEDICAL_DATA] religiously. Taken every supp…" at bounding box center [402, 272] width 411 height 96
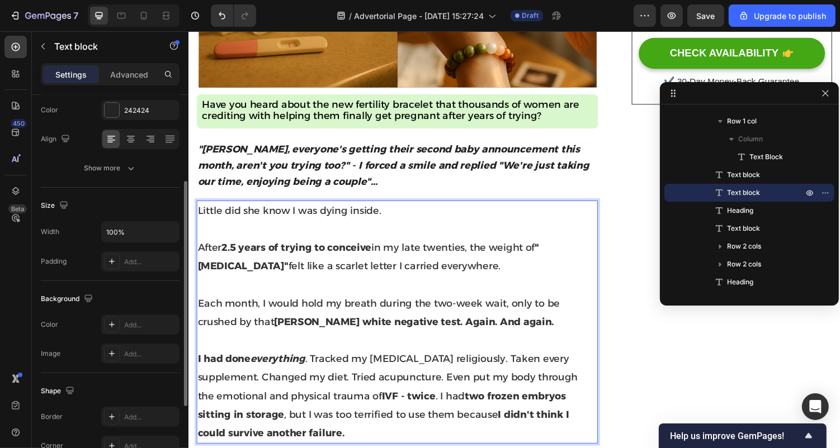
scroll to position [418, 0]
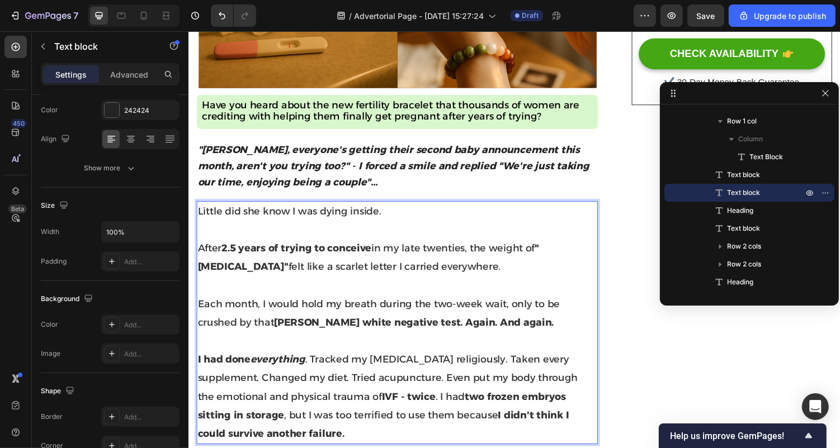
click at [220, 239] on p "Rich Text Editor. Editing area: main" at bounding box center [402, 235] width 411 height 19
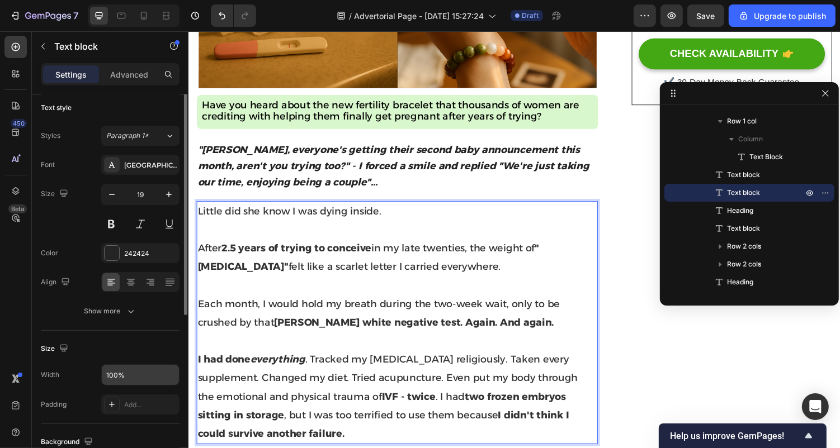
scroll to position [0, 0]
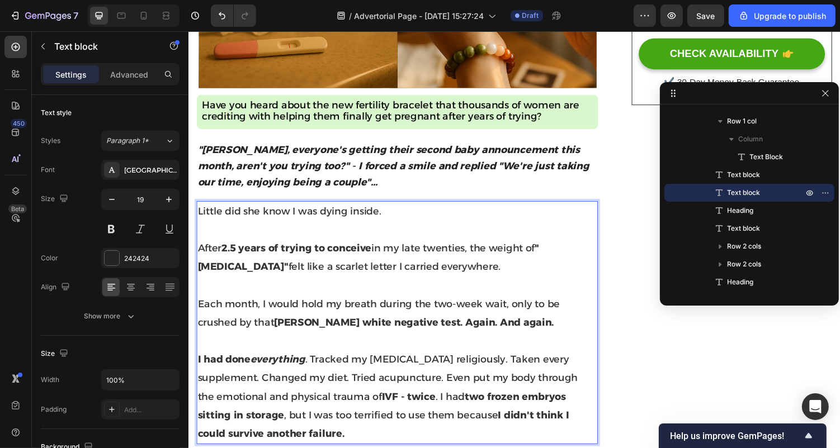
click at [237, 446] on p "I had done everything . Tracked my [MEDICAL_DATA] religiously. Taken every supp…" at bounding box center [402, 408] width 411 height 96
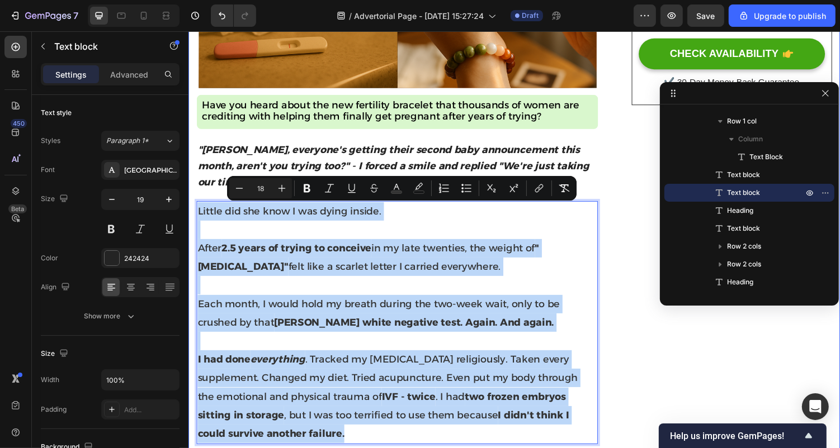
drag, startPoint x: 242, startPoint y: 446, endPoint x: 195, endPoint y: 206, distance: 245.1
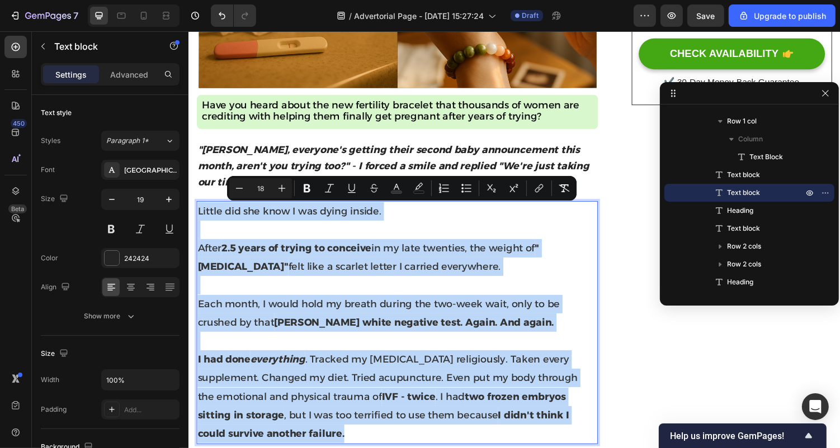
click at [246, 446] on p "I had done everything . Tracked my [MEDICAL_DATA] religiously. Taken every supp…" at bounding box center [402, 408] width 411 height 96
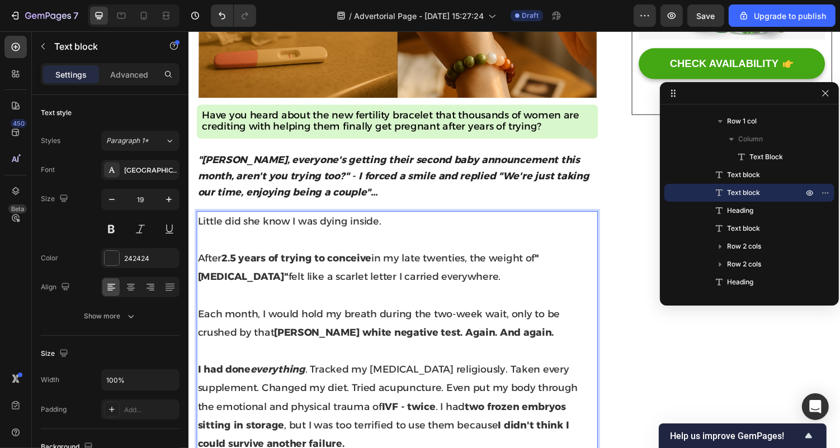
scroll to position [424, 0]
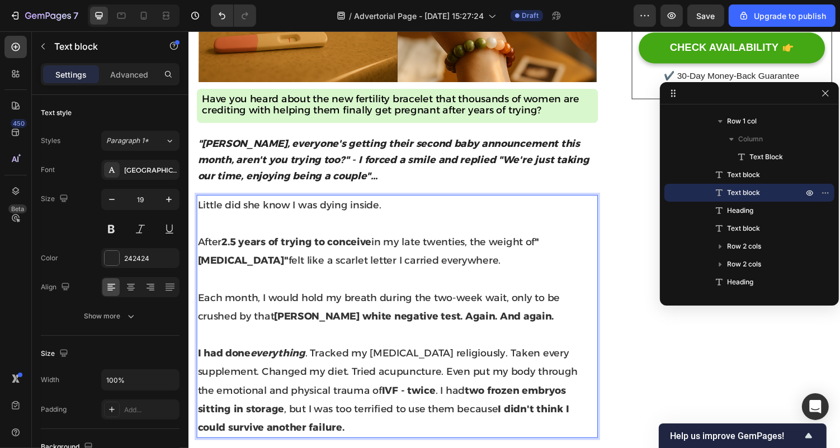
click at [229, 232] on p "Rich Text Editor. Editing area: main" at bounding box center [402, 229] width 411 height 19
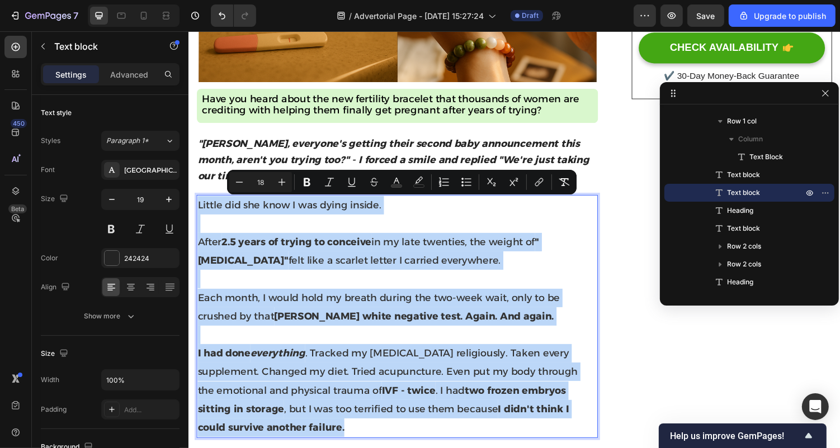
drag, startPoint x: 246, startPoint y: 440, endPoint x: 196, endPoint y: 209, distance: 235.7
click at [196, 209] on div "Little did she know I was dying inside. After 2.5 years of trying to conceive i…" at bounding box center [402, 325] width 413 height 251
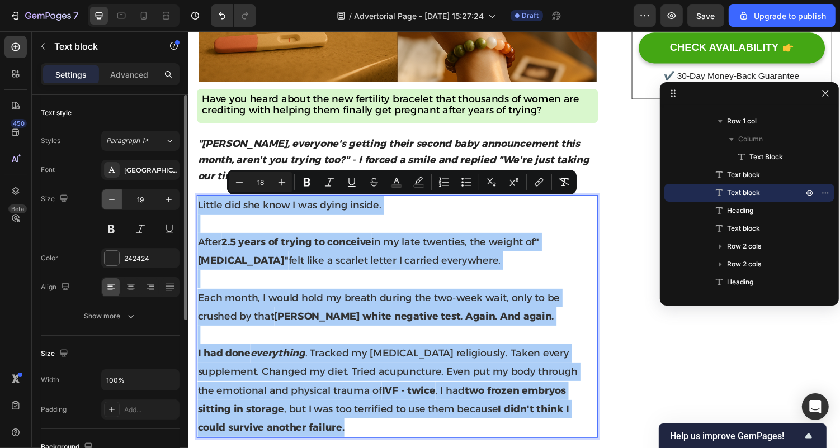
click at [107, 200] on icon "button" at bounding box center [111, 199] width 11 height 11
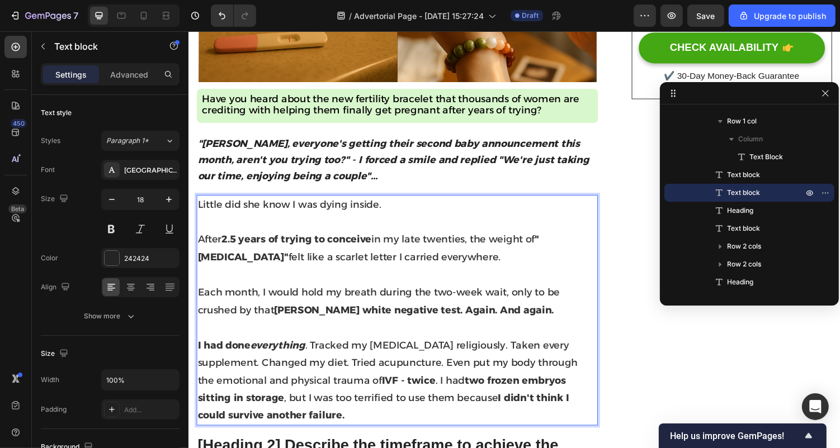
click at [237, 427] on p "I had done everything . Tracked my [MEDICAL_DATA] religiously. Taken every supp…" at bounding box center [402, 391] width 411 height 91
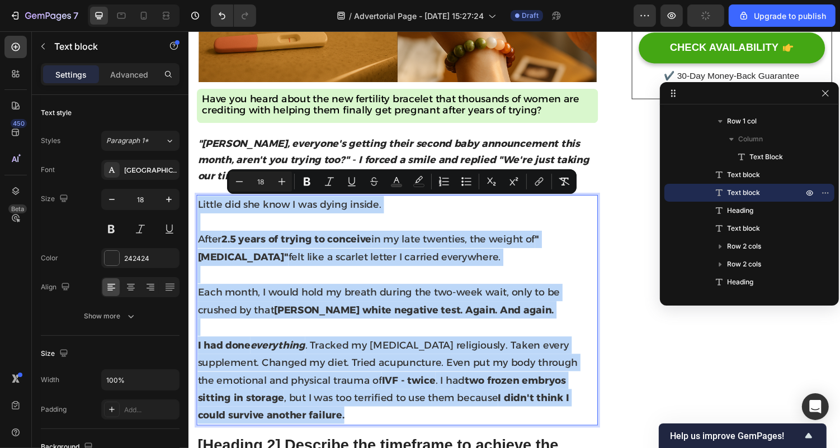
drag, startPoint x: 252, startPoint y: 429, endPoint x: 197, endPoint y: 204, distance: 231.9
click at [197, 204] on div "Little did she know I was dying inside. After 2.5 years of trying to conceive i…" at bounding box center [402, 319] width 413 height 238
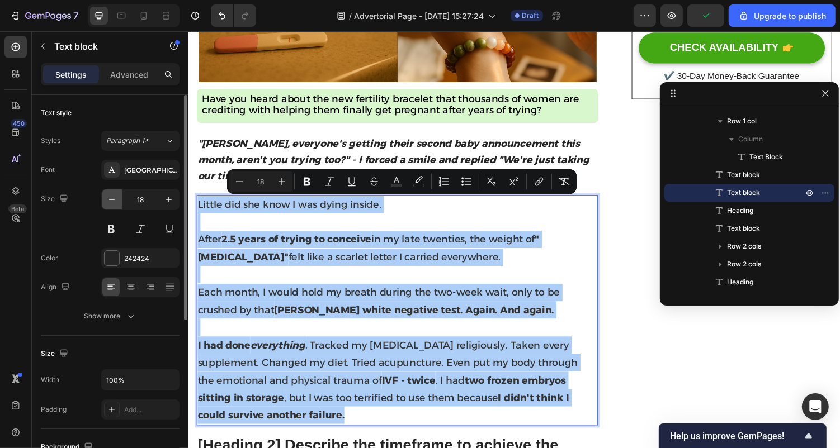
click at [115, 199] on icon "button" at bounding box center [111, 199] width 11 height 11
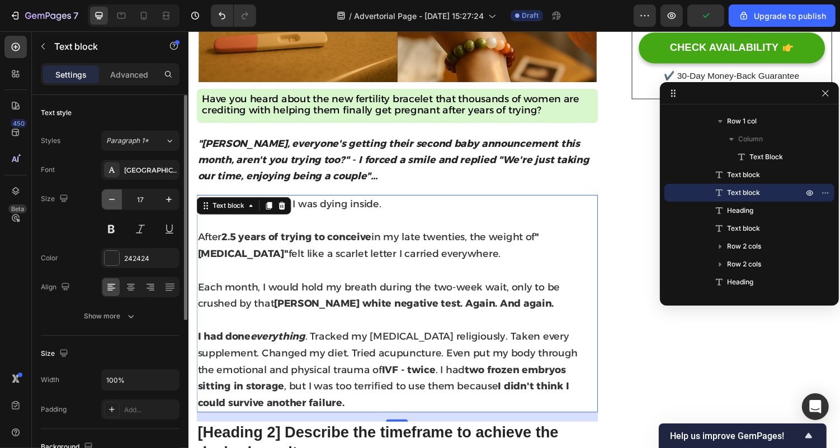
click at [115, 199] on icon "button" at bounding box center [111, 199] width 11 height 11
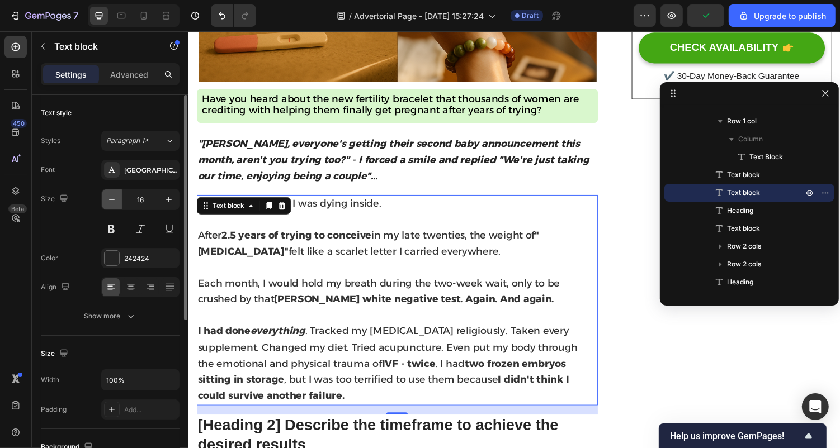
click at [115, 199] on icon "button" at bounding box center [111, 199] width 11 height 11
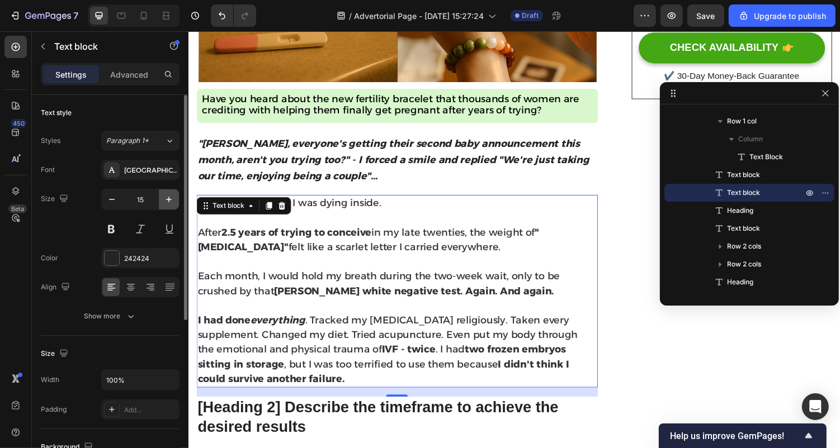
click at [166, 206] on button "button" at bounding box center [169, 200] width 20 height 20
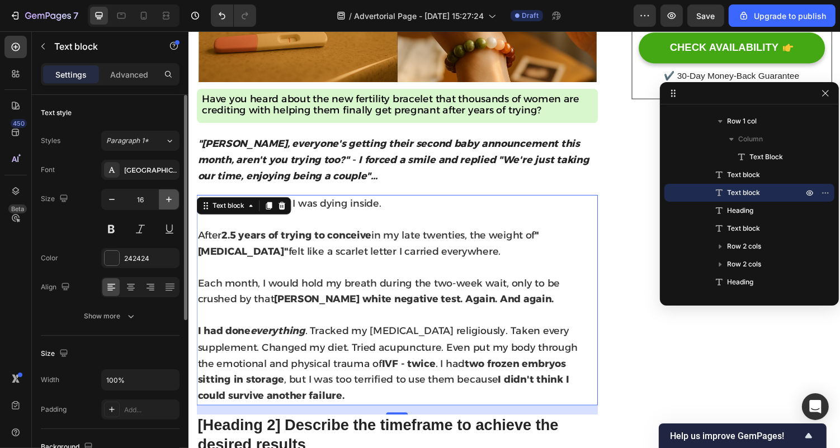
click at [166, 206] on button "button" at bounding box center [169, 200] width 20 height 20
type input "17"
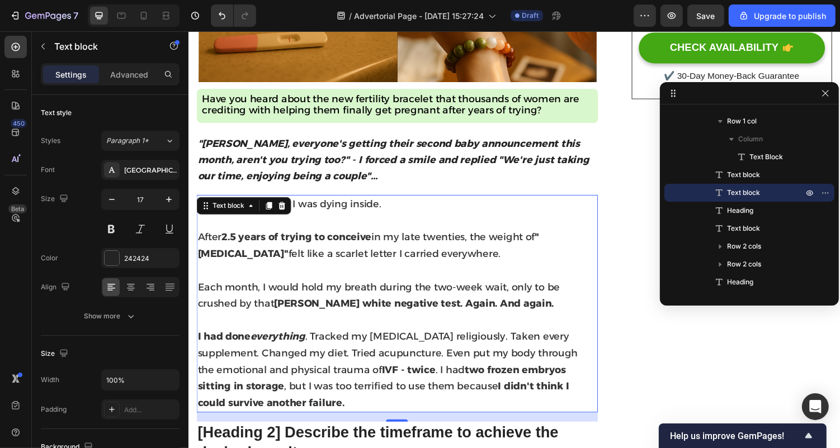
click at [305, 320] on p "Each month, I would hold my breath during the two-week wait, only to be crushed…" at bounding box center [402, 303] width 411 height 34
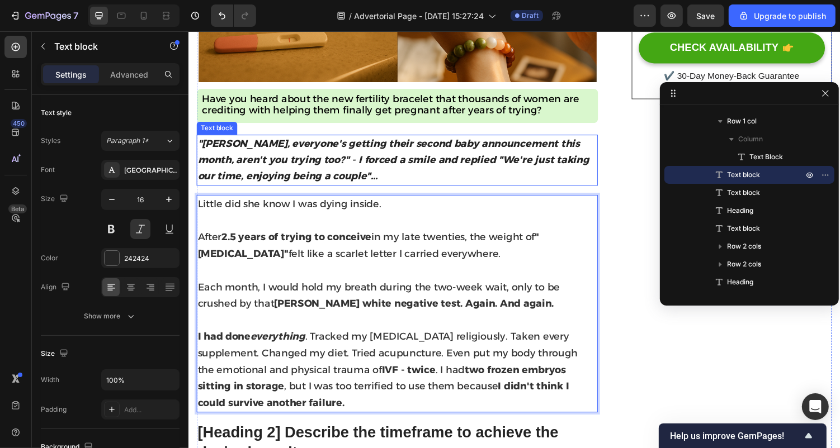
click at [437, 186] on p ""[PERSON_NAME], everyone's getting their second baby announcement this month, a…" at bounding box center [402, 164] width 411 height 50
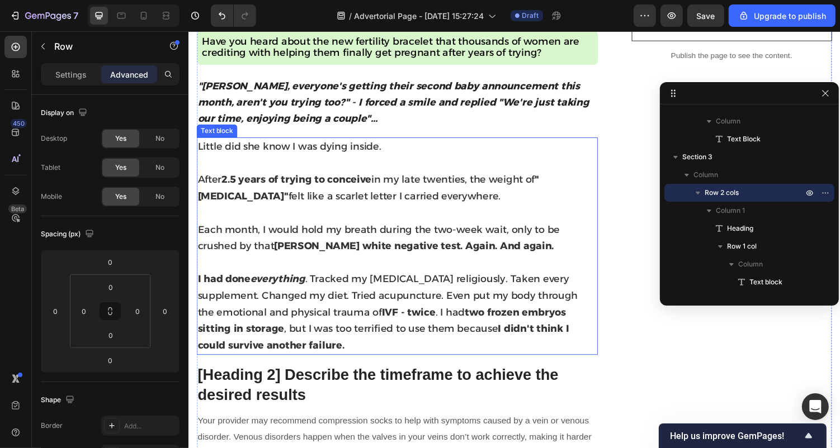
scroll to position [483, 0]
click at [254, 358] on p "I had done everything . Tracked my [MEDICAL_DATA] religiously. Taken every supp…" at bounding box center [402, 321] width 411 height 86
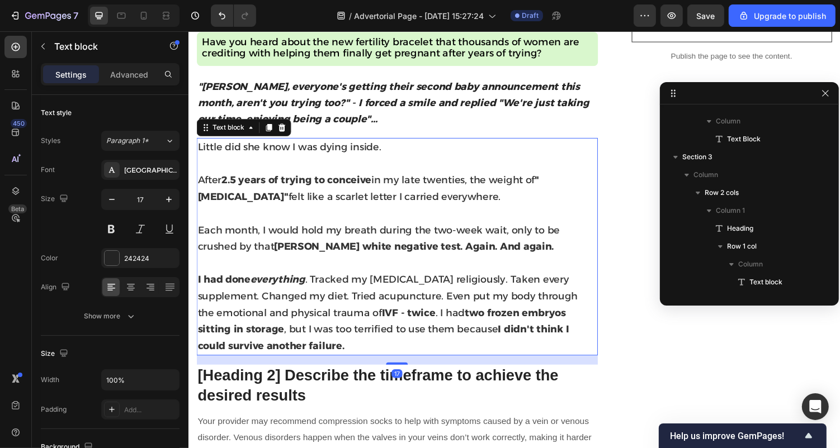
scroll to position [283, 0]
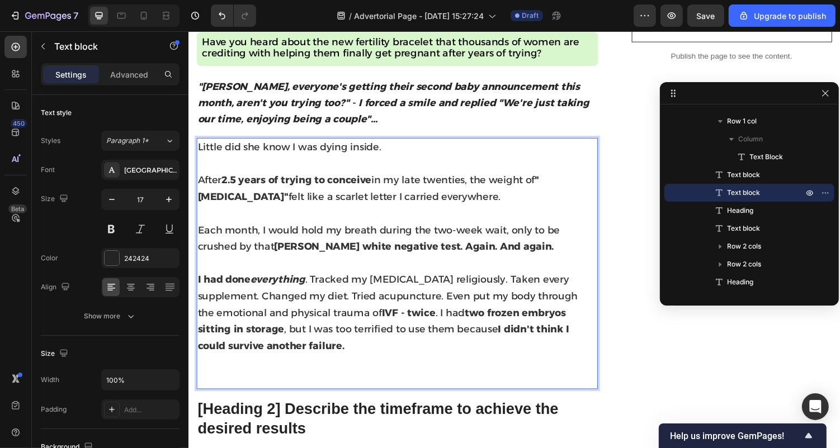
click at [214, 388] on p "Rich Text Editor. Editing area: main" at bounding box center [402, 389] width 411 height 17
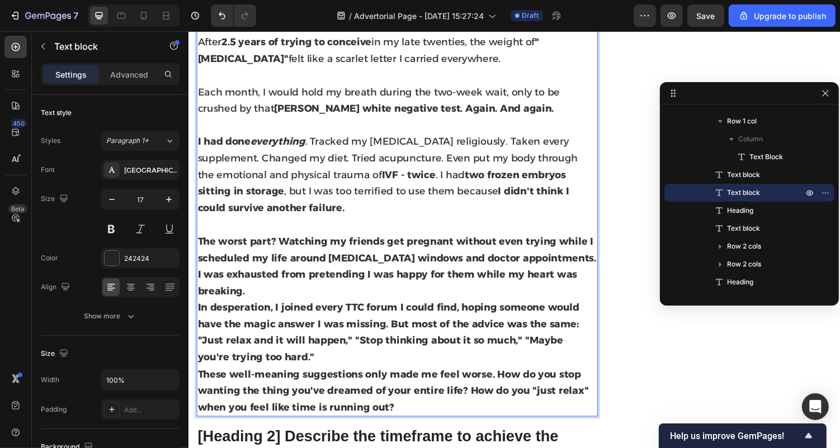
scroll to position [630, 0]
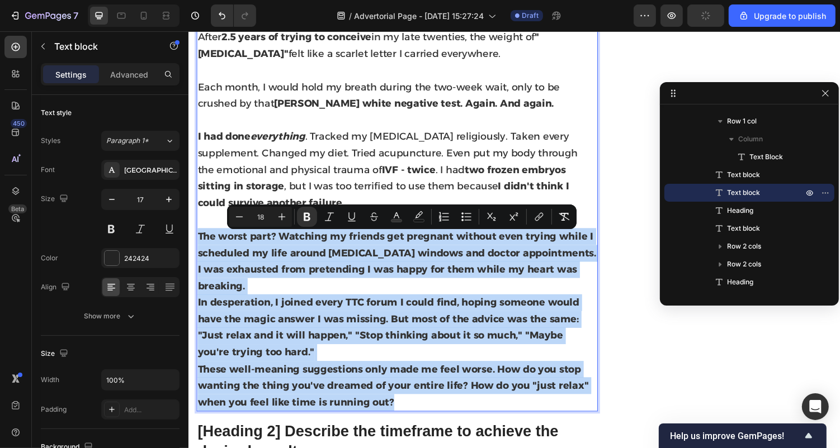
drag, startPoint x: 402, startPoint y: 401, endPoint x: 198, endPoint y: 240, distance: 260.0
click at [198, 240] on p "The worst part? Watching my friends get pregnant without even trying while I sc…" at bounding box center [402, 328] width 411 height 188
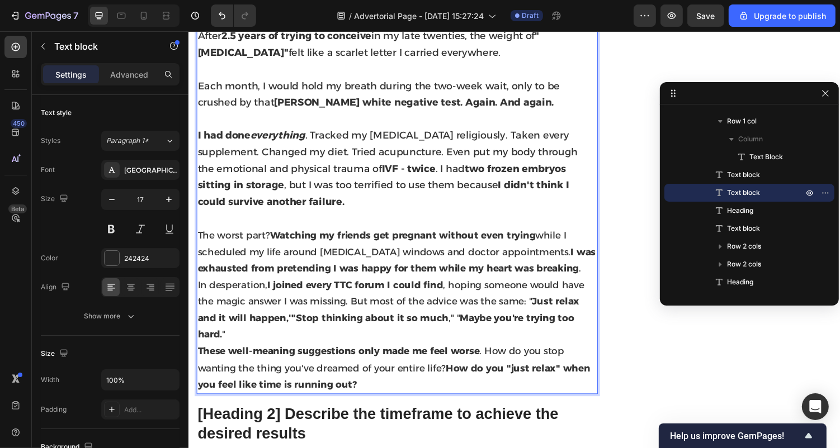
scroll to position [639, 0]
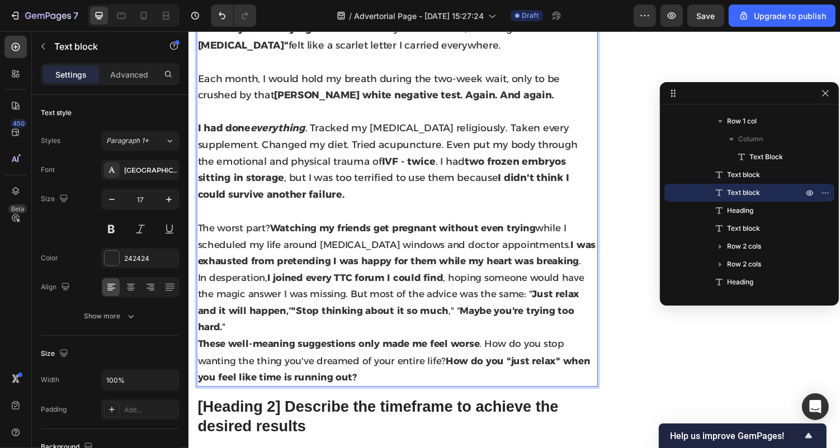
click at [589, 272] on span "The worst part? Watching my friends get pregnant without even trying while I sc…" at bounding box center [402, 250] width 410 height 46
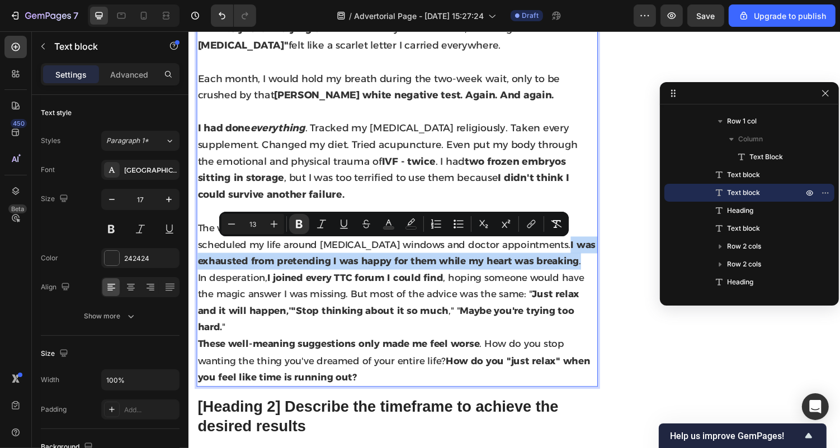
drag, startPoint x: 592, startPoint y: 272, endPoint x: 546, endPoint y: 253, distance: 50.4
click at [546, 253] on p "The worst part? Watching my friends get pregnant without even trying while I sc…" at bounding box center [402, 250] width 411 height 51
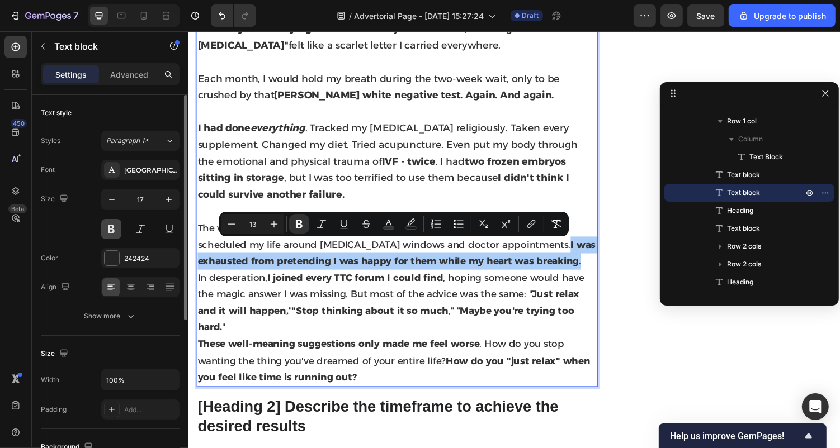
click at [108, 228] on button at bounding box center [111, 229] width 20 height 20
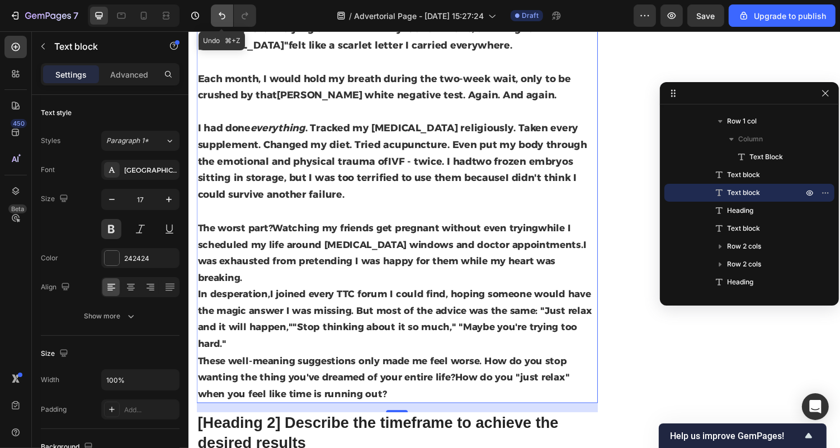
click at [215, 24] on button "Undo/Redo" at bounding box center [222, 15] width 22 height 22
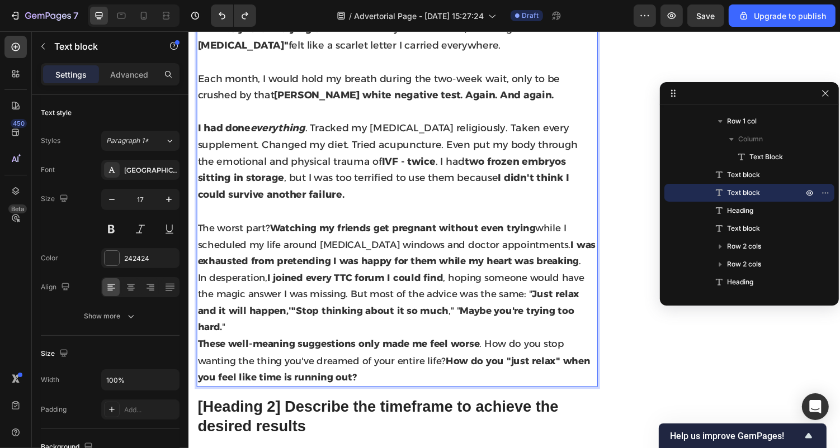
click at [410, 216] on p "Rich Text Editor. Editing area: main" at bounding box center [402, 215] width 411 height 17
click at [372, 235] on strong "Watching my friends get pregnant without even trying" at bounding box center [408, 233] width 273 height 12
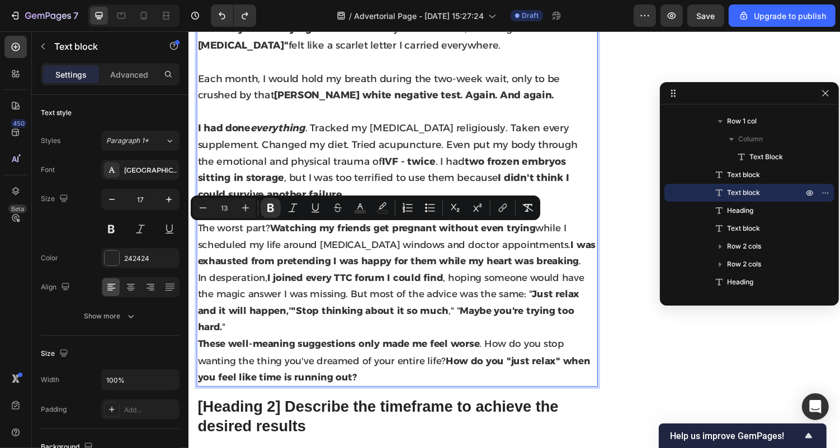
click at [514, 268] on strong "I was exhausted from pretending I was happy for them while my heart was breaking" at bounding box center [402, 258] width 410 height 29
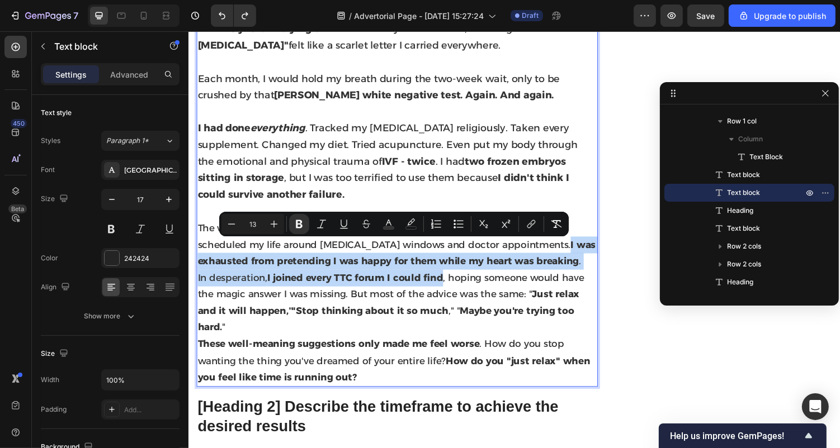
drag, startPoint x: 545, startPoint y: 250, endPoint x: 451, endPoint y: 285, distance: 100.7
click at [451, 285] on div "Little did she know I was dying inside. After 2.5 years of trying to conceive i…" at bounding box center [402, 190] width 413 height 413
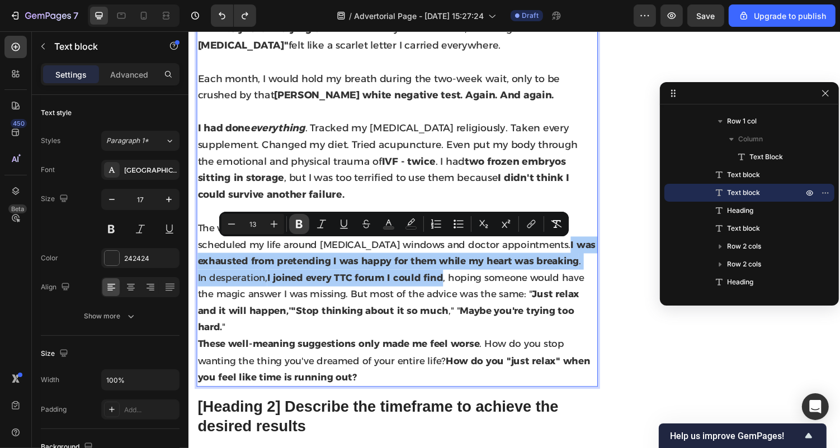
click at [304, 226] on icon "Editor contextual toolbar" at bounding box center [299, 224] width 11 height 11
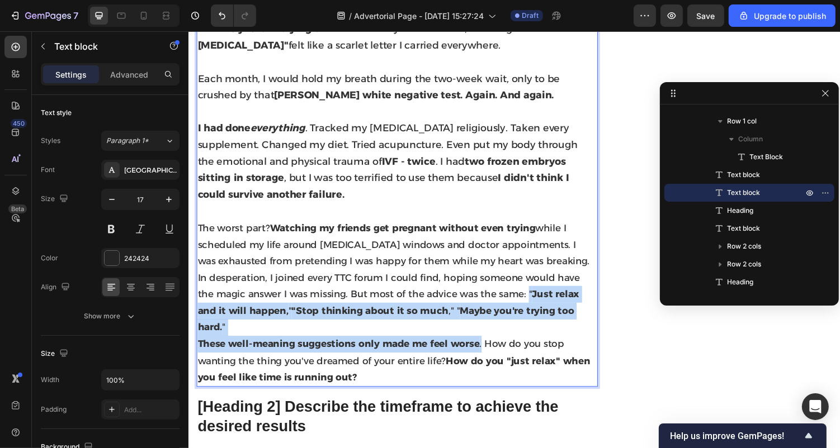
drag, startPoint x: 538, startPoint y: 301, endPoint x: 492, endPoint y: 356, distance: 71.8
click at [492, 356] on div "Little did she know I was dying inside. After 2.5 years of trying to conceive i…" at bounding box center [402, 190] width 413 height 413
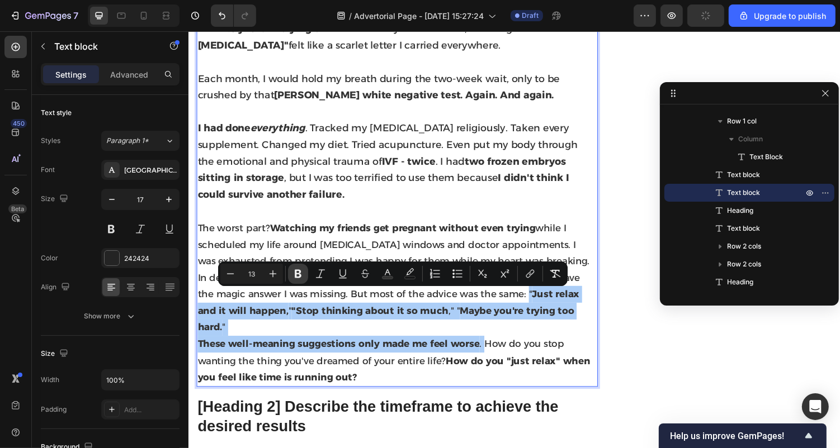
click at [301, 280] on button "Bold" at bounding box center [298, 274] width 20 height 20
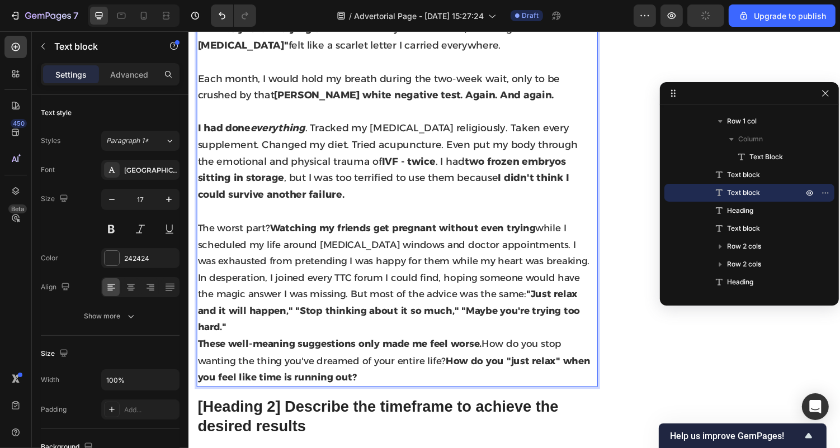
click at [304, 286] on span "In desperation, I joined every TTC forum I could find, hoping someone would hav…" at bounding box center [394, 309] width 394 height 63
drag, startPoint x: 538, startPoint y: 301, endPoint x: 493, endPoint y: 355, distance: 69.9
click at [493, 355] on div "Little did she know I was dying inside. After 2.5 years of trying to conceive i…" at bounding box center [402, 190] width 413 height 413
click at [453, 322] on strong ""Just relax and it will happen," "Stop thinking about it so much," "Maybe you'r…" at bounding box center [394, 318] width 394 height 46
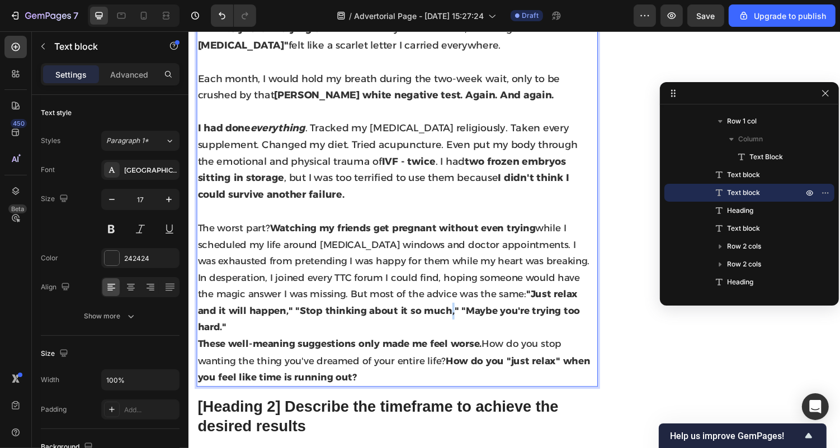
click at [453, 322] on strong ""Just relax and it will happen," "Stop thinking about it so much," "Maybe you'r…" at bounding box center [394, 318] width 394 height 46
click at [546, 300] on strong ""Just relax and it will happen," "Stop thinking about it so much," "Maybe you'r…" at bounding box center [394, 318] width 394 height 46
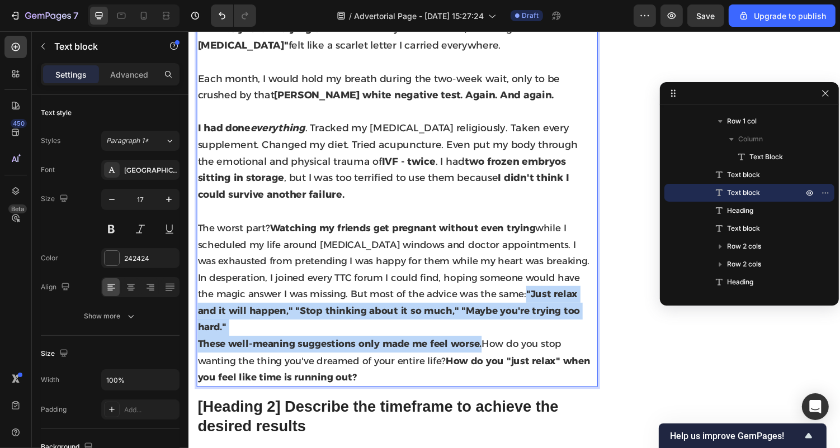
drag, startPoint x: 537, startPoint y: 300, endPoint x: 491, endPoint y: 357, distance: 73.2
click at [491, 357] on div "Little did she know I was dying inside. After 2.5 years of trying to conceive i…" at bounding box center [402, 190] width 413 height 413
click at [490, 357] on strong "These well-meaning suggestions only made me feel worse." at bounding box center [343, 353] width 292 height 12
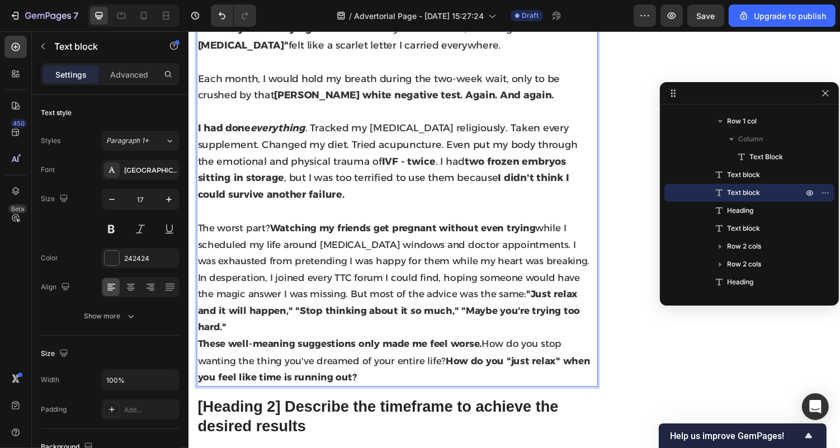
click at [490, 357] on strong "These well-meaning suggestions only made me feel worse." at bounding box center [343, 353] width 292 height 12
click at [466, 357] on strong "These well-meaning suggestions only made me feel worse." at bounding box center [343, 353] width 292 height 12
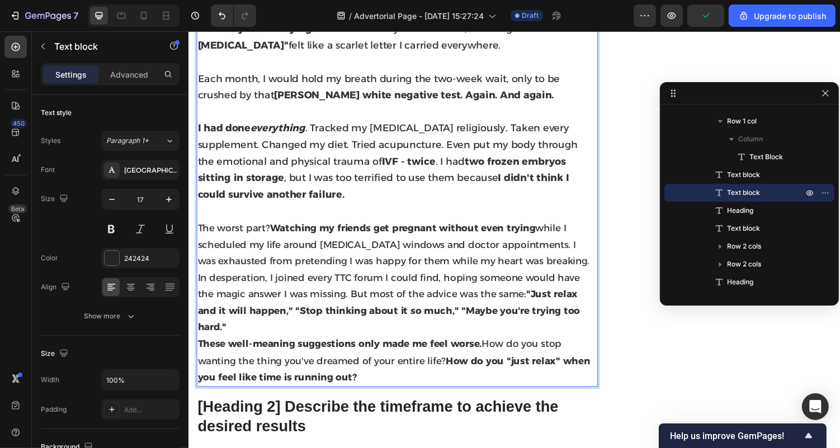
click at [438, 329] on p "In desperation, I joined every TTC forum I could find, hoping someone would hav…" at bounding box center [402, 310] width 411 height 68
click at [828, 97] on icon "button" at bounding box center [825, 93] width 9 height 9
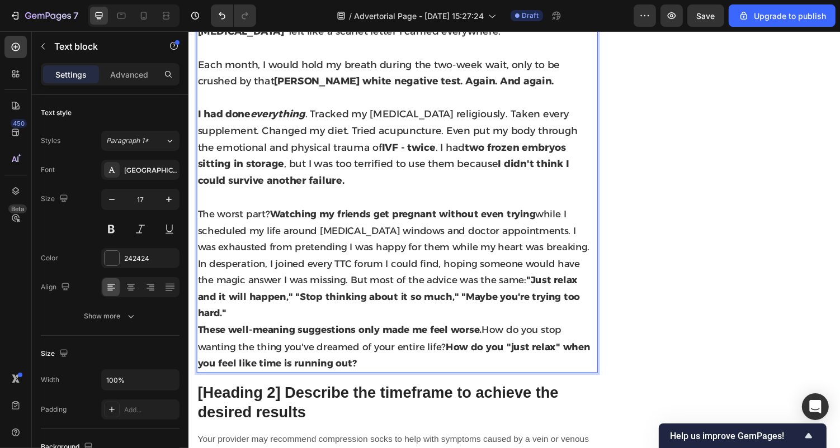
scroll to position [652, 0]
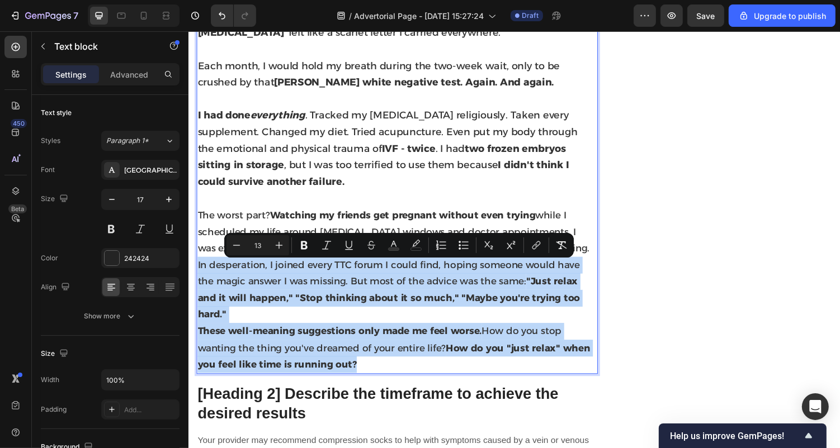
drag, startPoint x: 370, startPoint y: 377, endPoint x: 183, endPoint y: 271, distance: 215.4
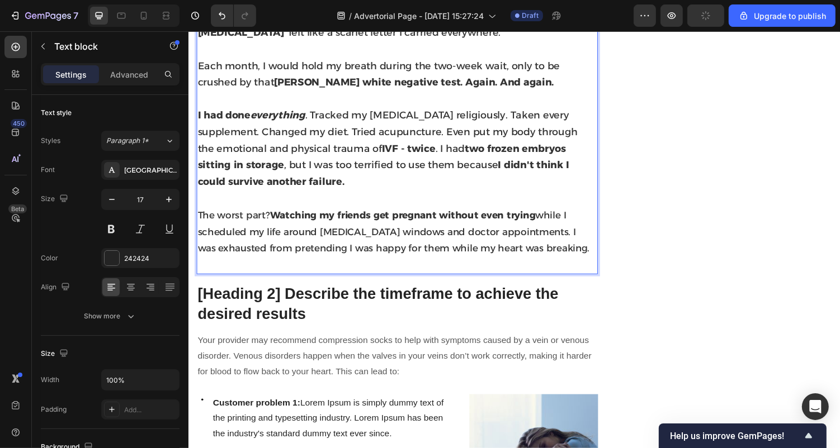
click at [586, 260] on p "The worst part? Watching my friends get pregnant without even trying while I sc…" at bounding box center [402, 237] width 411 height 51
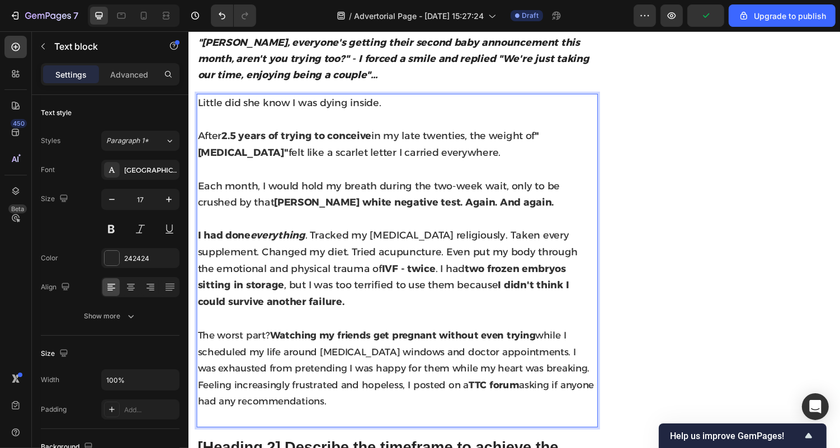
scroll to position [538, 0]
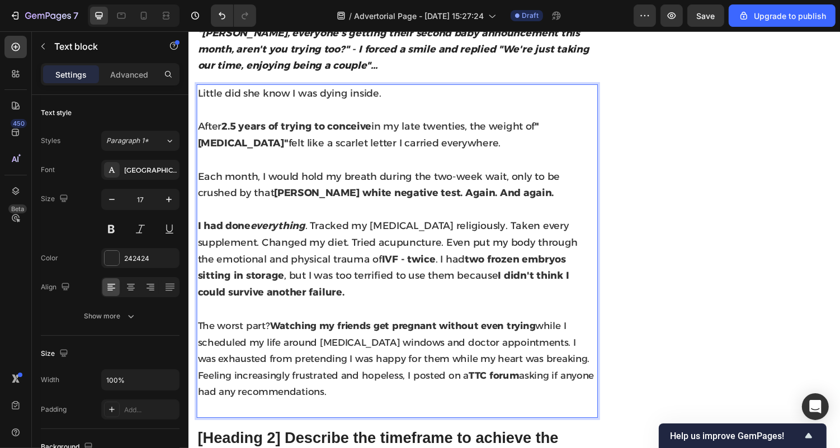
click at [199, 387] on span "The worst part? Watching my friends get pregnant without even trying while I sc…" at bounding box center [401, 368] width 408 height 80
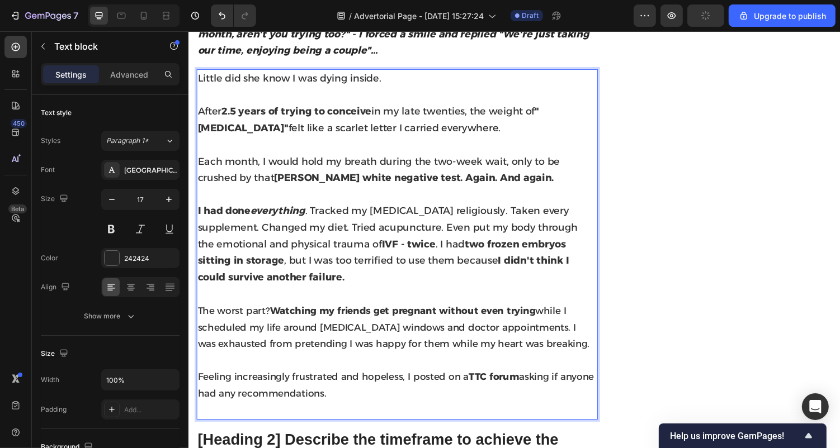
scroll to position [554, 0]
click at [281, 422] on p "Rich Text Editor. Editing area: main" at bounding box center [402, 420] width 411 height 17
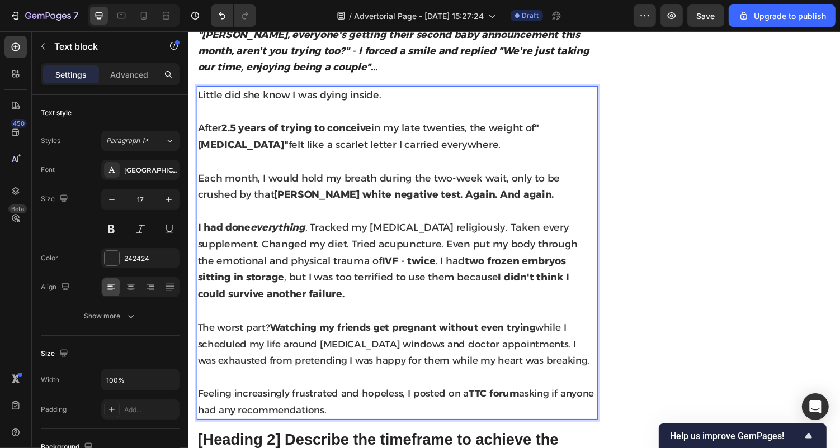
scroll to position [538, 0]
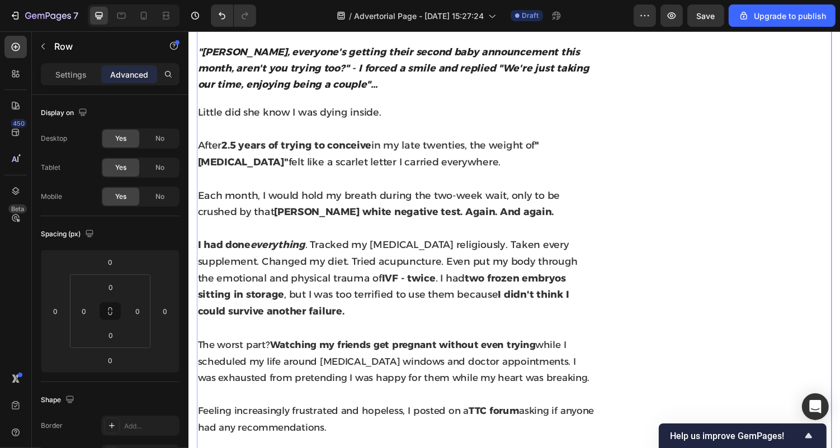
scroll to position [522, 0]
